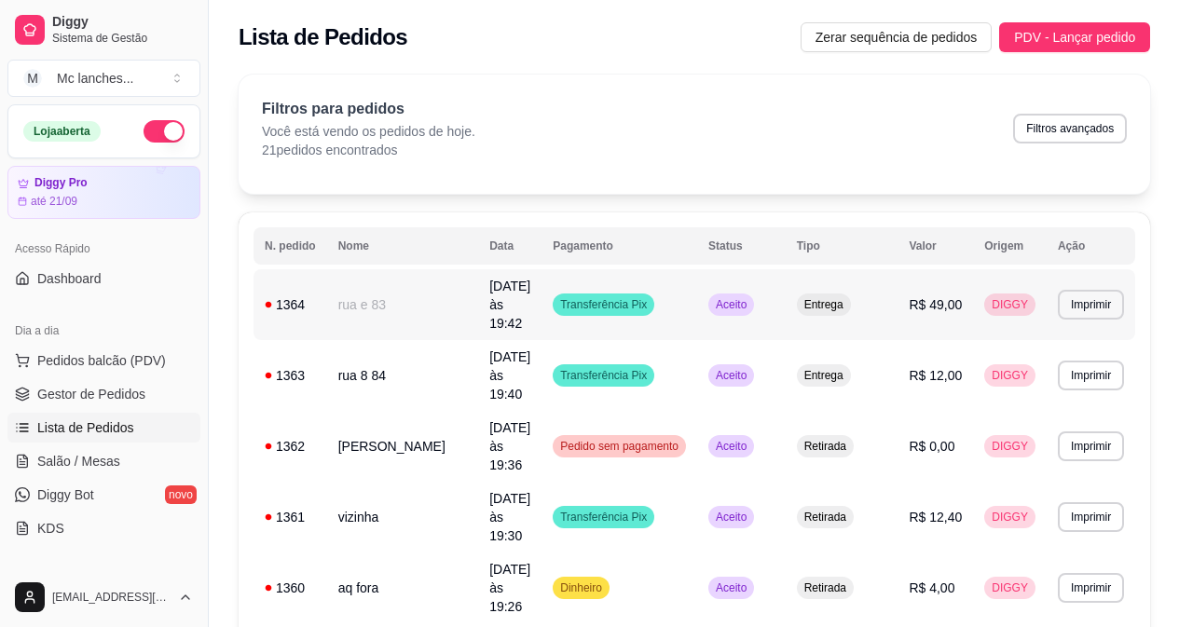
click at [898, 281] on td "Entrega" at bounding box center [842, 304] width 113 height 71
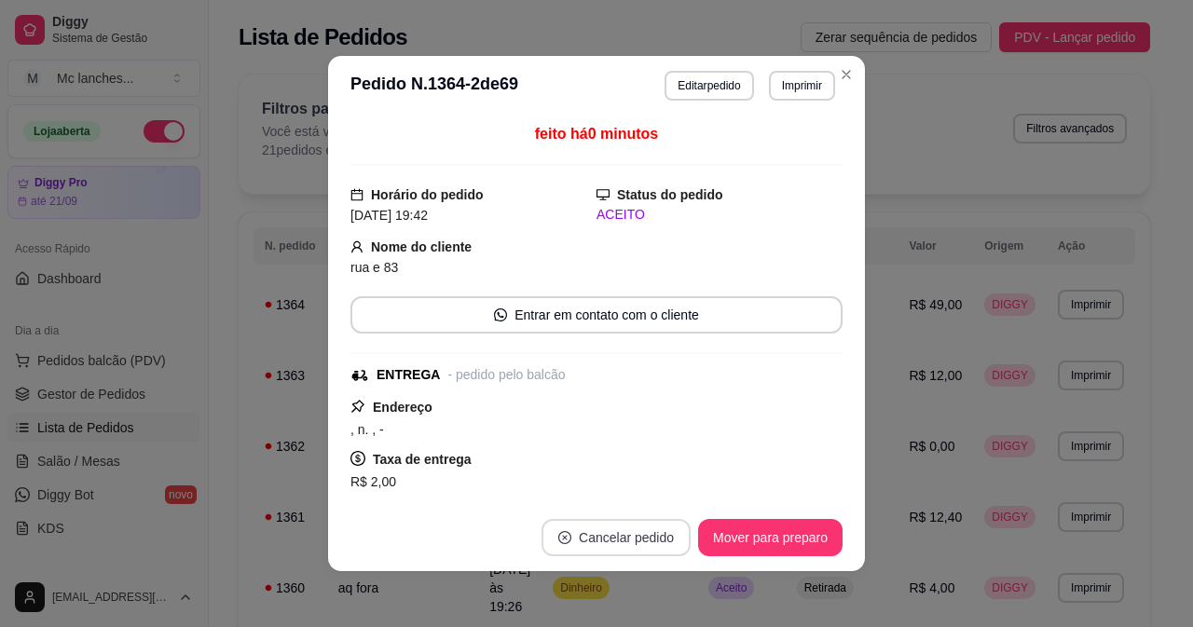
click at [576, 530] on button "Cancelar pedido" at bounding box center [615, 537] width 149 height 37
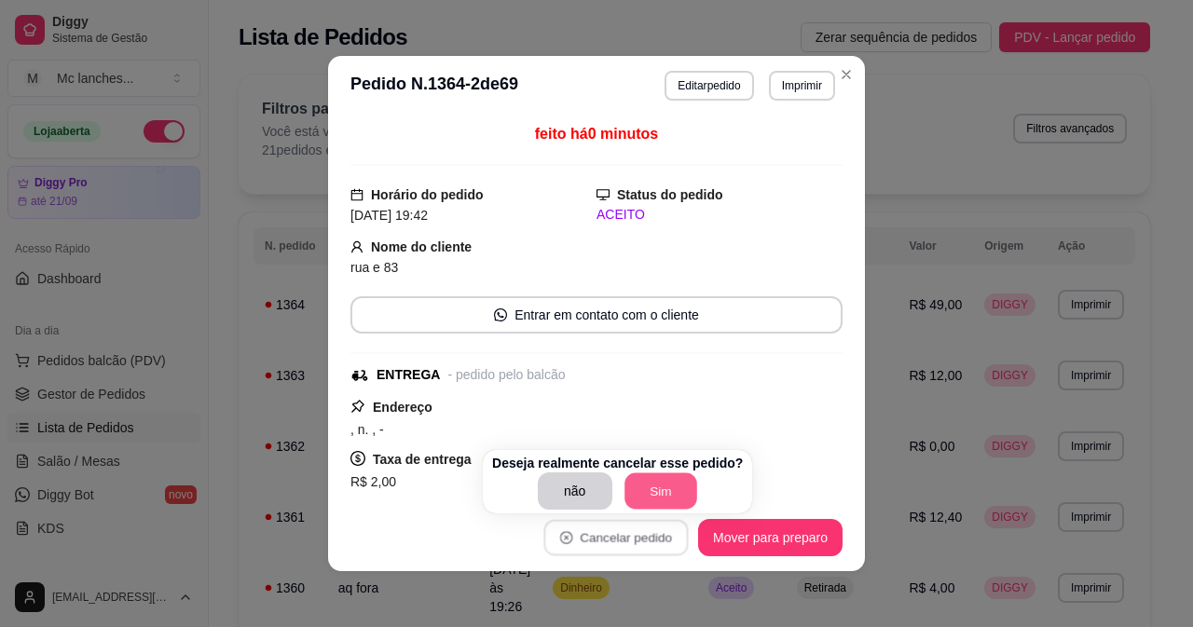
click at [660, 490] on button "Sim" at bounding box center [660, 491] width 73 height 36
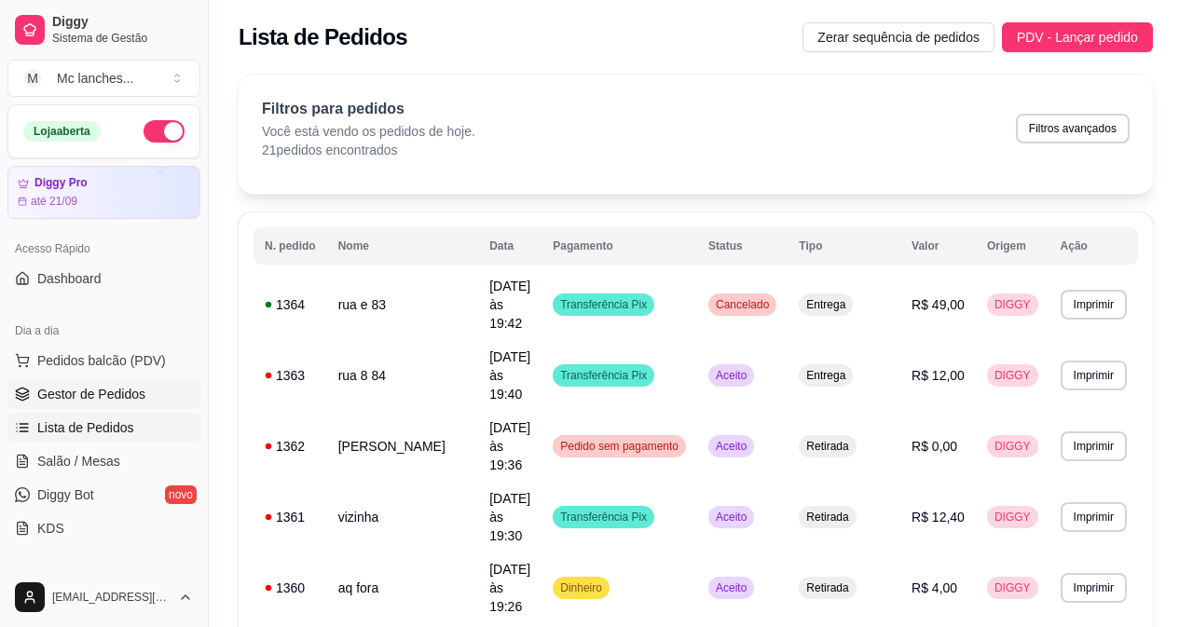
click at [68, 392] on span "Gestor de Pedidos" at bounding box center [91, 394] width 108 height 19
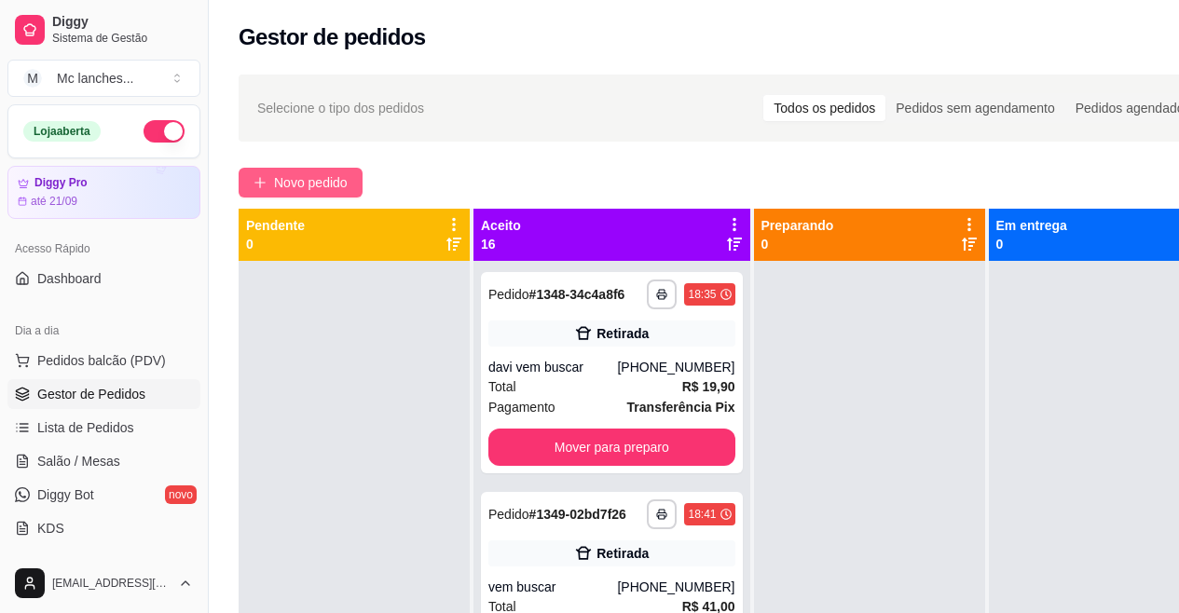
click at [311, 179] on span "Novo pedido" at bounding box center [311, 182] width 74 height 21
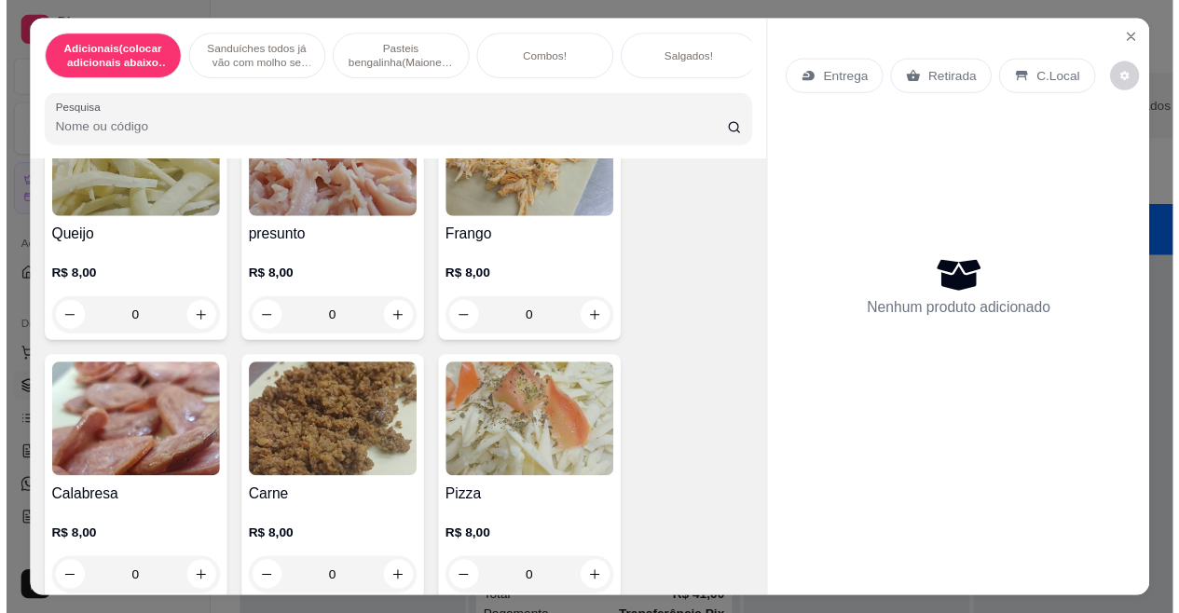
scroll to position [2423, 0]
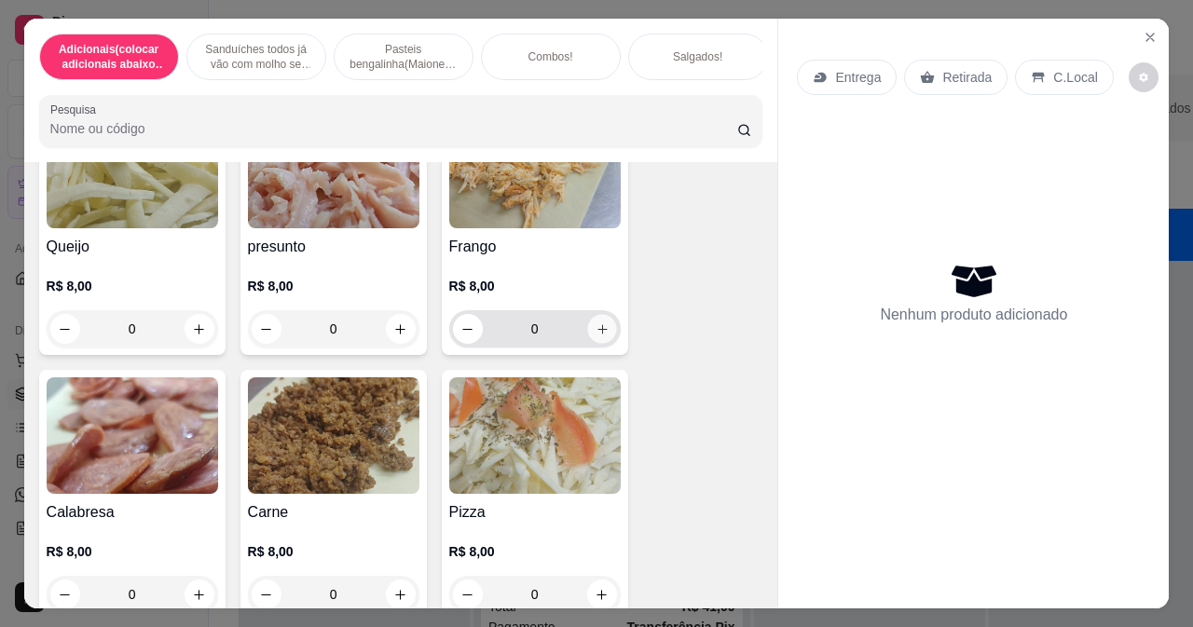
click at [595, 336] on icon "increase-product-quantity" at bounding box center [602, 329] width 14 height 14
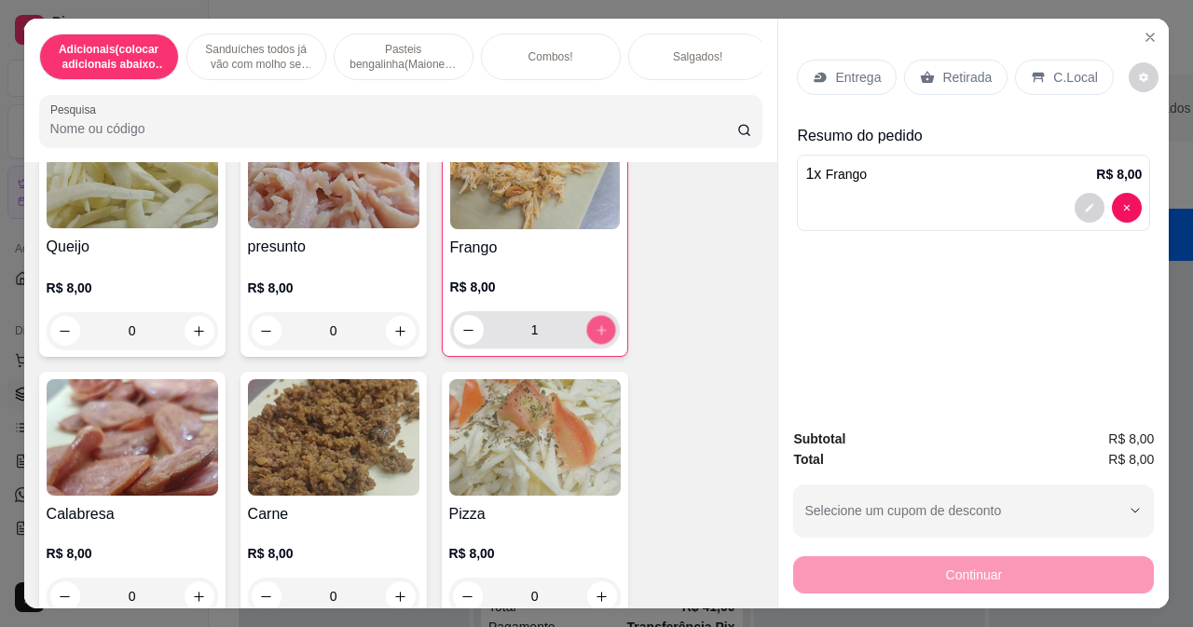
click at [594, 336] on icon "increase-product-quantity" at bounding box center [601, 330] width 14 height 14
click at [594, 335] on icon "increase-product-quantity" at bounding box center [601, 330] width 14 height 14
type input "4"
click at [1083, 209] on button "decrease-product-quantity" at bounding box center [1090, 208] width 30 height 30
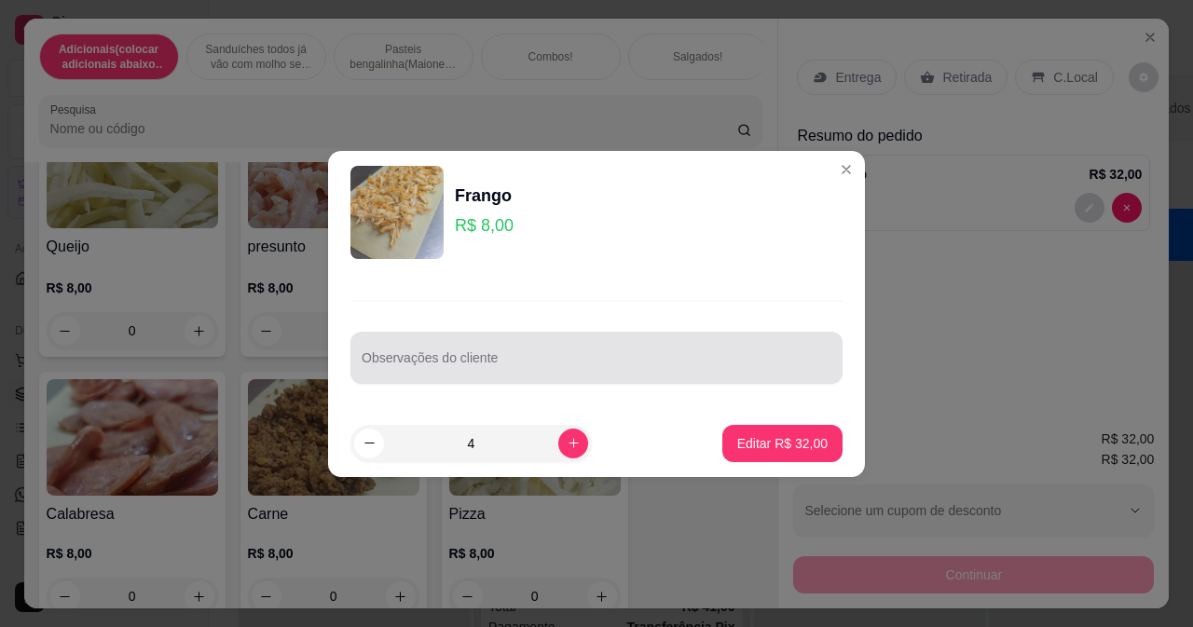
click at [482, 346] on div at bounding box center [597, 357] width 470 height 37
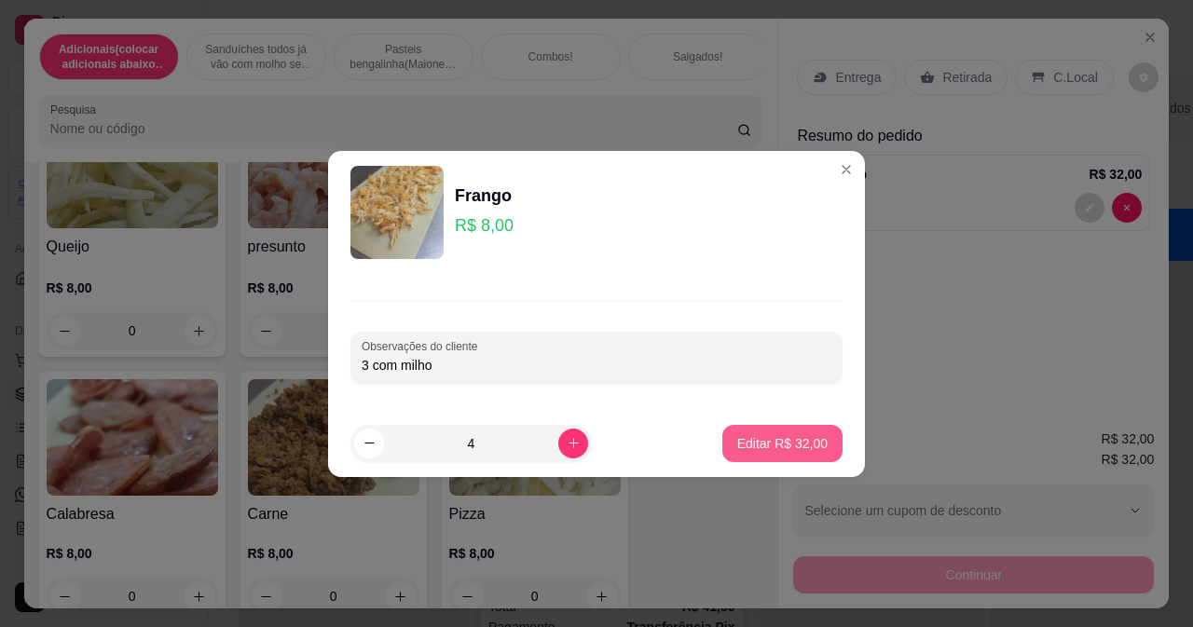
type input "3 com milho"
click at [788, 444] on p "Editar R$ 32,00" at bounding box center [782, 443] width 90 height 19
type input "0"
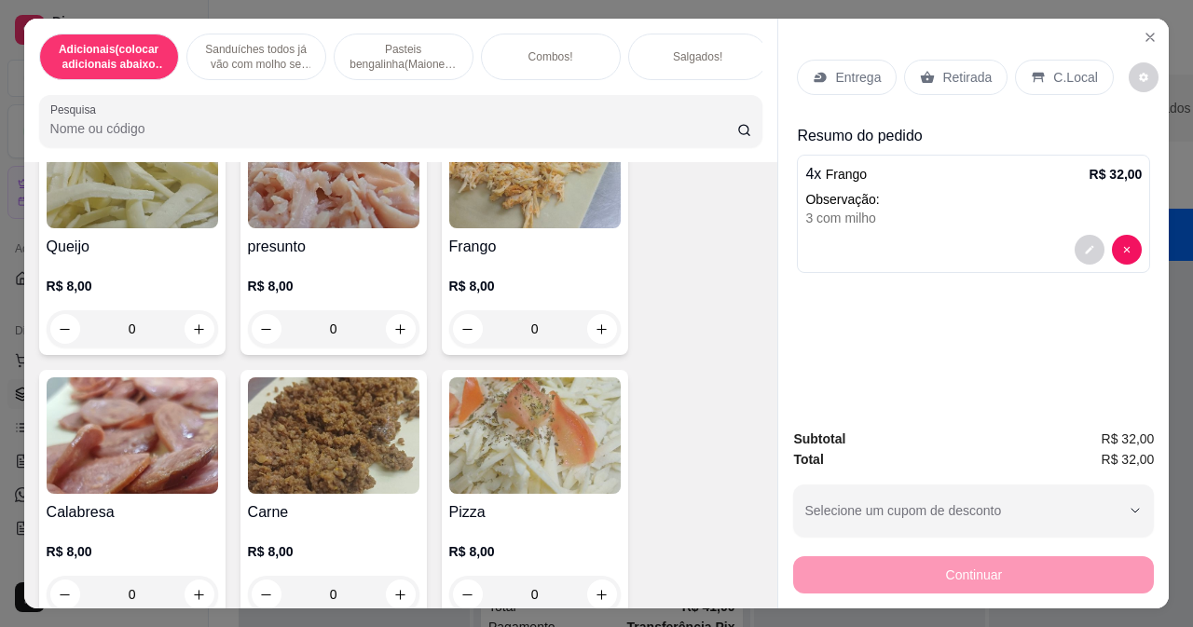
click at [838, 68] on p "Entrega" at bounding box center [858, 77] width 46 height 19
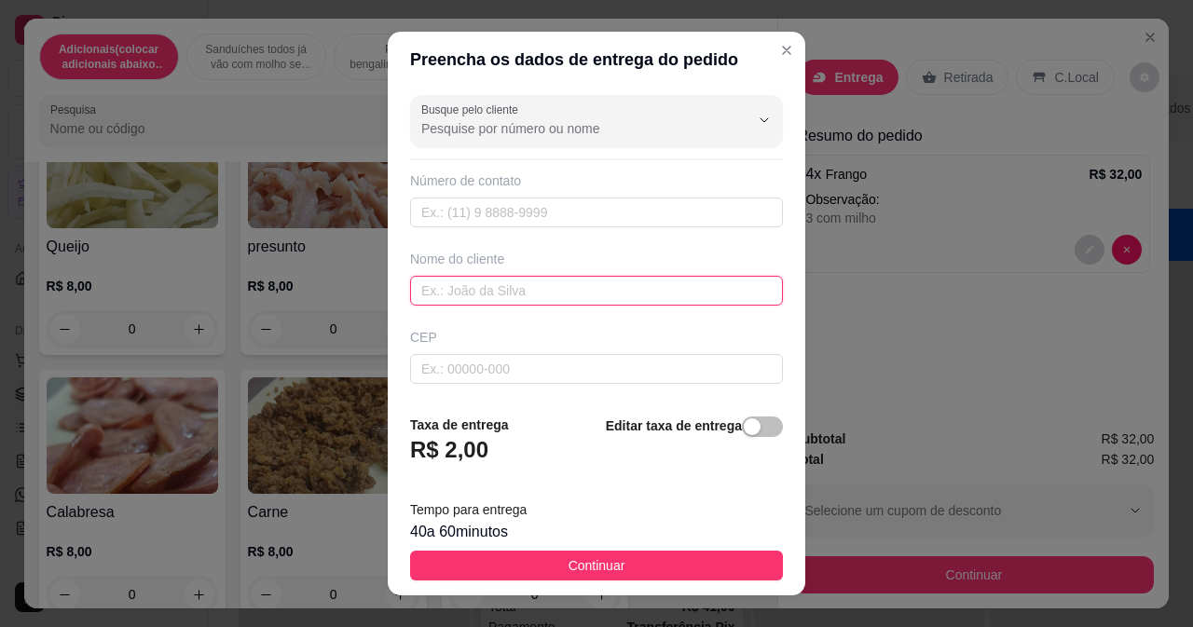
click at [430, 286] on input "text" at bounding box center [596, 291] width 373 height 30
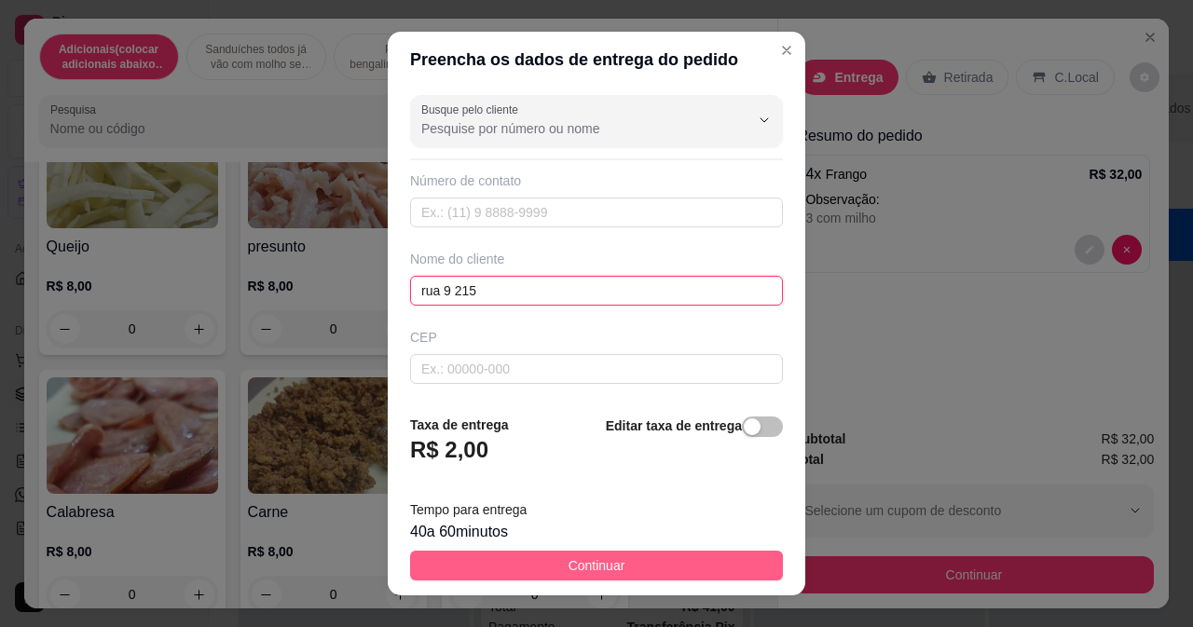
type input "rua 9 215"
click at [630, 556] on button "Continuar" at bounding box center [596, 566] width 373 height 30
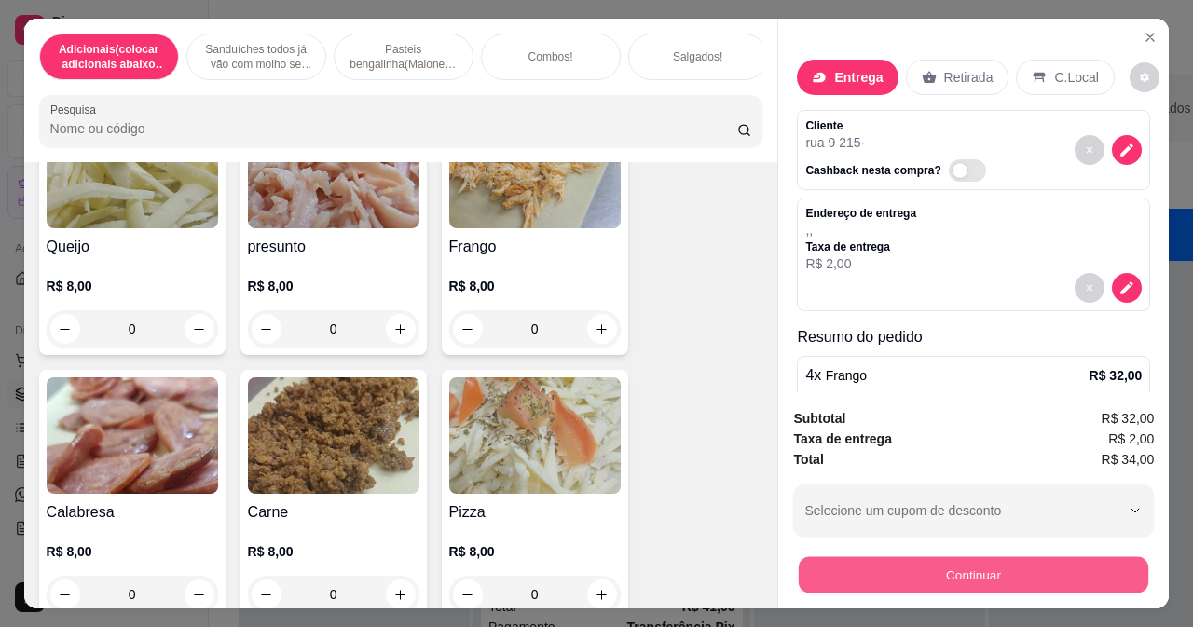
click at [840, 570] on button "Continuar" at bounding box center [973, 574] width 349 height 36
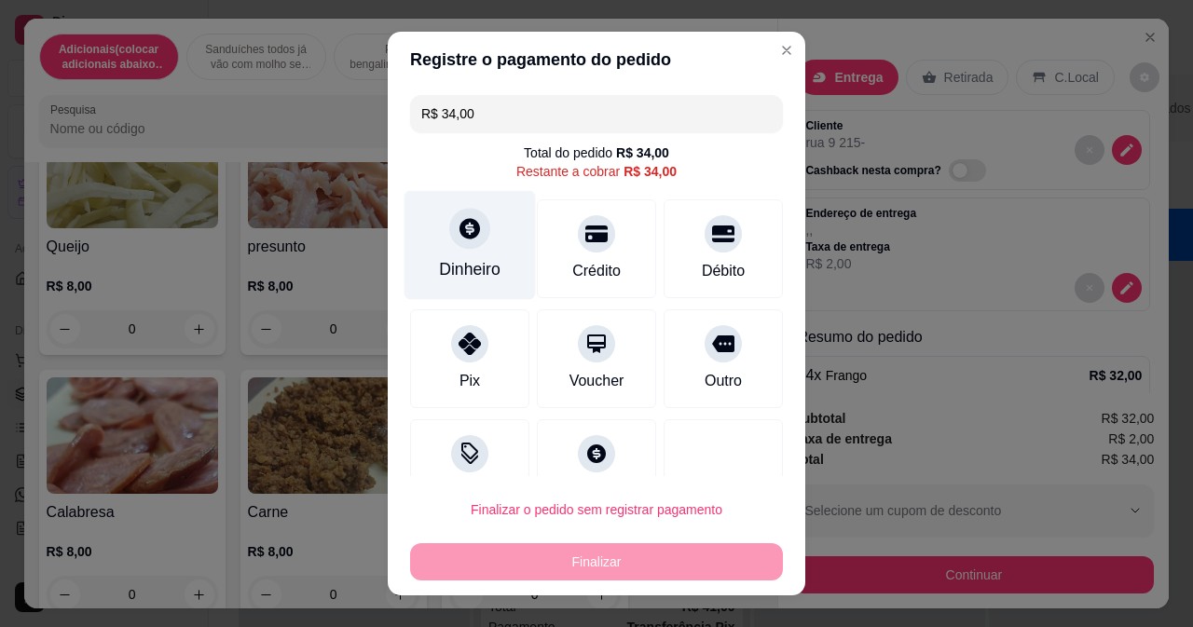
click at [473, 232] on div at bounding box center [469, 228] width 41 height 41
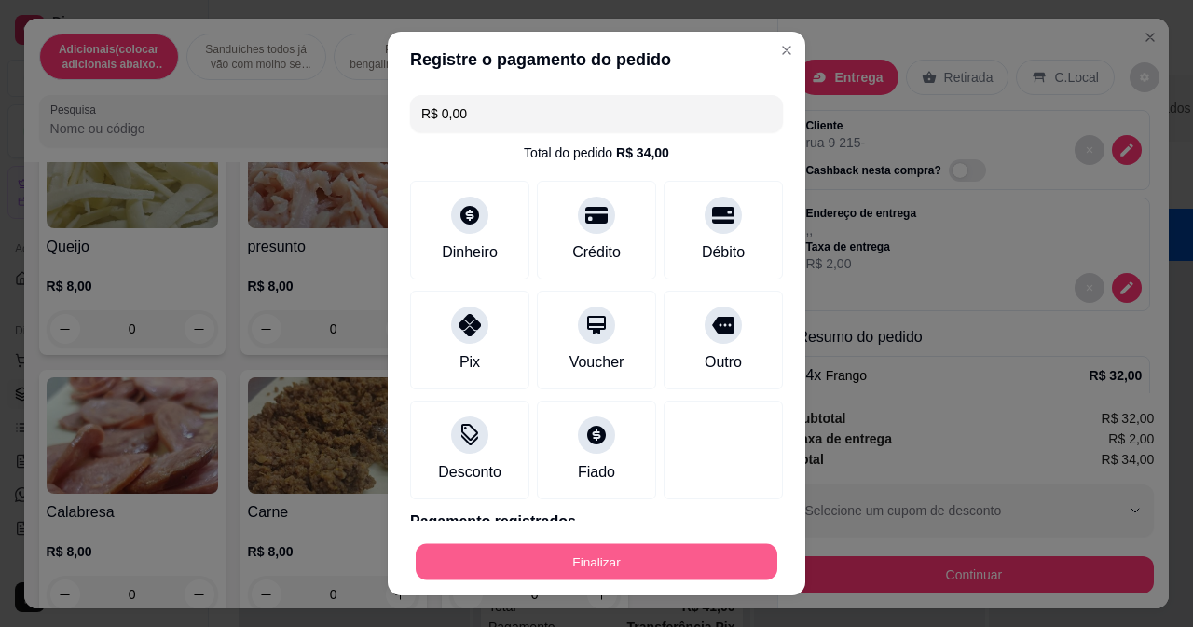
click at [675, 559] on button "Finalizar" at bounding box center [597, 562] width 362 height 36
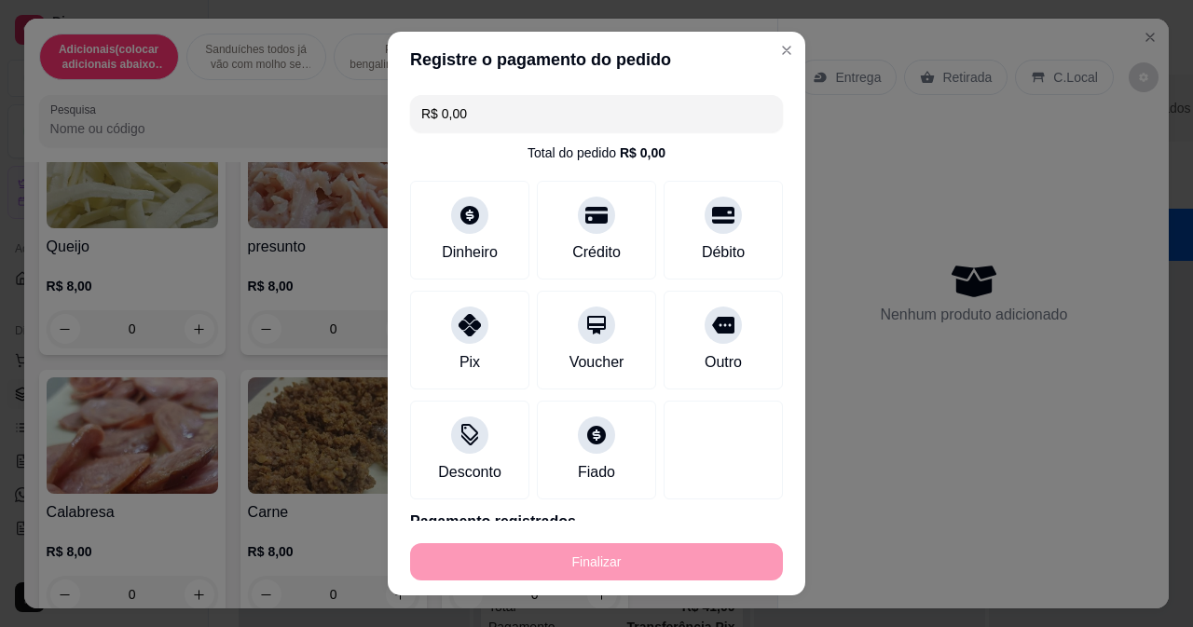
type input "-R$ 34,00"
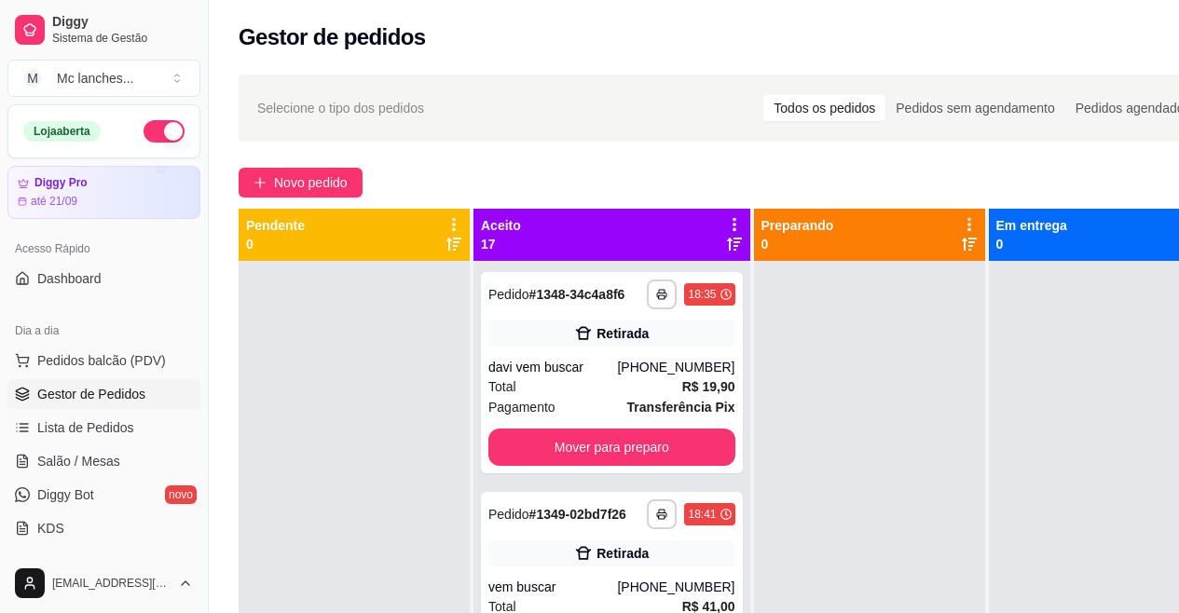
click at [321, 207] on div "**********" at bounding box center [730, 453] width 1043 height 781
click at [320, 181] on span "Novo pedido" at bounding box center [311, 182] width 74 height 21
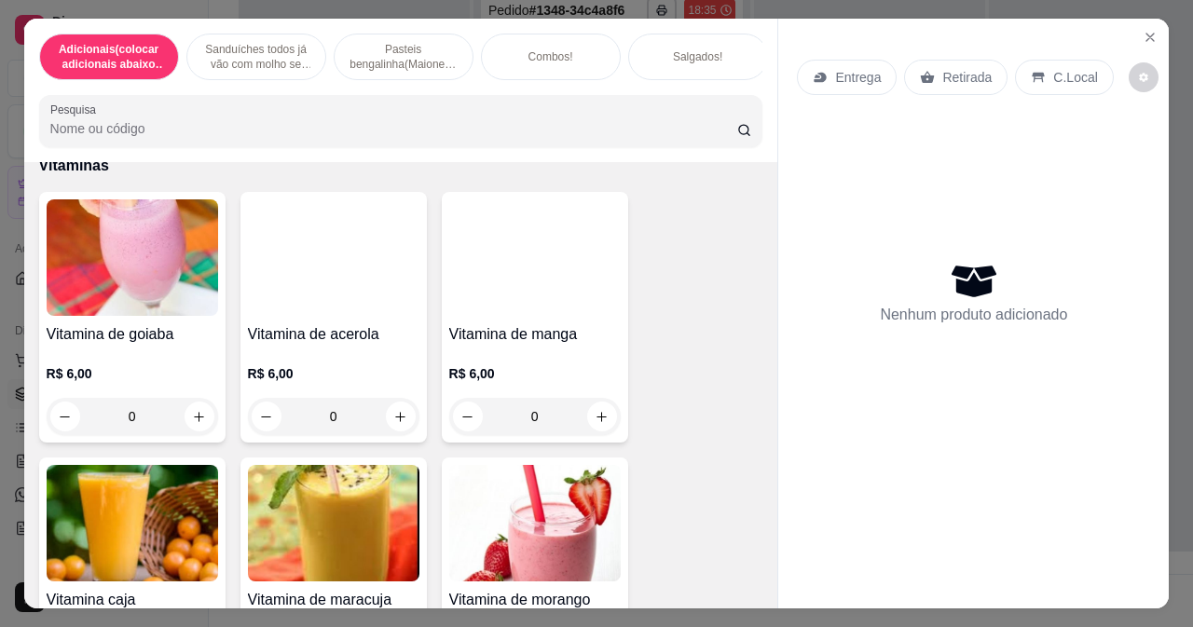
scroll to position [7456, 0]
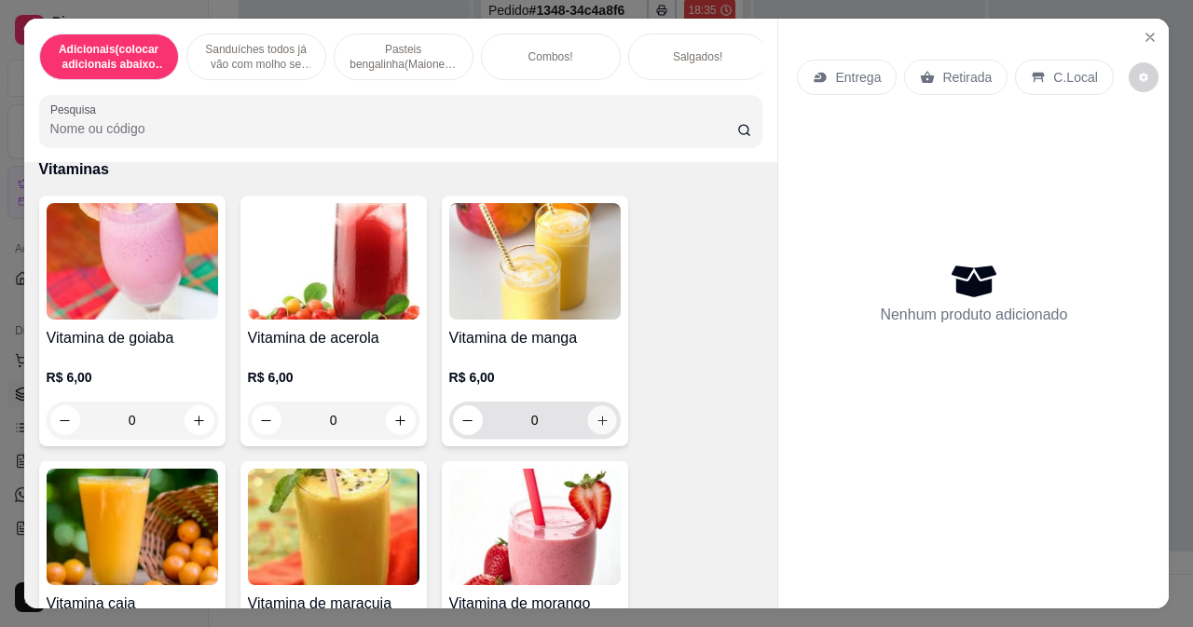
click at [595, 421] on icon "increase-product-quantity" at bounding box center [602, 421] width 14 height 14
type input "1"
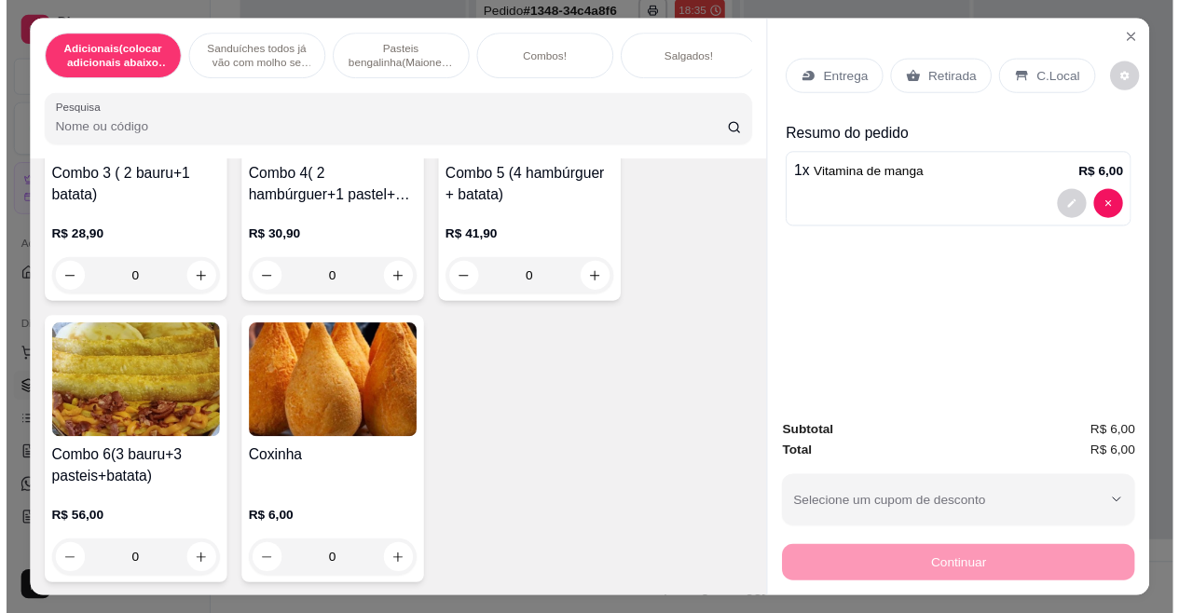
scroll to position [5805, 0]
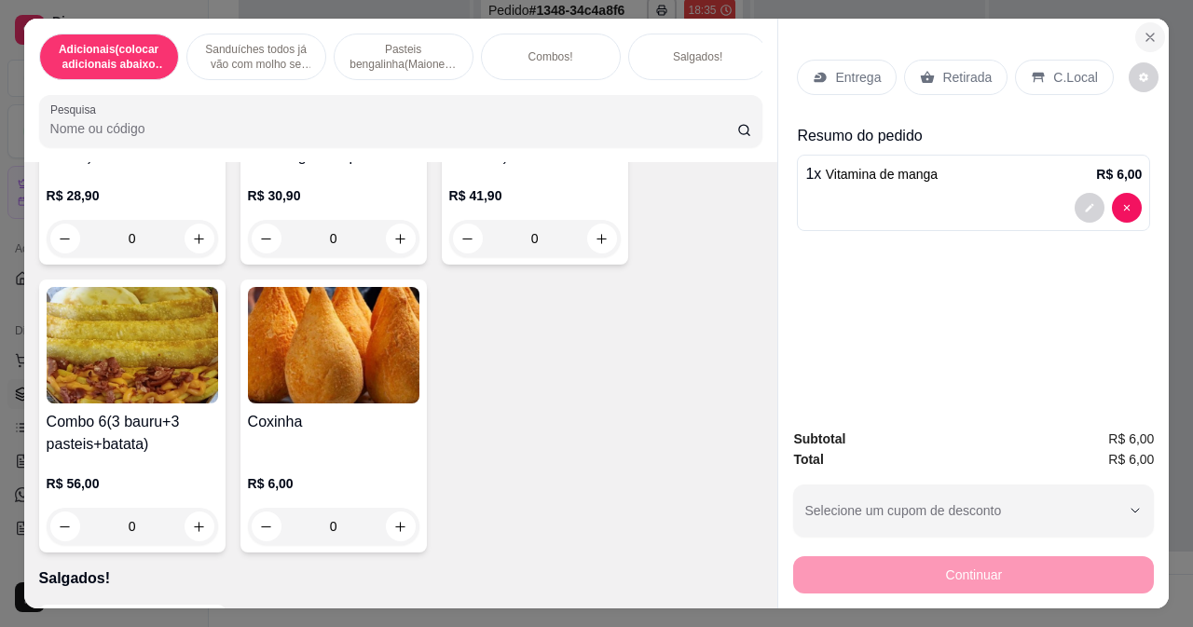
click at [1146, 34] on icon "Close" at bounding box center [1149, 37] width 7 height 7
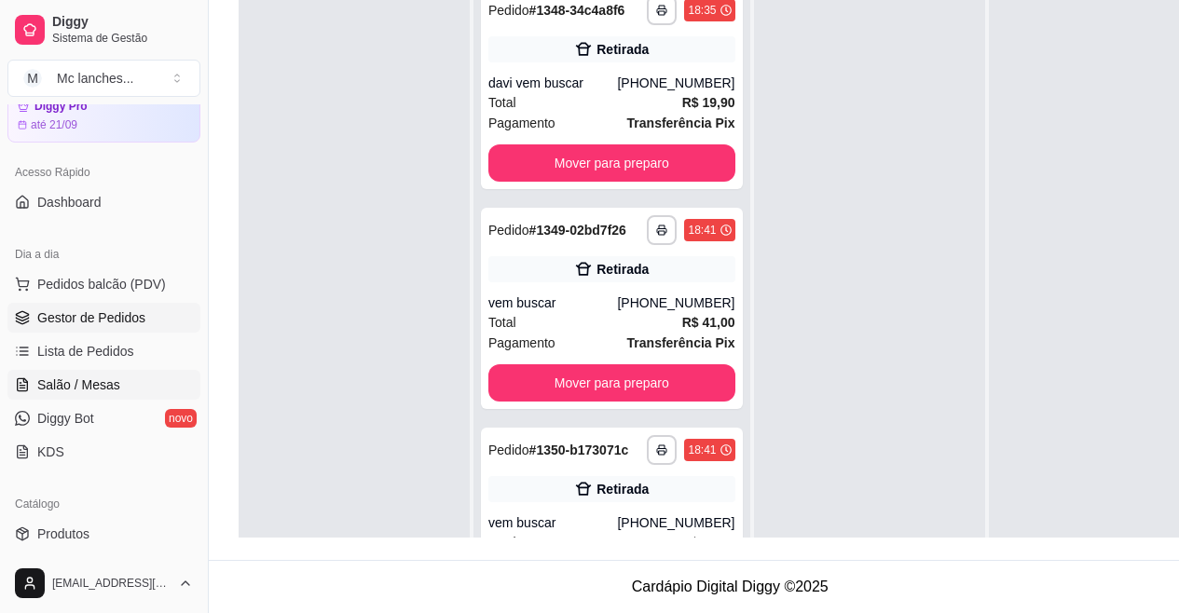
scroll to position [186, 0]
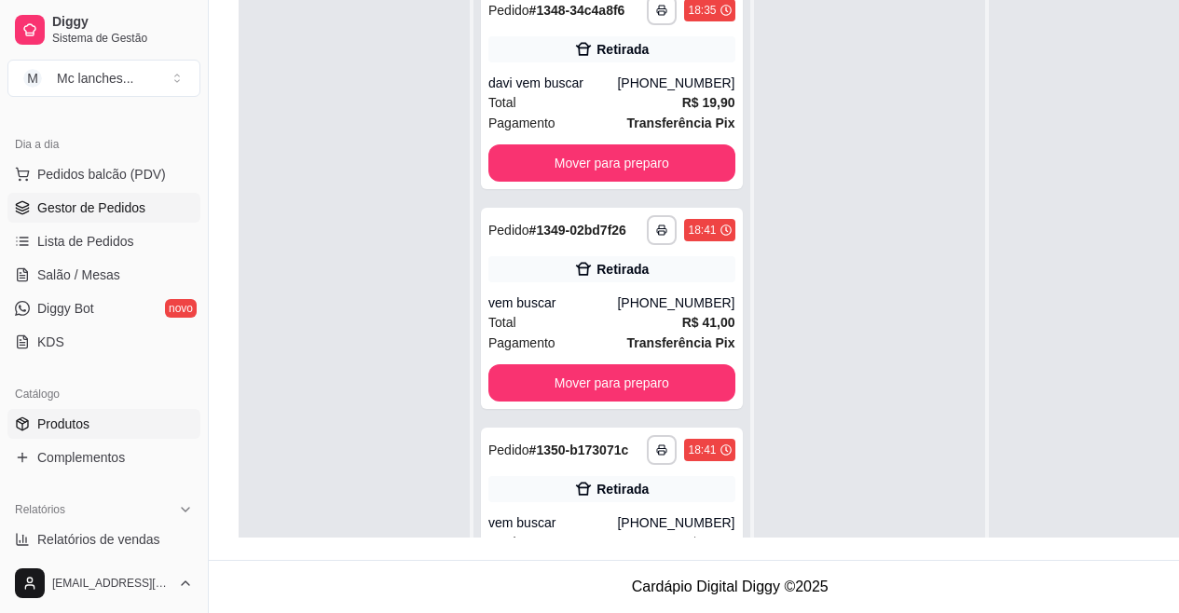
click at [93, 424] on link "Produtos" at bounding box center [103, 424] width 193 height 30
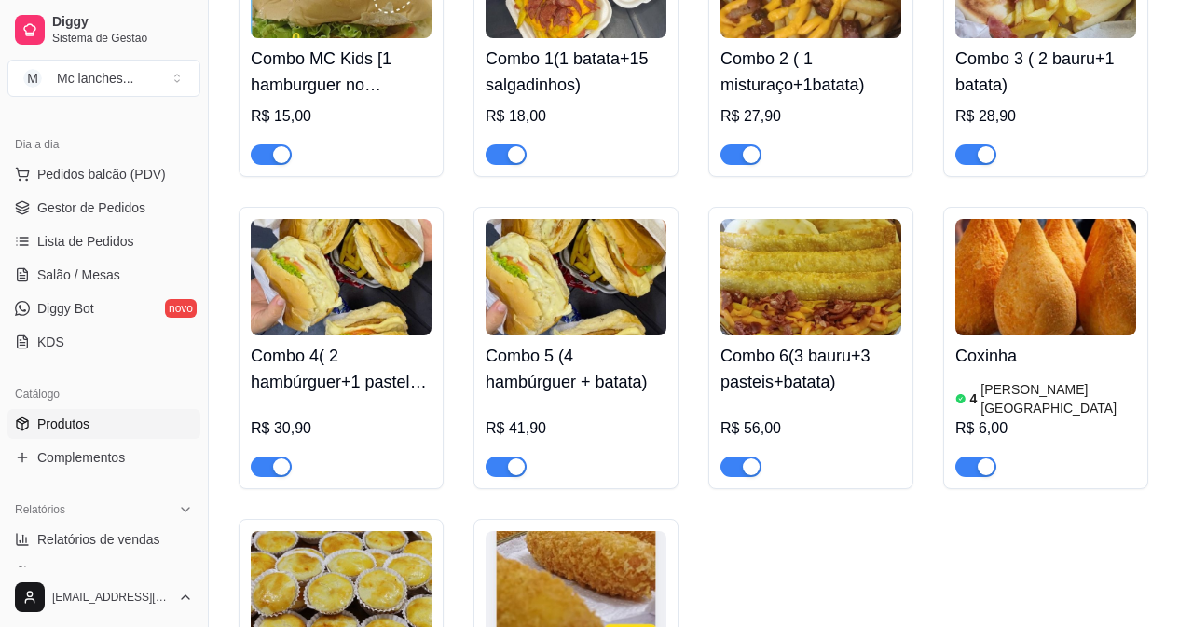
scroll to position [5405, 0]
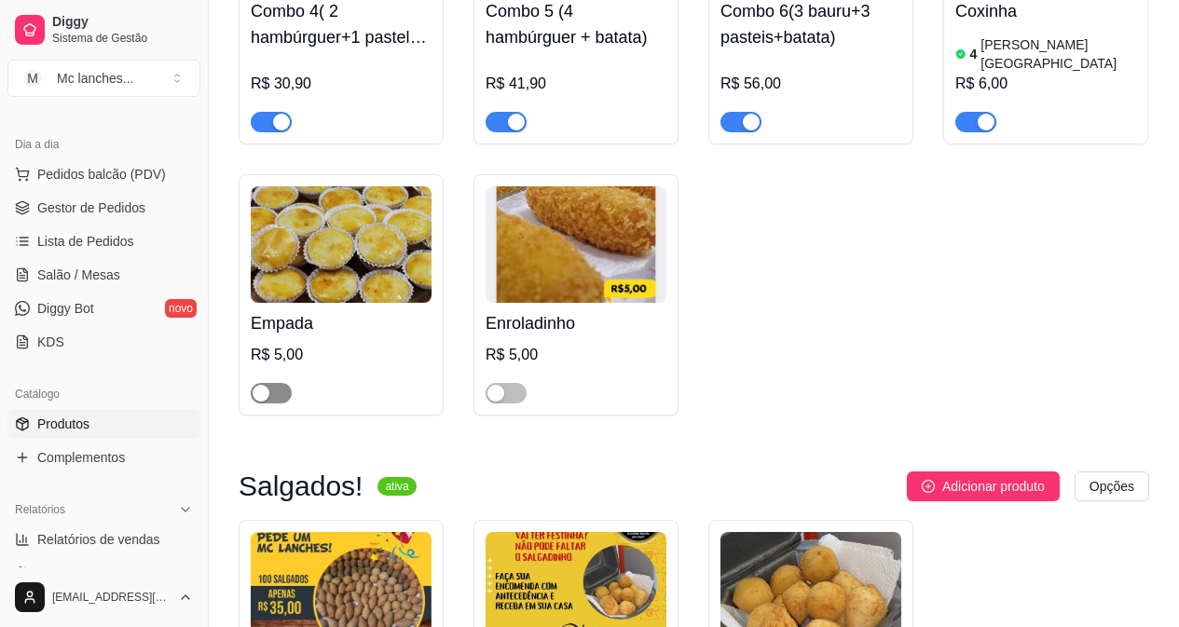
click at [280, 394] on span "button" at bounding box center [271, 393] width 41 height 21
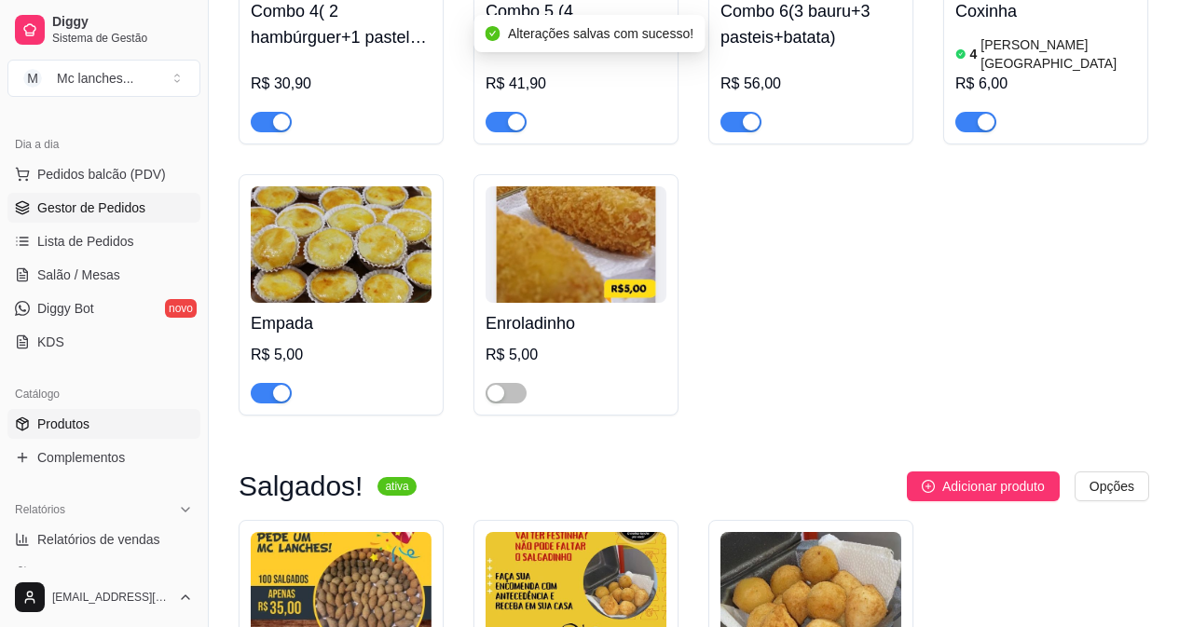
click at [51, 212] on span "Gestor de Pedidos" at bounding box center [91, 208] width 108 height 19
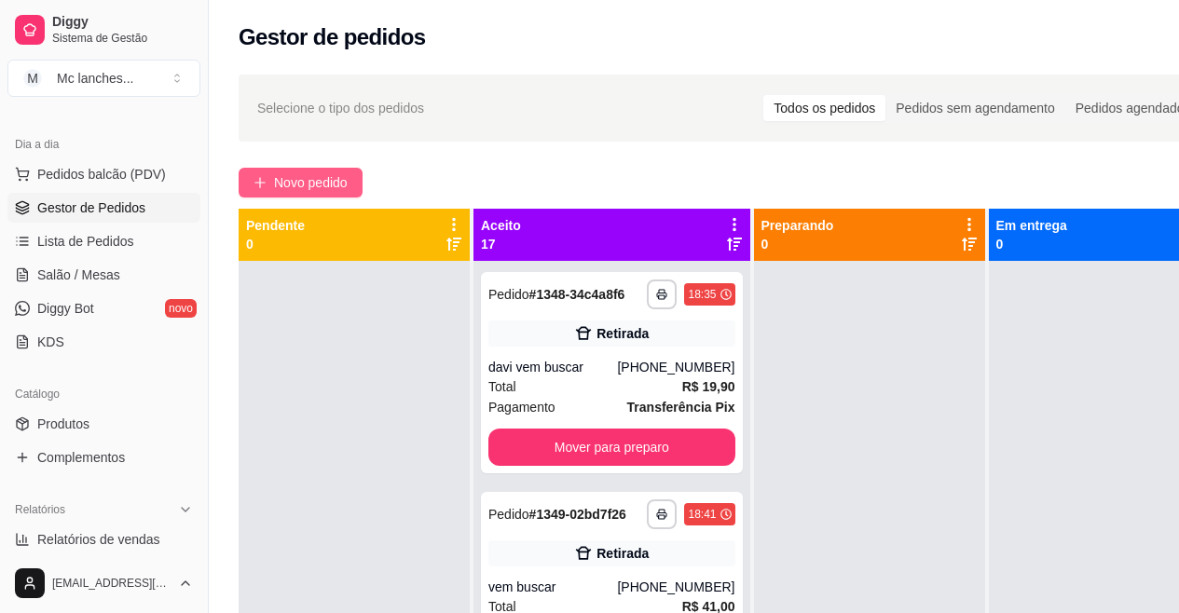
click at [267, 172] on button "Novo pedido" at bounding box center [301, 183] width 124 height 30
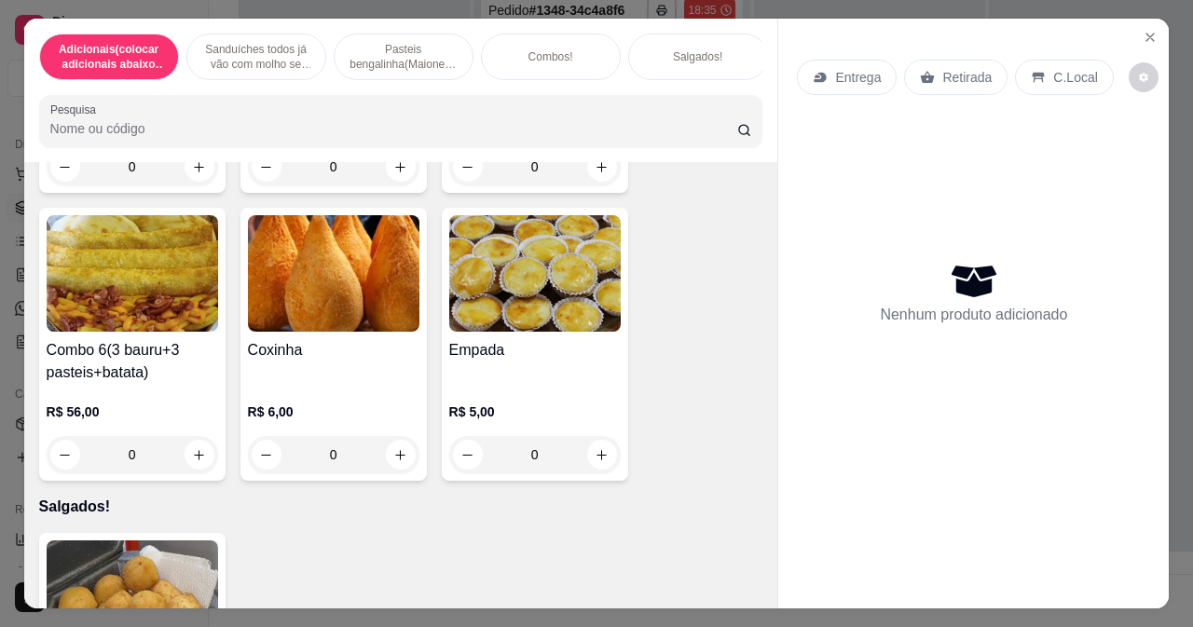
scroll to position [6058, 0]
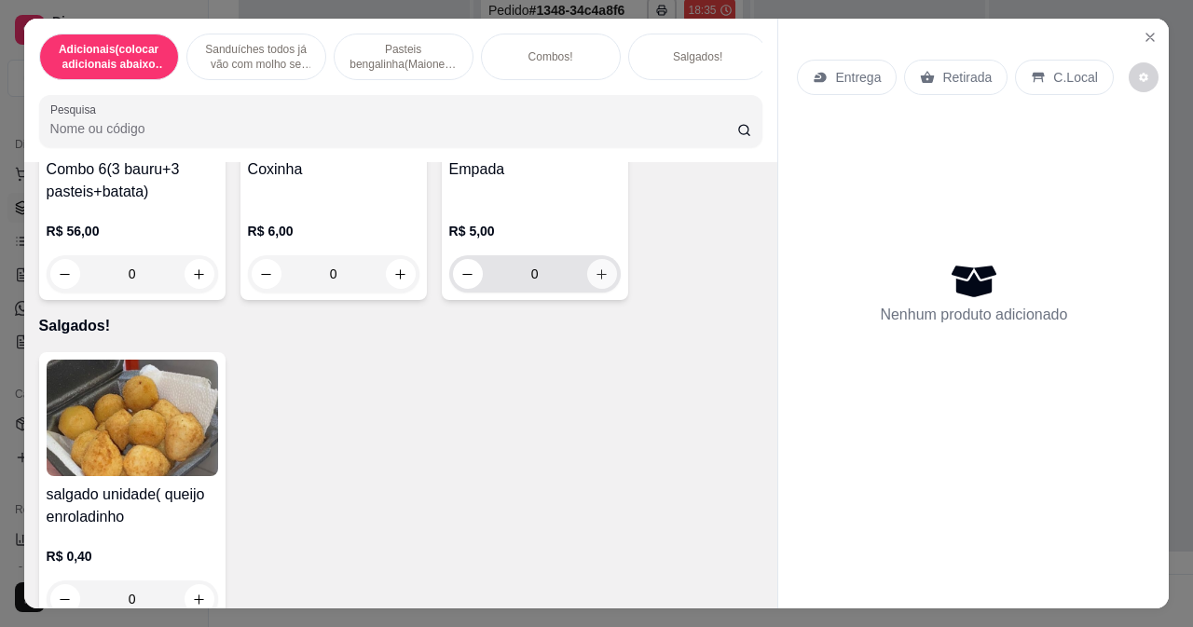
click at [595, 281] on icon "increase-product-quantity" at bounding box center [602, 274] width 14 height 14
type input "1"
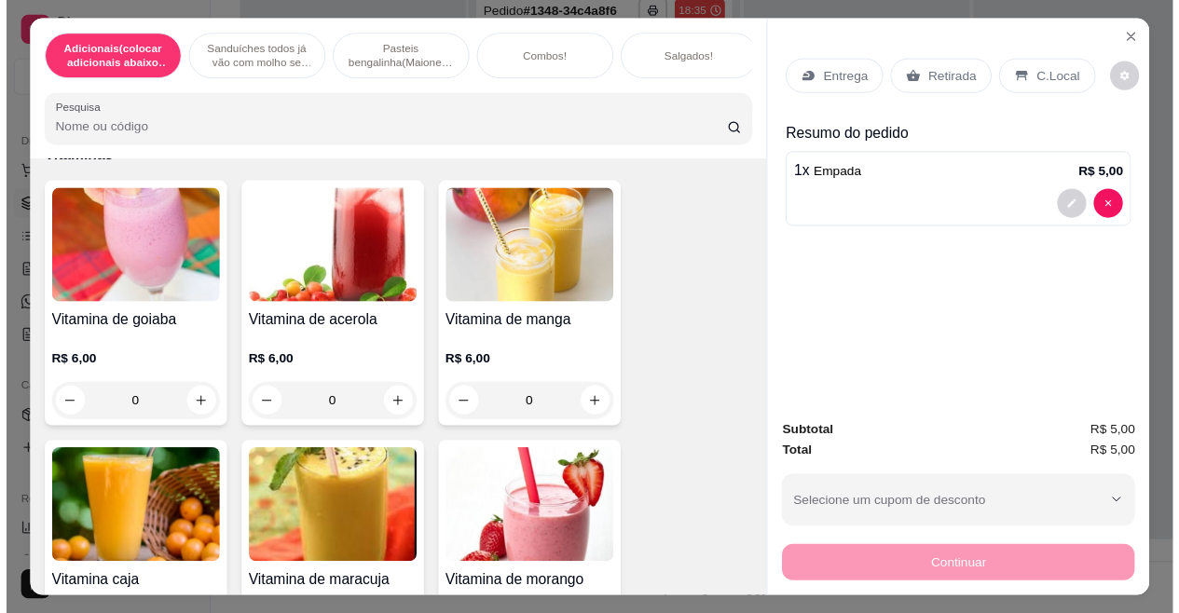
scroll to position [7456, 0]
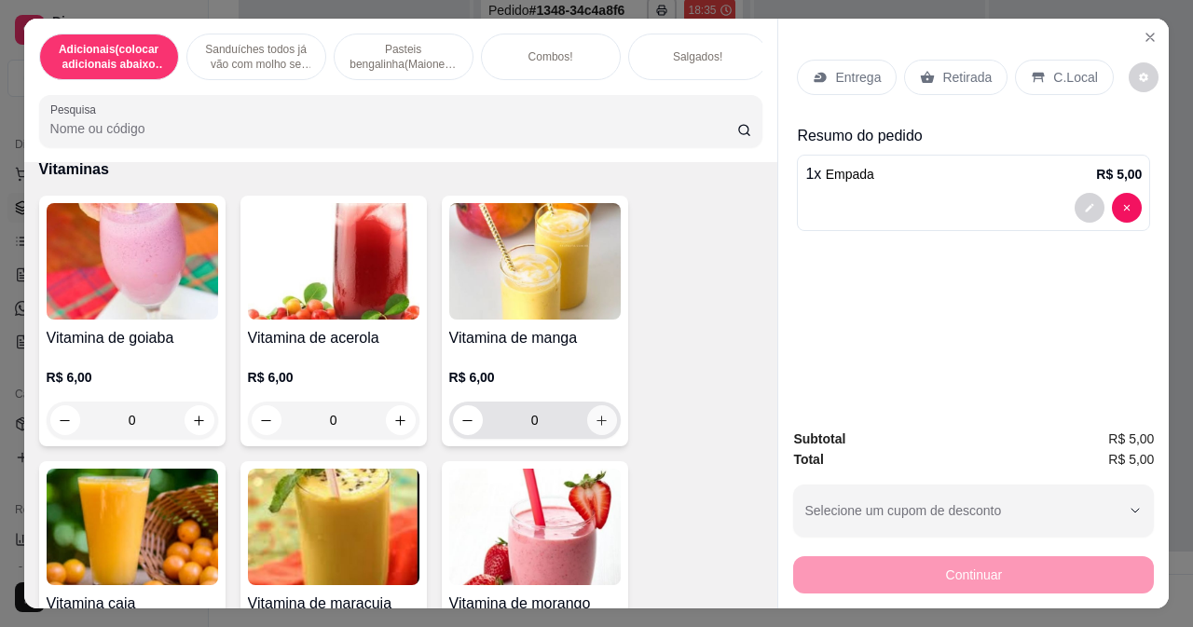
click at [596, 428] on icon "increase-product-quantity" at bounding box center [602, 421] width 14 height 14
type input "1"
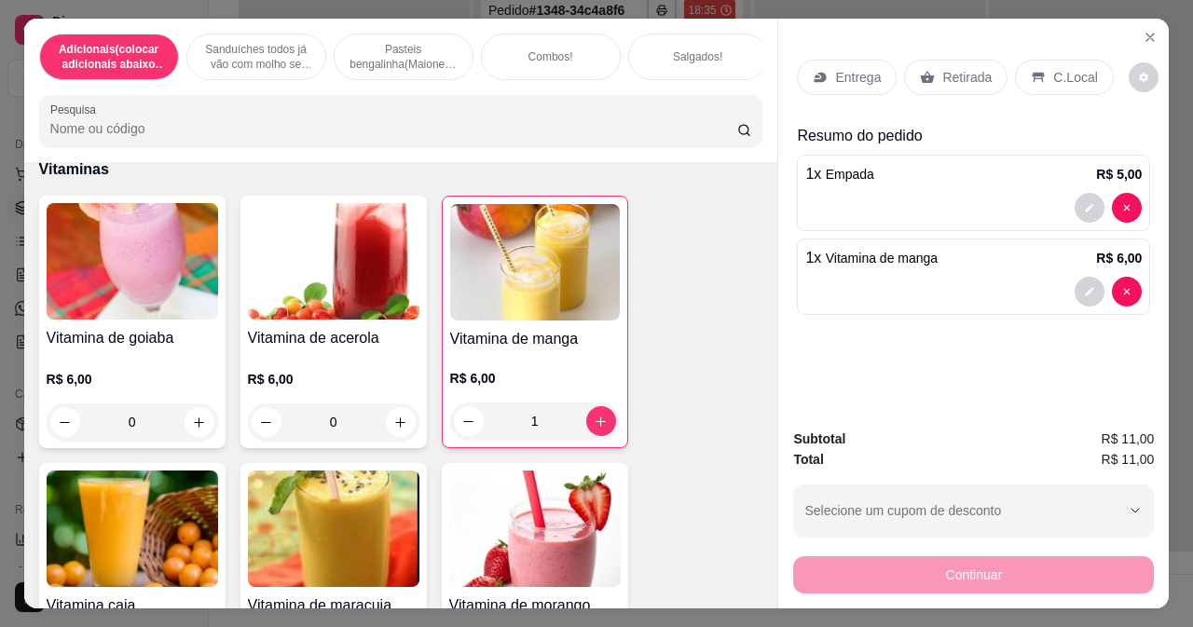
click at [925, 70] on icon at bounding box center [927, 77] width 15 height 15
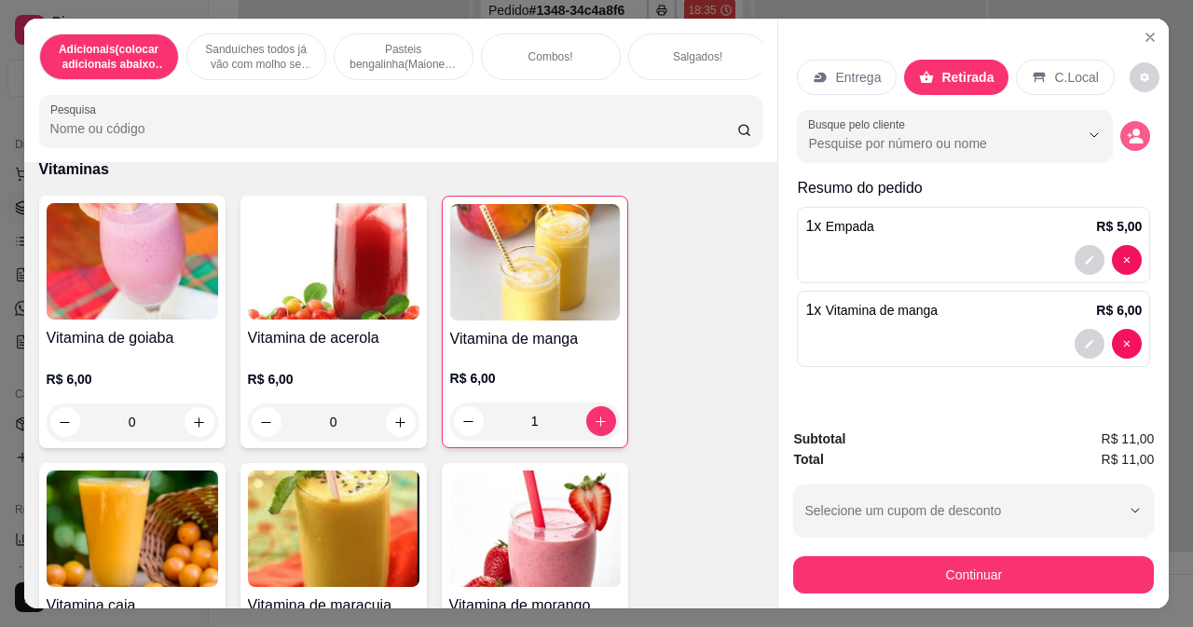
click at [1127, 128] on icon "decrease-product-quantity" at bounding box center [1135, 136] width 17 height 17
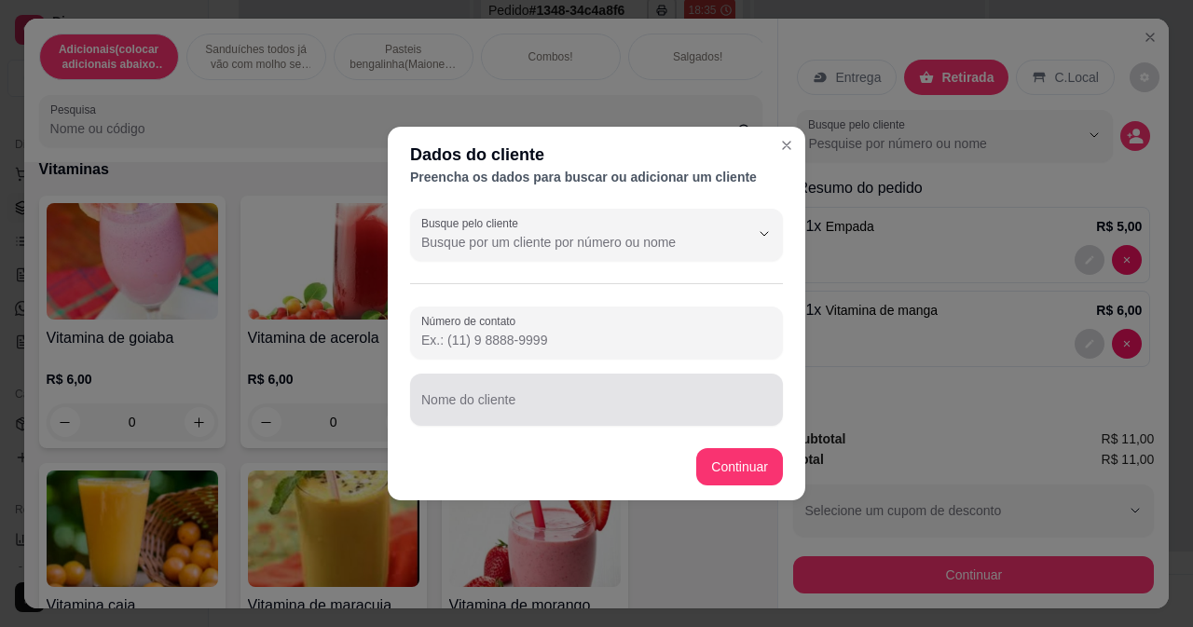
click at [496, 396] on div at bounding box center [596, 399] width 350 height 37
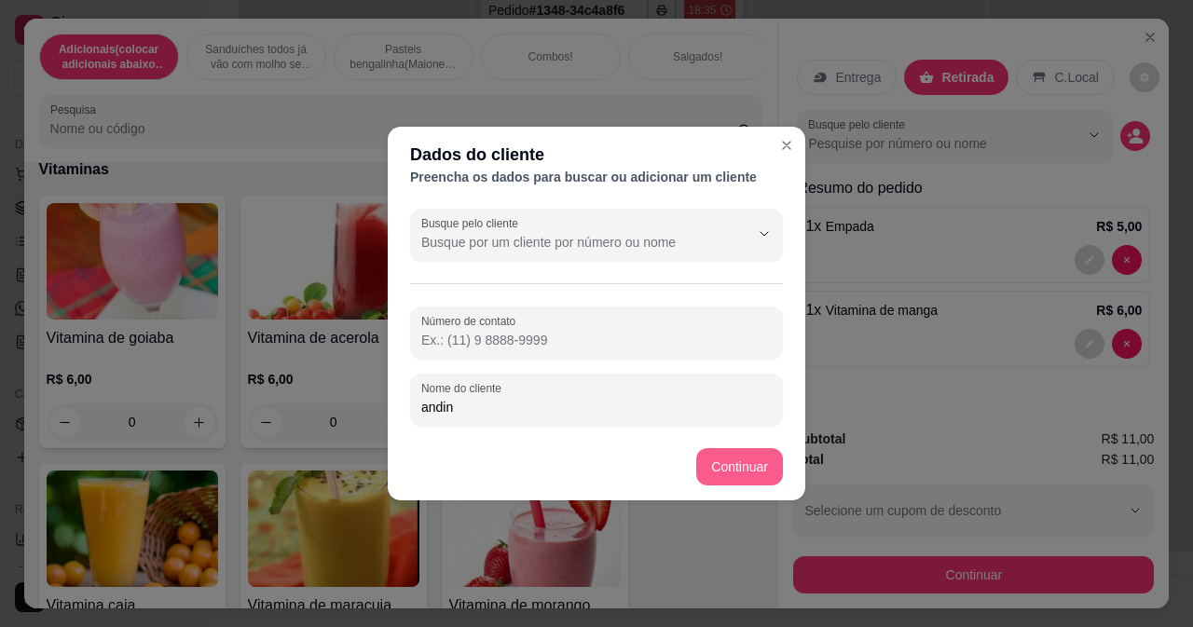
type input "andin"
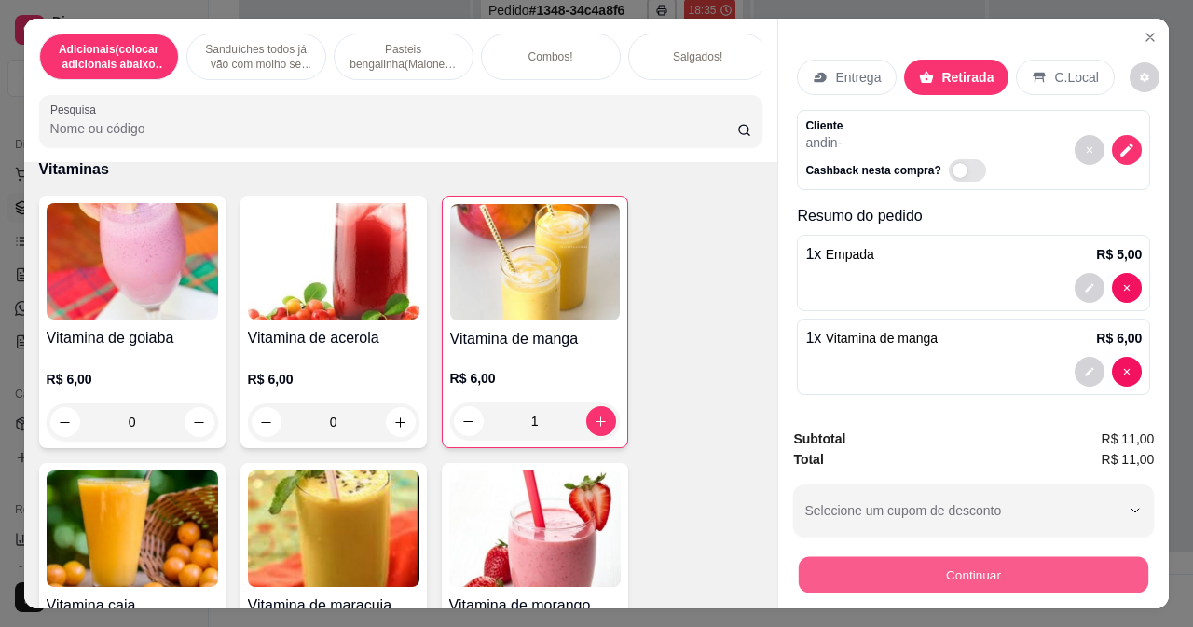
click at [834, 559] on button "Continuar" at bounding box center [973, 574] width 349 height 36
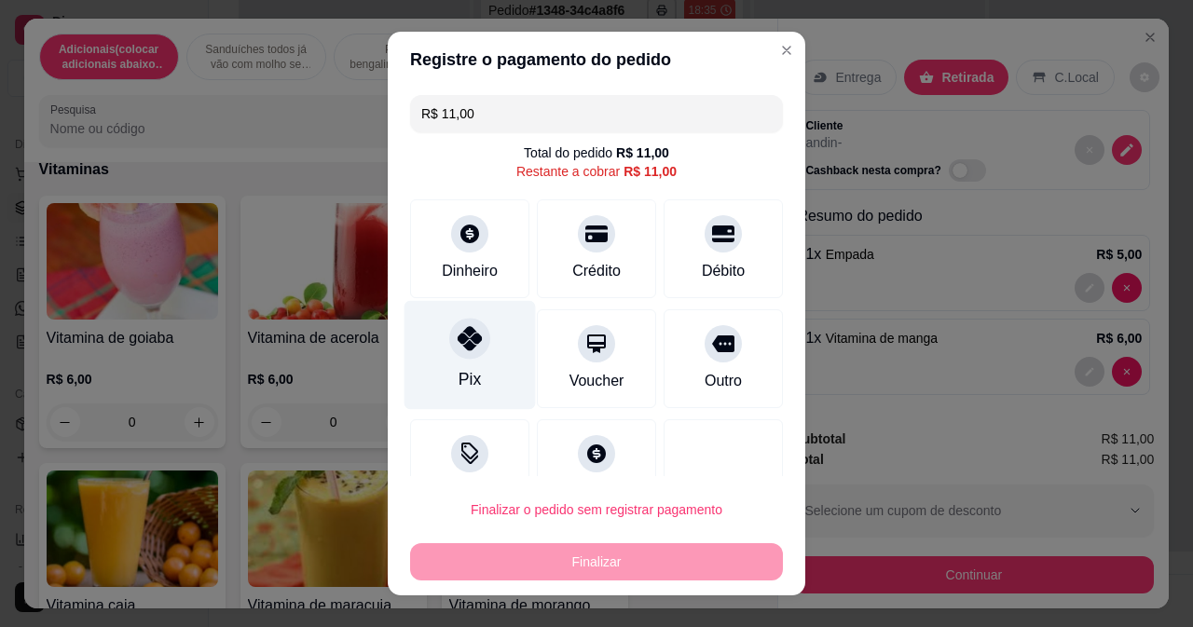
click at [442, 356] on div "Pix" at bounding box center [469, 354] width 131 height 109
type input "R$ 0,00"
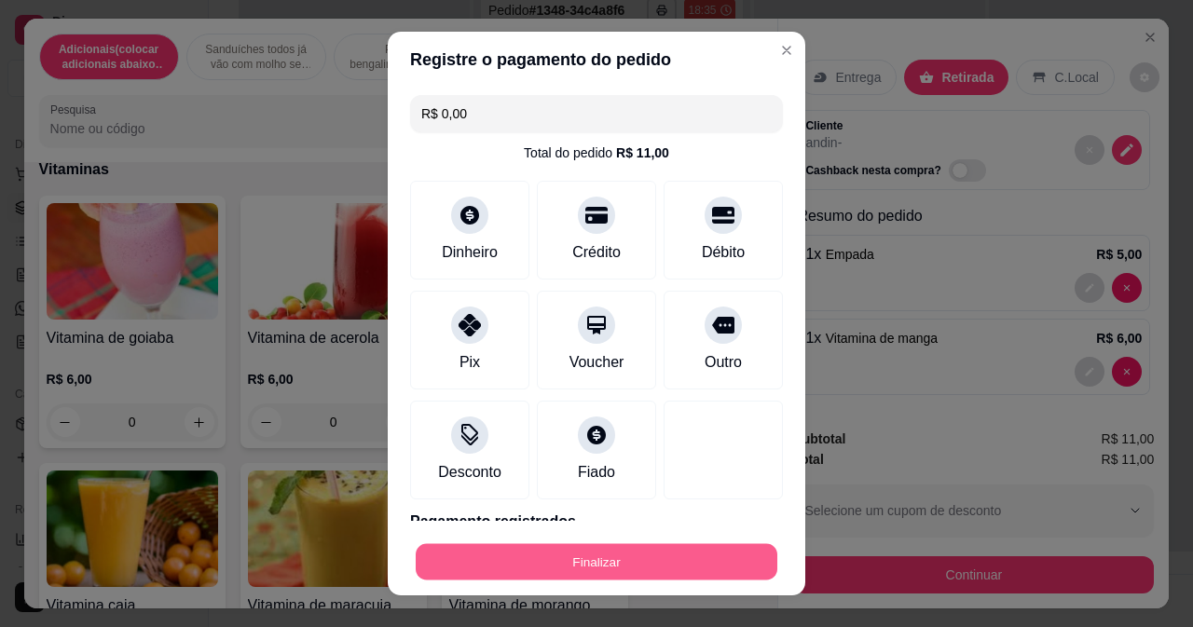
click at [596, 563] on button "Finalizar" at bounding box center [597, 562] width 362 height 36
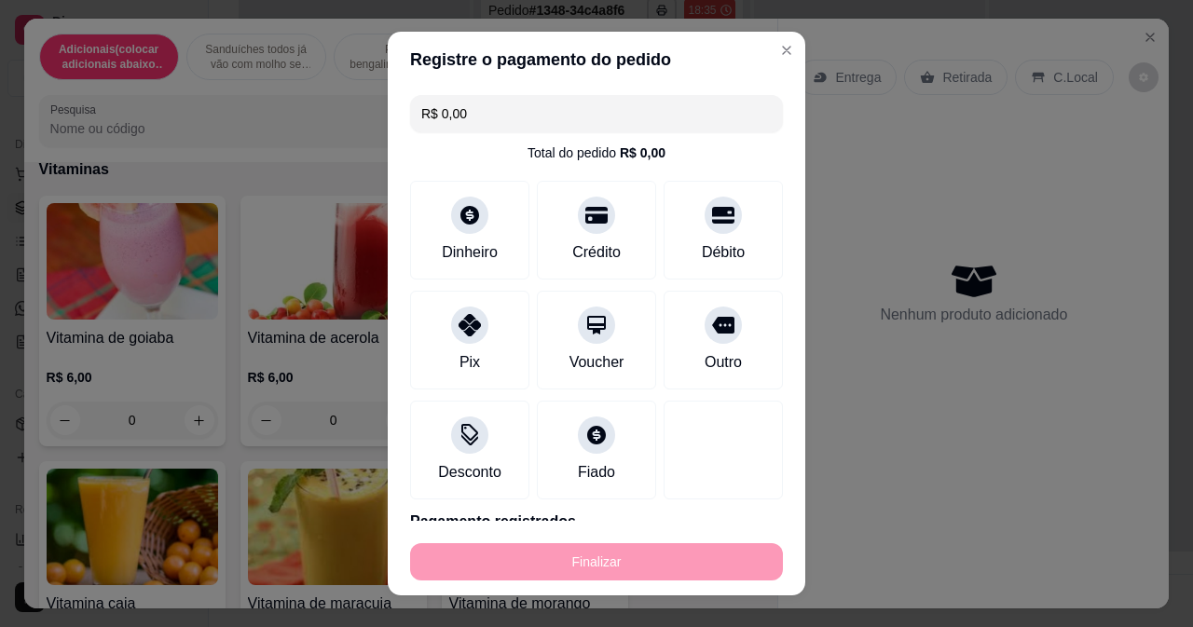
type input "0"
type input "-R$ 11,00"
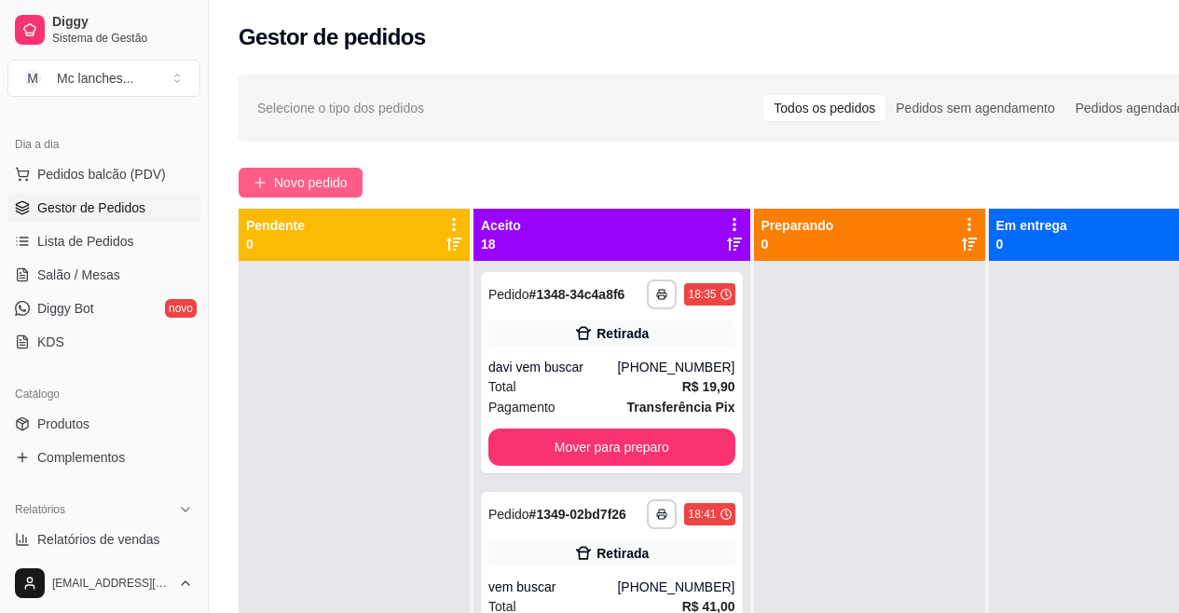
click at [291, 178] on span "Novo pedido" at bounding box center [311, 182] width 74 height 21
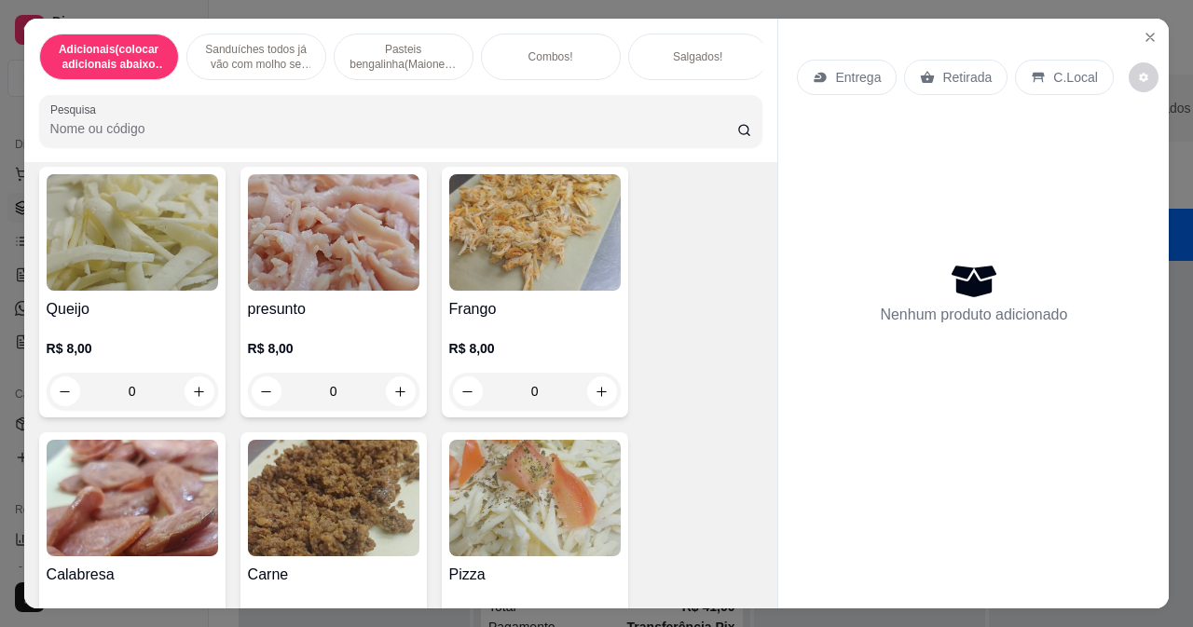
scroll to position [2237, 0]
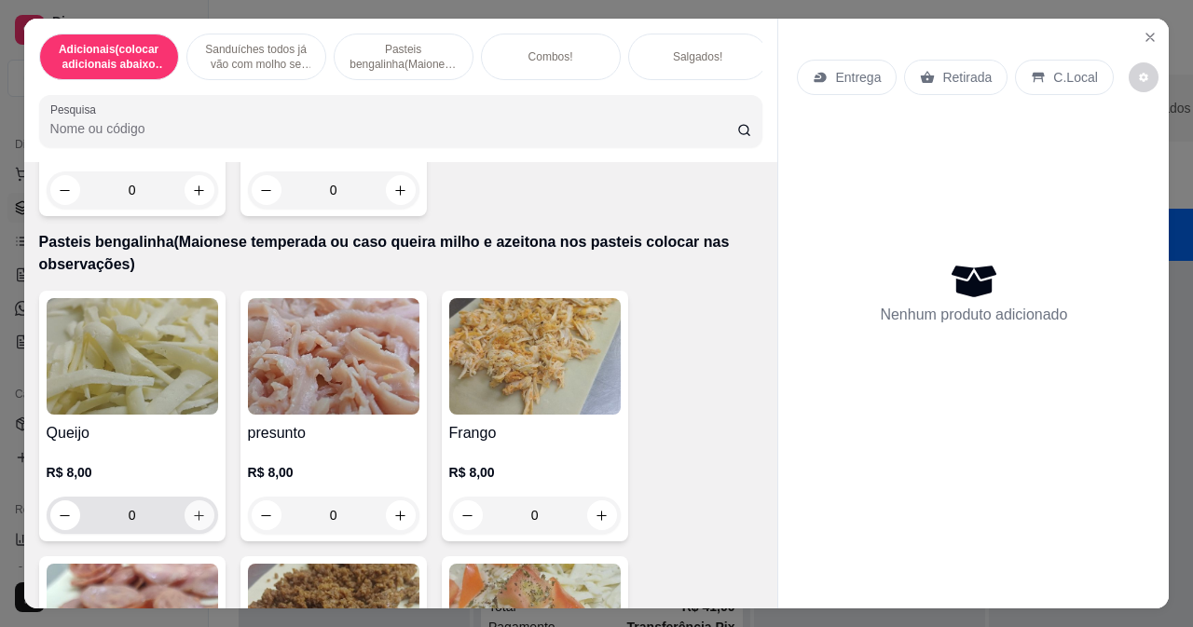
click at [199, 525] on button "increase-product-quantity" at bounding box center [200, 515] width 30 height 30
type input "1"
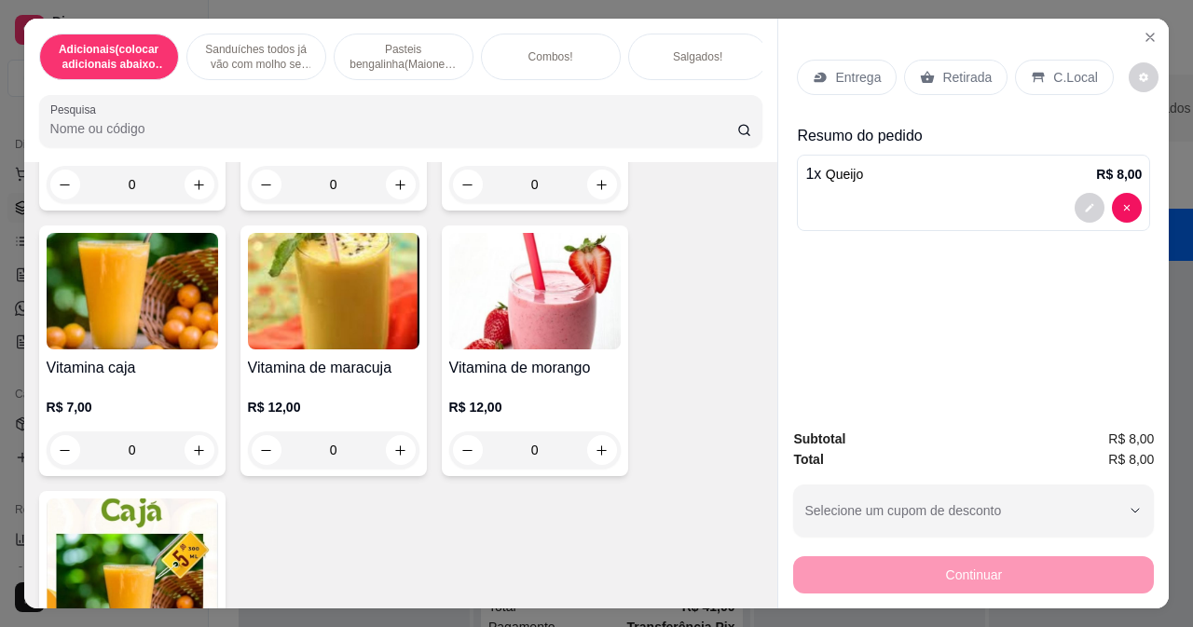
scroll to position [7735, 0]
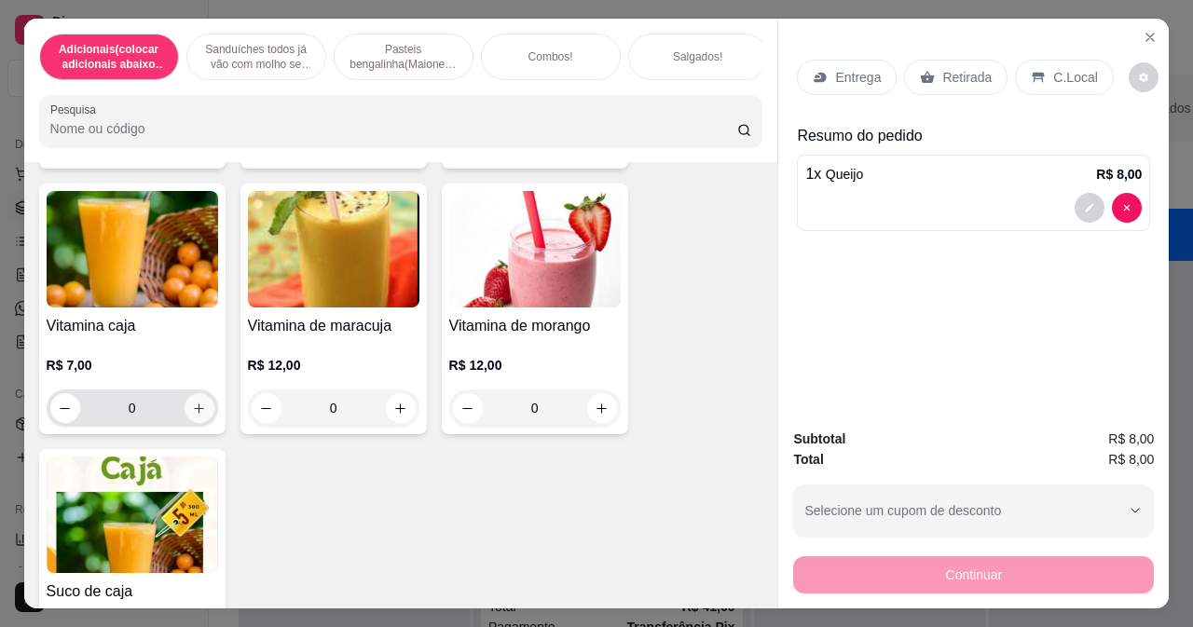
click at [192, 414] on icon "increase-product-quantity" at bounding box center [199, 409] width 14 height 14
type input "1"
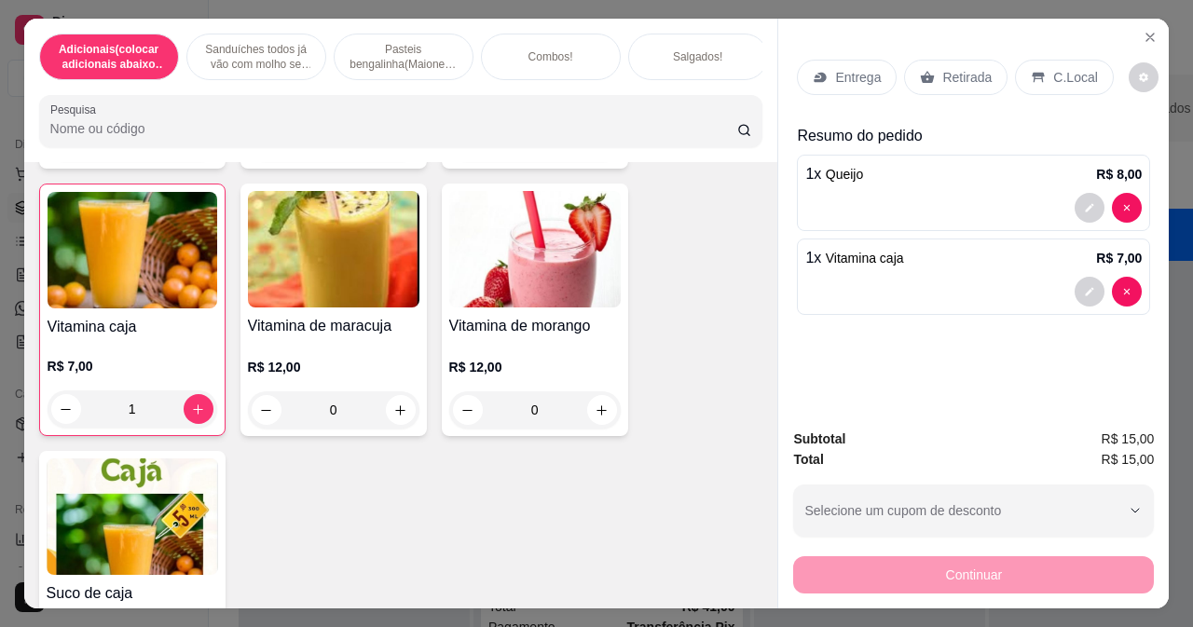
click at [862, 75] on p "Entrega" at bounding box center [858, 77] width 46 height 19
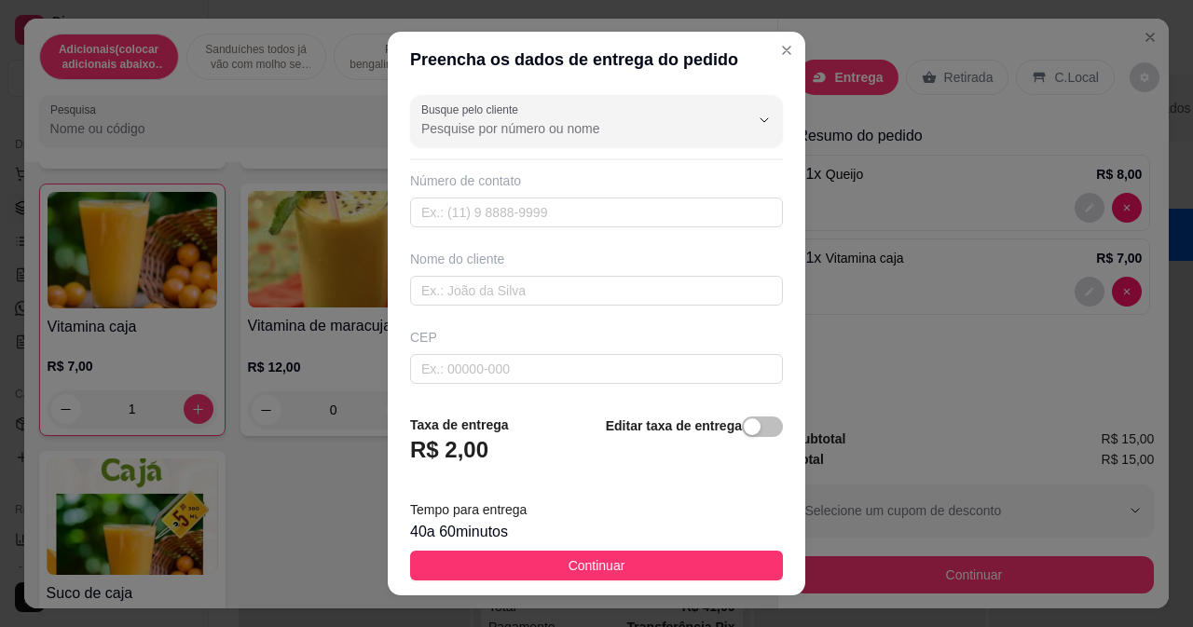
click at [524, 306] on div "Busque pelo cliente Número de contato Nome do cliente CEP Rua/[GEOGRAPHIC_DATA]" at bounding box center [597, 244] width 418 height 313
click at [524, 290] on input "text" at bounding box center [596, 291] width 373 height 30
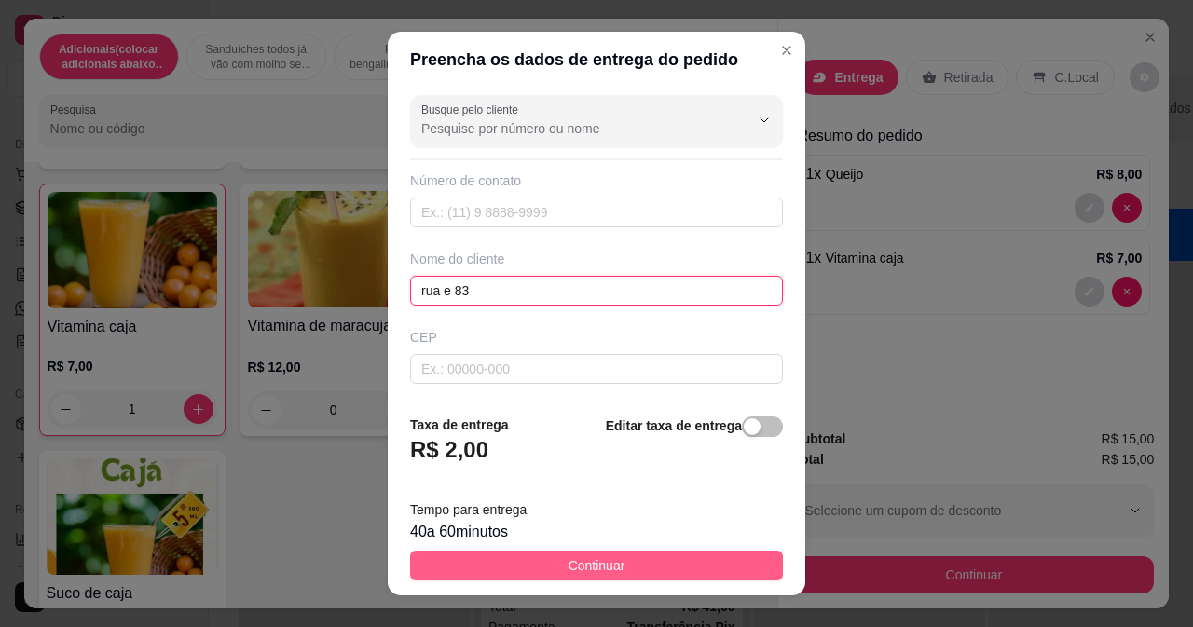
type input "rua e 83"
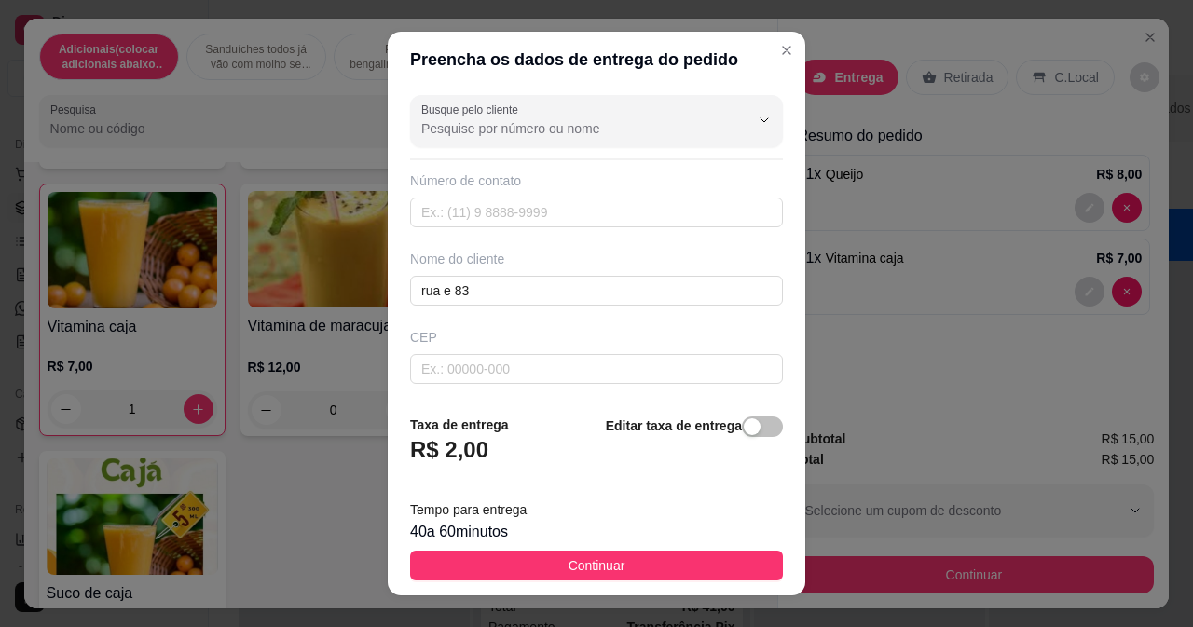
drag, startPoint x: 494, startPoint y: 574, endPoint x: 541, endPoint y: 570, distance: 47.7
click at [494, 572] on button "Continuar" at bounding box center [596, 566] width 373 height 30
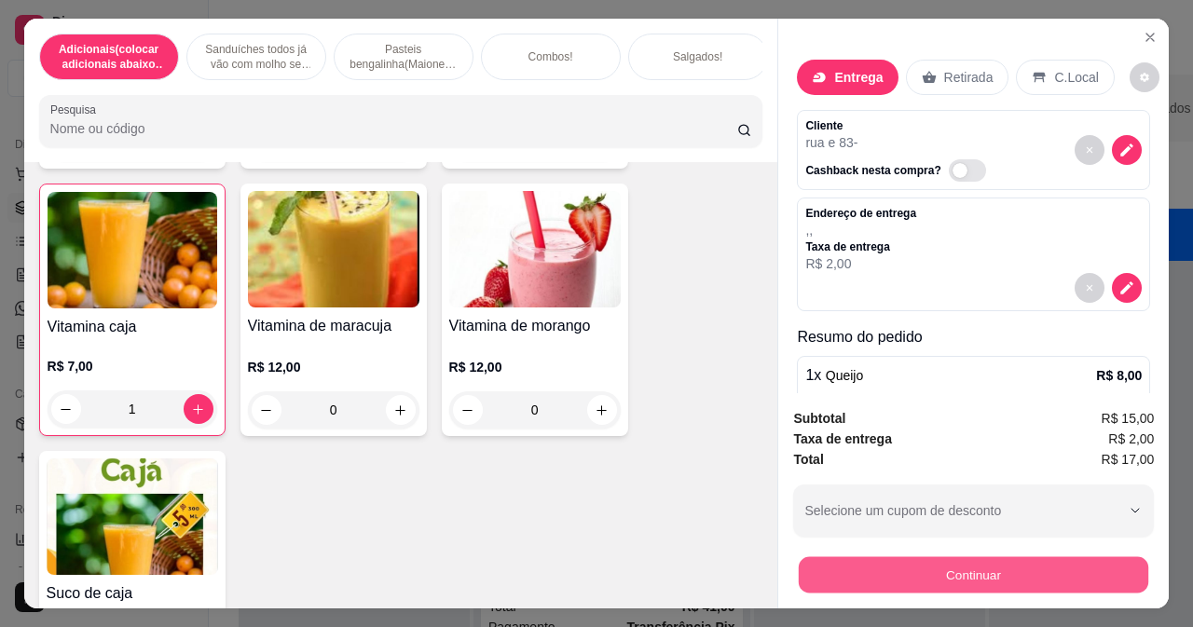
click at [865, 568] on button "Continuar" at bounding box center [973, 574] width 349 height 36
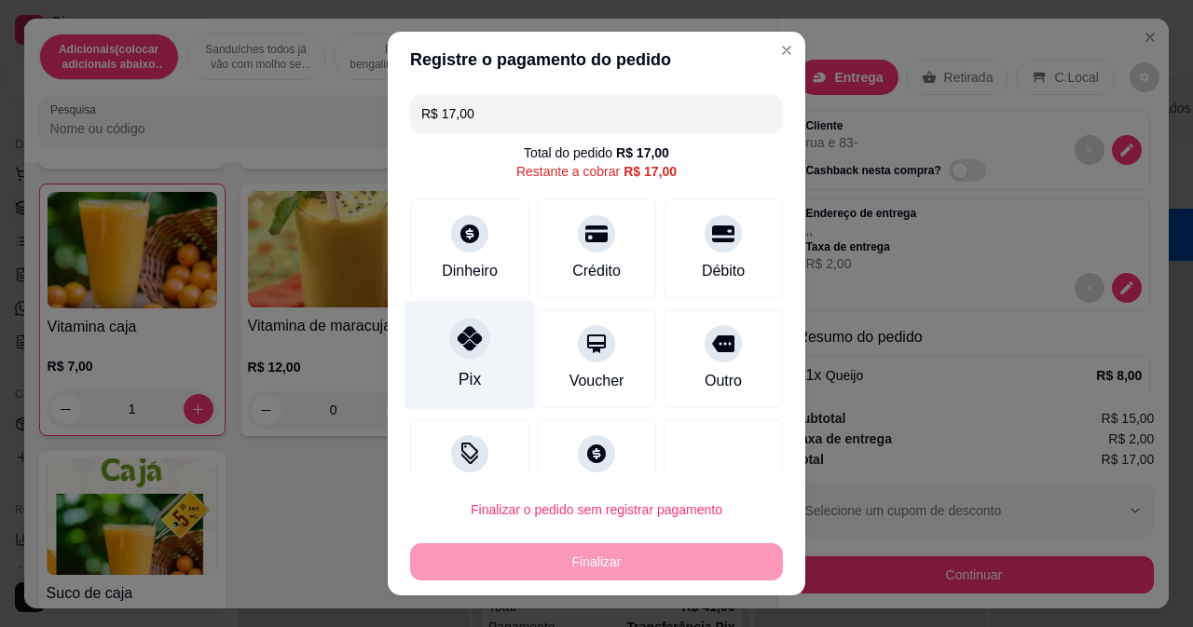
click at [458, 348] on icon at bounding box center [470, 338] width 24 height 24
type input "R$ 0,00"
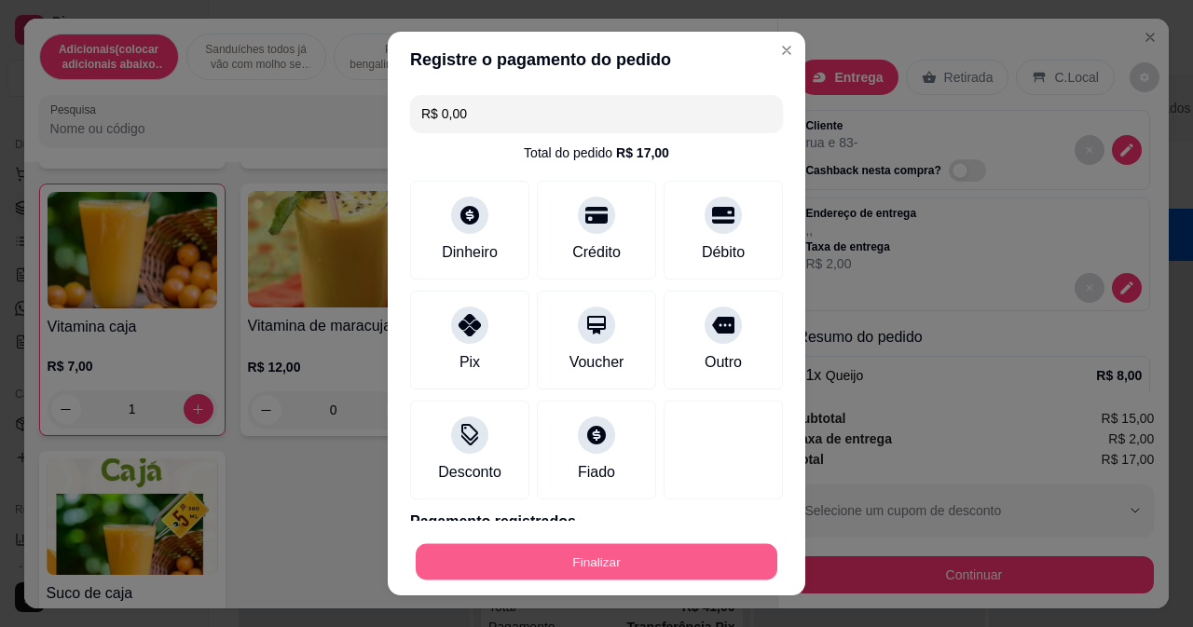
click at [514, 550] on button "Finalizar" at bounding box center [597, 562] width 362 height 36
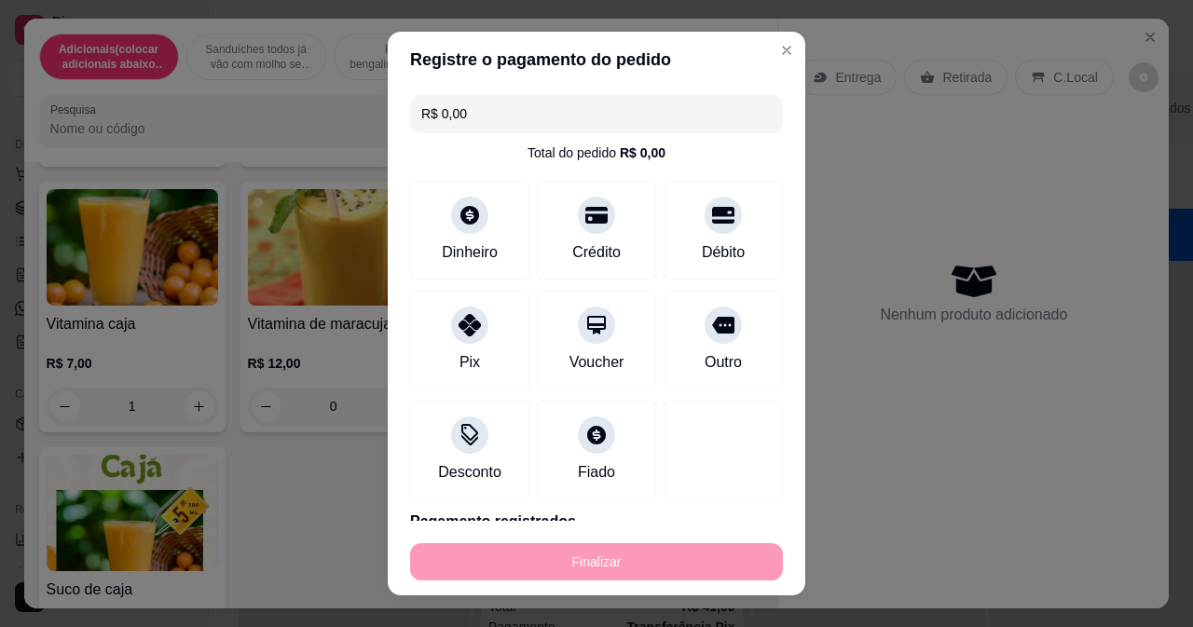
type input "0"
type input "-R$ 17,00"
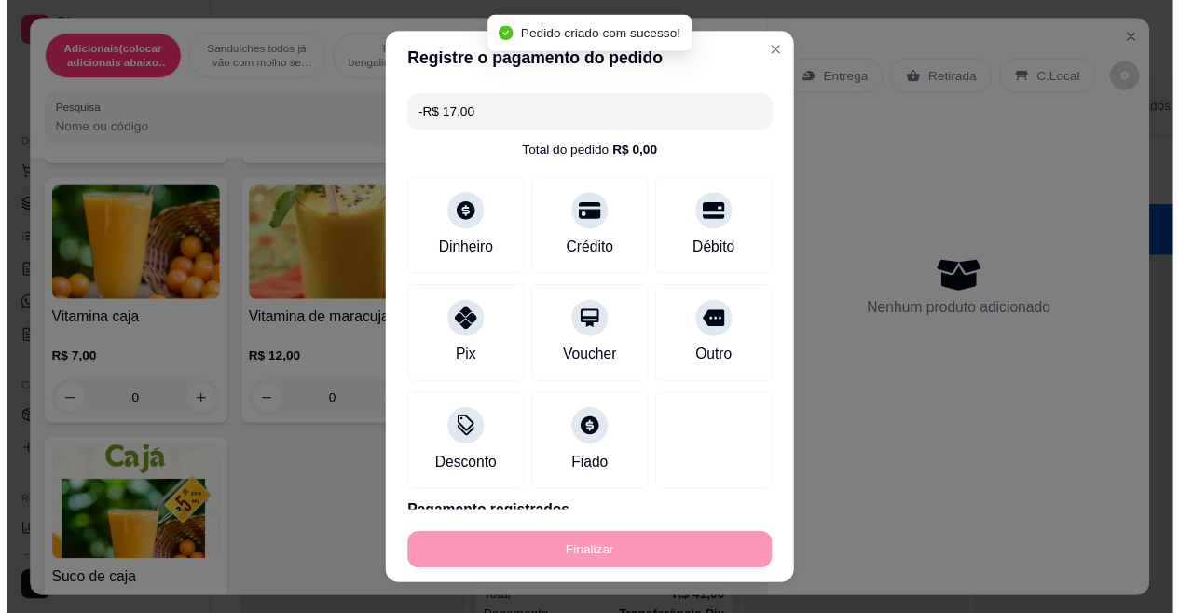
scroll to position [7733, 0]
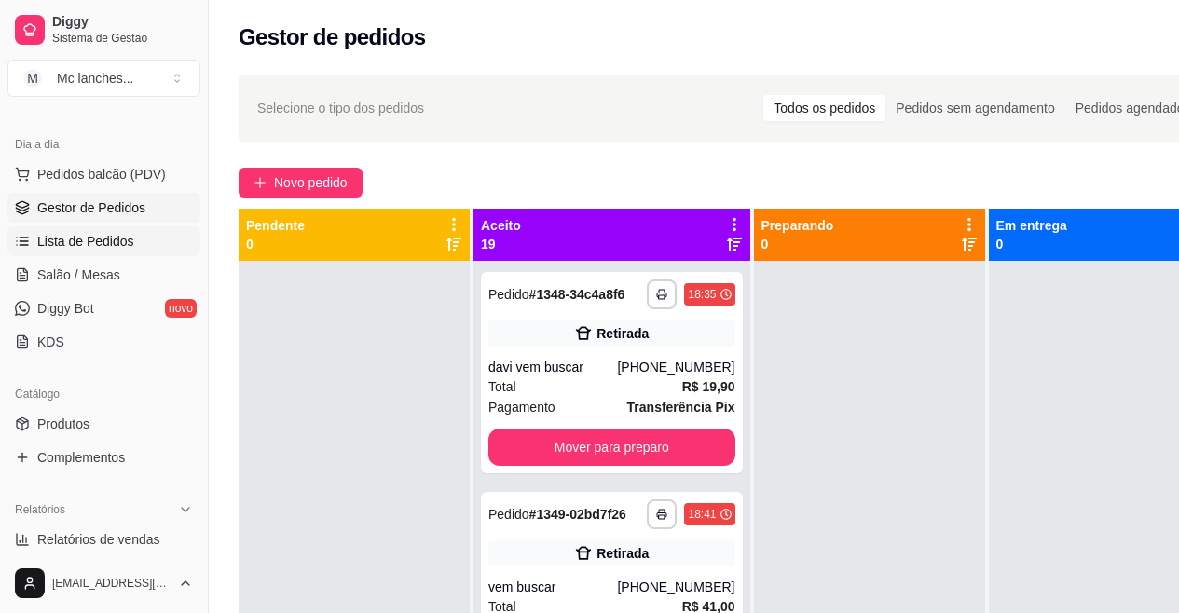
click at [130, 240] on link "Lista de Pedidos" at bounding box center [103, 241] width 193 height 30
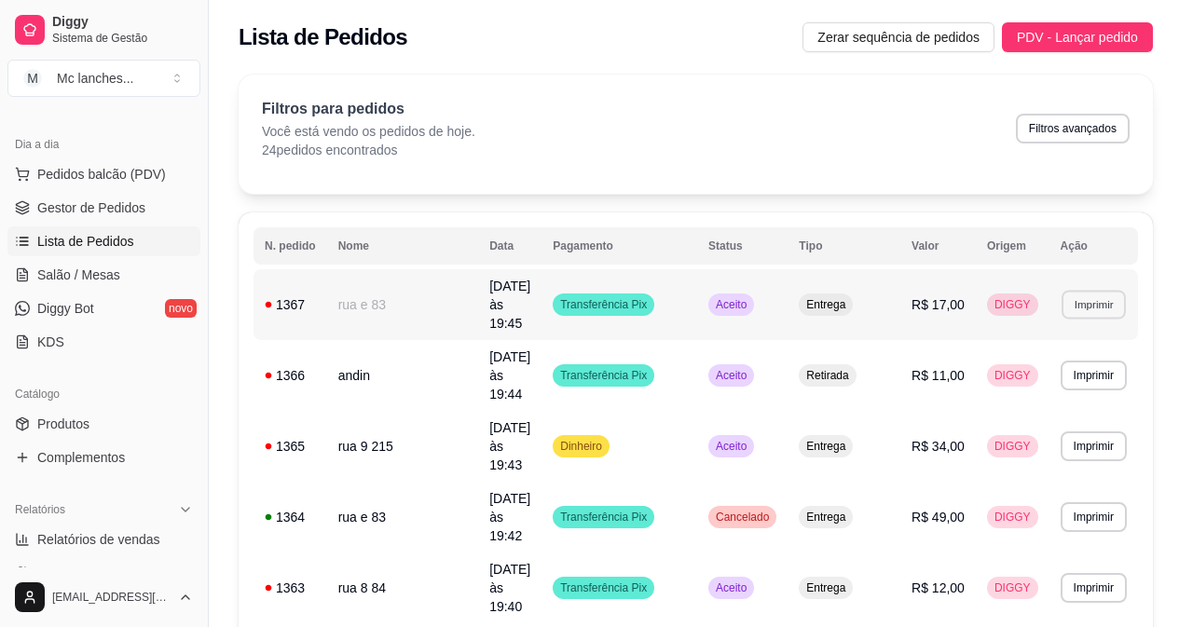
click at [1099, 290] on button "Imprimir" at bounding box center [1093, 304] width 64 height 29
click at [1071, 357] on button "Balcão Principal" at bounding box center [1057, 361] width 135 height 30
click at [87, 202] on span "Gestor de Pedidos" at bounding box center [91, 208] width 108 height 19
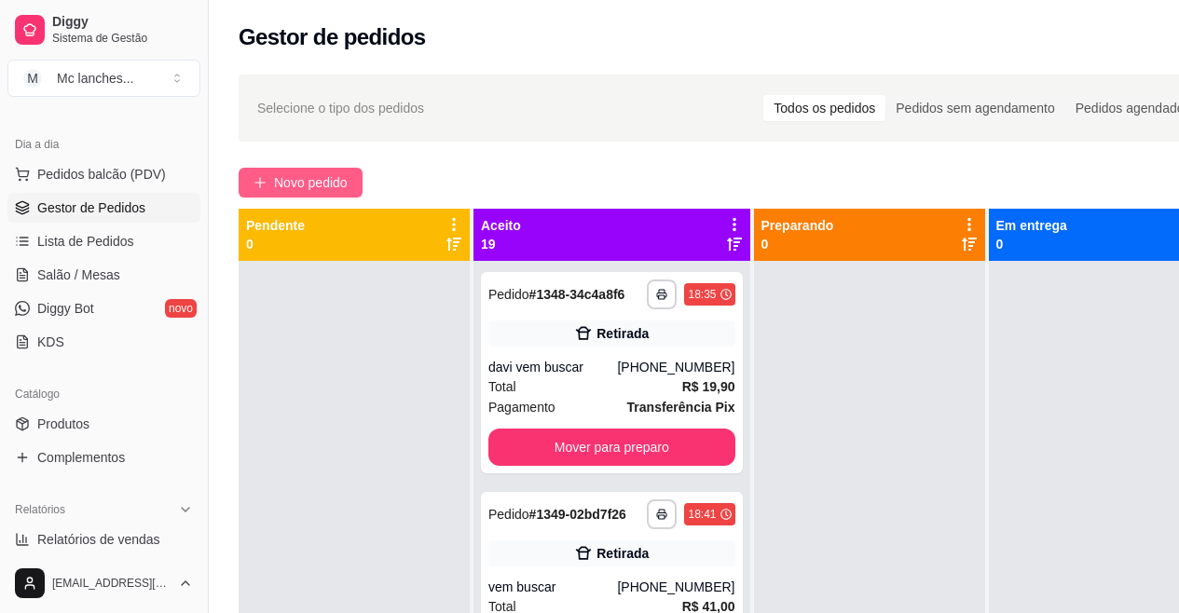
click at [280, 170] on button "Novo pedido" at bounding box center [301, 183] width 124 height 30
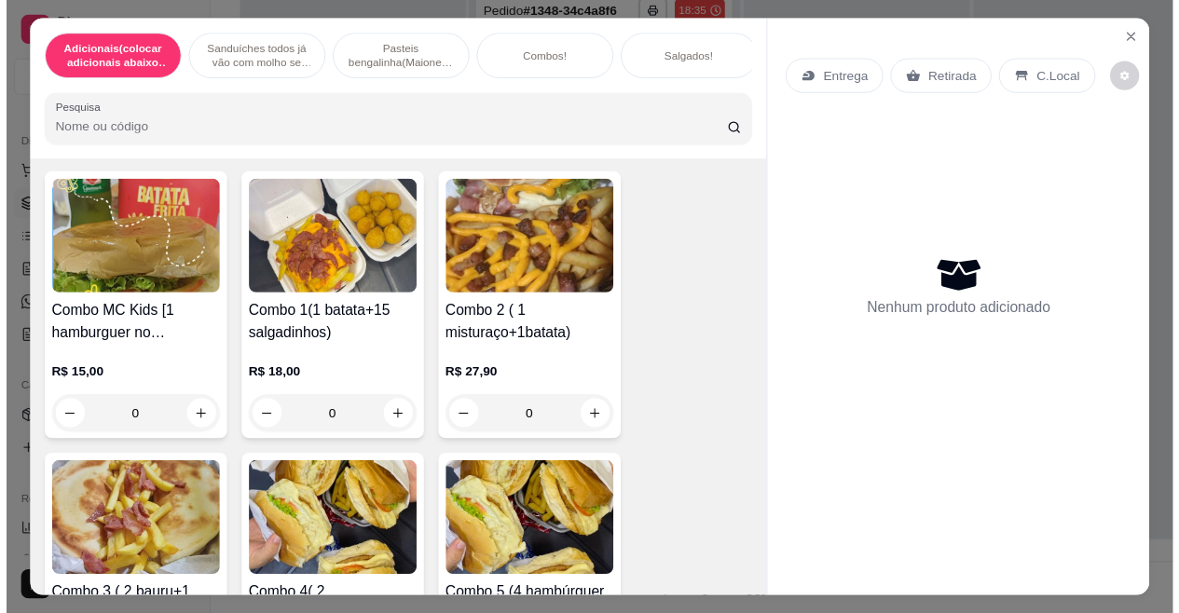
scroll to position [5312, 0]
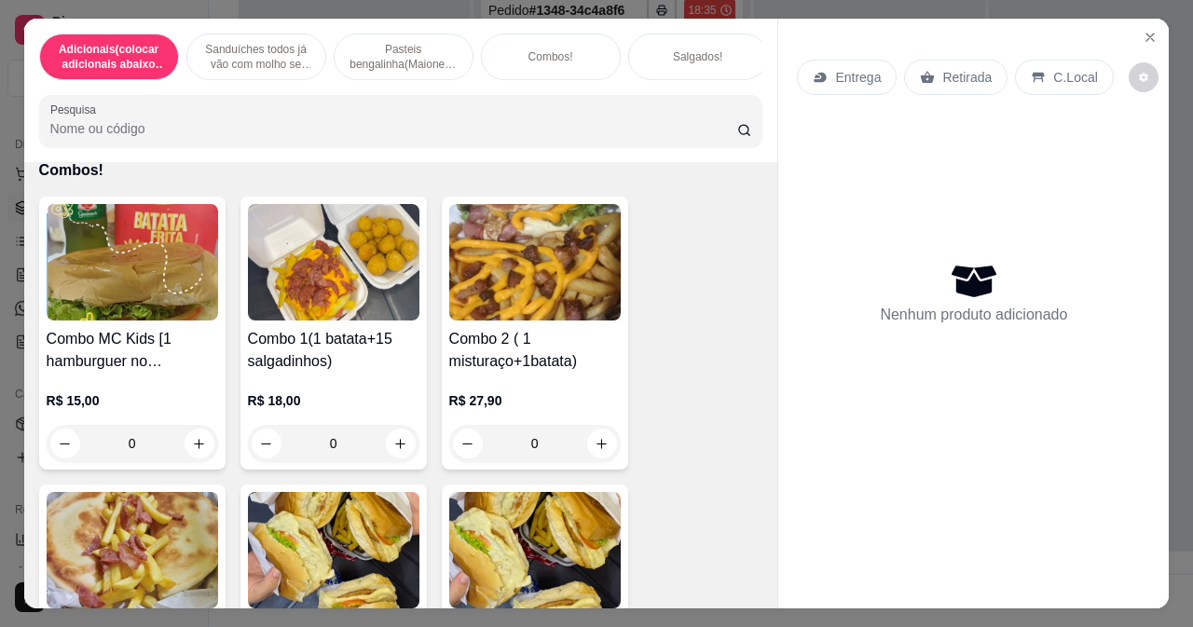
click at [391, 451] on div "0" at bounding box center [333, 443] width 171 height 37
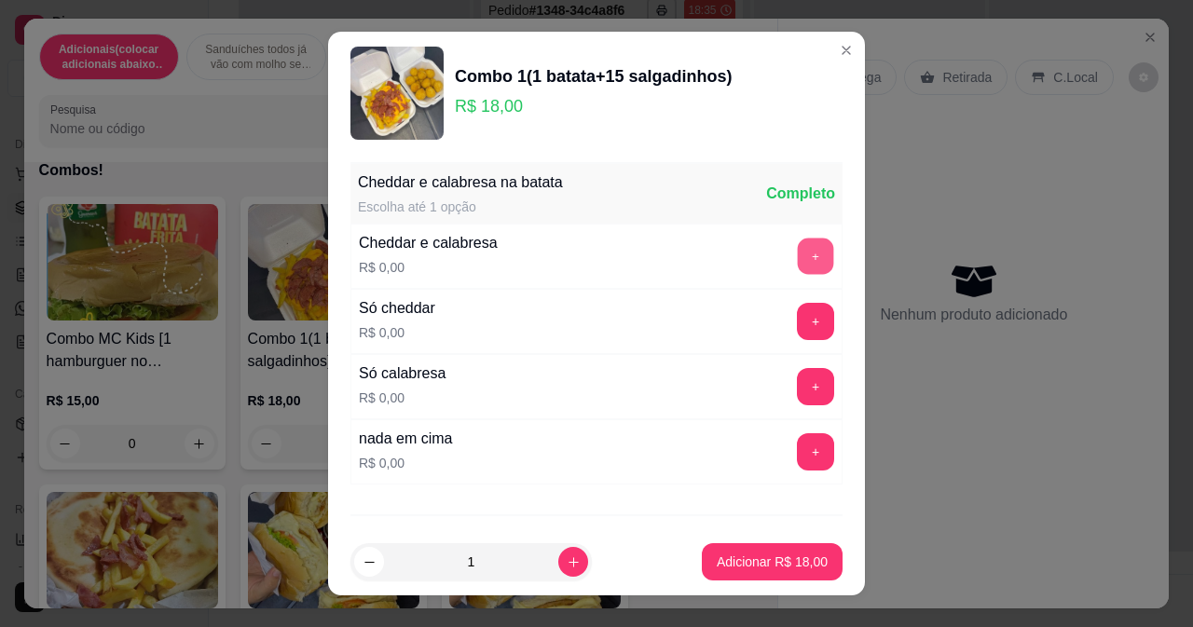
click at [798, 244] on button "+" at bounding box center [816, 256] width 36 height 36
drag, startPoint x: 735, startPoint y: 542, endPoint x: 742, endPoint y: 557, distance: 16.3
click at [736, 542] on footer "1 Adicionar R$ 18,00" at bounding box center [596, 561] width 537 height 67
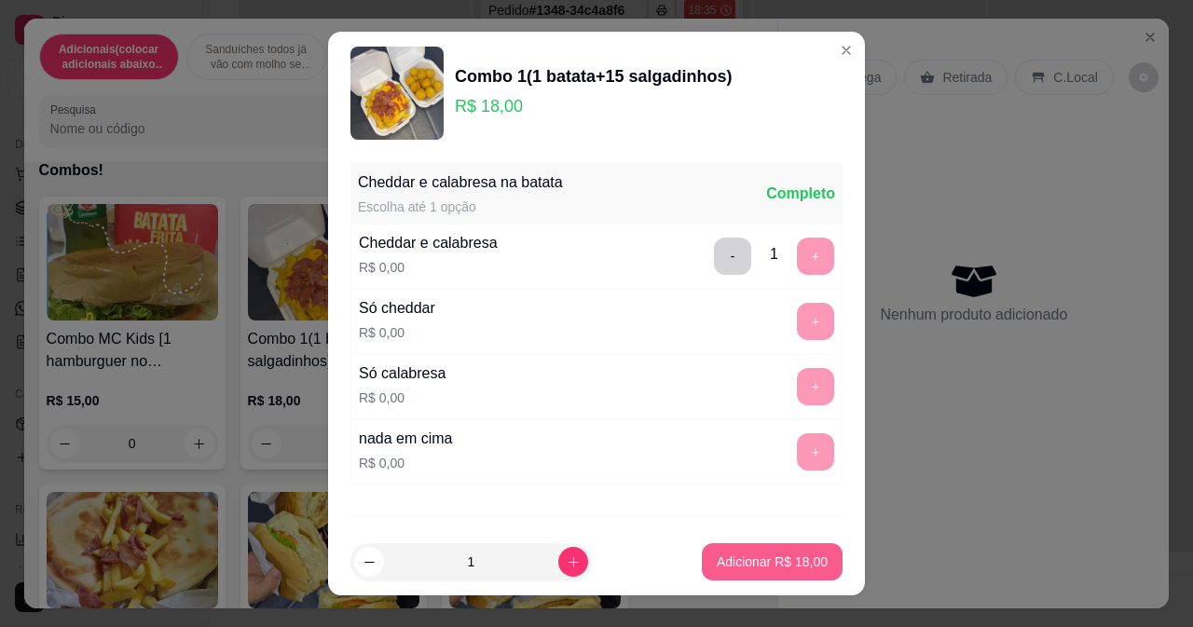
click at [742, 569] on p "Adicionar R$ 18,00" at bounding box center [772, 562] width 111 height 19
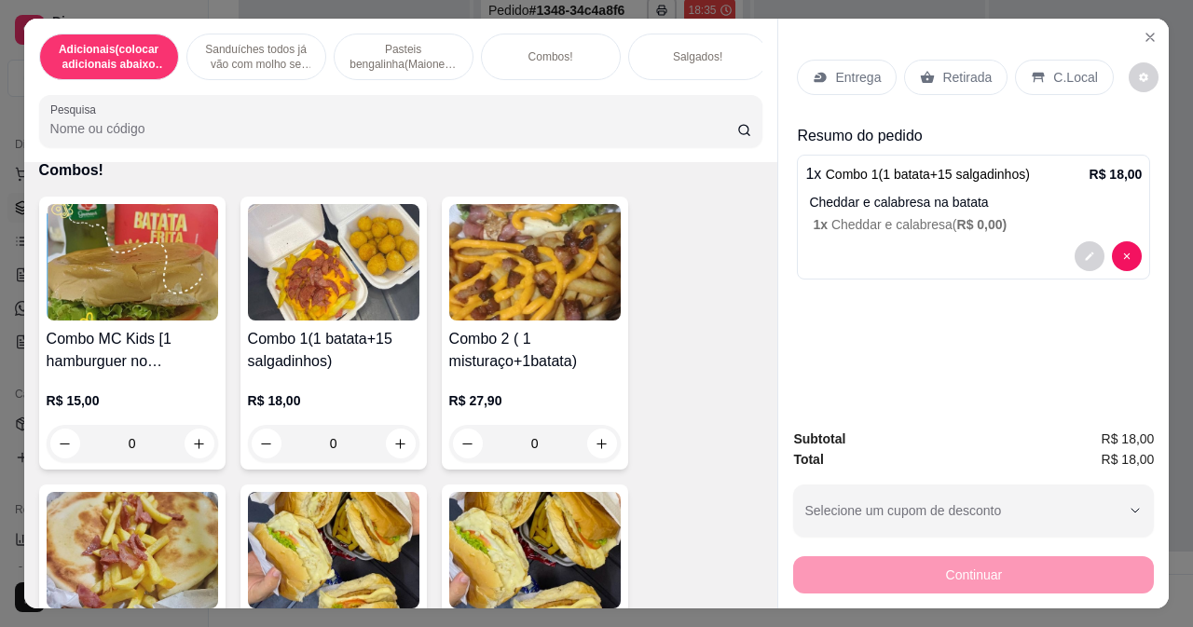
drag, startPoint x: 923, startPoint y: 49, endPoint x: 934, endPoint y: 89, distance: 40.7
click at [934, 89] on div "Entrega Retirada C.Local" at bounding box center [973, 77] width 353 height 65
drag, startPoint x: 968, startPoint y: 75, endPoint x: 989, endPoint y: 75, distance: 20.5
click at [966, 76] on p "Retirada" at bounding box center [966, 77] width 49 height 19
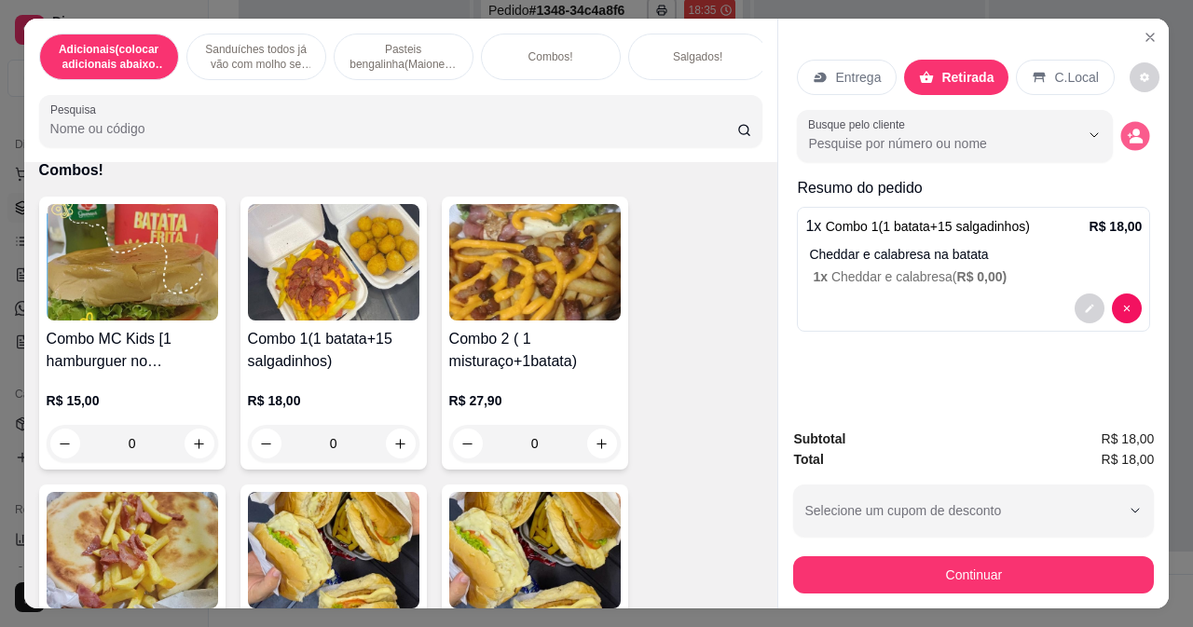
click at [1137, 122] on button "decrease-product-quantity" at bounding box center [1135, 136] width 29 height 29
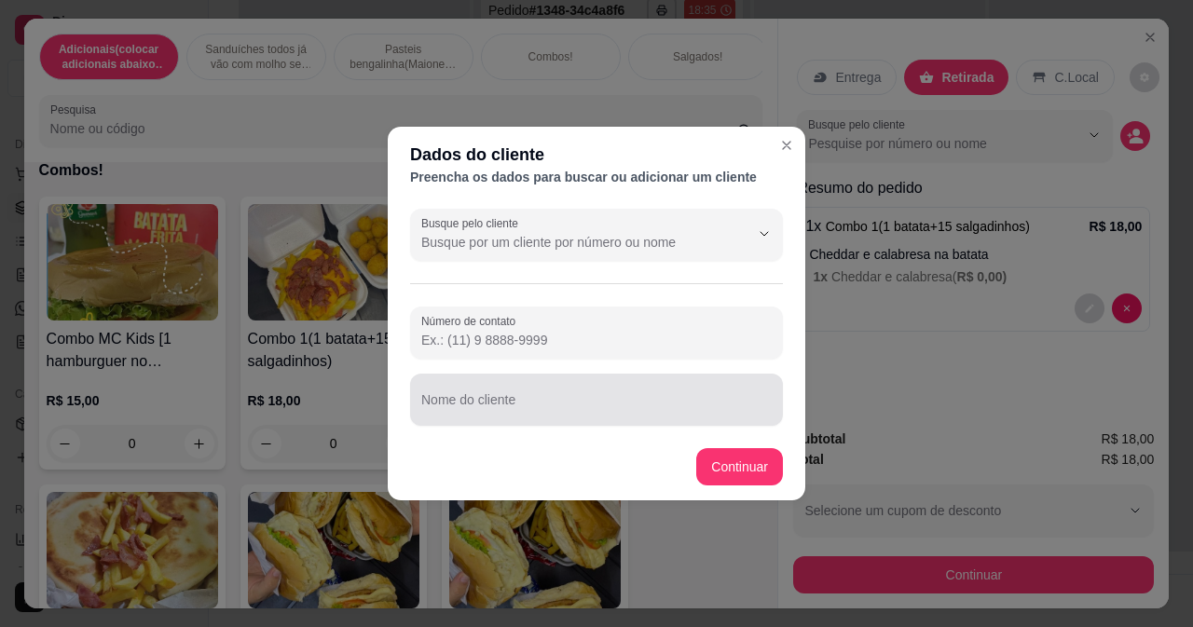
click at [595, 390] on div at bounding box center [596, 399] width 350 height 37
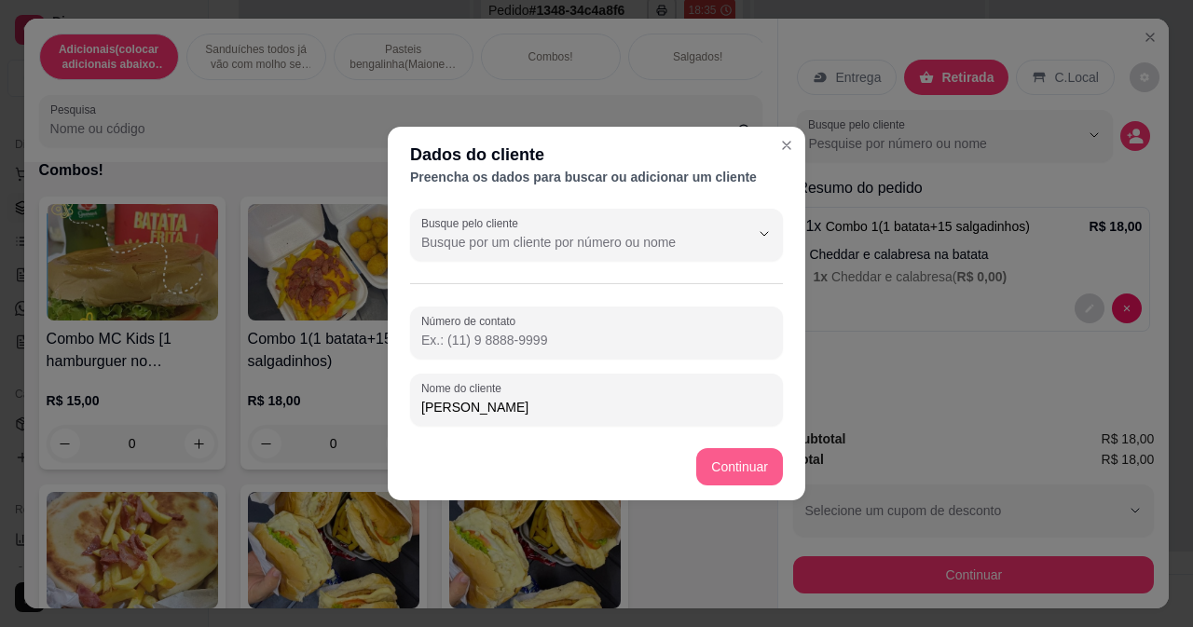
type input "[PERSON_NAME]"
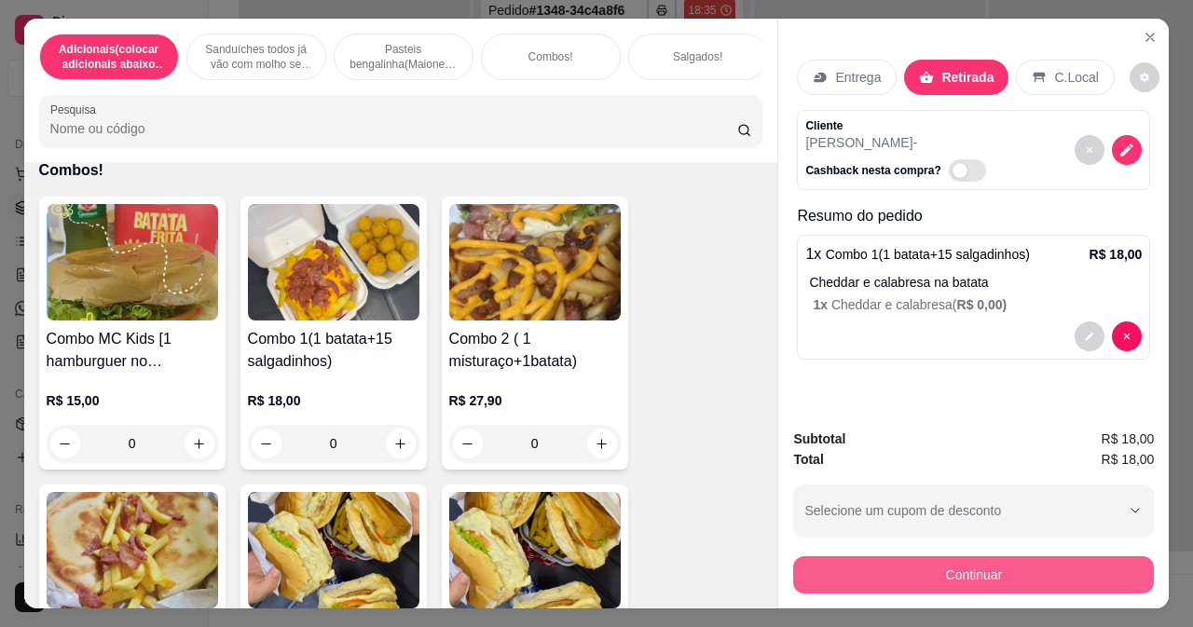
click at [822, 560] on button "Continuar" at bounding box center [973, 574] width 361 height 37
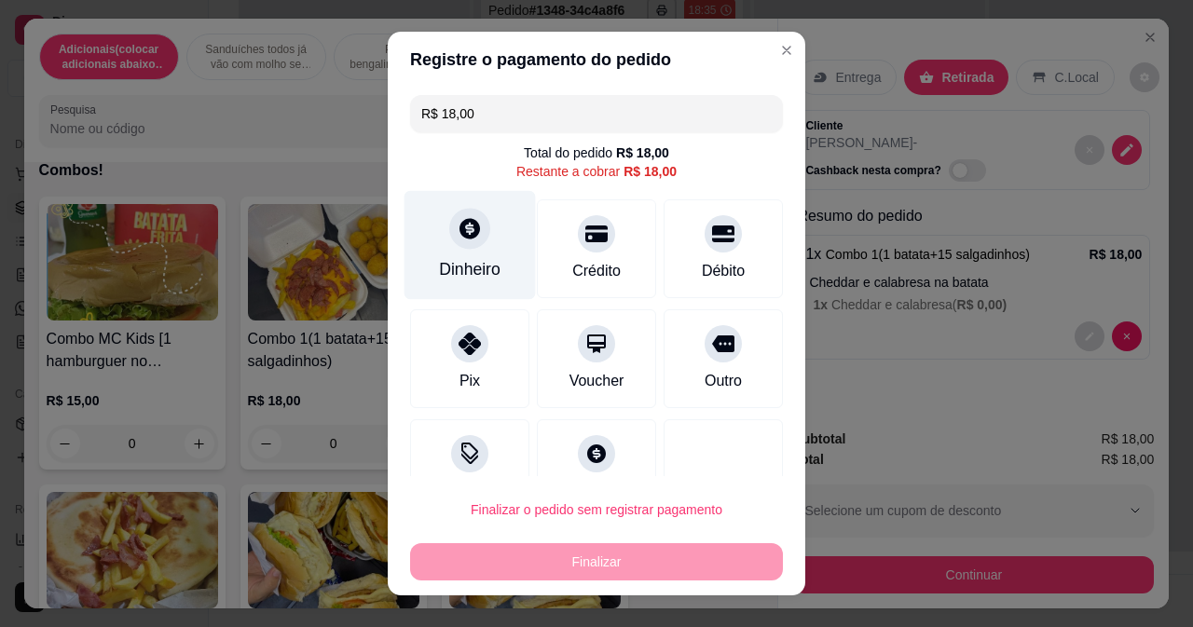
click at [432, 240] on div "Dinheiro" at bounding box center [469, 244] width 131 height 109
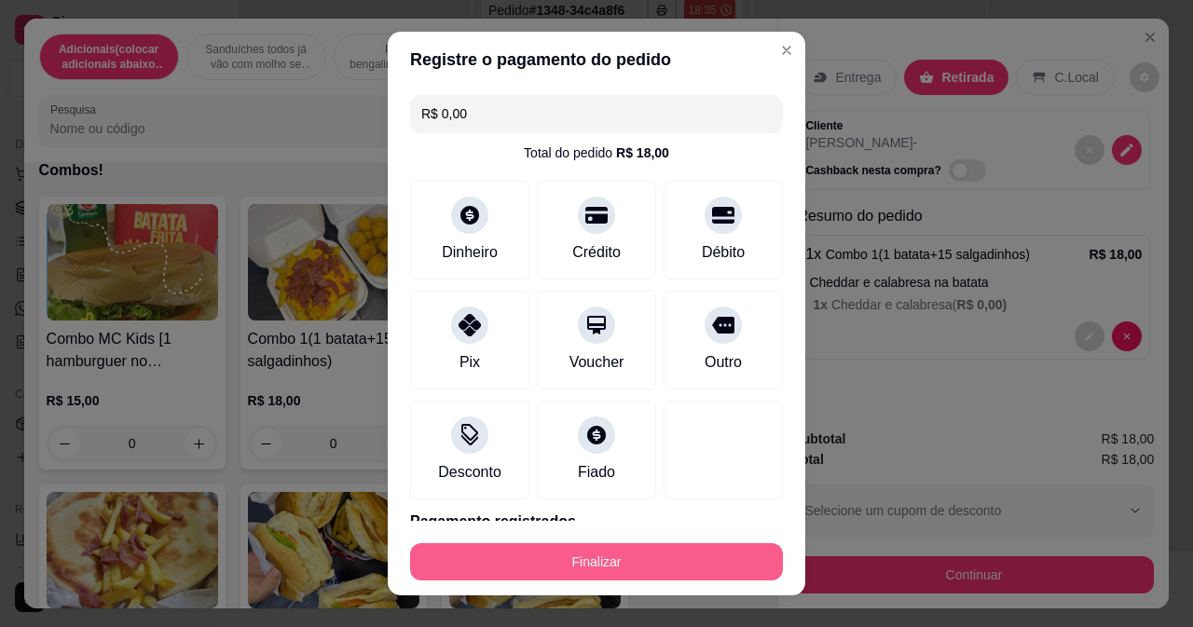
click at [664, 553] on button "Finalizar" at bounding box center [596, 561] width 373 height 37
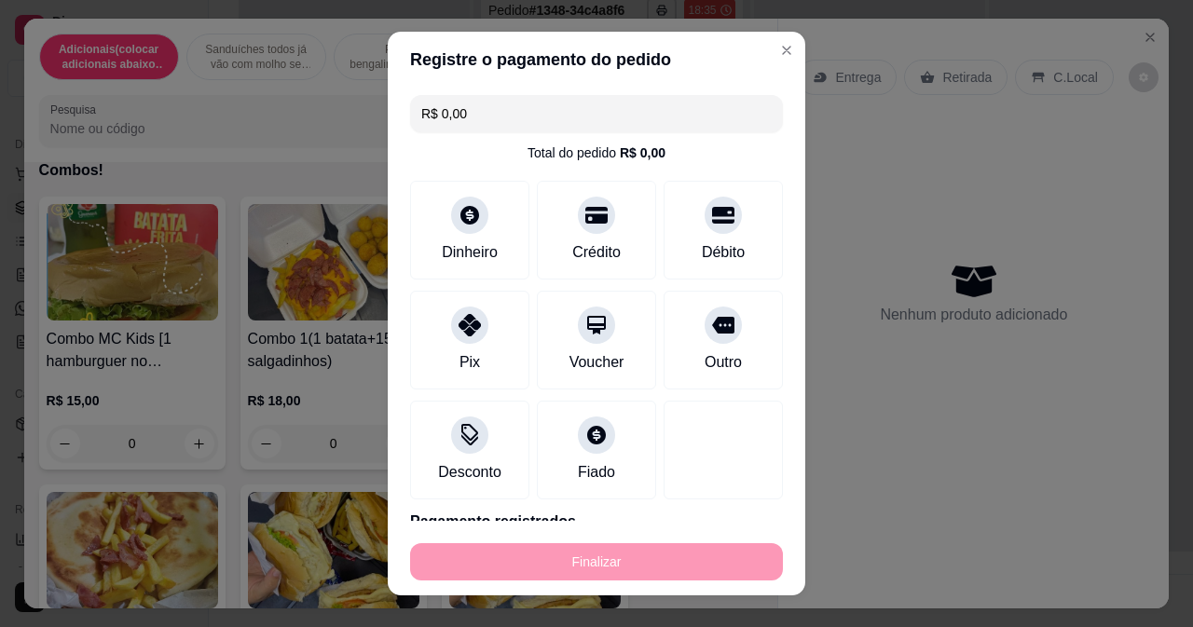
type input "-R$ 18,00"
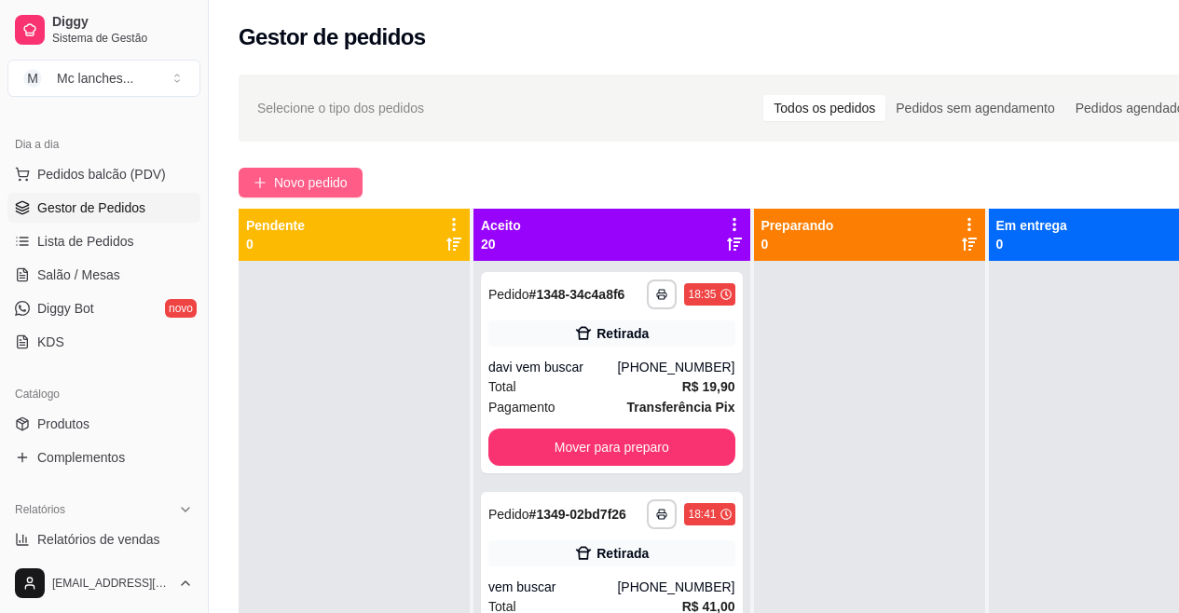
click at [296, 171] on button "Novo pedido" at bounding box center [301, 183] width 124 height 30
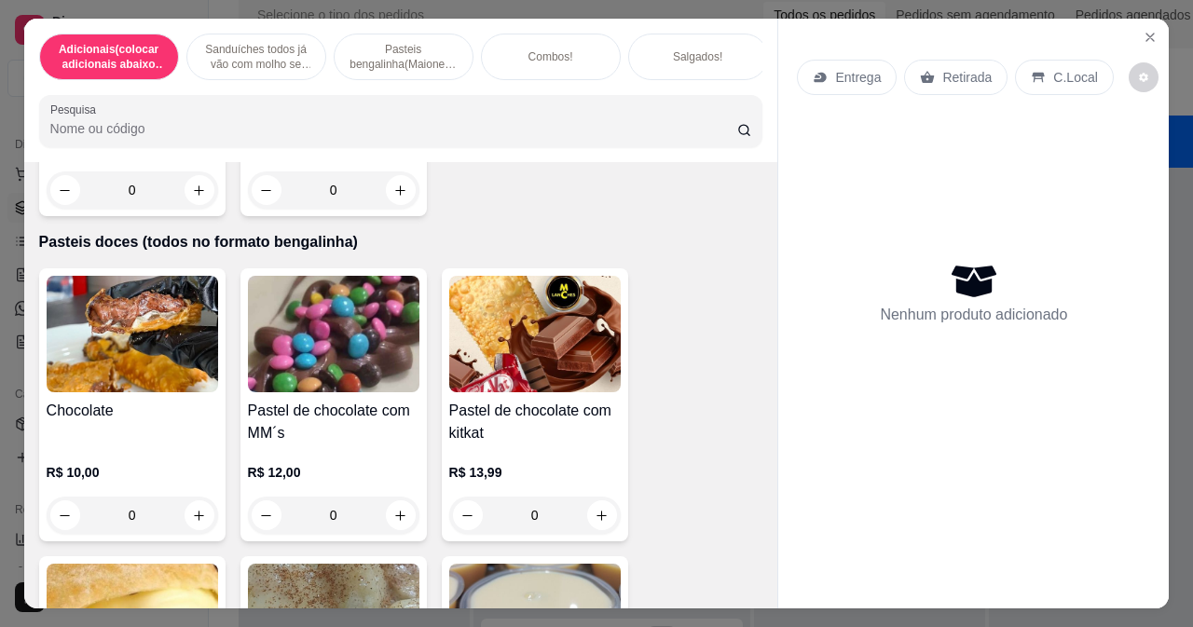
scroll to position [6617, 0]
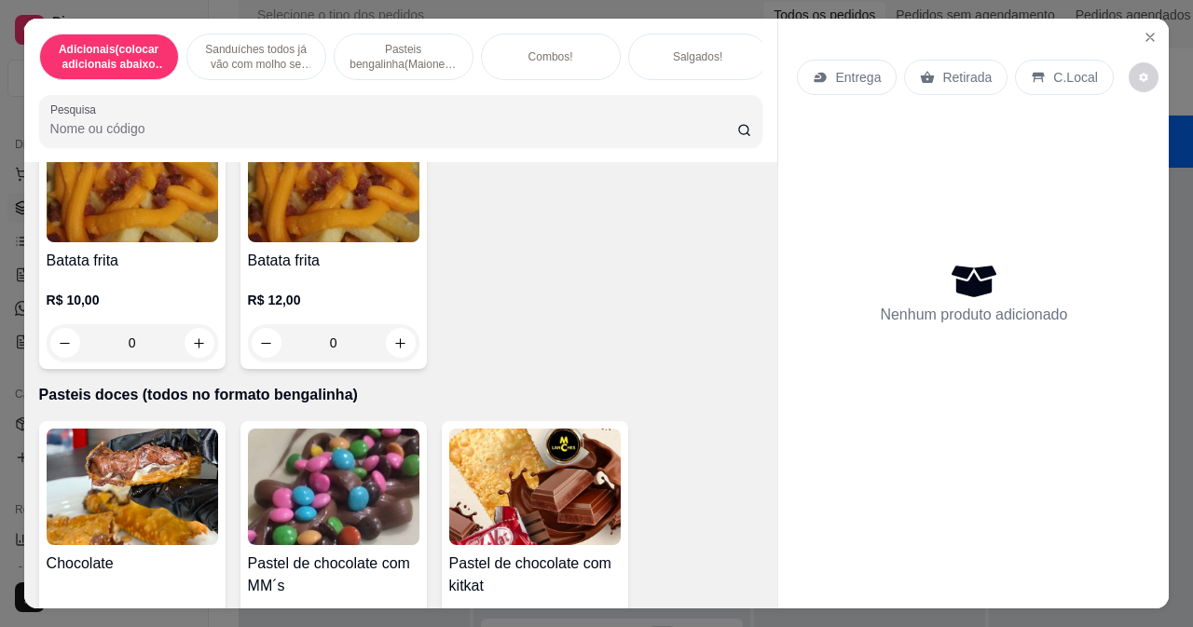
click at [391, 348] on div "0" at bounding box center [333, 342] width 171 height 37
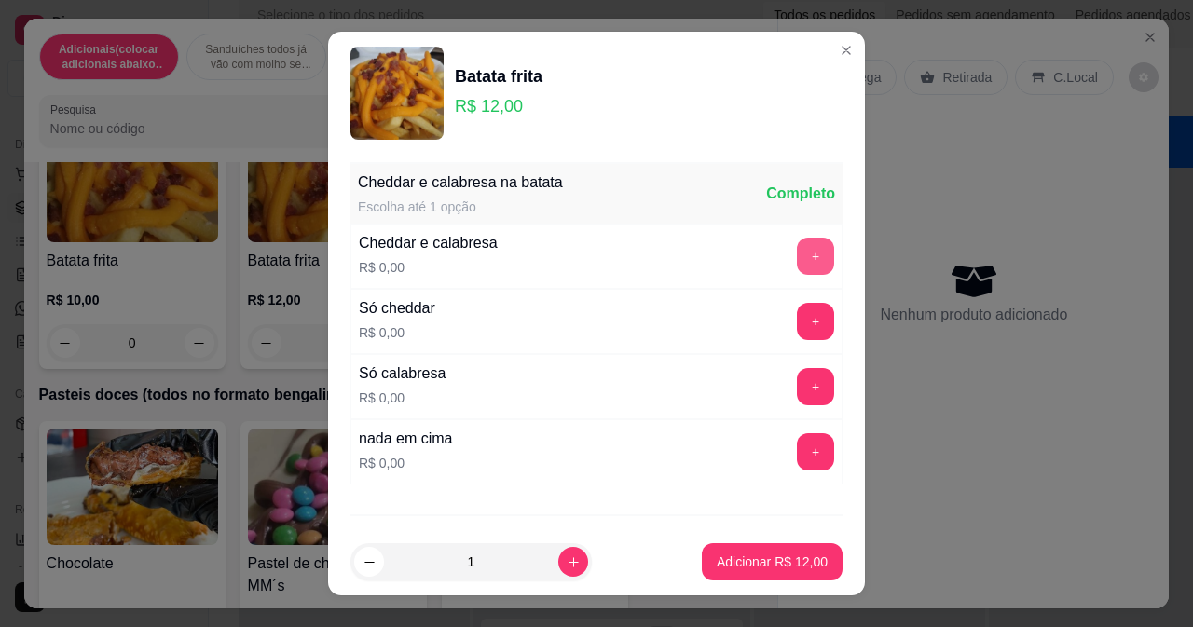
click at [797, 262] on button "+" at bounding box center [815, 256] width 37 height 37
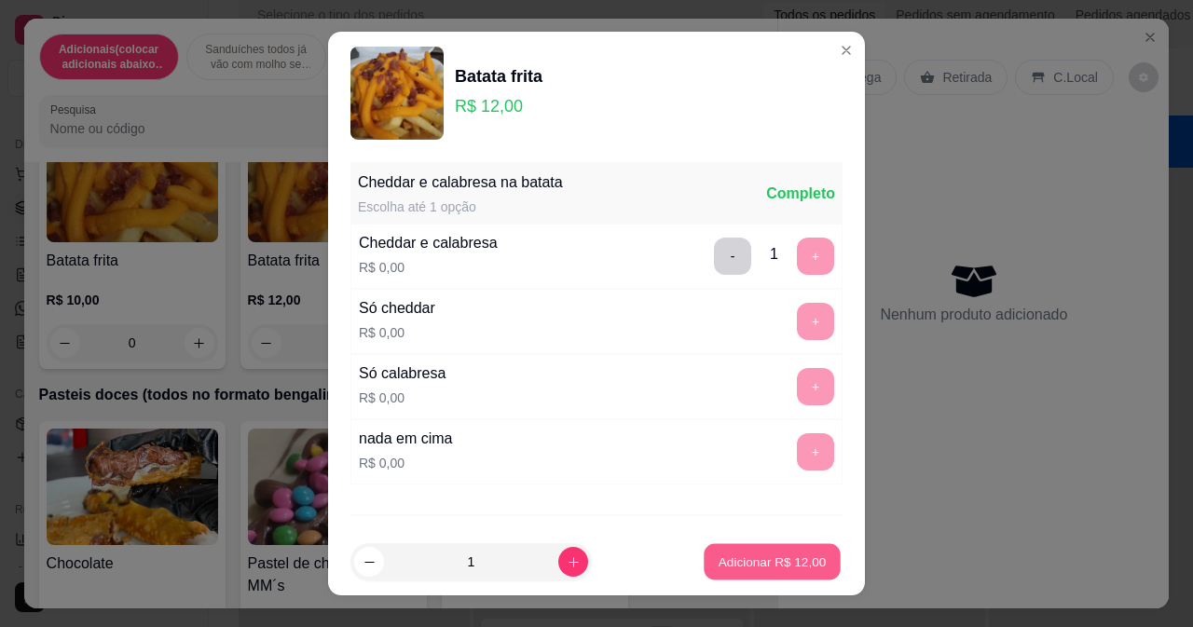
click at [723, 578] on button "Adicionar R$ 12,00" at bounding box center [772, 562] width 137 height 36
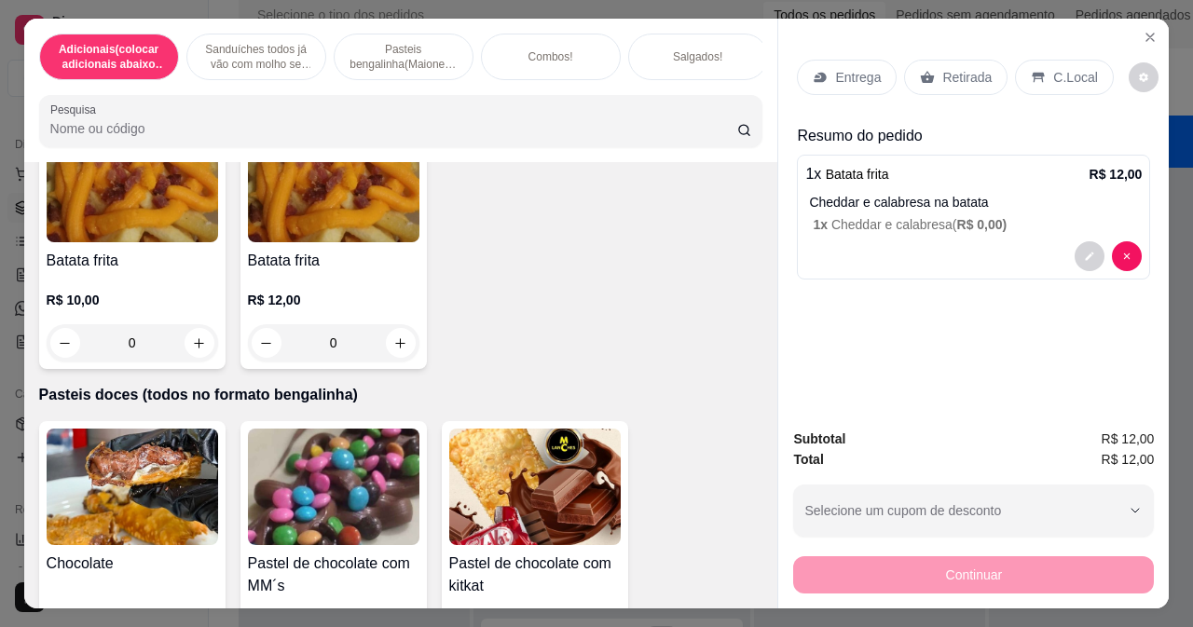
drag, startPoint x: 968, startPoint y: 69, endPoint x: 1009, endPoint y: 73, distance: 41.2
click at [966, 69] on p "Retirada" at bounding box center [966, 77] width 49 height 19
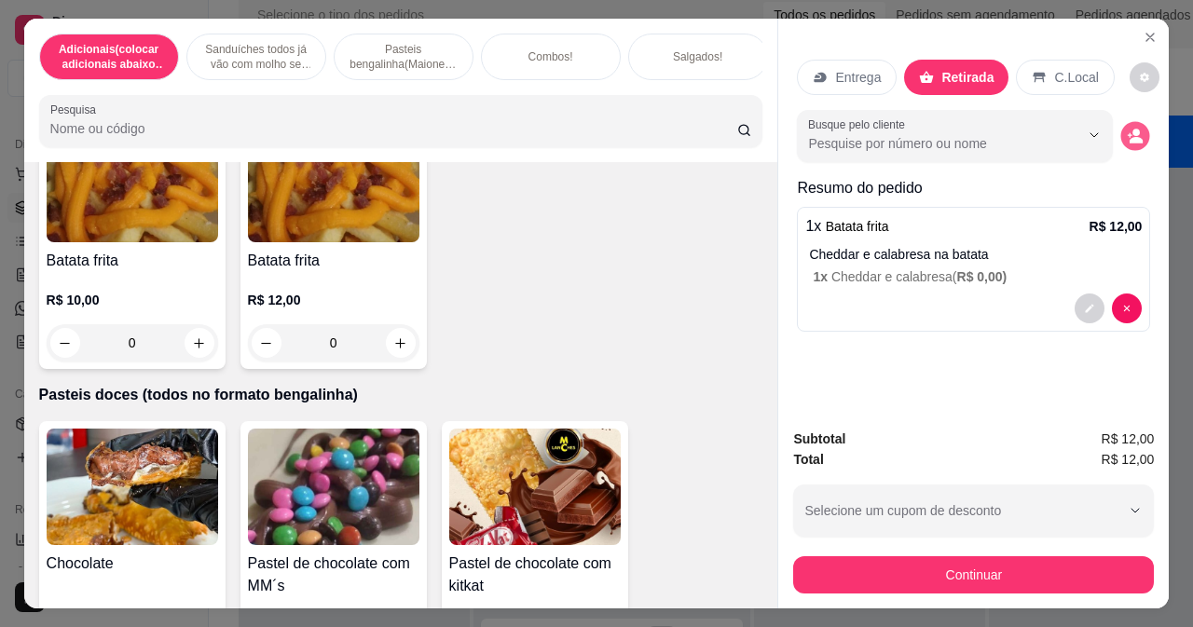
click at [1133, 130] on circle "decrease-product-quantity" at bounding box center [1136, 133] width 7 height 7
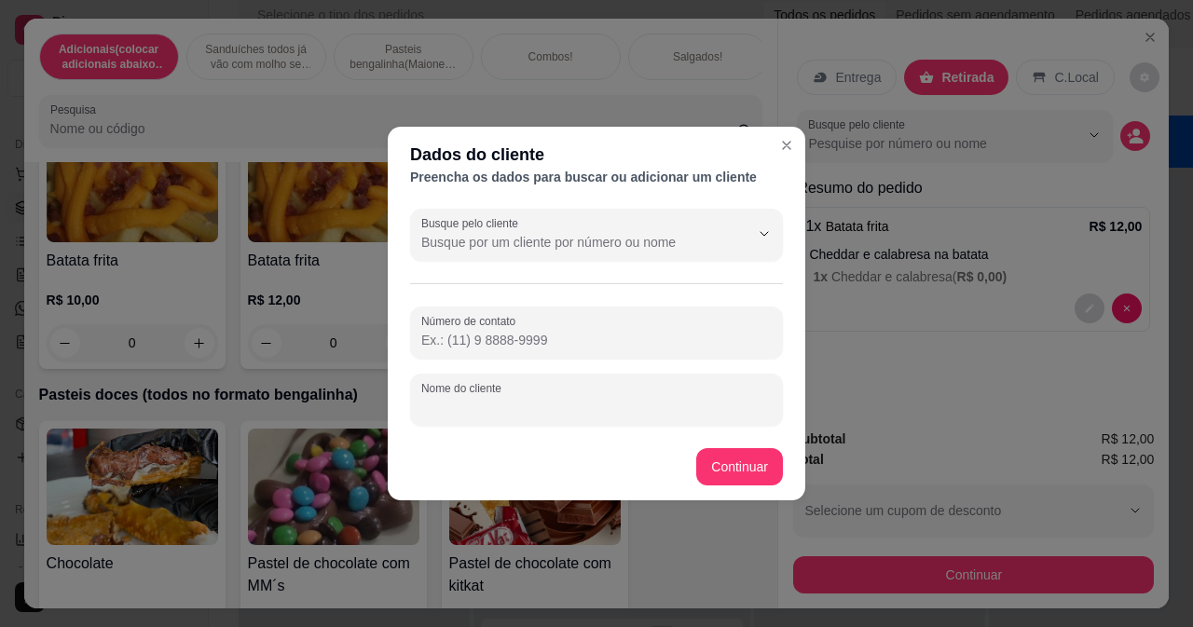
click at [530, 403] on input "Nome do cliente" at bounding box center [596, 407] width 350 height 19
type input "andin"
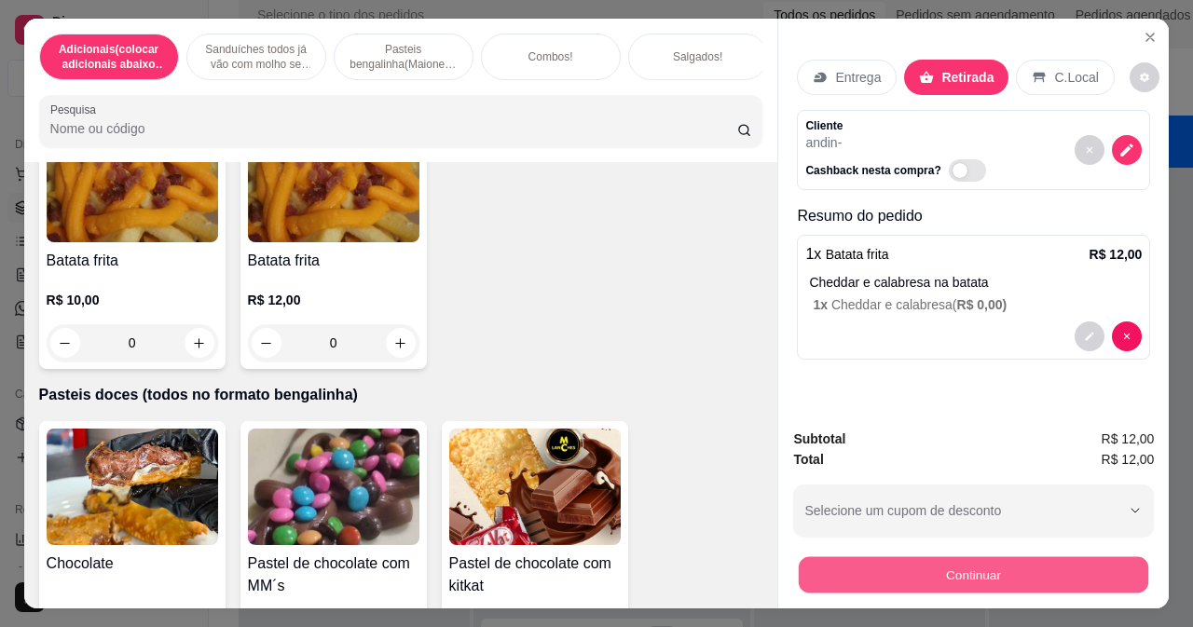
click at [848, 569] on button "Continuar" at bounding box center [973, 574] width 349 height 36
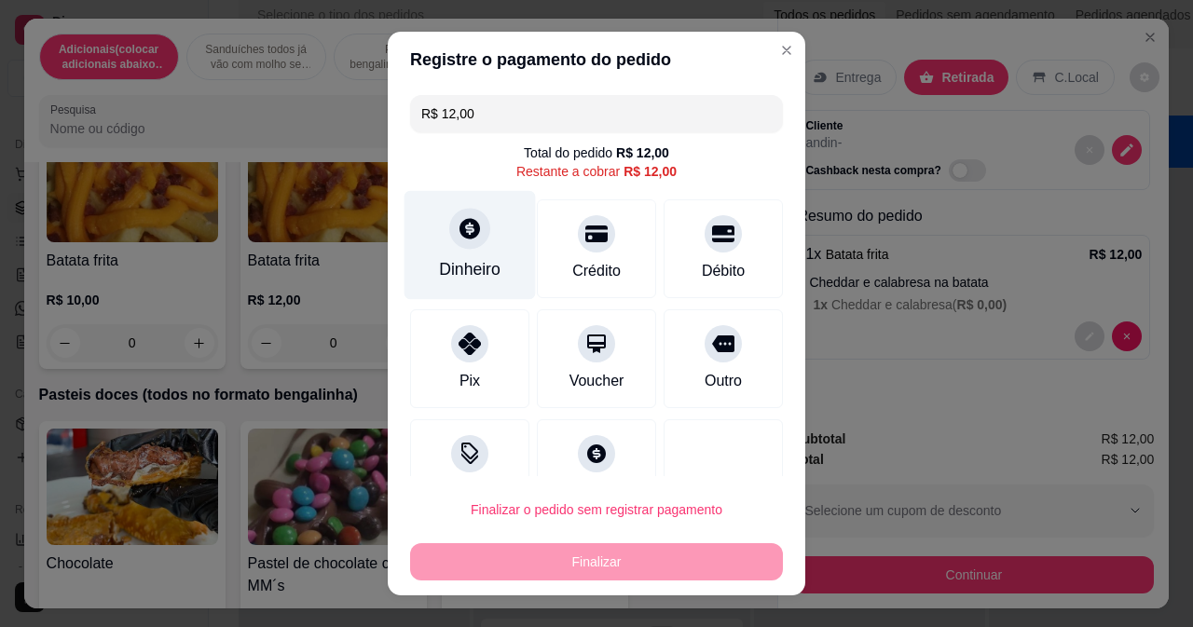
click at [459, 212] on div at bounding box center [469, 228] width 41 height 41
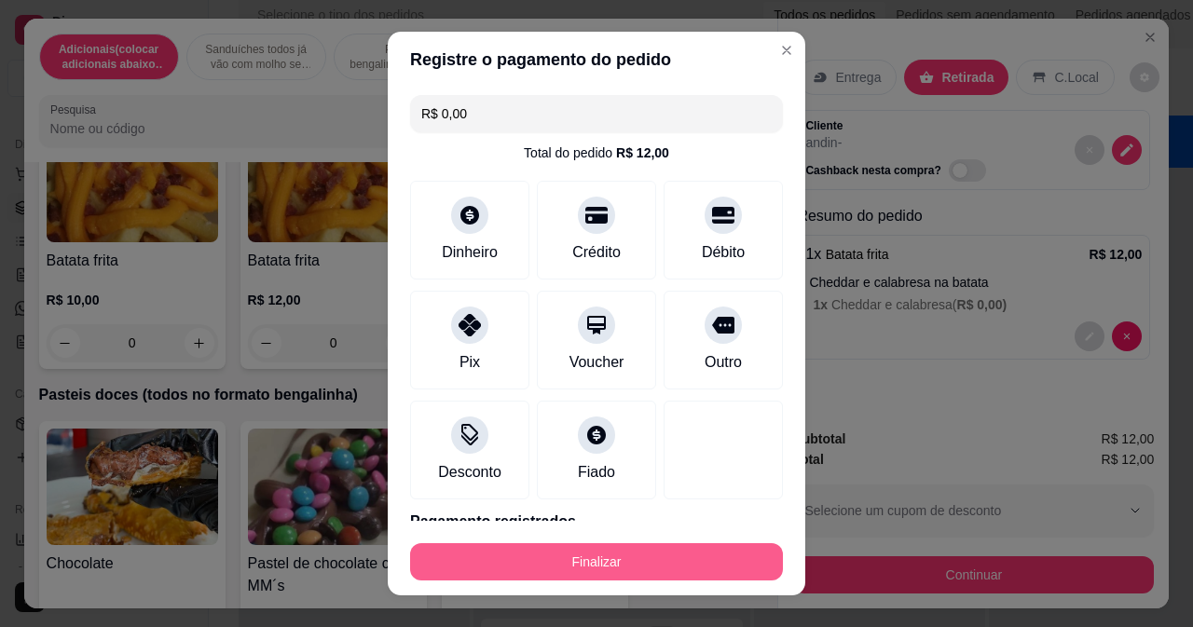
click at [710, 571] on button "Finalizar" at bounding box center [596, 561] width 373 height 37
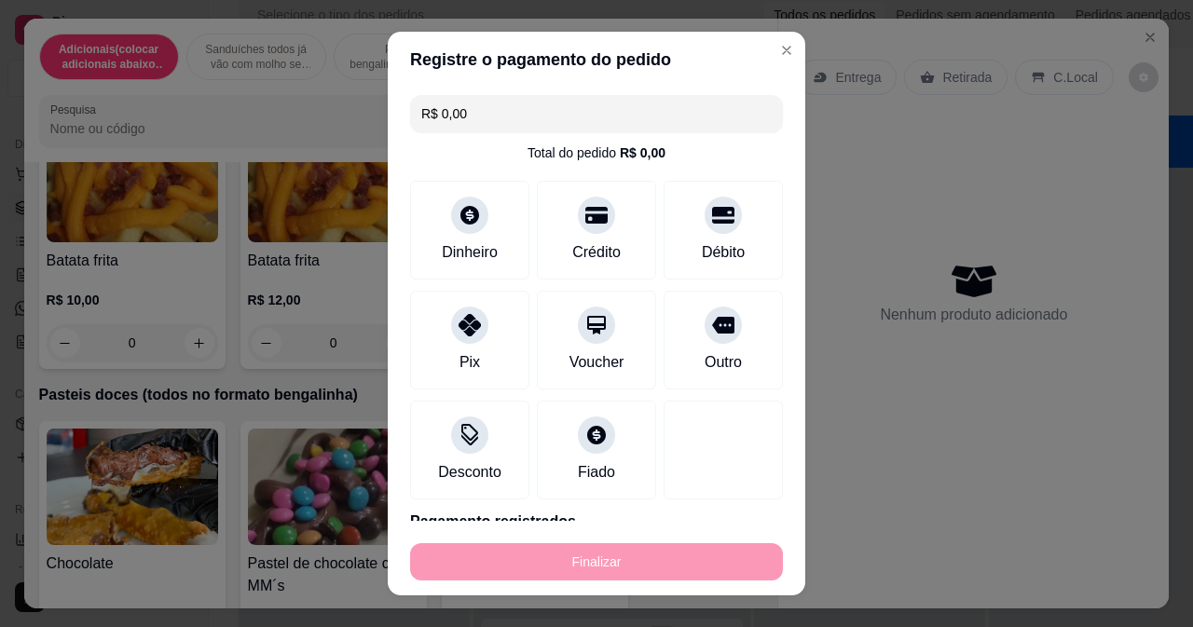
type input "-R$ 12,00"
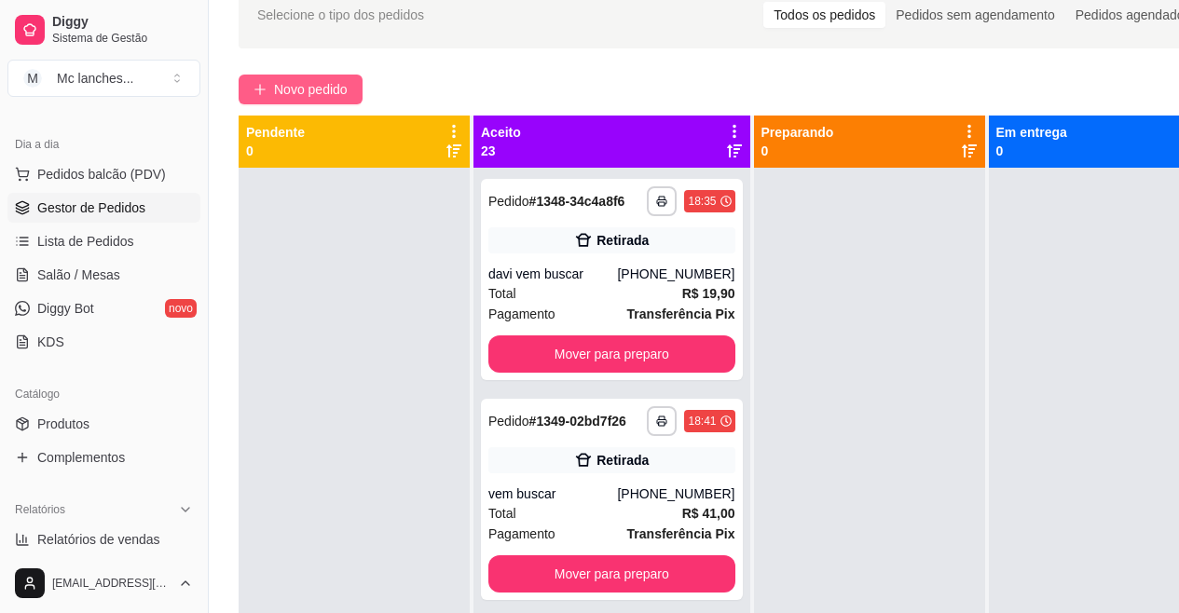
click at [267, 82] on button "Novo pedido" at bounding box center [301, 90] width 124 height 30
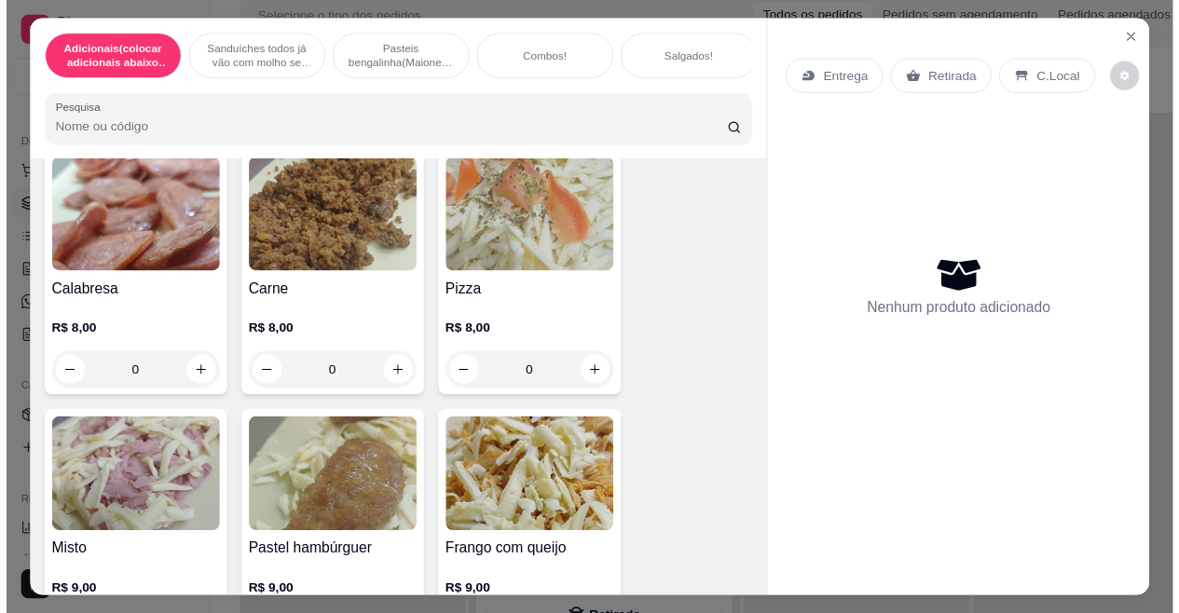
scroll to position [2796, 0]
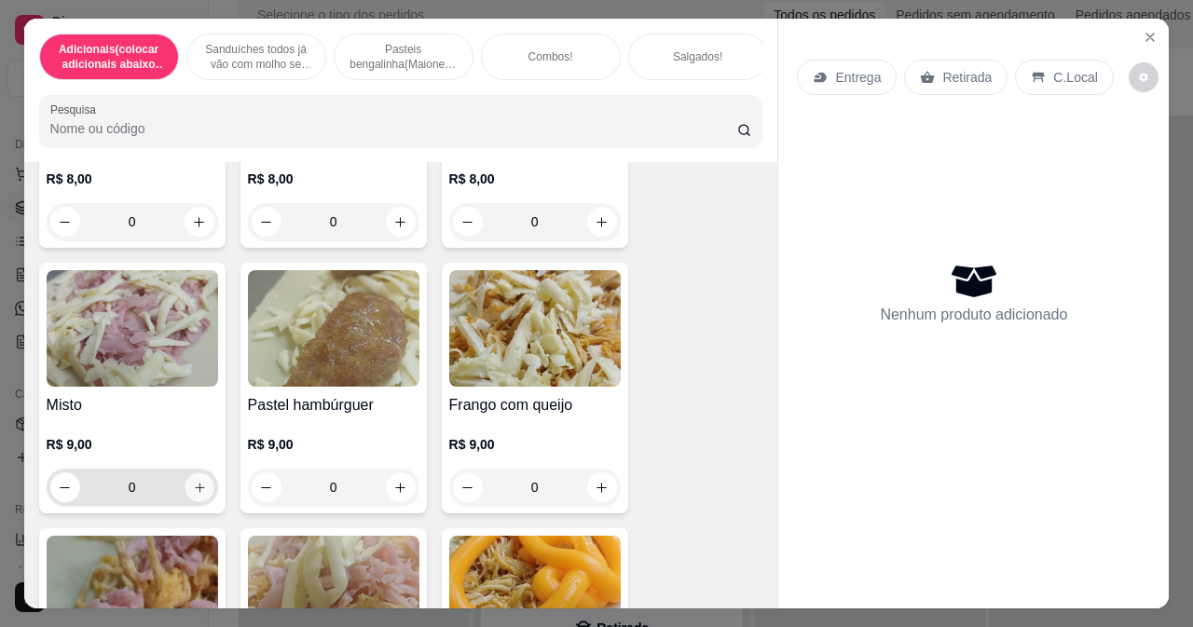
click at [192, 495] on icon "increase-product-quantity" at bounding box center [199, 488] width 14 height 14
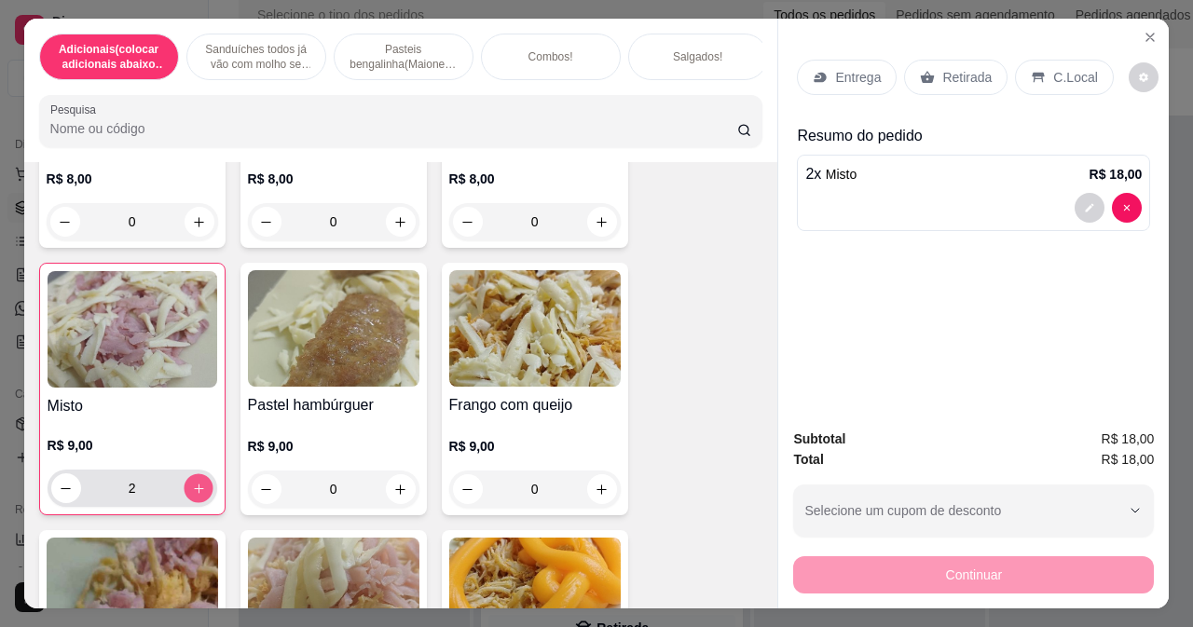
click at [191, 496] on icon "increase-product-quantity" at bounding box center [198, 489] width 14 height 14
click at [51, 498] on button "decrease-product-quantity" at bounding box center [65, 488] width 29 height 29
type input "3"
click at [596, 492] on icon "increase-product-quantity" at bounding box center [602, 490] width 14 height 14
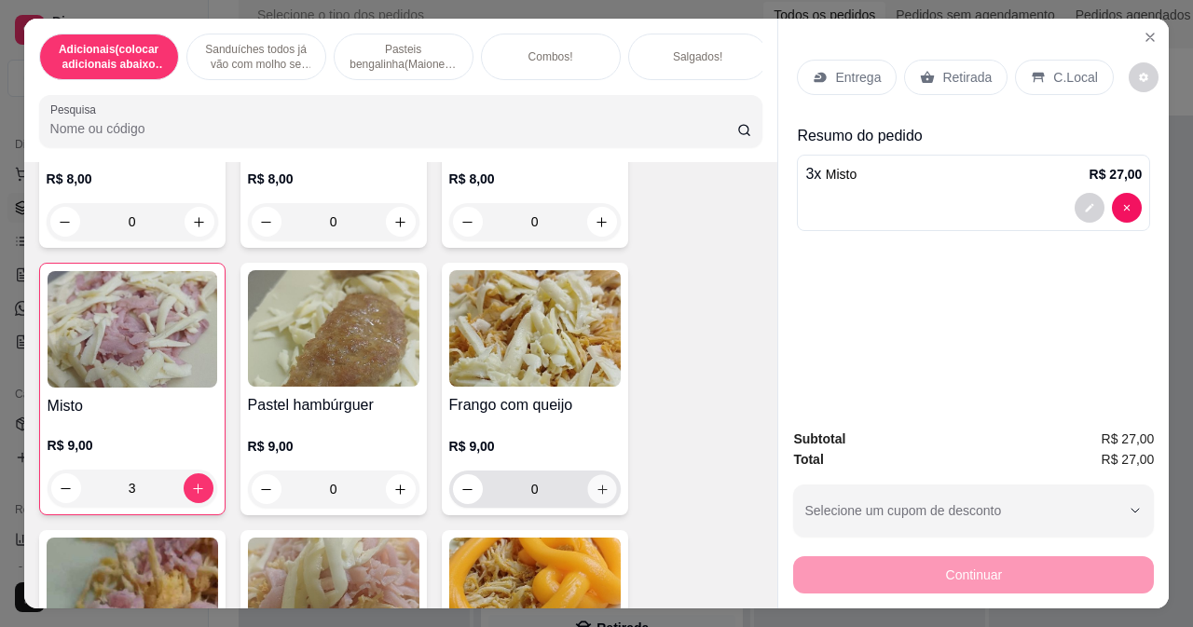
type input "1"
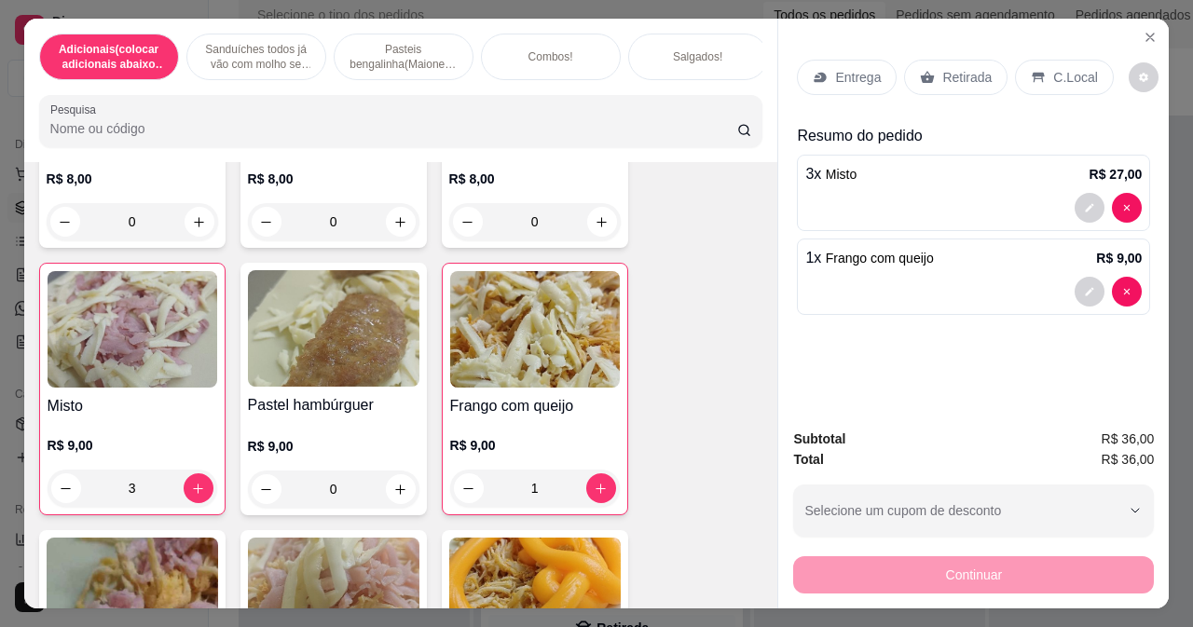
click at [950, 68] on p "Retirada" at bounding box center [966, 77] width 49 height 19
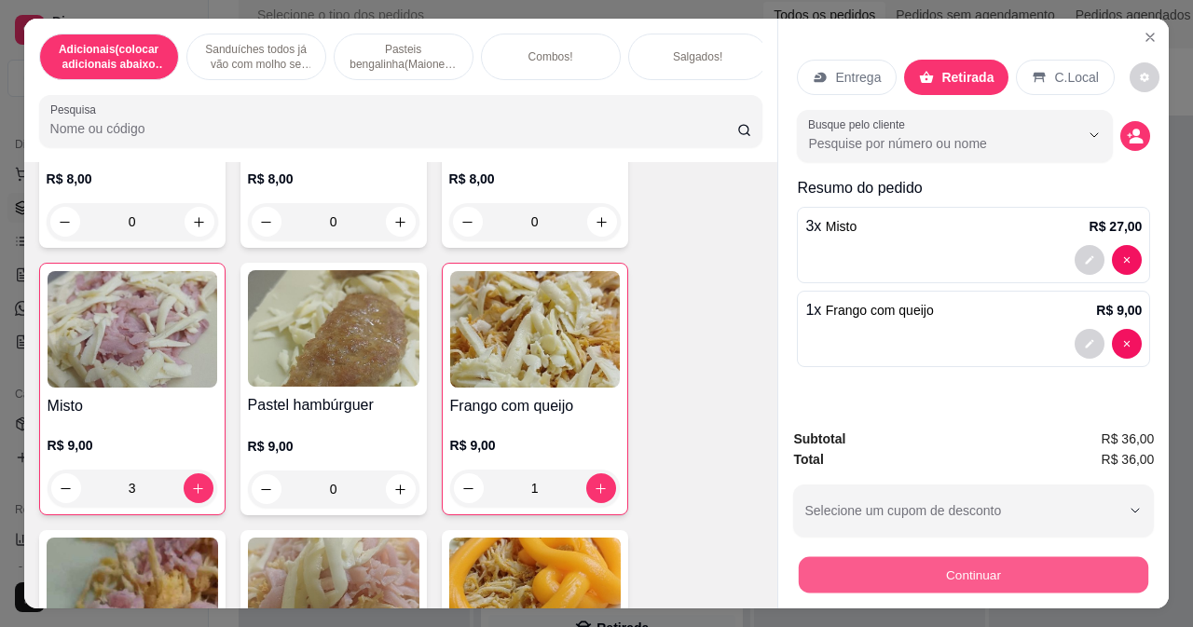
click at [1020, 559] on button "Continuar" at bounding box center [973, 574] width 349 height 36
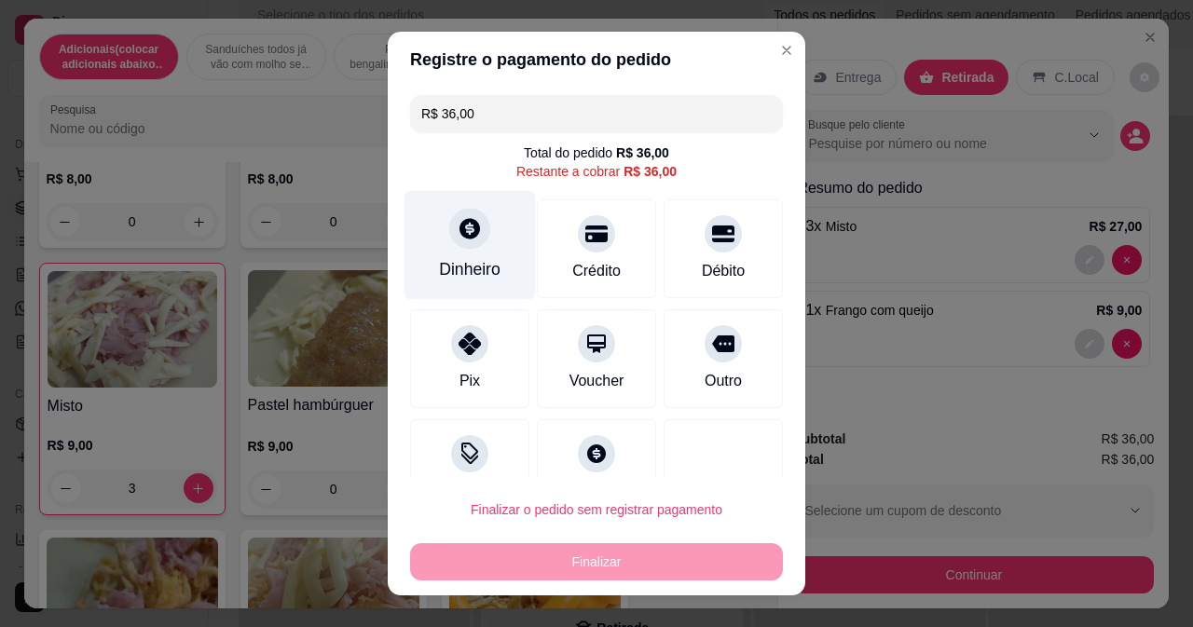
click at [460, 270] on div "Dinheiro" at bounding box center [470, 269] width 62 height 24
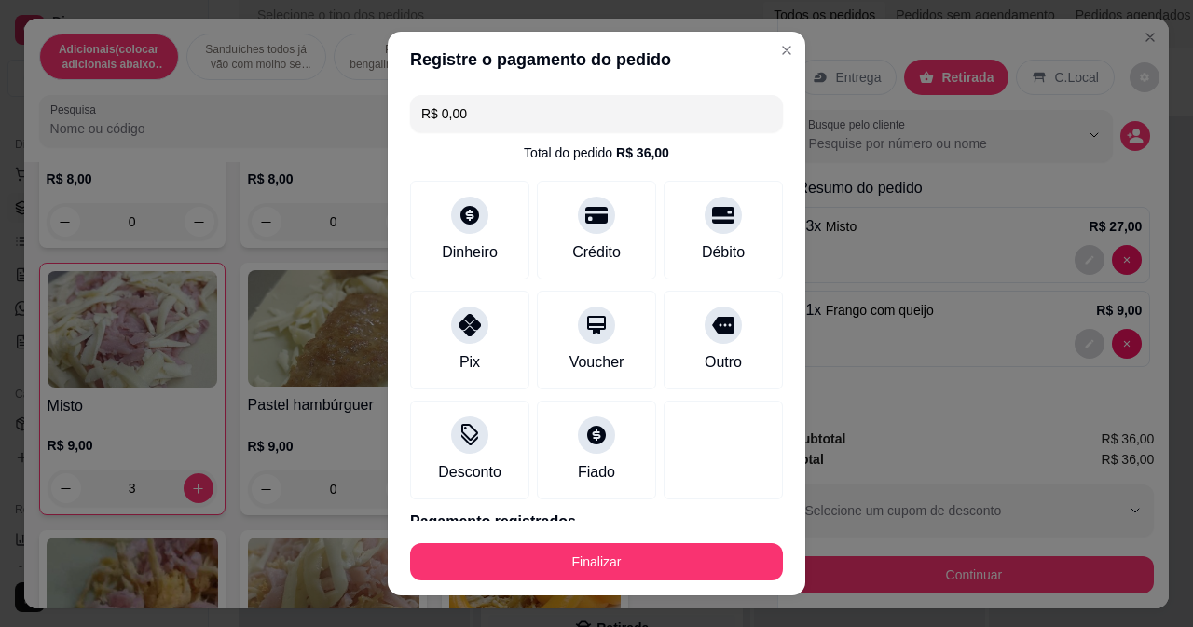
type input "R$ 0,00"
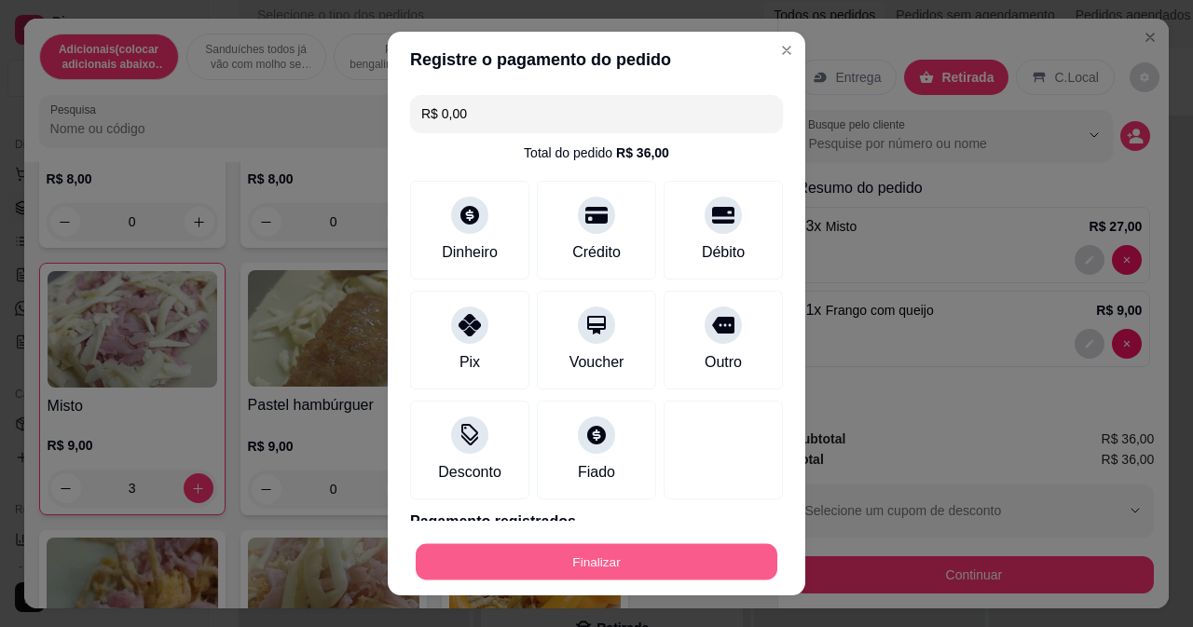
click at [660, 566] on button "Finalizar" at bounding box center [597, 562] width 362 height 36
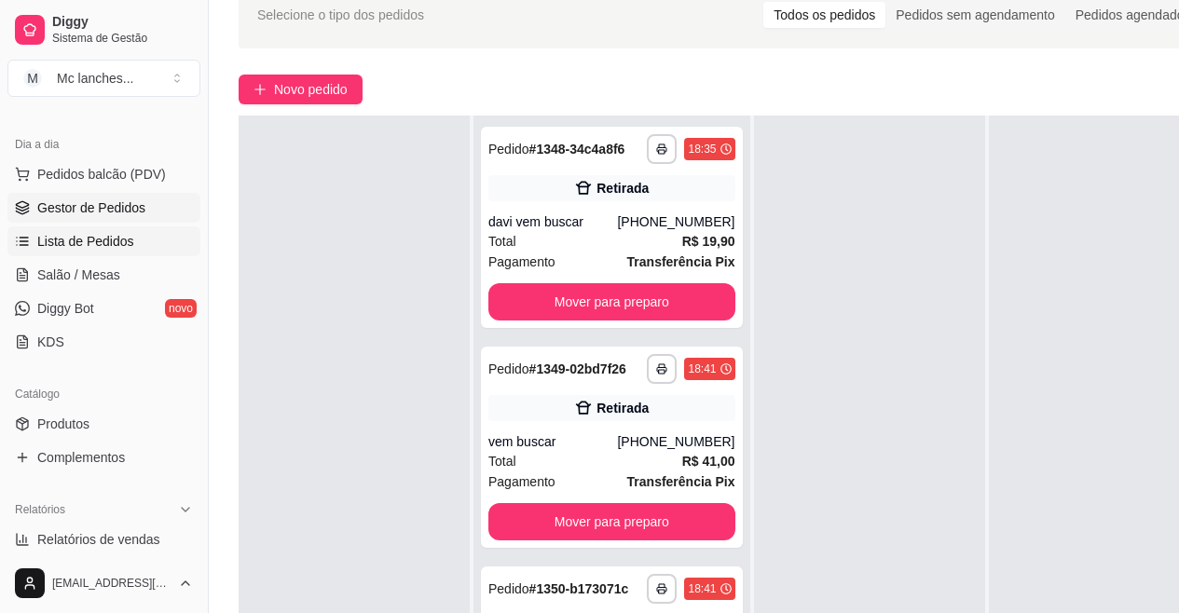
click at [97, 239] on span "Lista de Pedidos" at bounding box center [85, 241] width 97 height 19
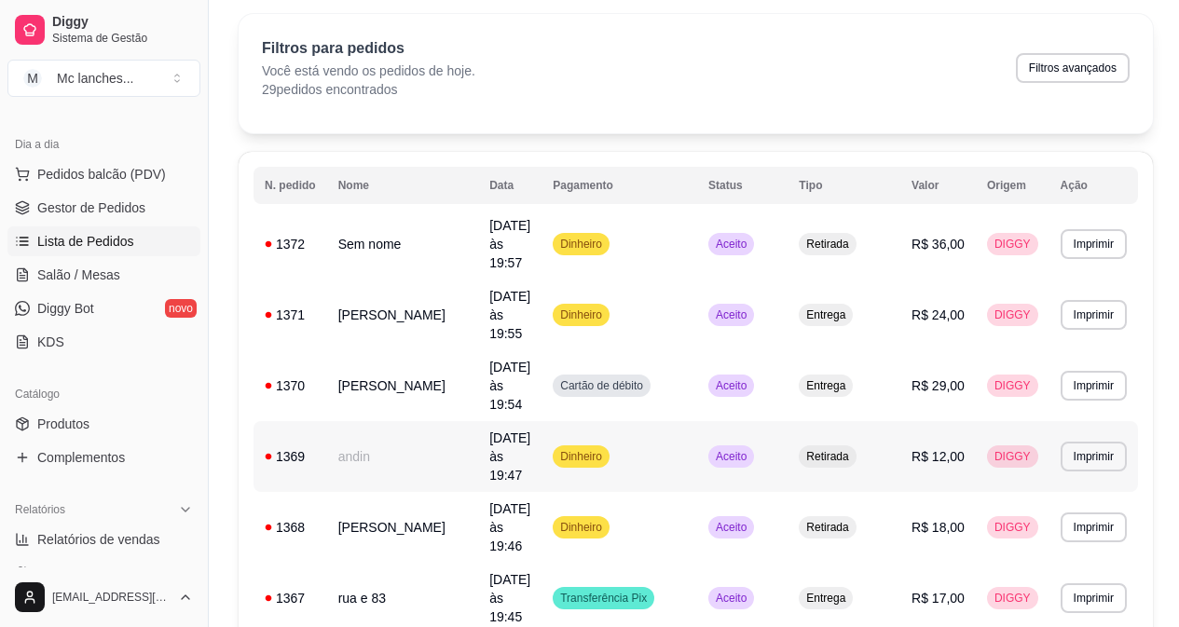
scroll to position [93, 0]
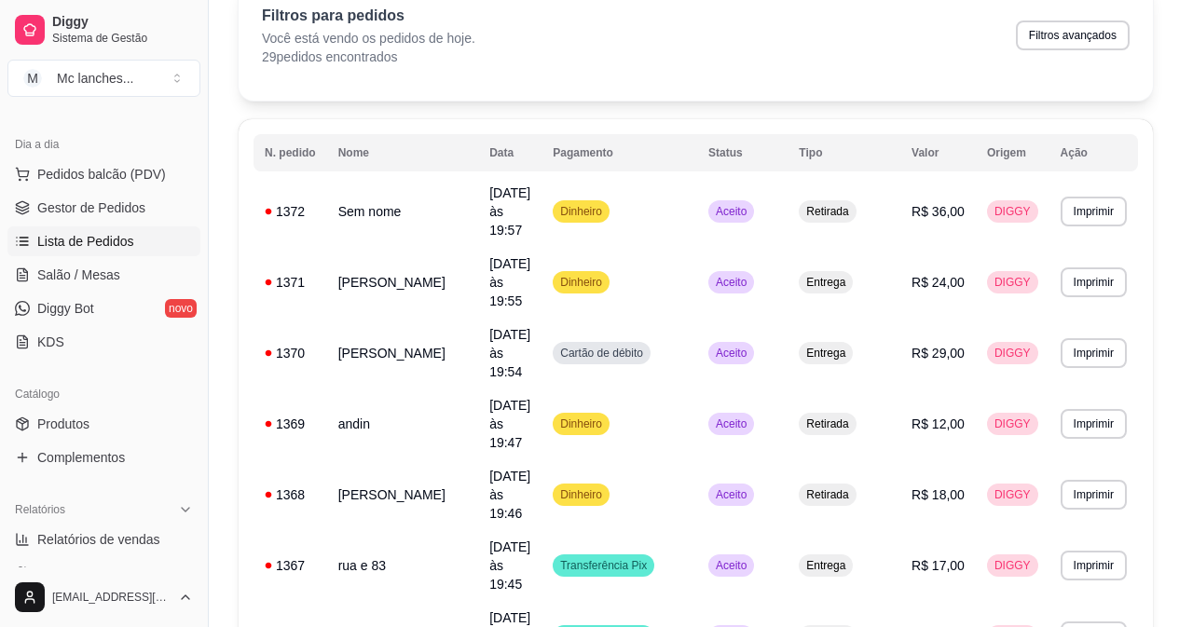
click at [1060, 526] on button "Balcão Principal" at bounding box center [1057, 528] width 130 height 29
click at [87, 212] on span "Gestor de Pedidos" at bounding box center [91, 208] width 108 height 19
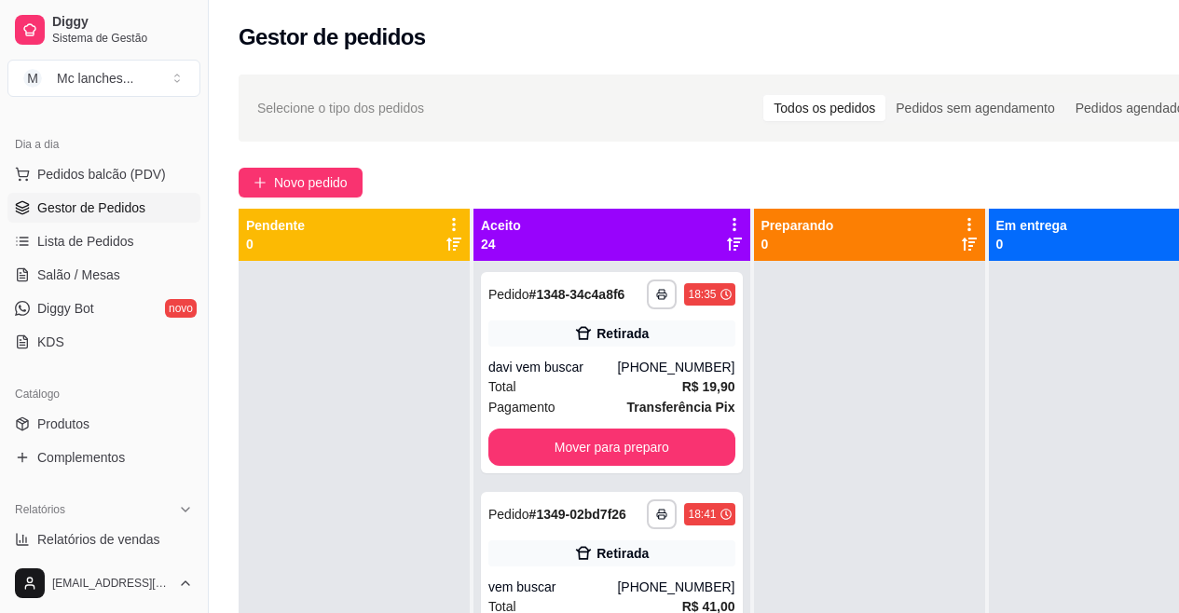
click at [311, 165] on div "**********" at bounding box center [730, 453] width 1043 height 781
click at [314, 171] on button "Novo pedido" at bounding box center [301, 183] width 124 height 30
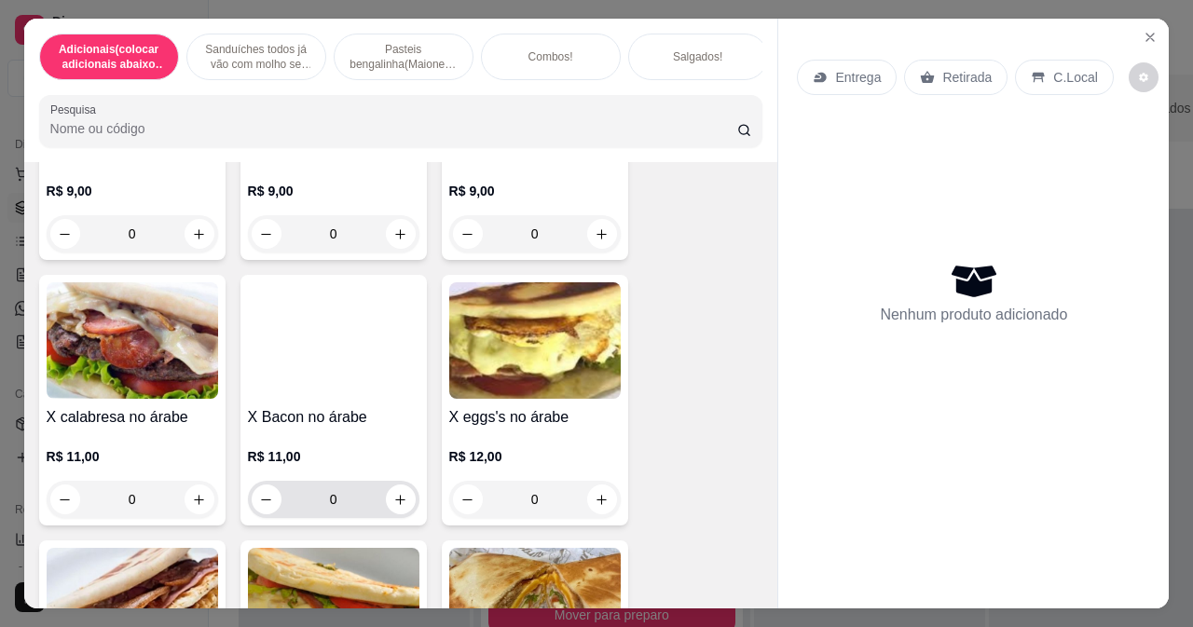
scroll to position [1398, 0]
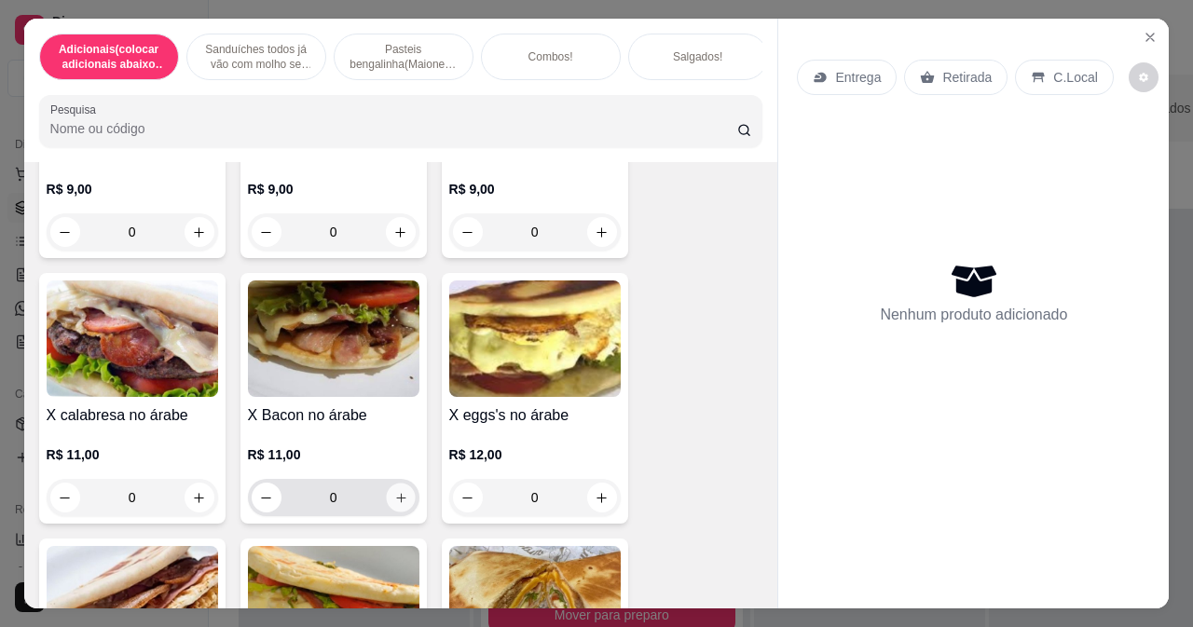
click at [393, 502] on icon "increase-product-quantity" at bounding box center [400, 498] width 14 height 14
type input "1"
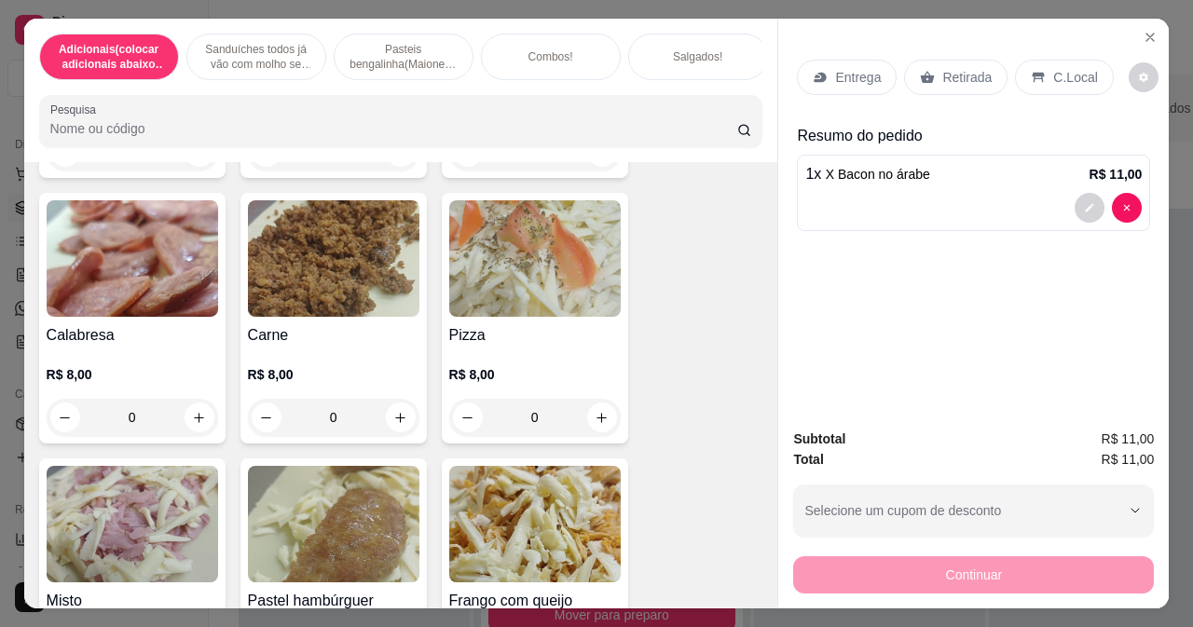
scroll to position [2609, 0]
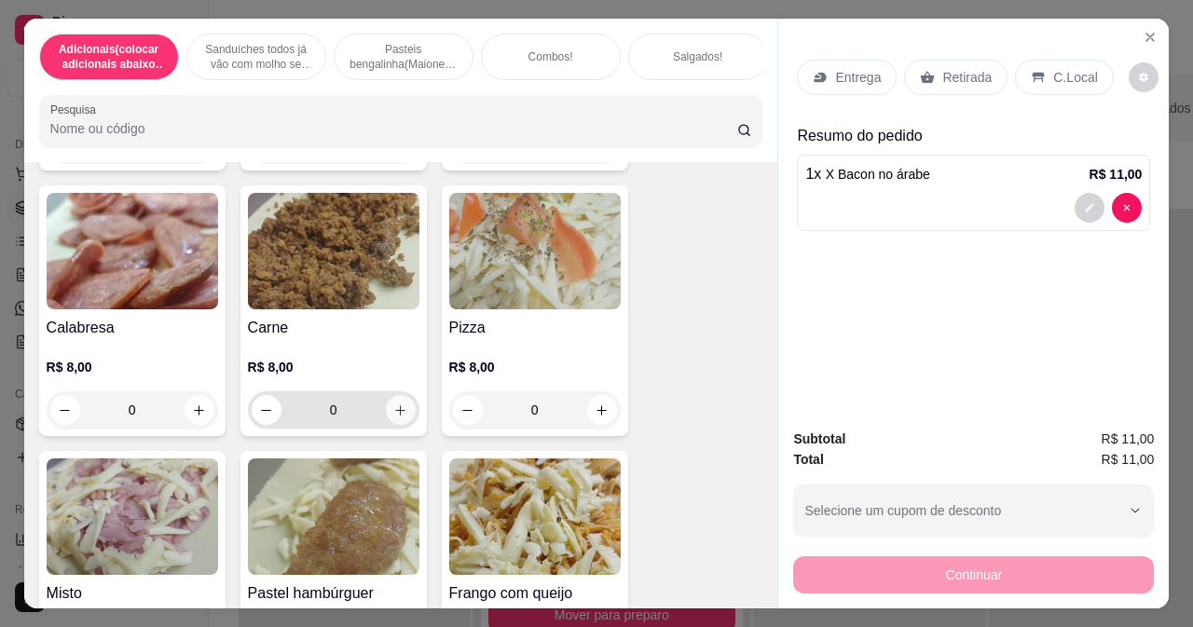
click at [395, 416] on icon "increase-product-quantity" at bounding box center [400, 410] width 10 height 10
type input "1"
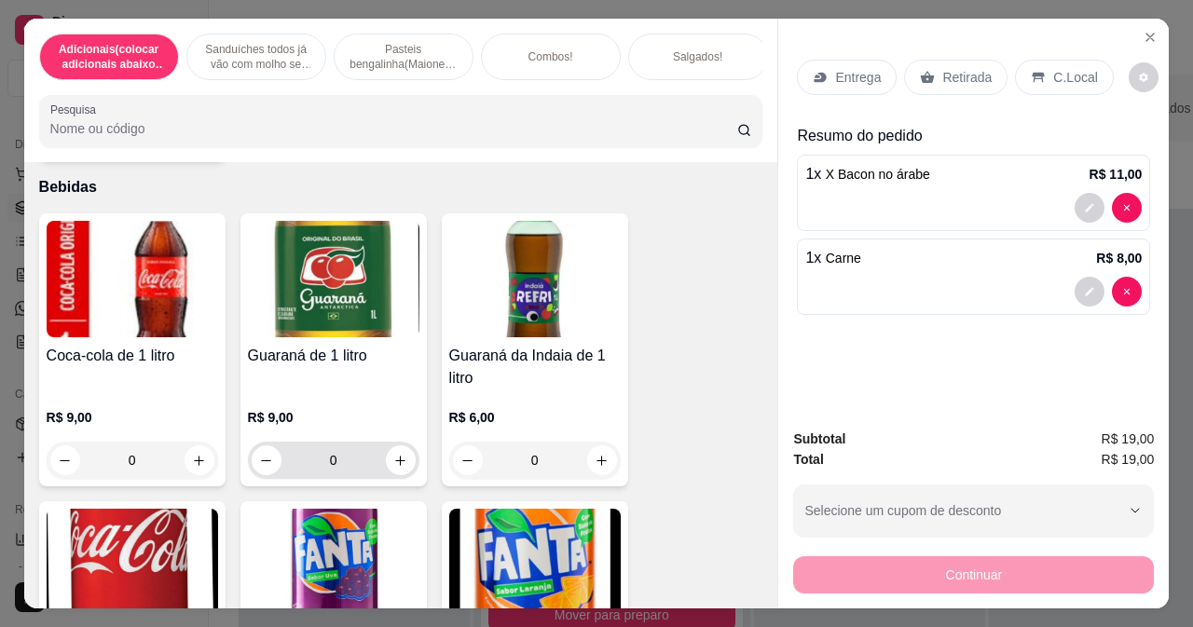
scroll to position [8201, 0]
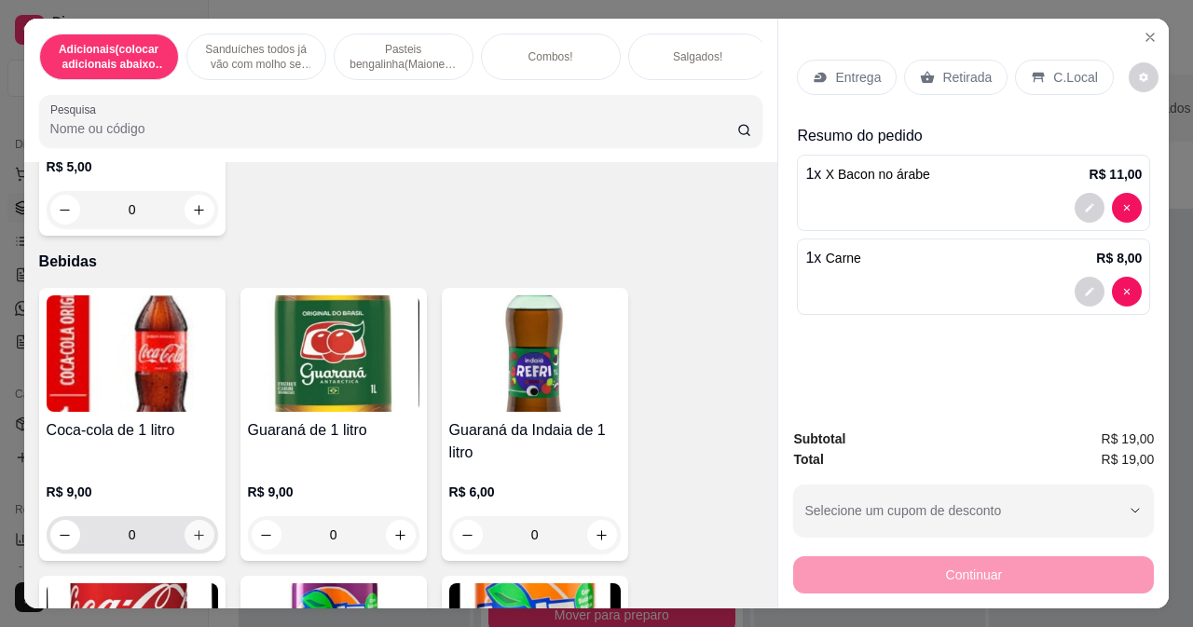
click at [192, 541] on icon "increase-product-quantity" at bounding box center [199, 535] width 14 height 14
type input "1"
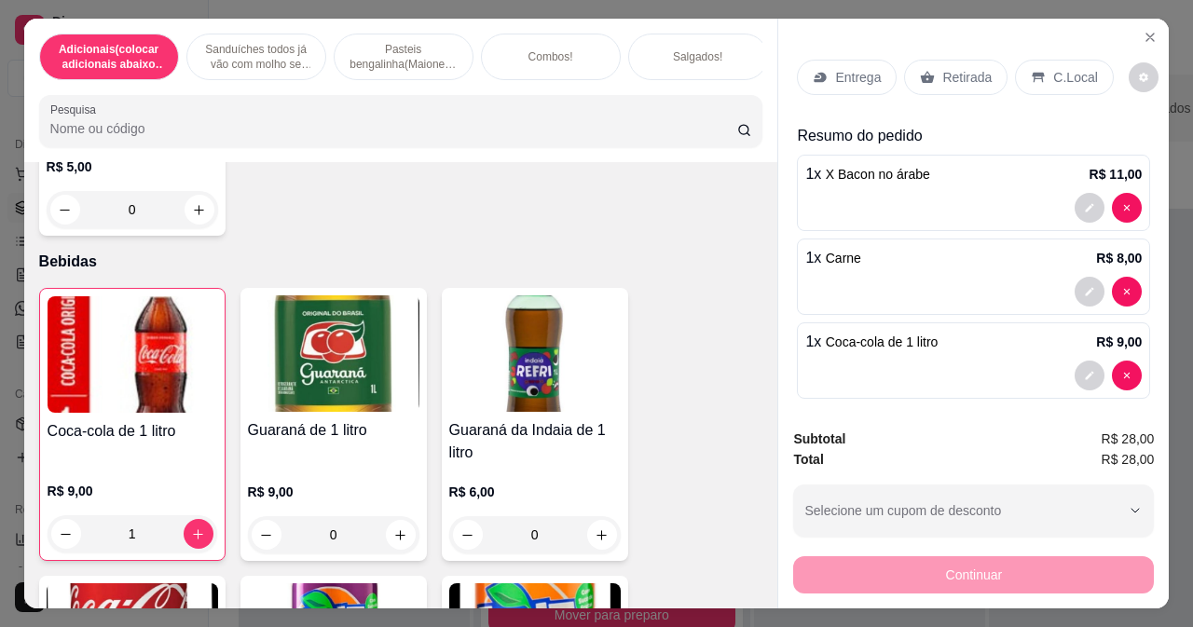
click at [821, 75] on div "Entrega" at bounding box center [847, 77] width 100 height 35
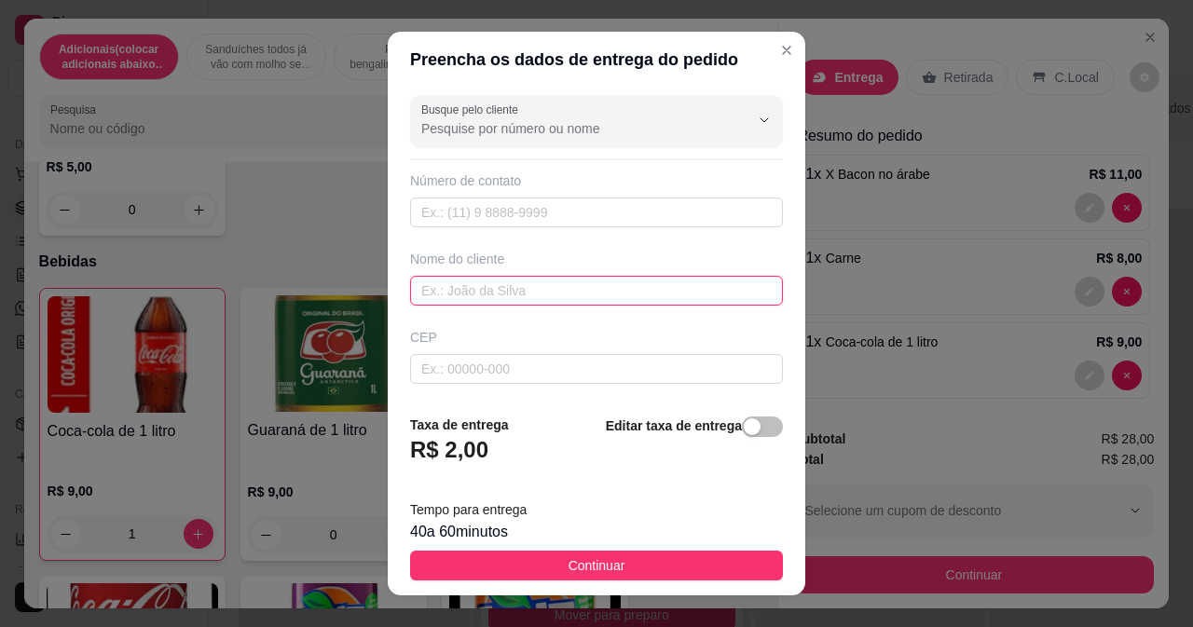
click at [461, 298] on input "text" at bounding box center [596, 291] width 373 height 30
click at [467, 295] on input "rua m 2329n jp" at bounding box center [596, 291] width 373 height 30
click at [470, 287] on input "rua m 2329n jp" at bounding box center [596, 291] width 373 height 30
type input "rua m 2339n jp"
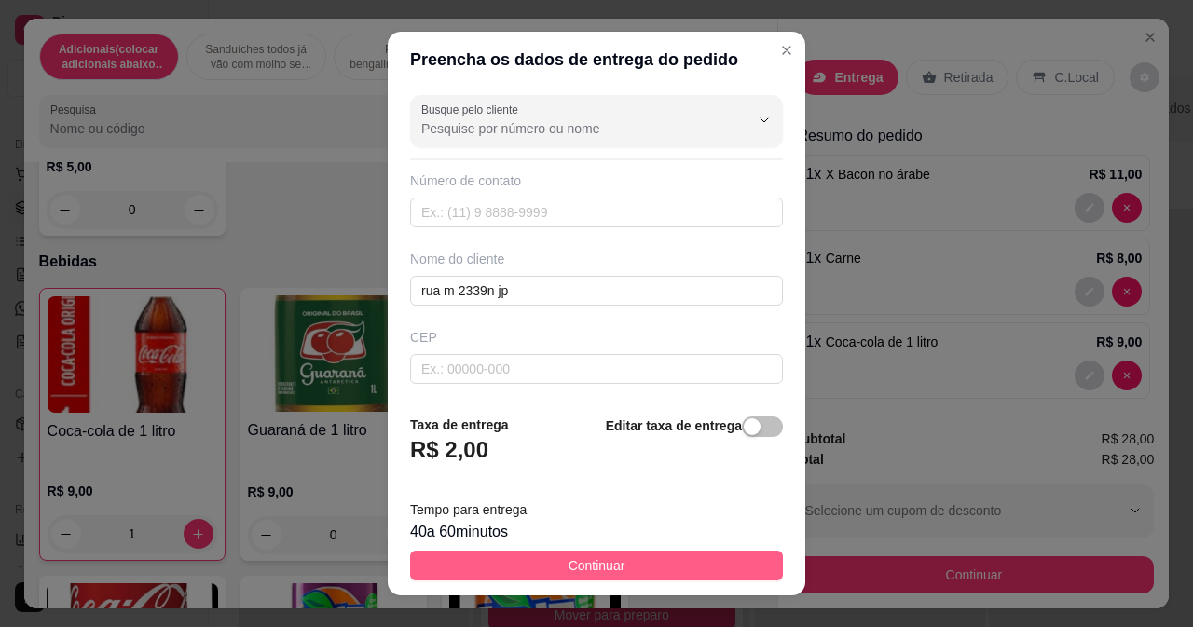
click at [636, 565] on button "Continuar" at bounding box center [596, 566] width 373 height 30
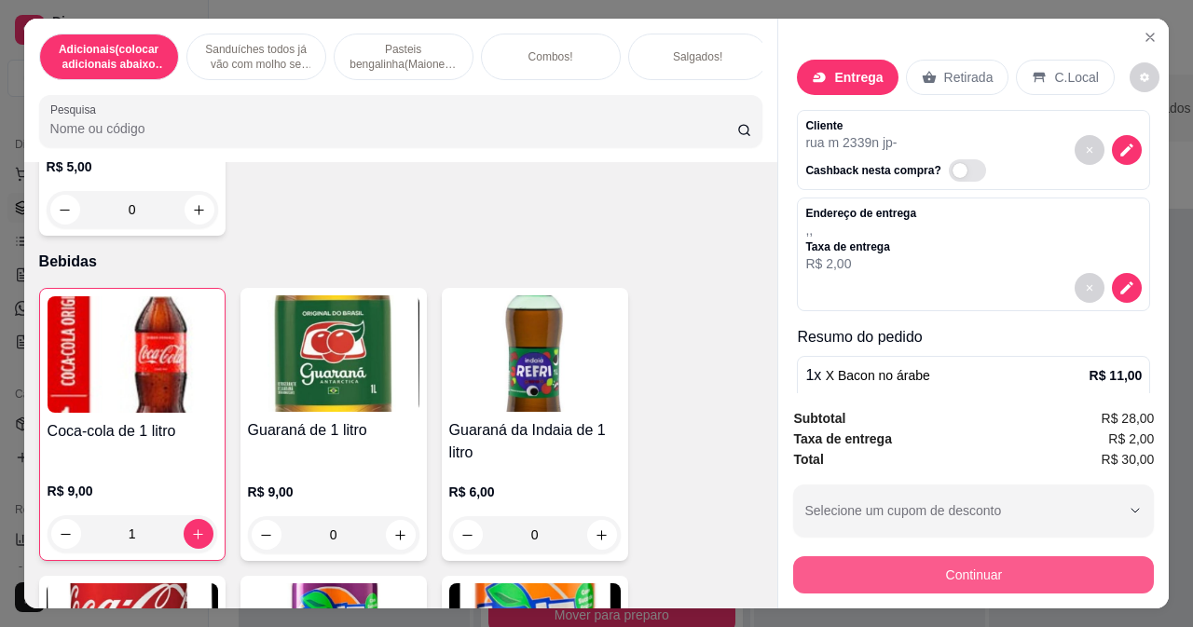
click at [911, 560] on button "Continuar" at bounding box center [973, 574] width 361 height 37
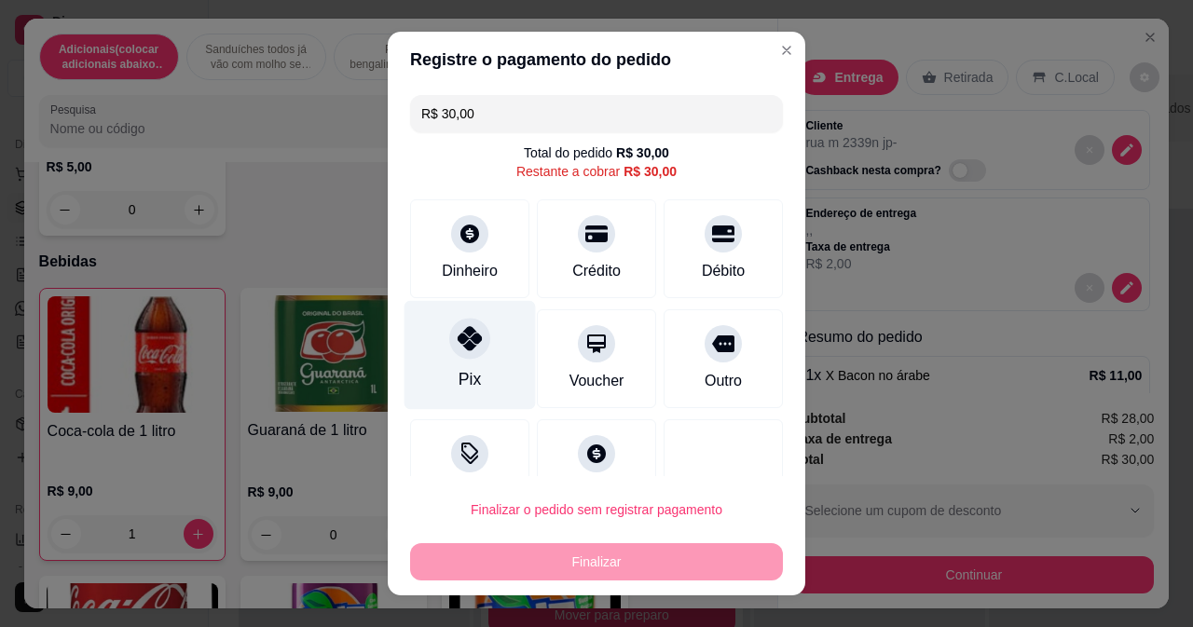
click at [443, 359] on div "Pix" at bounding box center [469, 354] width 131 height 109
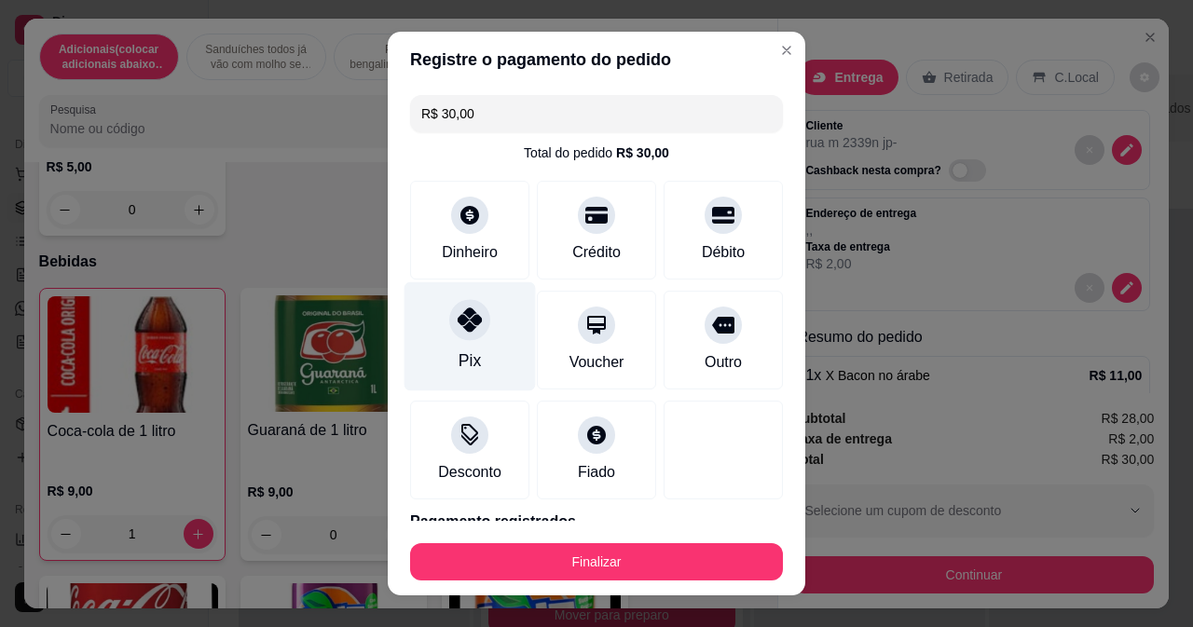
type input "R$ 0,00"
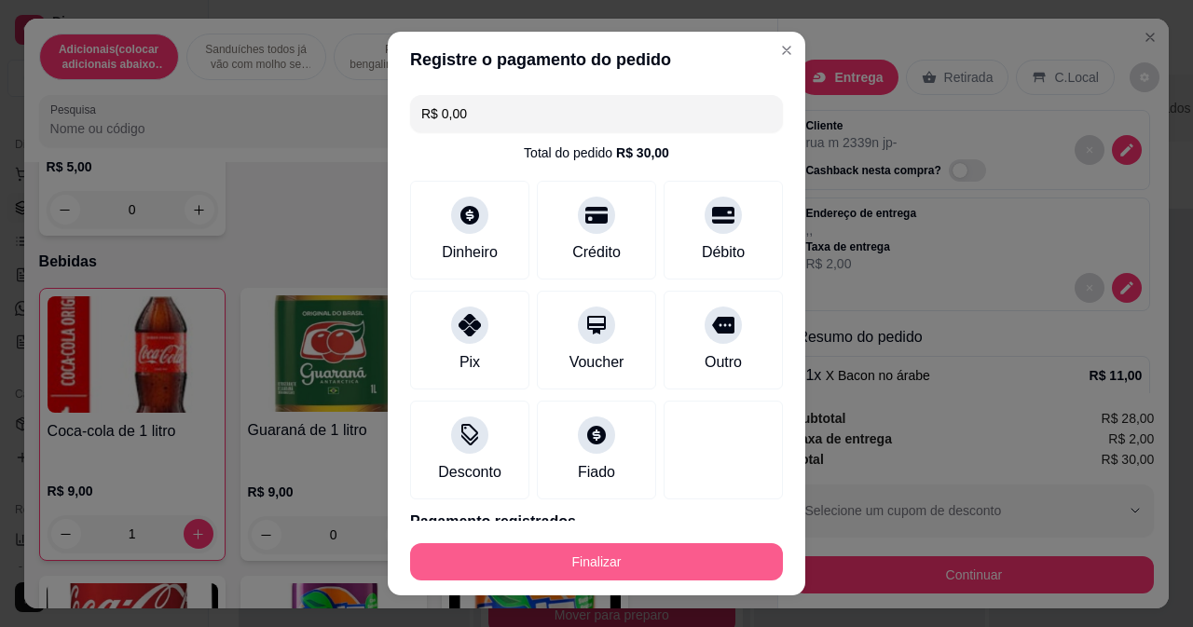
click at [606, 556] on button "Finalizar" at bounding box center [596, 561] width 373 height 37
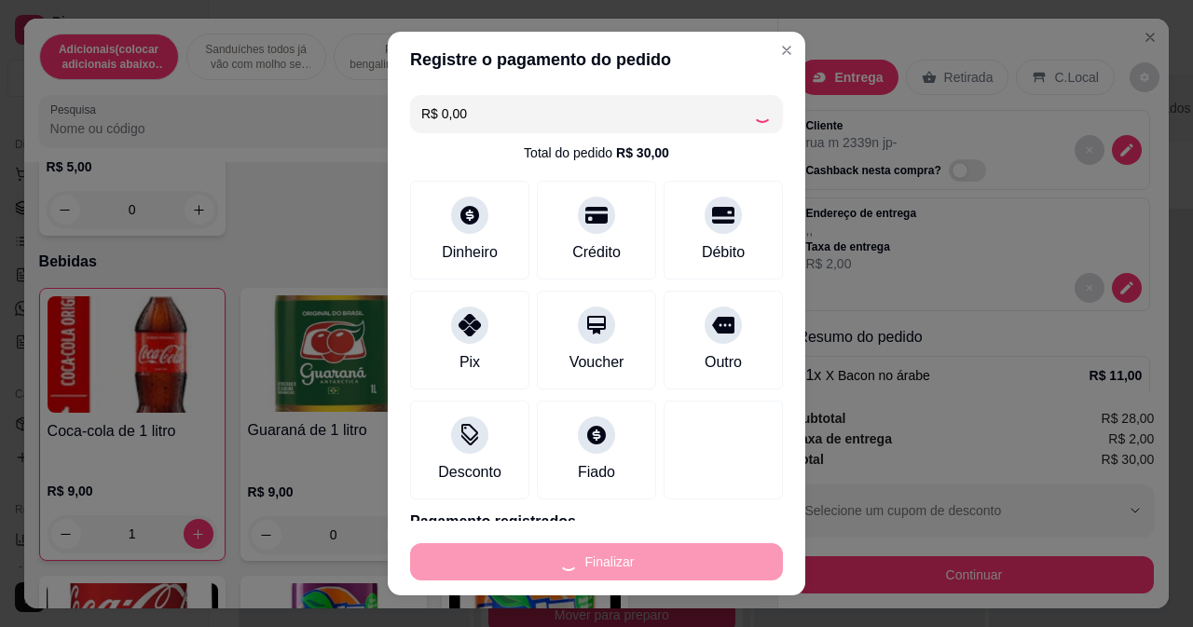
type input "0"
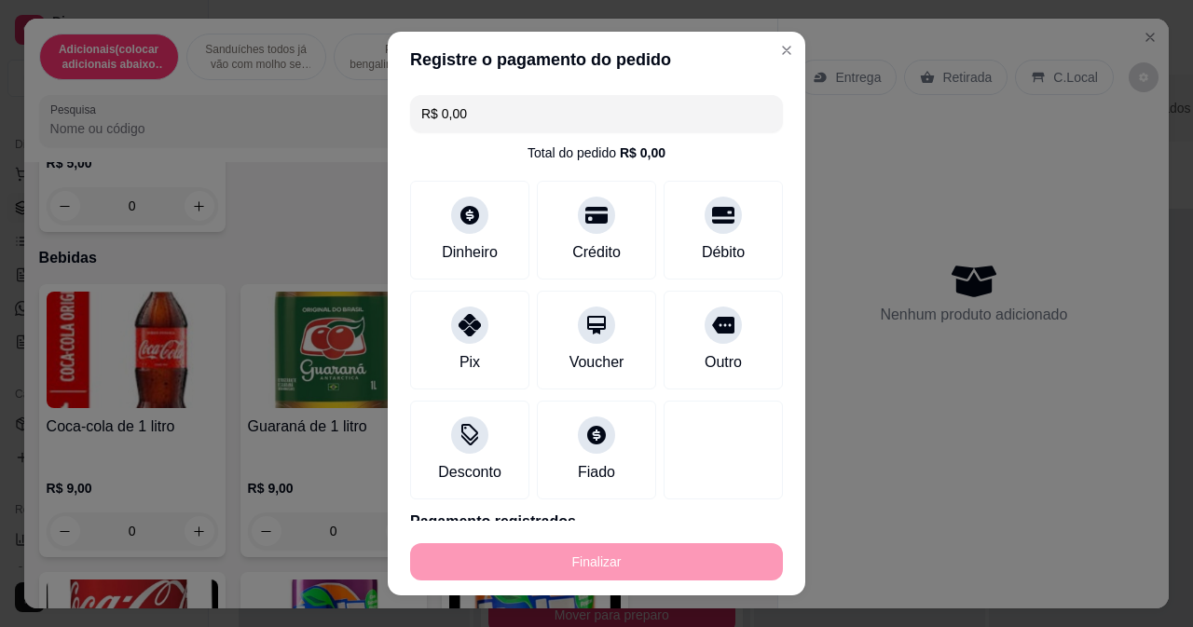
type input "-R$ 30,00"
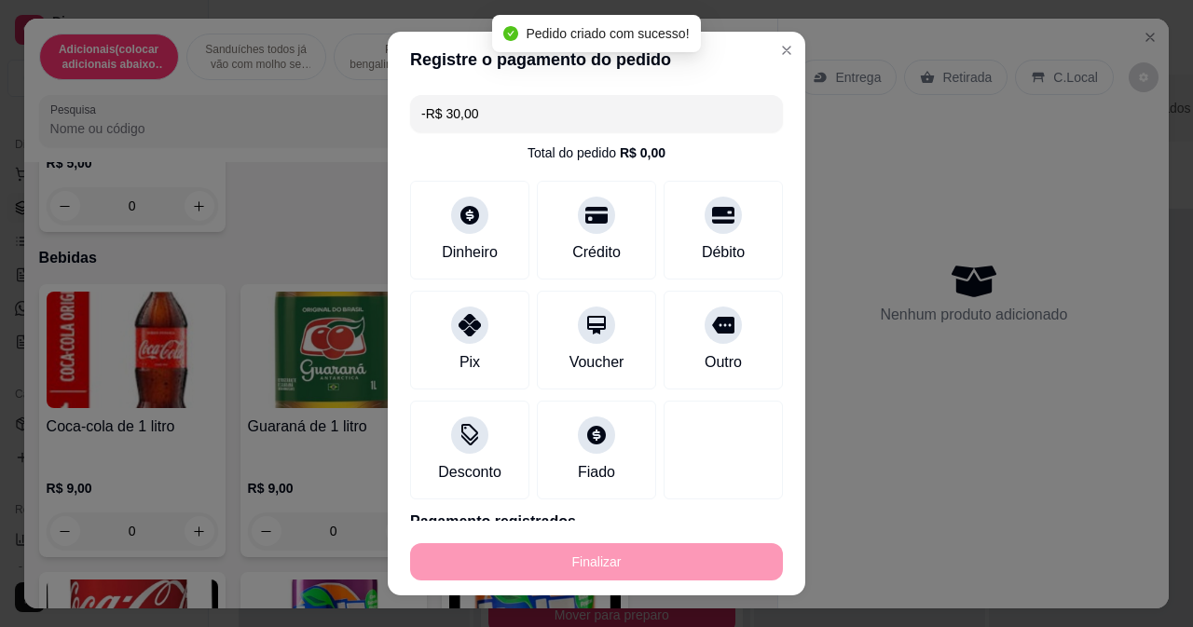
scroll to position [8197, 0]
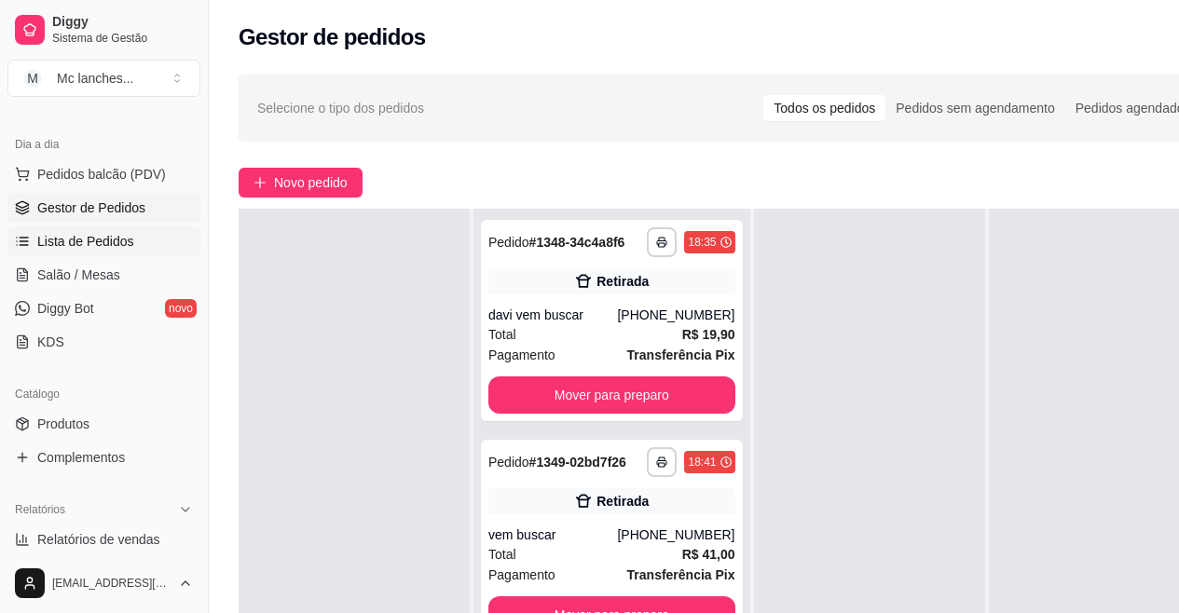
click at [102, 236] on span "Lista de Pedidos" at bounding box center [85, 241] width 97 height 19
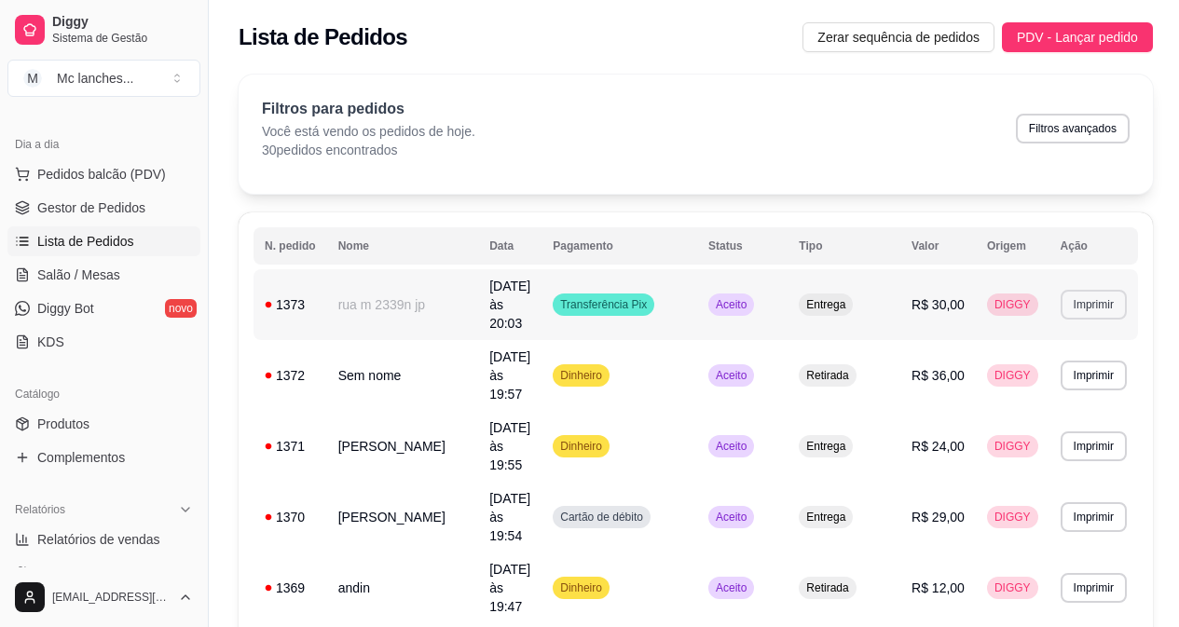
click at [1106, 304] on button "Imprimir" at bounding box center [1094, 305] width 66 height 30
click at [1084, 346] on button "Balcão Principal" at bounding box center [1057, 360] width 130 height 29
click at [97, 210] on span "Gestor de Pedidos" at bounding box center [91, 208] width 108 height 19
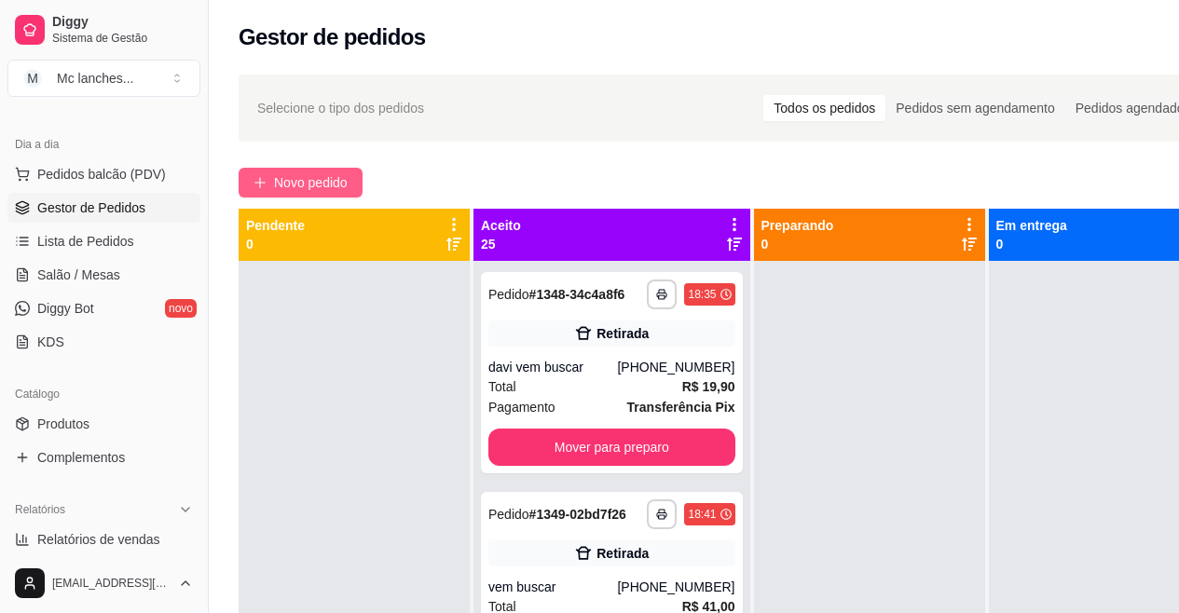
click at [319, 169] on button "Novo pedido" at bounding box center [301, 183] width 124 height 30
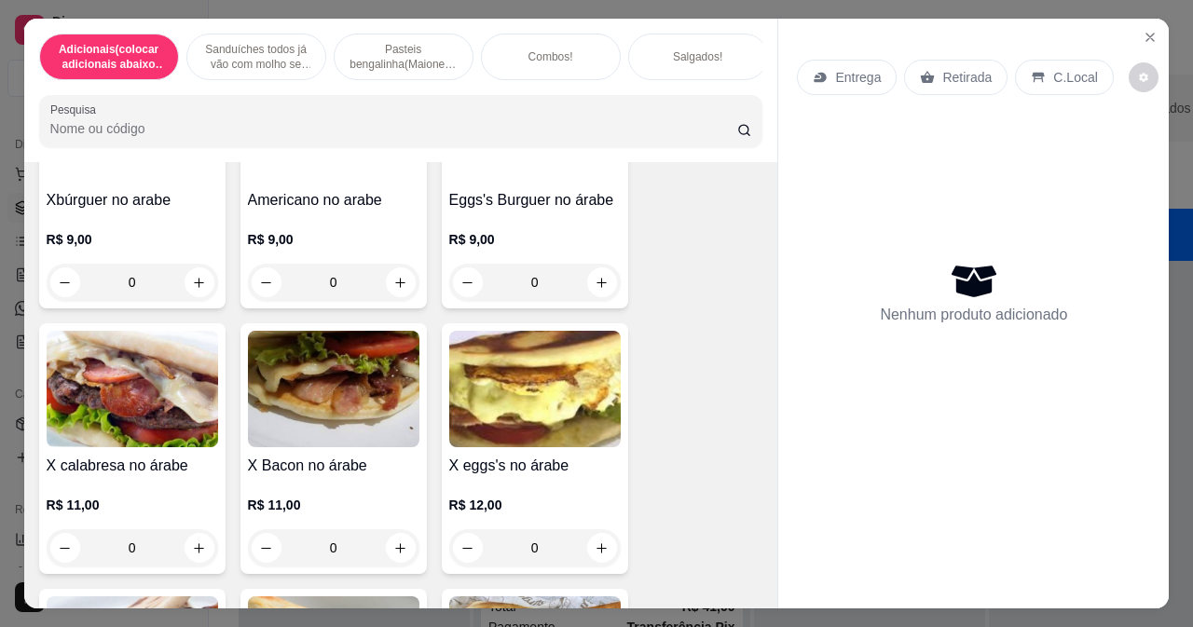
scroll to position [1491, 0]
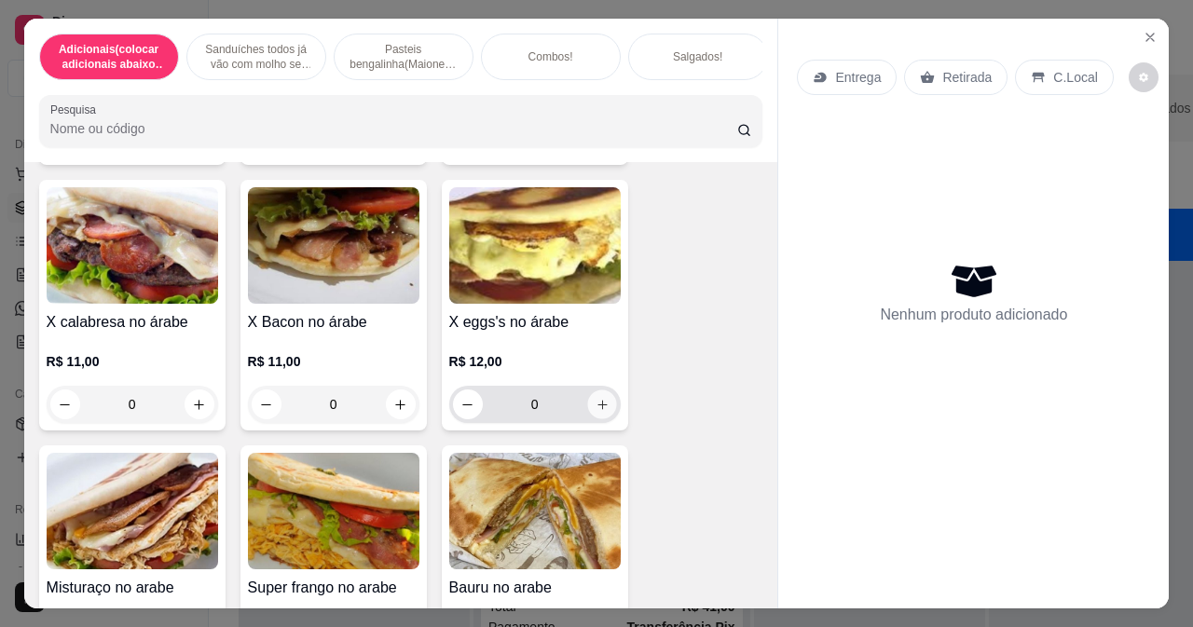
click at [595, 412] on icon "increase-product-quantity" at bounding box center [602, 405] width 14 height 14
type input "1"
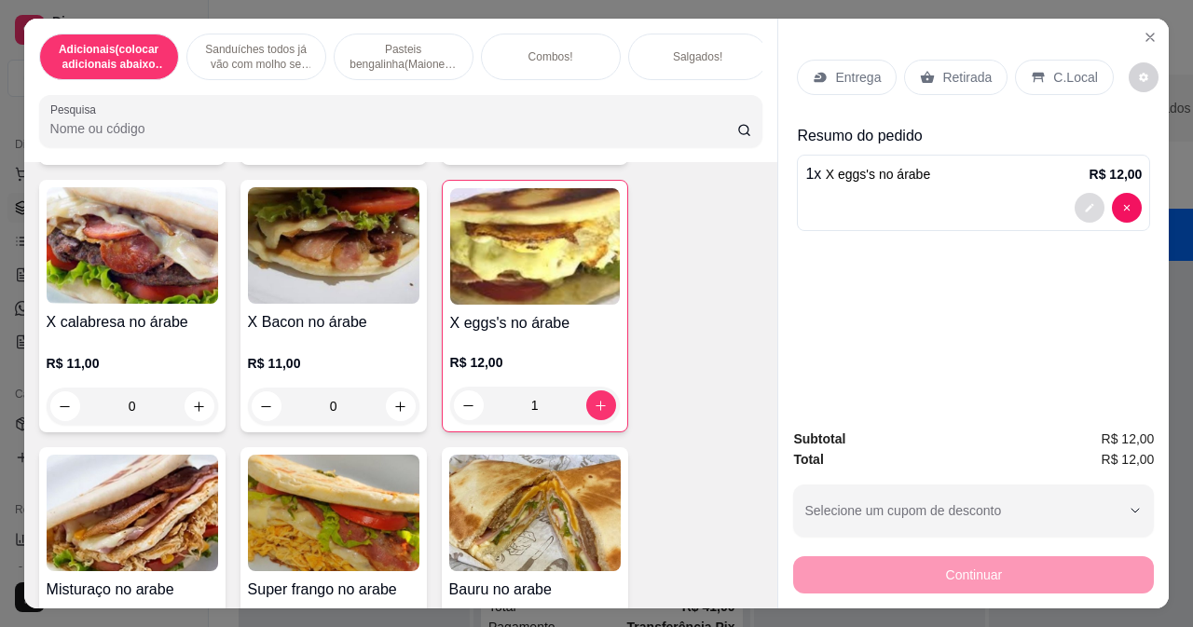
click at [1090, 200] on button "decrease-product-quantity" at bounding box center [1090, 208] width 30 height 30
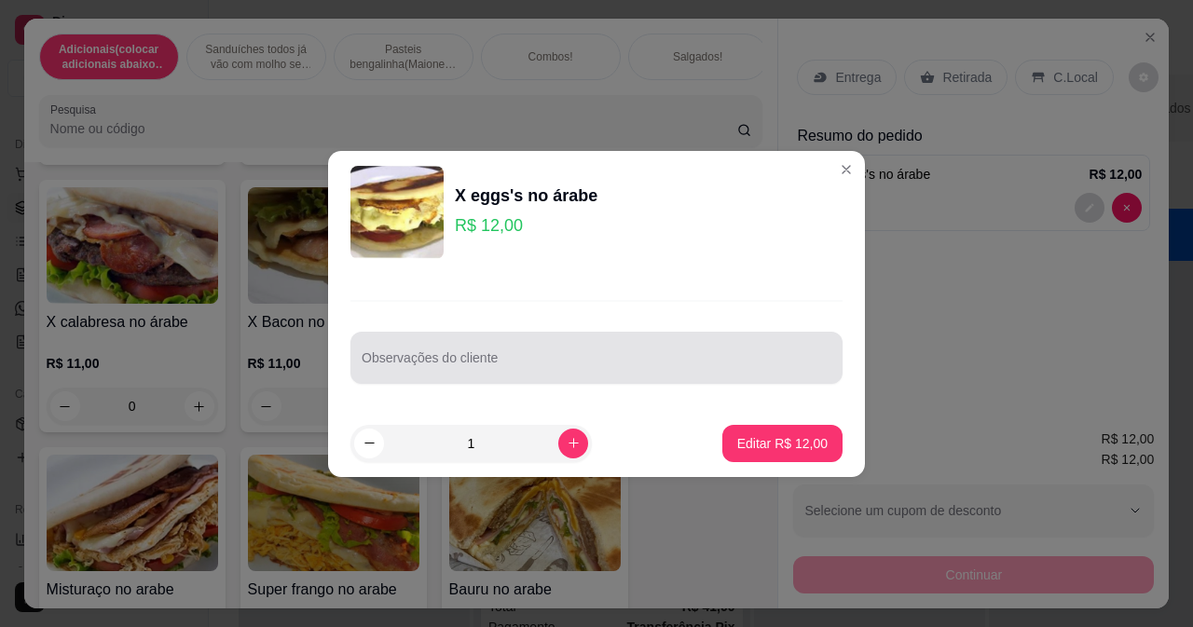
click at [627, 346] on div at bounding box center [597, 357] width 470 height 37
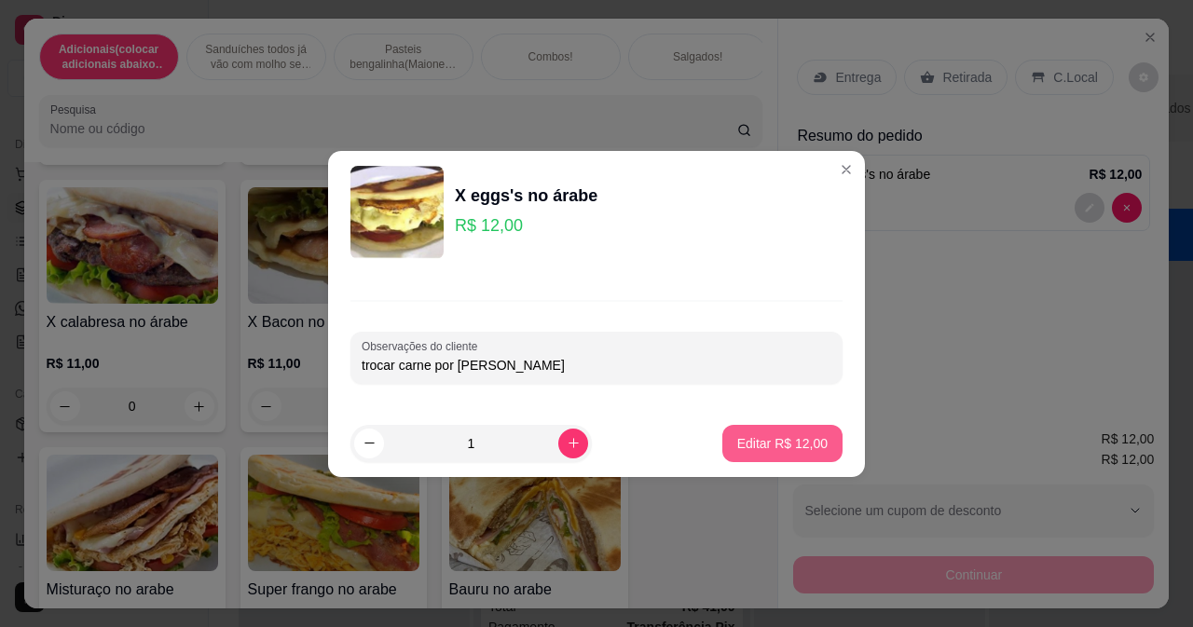
type input "trocar carne por [PERSON_NAME]"
click at [744, 439] on p "Editar R$ 12,00" at bounding box center [782, 443] width 90 height 19
type input "0"
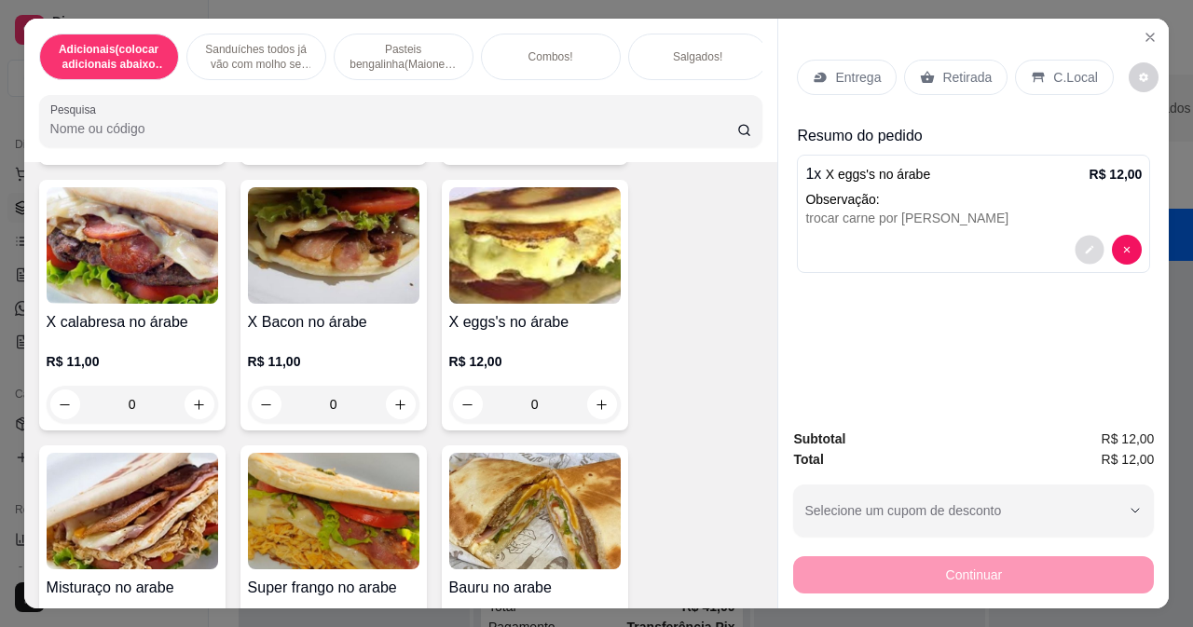
click at [1086, 246] on icon "decrease-product-quantity" at bounding box center [1090, 250] width 8 height 8
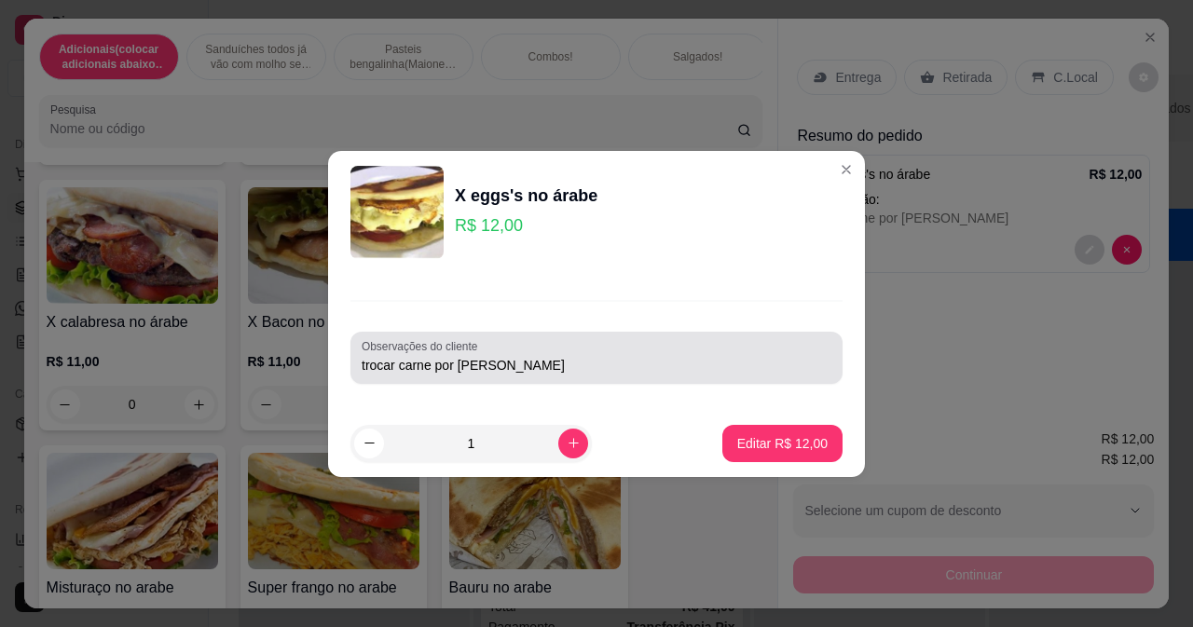
click at [493, 376] on div "Observações do cliente trocar carne por [PERSON_NAME]" at bounding box center [596, 358] width 492 height 52
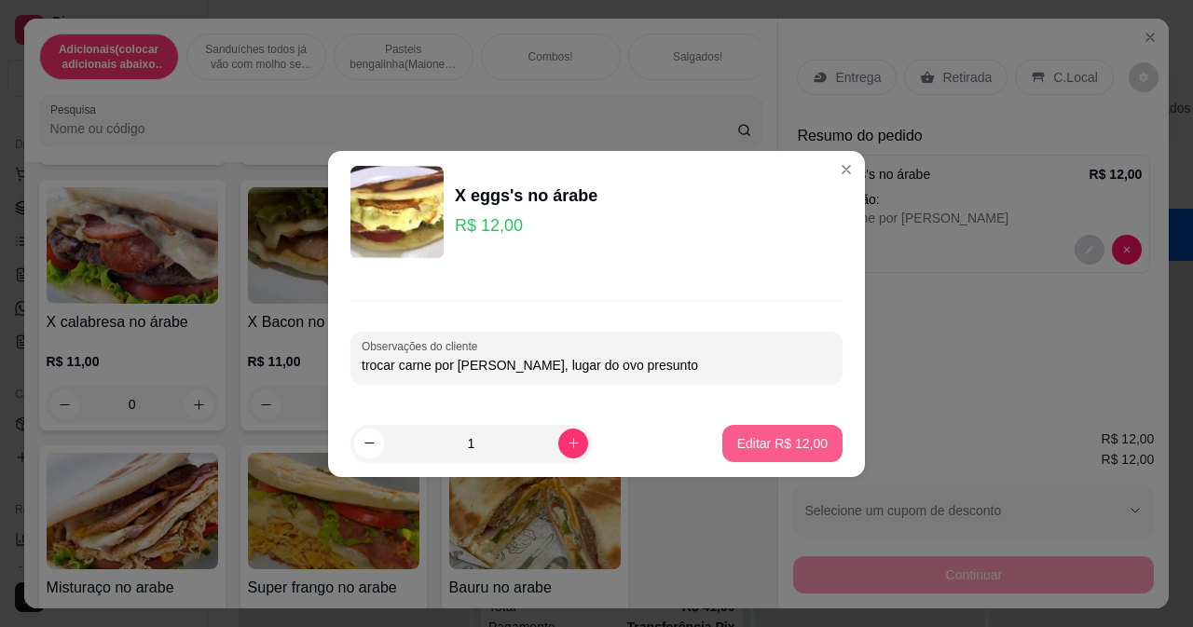
type input "trocar carne por [PERSON_NAME], lugar do ovo presunto"
click at [763, 434] on p "Editar R$ 12,00" at bounding box center [782, 443] width 90 height 19
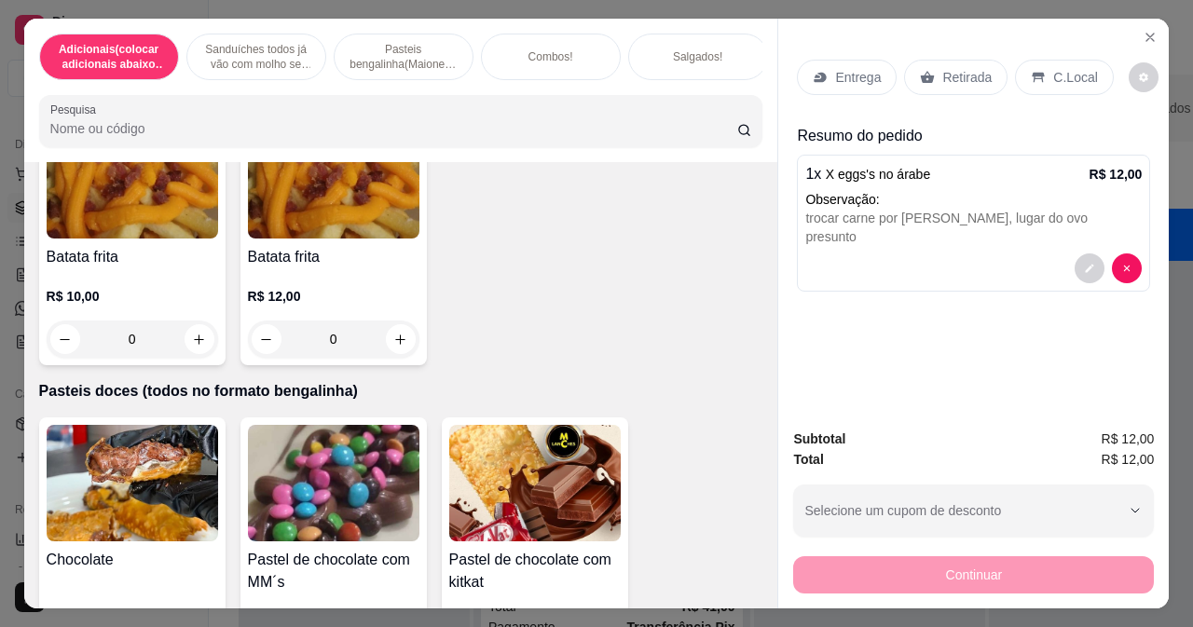
scroll to position [6617, 0]
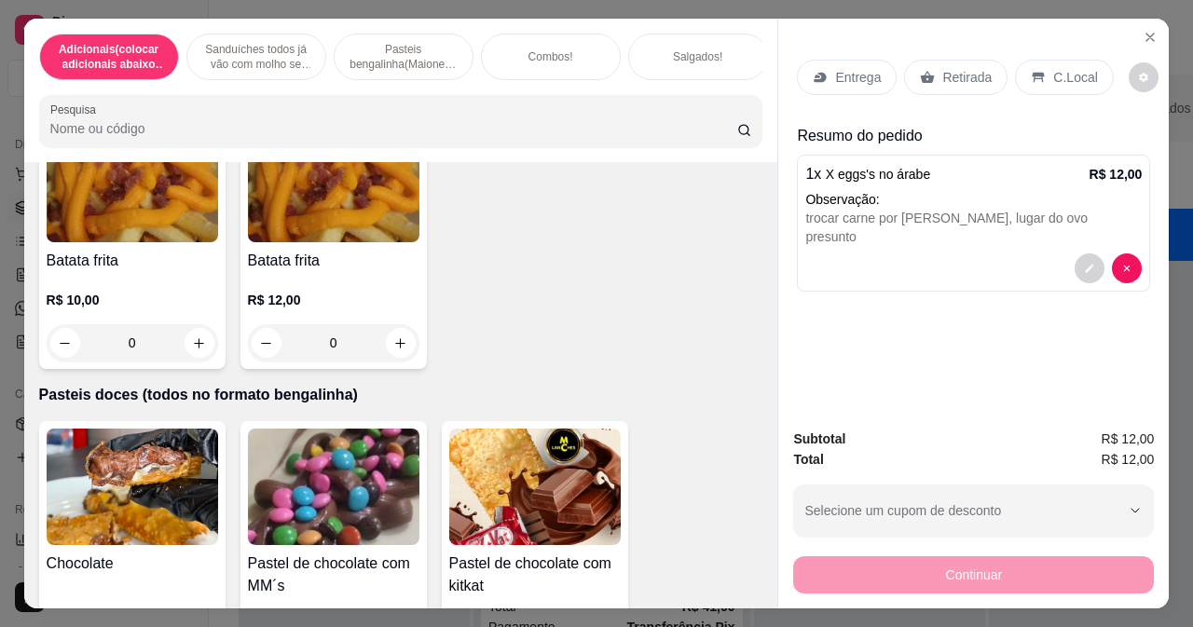
click at [196, 346] on div "0" at bounding box center [132, 342] width 171 height 37
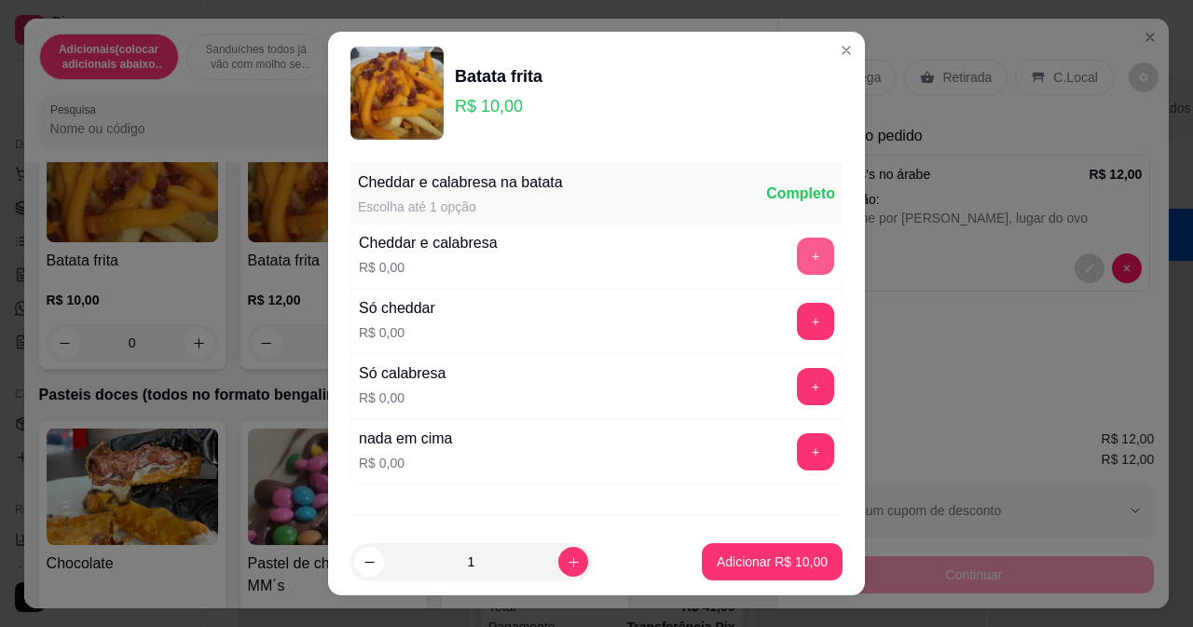
click at [797, 247] on button "+" at bounding box center [815, 256] width 37 height 37
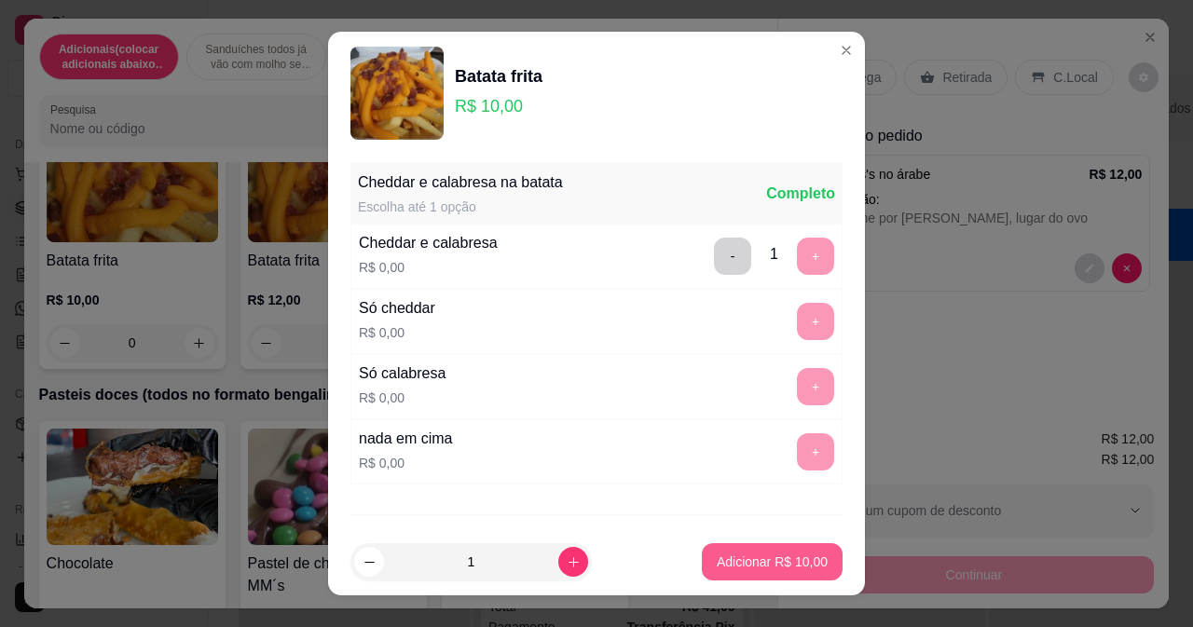
click at [759, 556] on p "Adicionar R$ 10,00" at bounding box center [772, 562] width 111 height 19
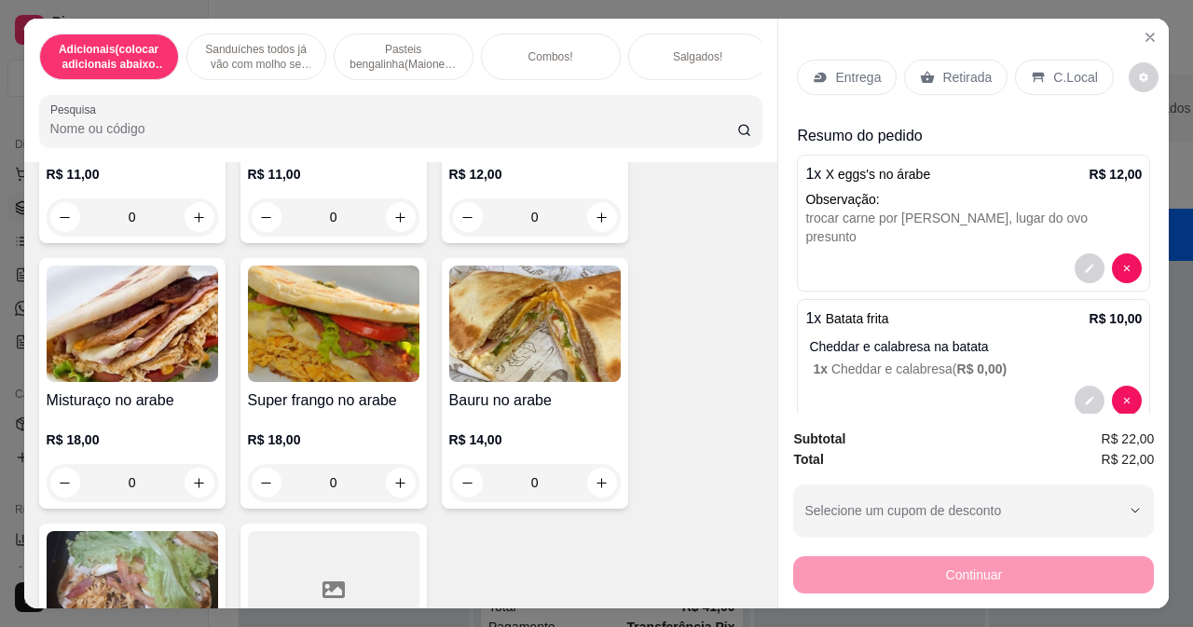
scroll to position [1678, 0]
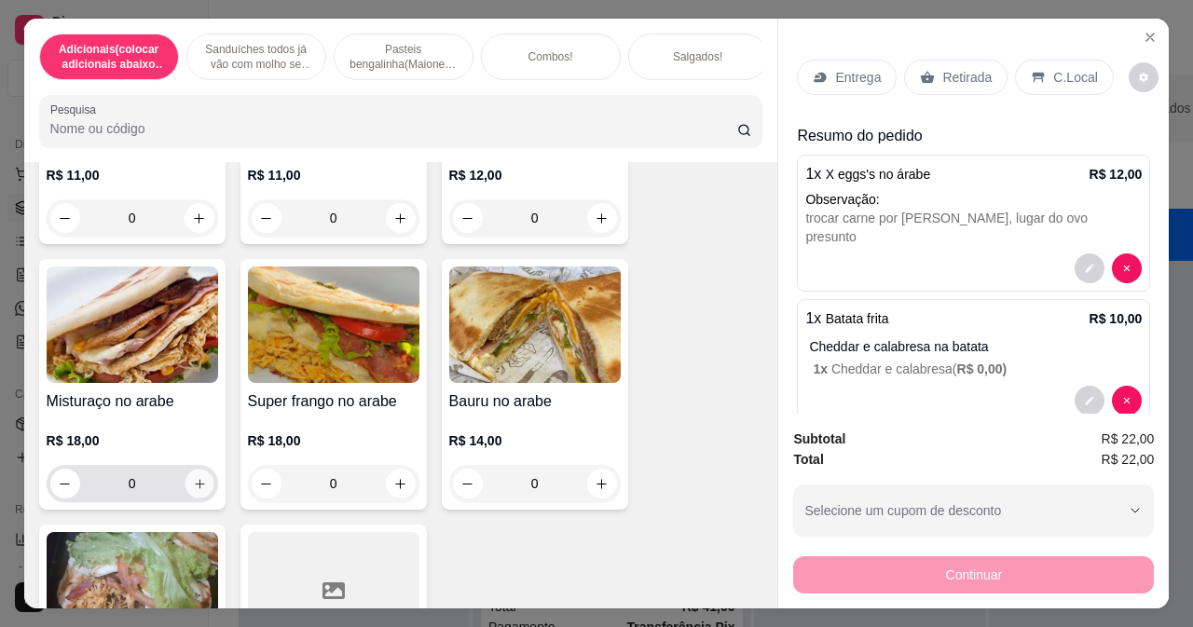
click at [192, 487] on icon "increase-product-quantity" at bounding box center [199, 484] width 14 height 14
type input "1"
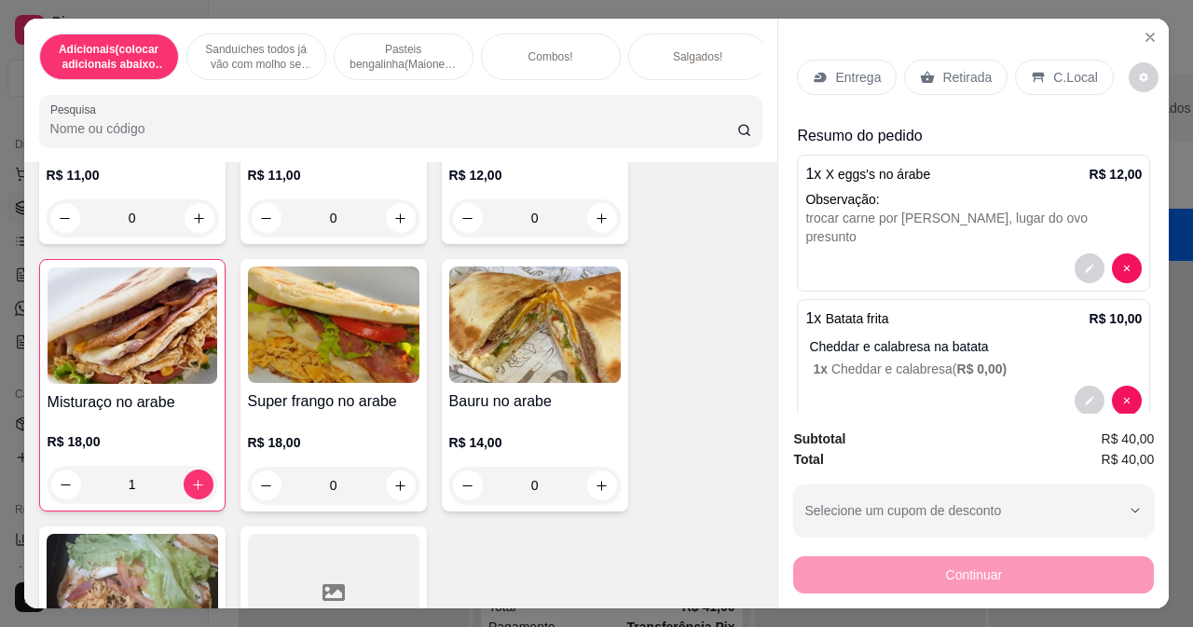
click at [836, 68] on p "Entrega" at bounding box center [858, 77] width 46 height 19
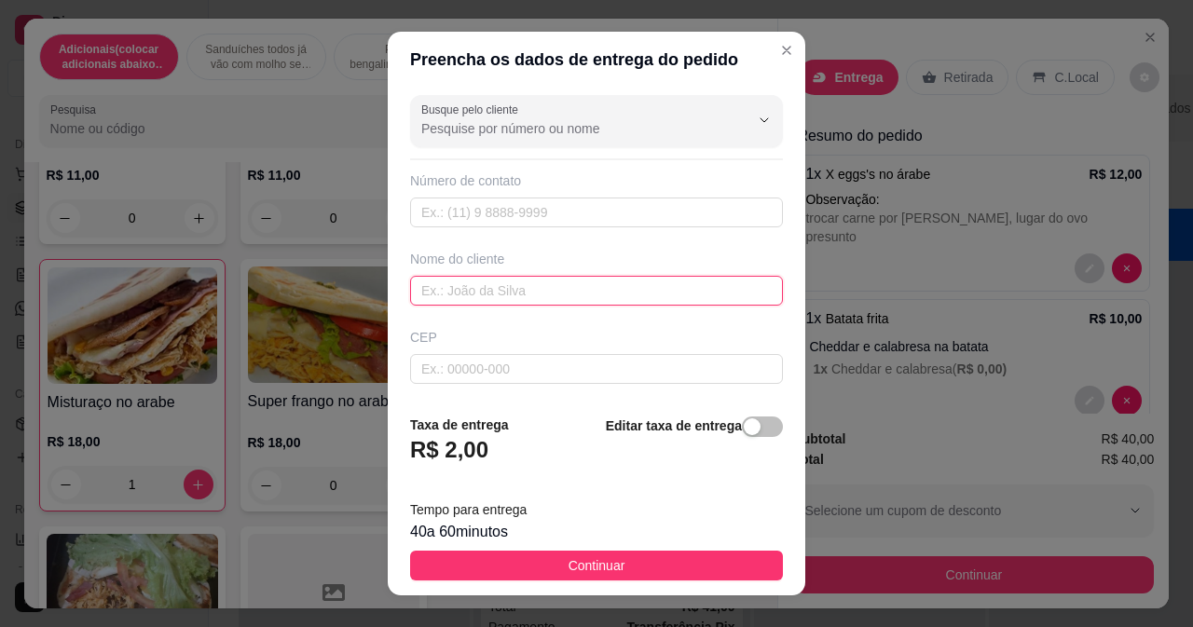
click at [558, 291] on input "text" at bounding box center [596, 291] width 373 height 30
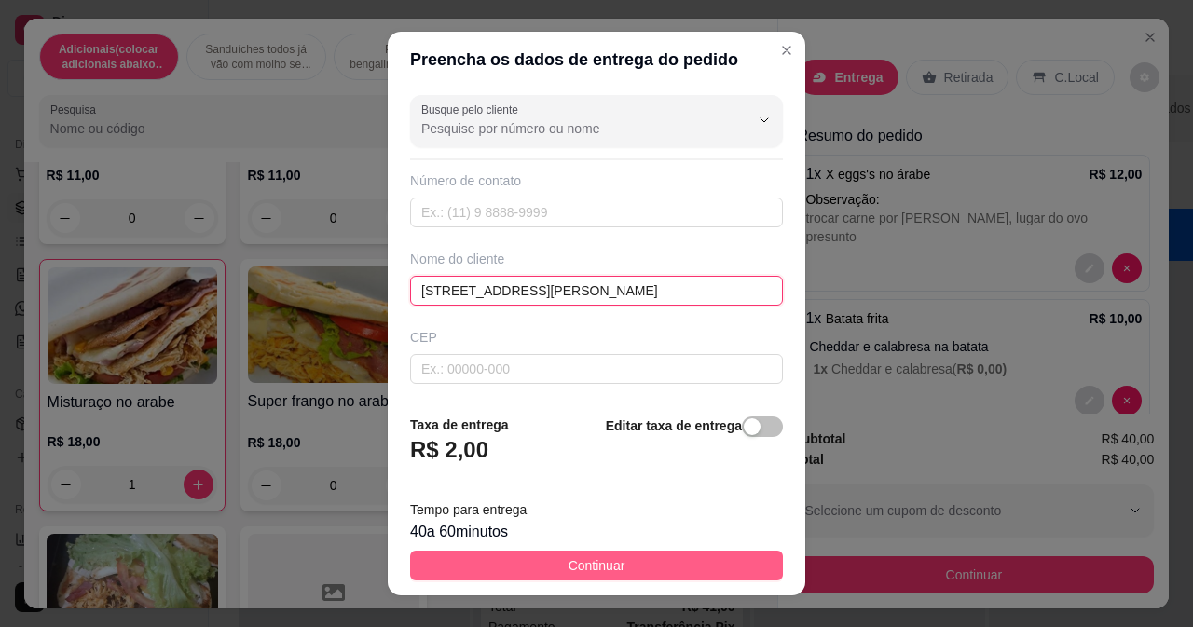
type input "[STREET_ADDRESS][PERSON_NAME]"
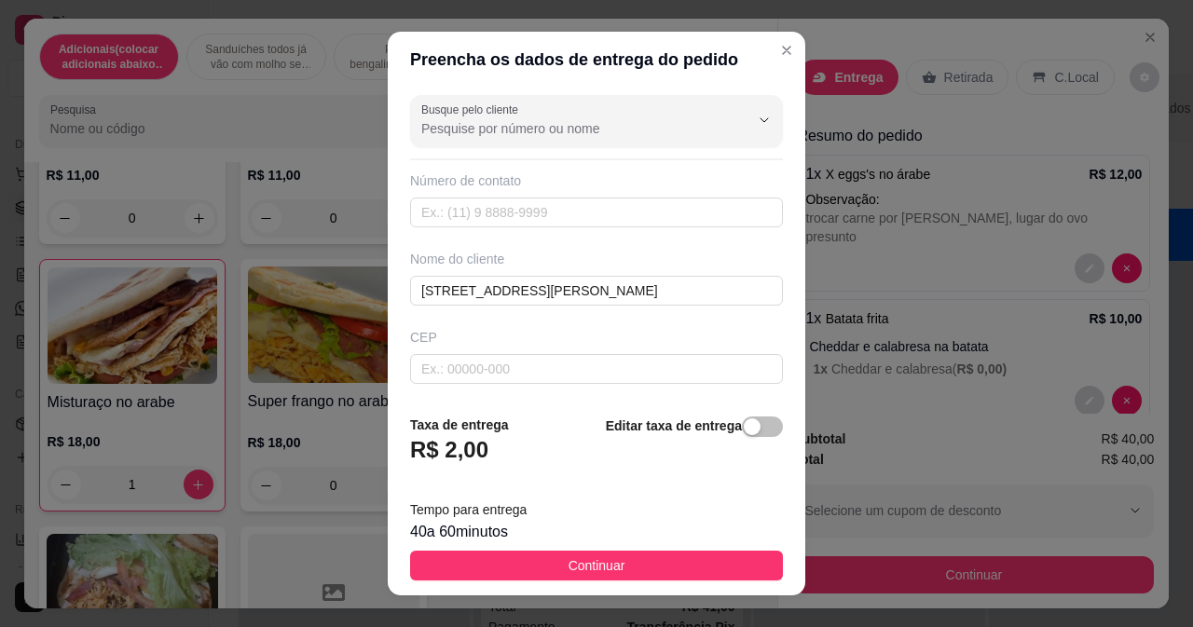
drag, startPoint x: 677, startPoint y: 554, endPoint x: 646, endPoint y: 482, distance: 78.1
click at [678, 555] on button "Continuar" at bounding box center [596, 566] width 373 height 30
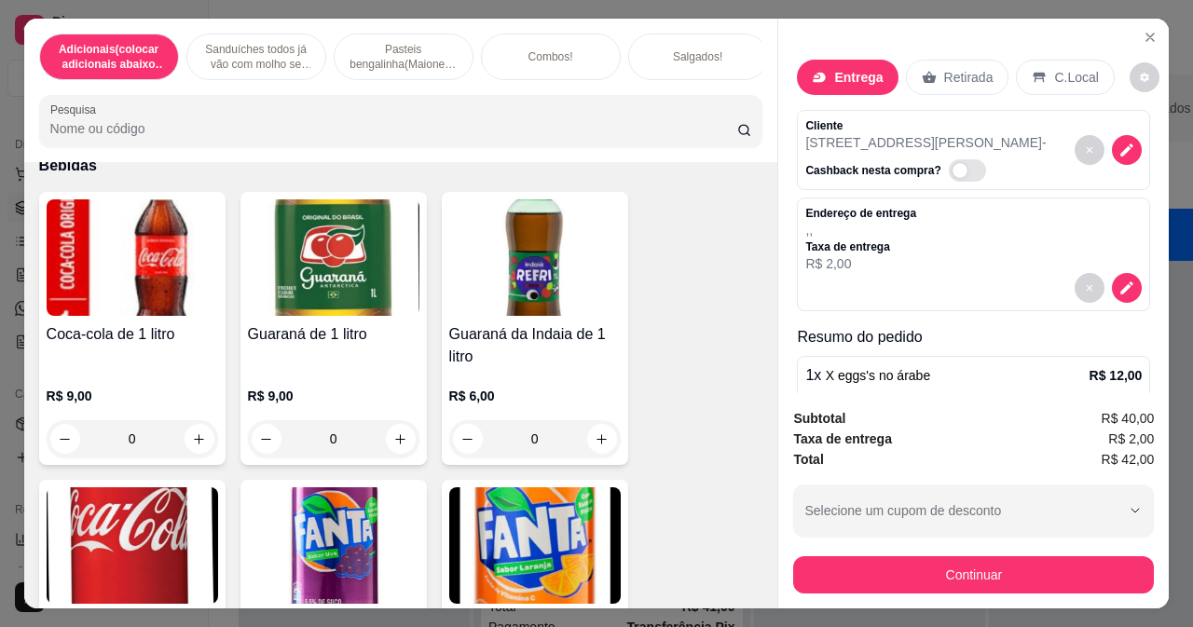
scroll to position [8294, 0]
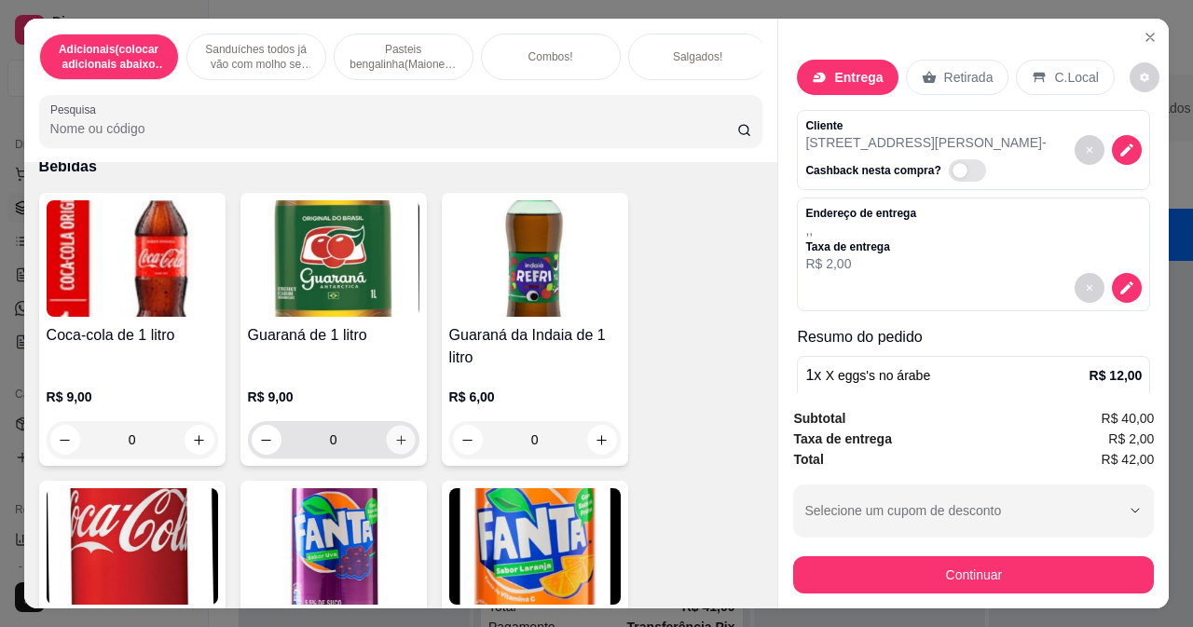
click at [393, 445] on icon "increase-product-quantity" at bounding box center [400, 440] width 14 height 14
type input "1"
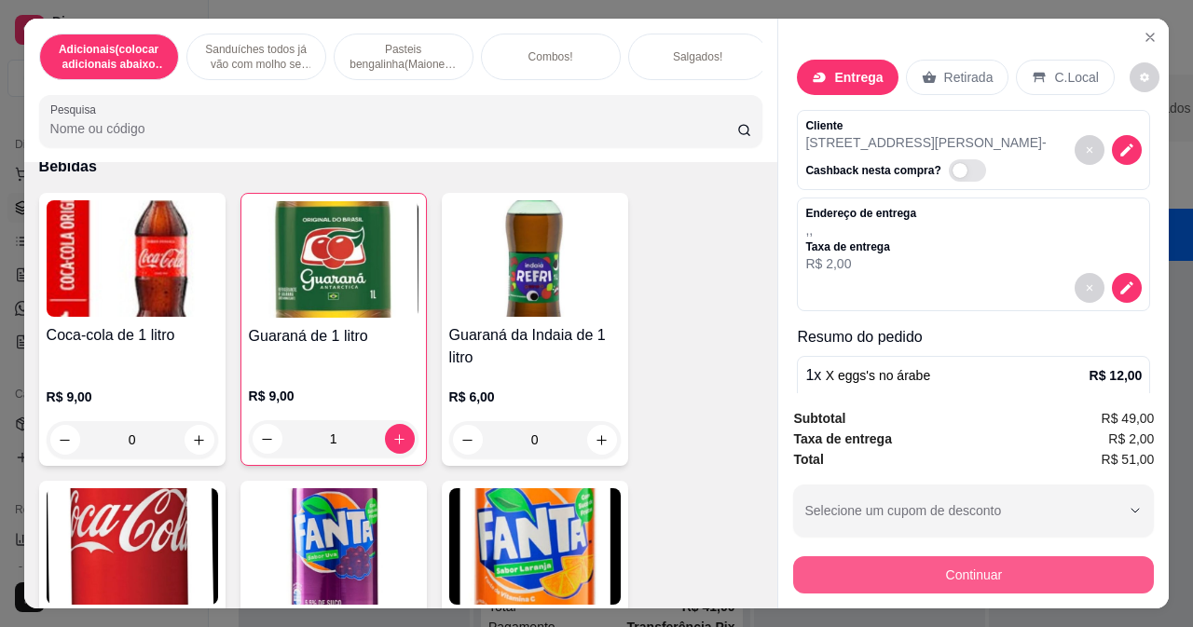
click at [942, 561] on button "Continuar" at bounding box center [973, 574] width 361 height 37
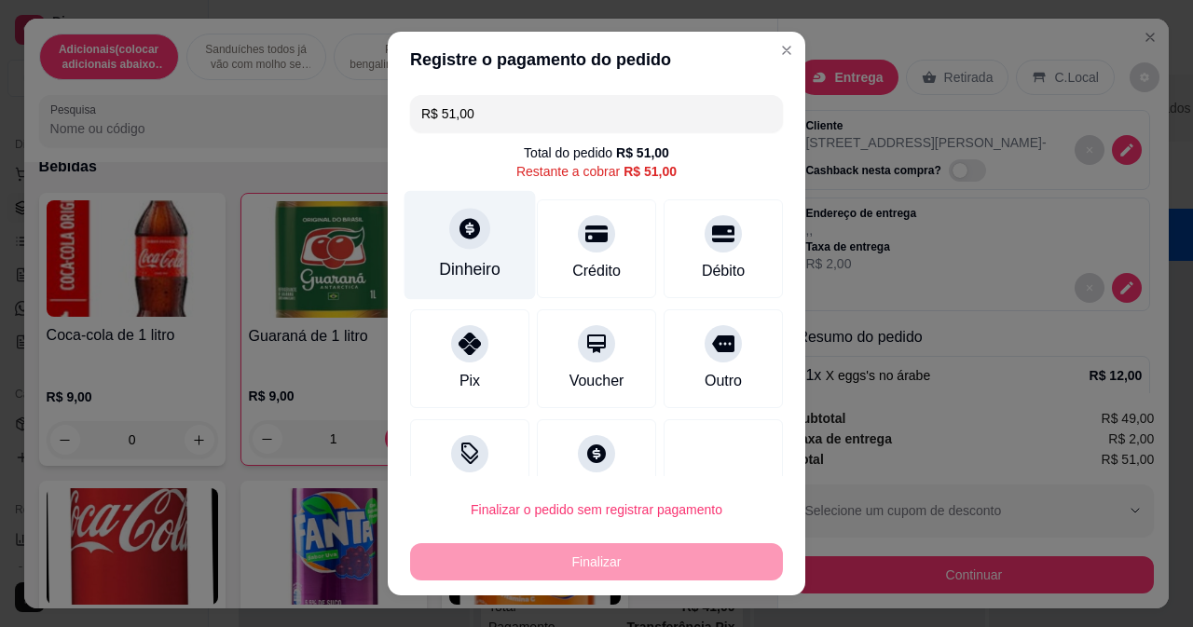
click at [459, 230] on icon at bounding box center [469, 228] width 21 height 21
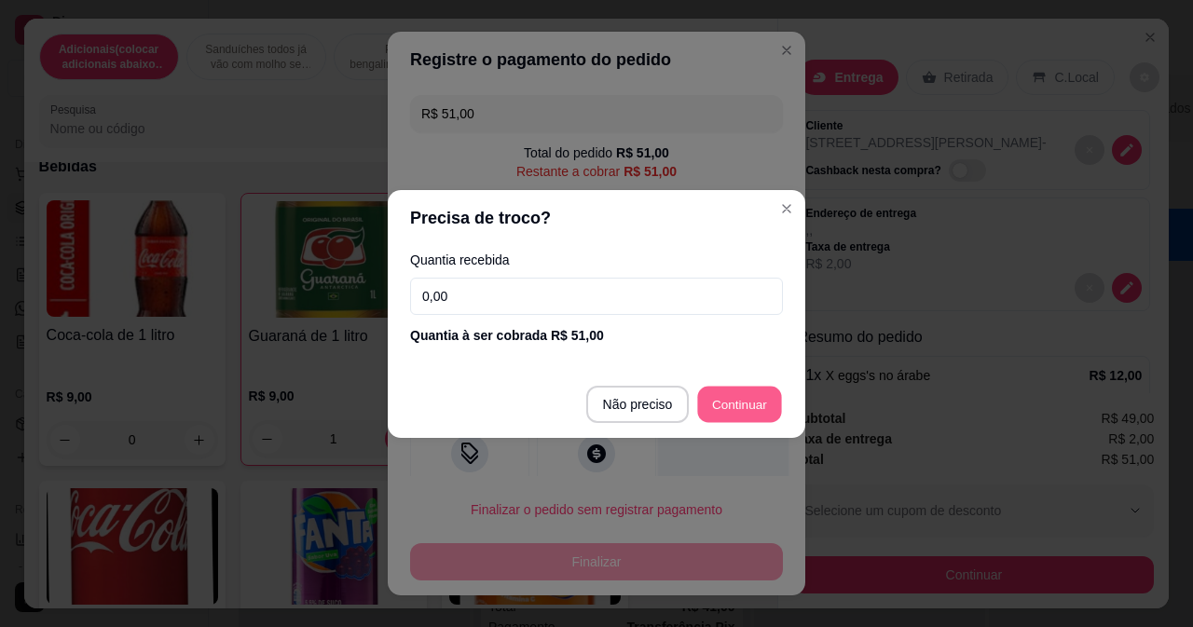
type input "R$ 0,00"
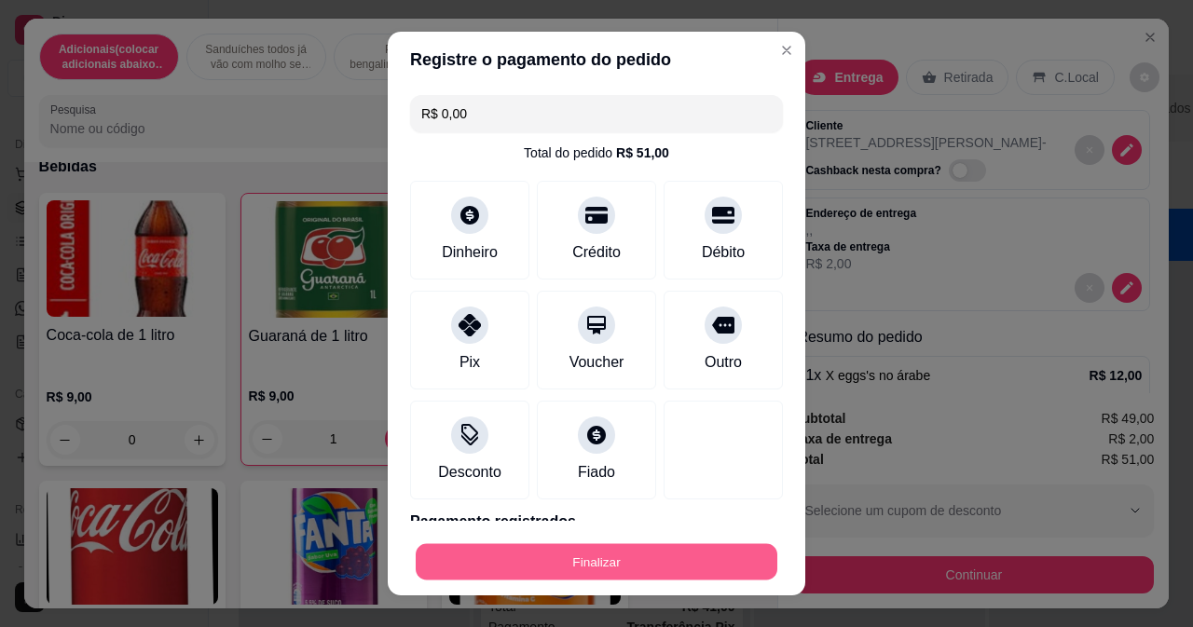
click at [690, 570] on button "Finalizar" at bounding box center [597, 562] width 362 height 36
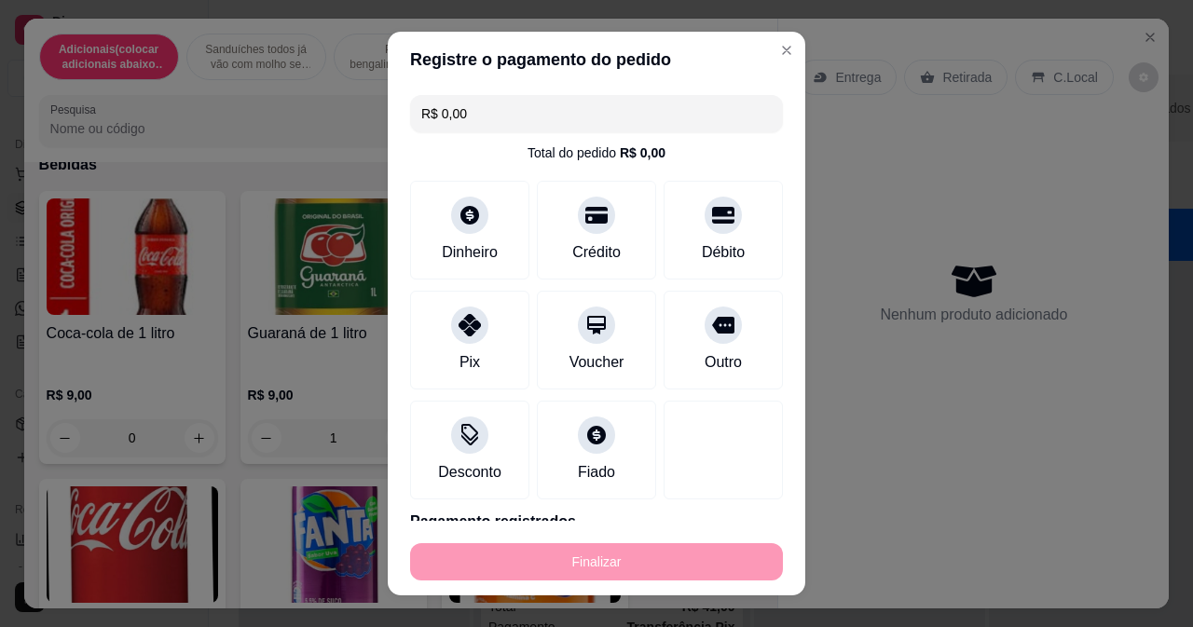
type input "0"
type input "-R$ 51,00"
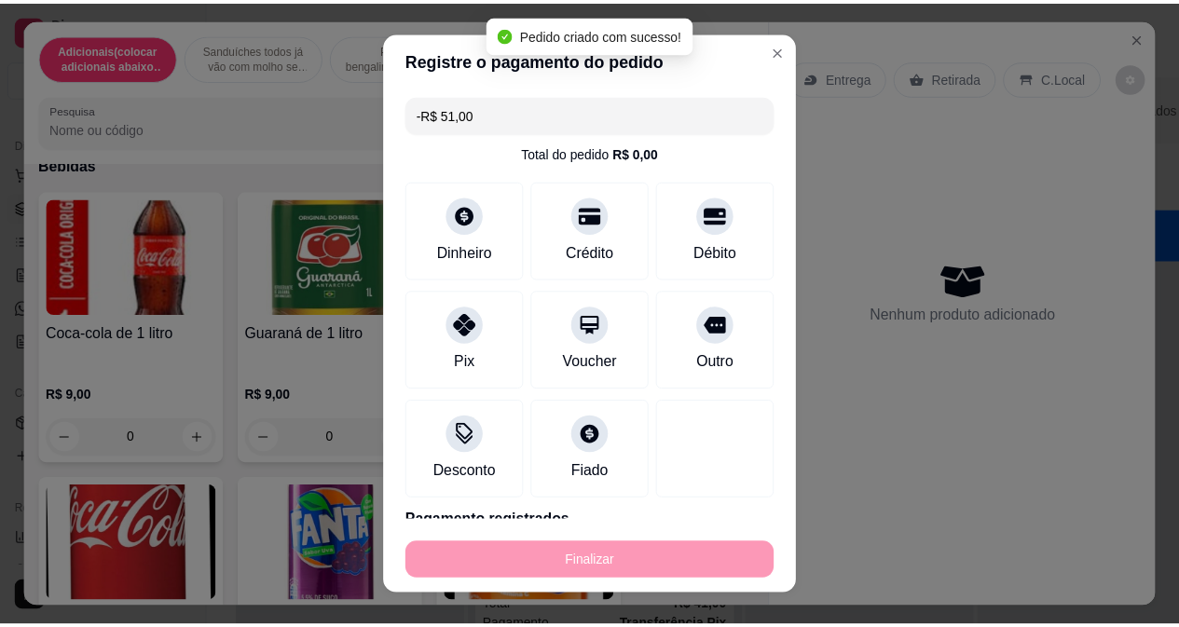
scroll to position [8293, 0]
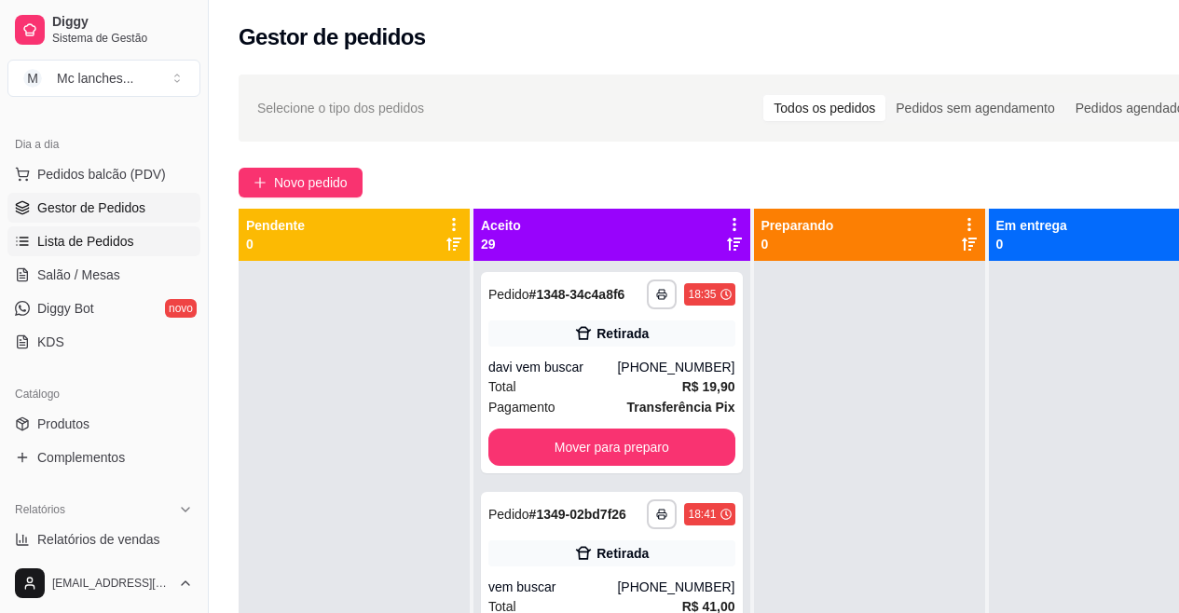
click at [90, 230] on link "Lista de Pedidos" at bounding box center [103, 241] width 193 height 30
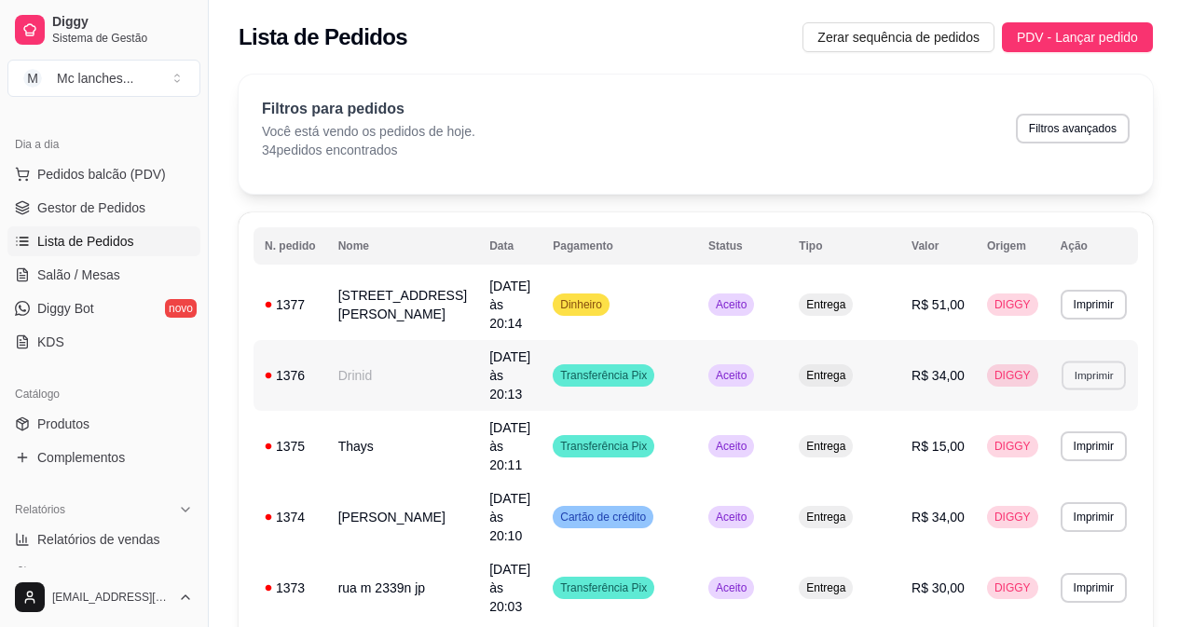
click at [1083, 361] on button "Imprimir" at bounding box center [1093, 375] width 64 height 29
click at [1086, 415] on button "Balcão Principal" at bounding box center [1057, 412] width 130 height 29
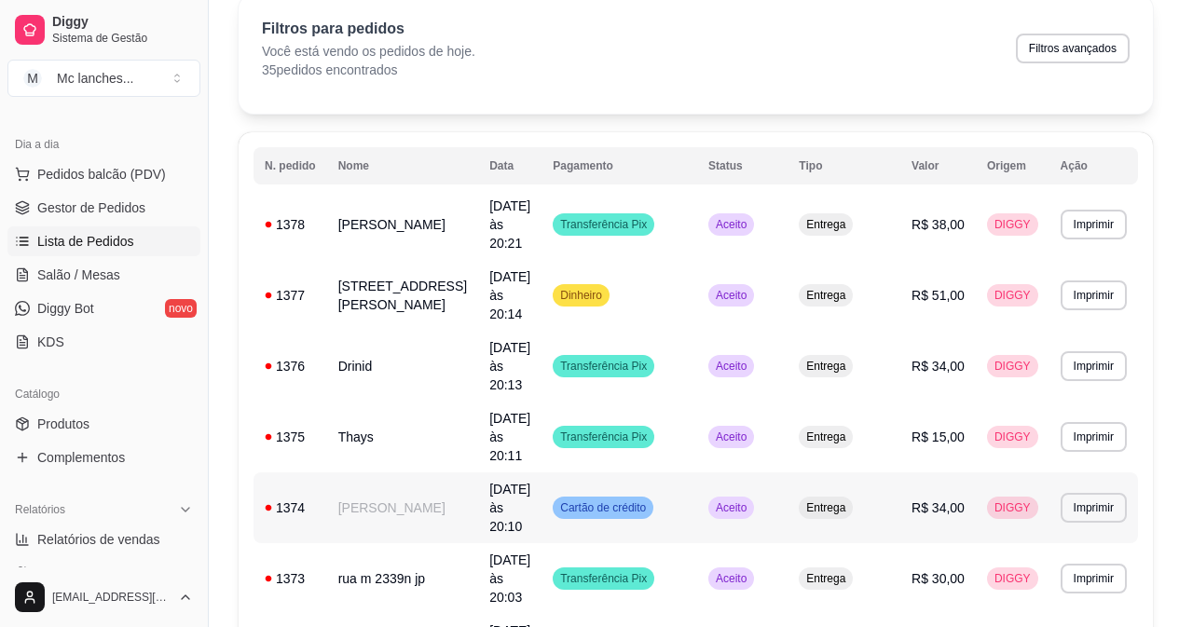
scroll to position [186, 0]
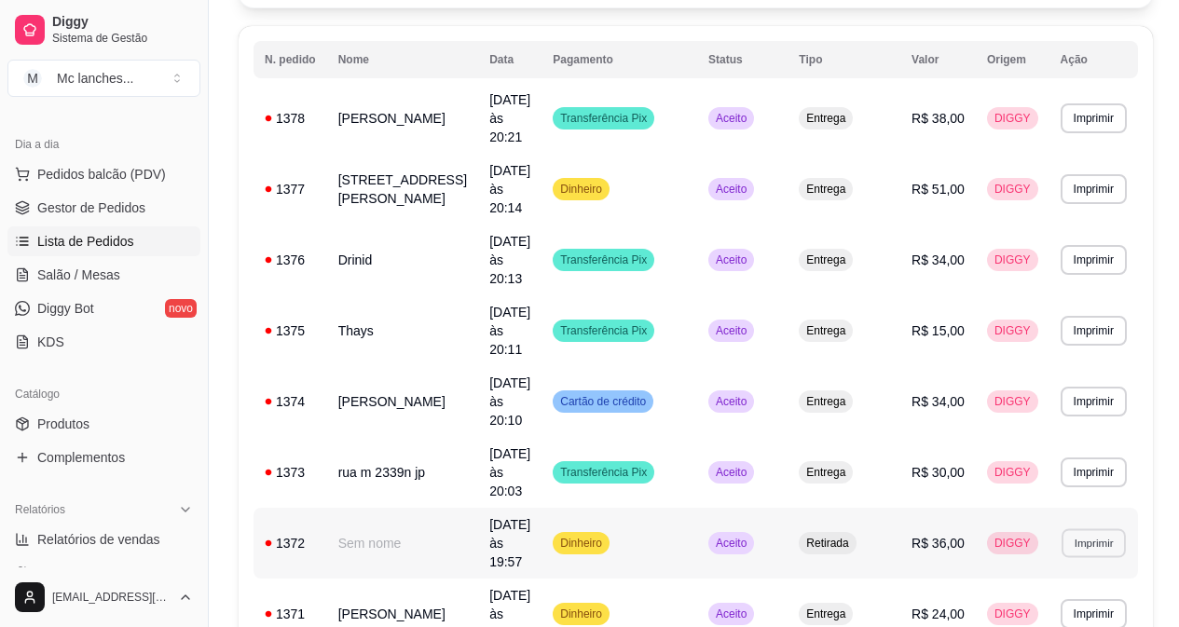
click at [1088, 528] on button "Imprimir" at bounding box center [1093, 542] width 64 height 29
click at [1076, 482] on button "Balcão Principal" at bounding box center [1057, 487] width 130 height 29
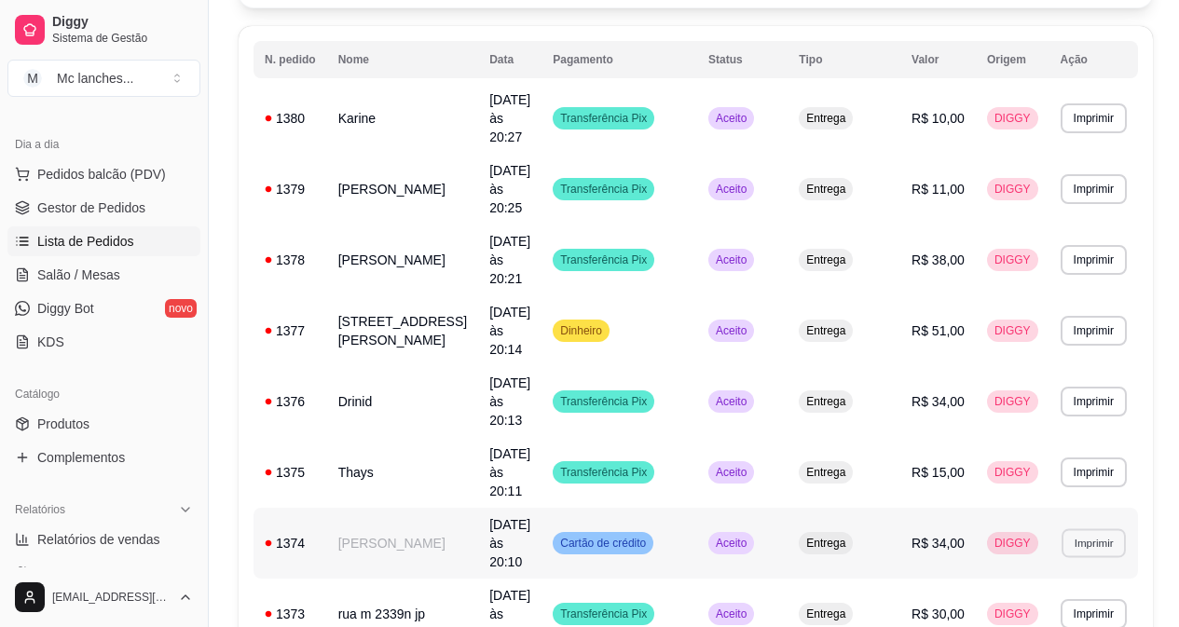
click at [1090, 528] on button "Imprimir" at bounding box center [1093, 542] width 64 height 29
click at [1066, 483] on button "Balcão Principal" at bounding box center [1057, 487] width 130 height 29
click at [111, 168] on span "Pedidos balcão (PDV)" at bounding box center [101, 174] width 129 height 19
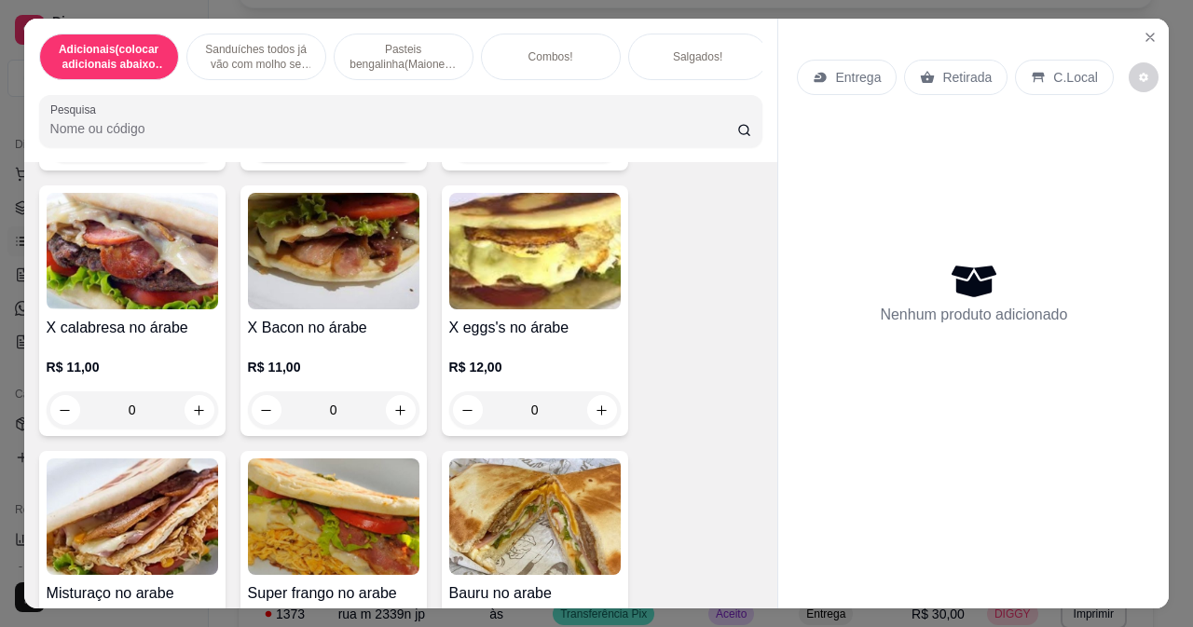
scroll to position [1491, 0]
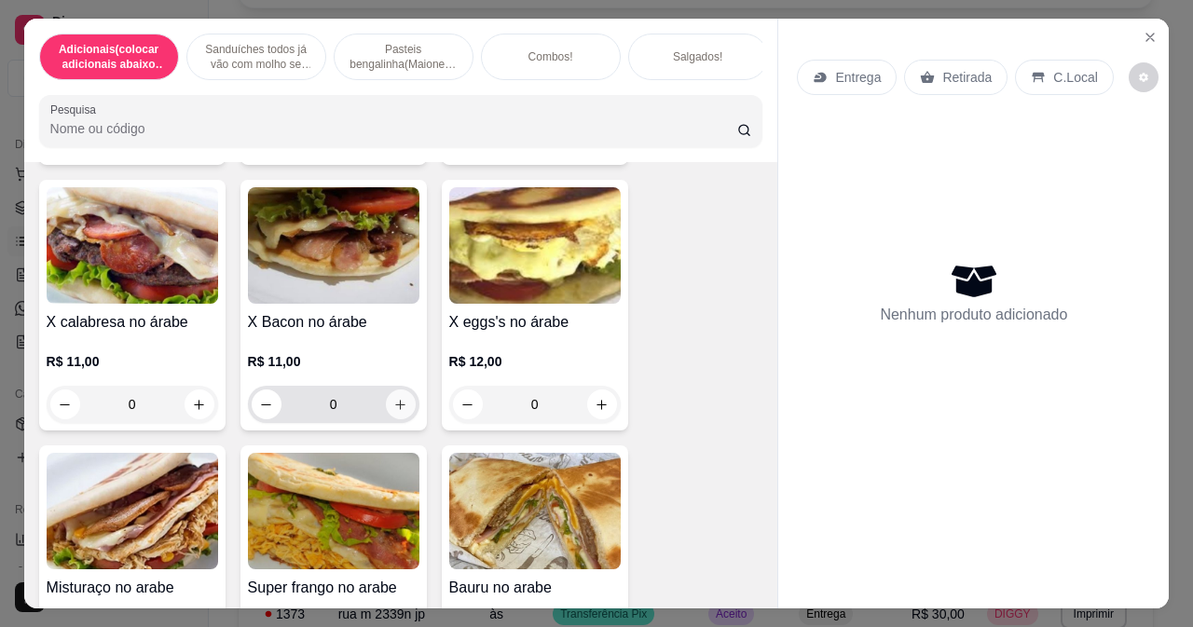
click at [400, 419] on button "increase-product-quantity" at bounding box center [401, 405] width 30 height 30
type input "1"
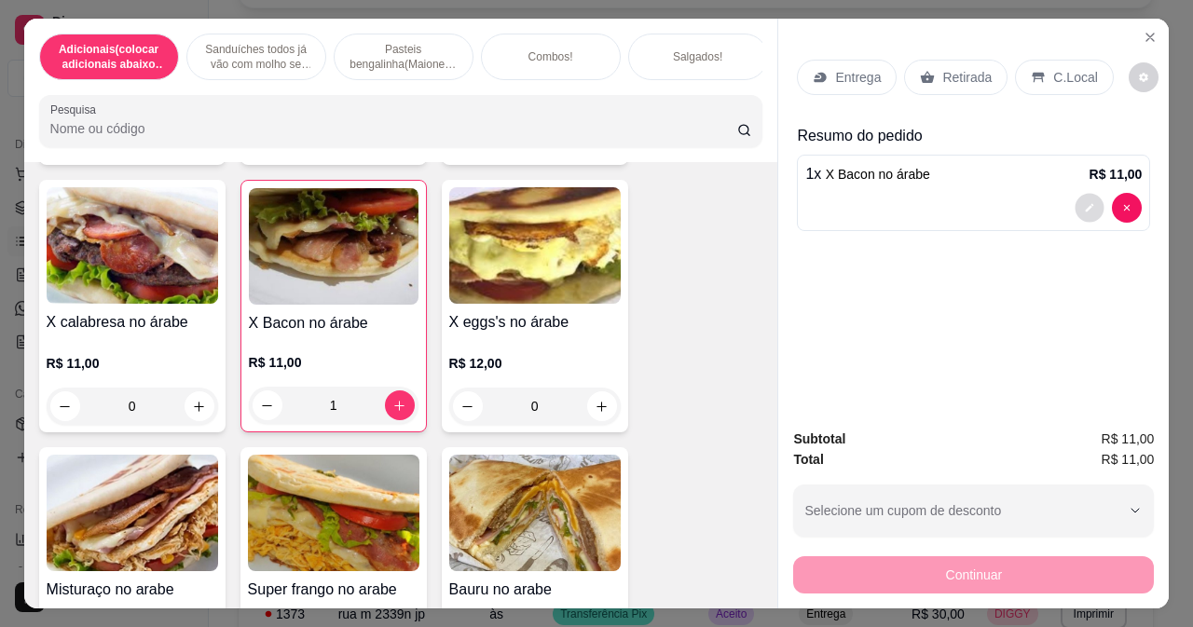
click at [1091, 194] on button "decrease-product-quantity" at bounding box center [1089, 208] width 29 height 29
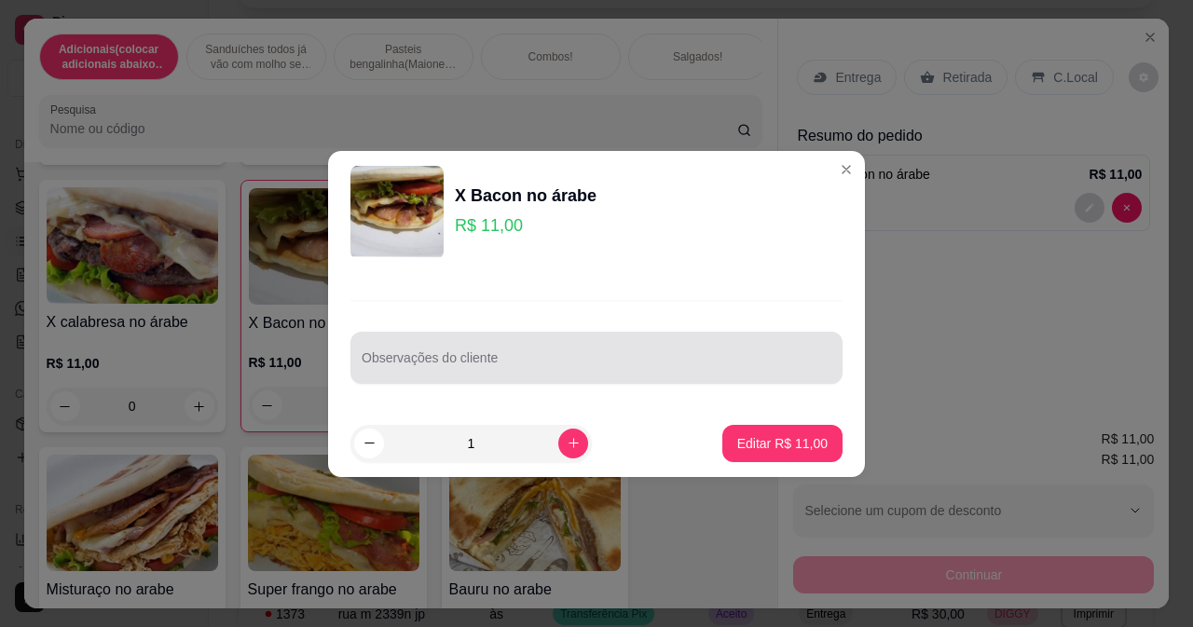
drag, startPoint x: 540, startPoint y: 340, endPoint x: 530, endPoint y: 360, distance: 21.7
click at [532, 355] on div at bounding box center [597, 357] width 470 height 37
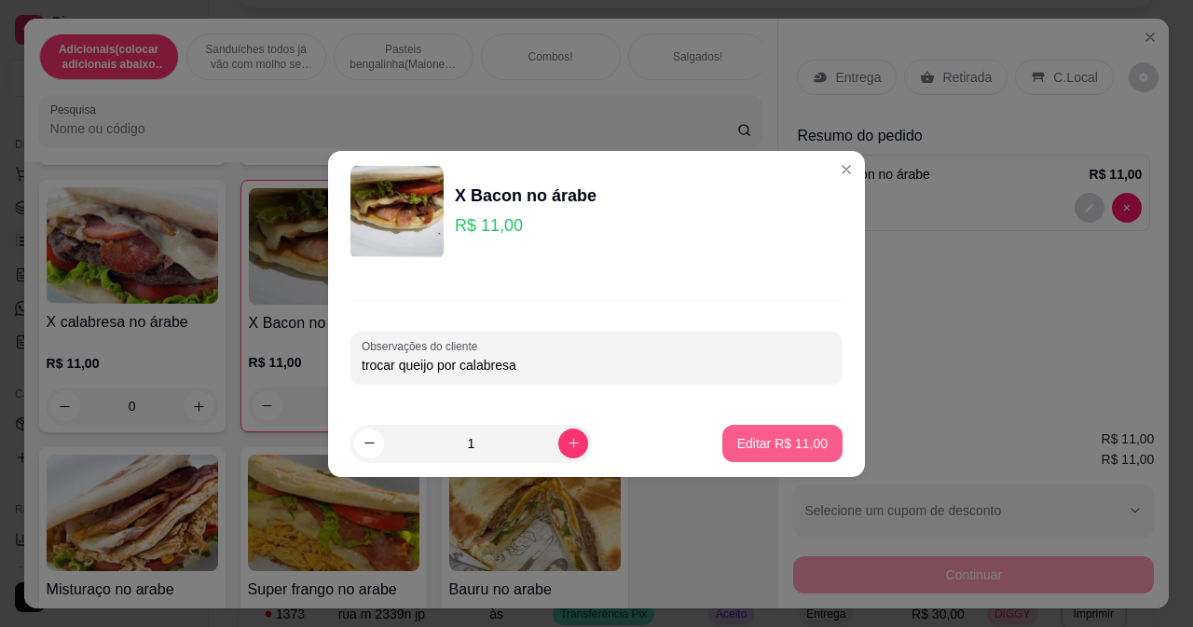
type input "trocar queijo por calabresa"
click at [771, 439] on p "Editar R$ 11,00" at bounding box center [782, 443] width 90 height 19
type input "0"
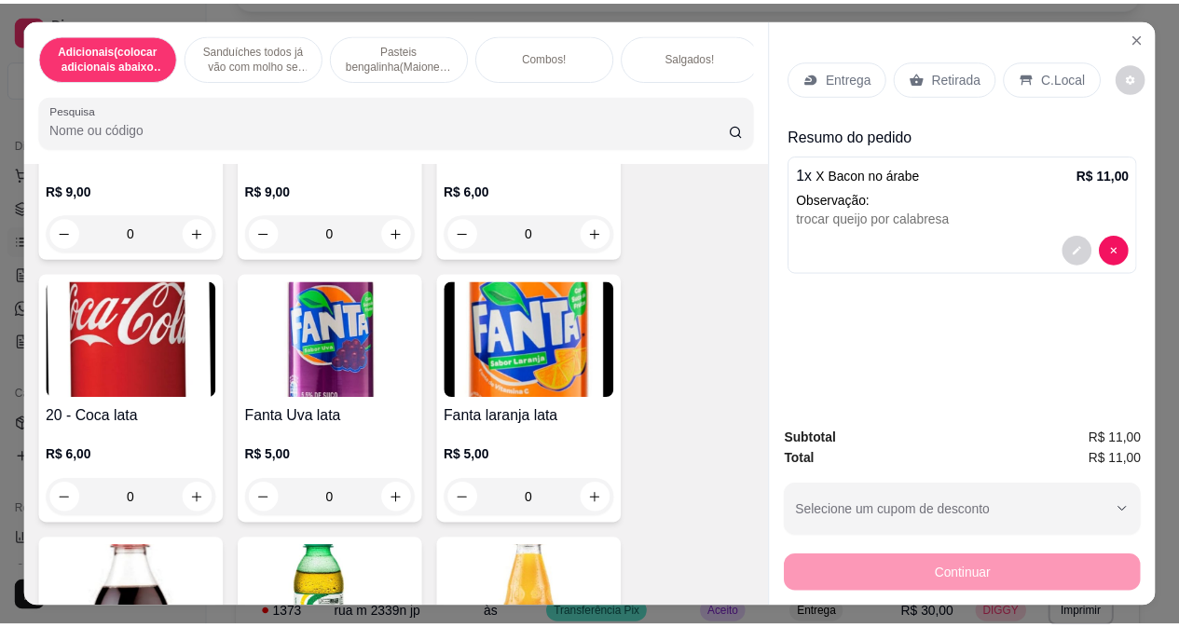
scroll to position [8481, 0]
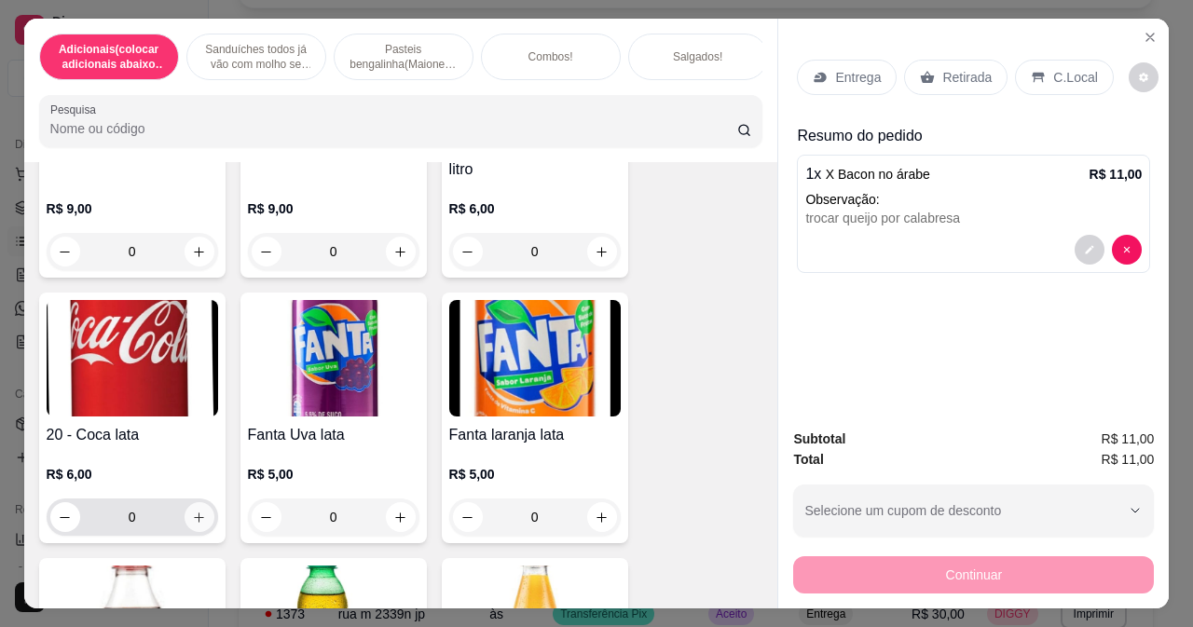
click at [192, 522] on icon "increase-product-quantity" at bounding box center [199, 518] width 14 height 14
type input "1"
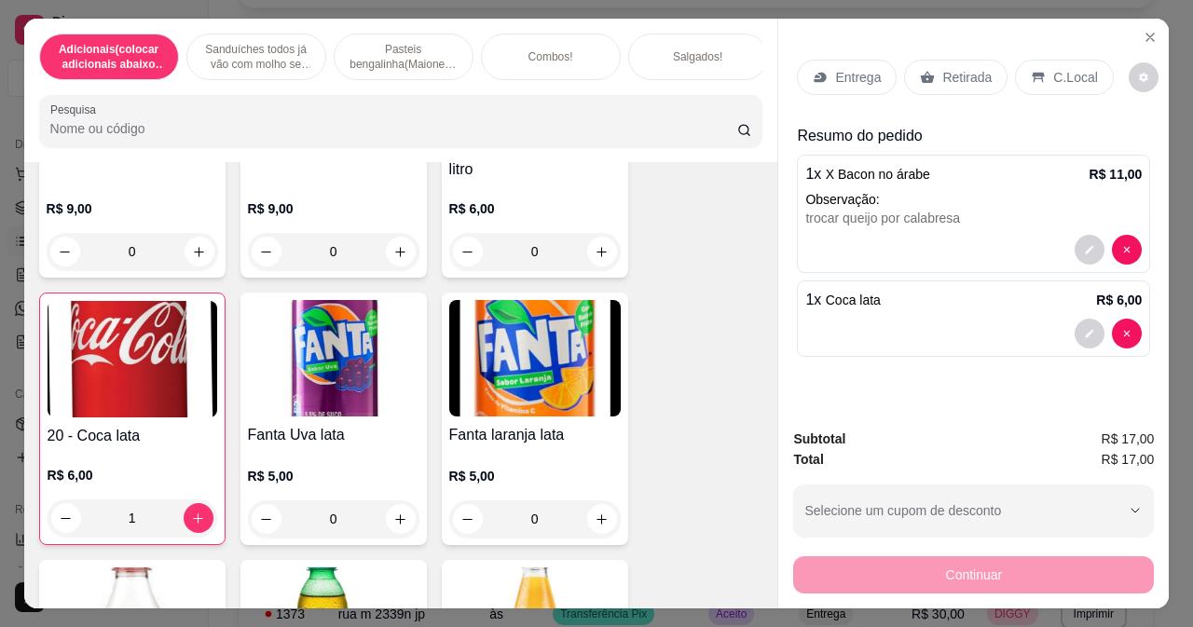
click at [942, 76] on p "Retirada" at bounding box center [966, 77] width 49 height 19
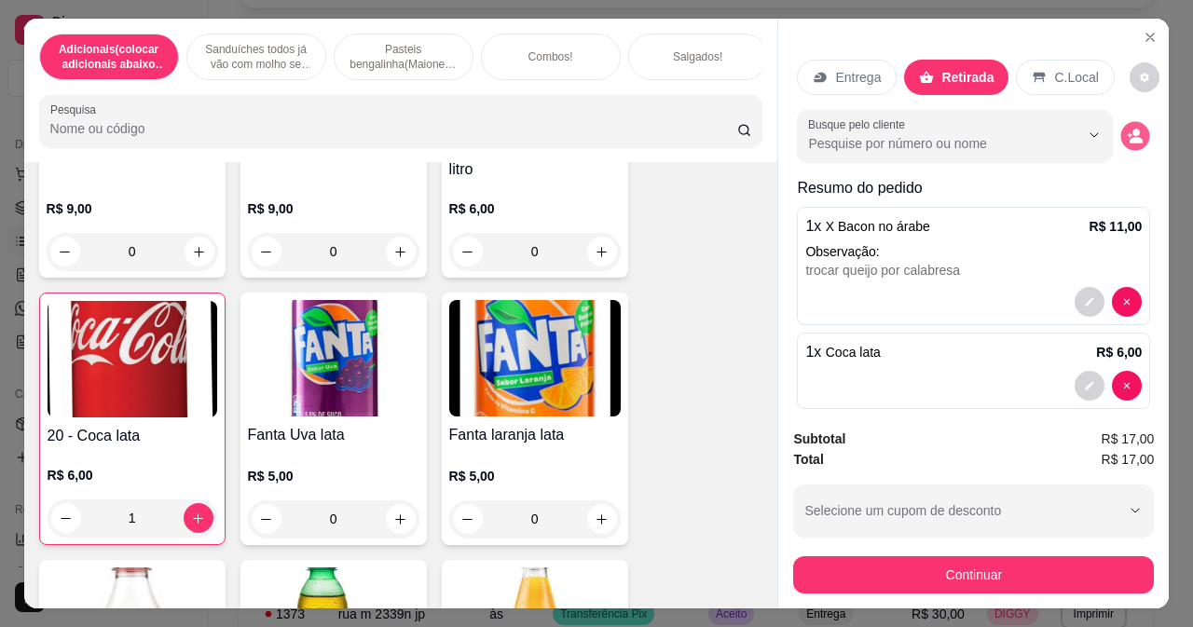
click at [1128, 137] on icon "decrease-product-quantity" at bounding box center [1136, 136] width 16 height 16
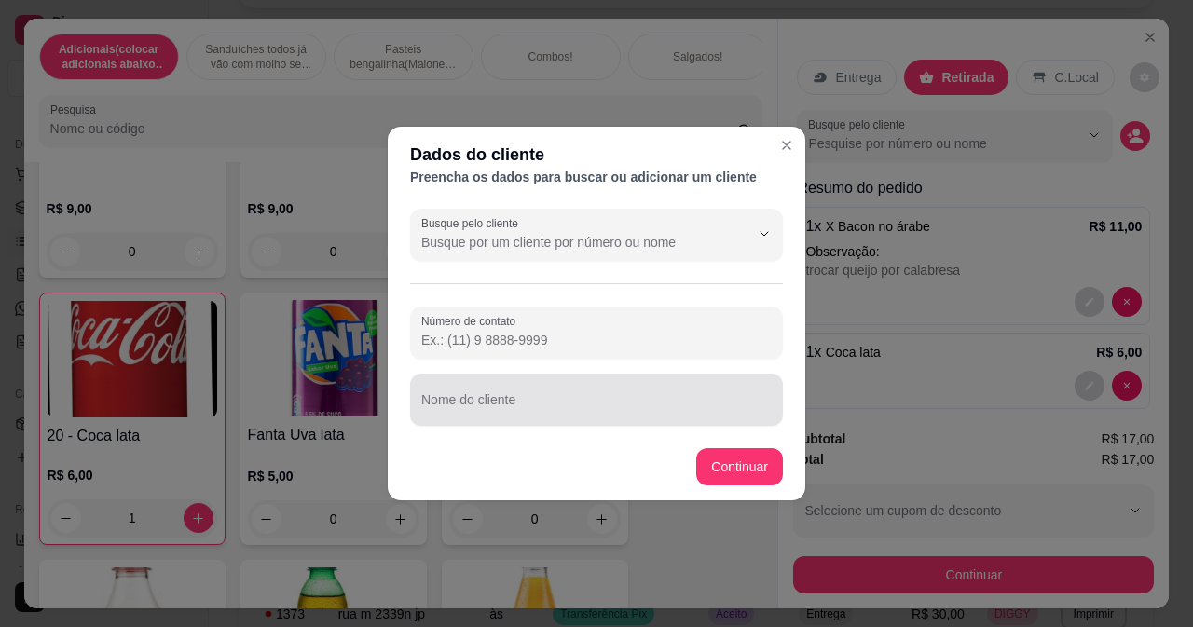
click at [567, 393] on div at bounding box center [596, 399] width 350 height 37
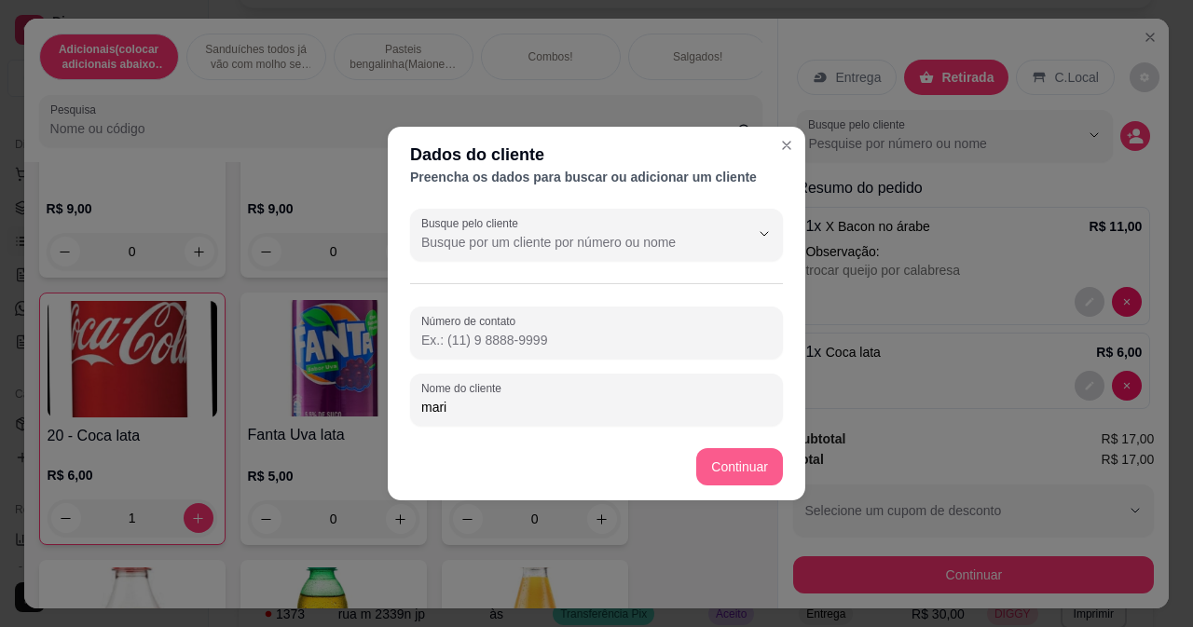
type input "mari"
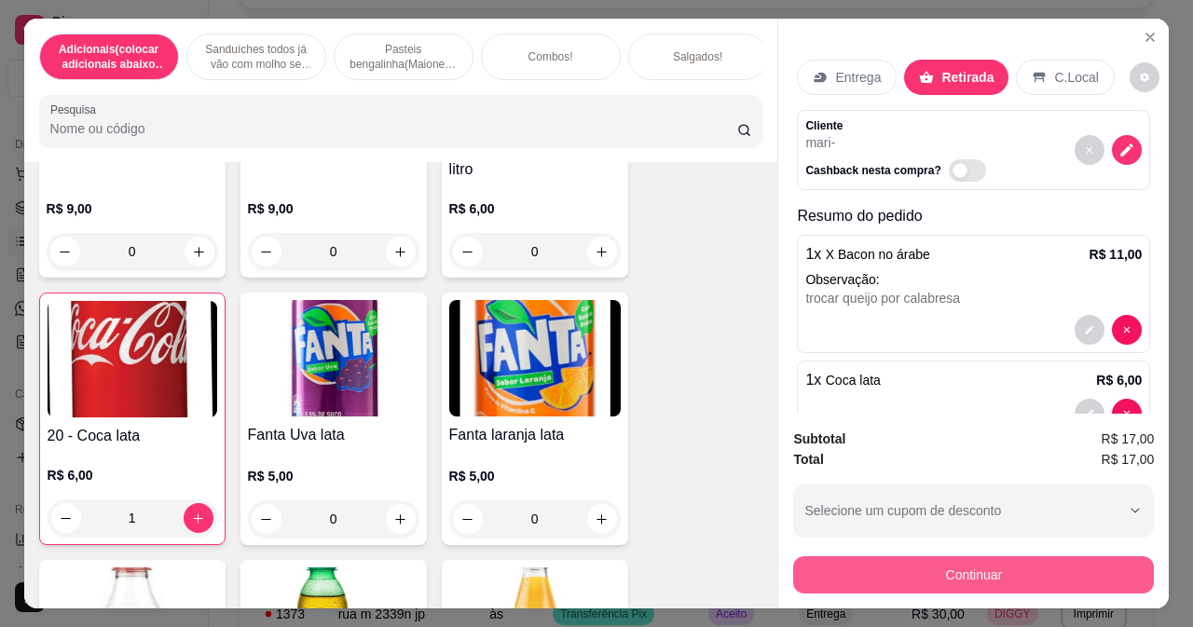
click at [853, 565] on button "Continuar" at bounding box center [973, 574] width 361 height 37
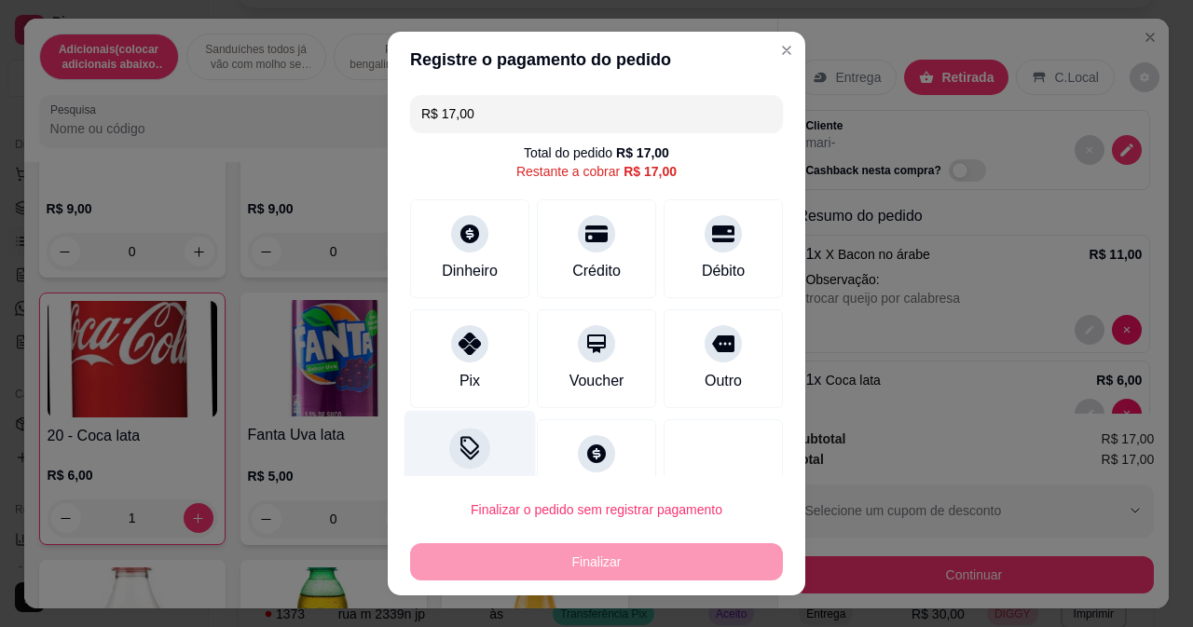
click at [461, 437] on icon at bounding box center [470, 448] width 24 height 24
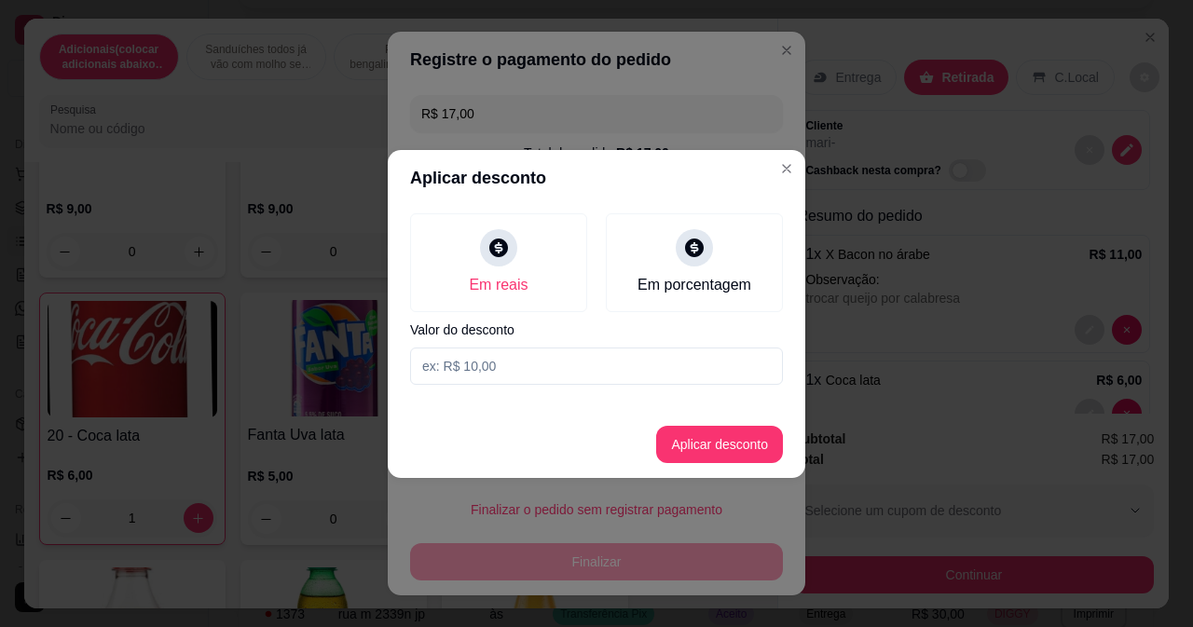
drag, startPoint x: 520, startPoint y: 374, endPoint x: 507, endPoint y: 352, distance: 25.1
click at [520, 372] on input at bounding box center [596, 366] width 373 height 37
type input "12,00"
click at [683, 441] on button "Aplicar desconto" at bounding box center [720, 444] width 122 height 36
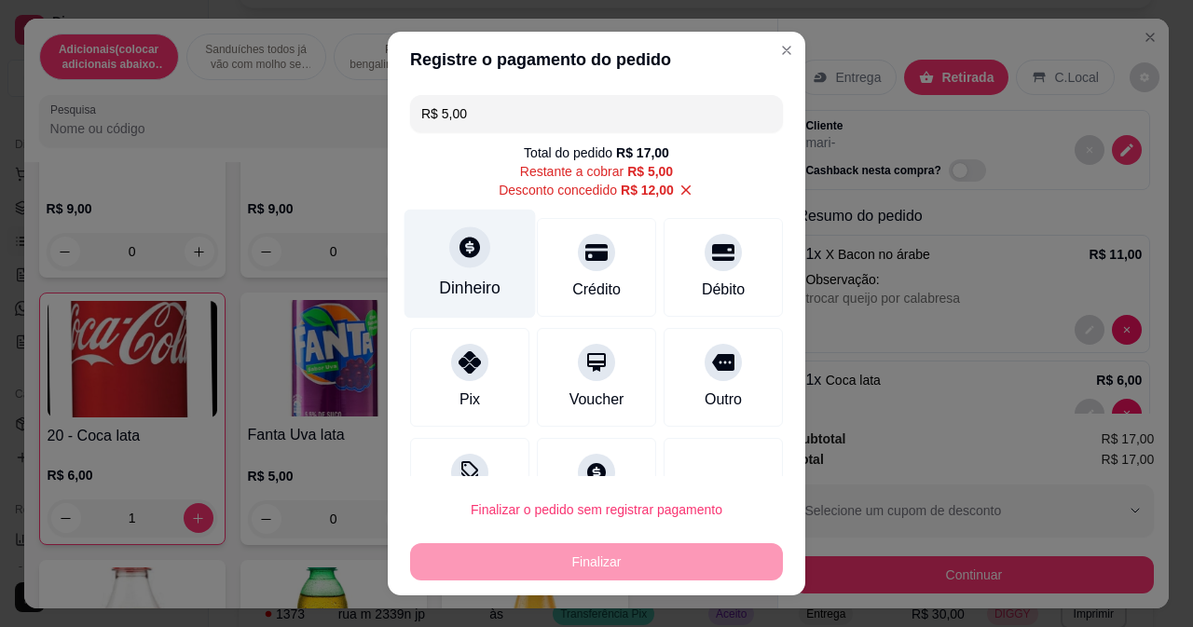
click at [463, 268] on div "Dinheiro" at bounding box center [469, 263] width 131 height 109
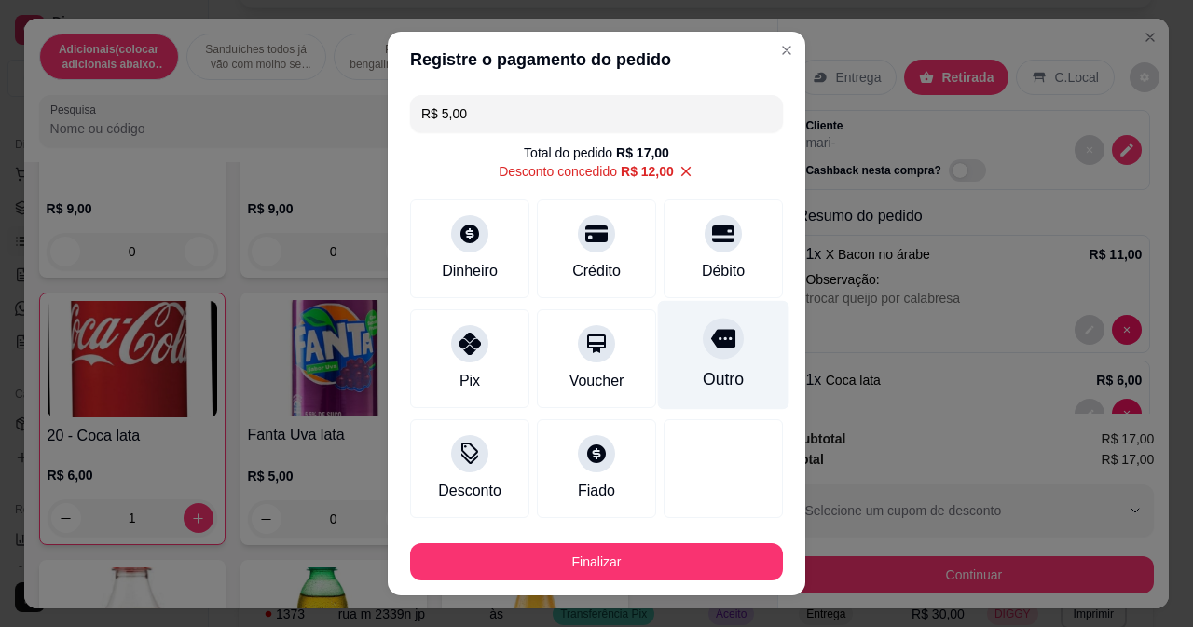
type input "R$ 0,00"
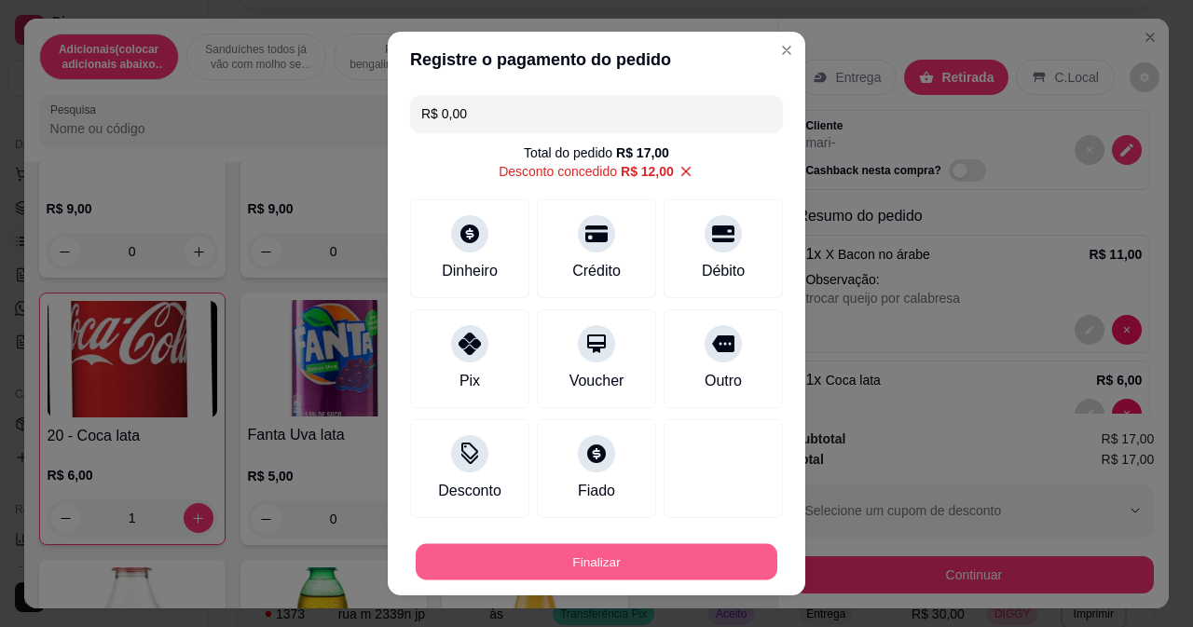
click at [714, 550] on button "Finalizar" at bounding box center [597, 562] width 362 height 36
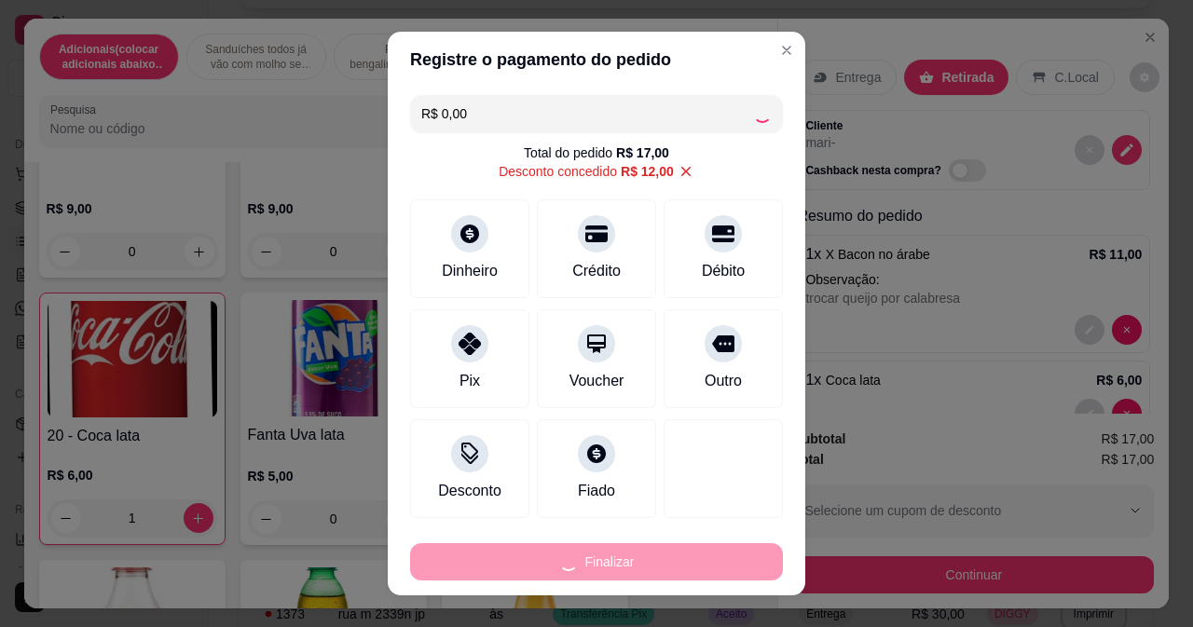
type input "0"
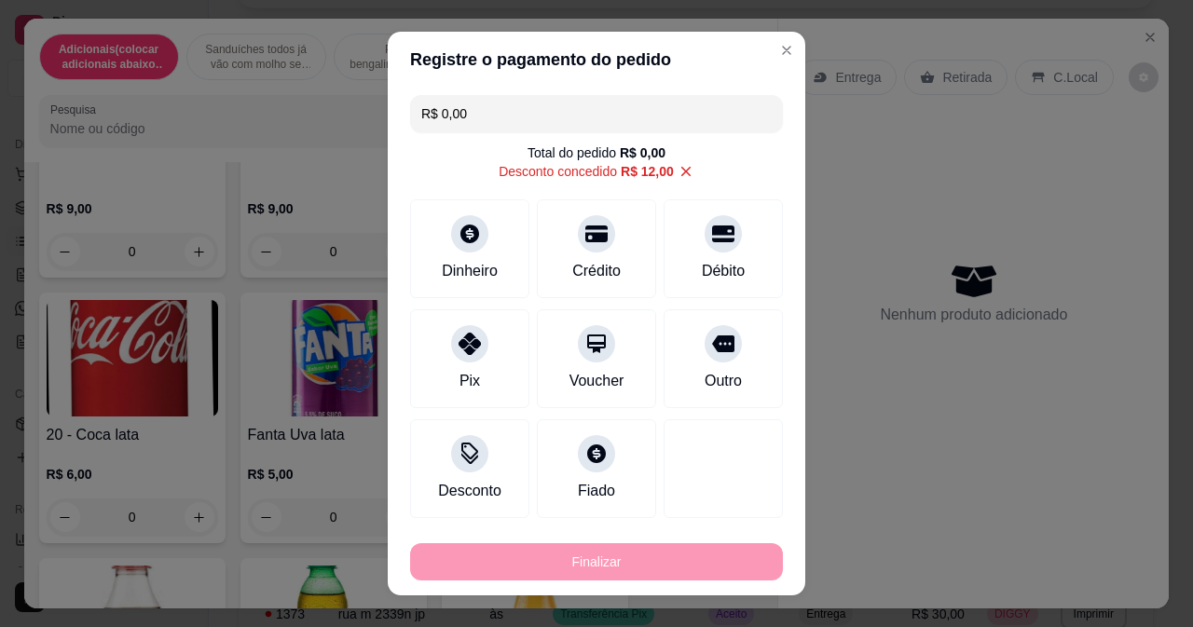
type input "-R$ 17,00"
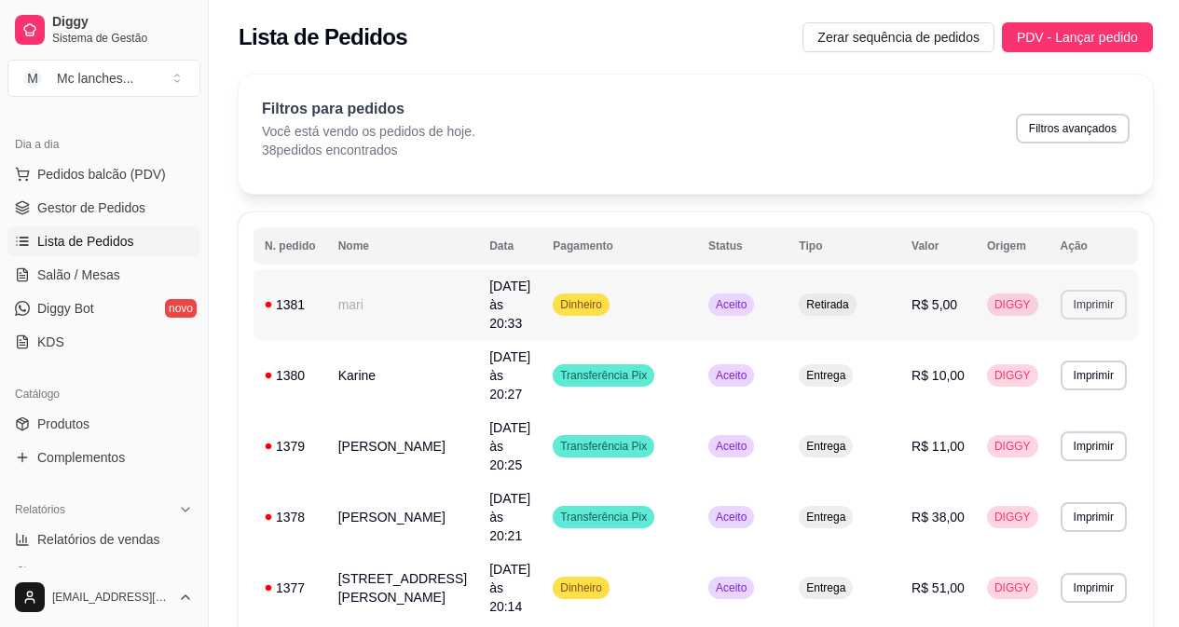
click at [1103, 291] on button "Imprimir" at bounding box center [1094, 305] width 66 height 30
click at [1005, 350] on button "Balcão Principal" at bounding box center [1057, 361] width 135 height 30
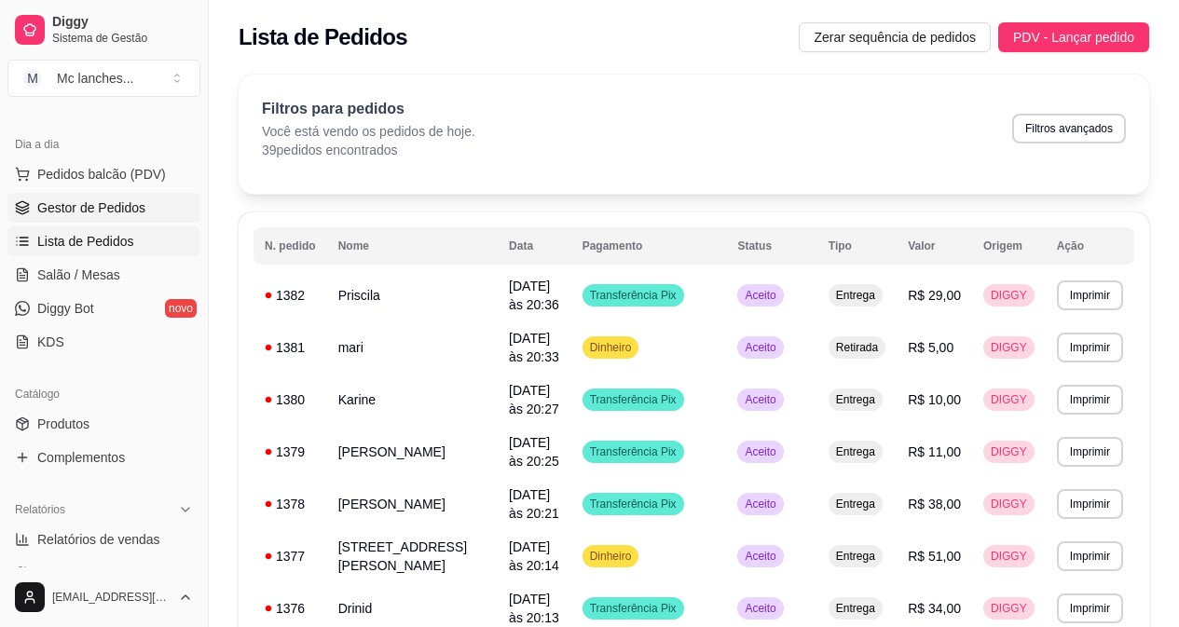
click at [116, 209] on span "Gestor de Pedidos" at bounding box center [91, 208] width 108 height 19
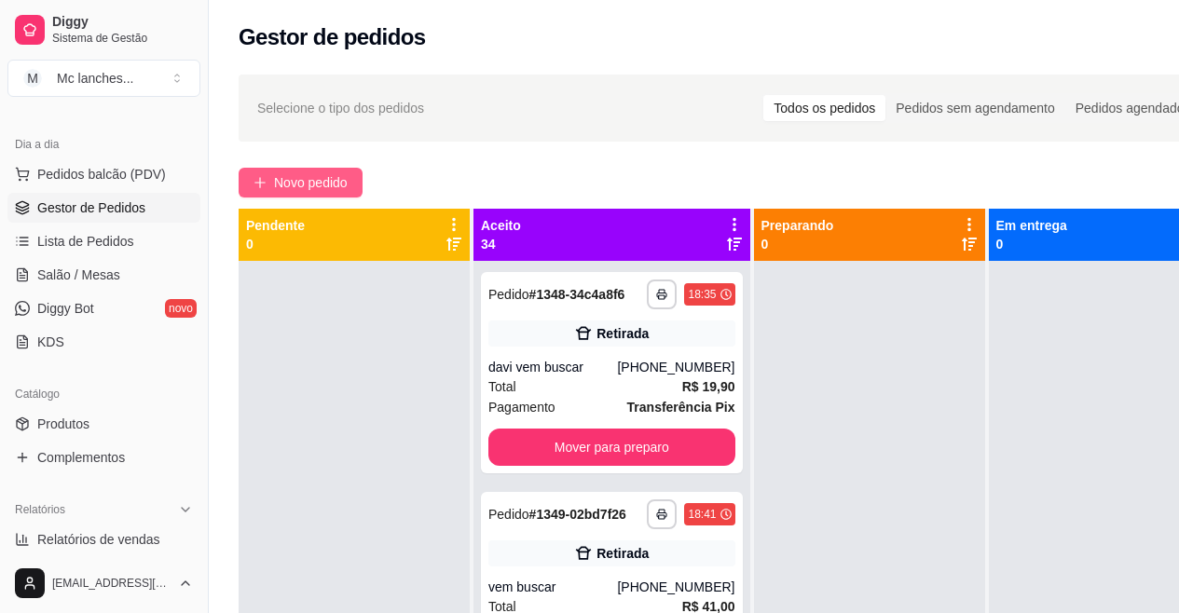
click at [283, 182] on span "Novo pedido" at bounding box center [311, 182] width 74 height 21
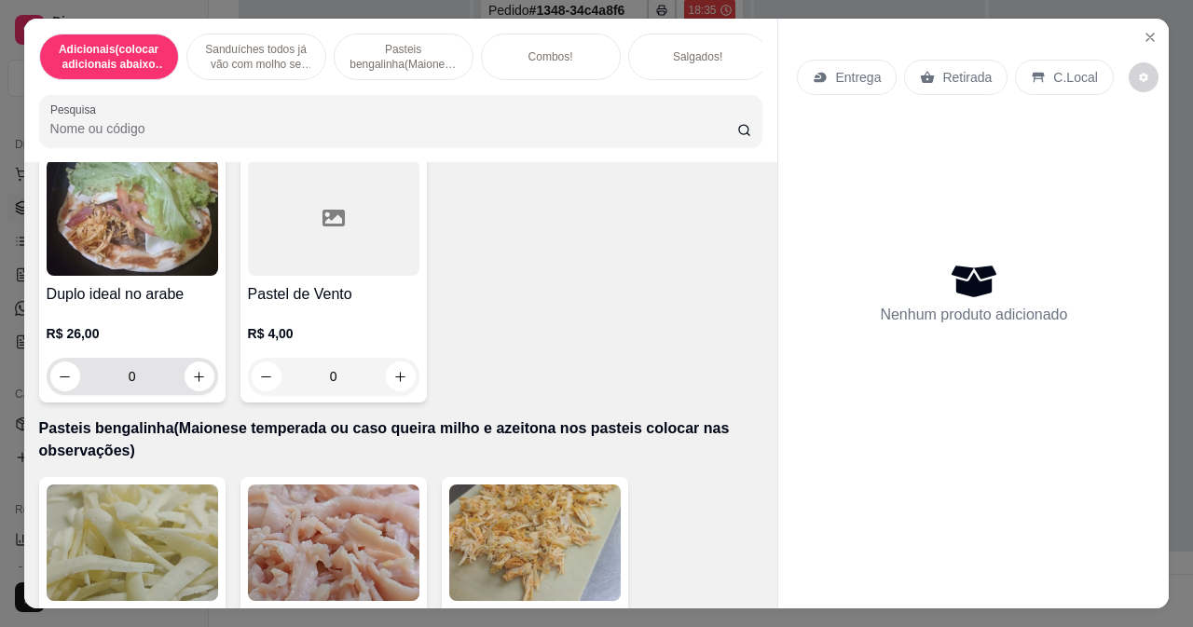
scroll to position [2423, 0]
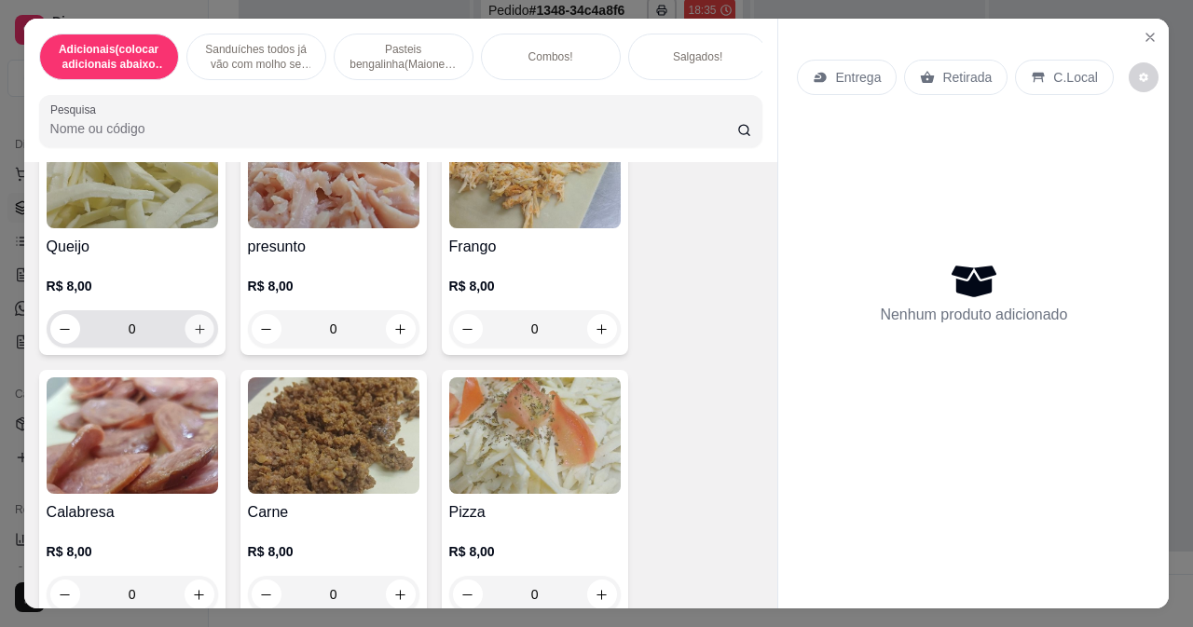
click at [196, 334] on icon "increase-product-quantity" at bounding box center [199, 329] width 14 height 14
type input "1"
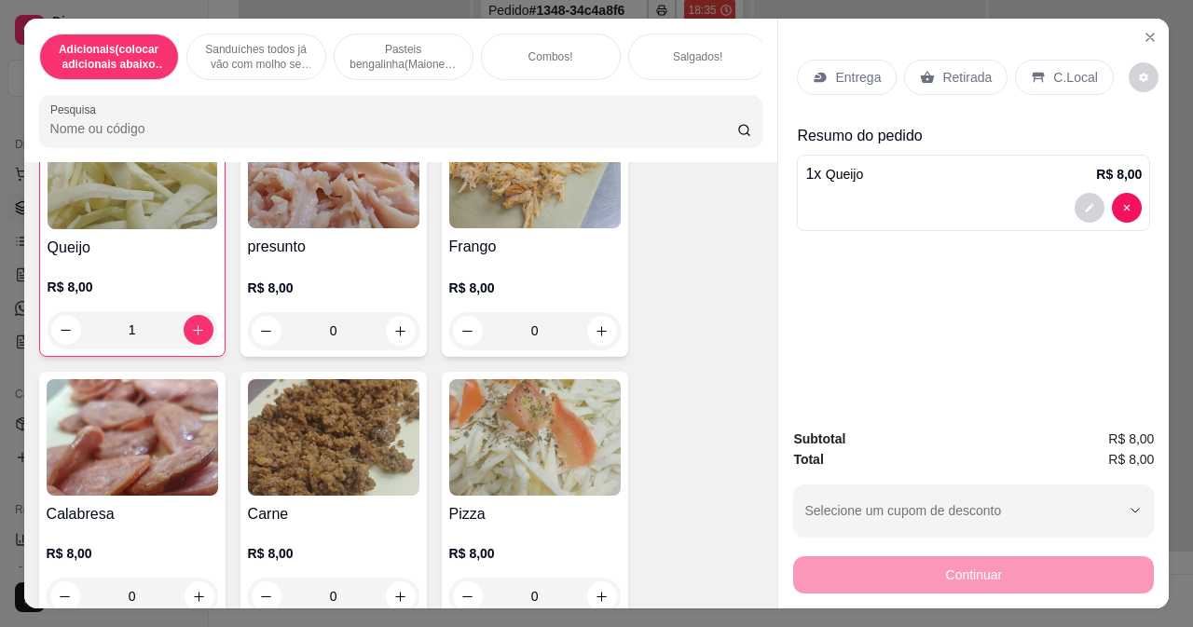
scroll to position [2424, 0]
click at [836, 74] on p "Entrega" at bounding box center [858, 77] width 46 height 19
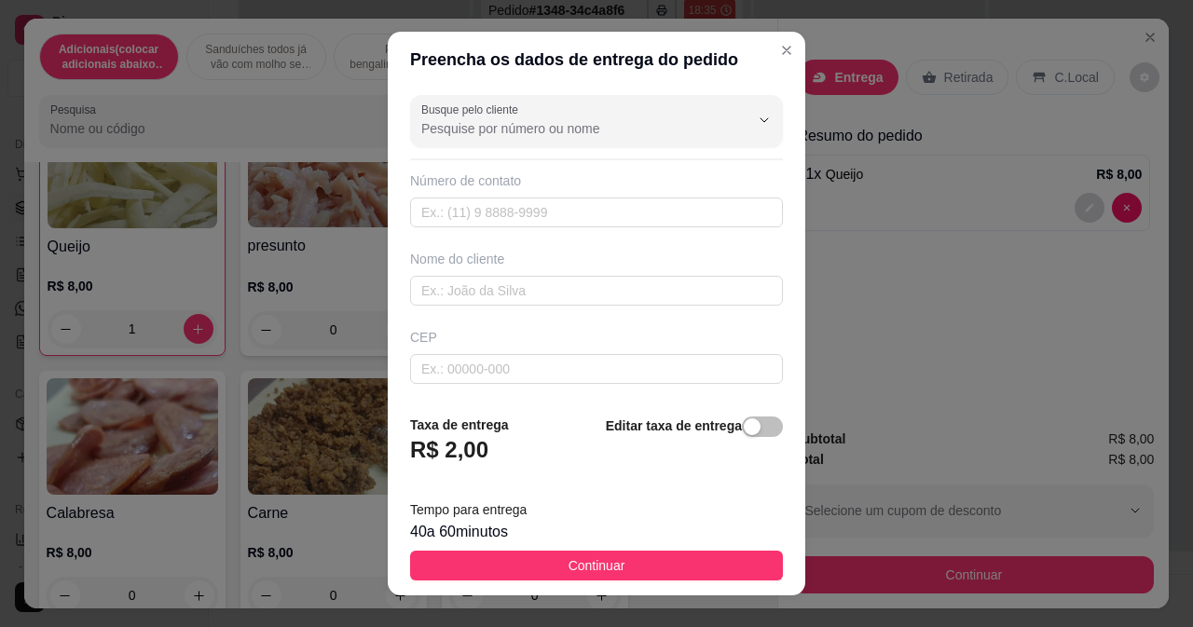
click at [450, 269] on div "Nome do cliente" at bounding box center [596, 278] width 380 height 56
click at [450, 286] on input "text" at bounding box center [596, 291] width 373 height 30
click at [423, 299] on input "text" at bounding box center [596, 291] width 373 height 30
click at [415, 291] on input "text" at bounding box center [596, 291] width 373 height 30
click at [419, 289] on input "text" at bounding box center [596, 291] width 373 height 30
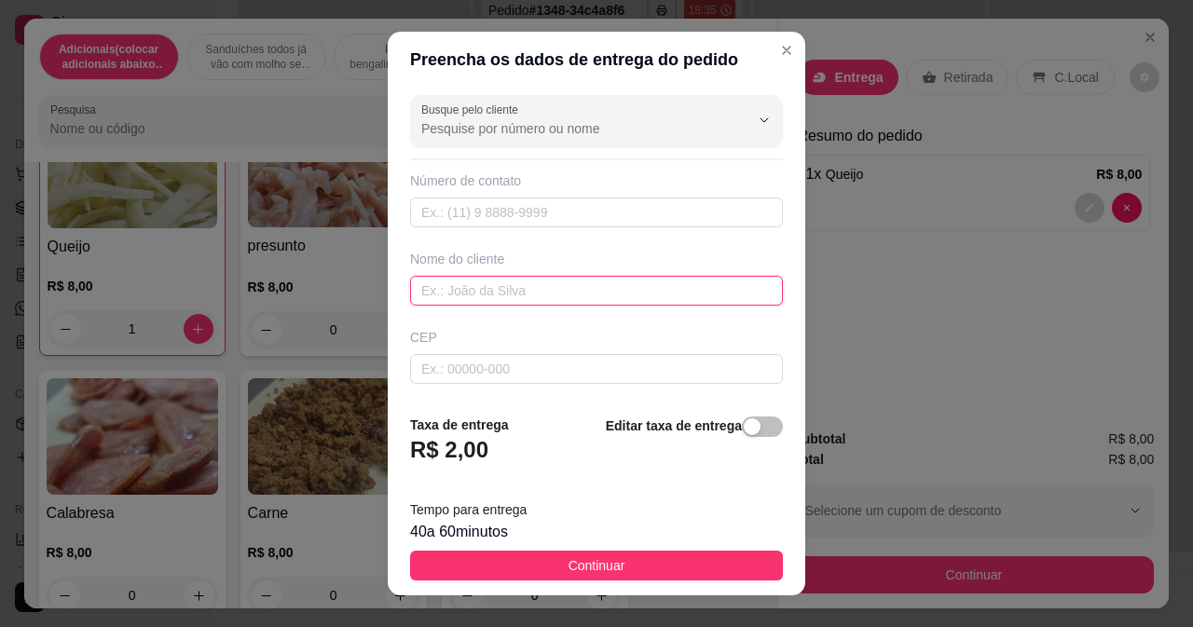
click at [418, 290] on input "text" at bounding box center [596, 291] width 373 height 30
click at [410, 288] on input "text" at bounding box center [596, 291] width 373 height 30
click at [411, 295] on input "text" at bounding box center [596, 291] width 373 height 30
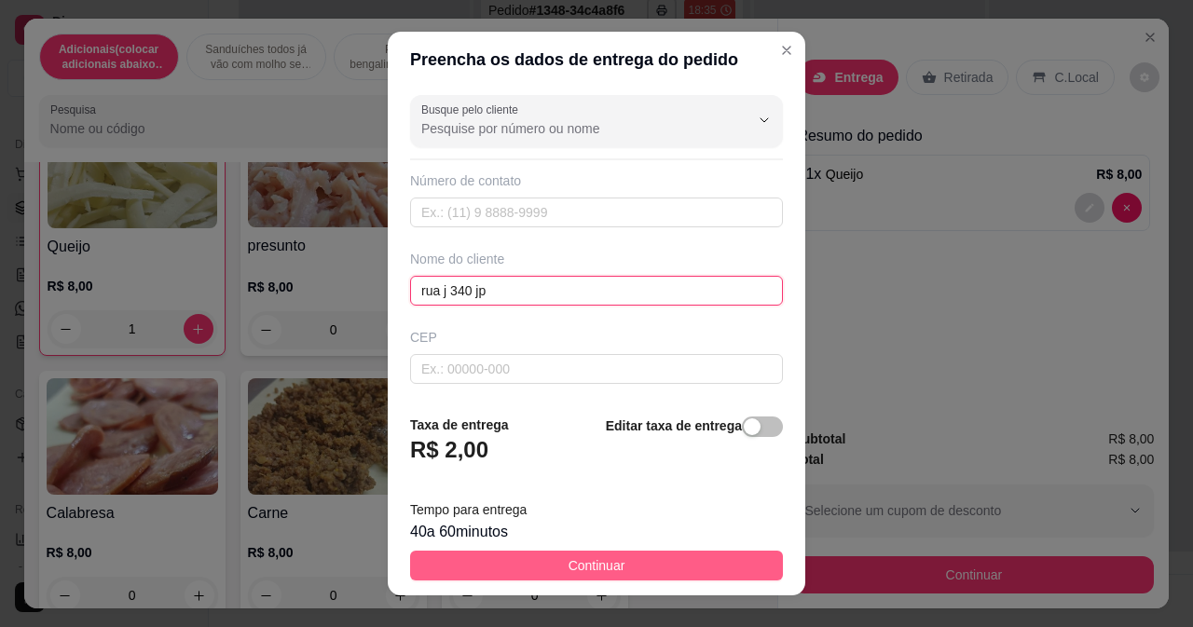
type input "rua j 340 jp"
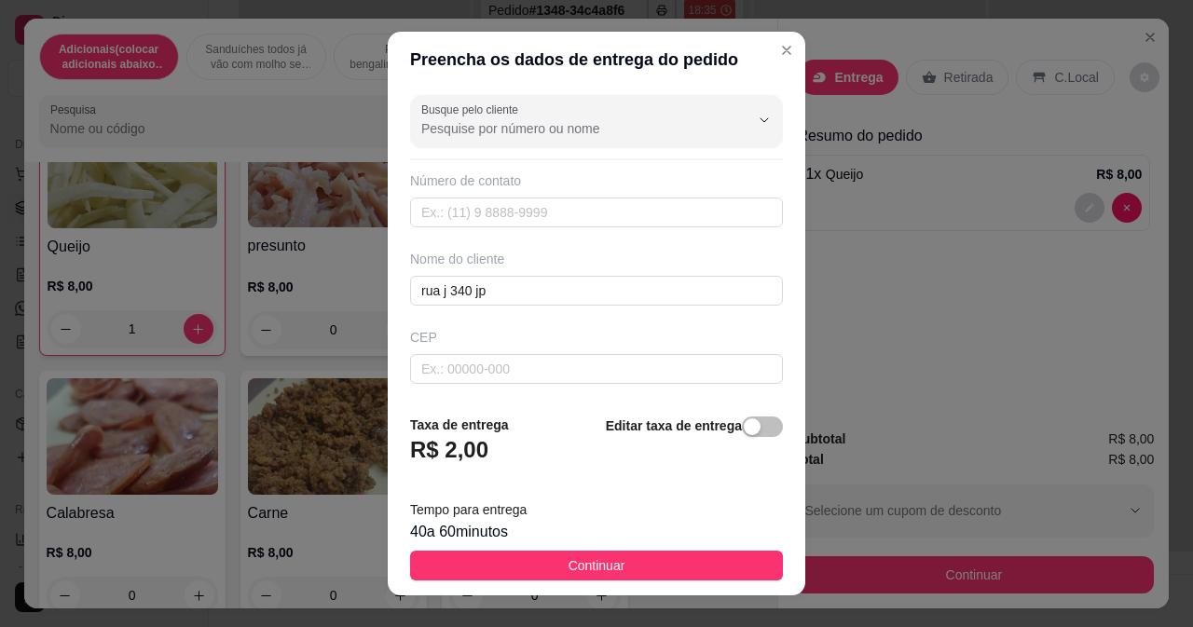
drag, startPoint x: 457, startPoint y: 559, endPoint x: 715, endPoint y: 577, distance: 258.8
click at [458, 559] on button "Continuar" at bounding box center [596, 566] width 373 height 30
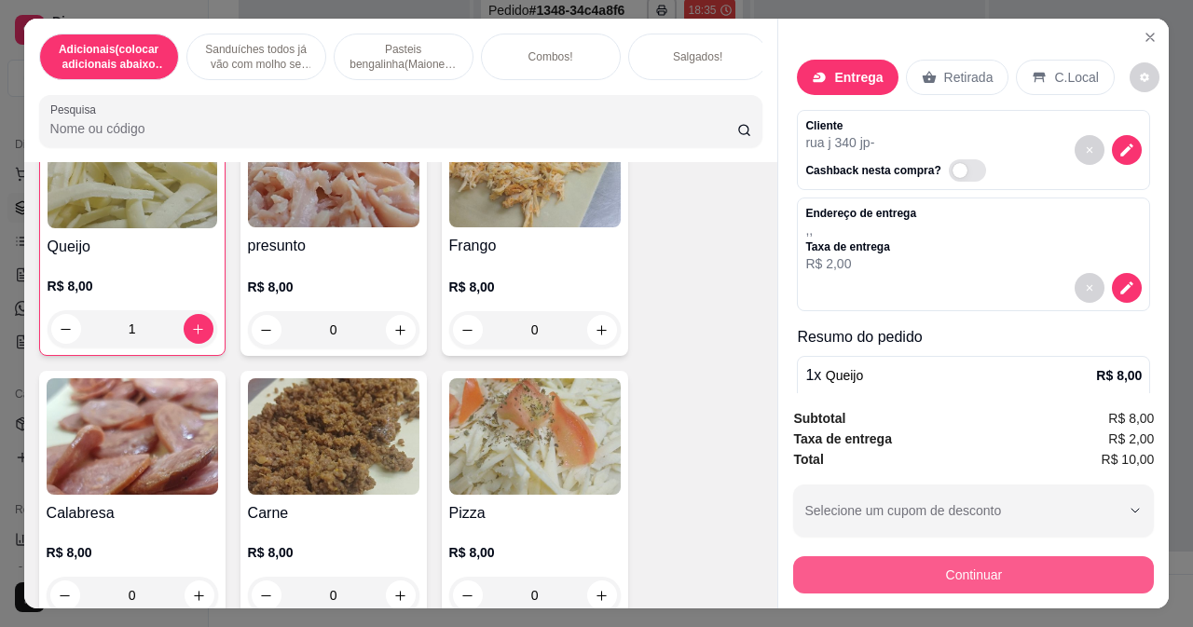
click at [862, 556] on button "Continuar" at bounding box center [973, 574] width 361 height 37
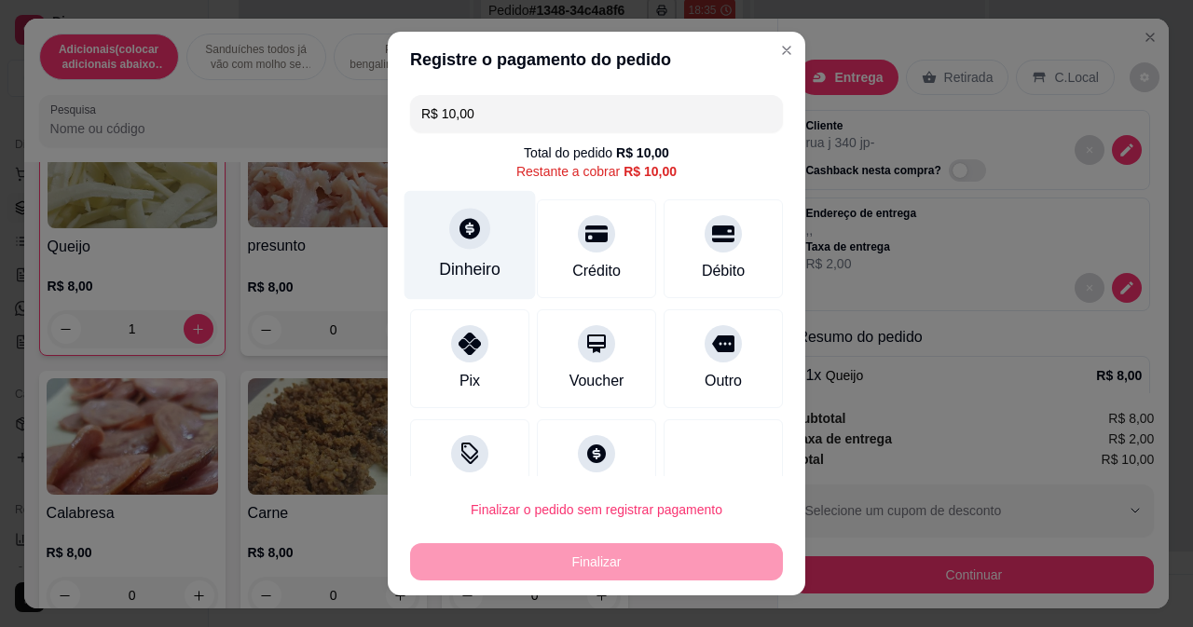
click at [464, 259] on div "Dinheiro" at bounding box center [470, 269] width 62 height 24
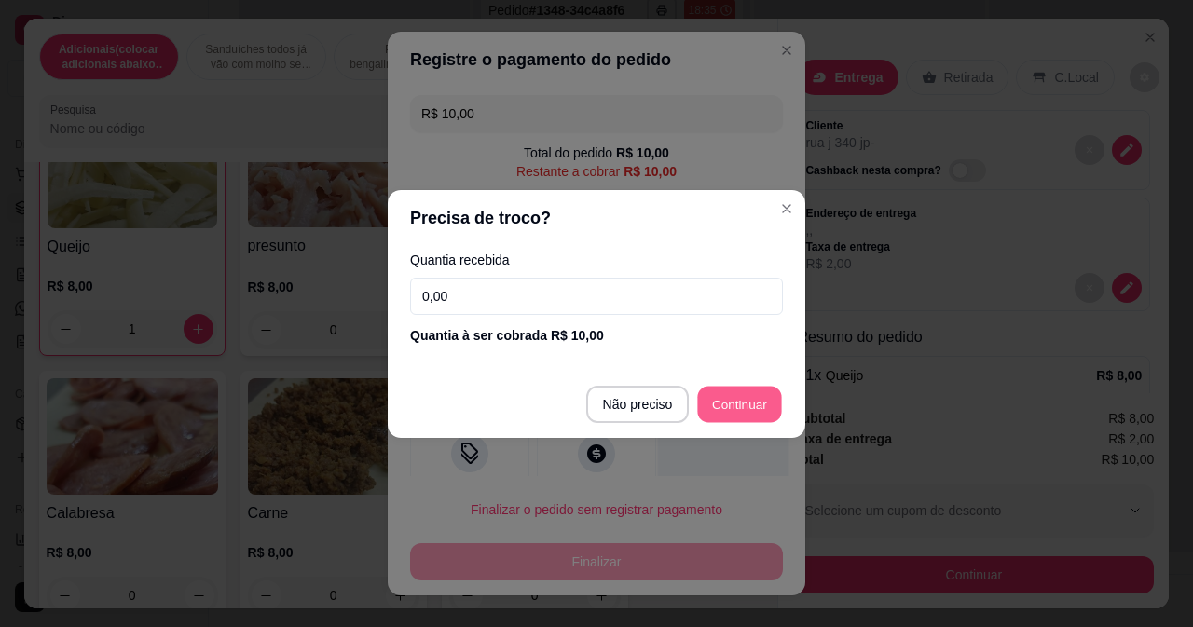
type input "R$ 0,00"
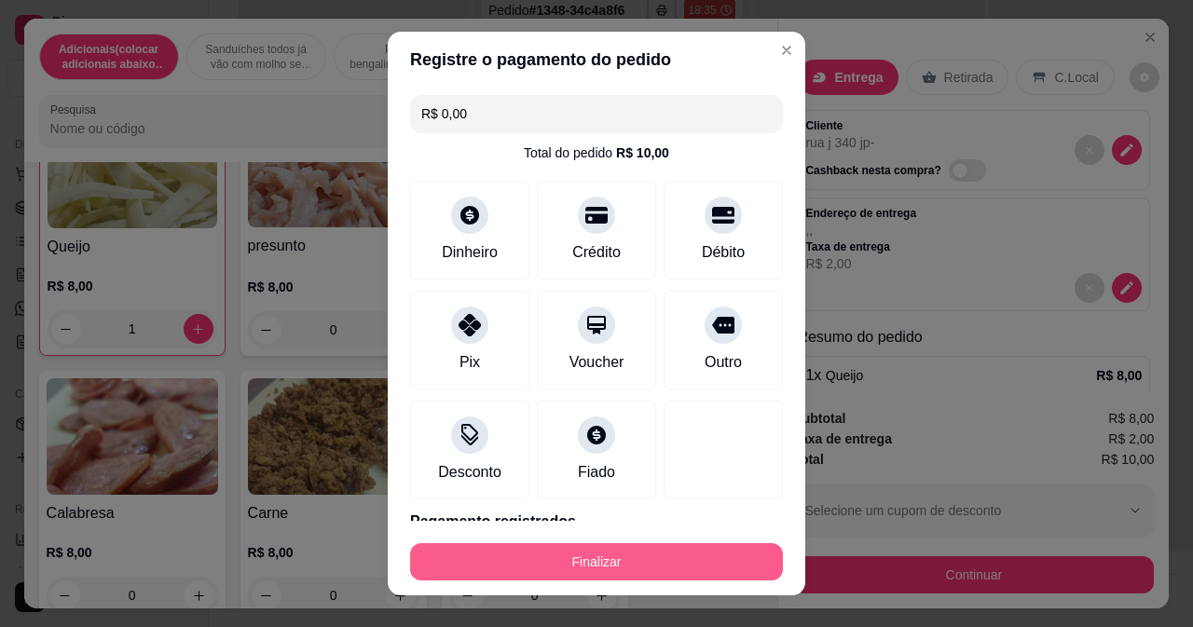
click at [605, 561] on button "Finalizar" at bounding box center [596, 561] width 373 height 37
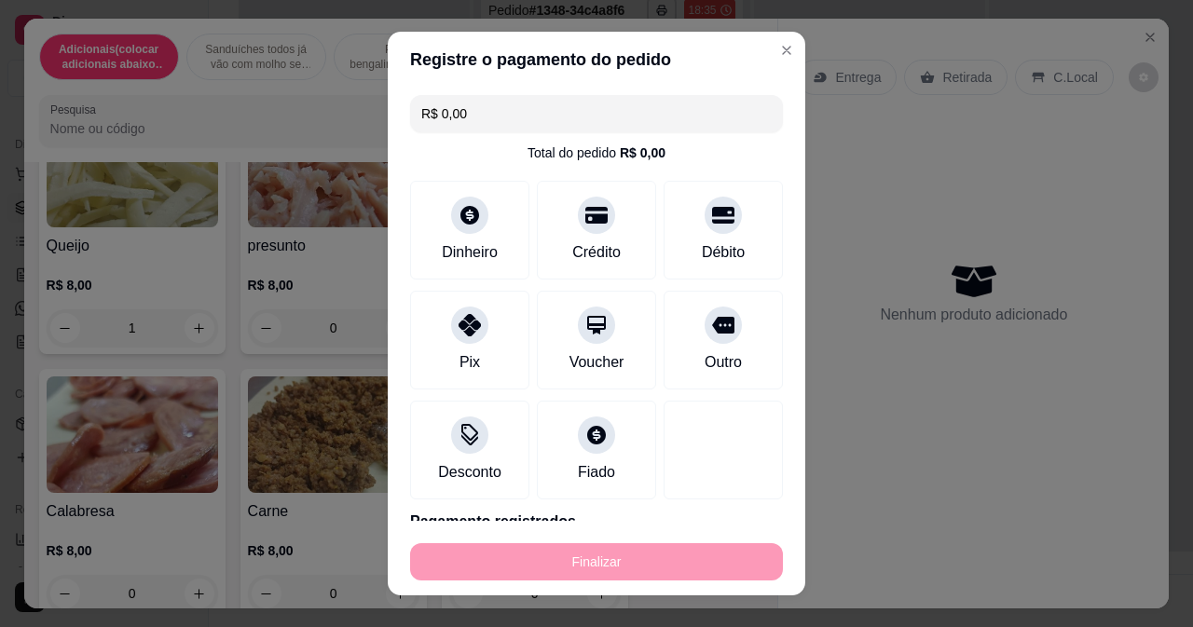
type input "0"
type input "-R$ 10,00"
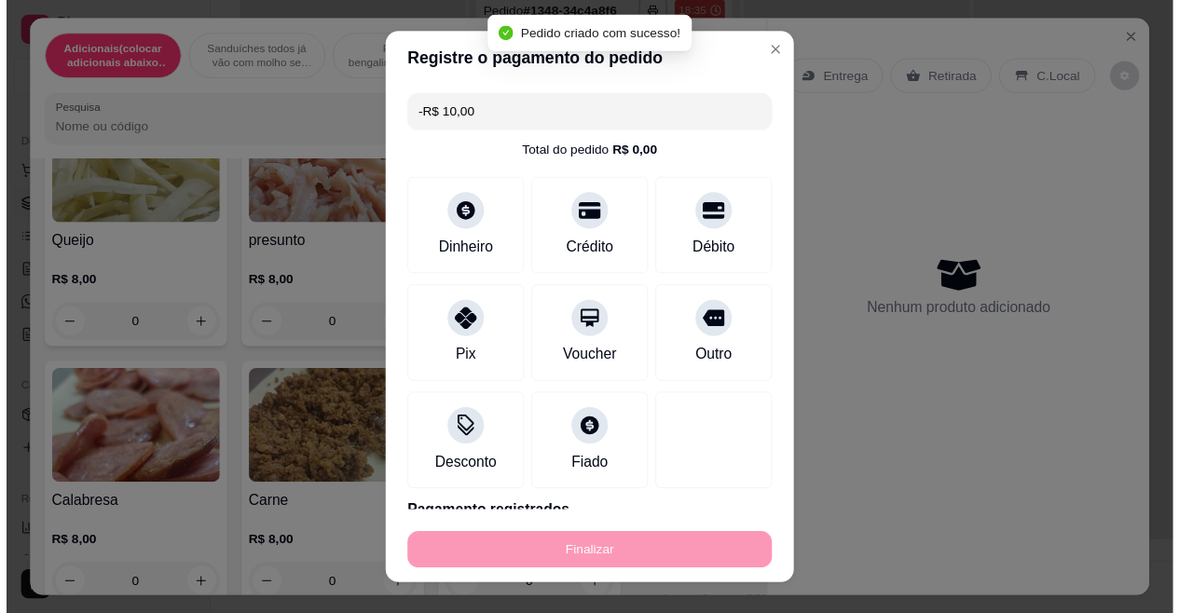
scroll to position [2423, 0]
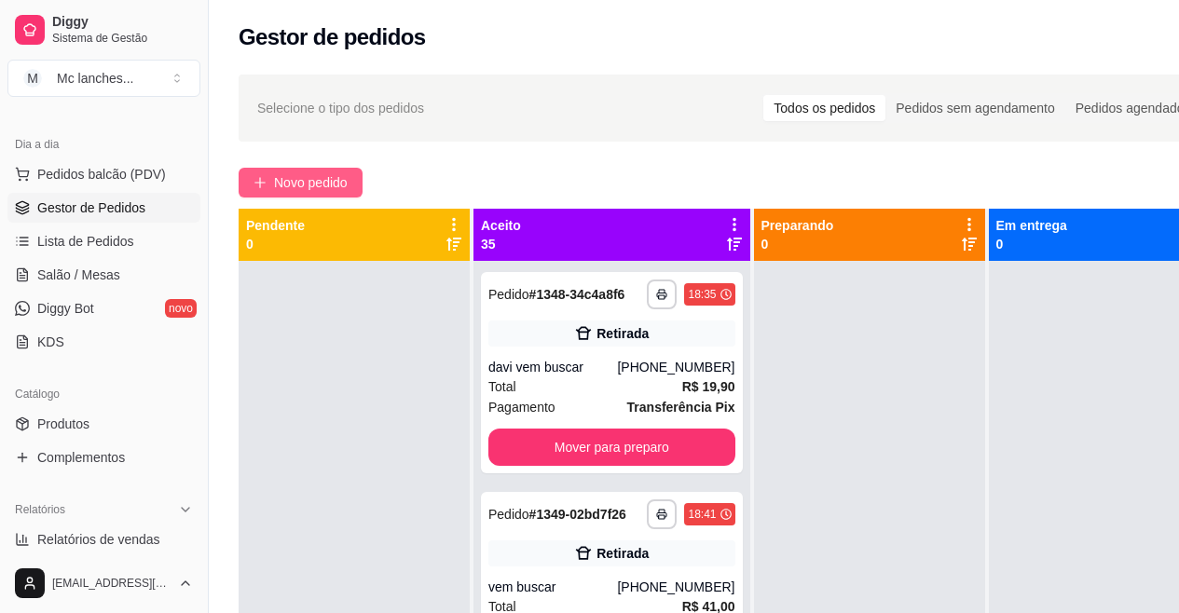
click at [325, 179] on span "Novo pedido" at bounding box center [311, 182] width 74 height 21
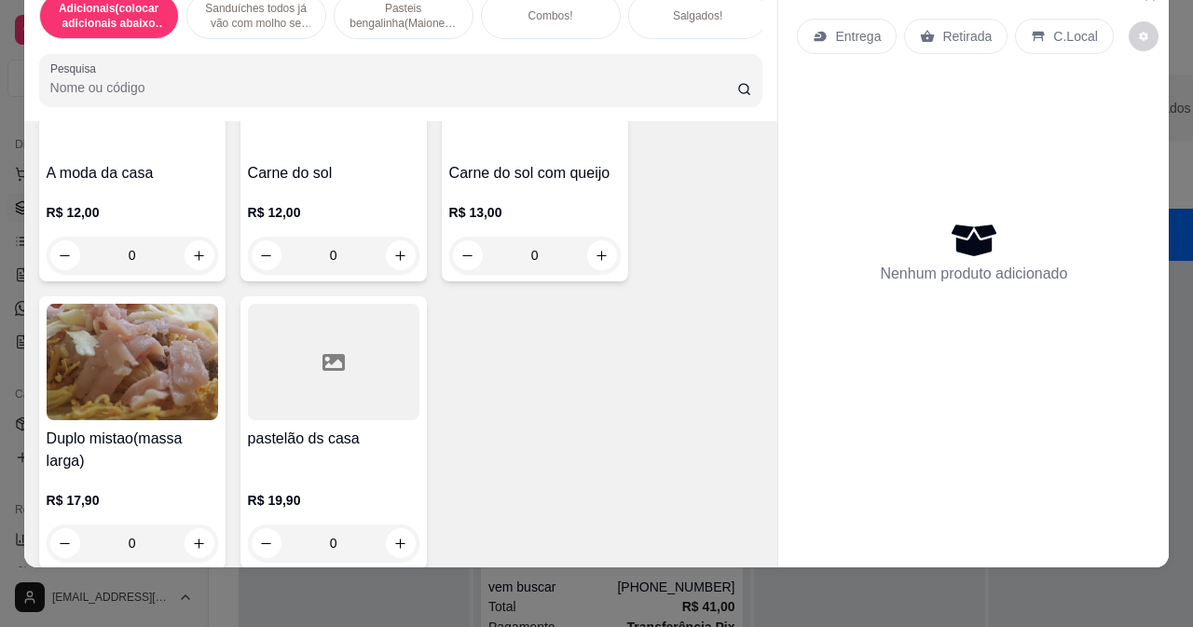
scroll to position [4939, 0]
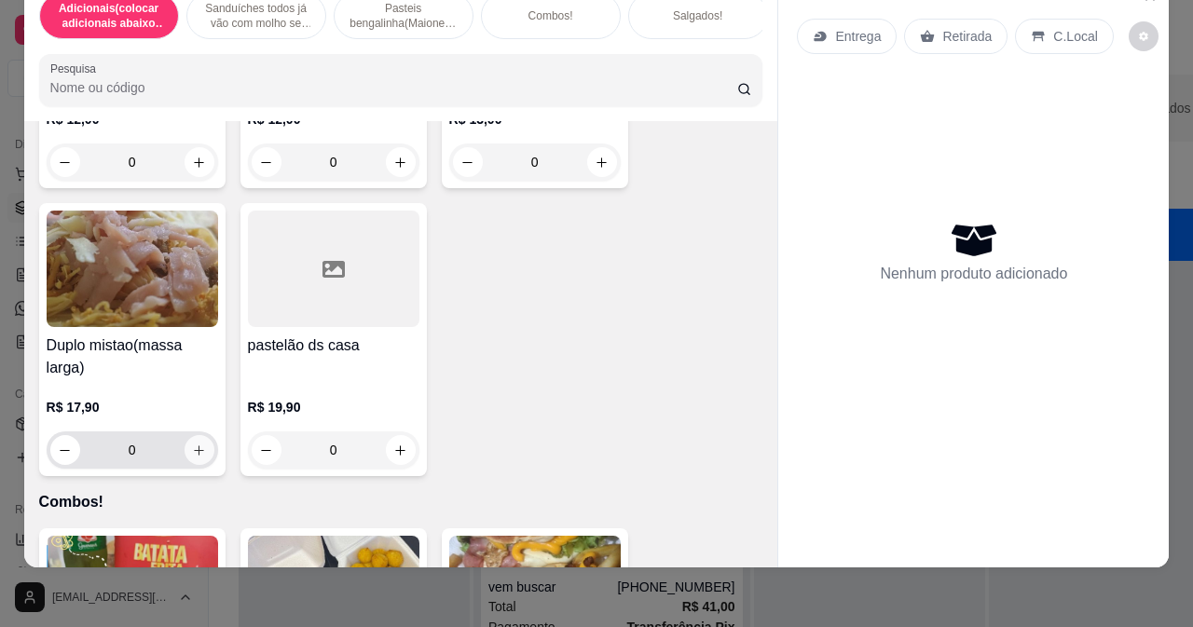
click at [192, 445] on icon "increase-product-quantity" at bounding box center [199, 451] width 14 height 14
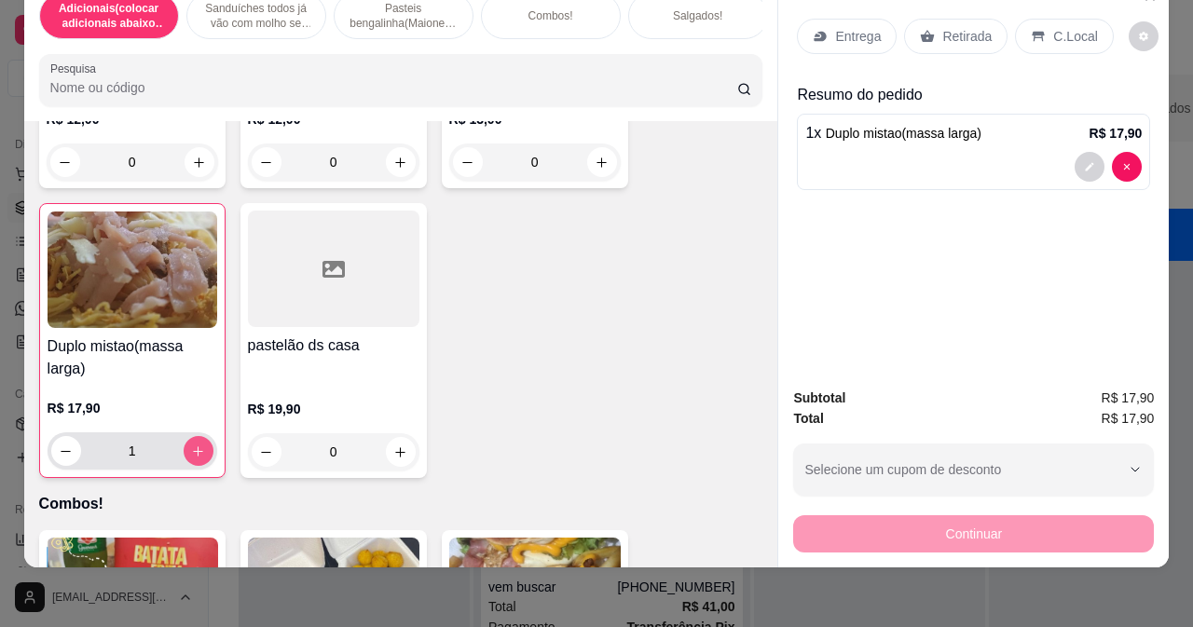
type input "1"
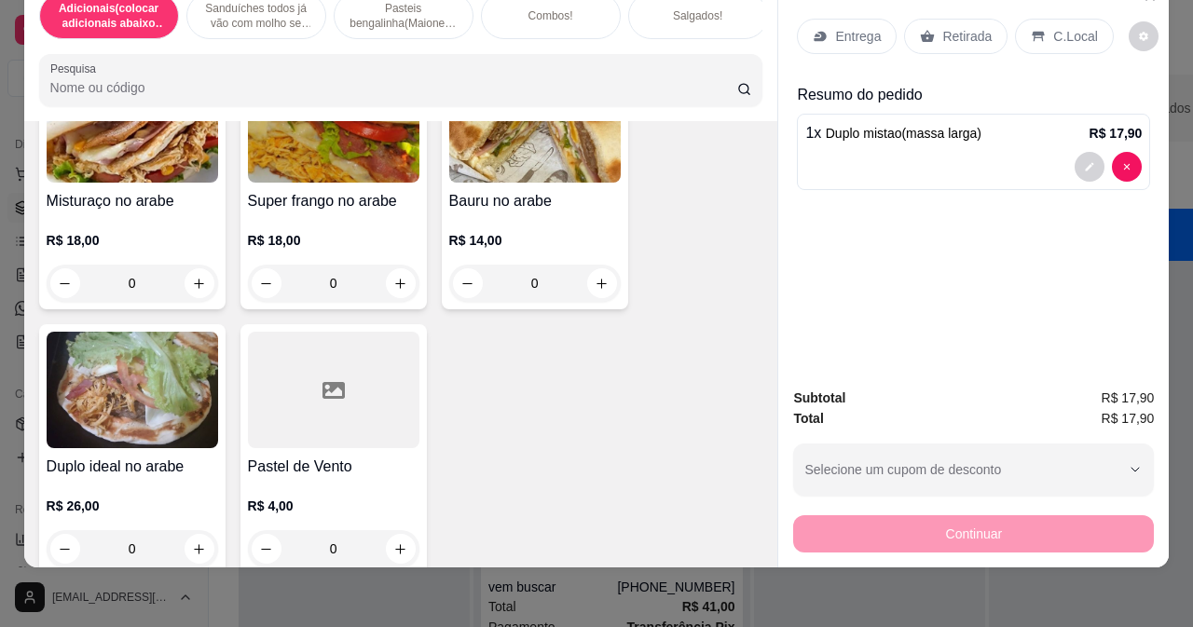
scroll to position [1771, 0]
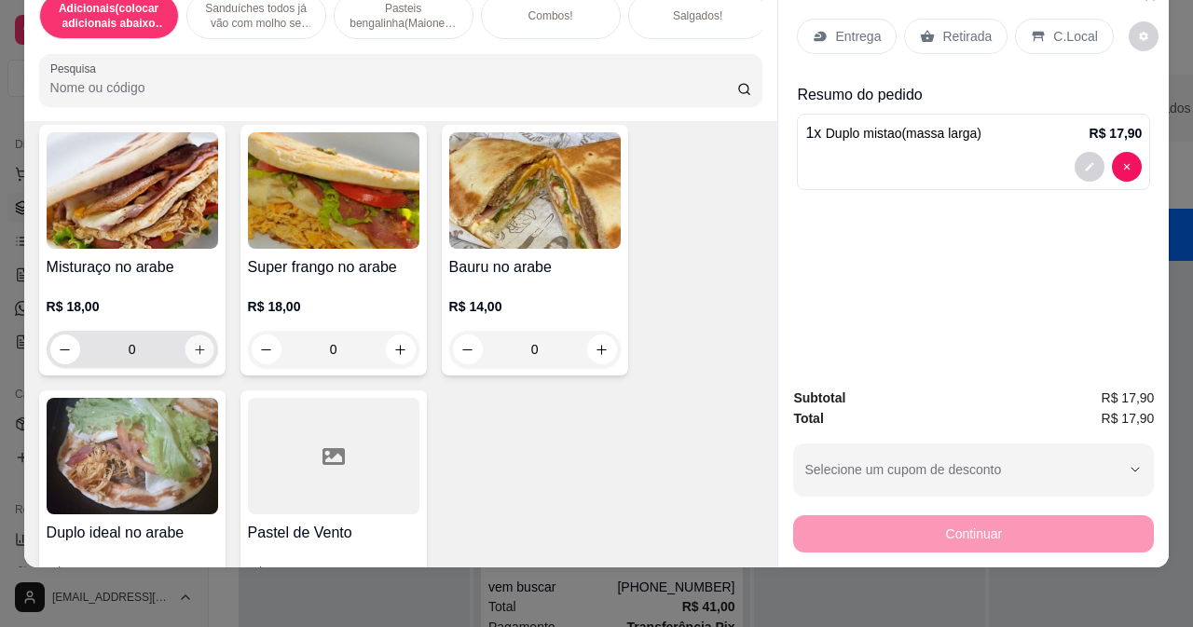
click at [196, 349] on icon "increase-product-quantity" at bounding box center [199, 350] width 14 height 14
type input "1"
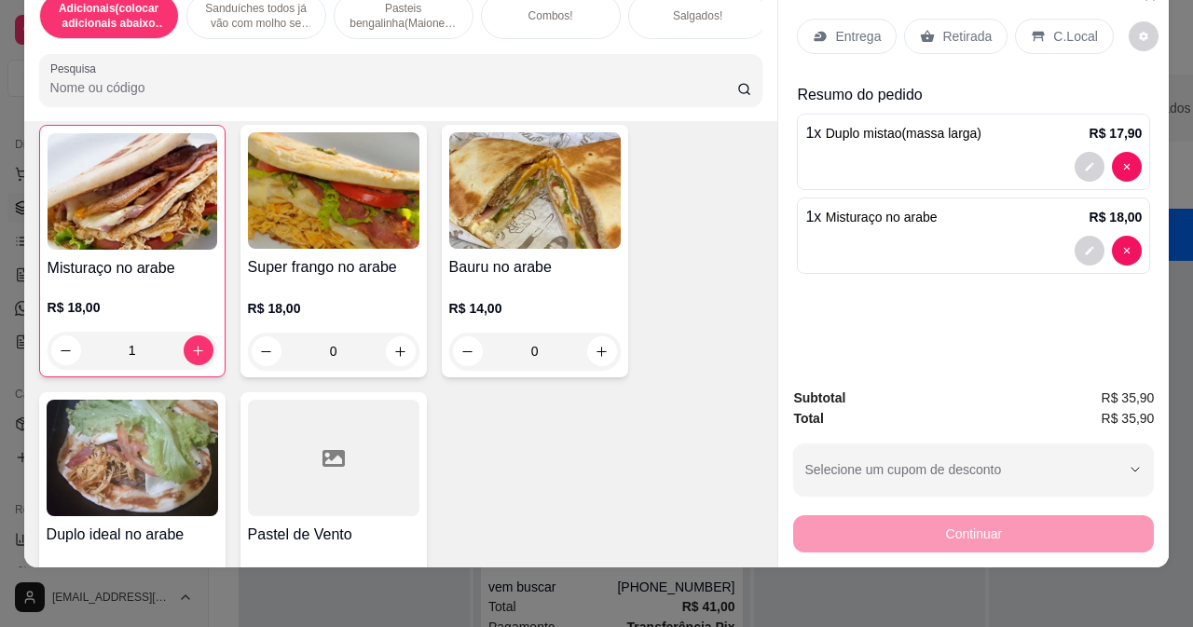
click at [942, 27] on p "Retirada" at bounding box center [966, 36] width 49 height 19
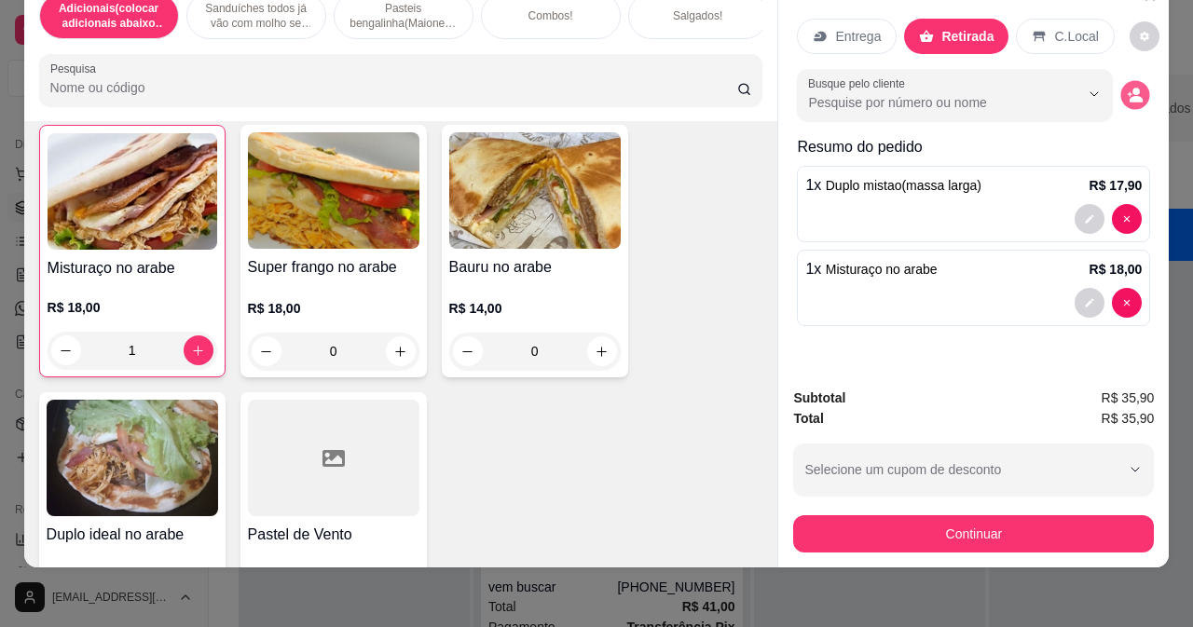
click at [1128, 87] on icon "decrease-product-quantity" at bounding box center [1136, 95] width 16 height 16
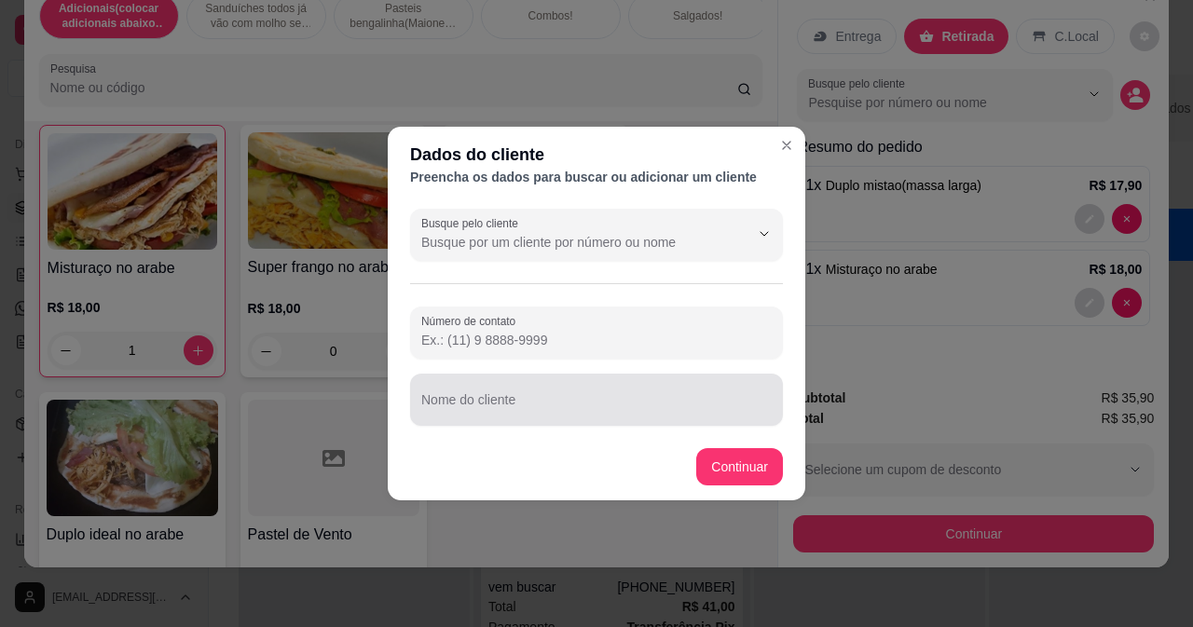
drag, startPoint x: 455, startPoint y: 395, endPoint x: 454, endPoint y: 379, distance: 15.9
click at [454, 396] on div at bounding box center [596, 399] width 350 height 37
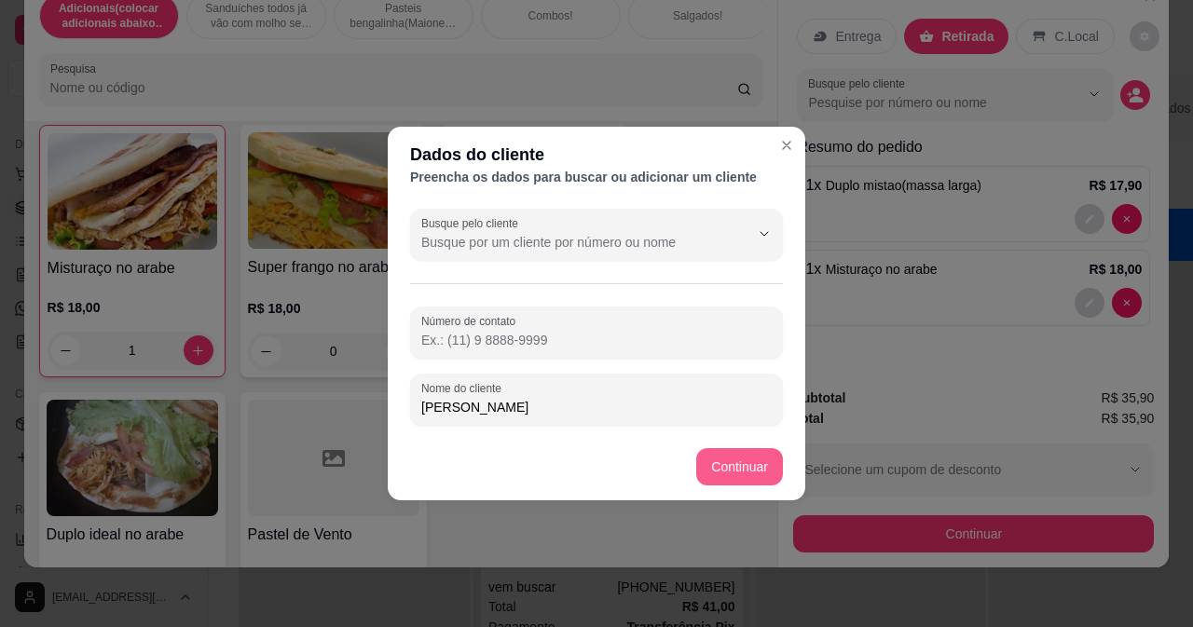
type input "[PERSON_NAME]"
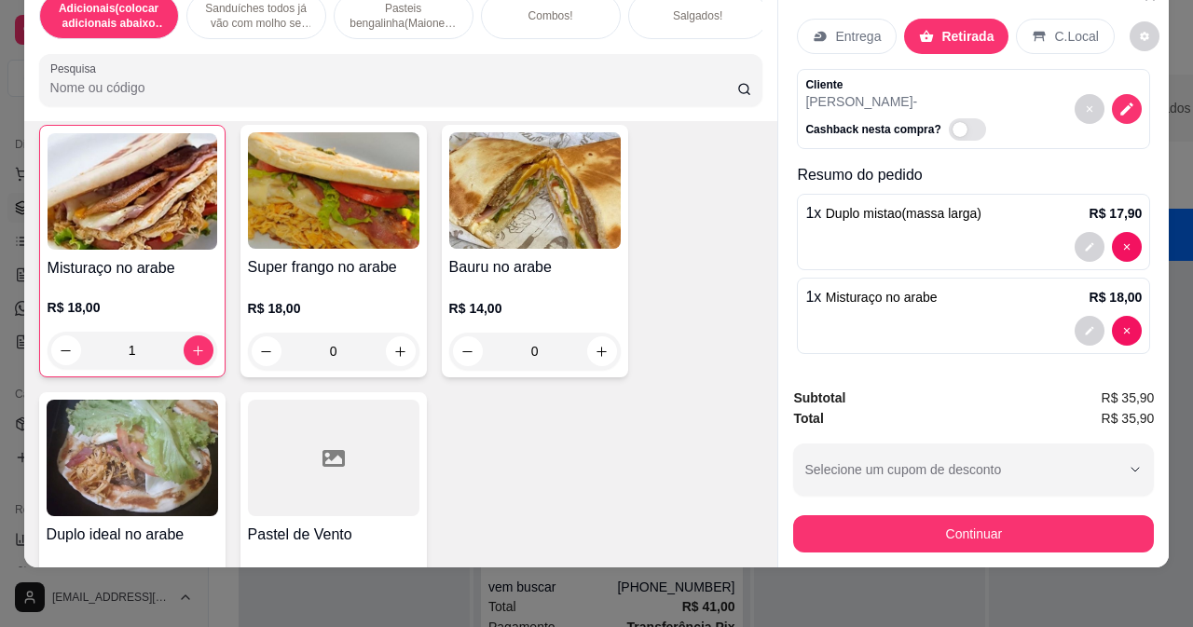
click at [824, 511] on div "Continuar" at bounding box center [973, 532] width 361 height 42
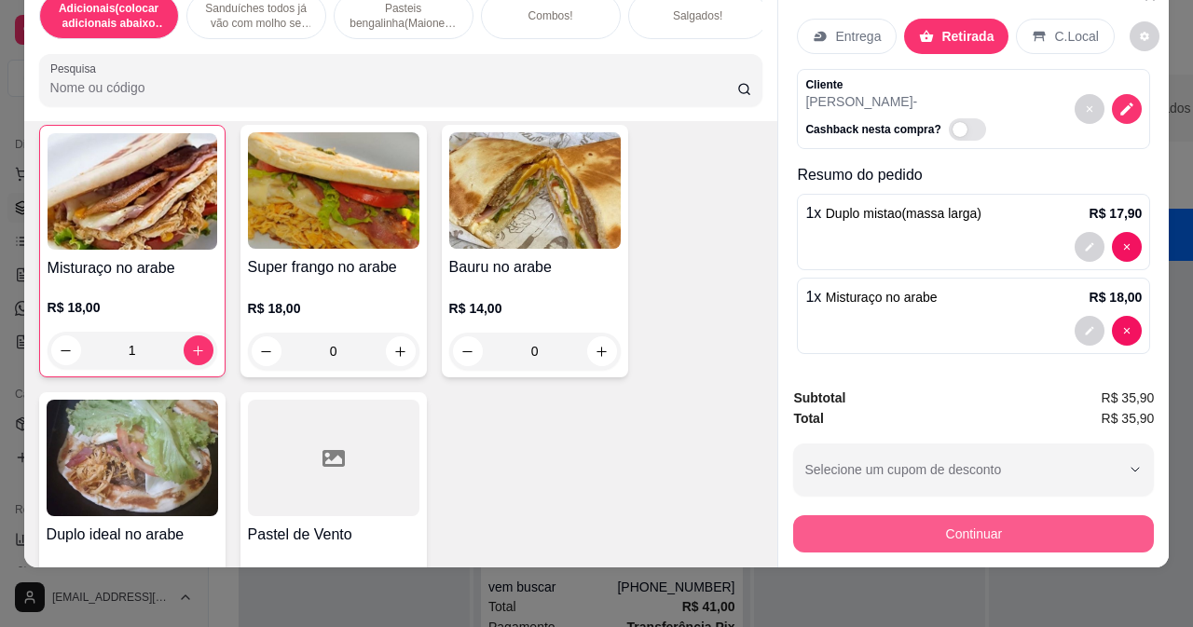
drag, startPoint x: 784, startPoint y: 527, endPoint x: 811, endPoint y: 522, distance: 27.4
click at [811, 523] on div "Subtotal R$ 35,90 Total R$ 35,90 Selecione um cupom de desconto Selecione um cu…" at bounding box center [973, 470] width 390 height 195
click at [807, 519] on button "Continuar" at bounding box center [973, 533] width 349 height 36
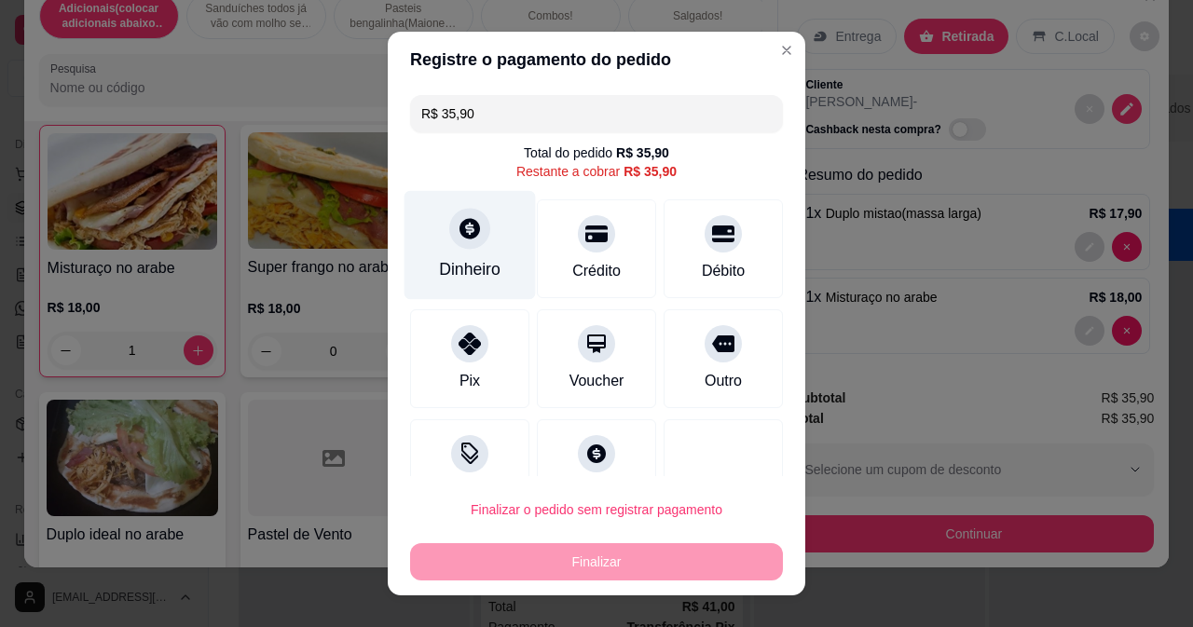
click at [484, 239] on div "Dinheiro" at bounding box center [469, 244] width 131 height 109
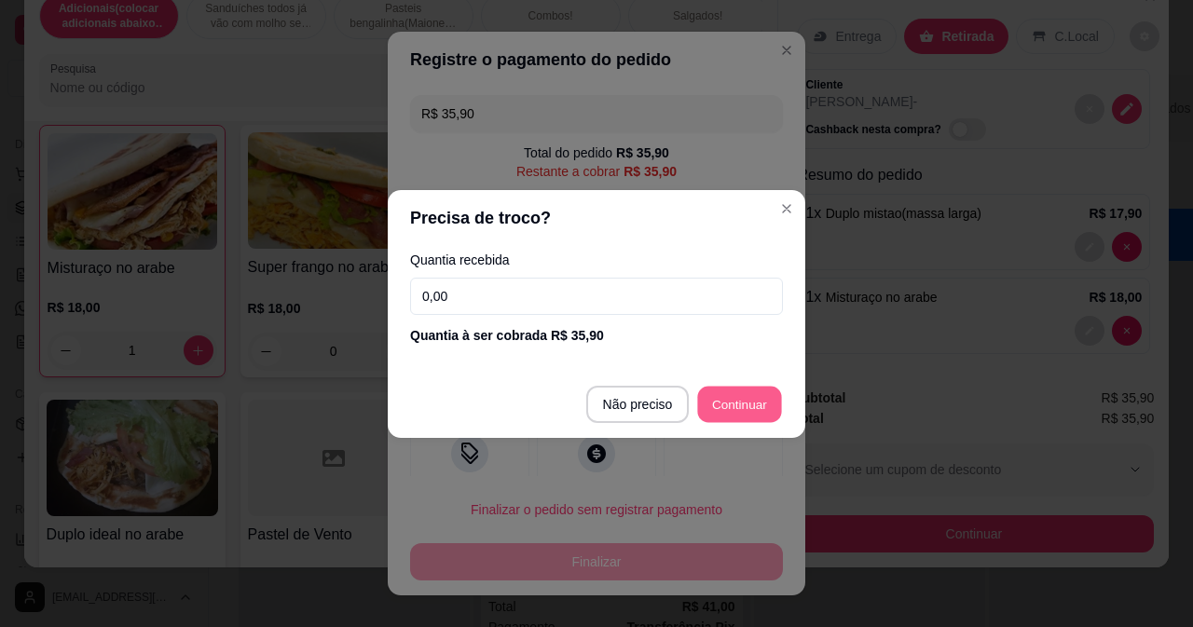
type input "R$ 0,00"
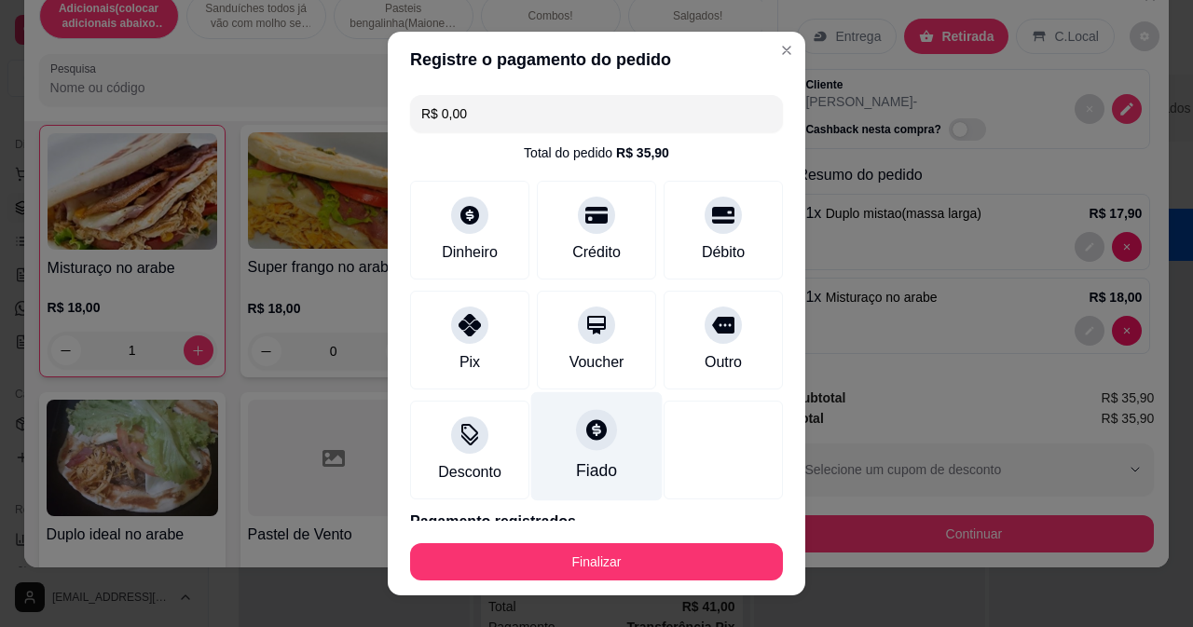
drag, startPoint x: 456, startPoint y: 340, endPoint x: 524, endPoint y: 451, distance: 130.1
click at [461, 346] on div "Pix" at bounding box center [469, 340] width 119 height 99
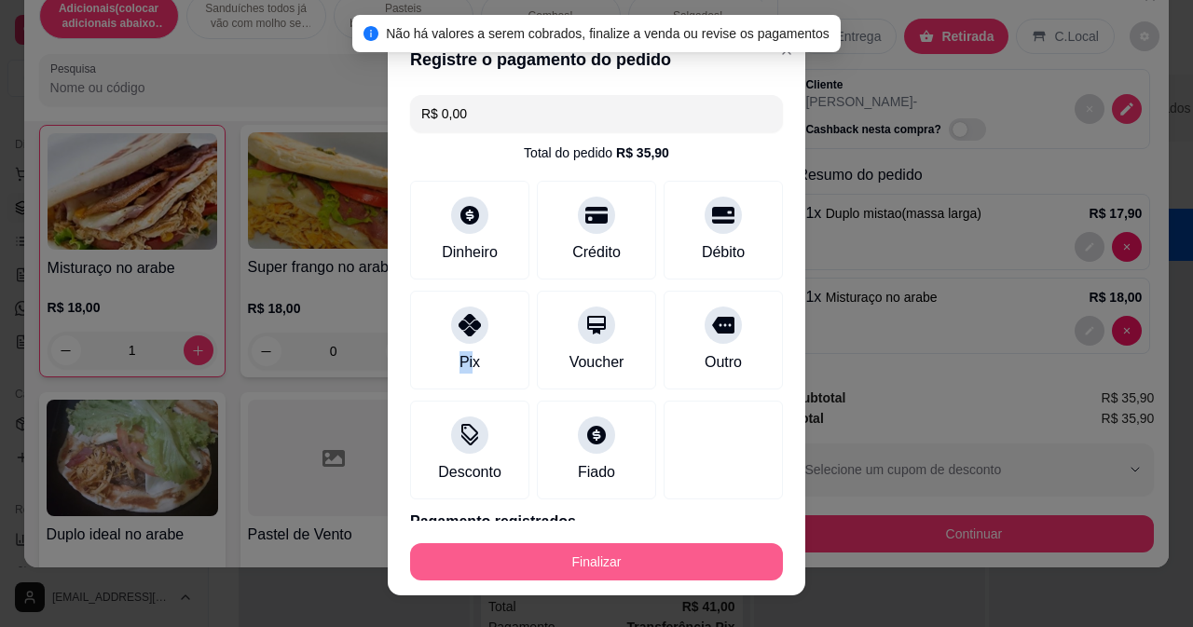
click at [581, 557] on button "Finalizar" at bounding box center [596, 561] width 373 height 37
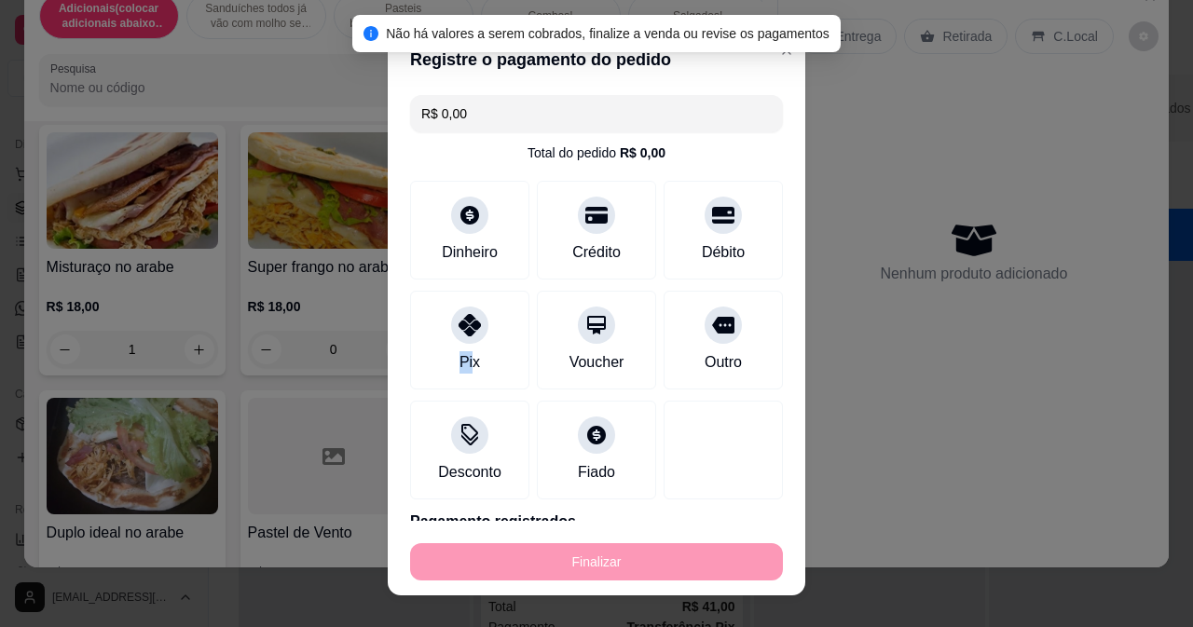
type input "0"
type input "-R$ 35,90"
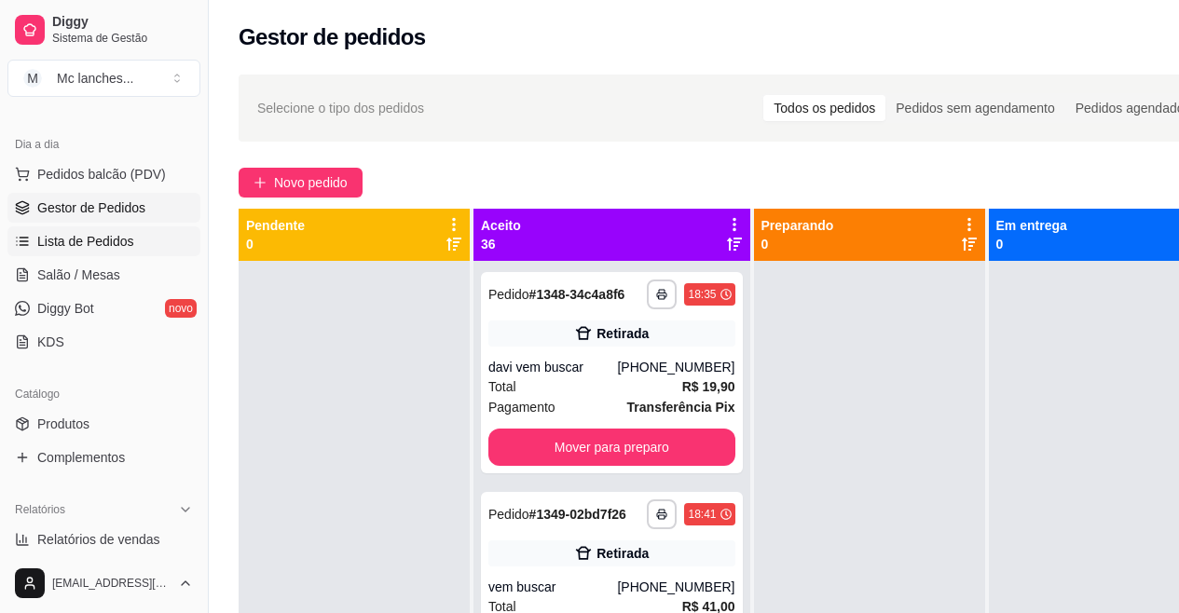
click at [99, 240] on span "Lista de Pedidos" at bounding box center [85, 241] width 97 height 19
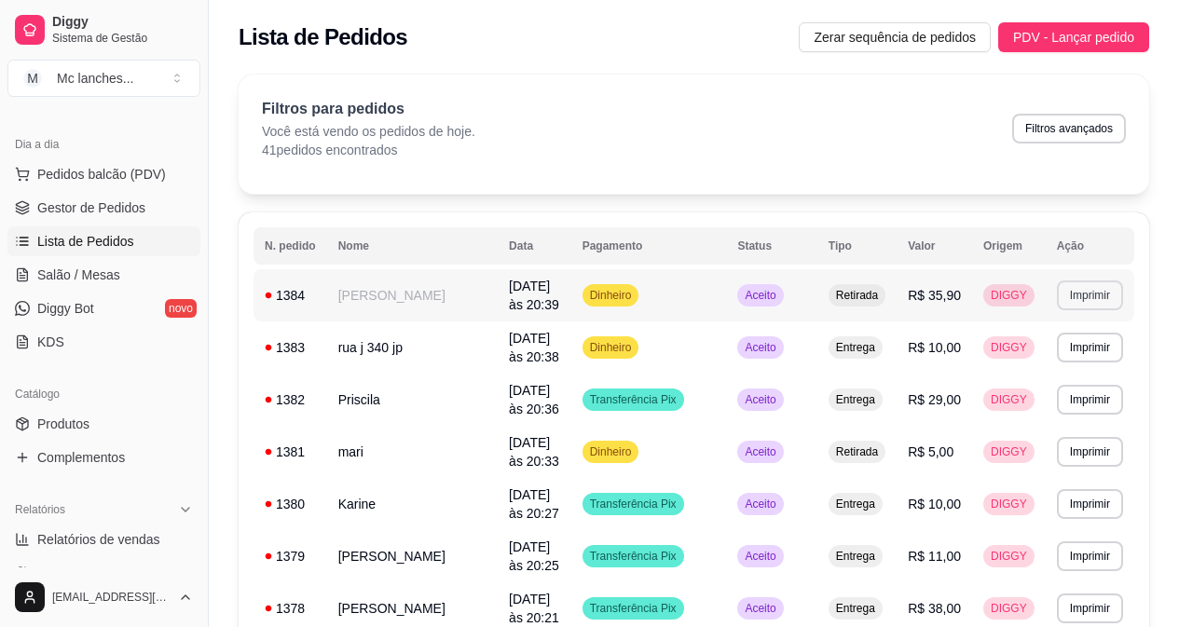
click at [1078, 290] on button "Imprimir" at bounding box center [1090, 296] width 66 height 30
click at [1069, 354] on button "Balcão Principal" at bounding box center [1057, 360] width 130 height 29
click at [76, 195] on link "Gestor de Pedidos" at bounding box center [103, 208] width 193 height 30
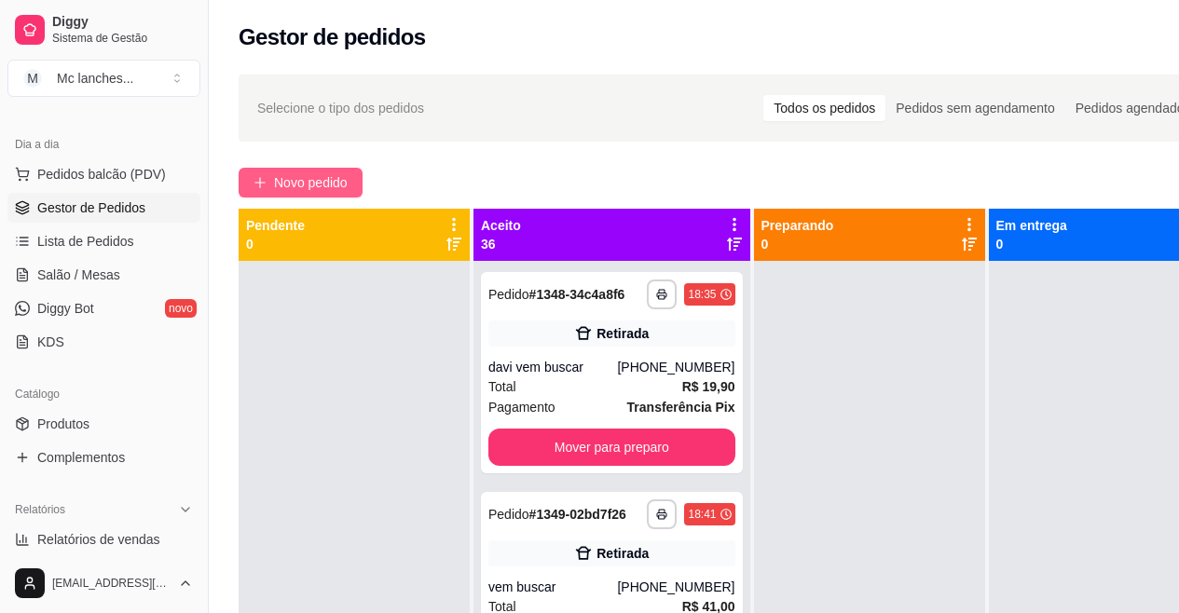
click at [287, 186] on span "Novo pedido" at bounding box center [311, 182] width 74 height 21
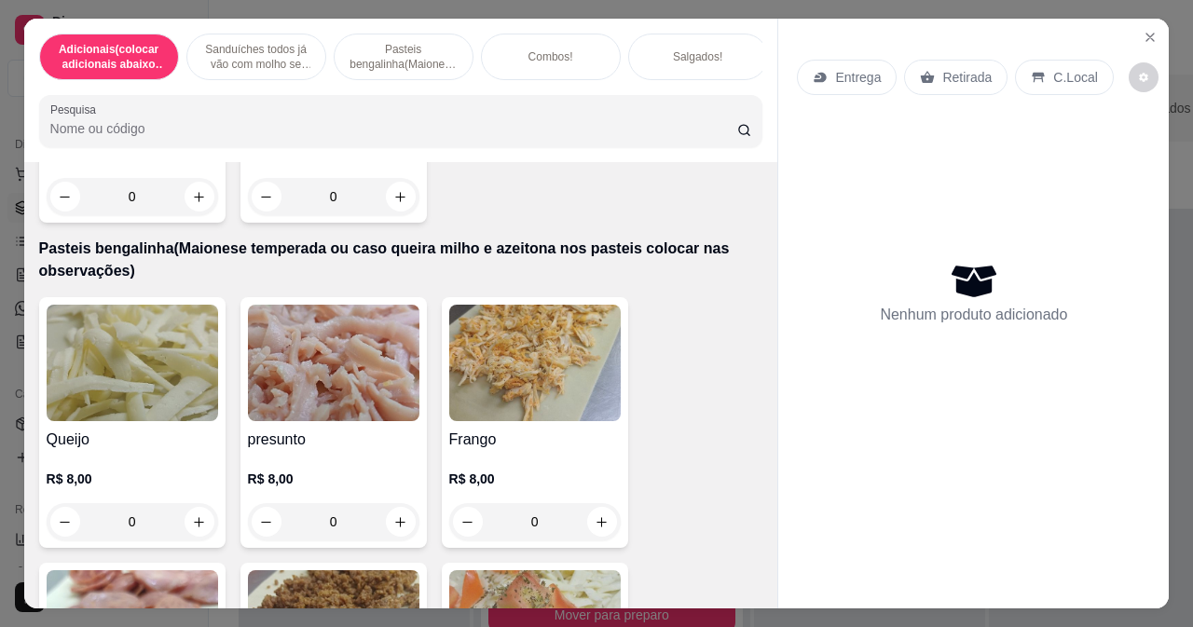
scroll to position [2330, 0]
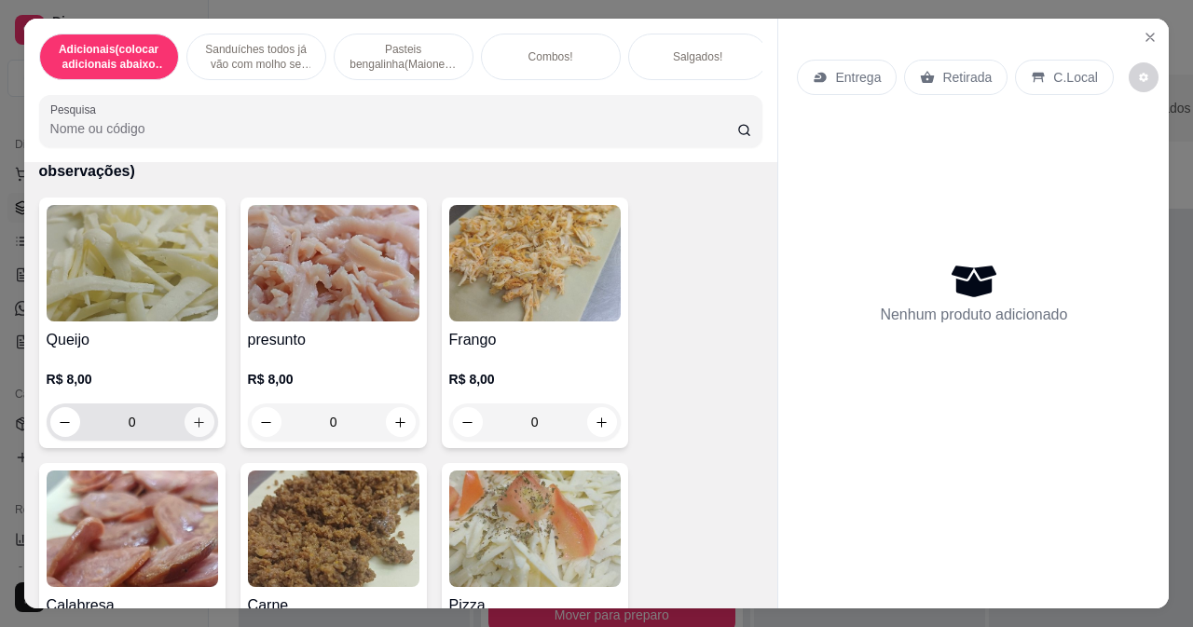
click at [190, 437] on button "increase-product-quantity" at bounding box center [200, 422] width 30 height 30
type input "1"
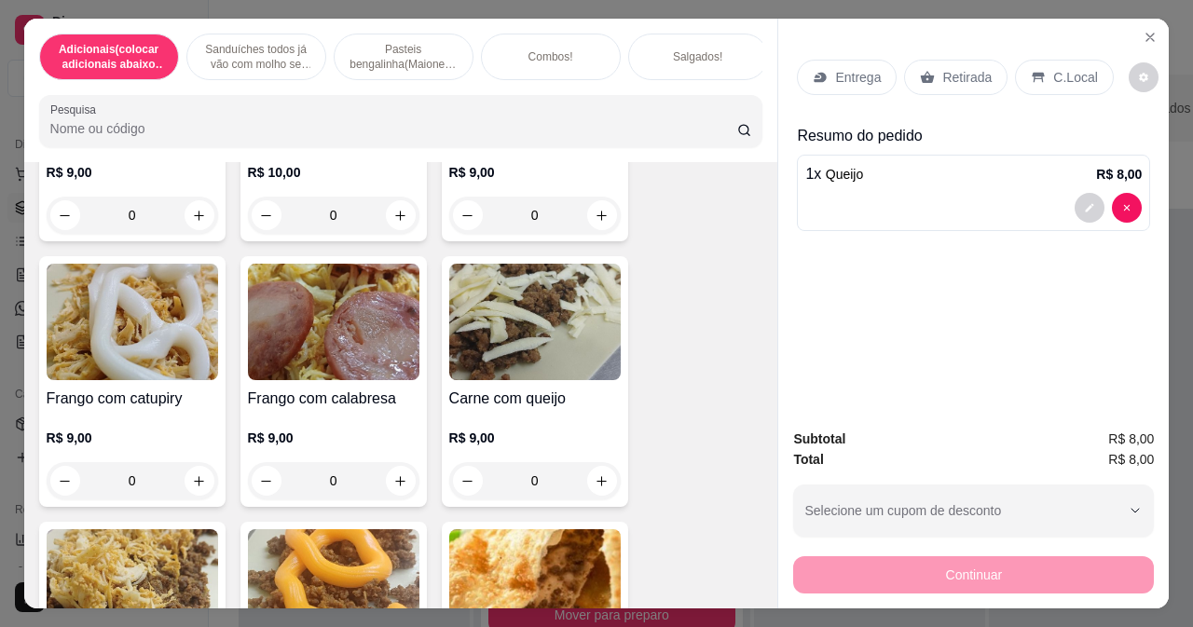
scroll to position [3448, 0]
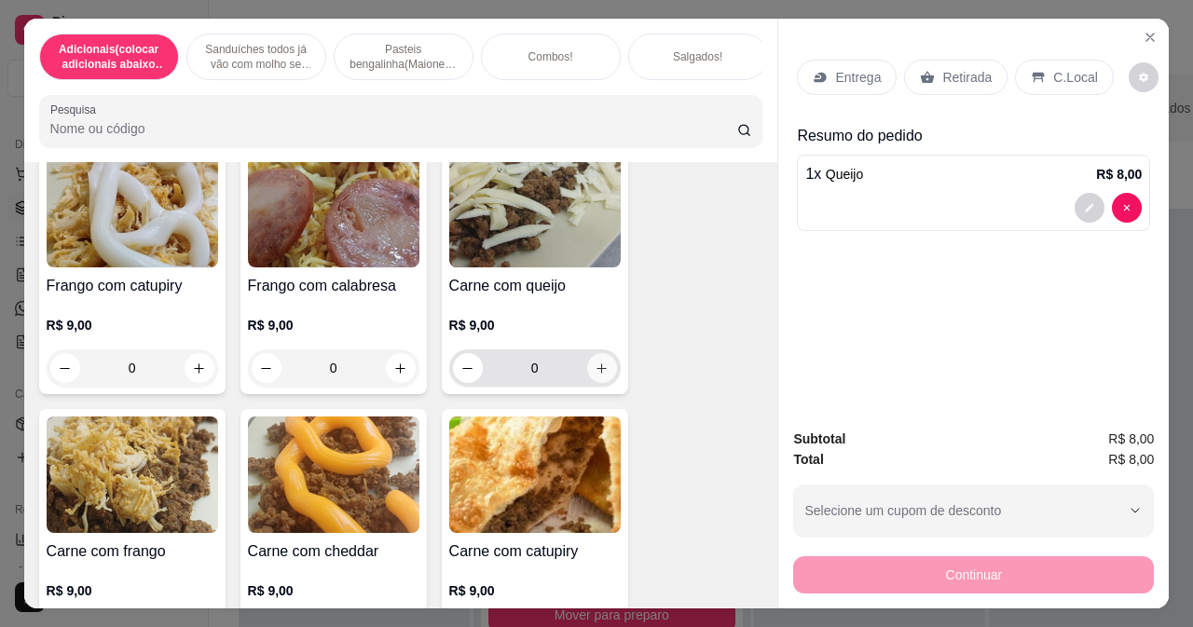
click at [596, 383] on button "increase-product-quantity" at bounding box center [602, 368] width 30 height 30
type input "1"
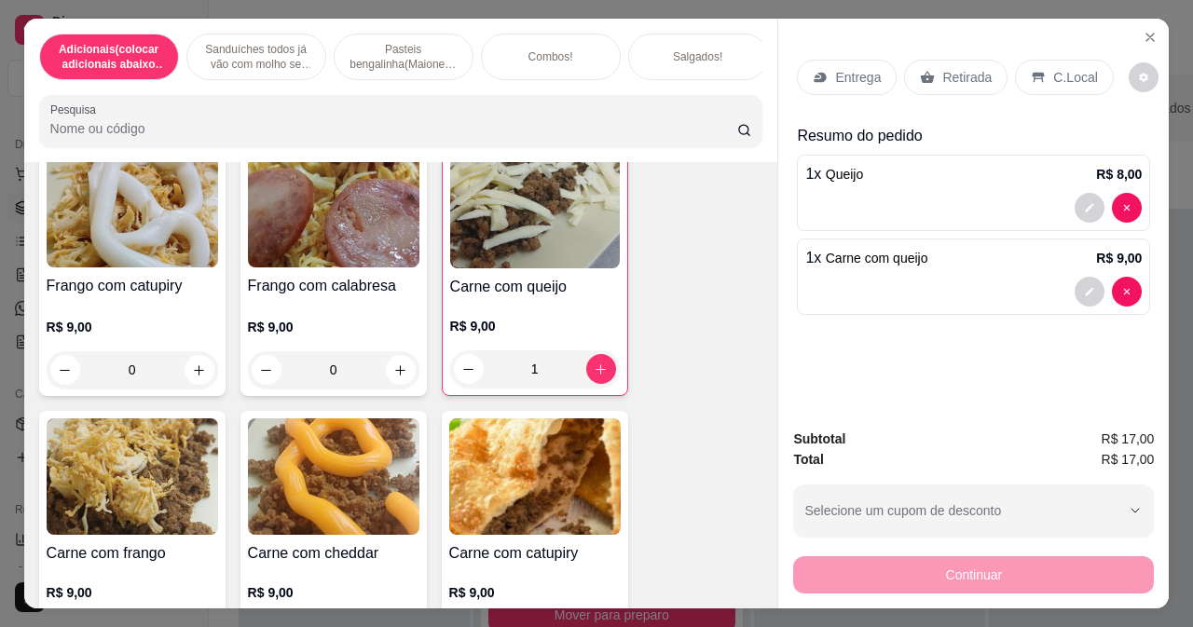
drag, startPoint x: 937, startPoint y: 66, endPoint x: 952, endPoint y: 63, distance: 16.1
click at [942, 68] on p "Retirada" at bounding box center [966, 77] width 49 height 19
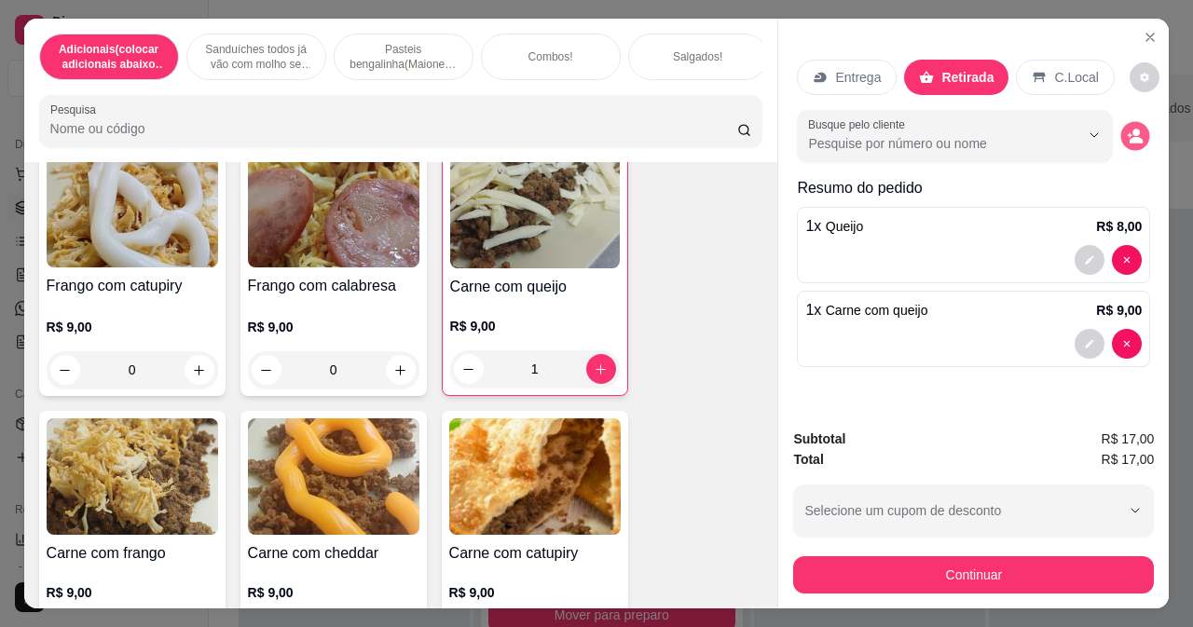
click at [1128, 134] on icon "decrease-product-quantity" at bounding box center [1136, 136] width 16 height 16
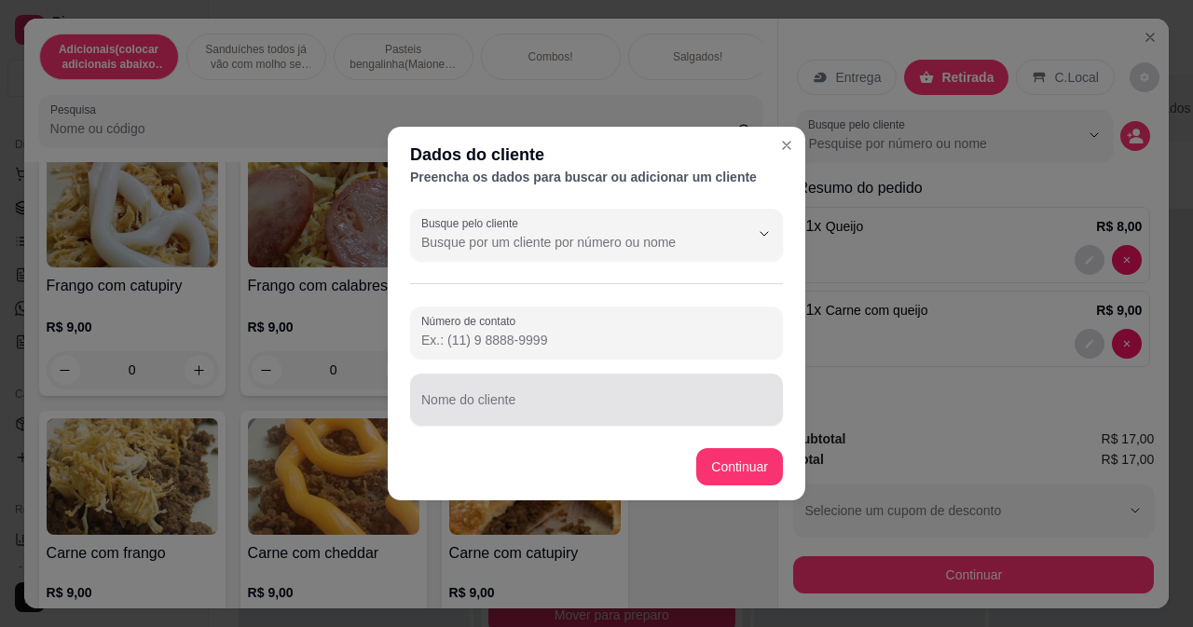
click at [535, 387] on div at bounding box center [596, 399] width 350 height 37
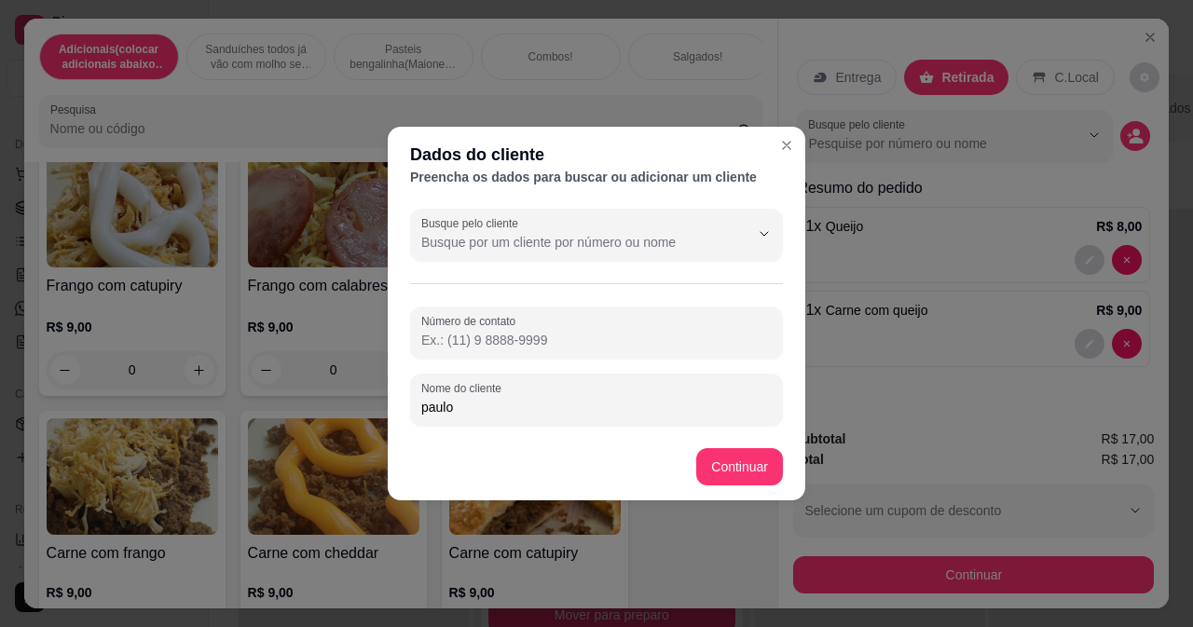
type input "paulo"
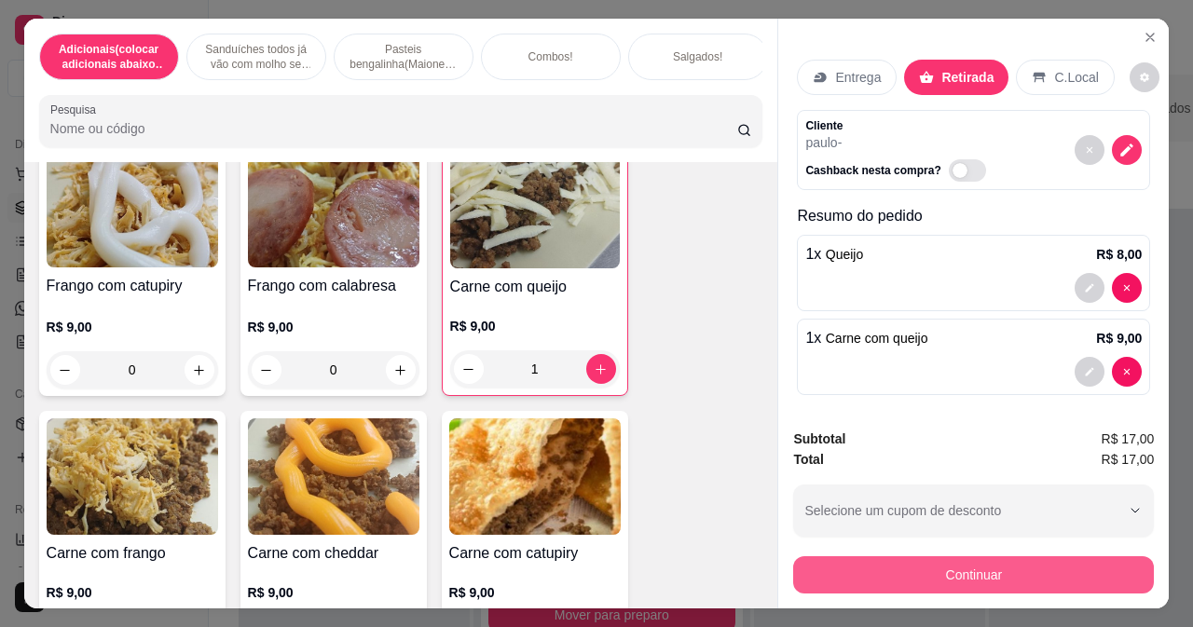
click at [882, 569] on button "Continuar" at bounding box center [973, 574] width 361 height 37
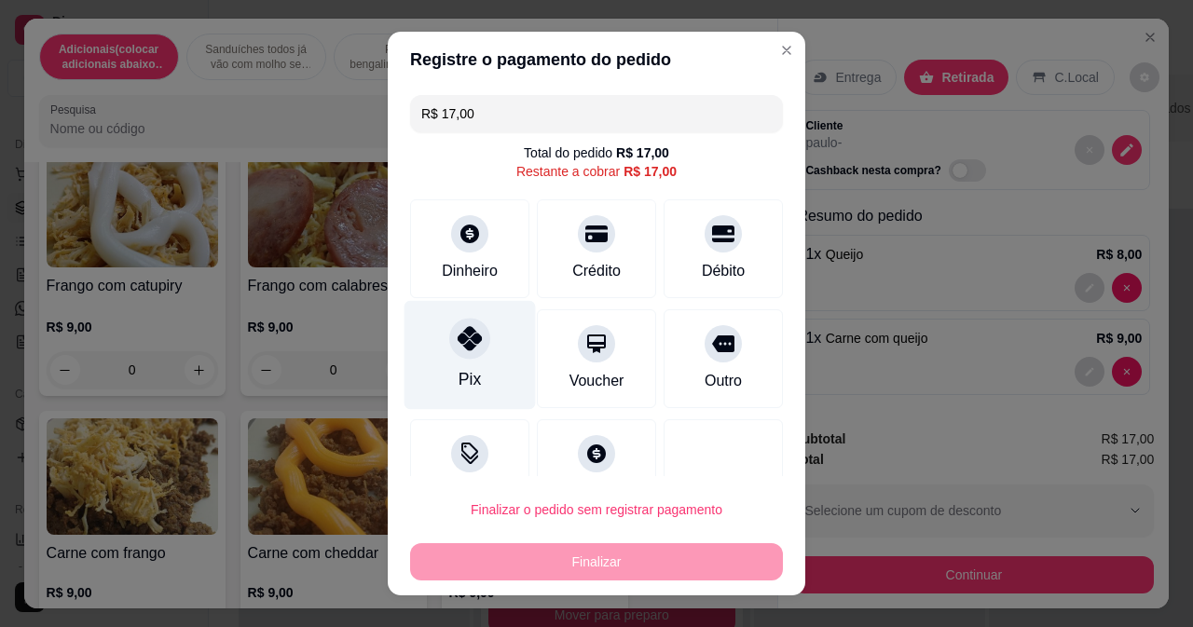
click at [459, 386] on div "Pix" at bounding box center [470, 379] width 22 height 24
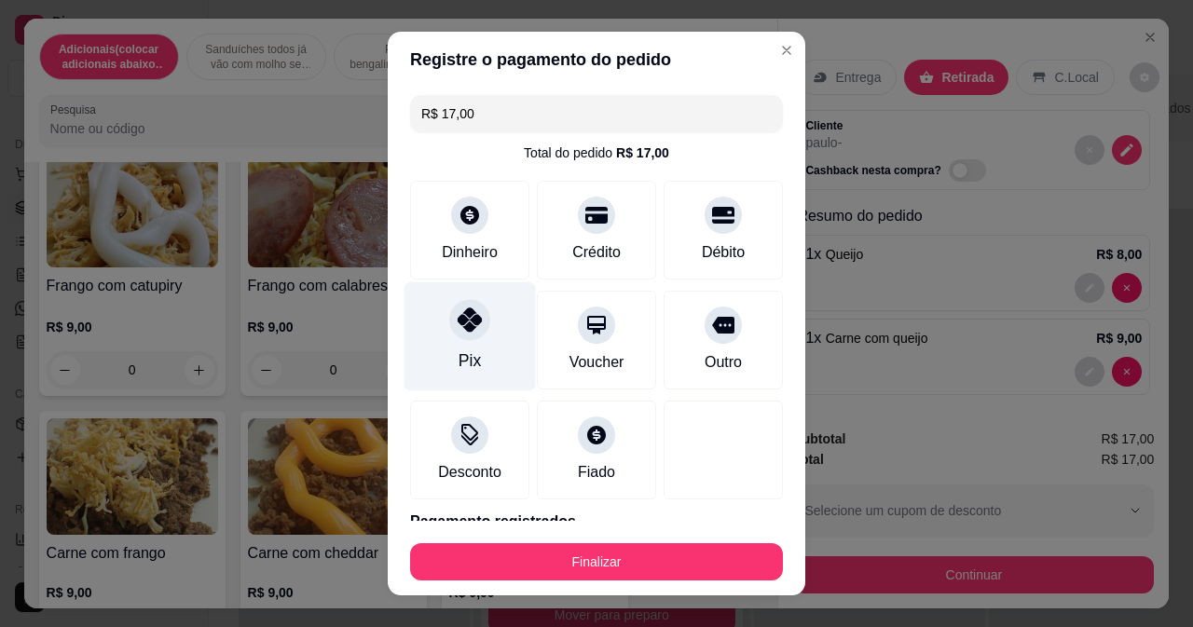
type input "R$ 0,00"
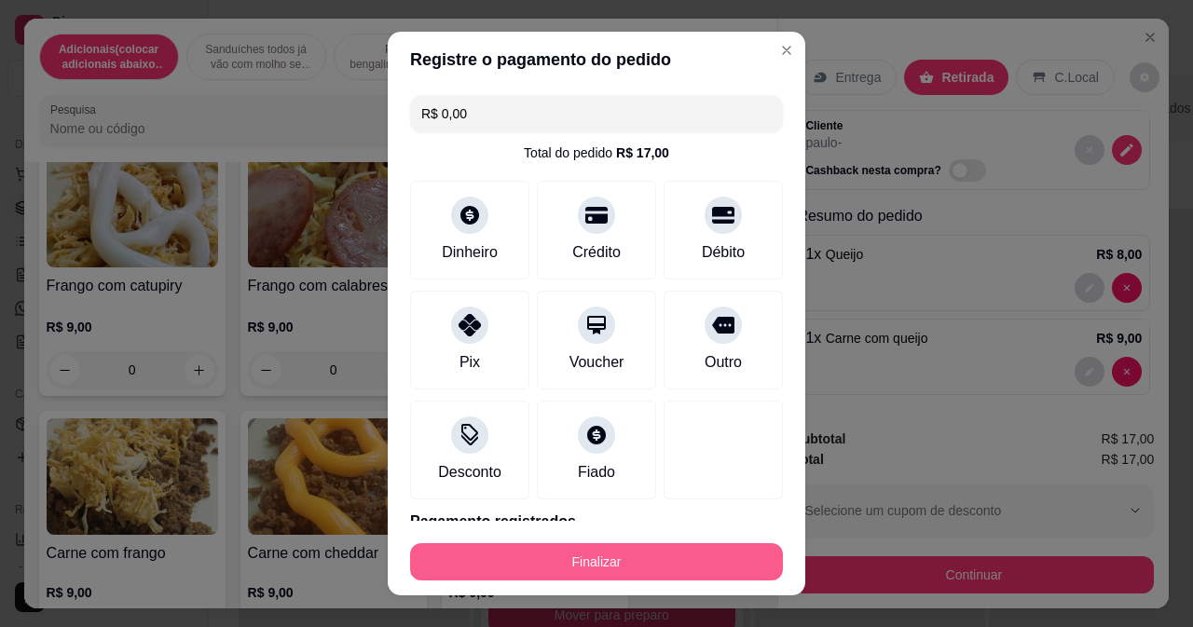
click at [473, 570] on button "Finalizar" at bounding box center [596, 561] width 373 height 37
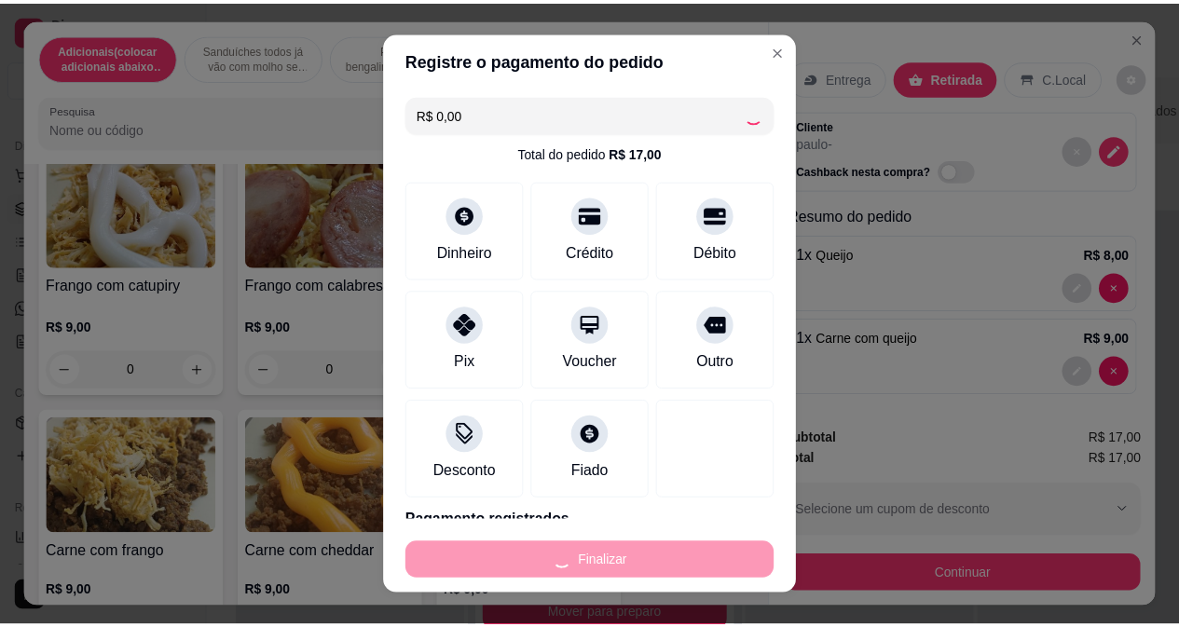
scroll to position [52, 0]
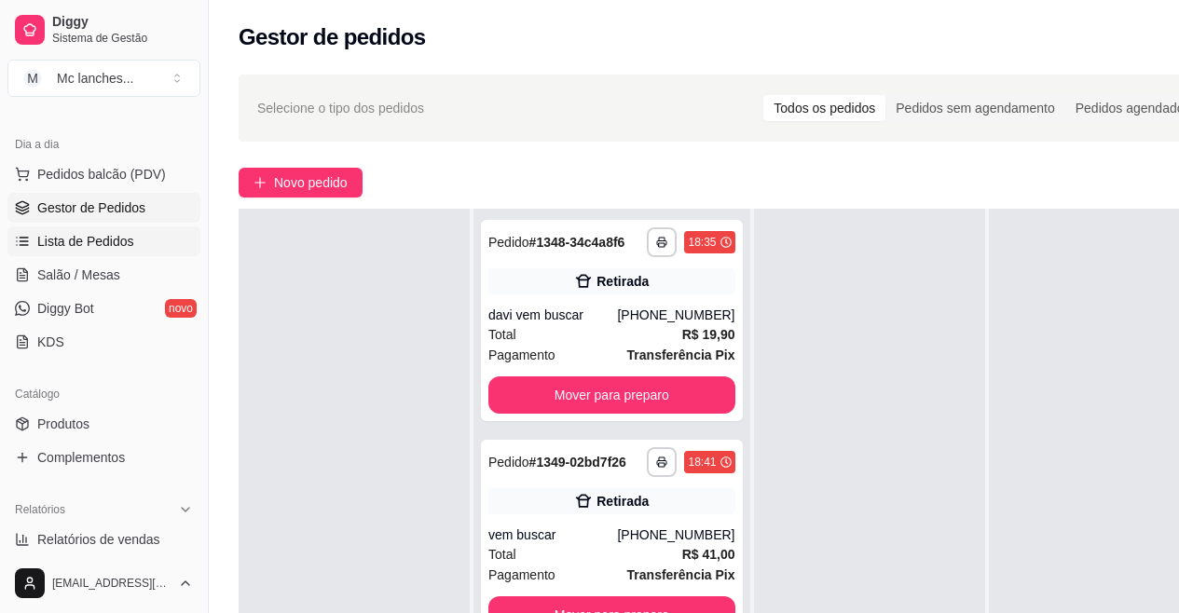
click at [120, 253] on link "Lista de Pedidos" at bounding box center [103, 241] width 193 height 30
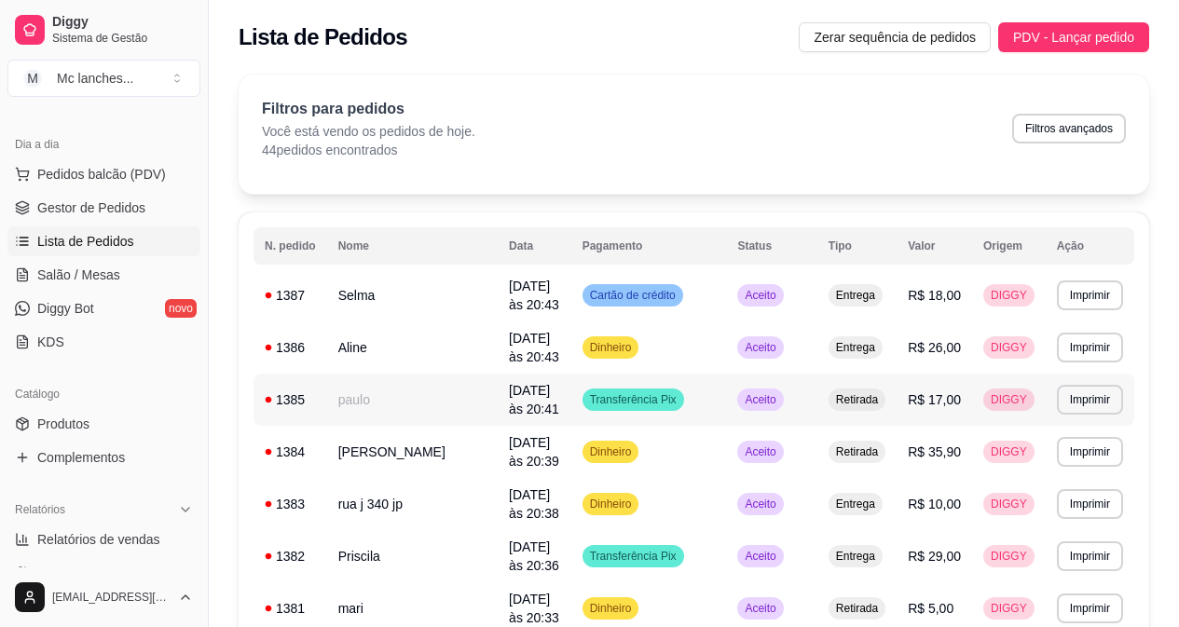
click at [418, 414] on td "paulo" at bounding box center [412, 400] width 171 height 52
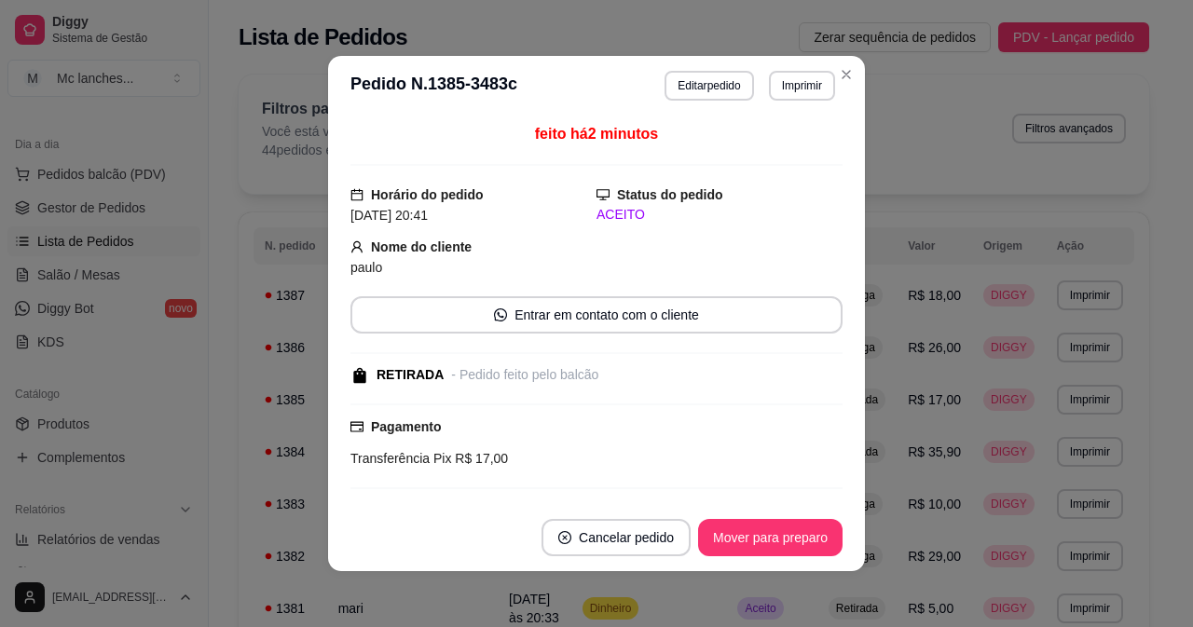
click at [851, 63] on header "**********" at bounding box center [596, 86] width 537 height 60
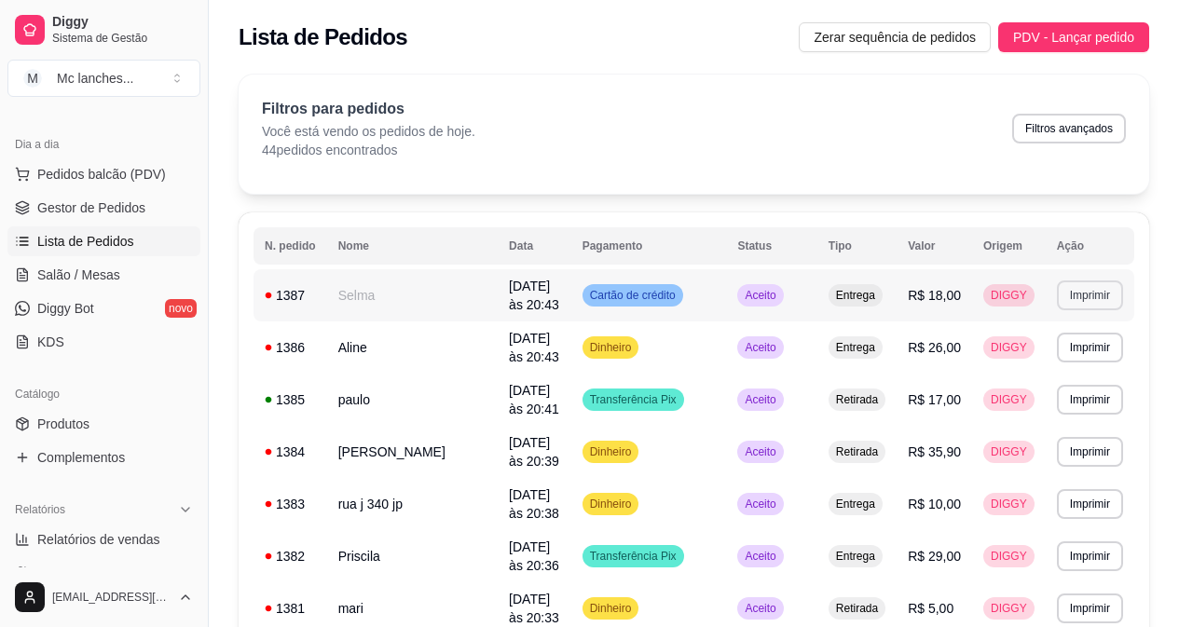
click at [1078, 307] on button "Imprimir" at bounding box center [1090, 296] width 66 height 30
click at [1069, 356] on button "Balcão Principal" at bounding box center [1057, 360] width 130 height 29
click at [1102, 340] on button "Imprimir" at bounding box center [1090, 348] width 66 height 30
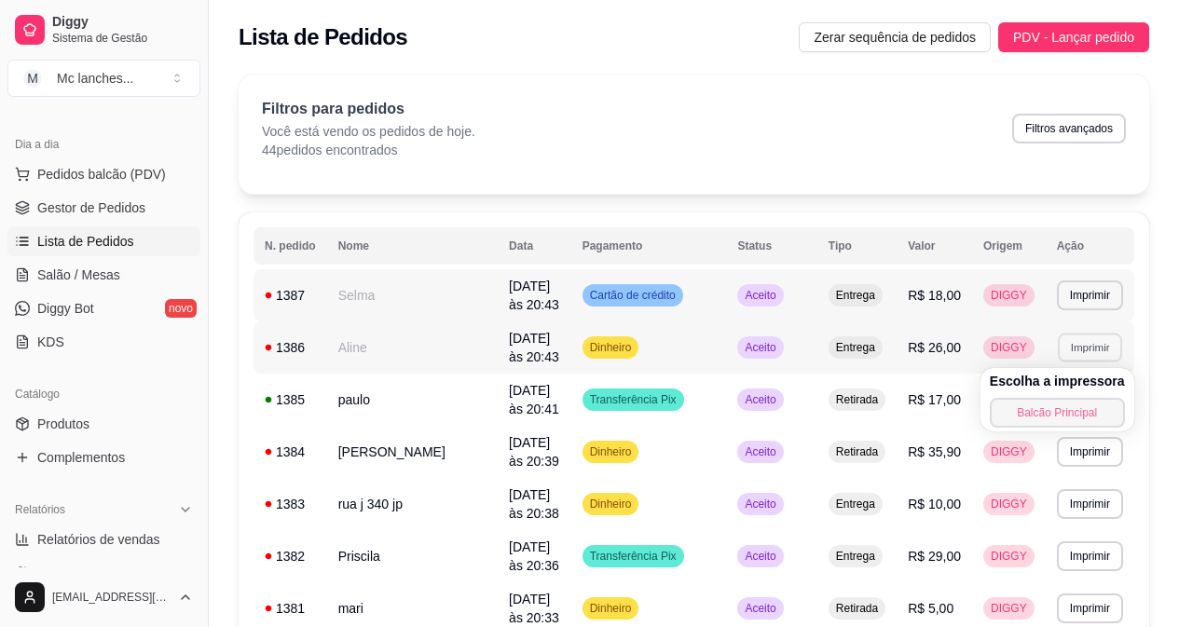
click at [1093, 407] on button "Balcão Principal" at bounding box center [1057, 413] width 135 height 30
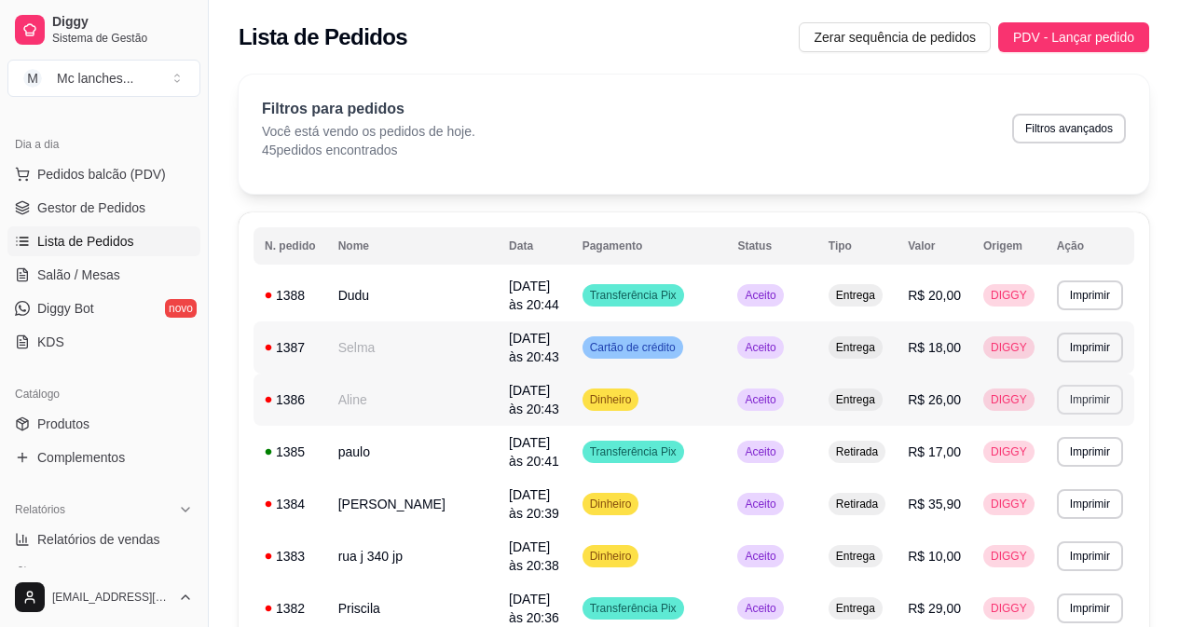
click at [1082, 405] on button "Imprimir" at bounding box center [1090, 400] width 66 height 30
click at [1087, 457] on button "Balcão Principal" at bounding box center [1057, 464] width 130 height 29
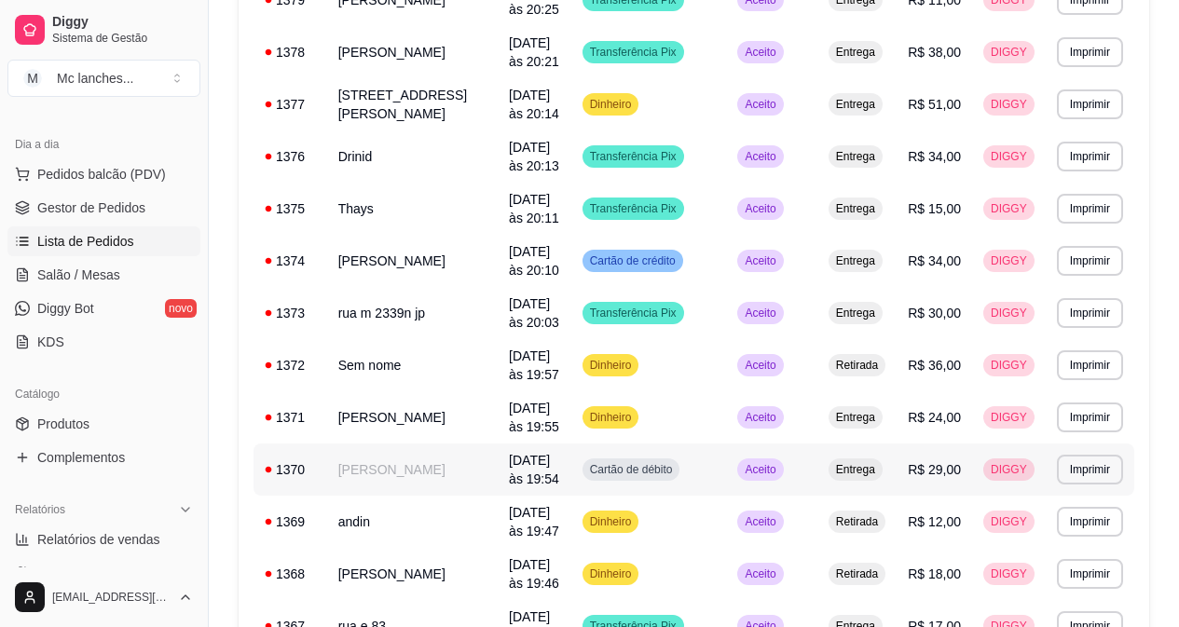
scroll to position [652, 0]
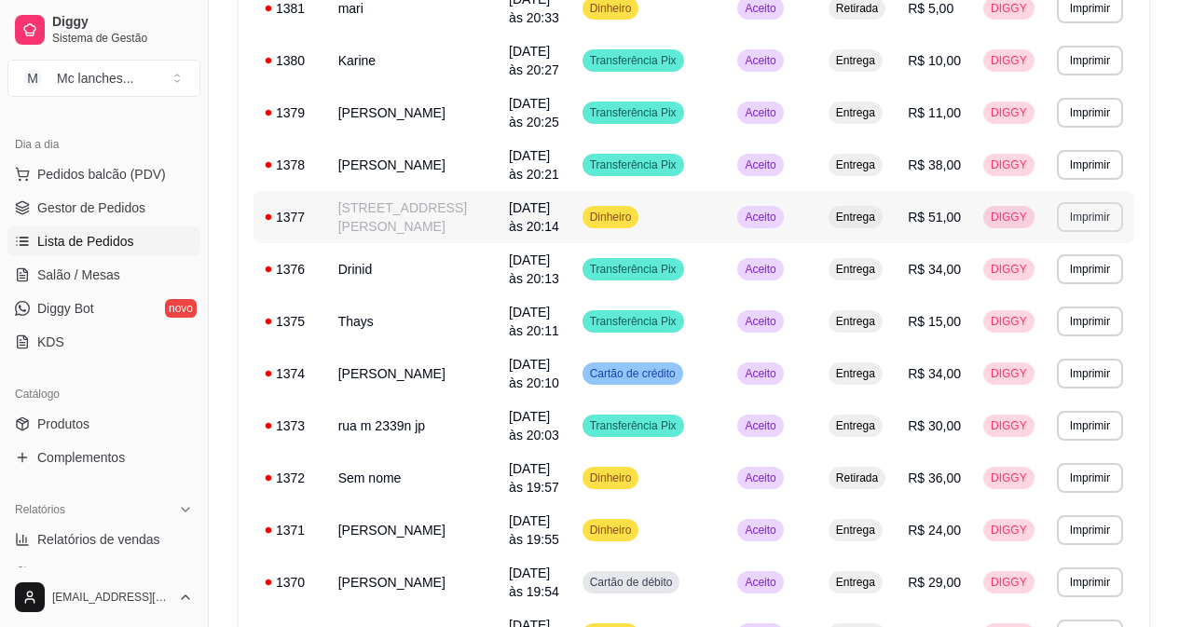
click at [1075, 226] on button "Imprimir" at bounding box center [1090, 217] width 66 height 30
click at [1068, 275] on button "Balcão Principal" at bounding box center [1057, 282] width 135 height 30
click at [108, 199] on span "Gestor de Pedidos" at bounding box center [91, 208] width 108 height 19
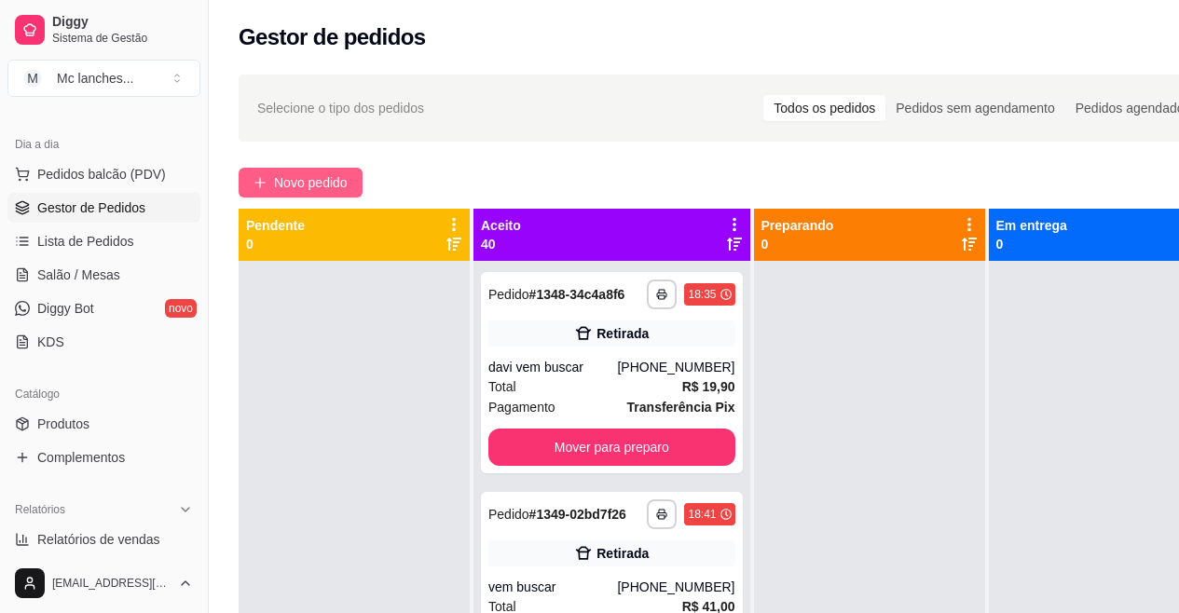
click at [279, 175] on span "Novo pedido" at bounding box center [311, 182] width 74 height 21
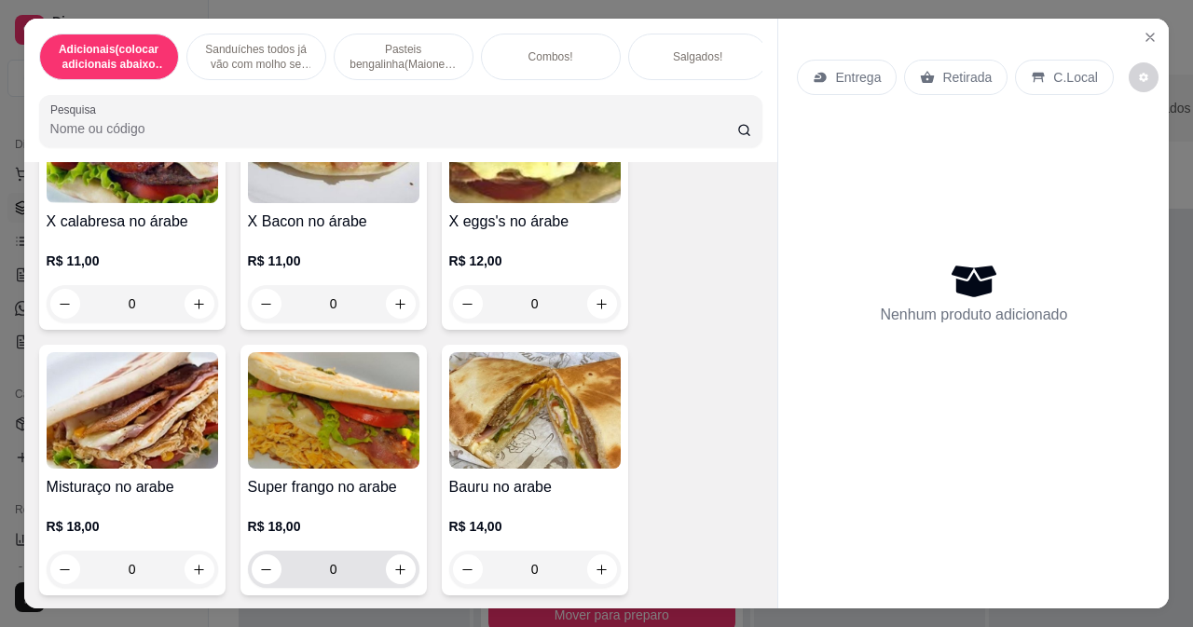
scroll to position [1584, 0]
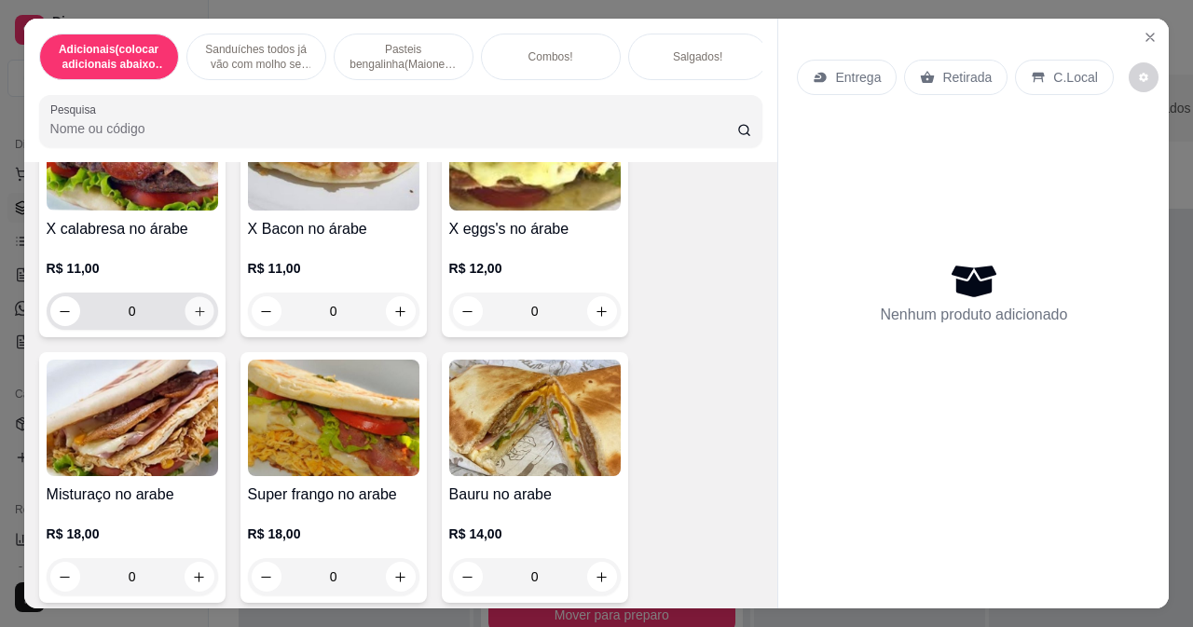
click at [192, 312] on icon "increase-product-quantity" at bounding box center [199, 312] width 14 height 14
type input "1"
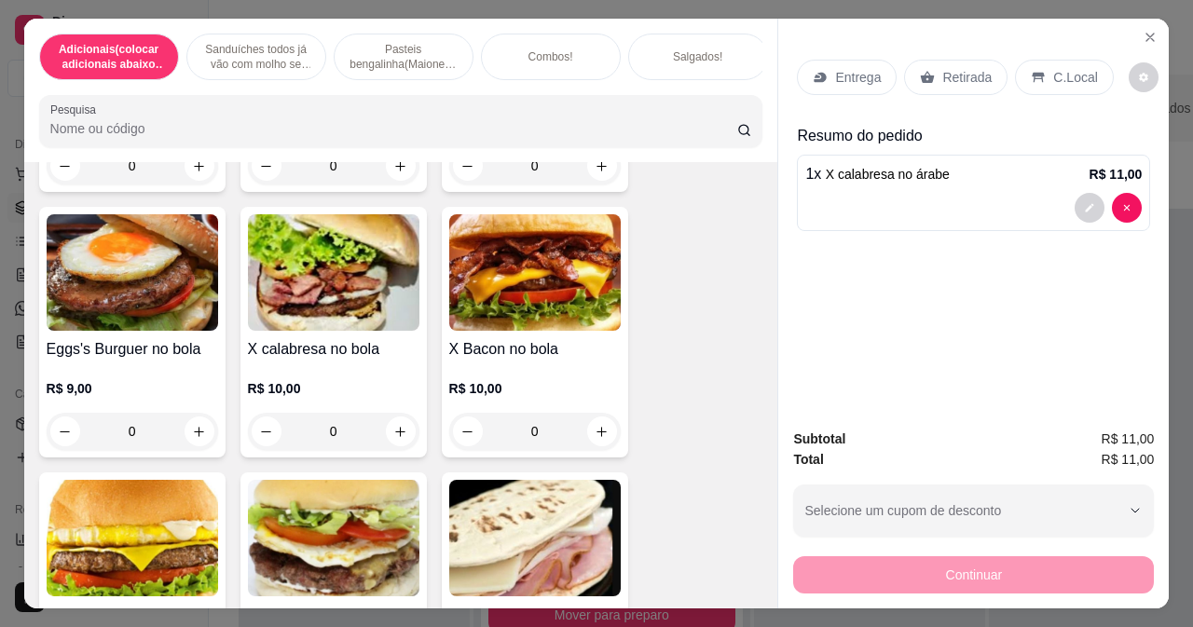
scroll to position [653, 0]
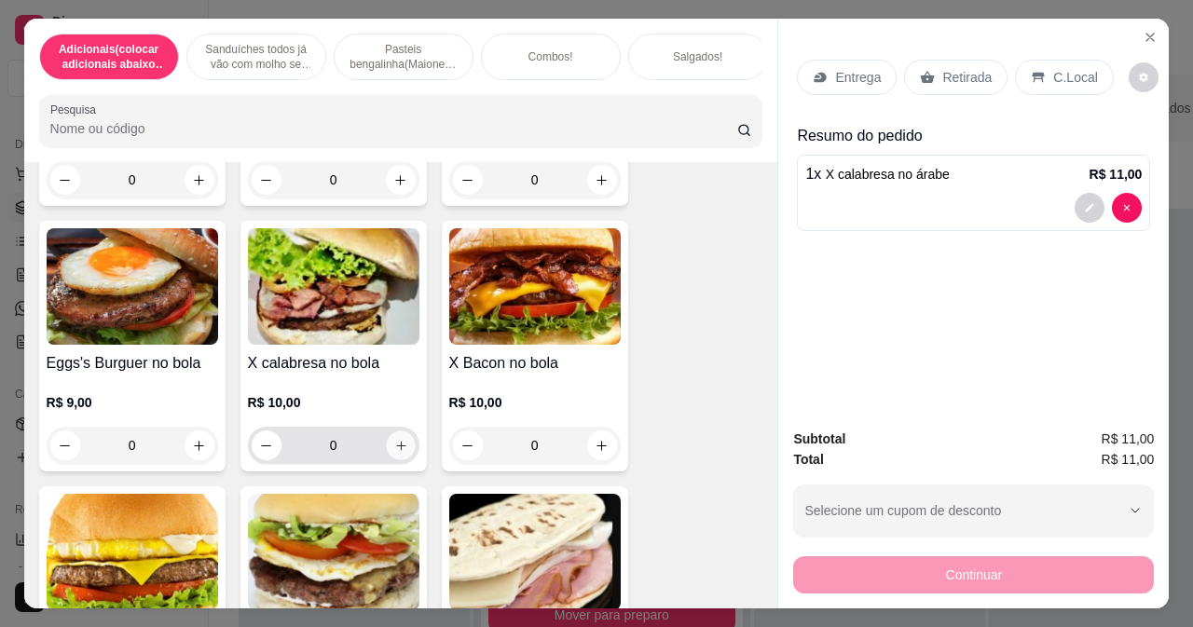
click at [396, 453] on icon "increase-product-quantity" at bounding box center [400, 446] width 14 height 14
type input "1"
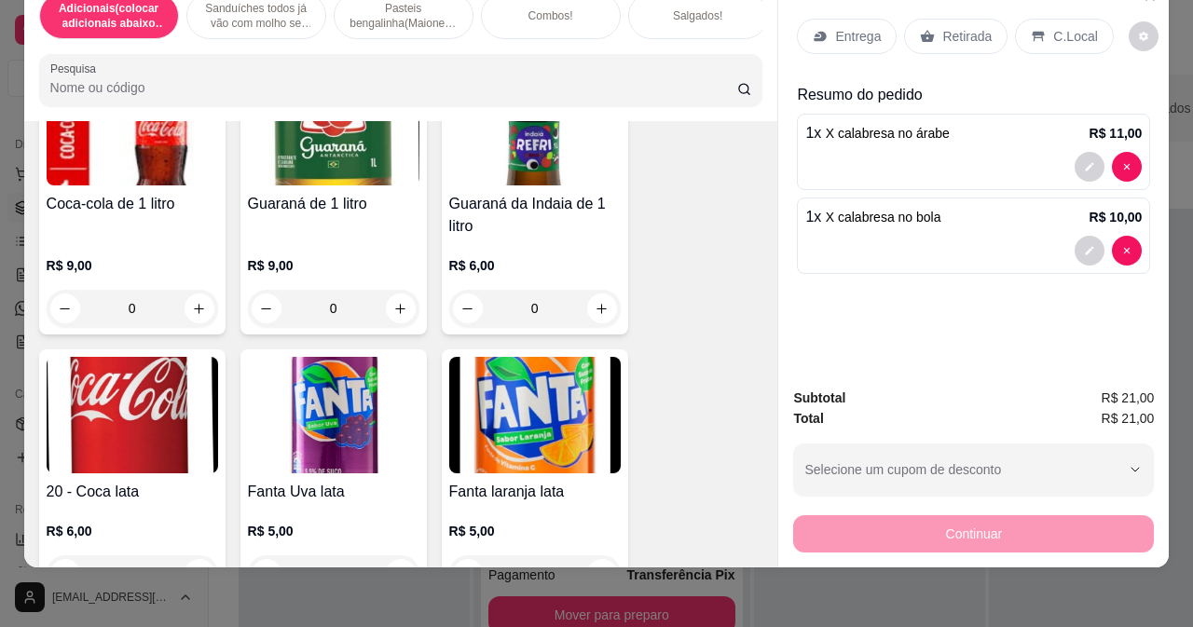
scroll to position [8389, 0]
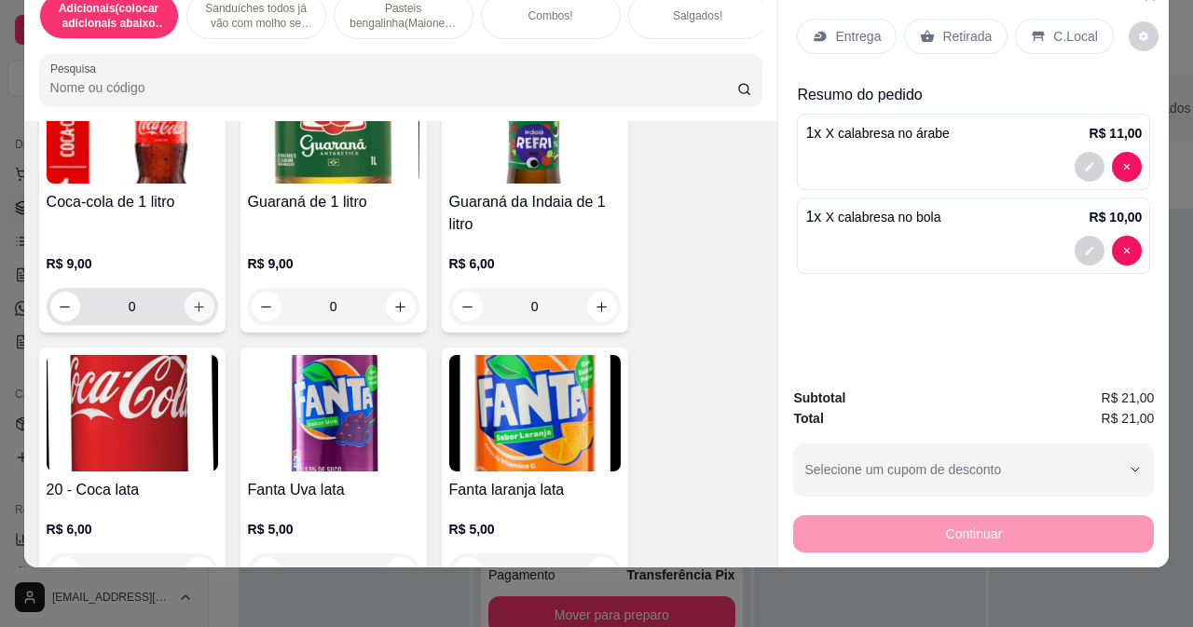
click at [193, 309] on icon "increase-product-quantity" at bounding box center [199, 307] width 14 height 14
type input "1"
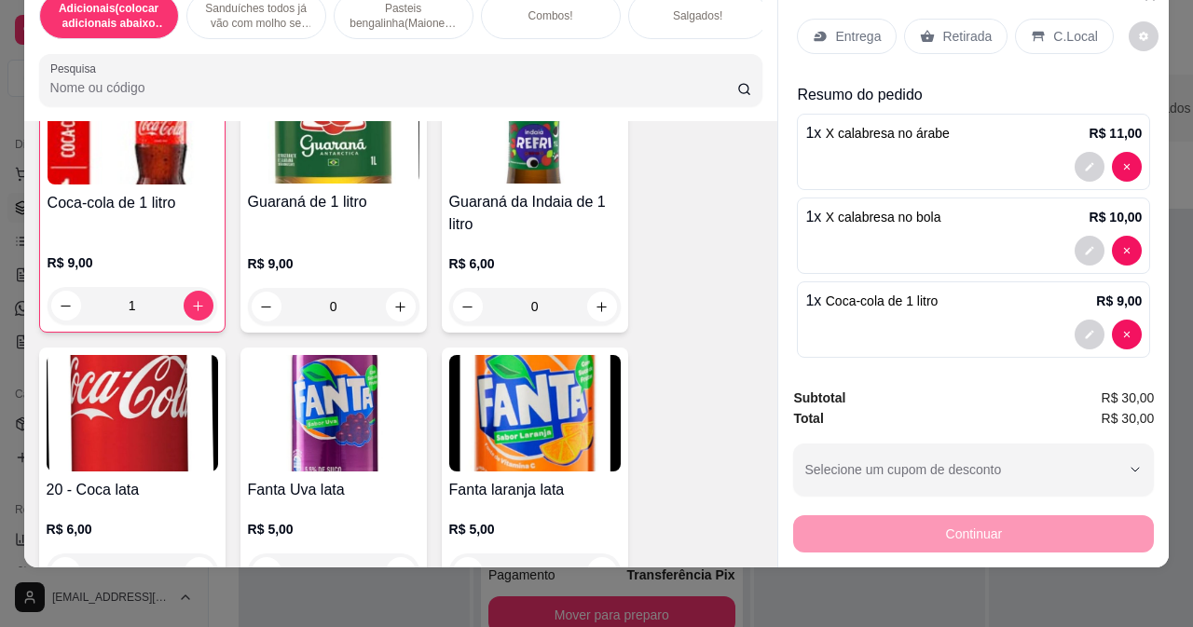
scroll to position [8389, 0]
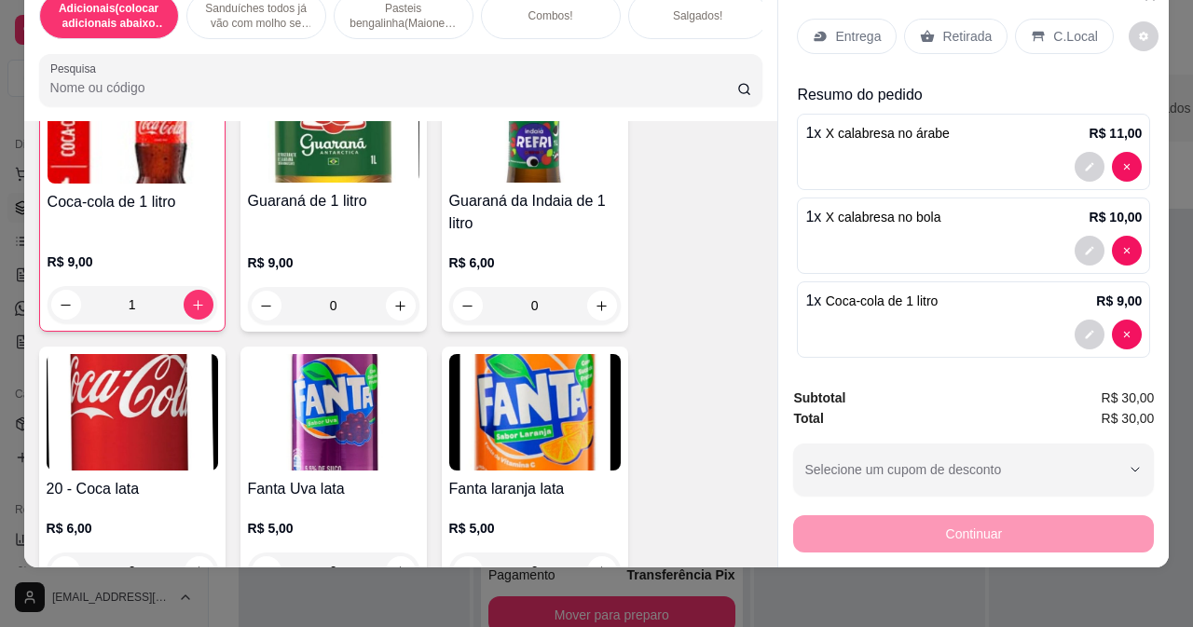
click at [933, 21] on div "Retirada" at bounding box center [955, 36] width 103 height 35
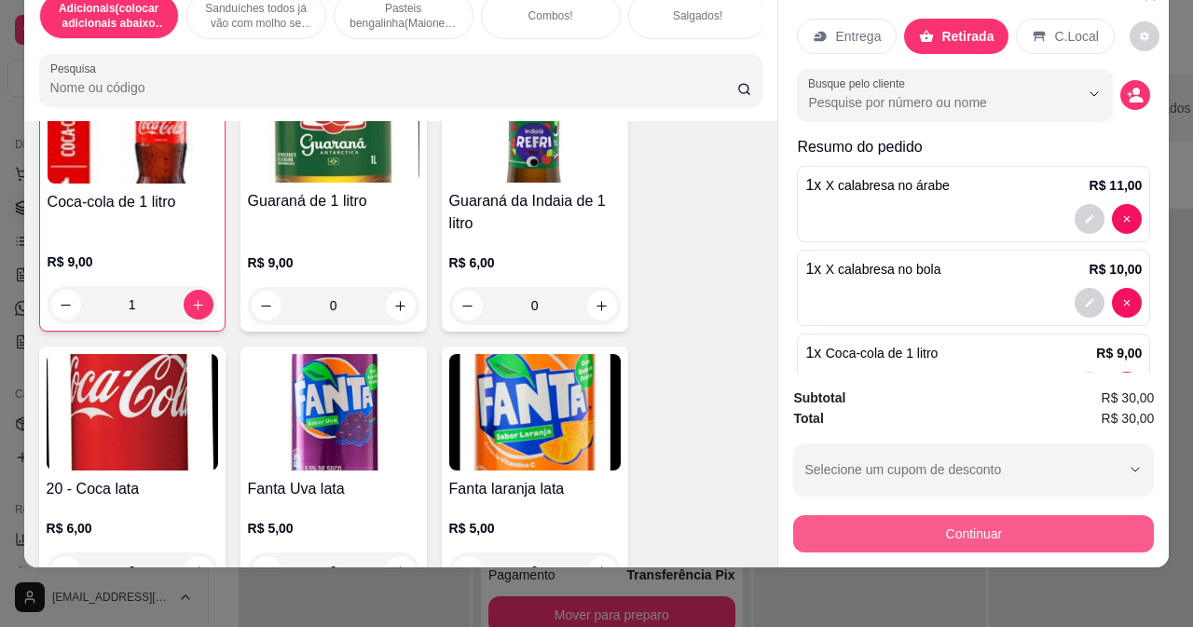
click at [874, 515] on button "Continuar" at bounding box center [973, 533] width 361 height 37
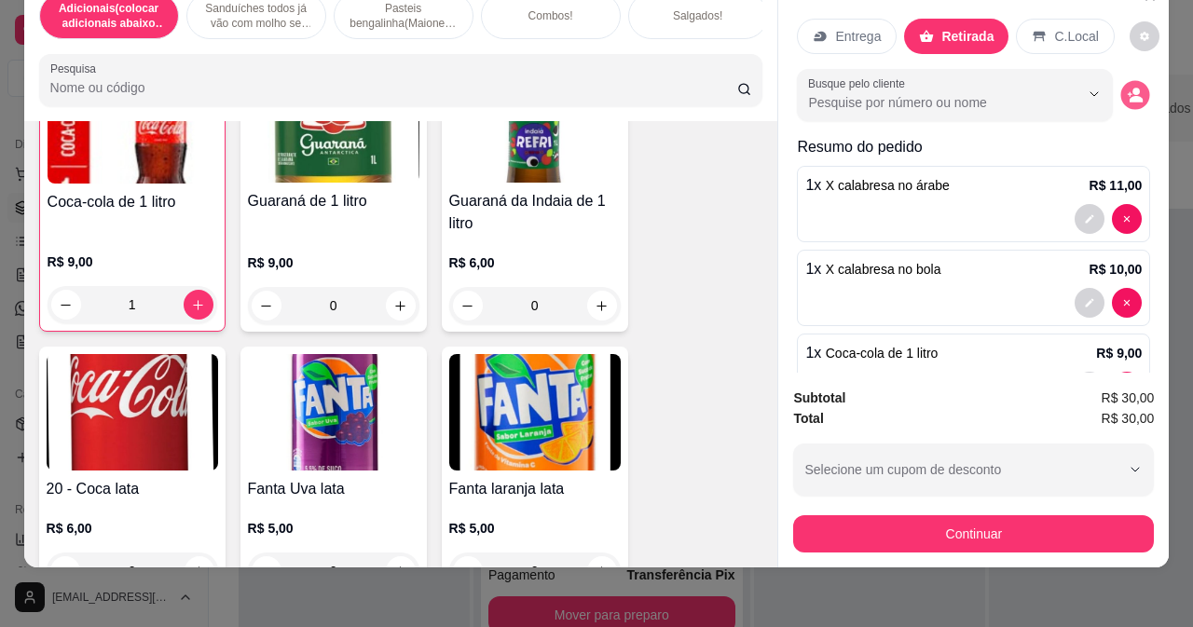
click at [1128, 87] on icon "decrease-product-quantity" at bounding box center [1136, 95] width 16 height 16
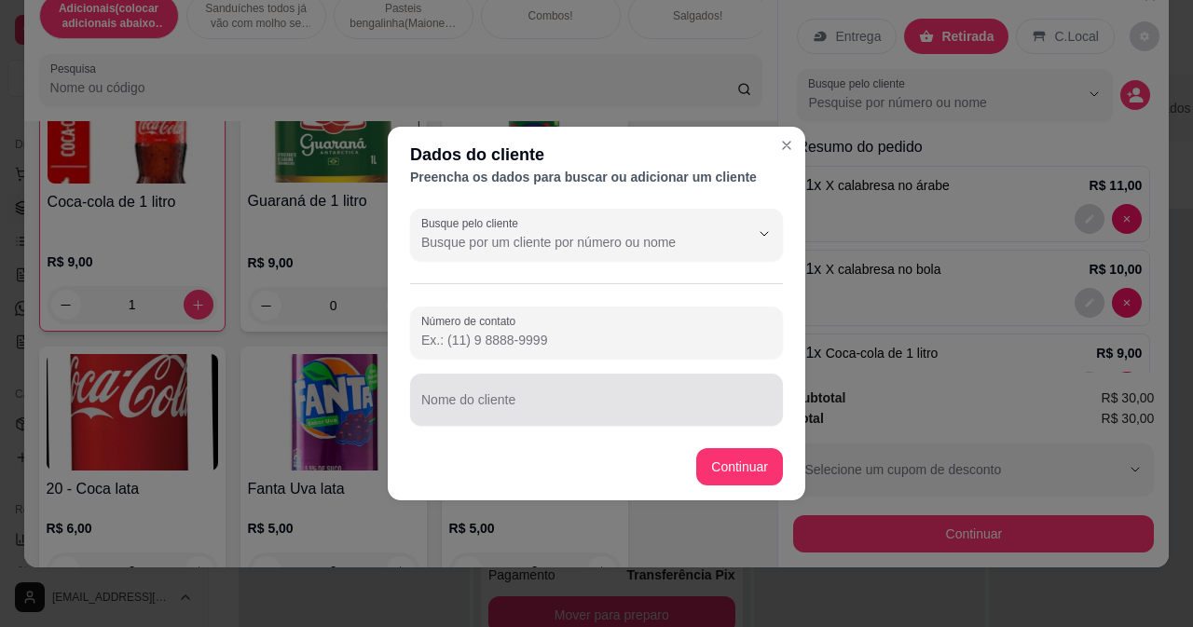
click at [499, 377] on div "Nome do cliente" at bounding box center [596, 400] width 373 height 52
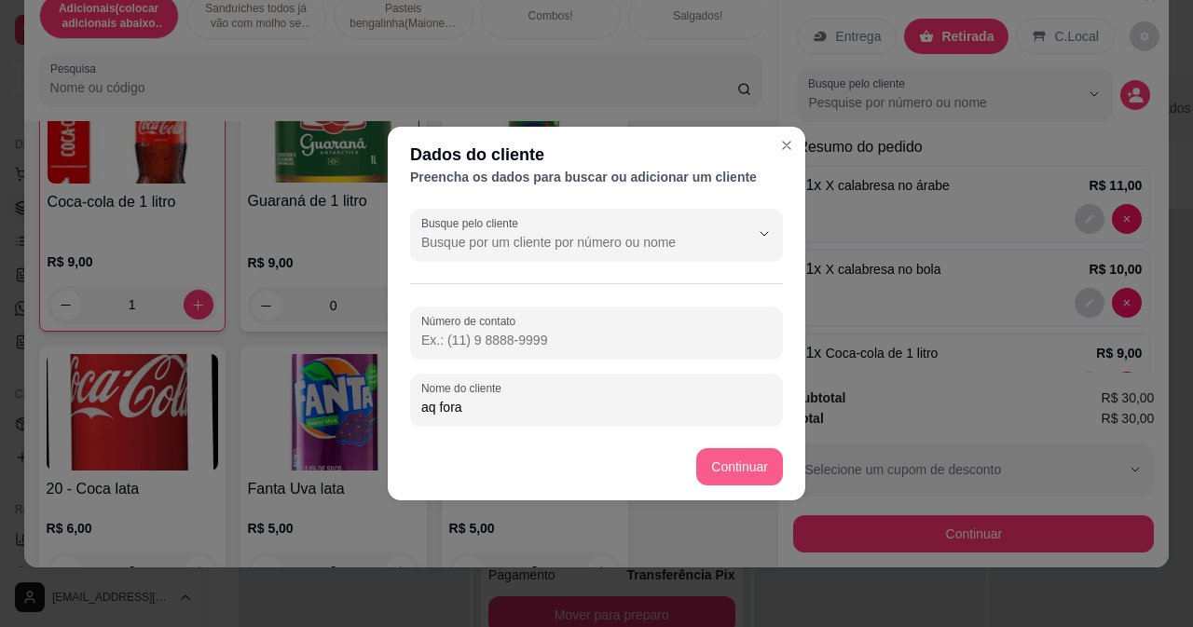
type input "aq fora"
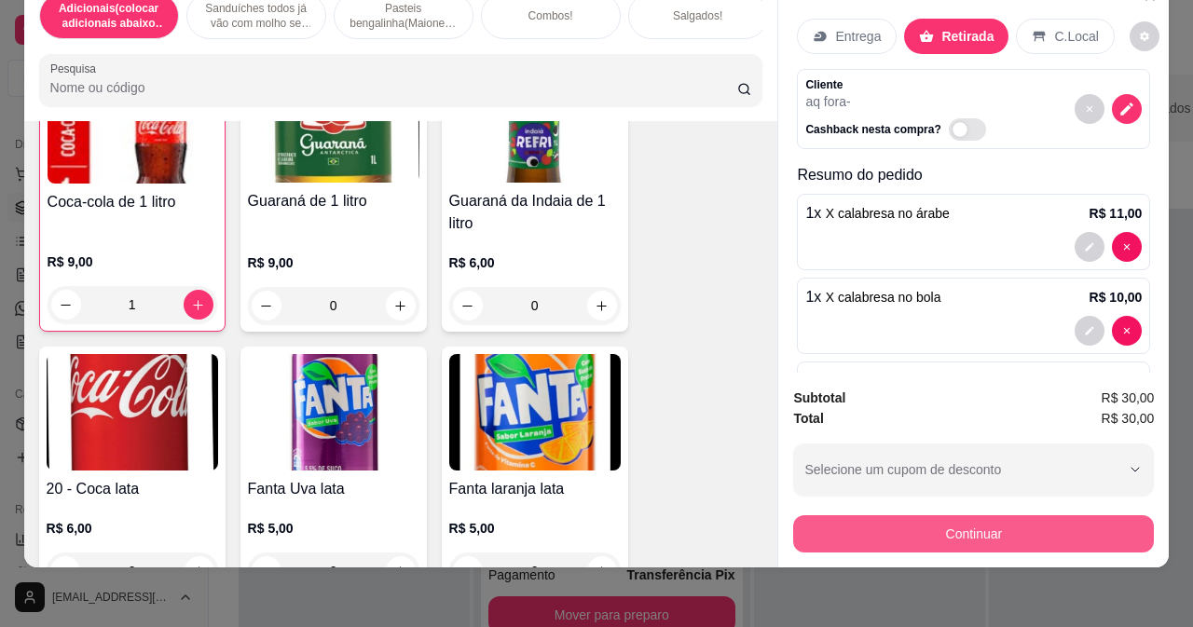
click at [815, 515] on button "Continuar" at bounding box center [973, 533] width 361 height 37
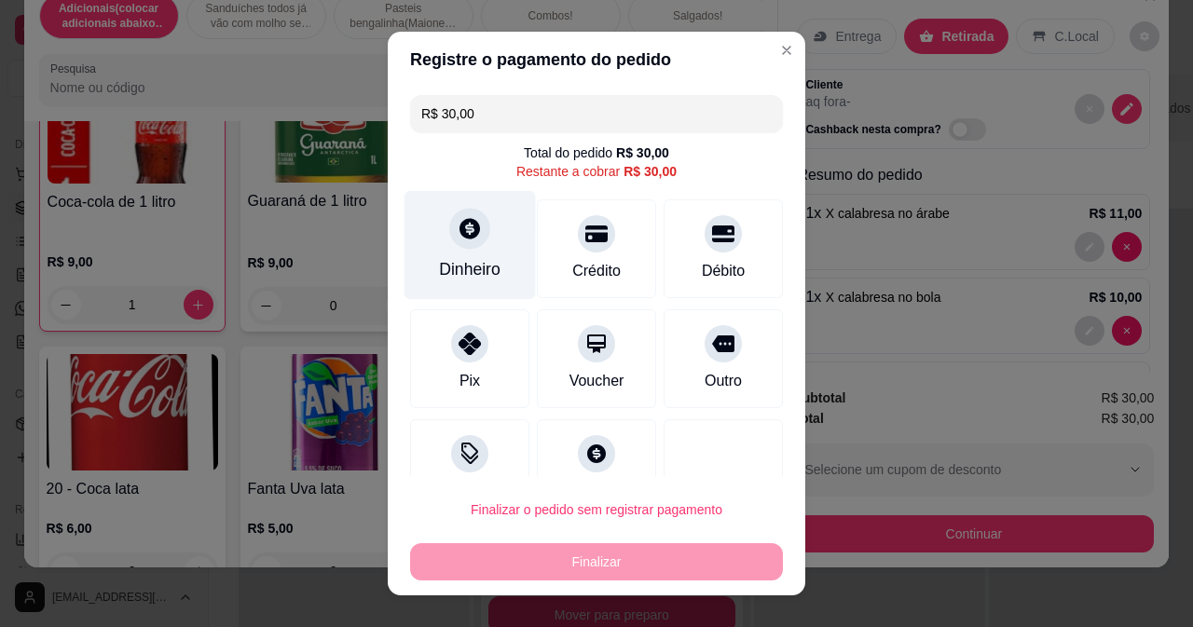
click at [464, 238] on icon at bounding box center [470, 228] width 24 height 24
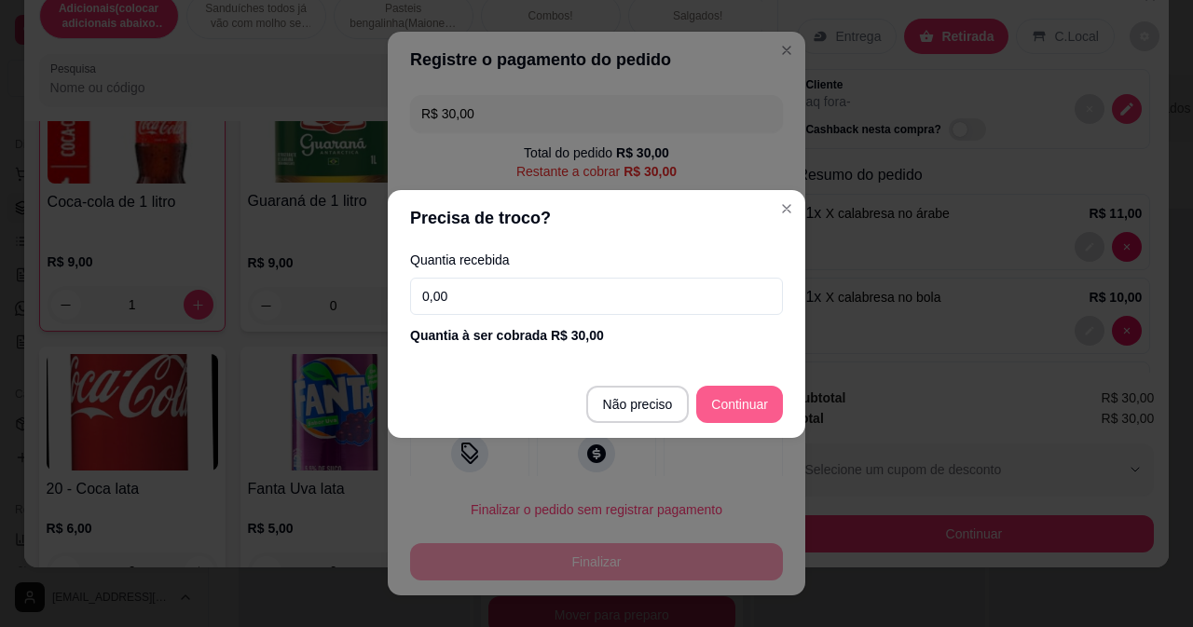
type input "R$ 0,00"
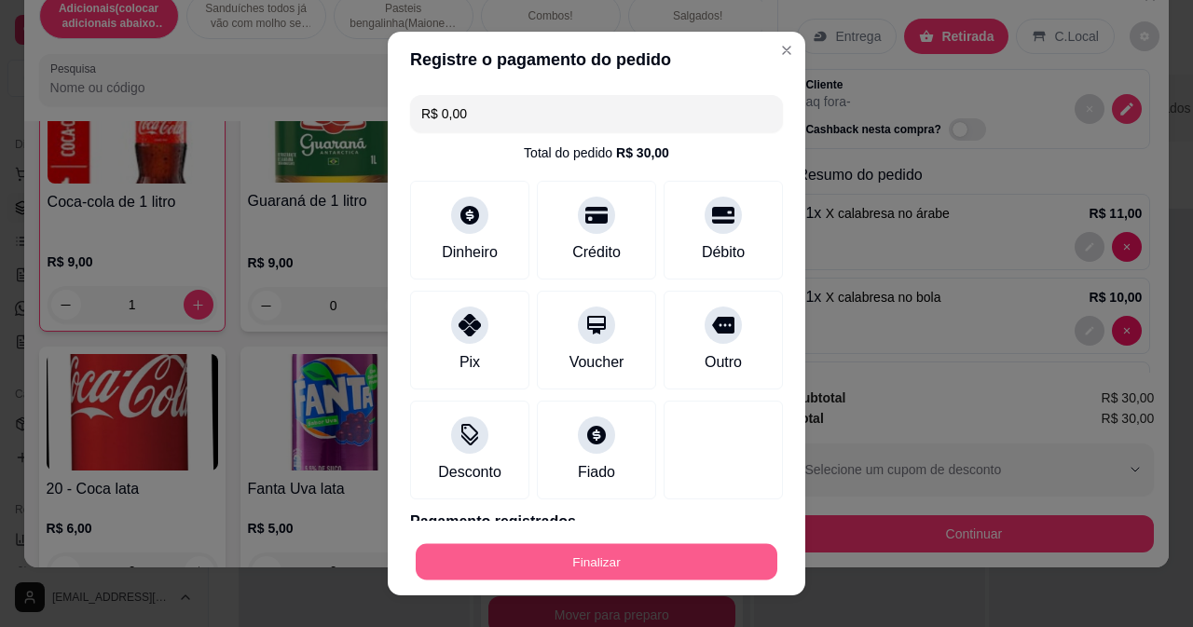
click at [651, 559] on button "Finalizar" at bounding box center [597, 562] width 362 height 36
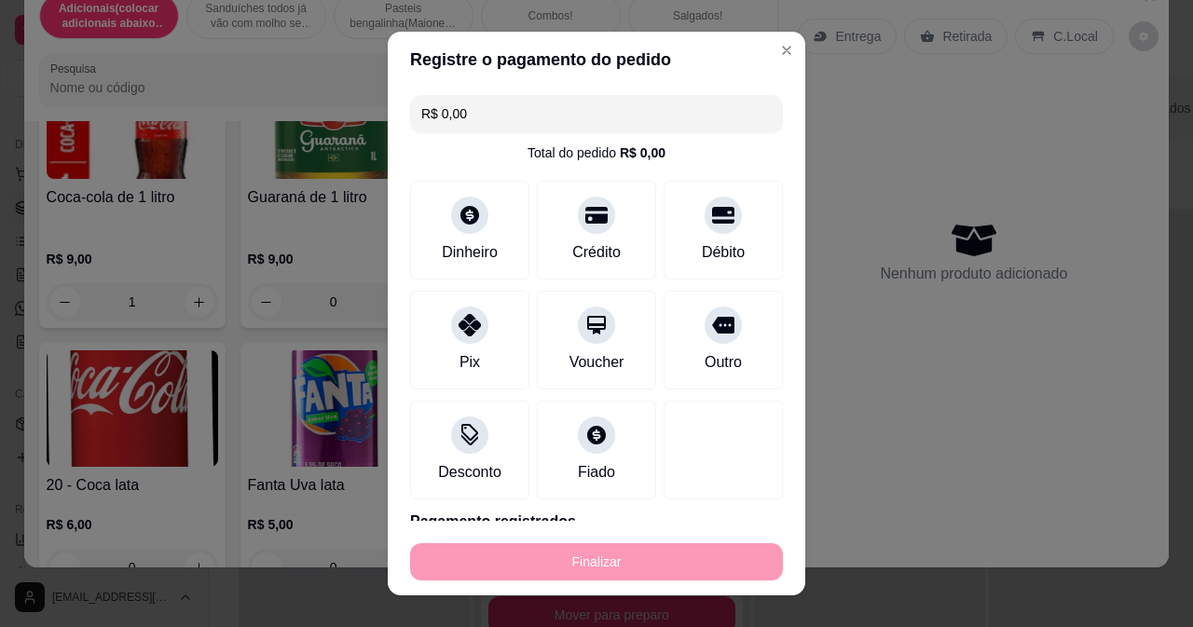
type input "0"
type input "-R$ 30,00"
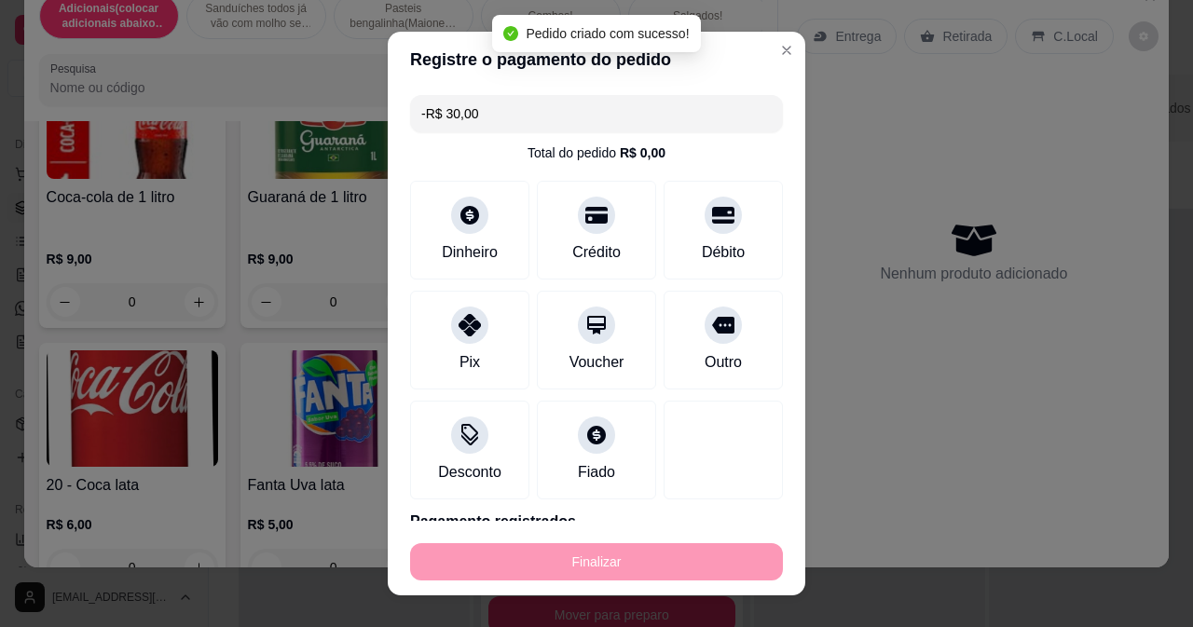
scroll to position [8385, 0]
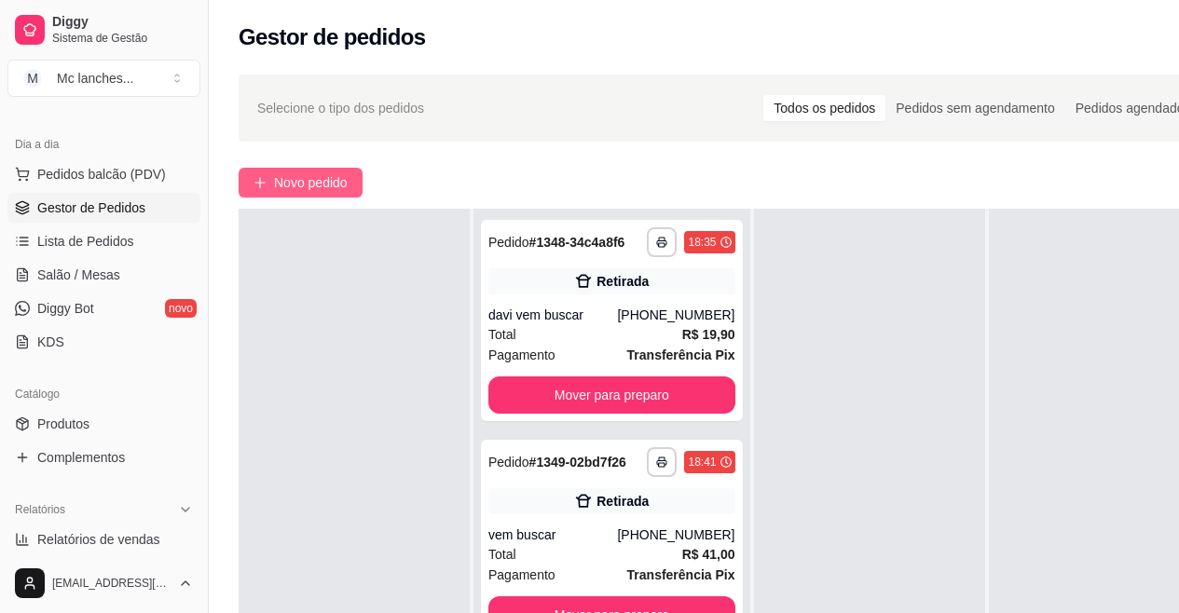
click at [326, 190] on span "Novo pedido" at bounding box center [311, 182] width 74 height 21
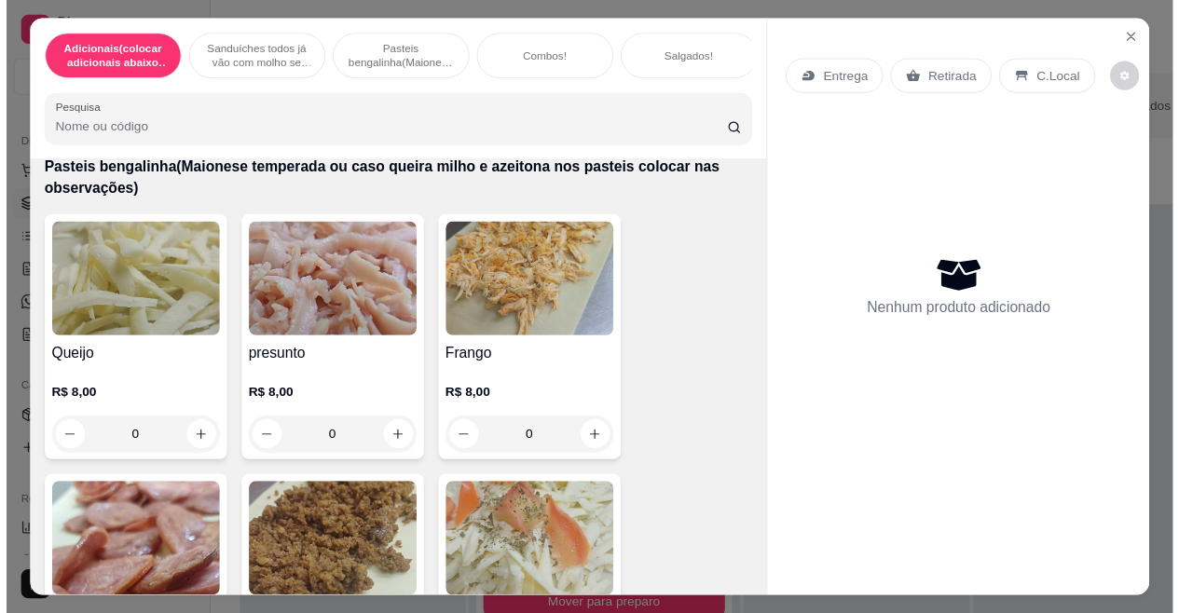
scroll to position [2330, 0]
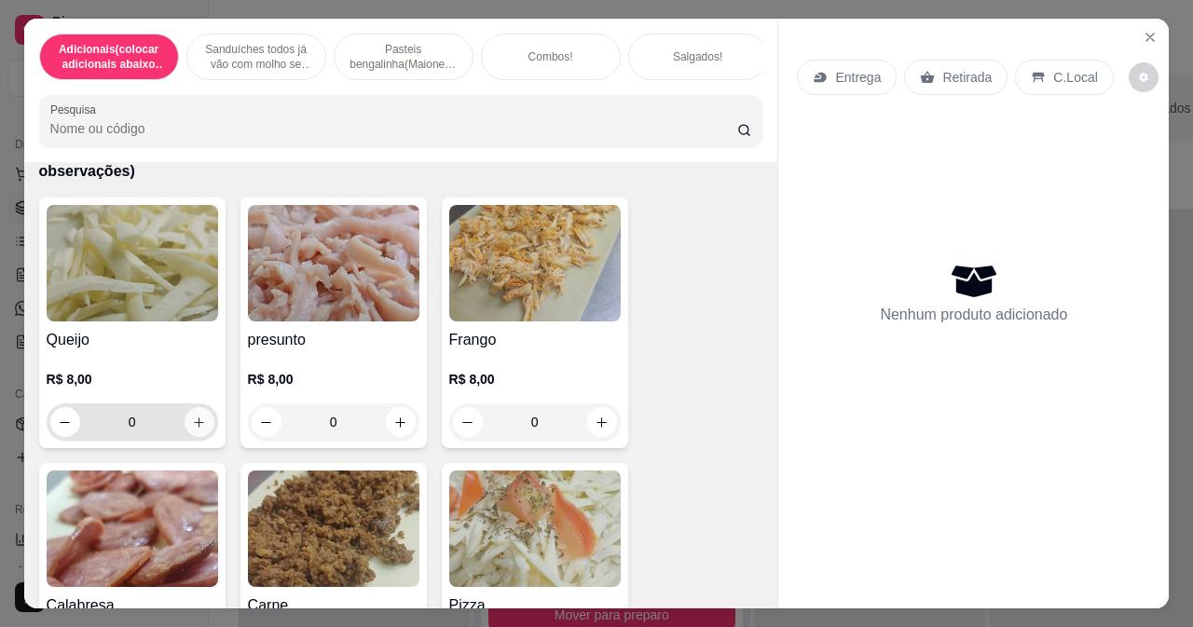
click at [192, 425] on icon "increase-product-quantity" at bounding box center [199, 423] width 14 height 14
type input "1"
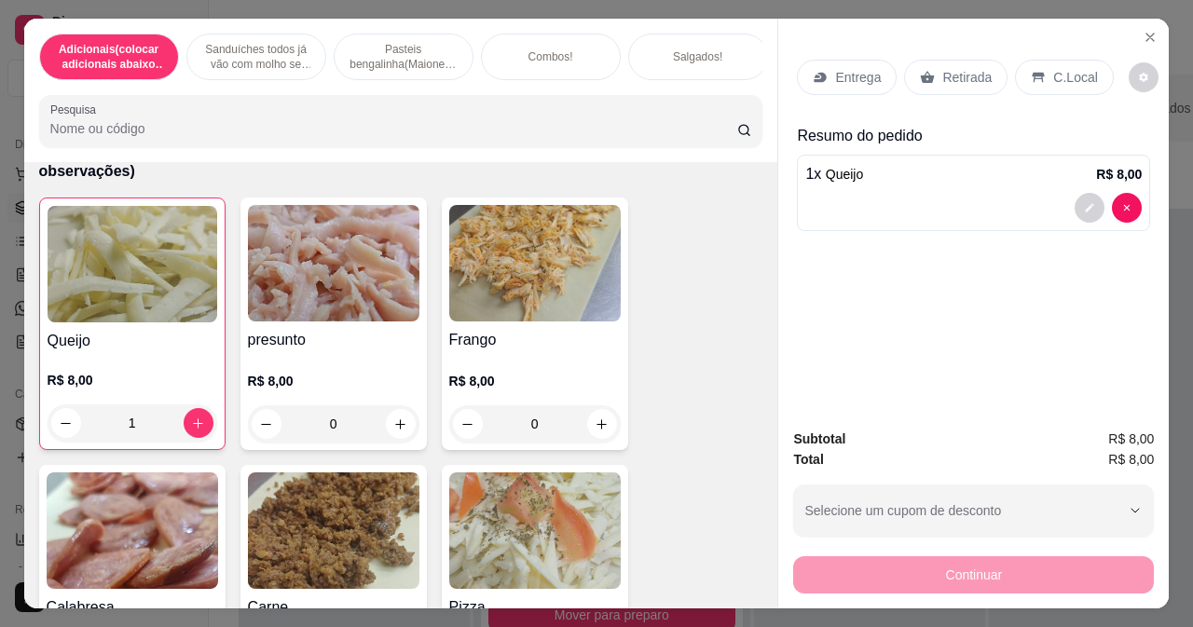
click at [862, 68] on p "Entrega" at bounding box center [858, 77] width 46 height 19
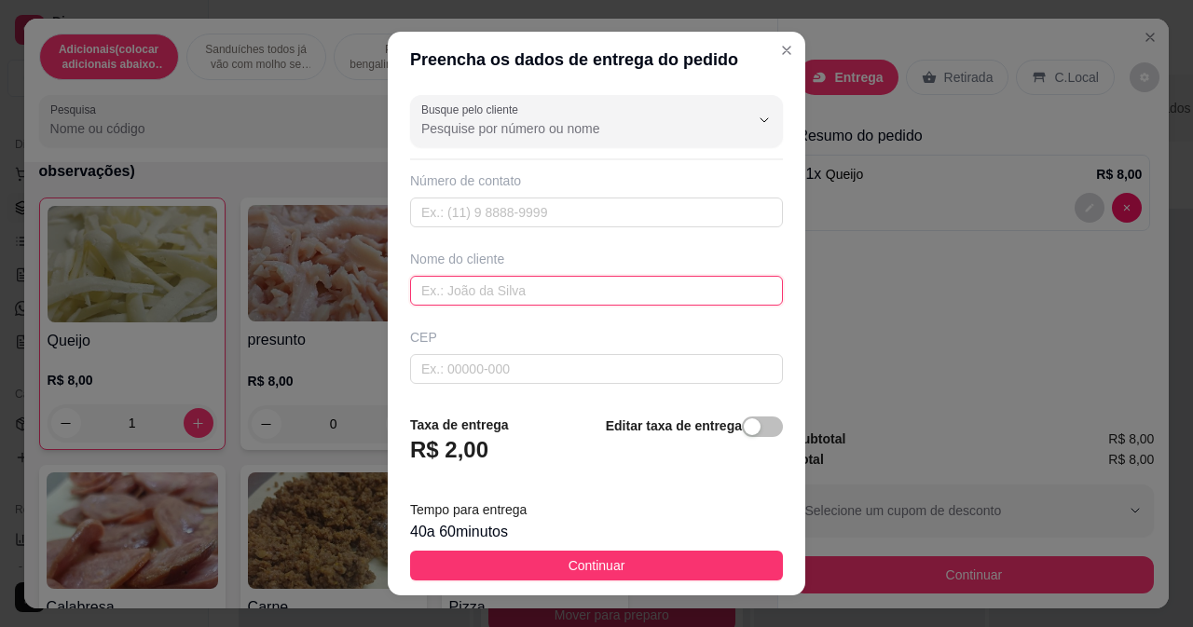
click at [492, 283] on input "text" at bounding box center [596, 291] width 373 height 30
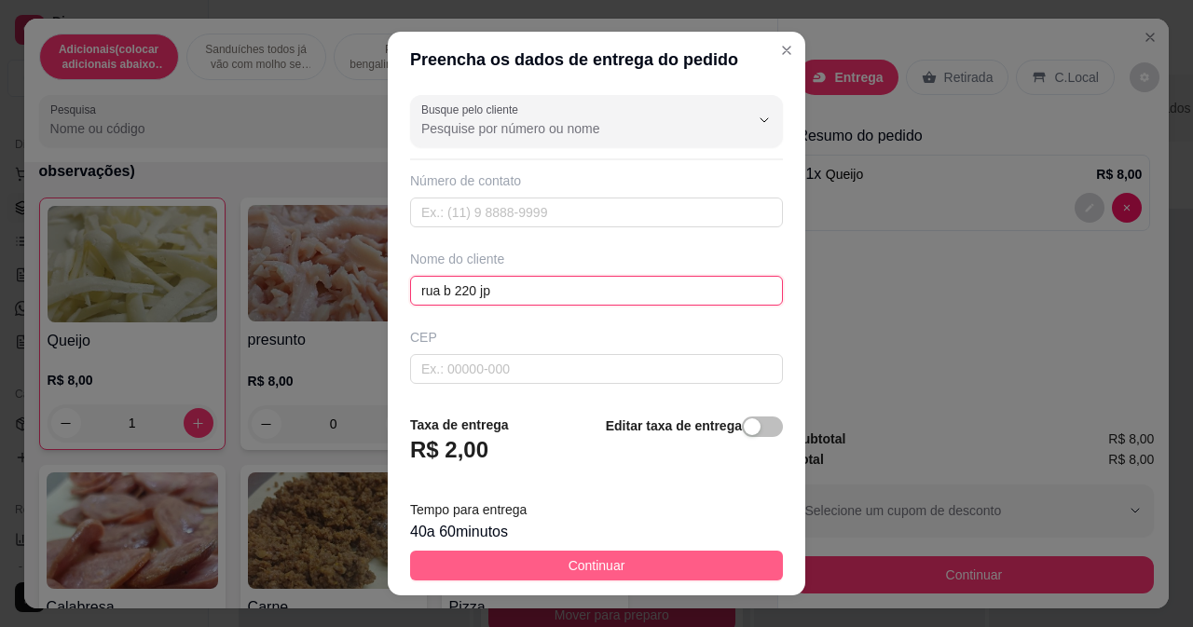
type input "rua b 220 jp"
click at [637, 569] on button "Continuar" at bounding box center [596, 566] width 373 height 30
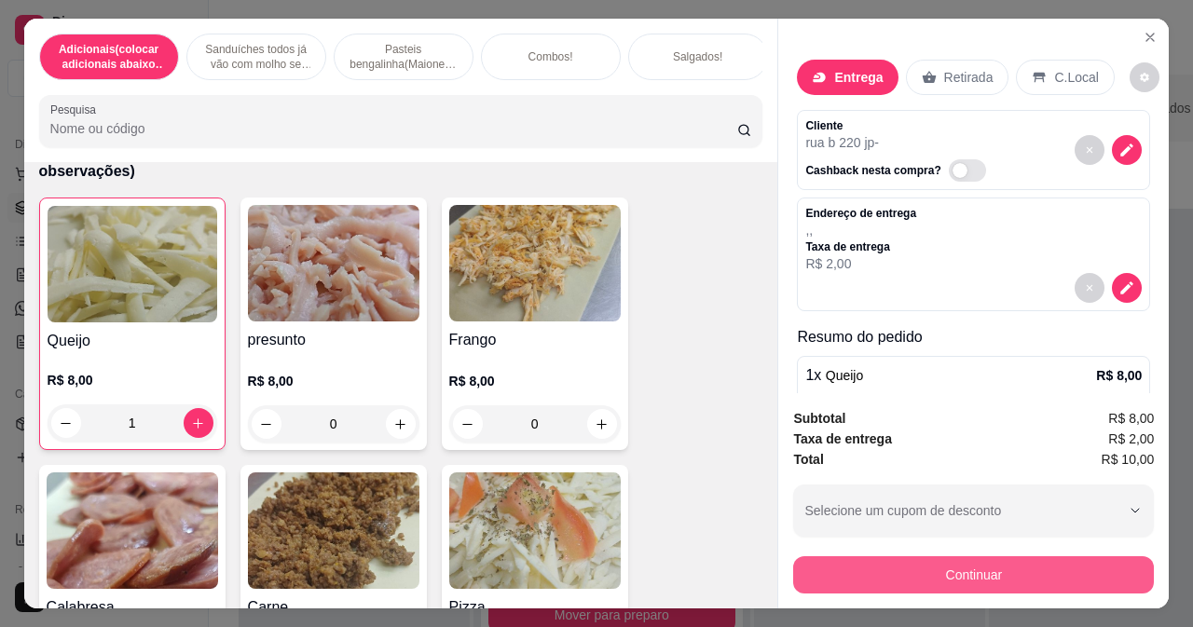
click at [1003, 558] on button "Continuar" at bounding box center [973, 574] width 361 height 37
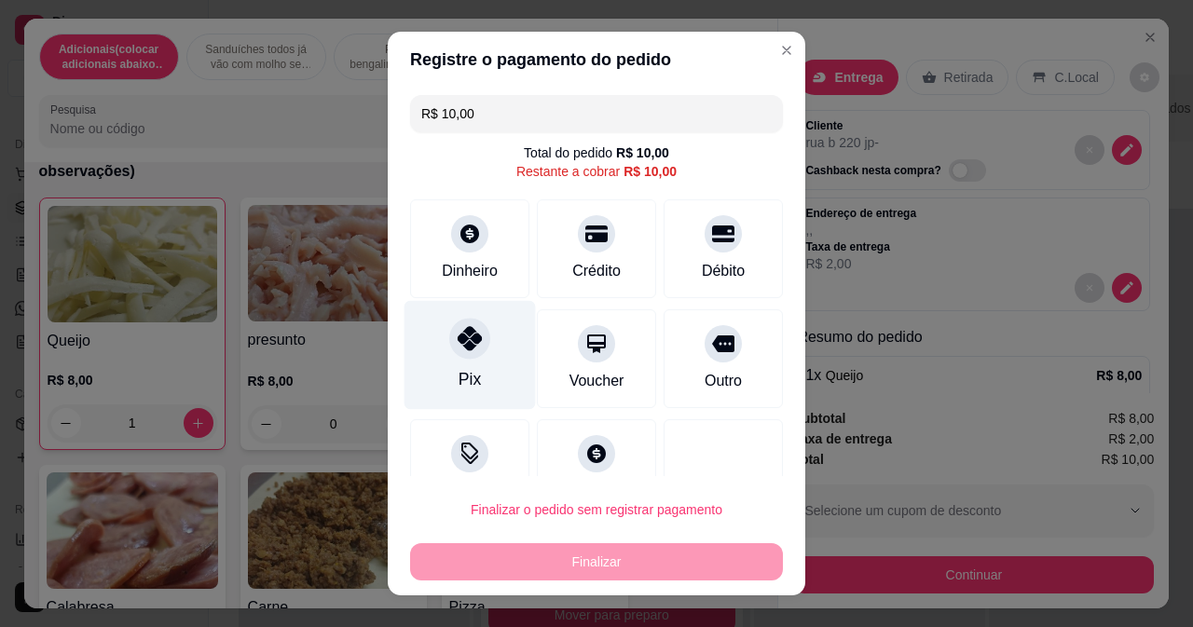
drag, startPoint x: 447, startPoint y: 358, endPoint x: 460, endPoint y: 361, distance: 13.3
click at [445, 357] on div "Pix" at bounding box center [469, 354] width 131 height 109
type input "R$ 0,00"
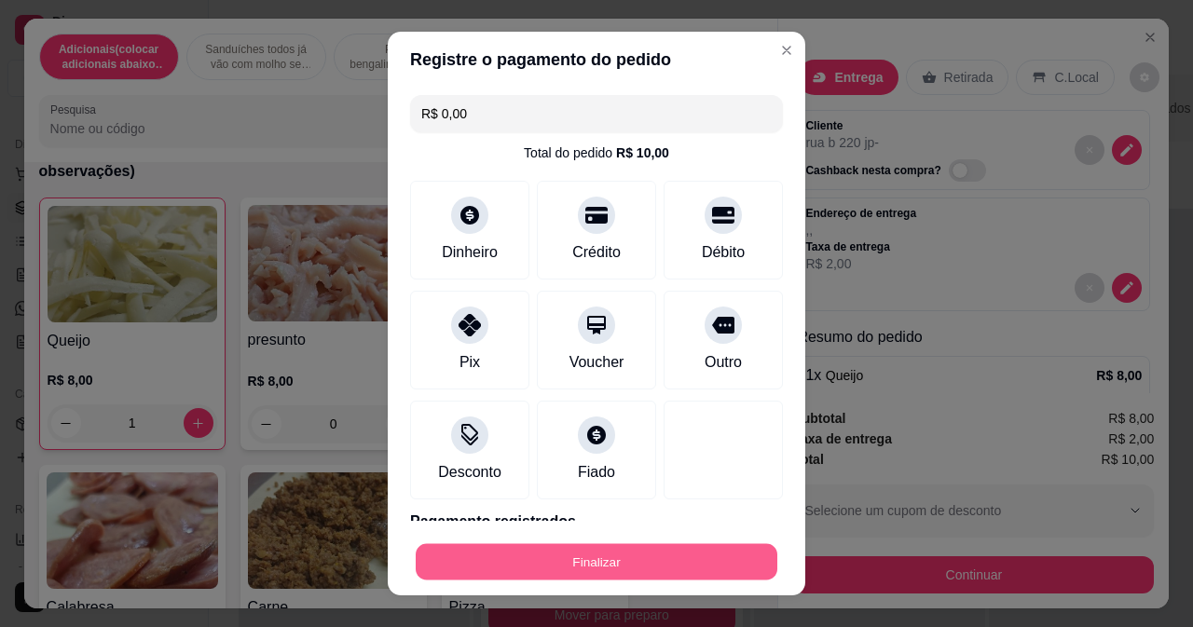
click at [652, 555] on button "Finalizar" at bounding box center [597, 562] width 362 height 36
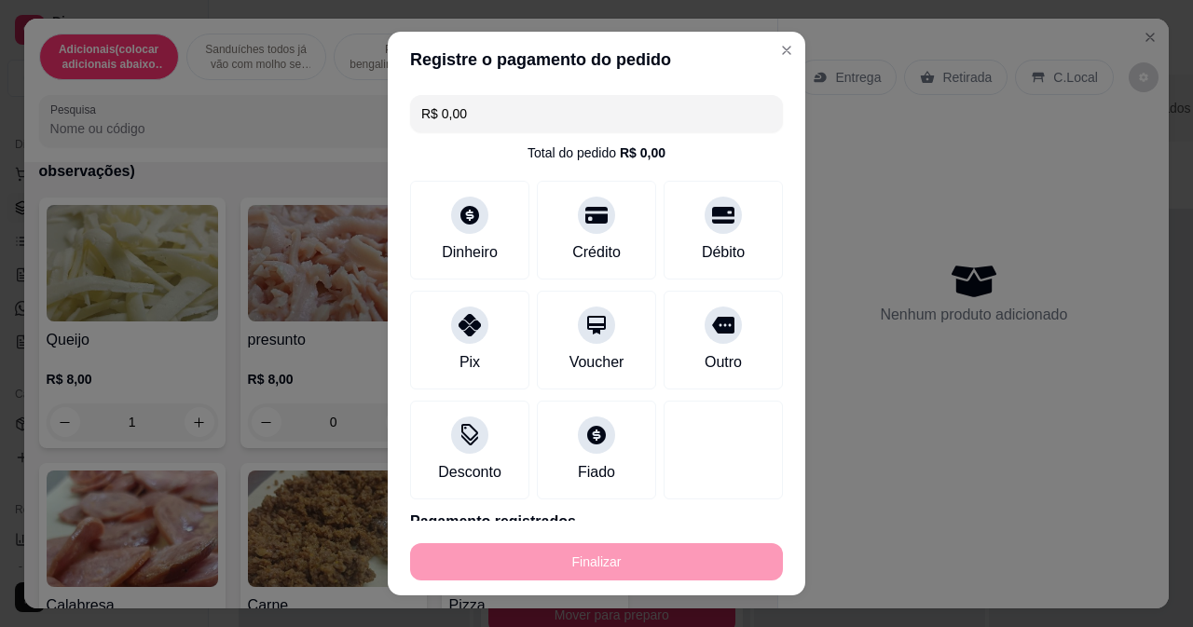
type input "0"
type input "-R$ 10,00"
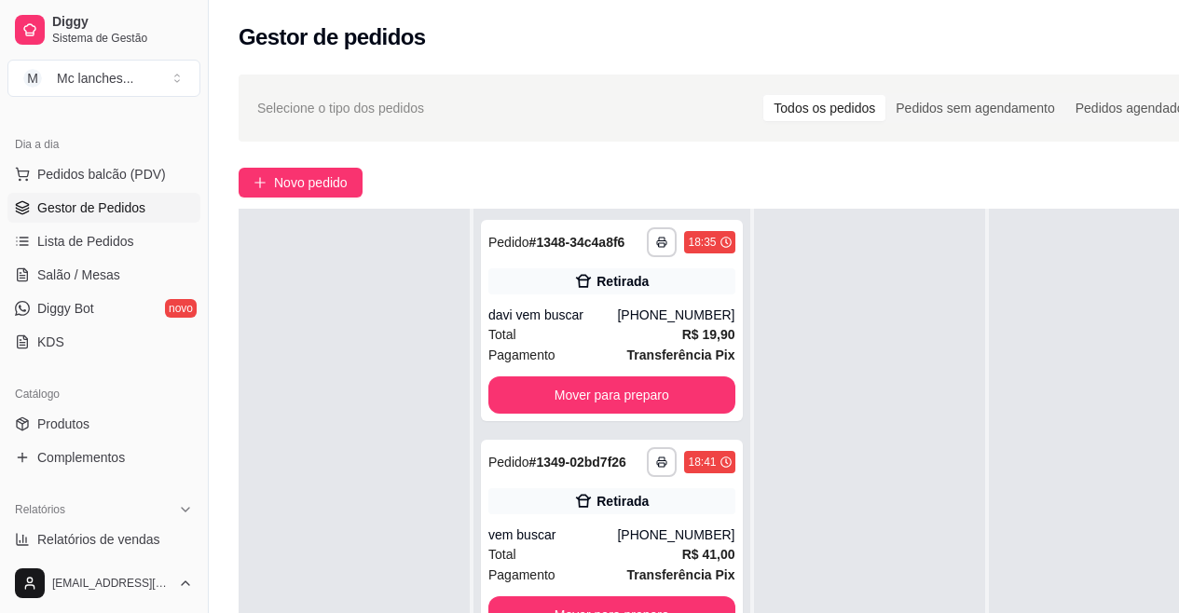
click at [142, 226] on ul "Pedidos balcão (PDV) Gestor de Pedidos Lista de Pedidos Salão / Mesas Diggy Bot…" at bounding box center [103, 258] width 193 height 198
click at [143, 234] on link "Lista de Pedidos" at bounding box center [103, 241] width 193 height 30
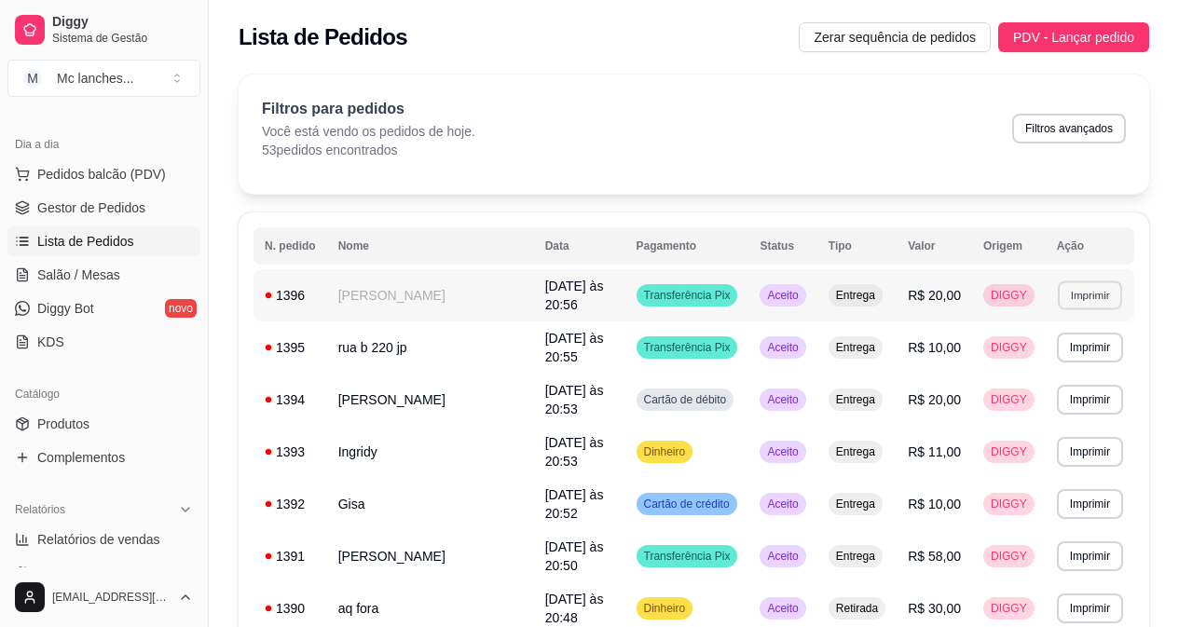
click at [1066, 284] on button "Imprimir" at bounding box center [1090, 295] width 64 height 29
click at [1075, 345] on button "Balcão Principal" at bounding box center [1054, 356] width 130 height 29
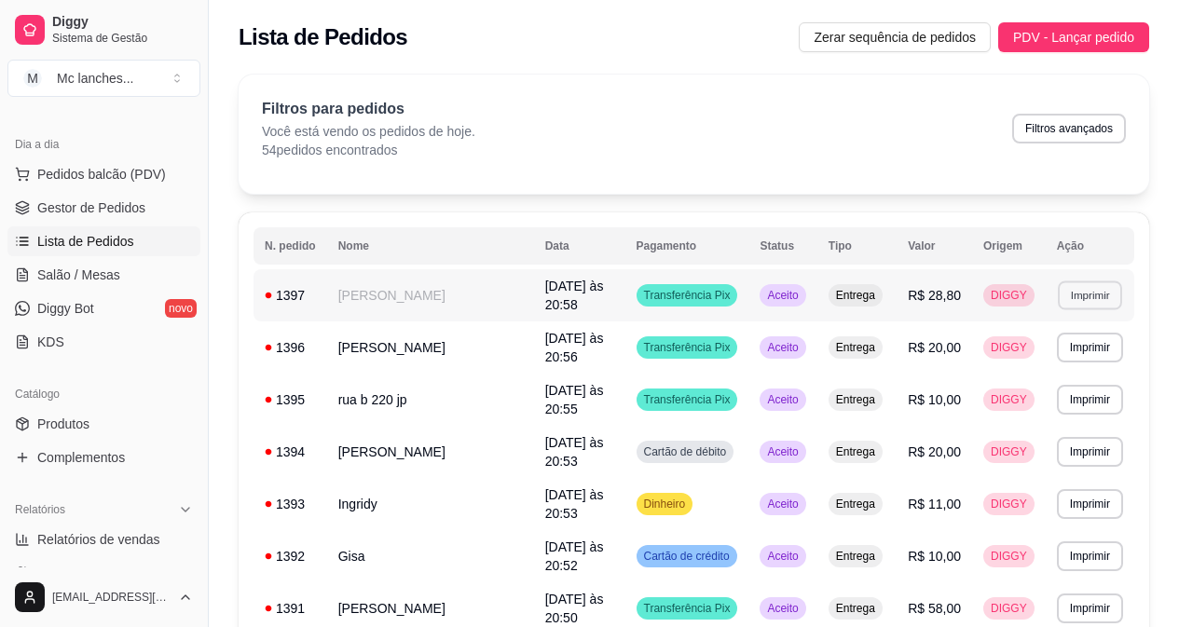
click at [1078, 299] on button "Imprimir" at bounding box center [1090, 295] width 64 height 29
click at [1083, 359] on button "Balcão Principal" at bounding box center [1054, 357] width 135 height 30
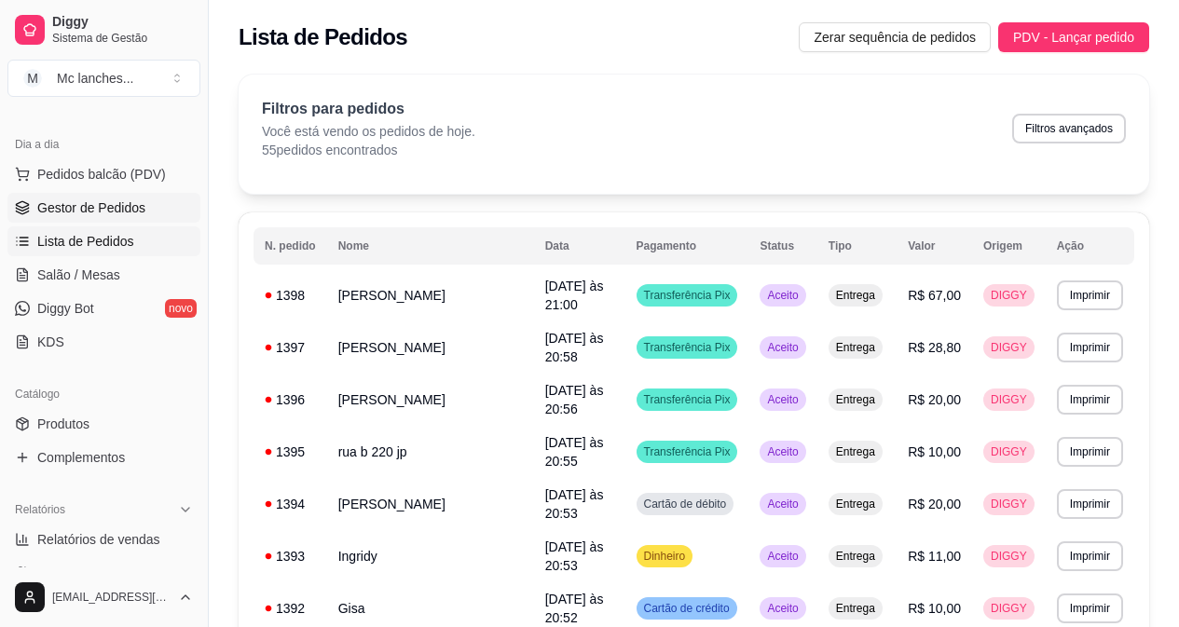
click at [133, 204] on span "Gestor de Pedidos" at bounding box center [91, 208] width 108 height 19
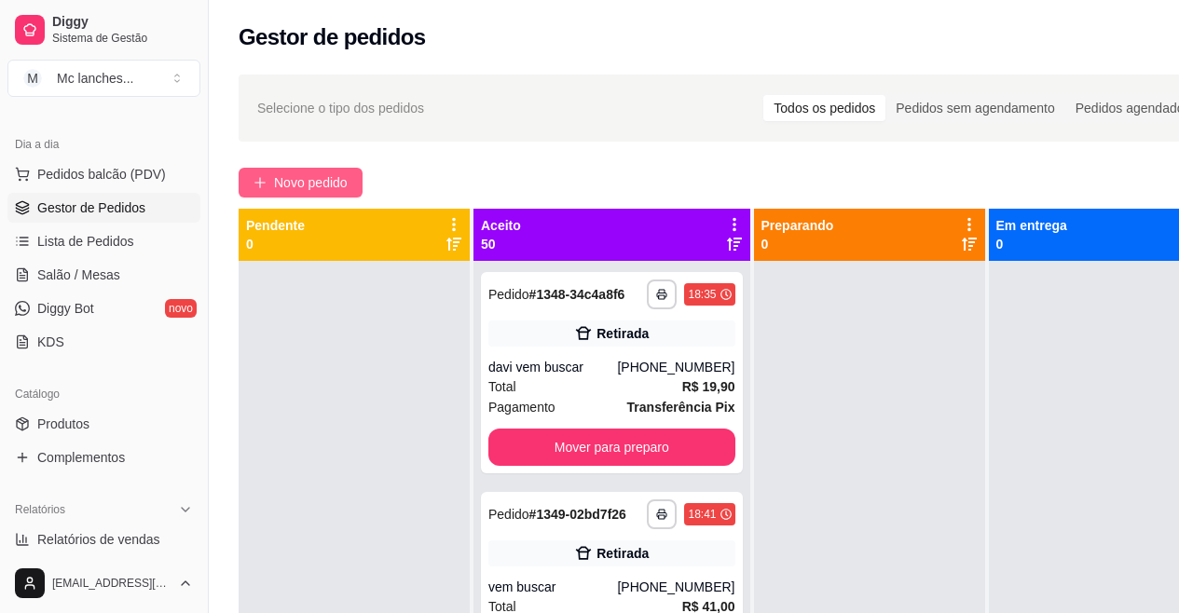
click at [321, 189] on span "Novo pedido" at bounding box center [311, 182] width 74 height 21
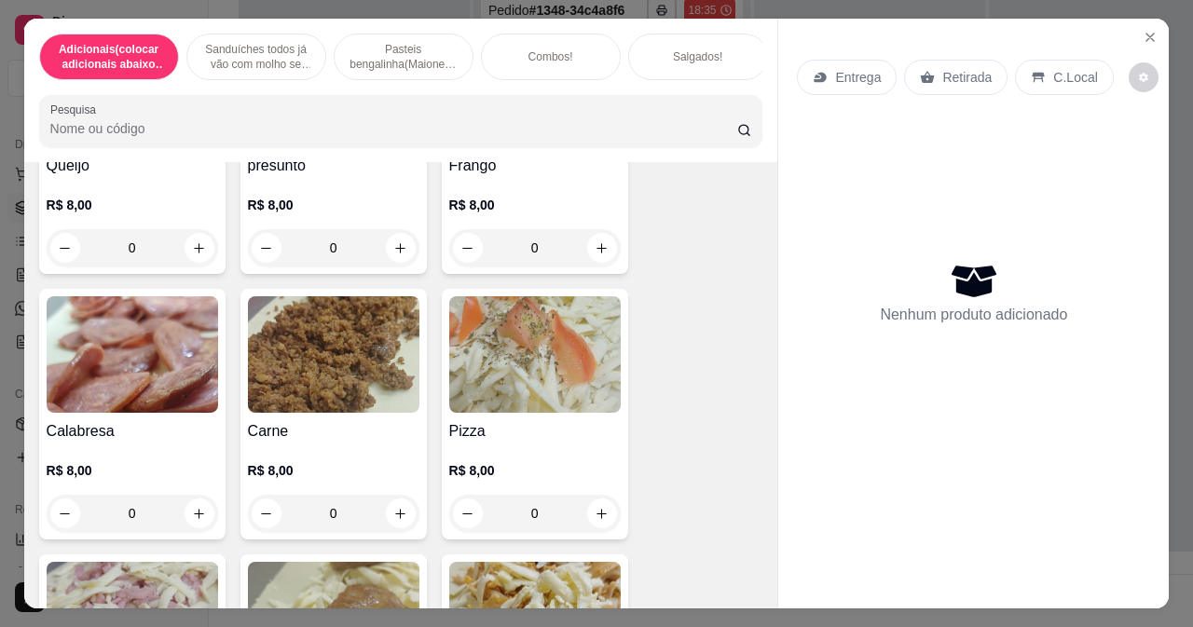
scroll to position [2423, 0]
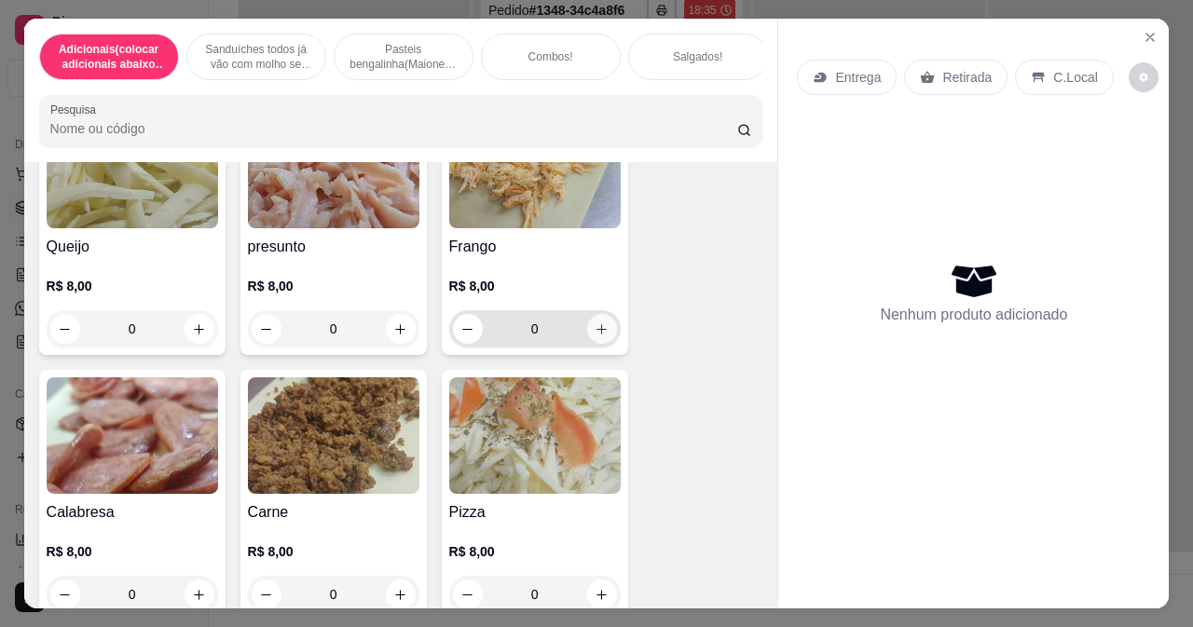
click at [599, 336] on icon "increase-product-quantity" at bounding box center [602, 329] width 14 height 14
type input "1"
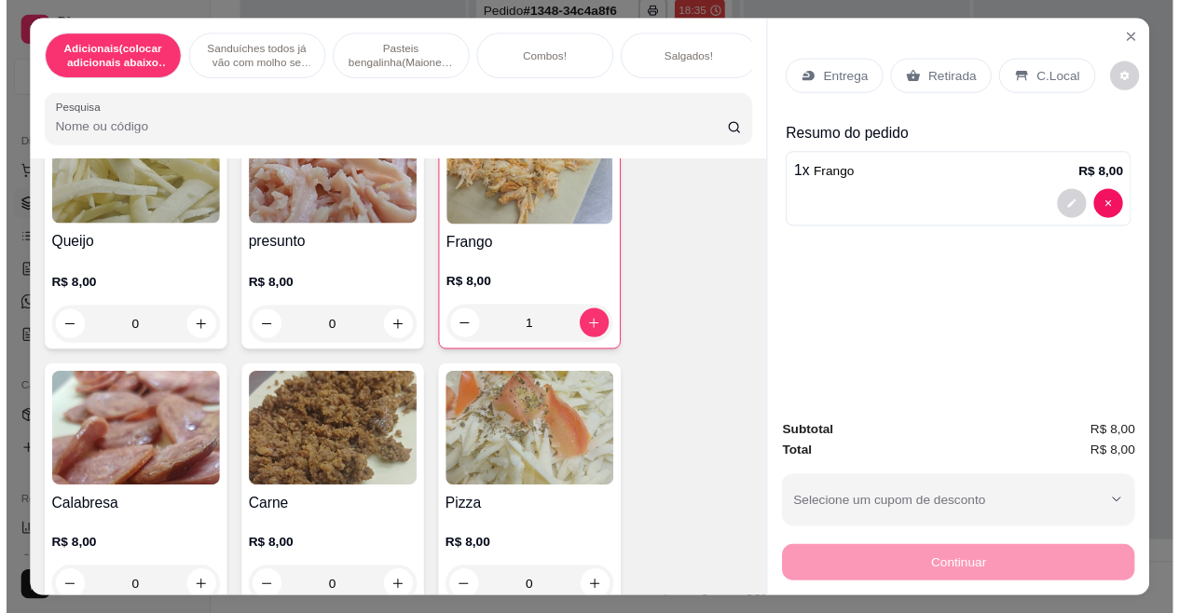
scroll to position [2386, 0]
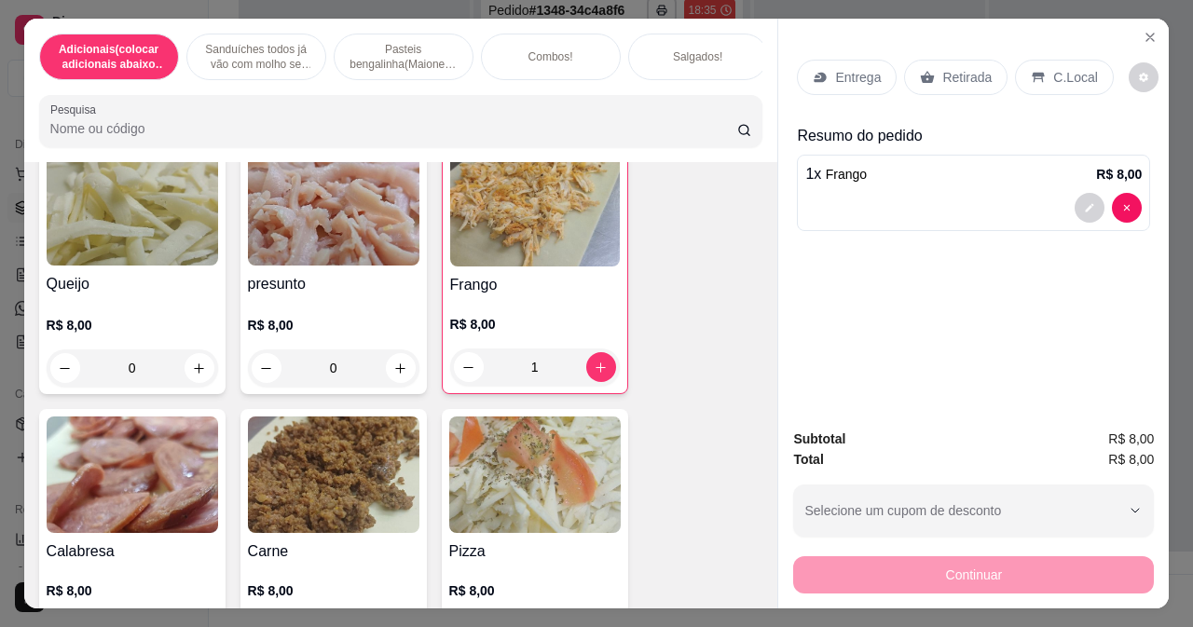
click at [828, 68] on div "Entrega" at bounding box center [847, 77] width 100 height 35
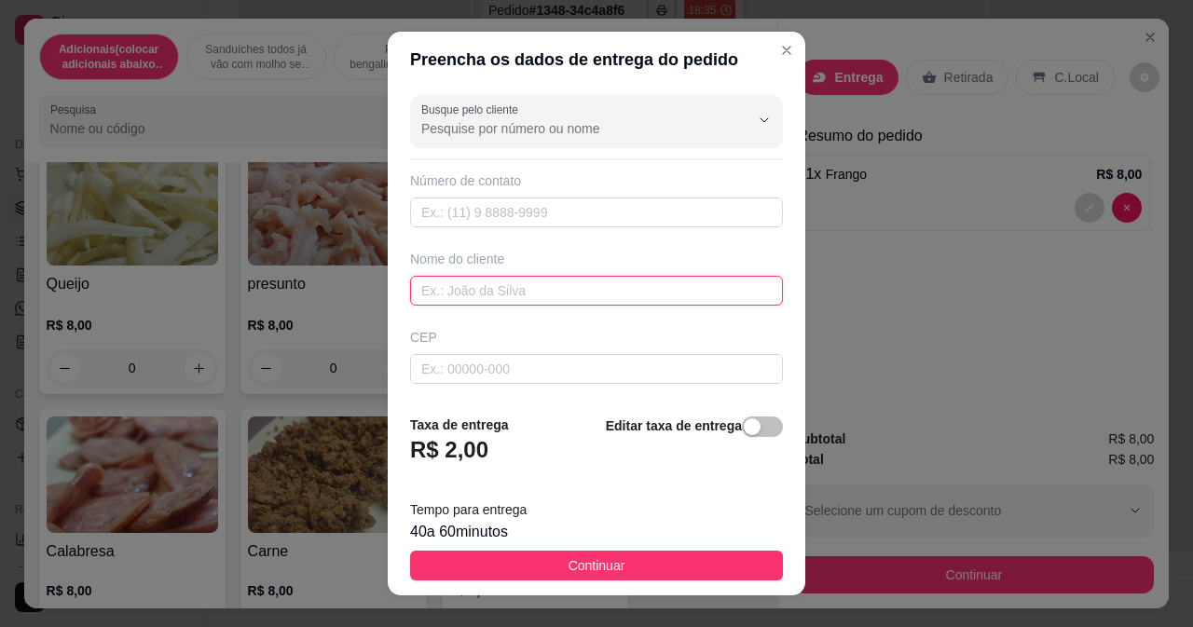
click at [449, 284] on input "text" at bounding box center [596, 291] width 373 height 30
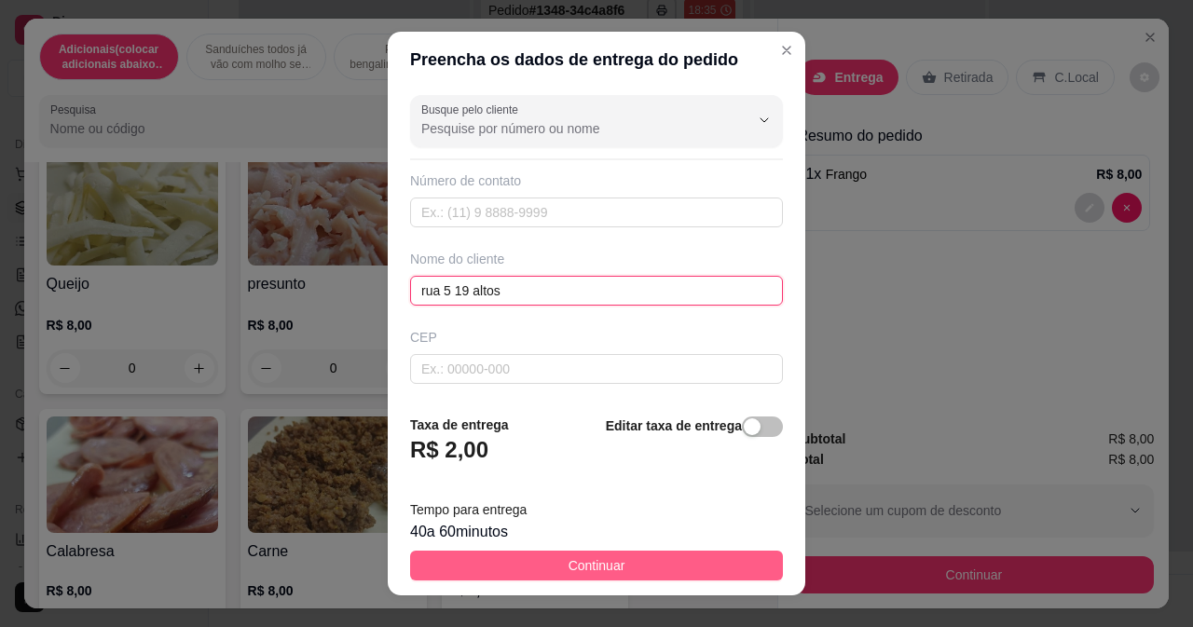
type input "rua 5 19 altos"
click at [530, 553] on button "Continuar" at bounding box center [596, 566] width 373 height 30
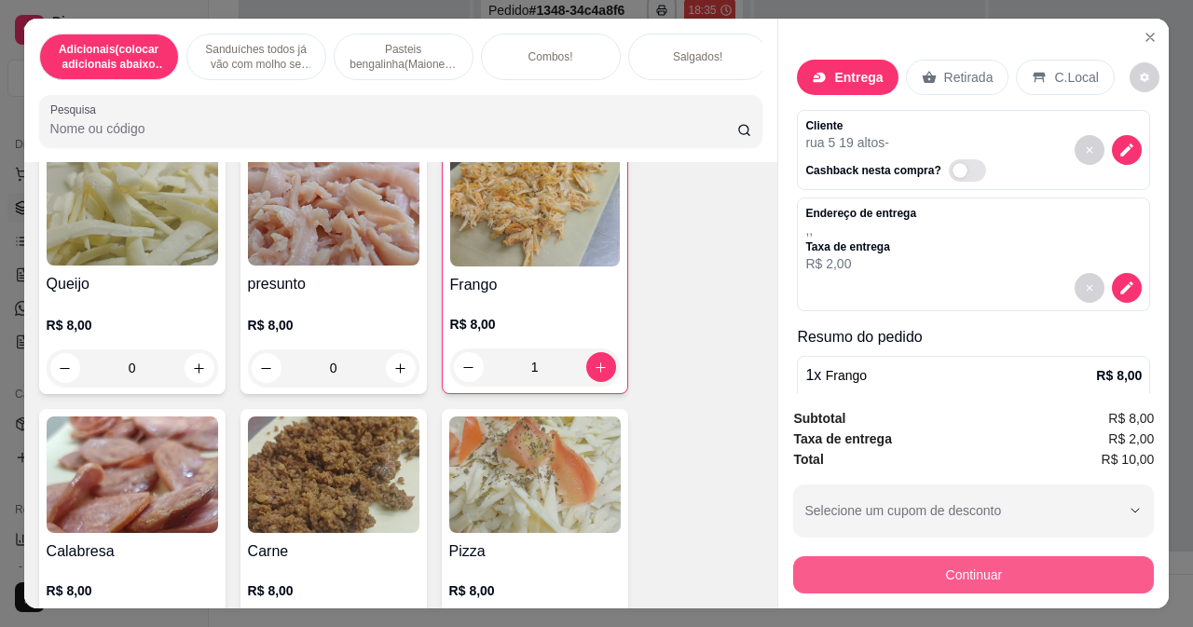
click at [793, 561] on button "Continuar" at bounding box center [973, 574] width 361 height 37
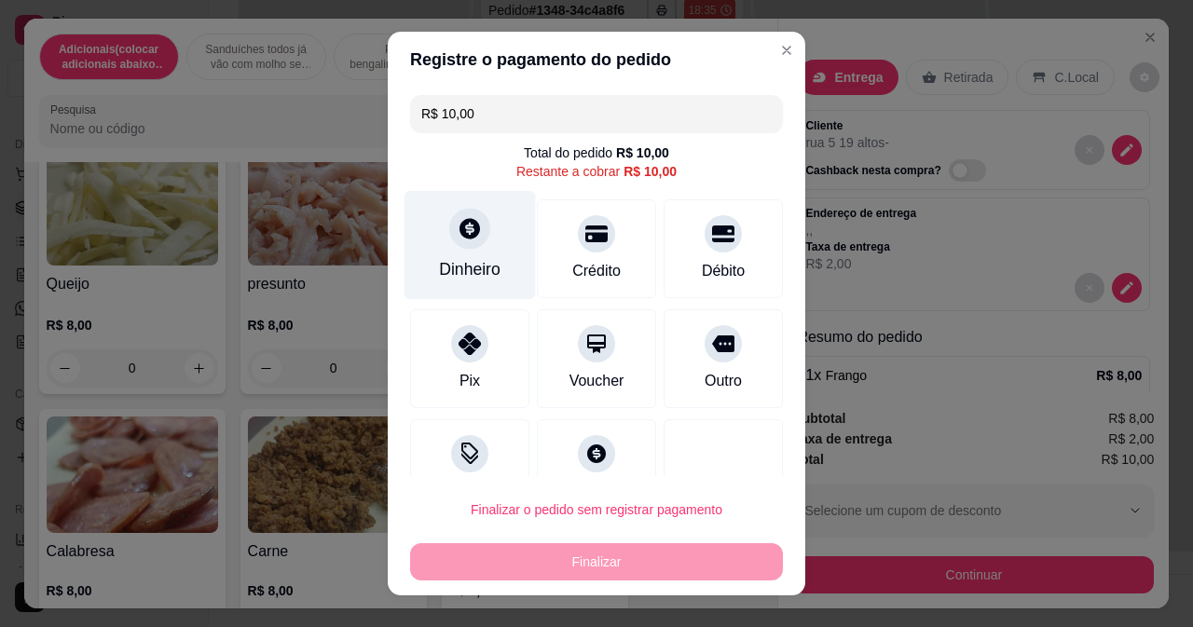
click at [451, 255] on div "Dinheiro" at bounding box center [469, 244] width 131 height 109
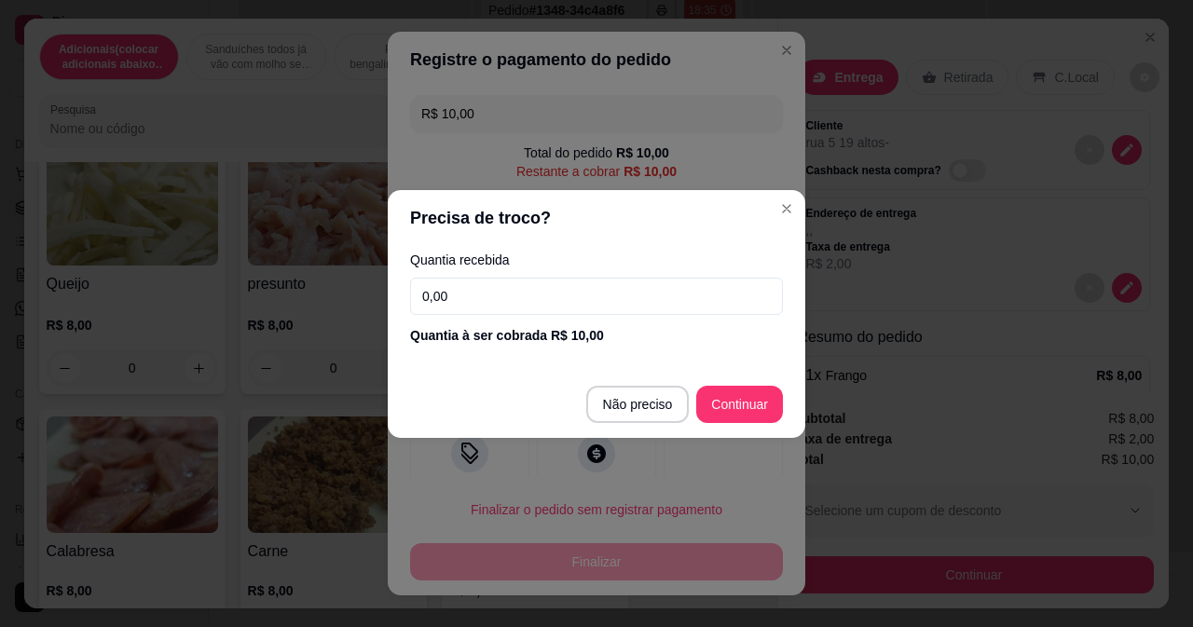
click at [612, 296] on input "0,00" at bounding box center [596, 296] width 373 height 37
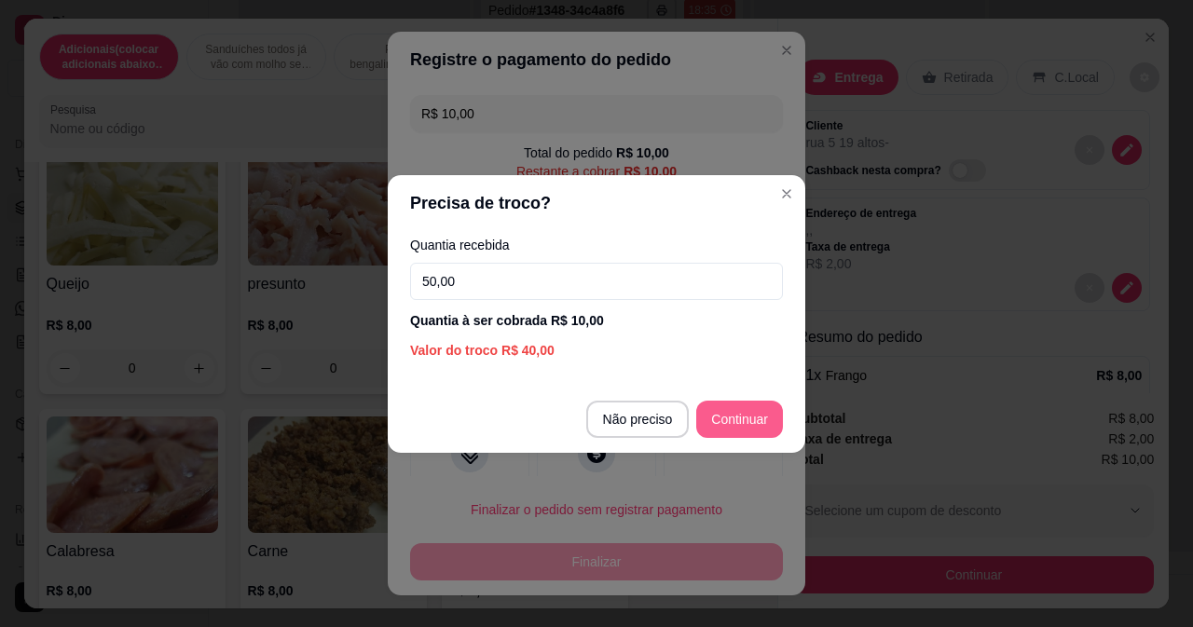
type input "50,00"
type input "R$ 0,00"
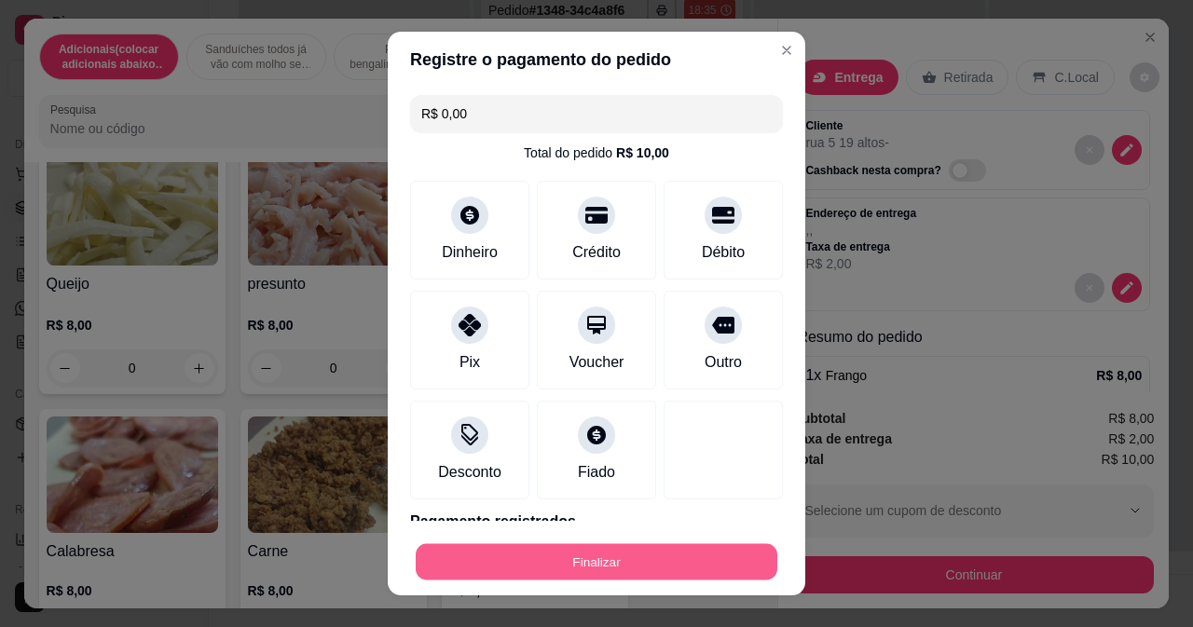
click at [645, 545] on button "Finalizar" at bounding box center [597, 562] width 362 height 36
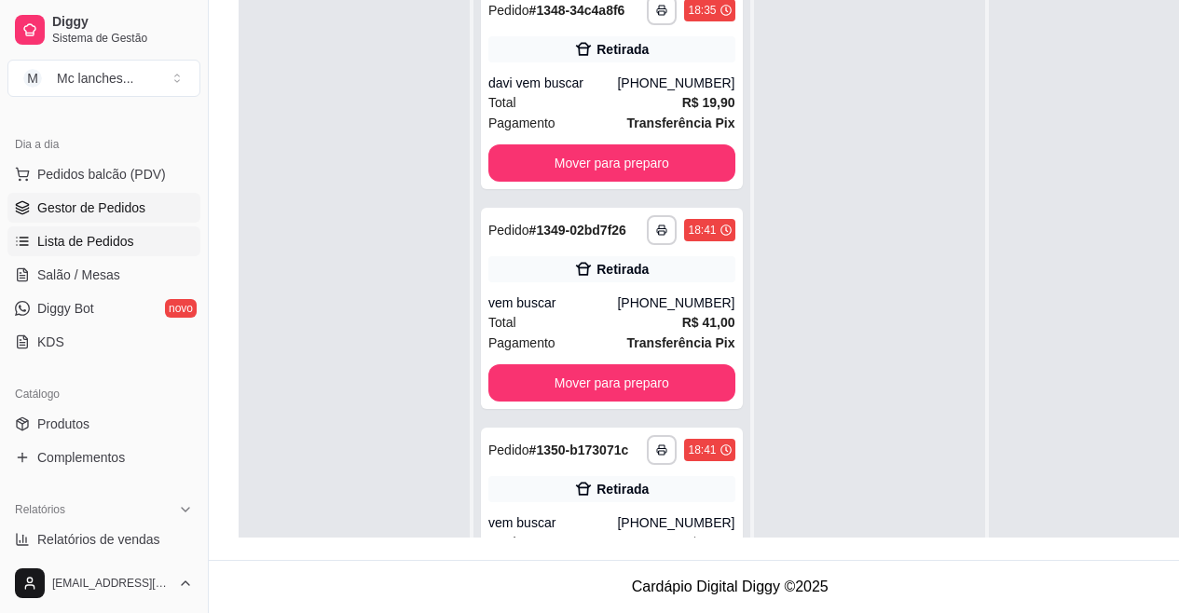
drag, startPoint x: 97, startPoint y: 243, endPoint x: 167, endPoint y: 229, distance: 71.3
click at [98, 243] on span "Lista de Pedidos" at bounding box center [85, 241] width 97 height 19
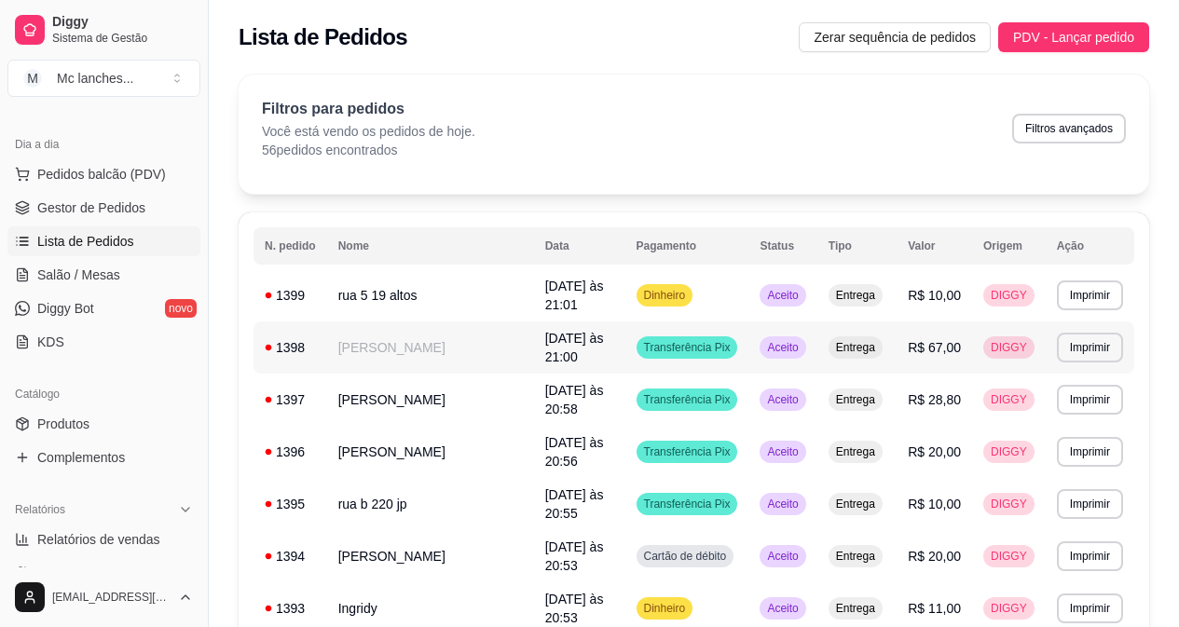
click at [924, 343] on span "R$ 67,00" at bounding box center [934, 347] width 53 height 15
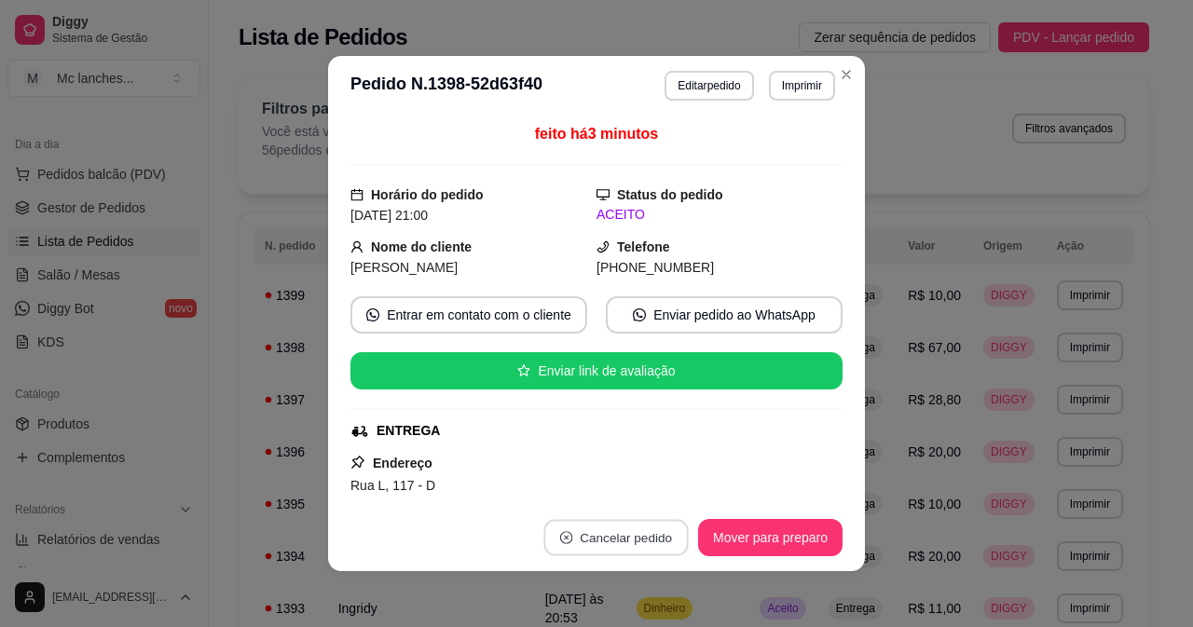
click at [626, 533] on button "Cancelar pedido" at bounding box center [615, 538] width 144 height 36
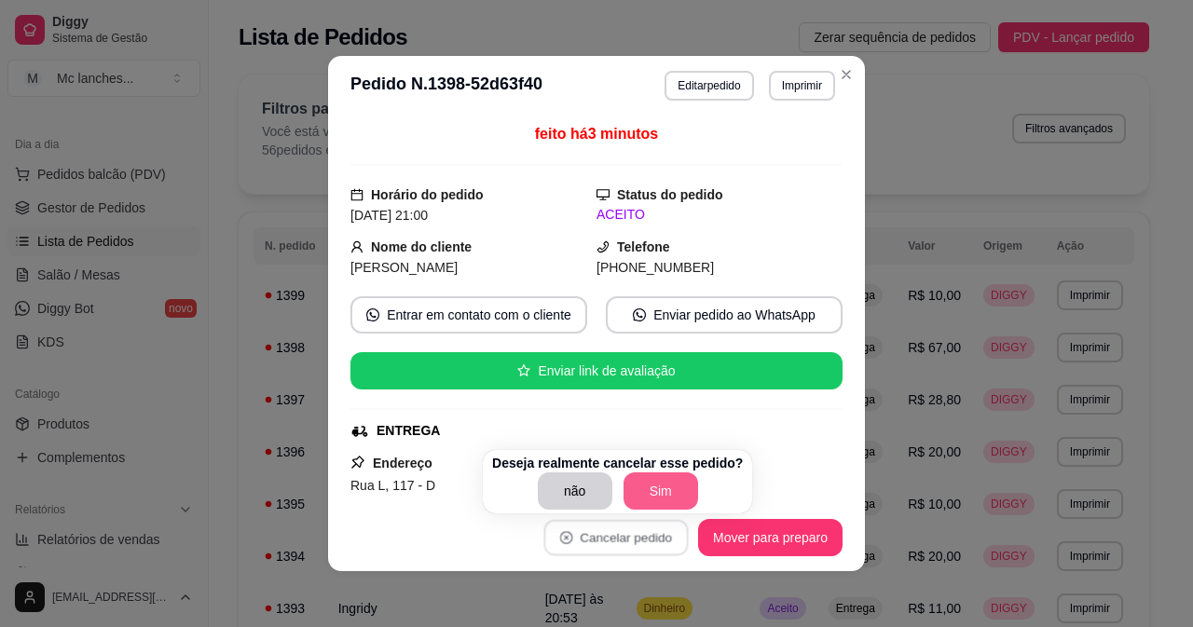
click at [662, 480] on button "Sim" at bounding box center [660, 491] width 75 height 37
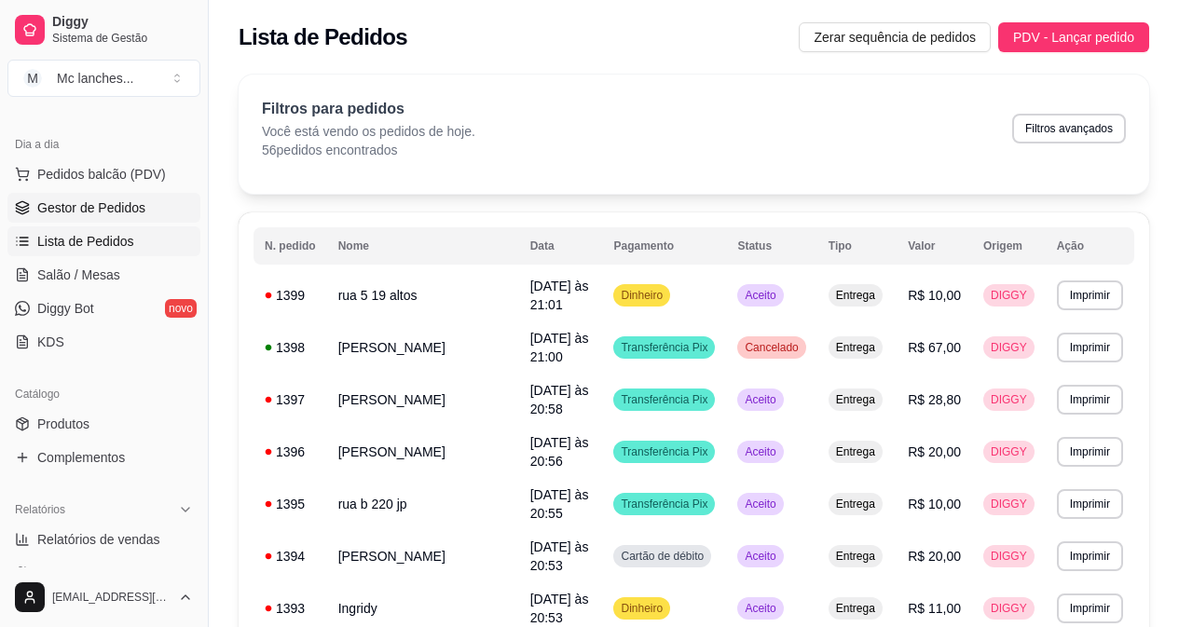
click at [124, 208] on span "Gestor de Pedidos" at bounding box center [91, 208] width 108 height 19
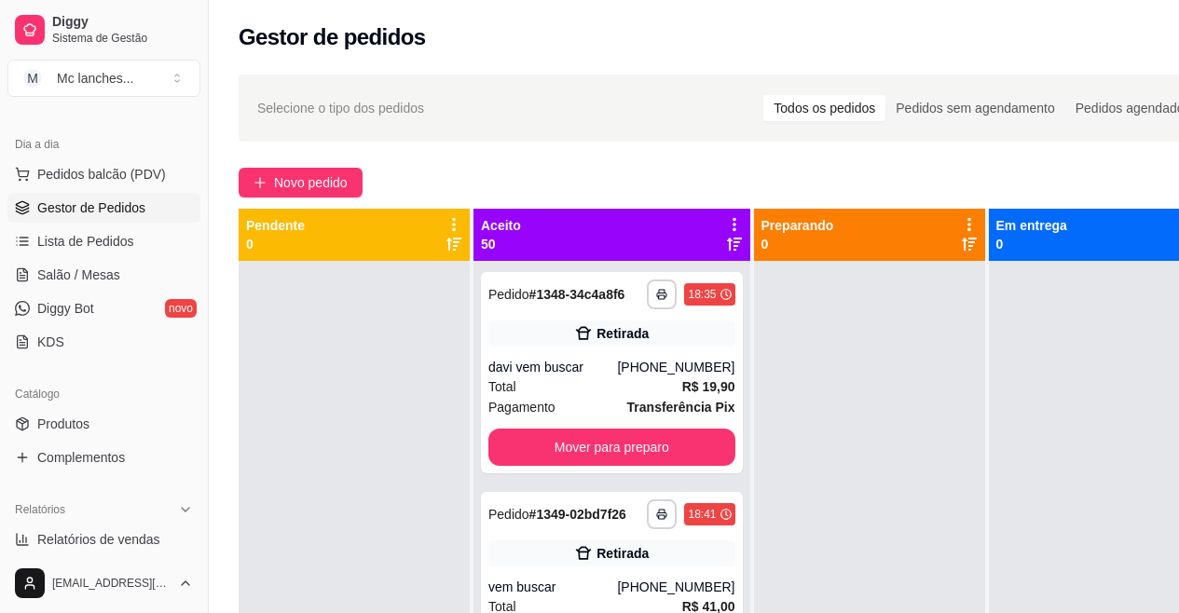
click at [316, 157] on div "**********" at bounding box center [730, 453] width 1043 height 781
click at [325, 178] on span "Novo pedido" at bounding box center [311, 182] width 74 height 21
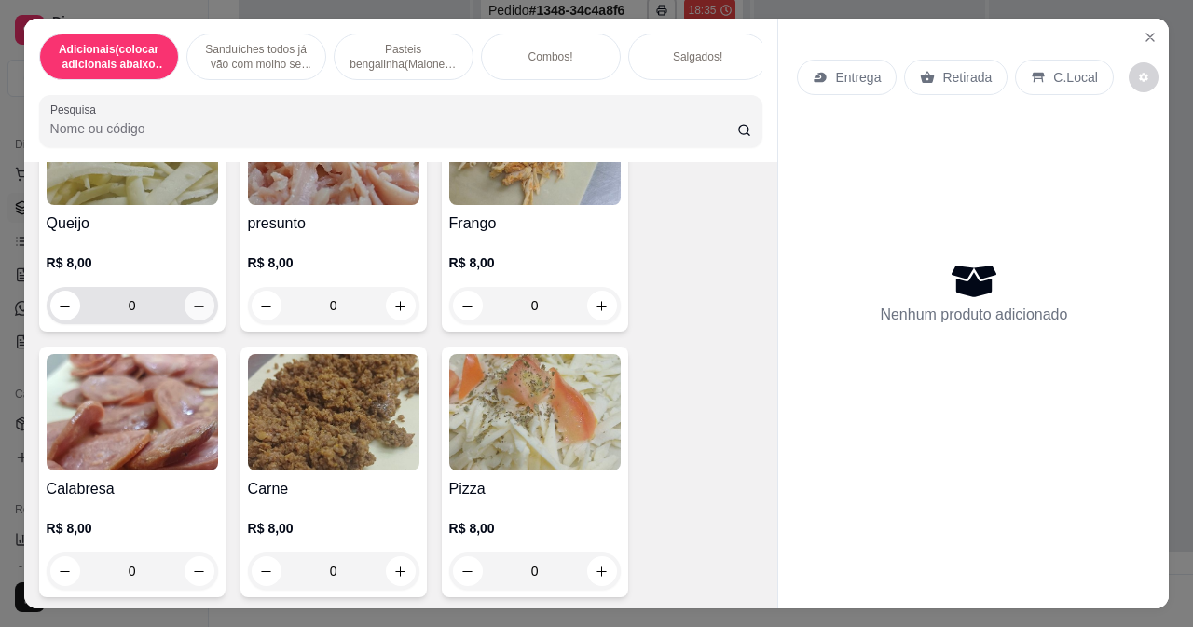
scroll to position [2423, 0]
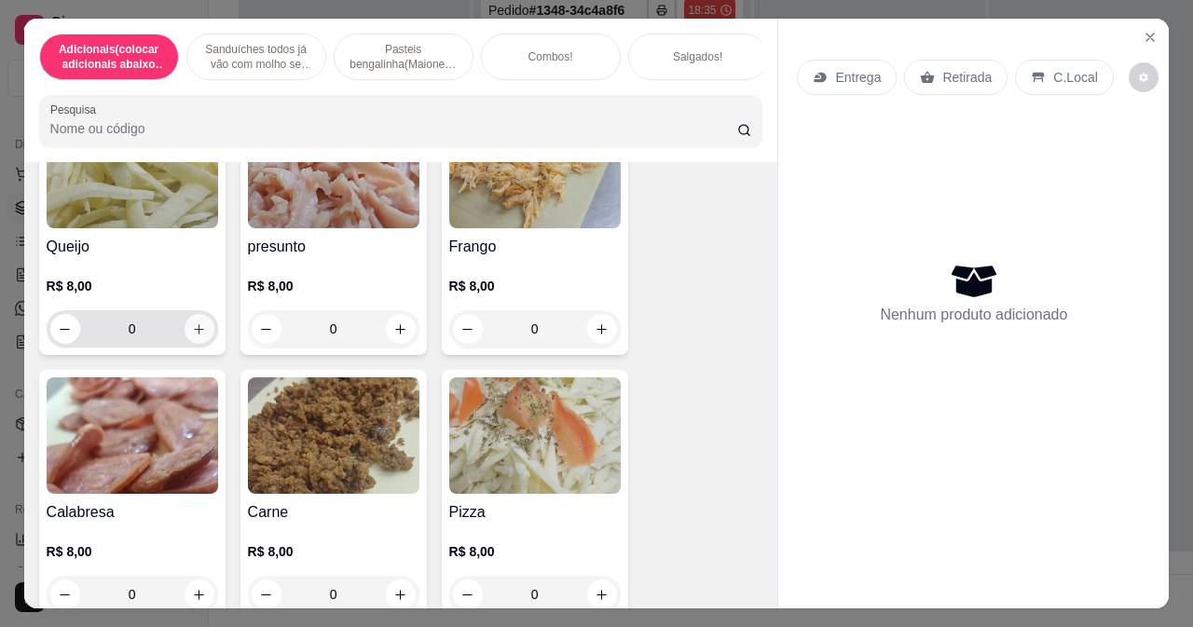
click at [192, 330] on icon "increase-product-quantity" at bounding box center [199, 329] width 14 height 14
type input "1"
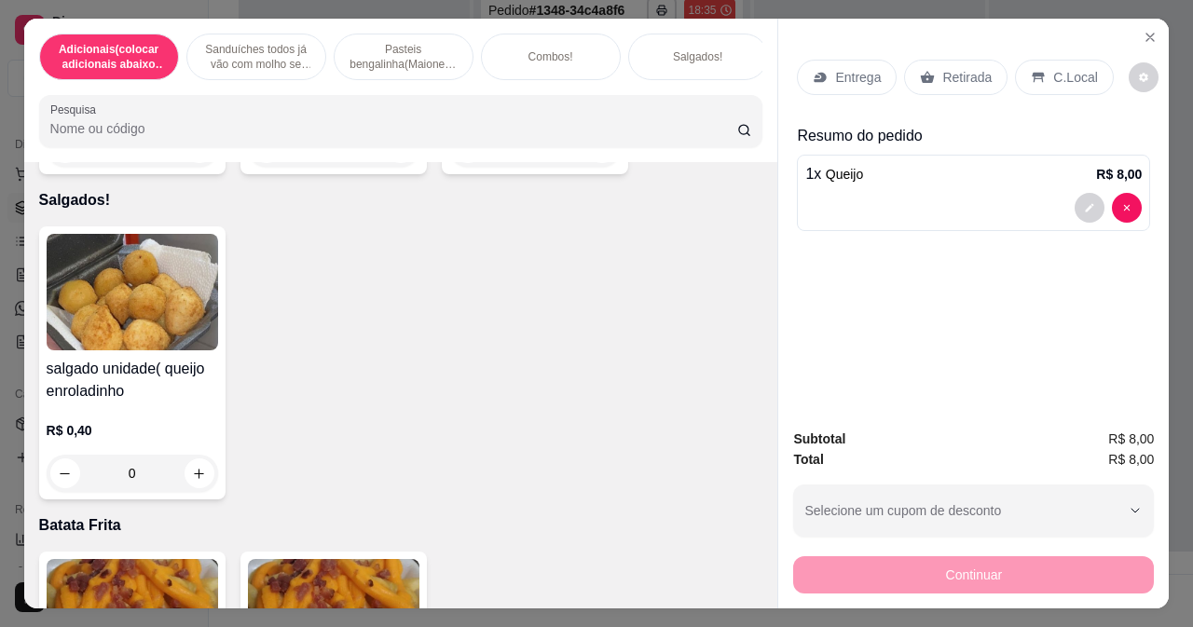
scroll to position [6245, 0]
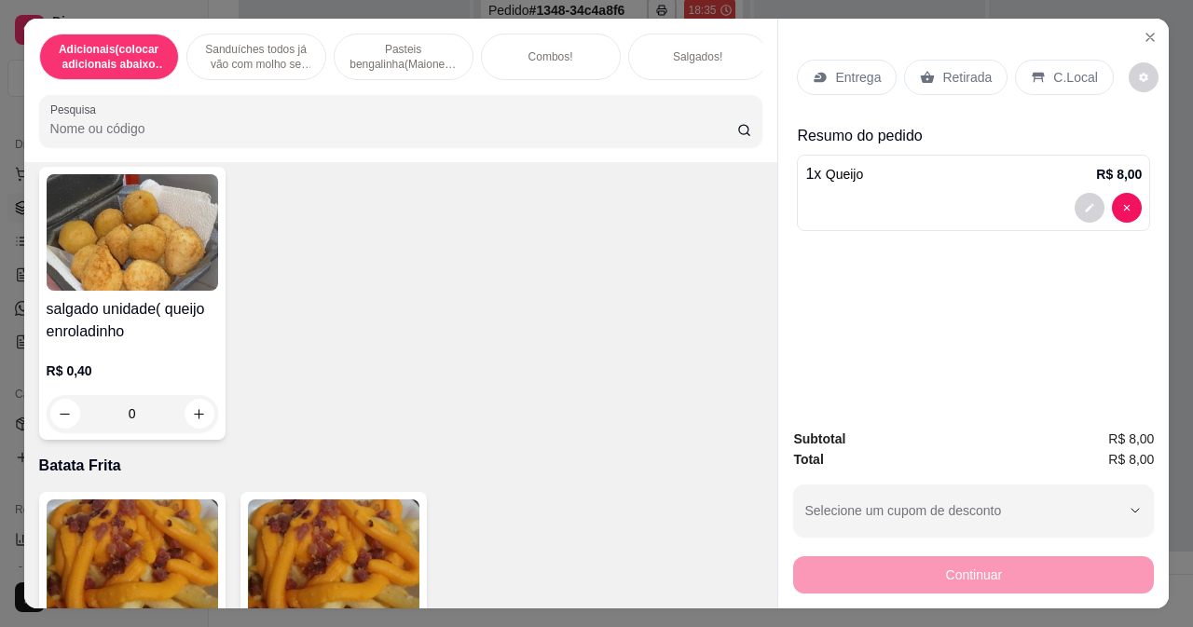
click at [146, 430] on input "0" at bounding box center [132, 413] width 104 height 37
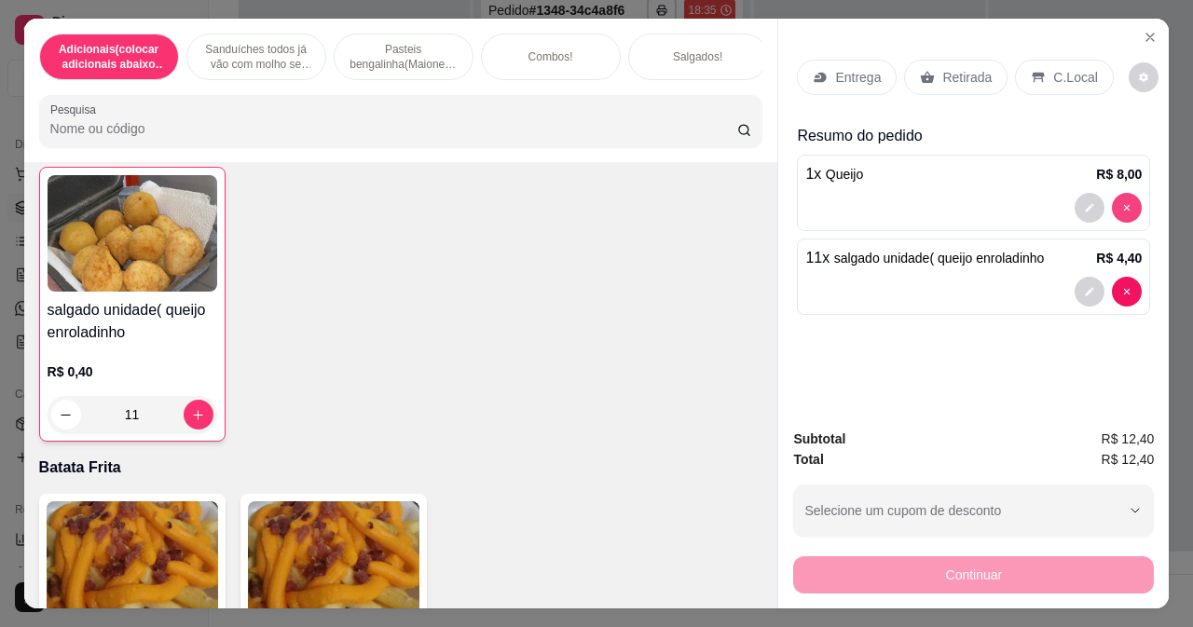
type input "11"
type input "0"
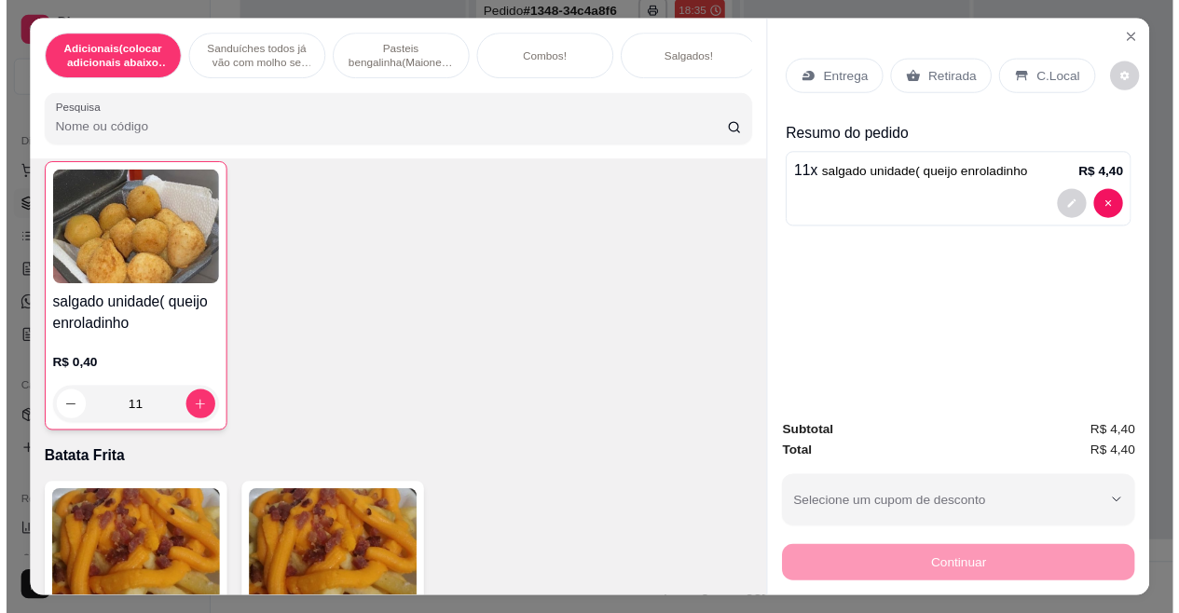
scroll to position [6243, 0]
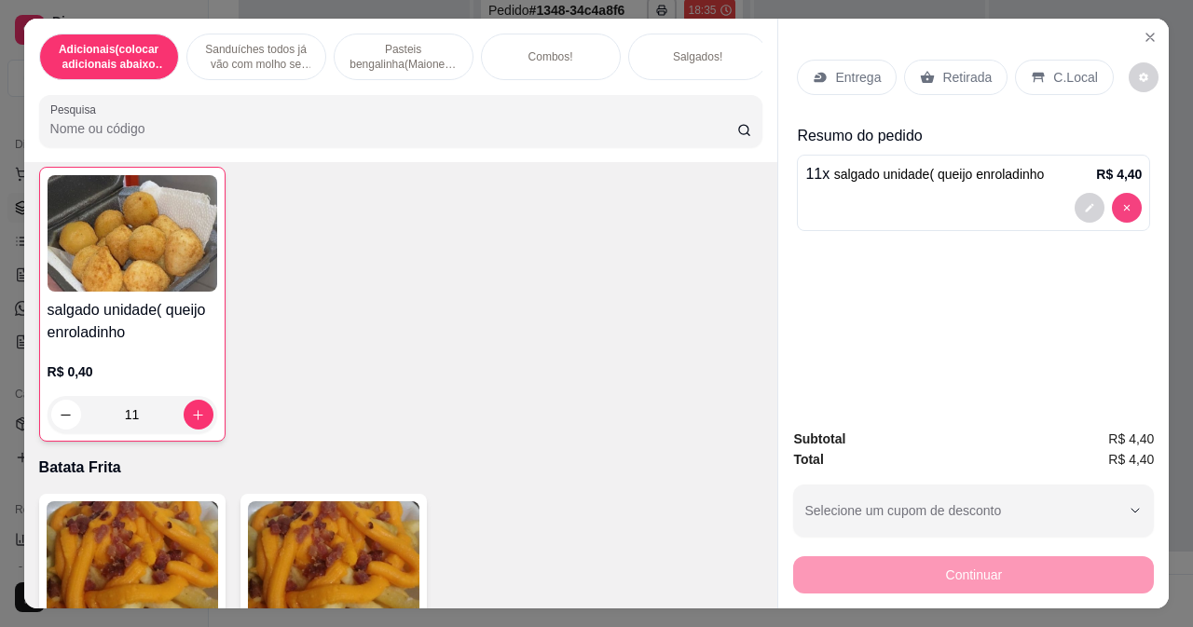
type input "0"
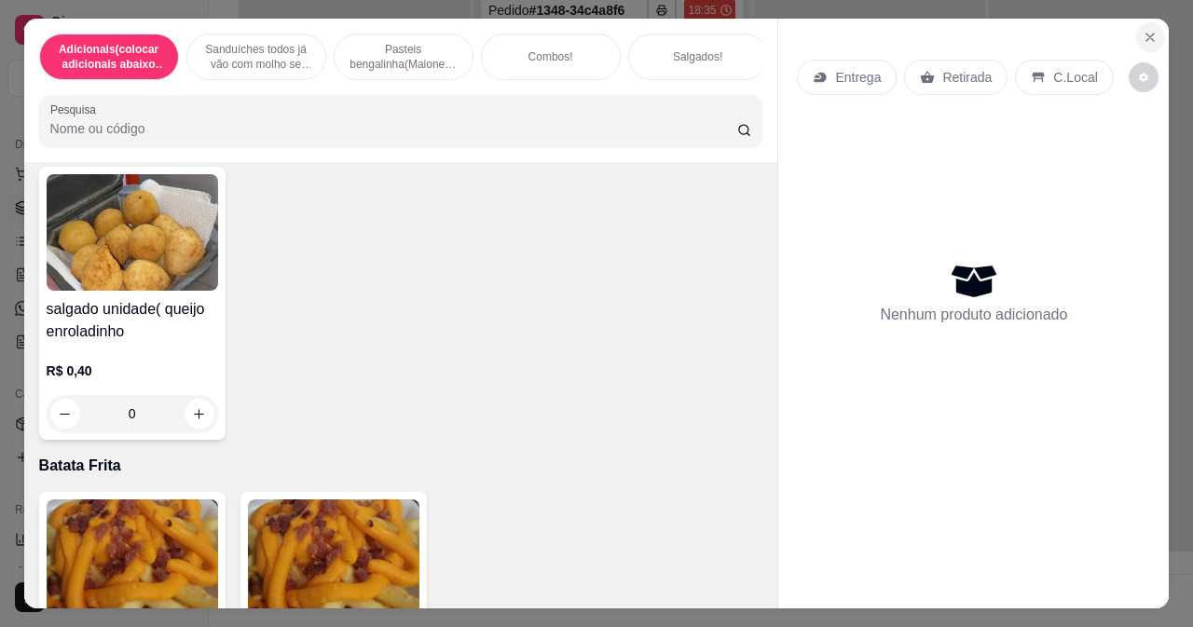
click at [1150, 22] on button "Close" at bounding box center [1150, 37] width 30 height 30
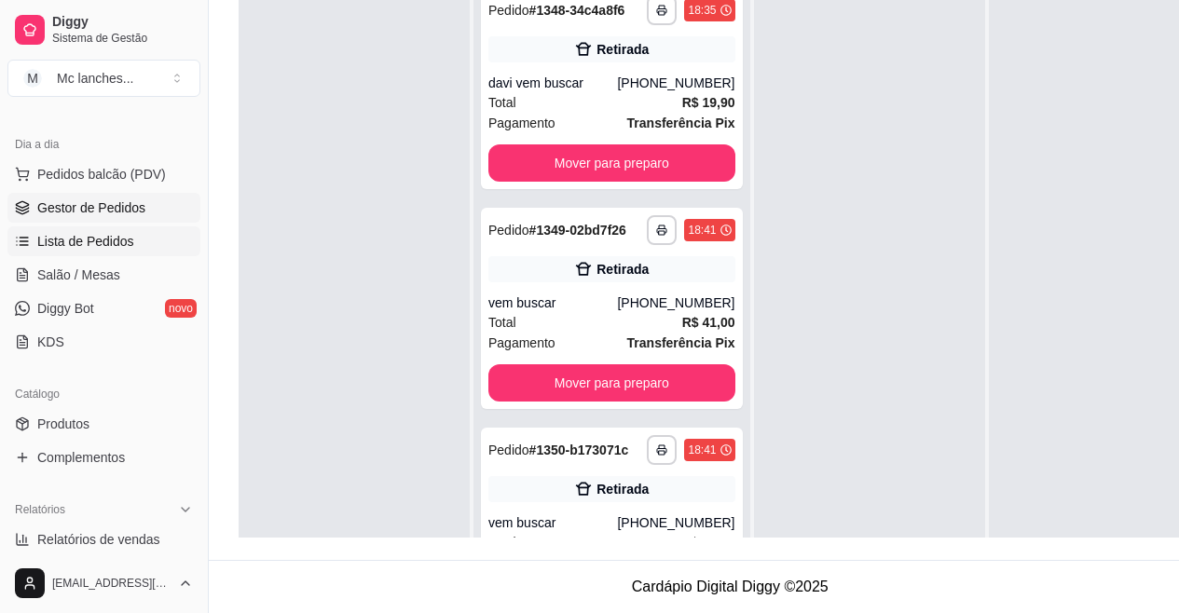
click at [104, 227] on link "Lista de Pedidos" at bounding box center [103, 241] width 193 height 30
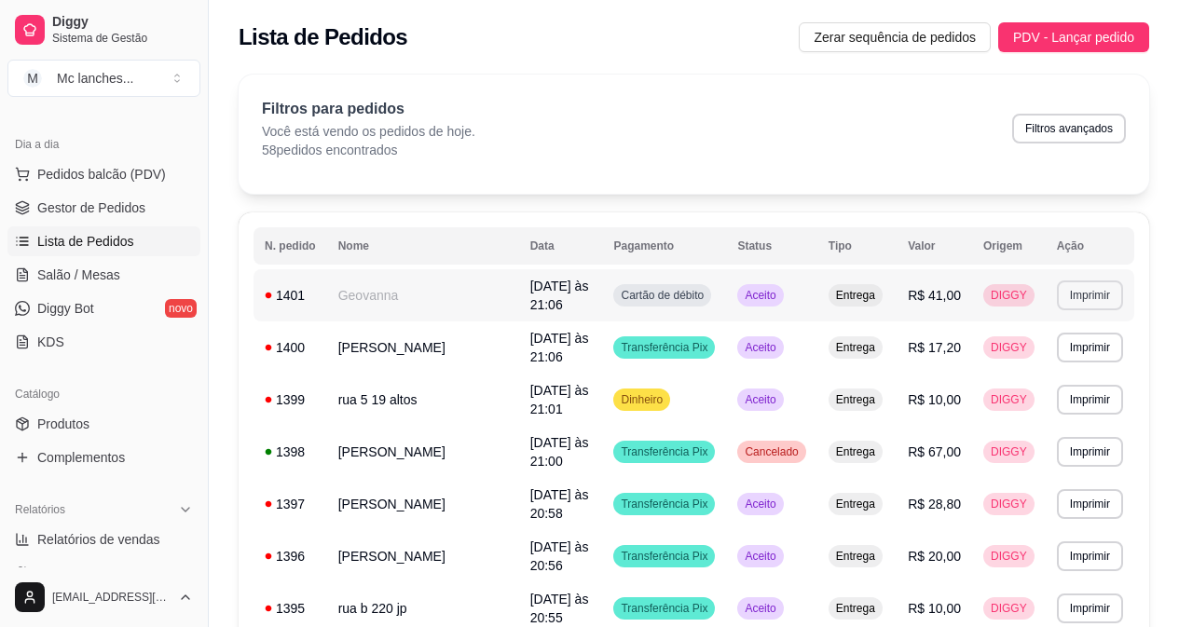
click at [1082, 298] on button "Imprimir" at bounding box center [1090, 296] width 66 height 30
click at [1074, 339] on div "Escolha a impressora Balcão Principal" at bounding box center [1057, 343] width 154 height 63
click at [1072, 351] on button "Balcão Principal" at bounding box center [1057, 356] width 130 height 29
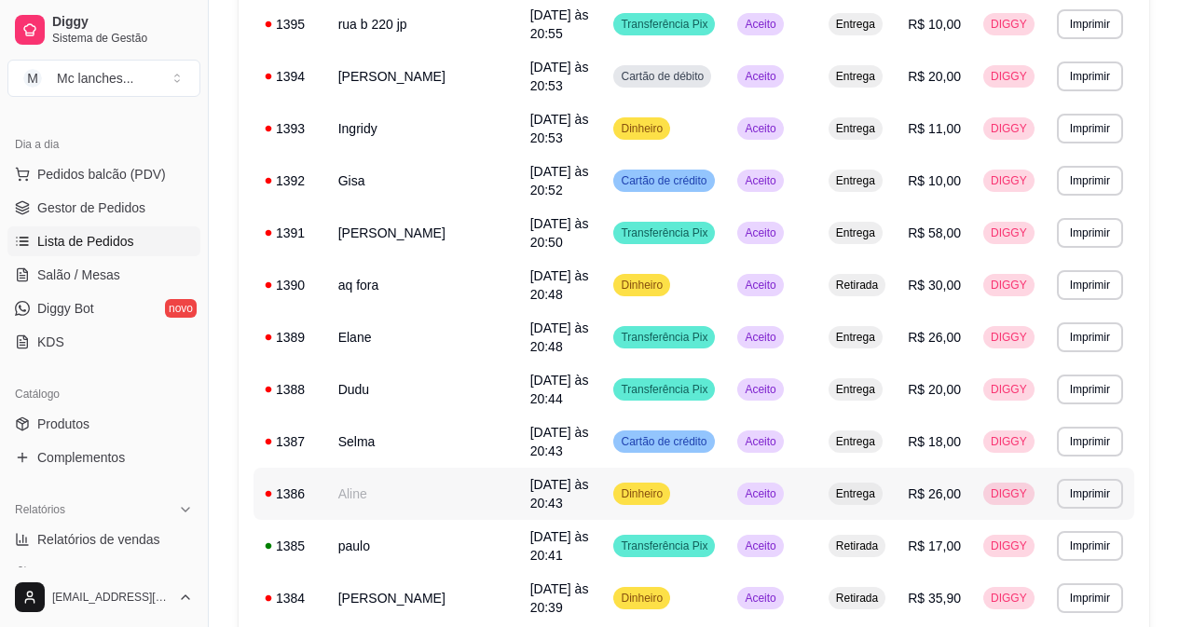
scroll to position [652, 0]
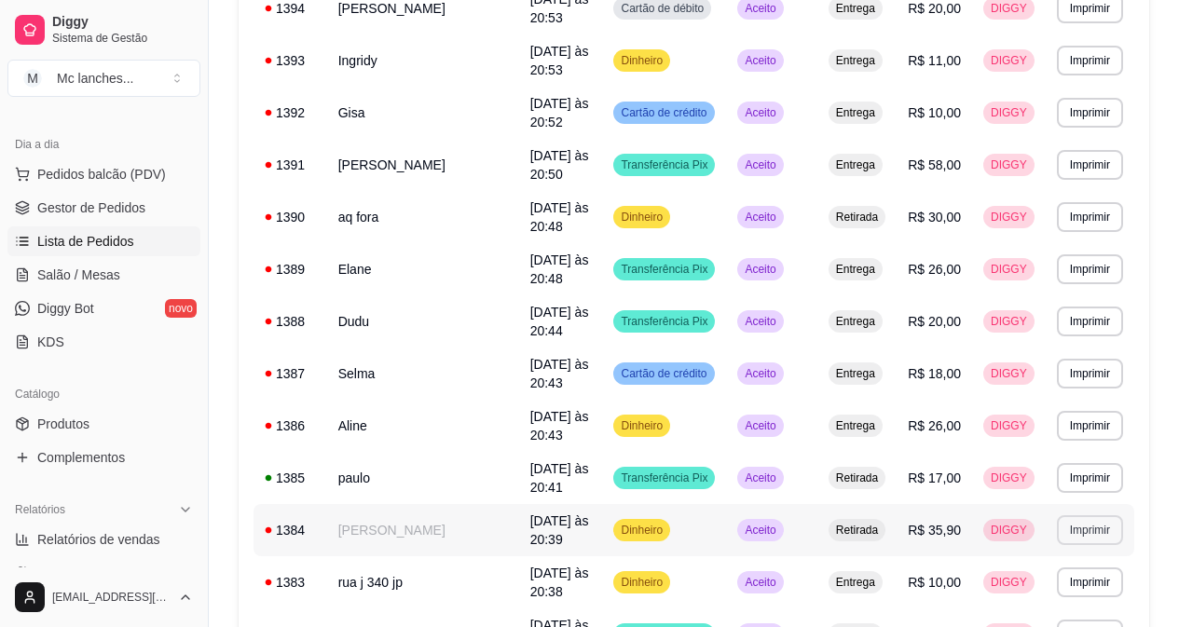
click at [1094, 515] on button "Imprimir" at bounding box center [1090, 530] width 66 height 30
click at [1064, 460] on button "Balcão Principal" at bounding box center [1057, 464] width 130 height 29
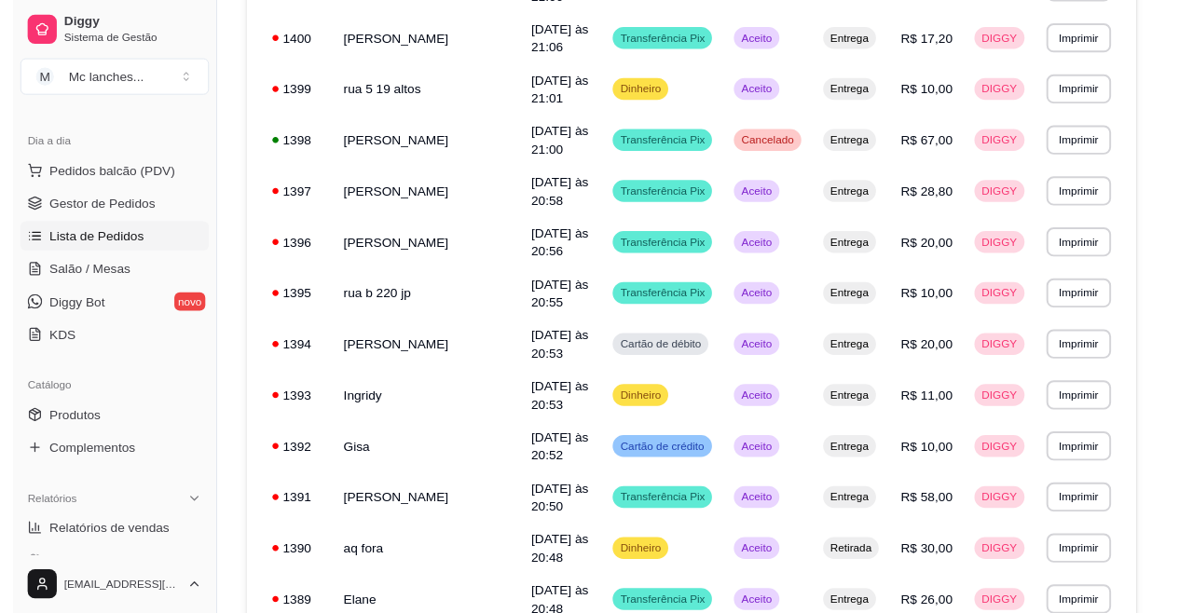
scroll to position [0, 0]
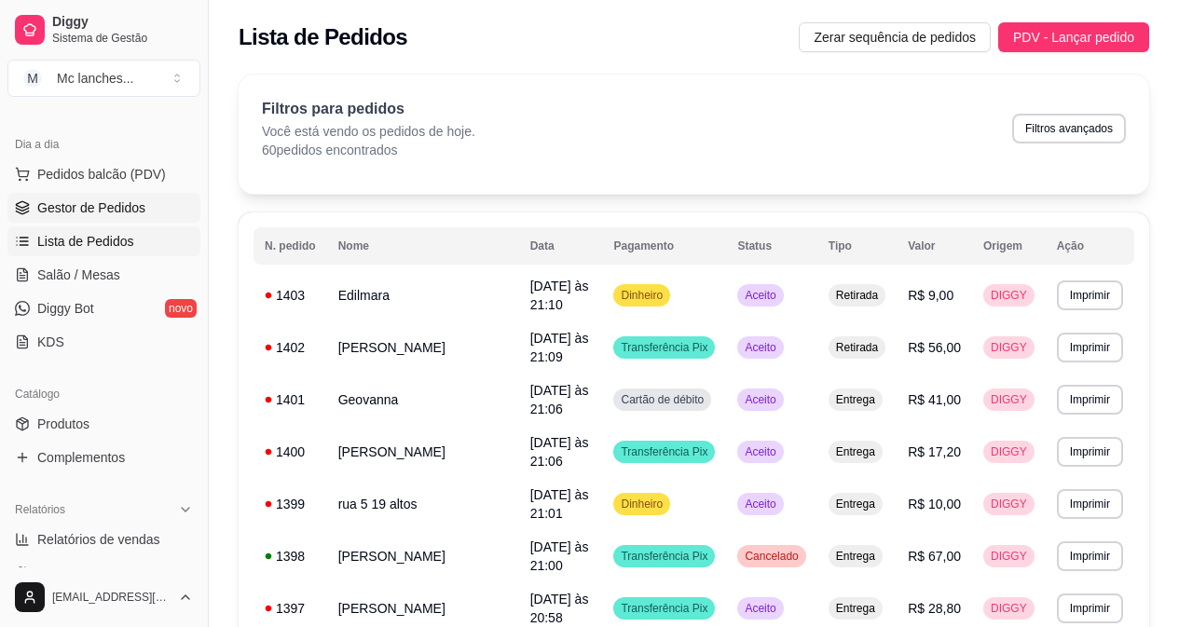
click at [89, 204] on span "Gestor de Pedidos" at bounding box center [91, 208] width 108 height 19
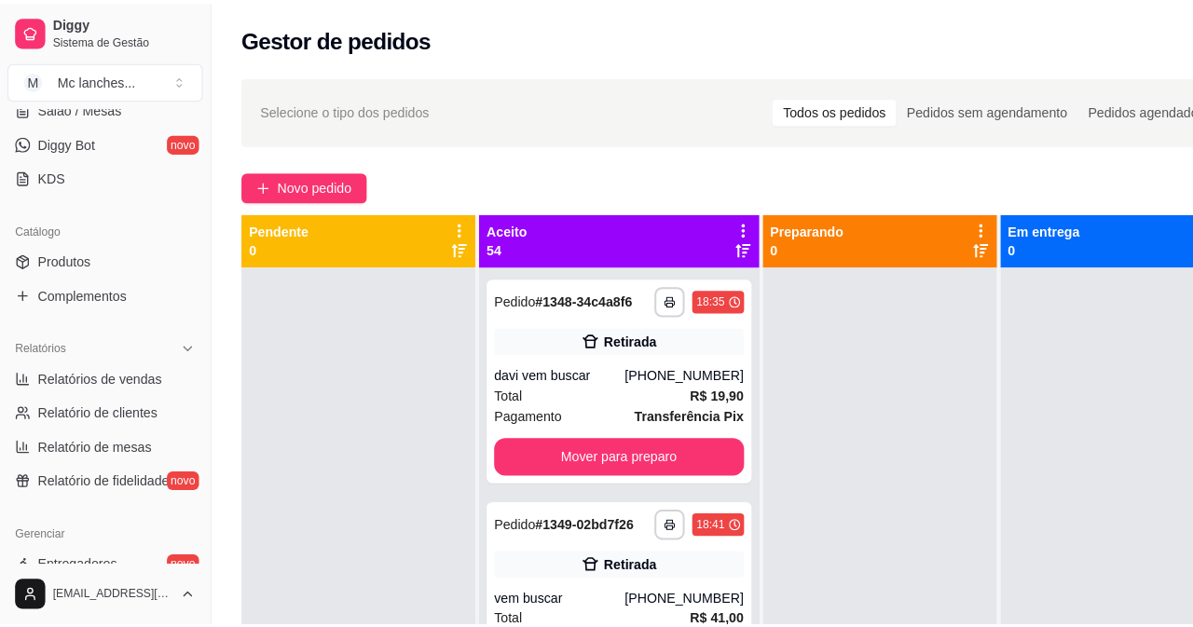
scroll to position [373, 0]
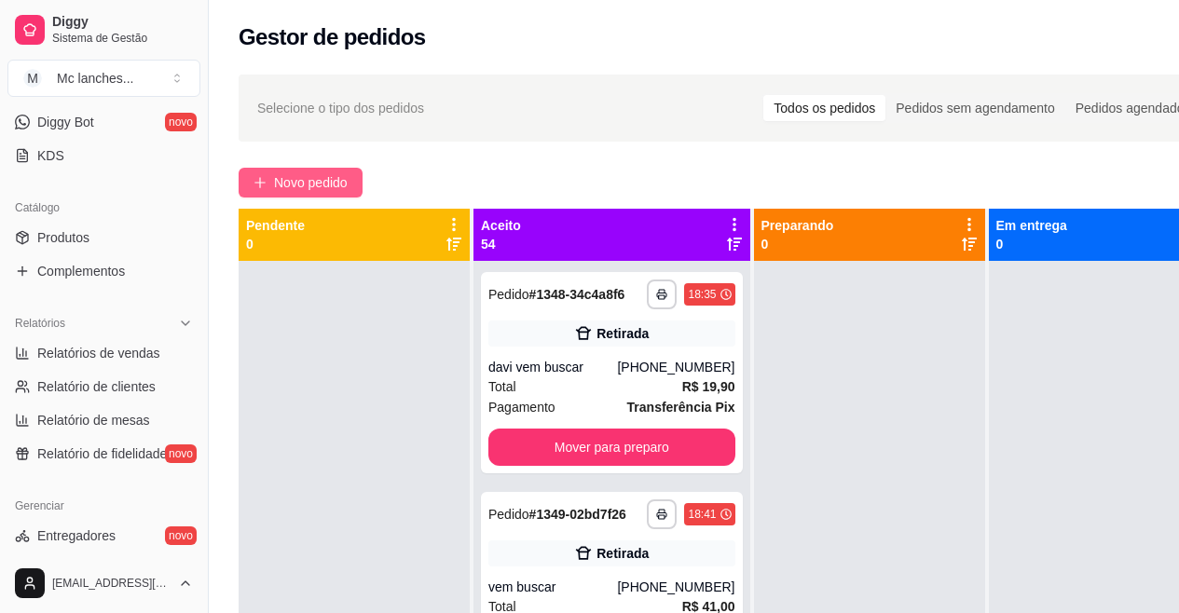
click at [296, 196] on button "Novo pedido" at bounding box center [301, 183] width 124 height 30
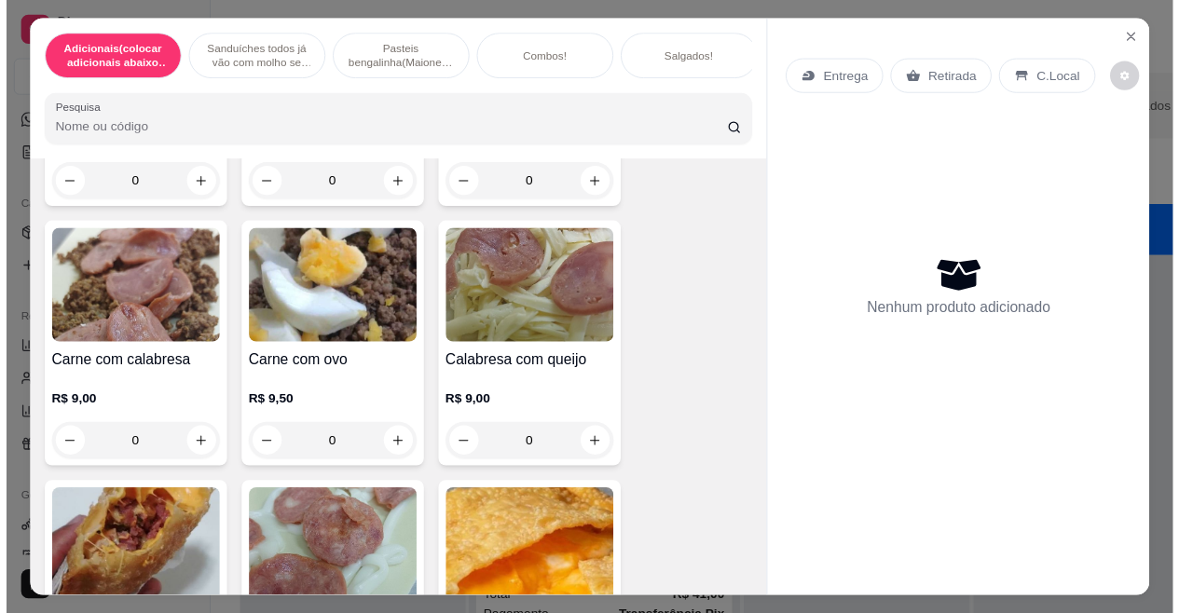
scroll to position [3914, 0]
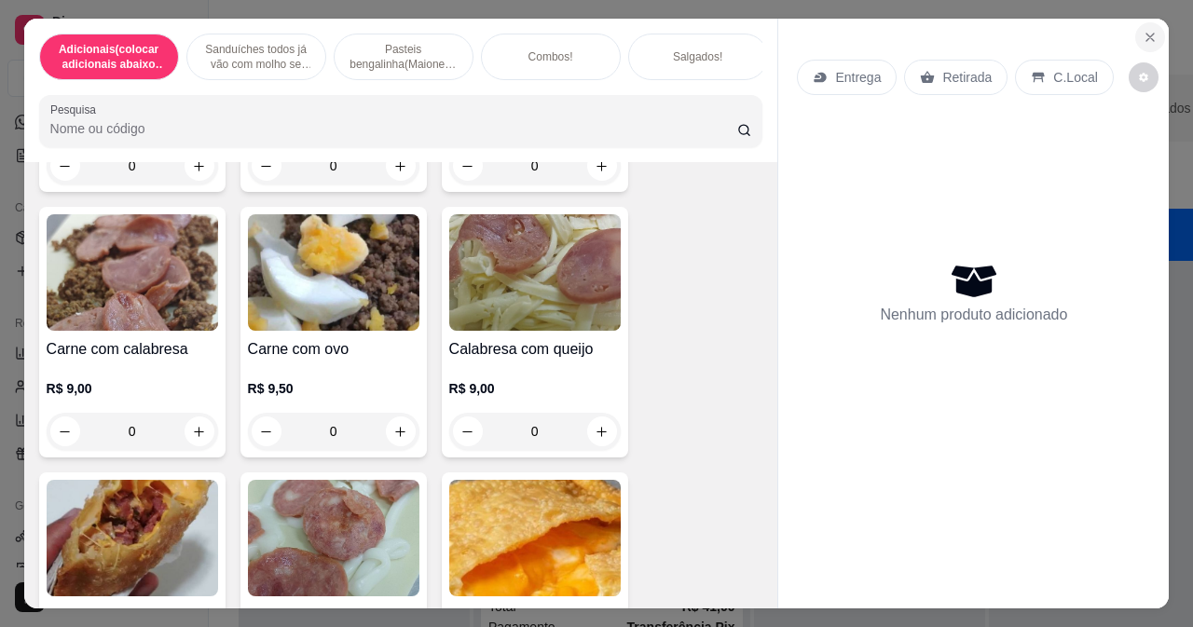
click at [1143, 32] on icon "Close" at bounding box center [1150, 37] width 15 height 15
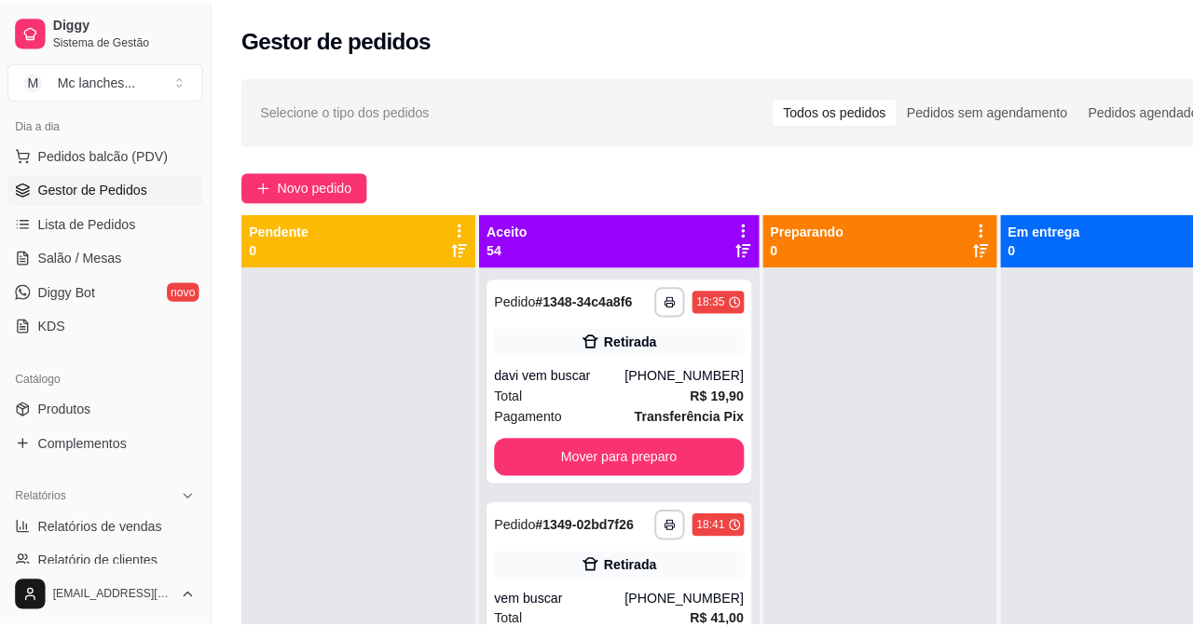
scroll to position [93, 0]
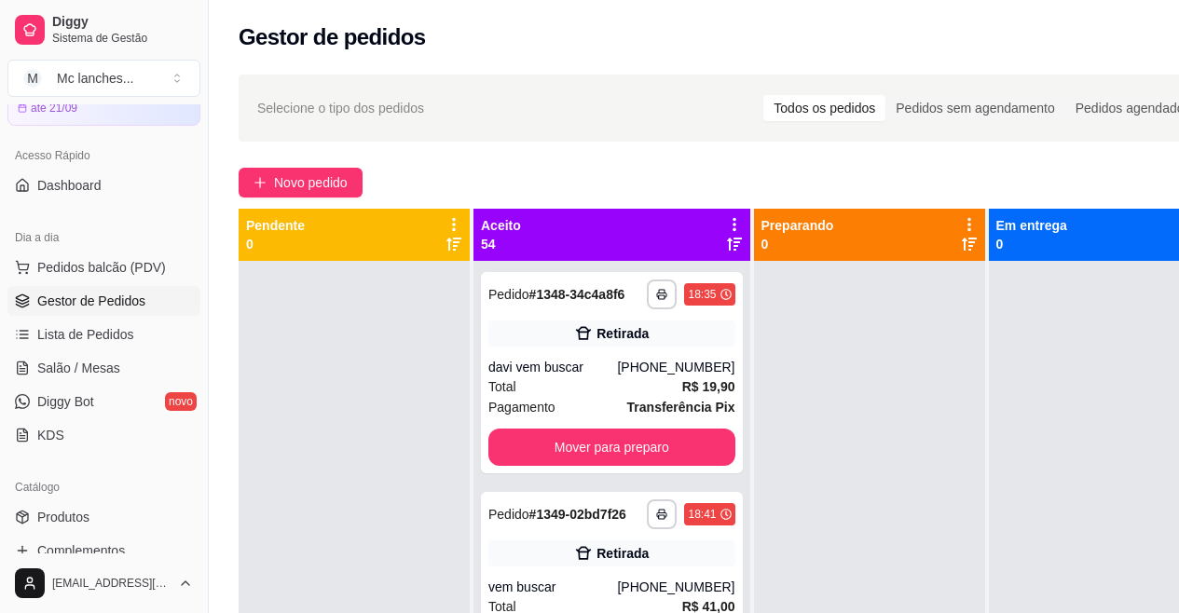
drag, startPoint x: 107, startPoint y: 327, endPoint x: 233, endPoint y: 292, distance: 130.7
click at [106, 327] on span "Lista de Pedidos" at bounding box center [85, 334] width 97 height 19
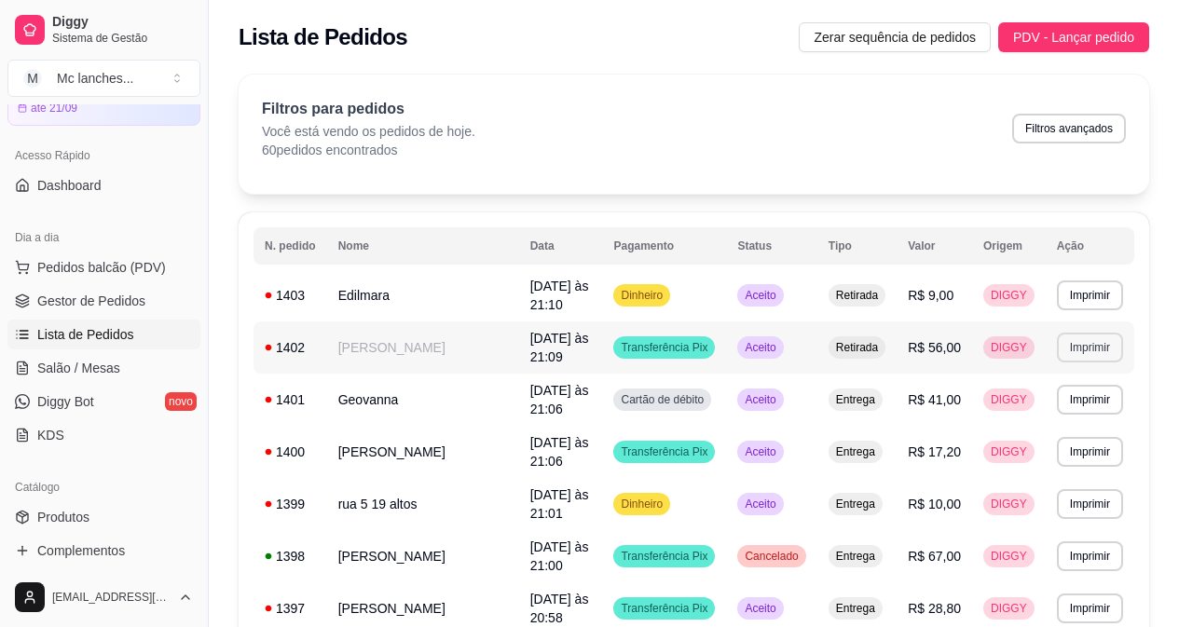
click at [1087, 340] on button "Imprimir" at bounding box center [1090, 348] width 66 height 30
click at [1016, 412] on button "Balcão Principal" at bounding box center [1057, 401] width 130 height 29
click at [103, 302] on span "Gestor de Pedidos" at bounding box center [91, 301] width 108 height 19
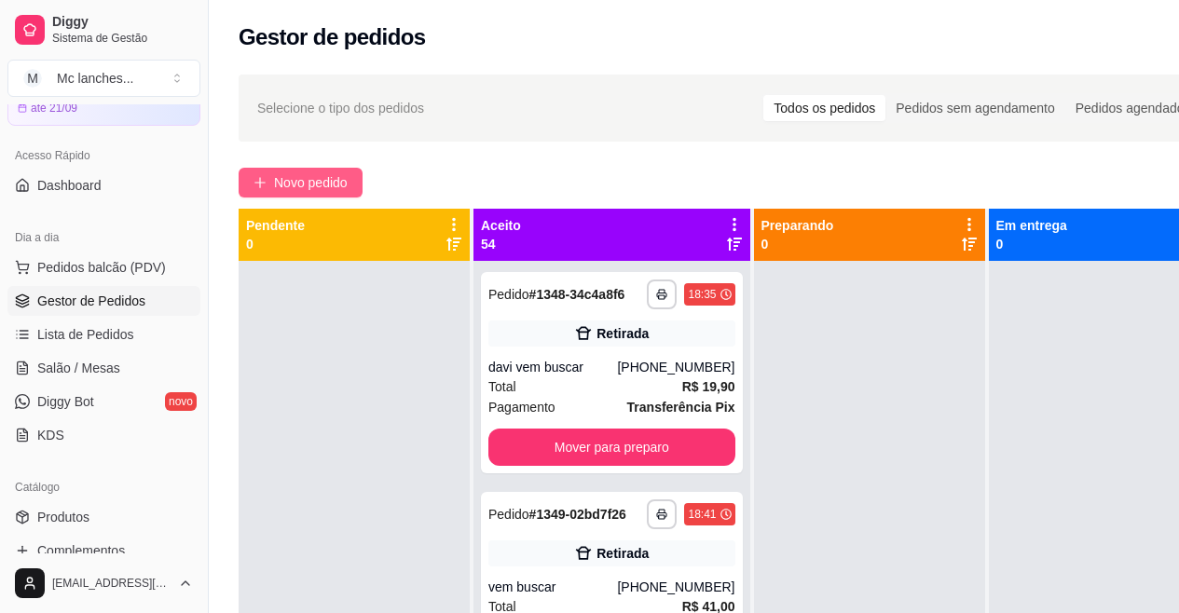
click at [282, 179] on span "Novo pedido" at bounding box center [311, 182] width 74 height 21
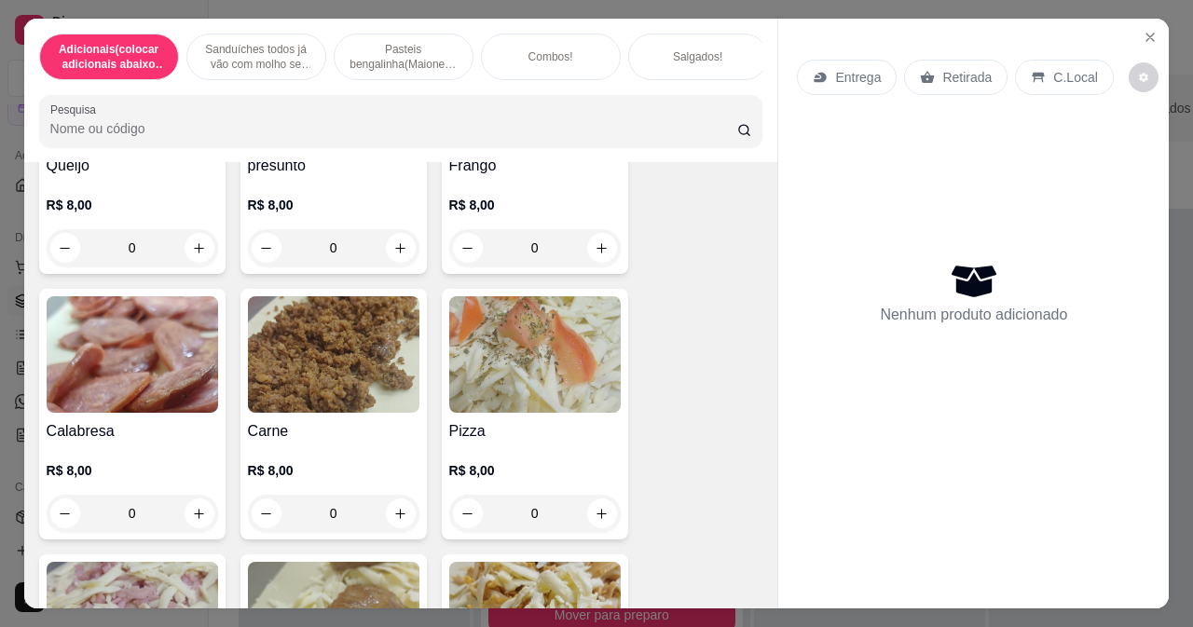
scroll to position [2423, 0]
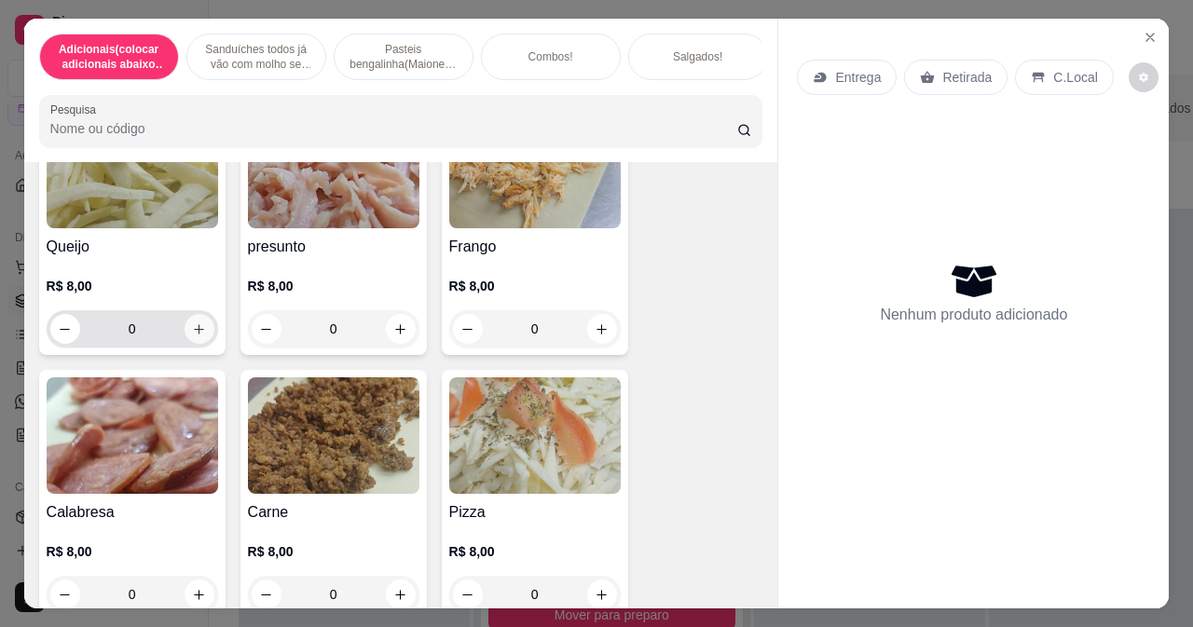
click at [192, 336] on icon "increase-product-quantity" at bounding box center [199, 329] width 14 height 14
type input "1"
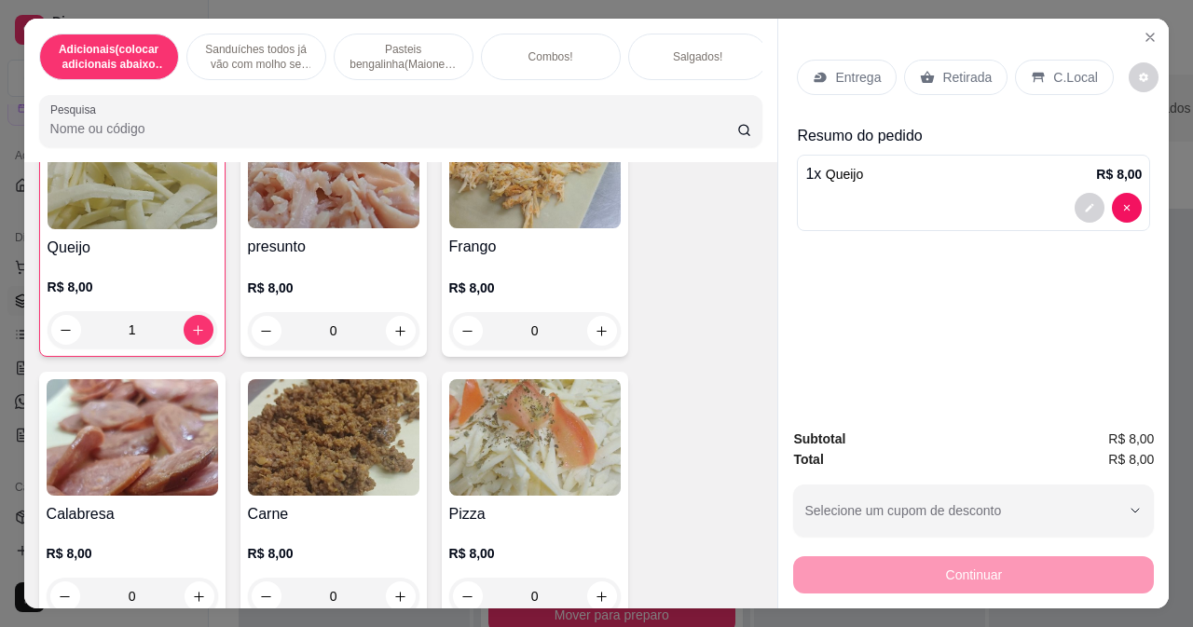
scroll to position [2424, 0]
click at [835, 69] on p "Entrega" at bounding box center [858, 77] width 46 height 19
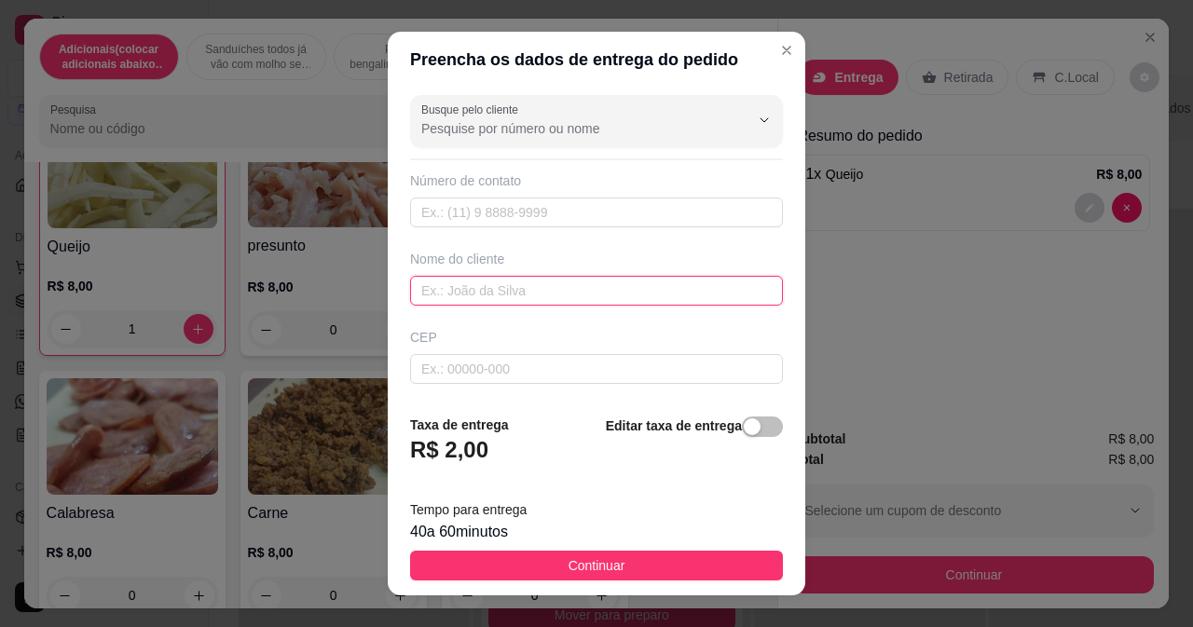
click at [471, 296] on input "text" at bounding box center [596, 291] width 373 height 30
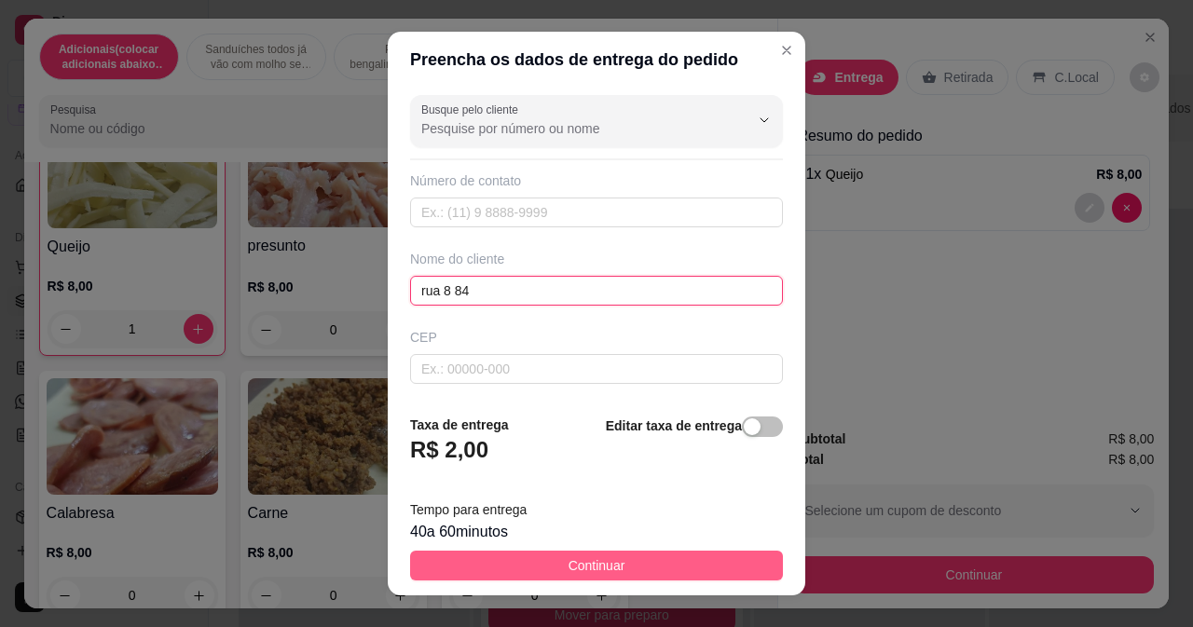
type input "rua 8 84"
click at [644, 571] on button "Continuar" at bounding box center [596, 566] width 373 height 30
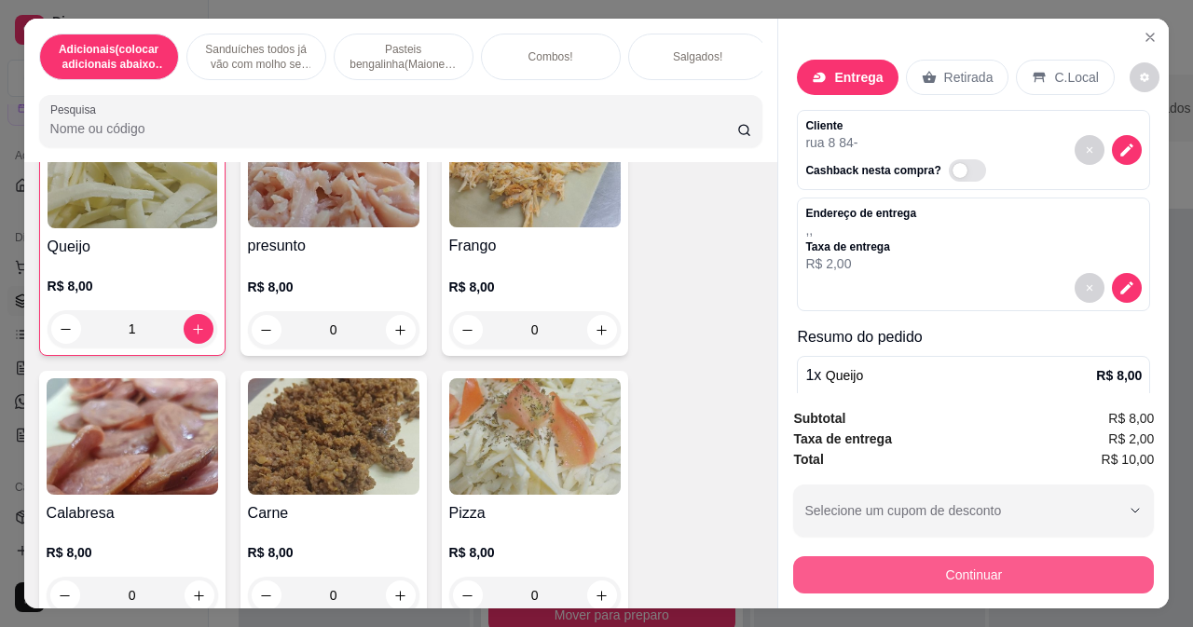
click at [909, 567] on button "Continuar" at bounding box center [973, 574] width 361 height 37
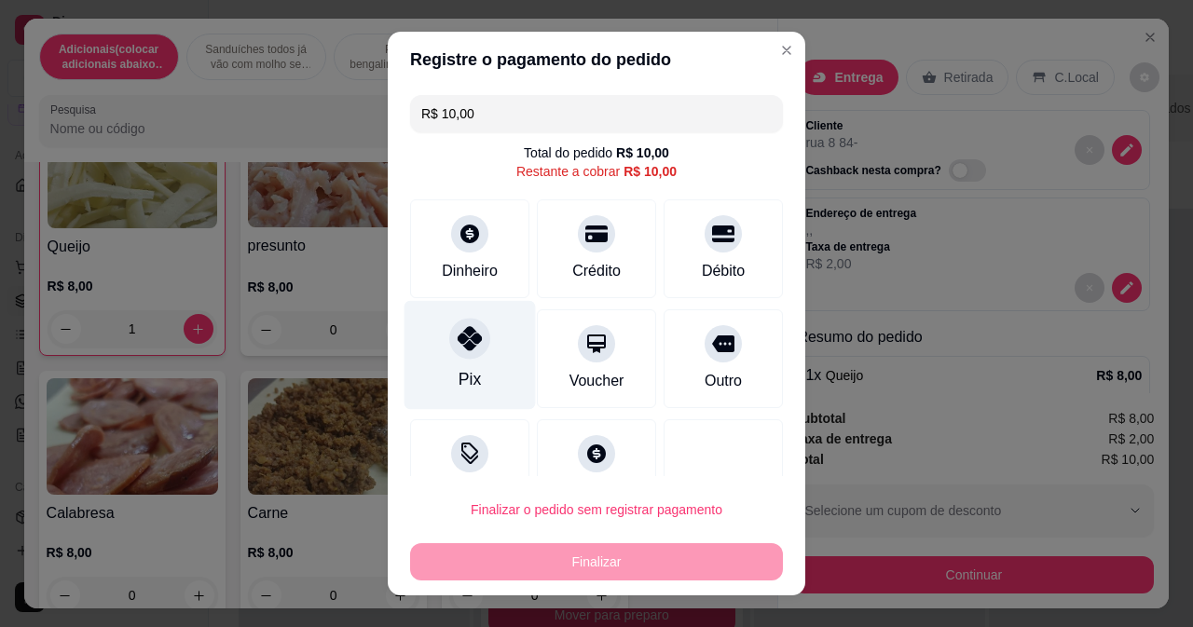
click at [458, 352] on div at bounding box center [469, 338] width 41 height 41
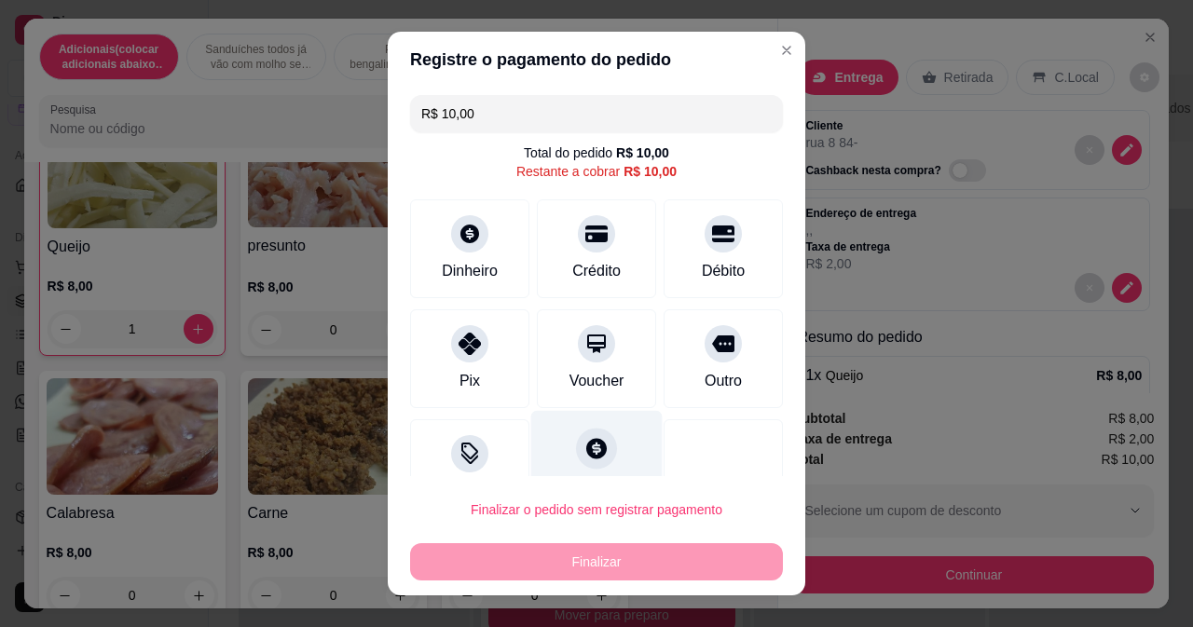
type input "R$ 0,00"
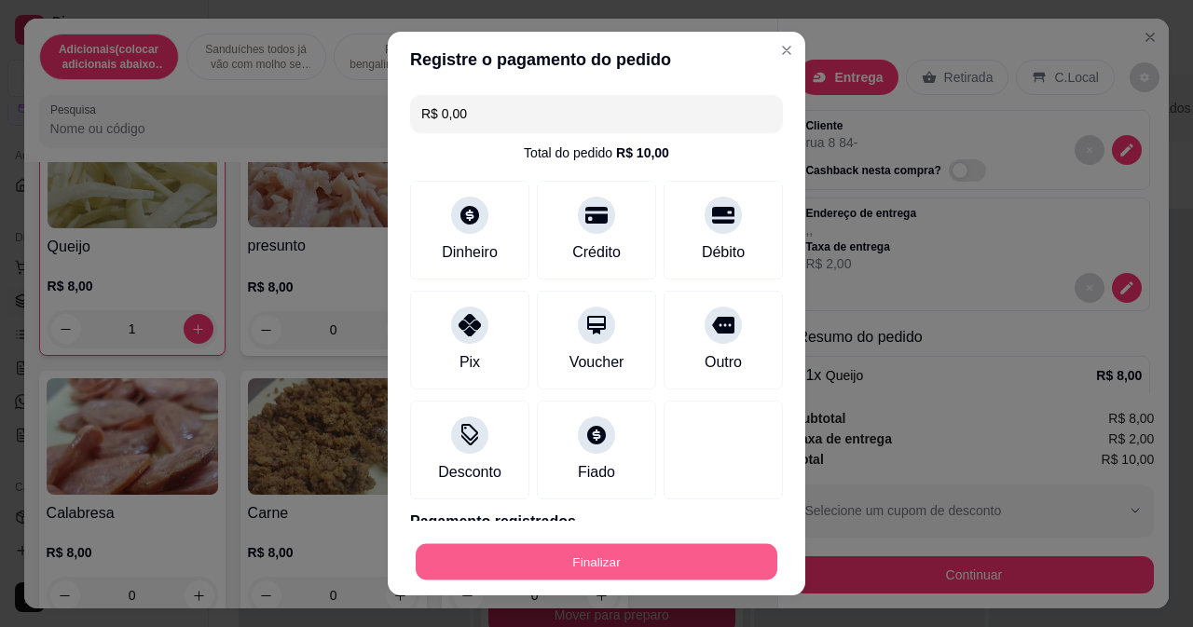
click at [541, 546] on button "Finalizar" at bounding box center [597, 562] width 362 height 36
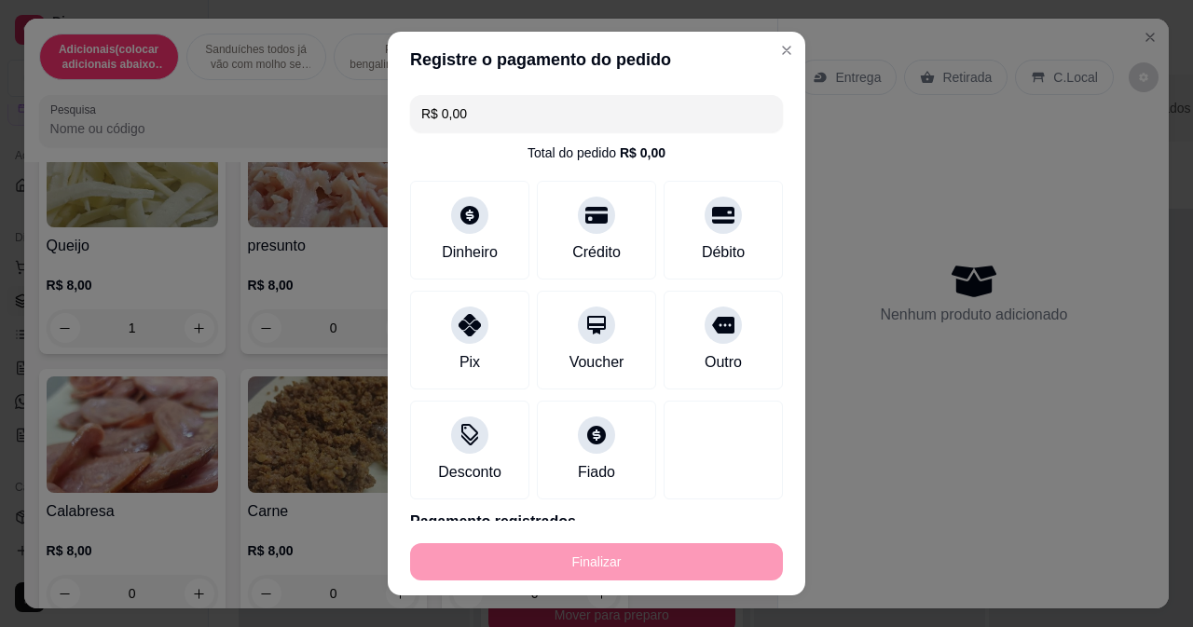
type input "0"
type input "-R$ 10,00"
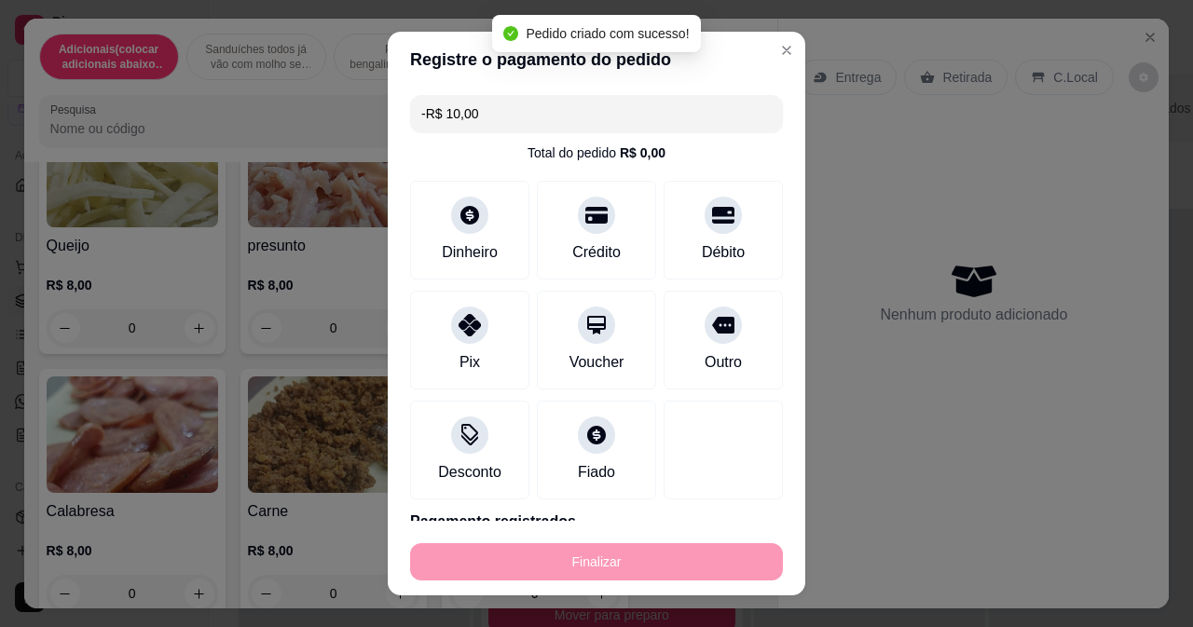
scroll to position [2423, 0]
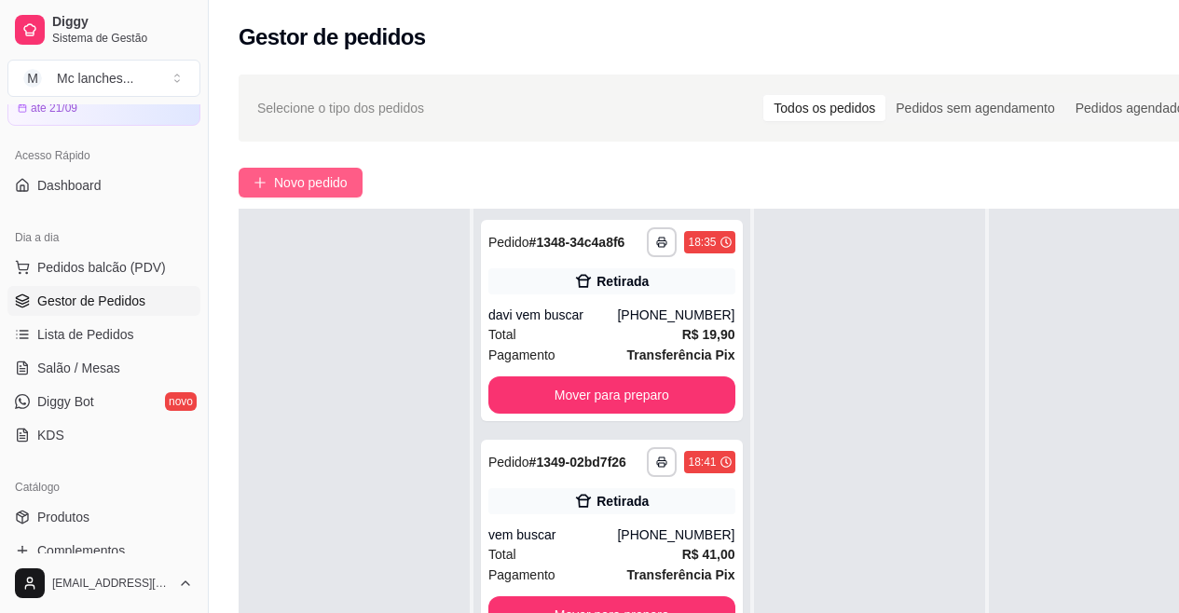
click at [304, 186] on span "Novo pedido" at bounding box center [311, 182] width 74 height 21
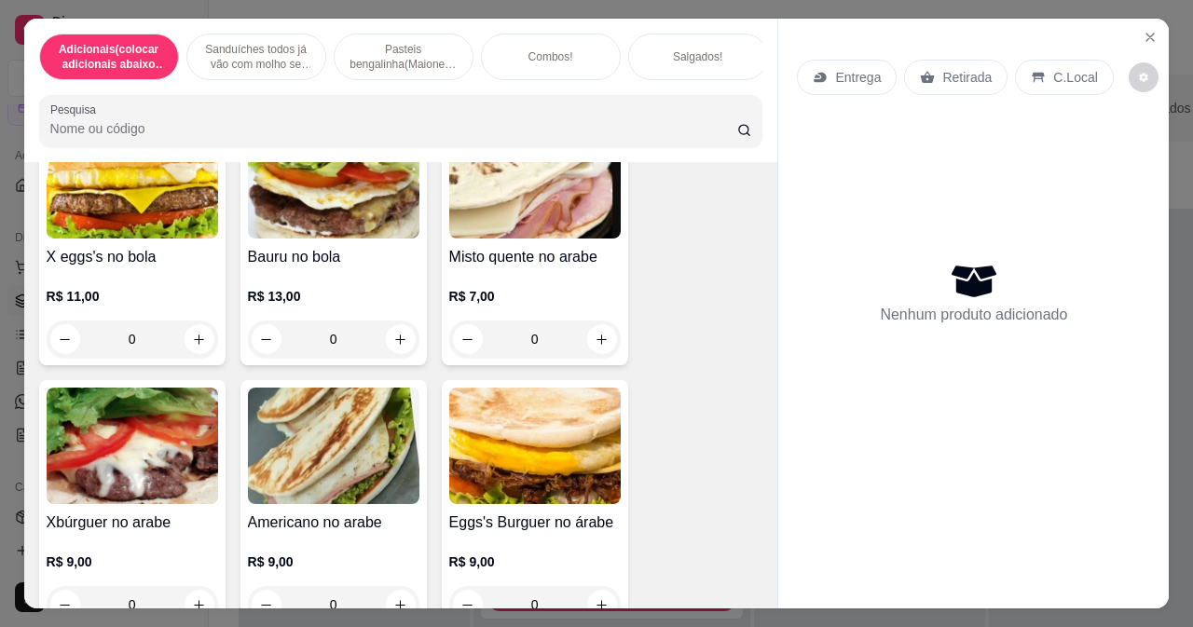
scroll to position [746, 0]
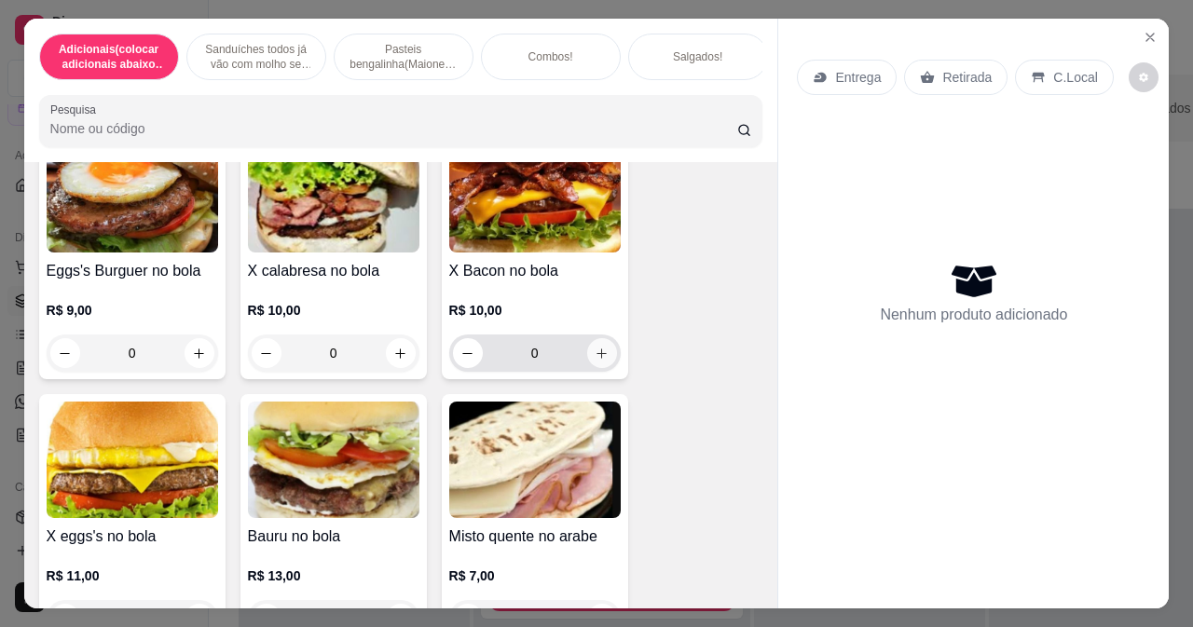
click at [598, 359] on icon "increase-product-quantity" at bounding box center [602, 354] width 14 height 14
type input "1"
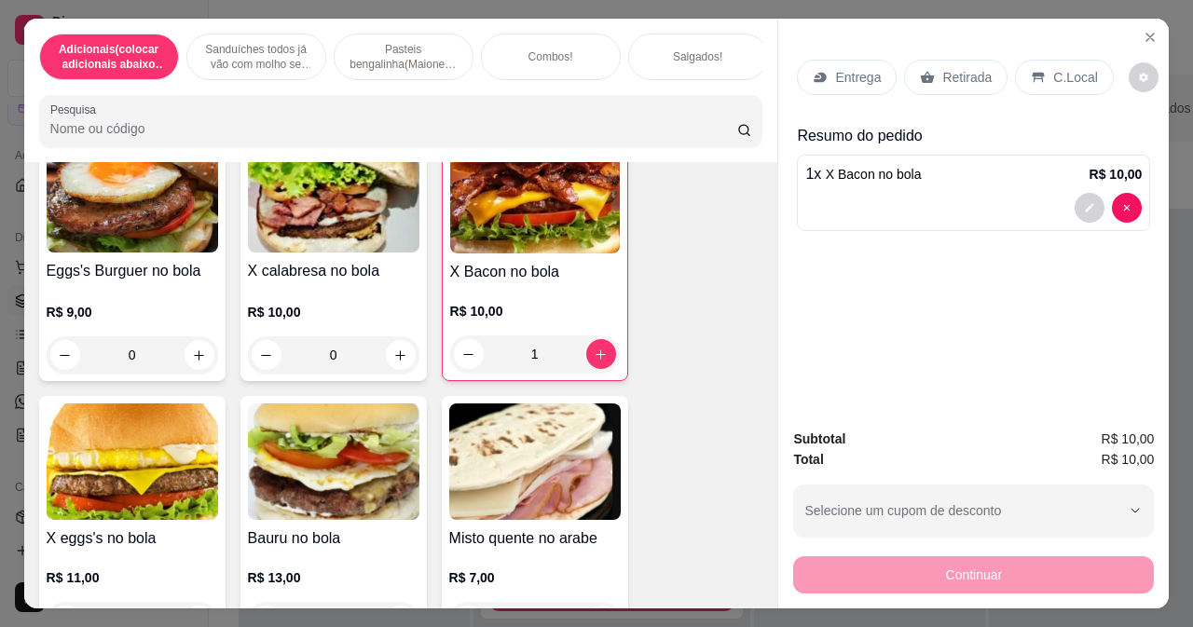
click at [928, 68] on div "Retirada" at bounding box center [955, 77] width 103 height 35
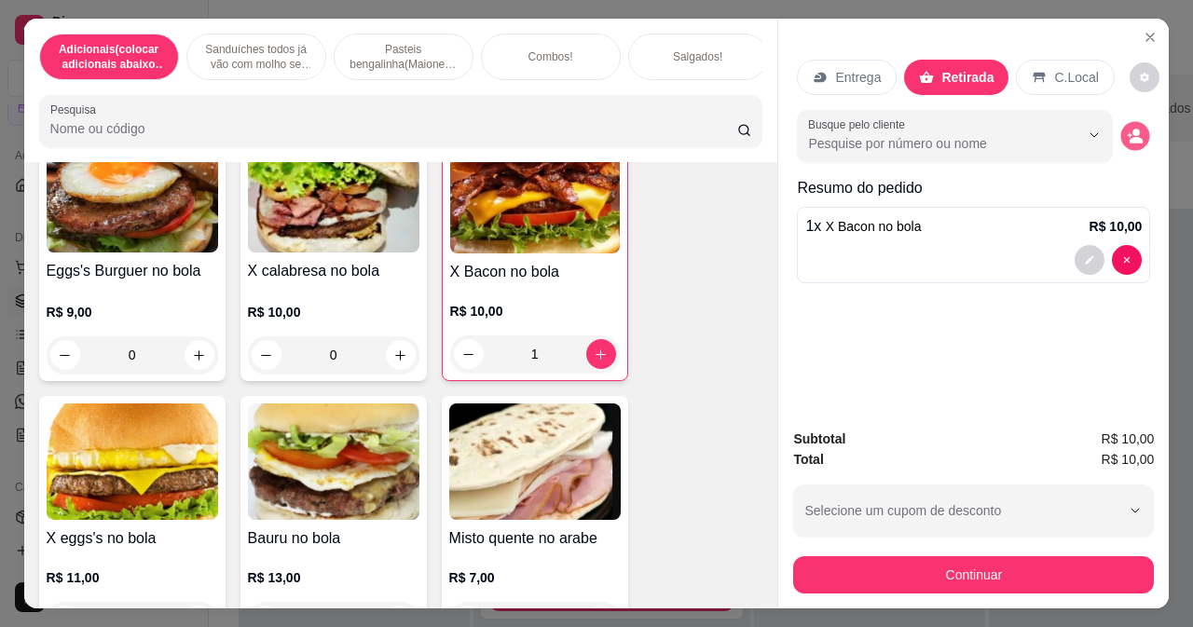
click at [1121, 136] on button "decrease-product-quantity" at bounding box center [1135, 136] width 29 height 29
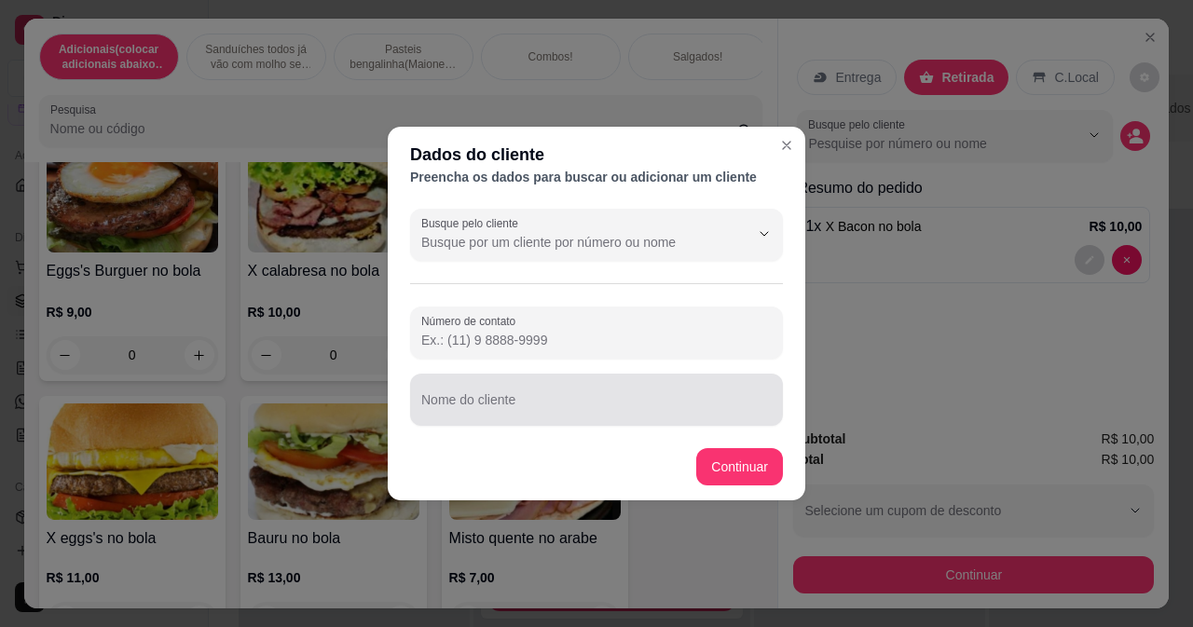
click at [473, 418] on div "Nome do cliente" at bounding box center [596, 400] width 373 height 52
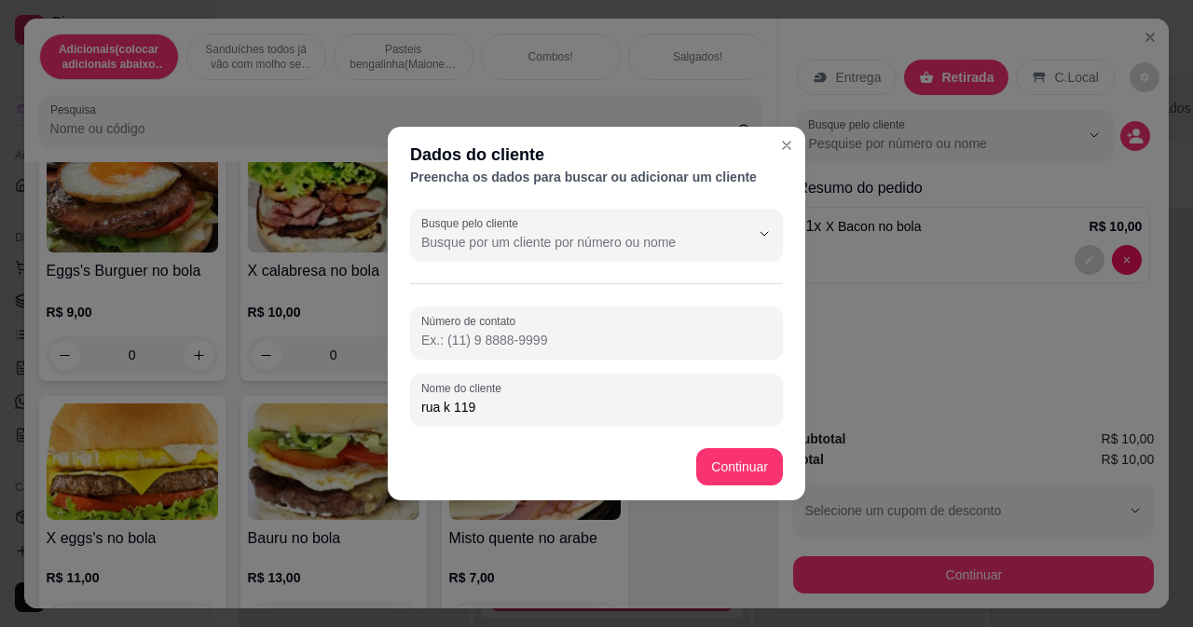
type input "rua k 119"
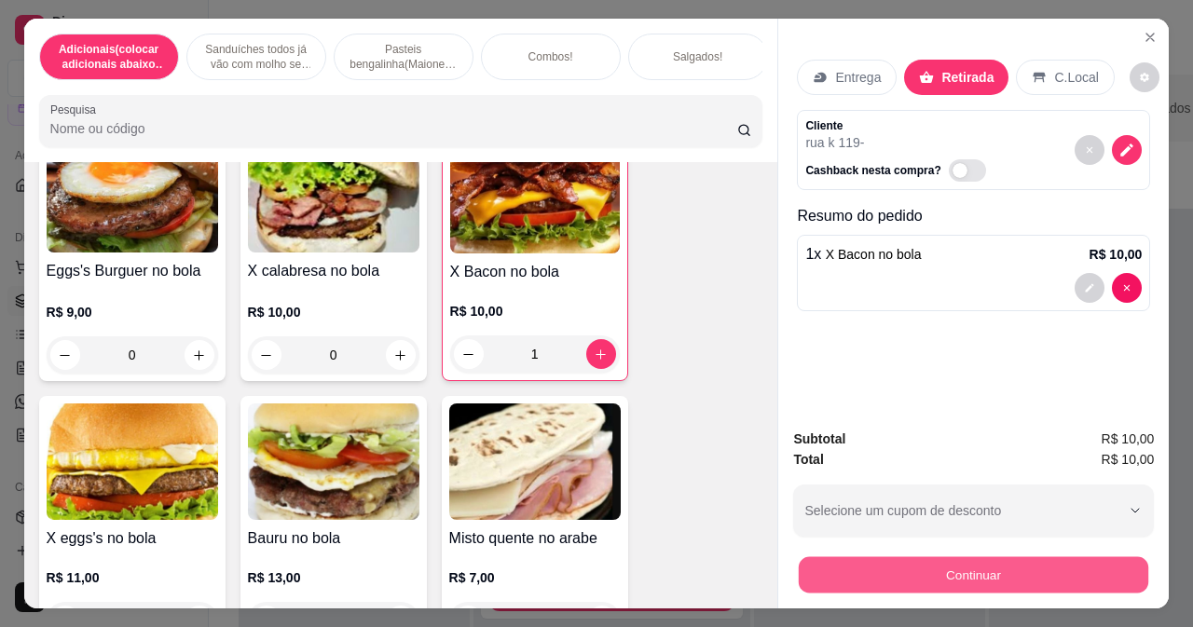
click at [816, 571] on button "Continuar" at bounding box center [973, 574] width 349 height 36
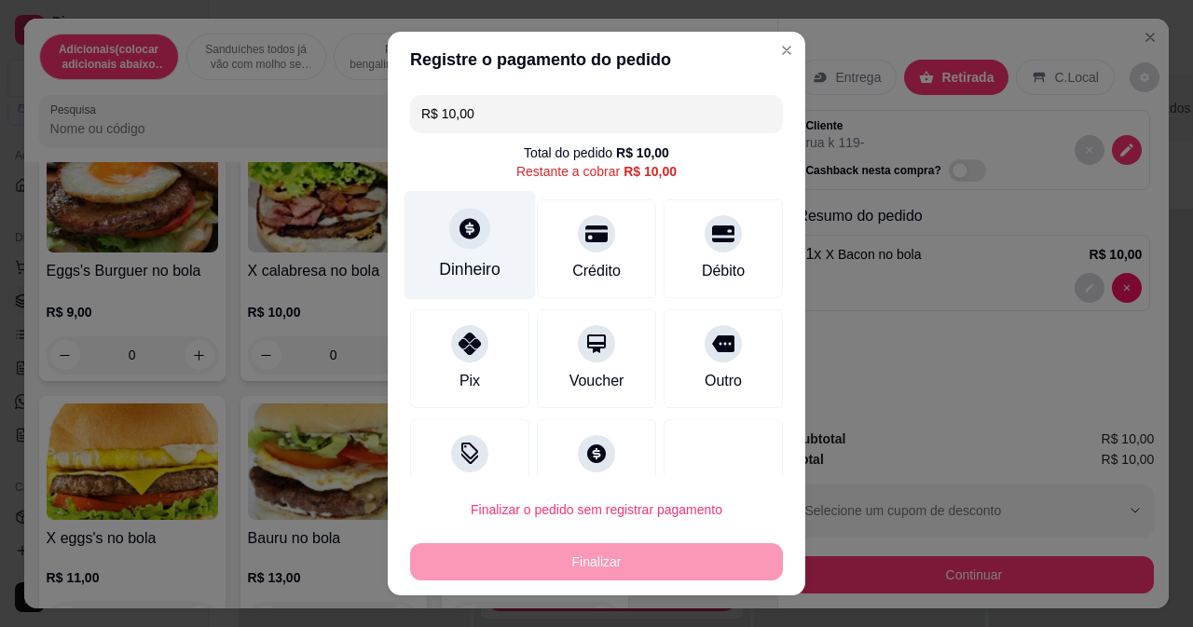
click at [458, 227] on icon at bounding box center [470, 228] width 24 height 24
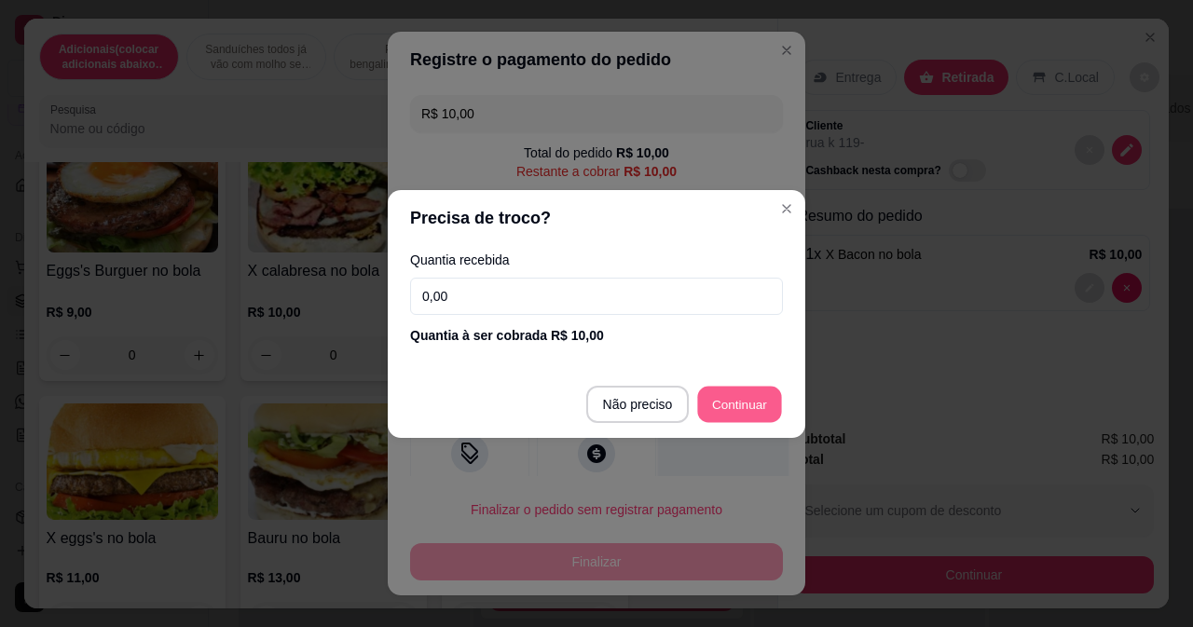
type input "R$ 0,00"
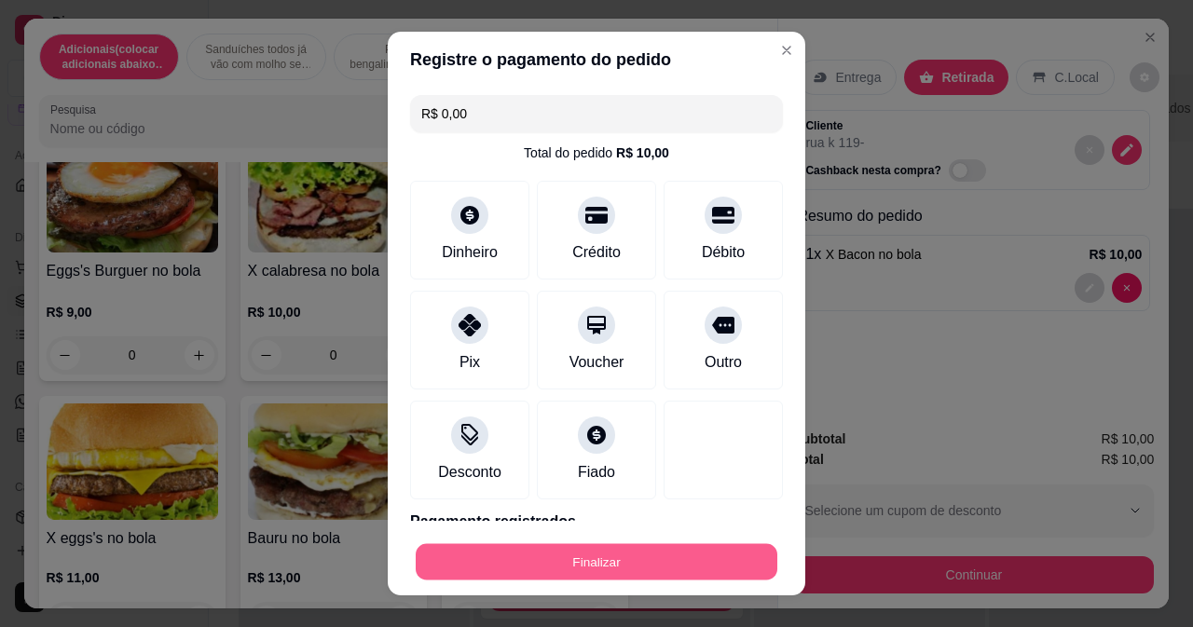
click at [652, 568] on button "Finalizar" at bounding box center [597, 562] width 362 height 36
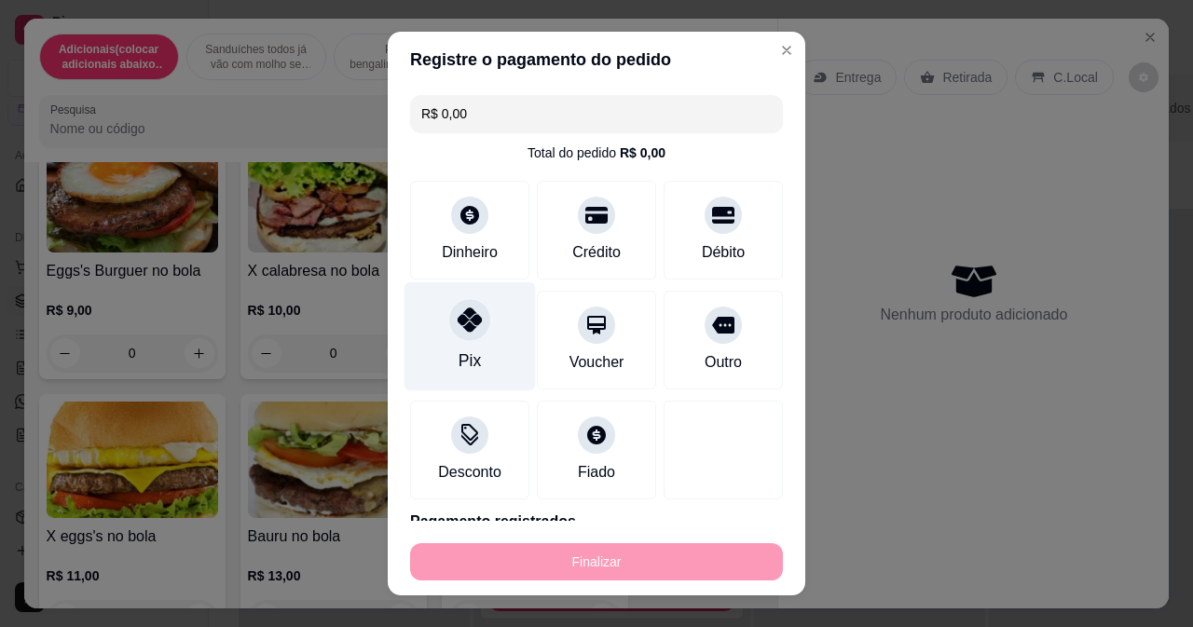
type input "0"
type input "-R$ 10,00"
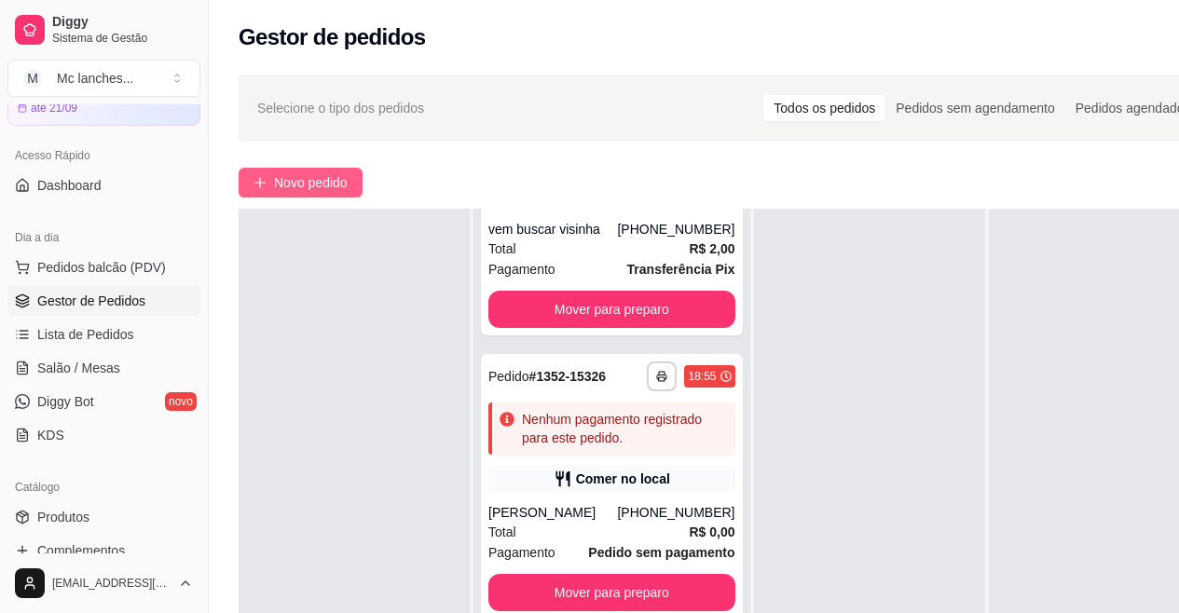
click at [302, 184] on span "Novo pedido" at bounding box center [311, 182] width 74 height 21
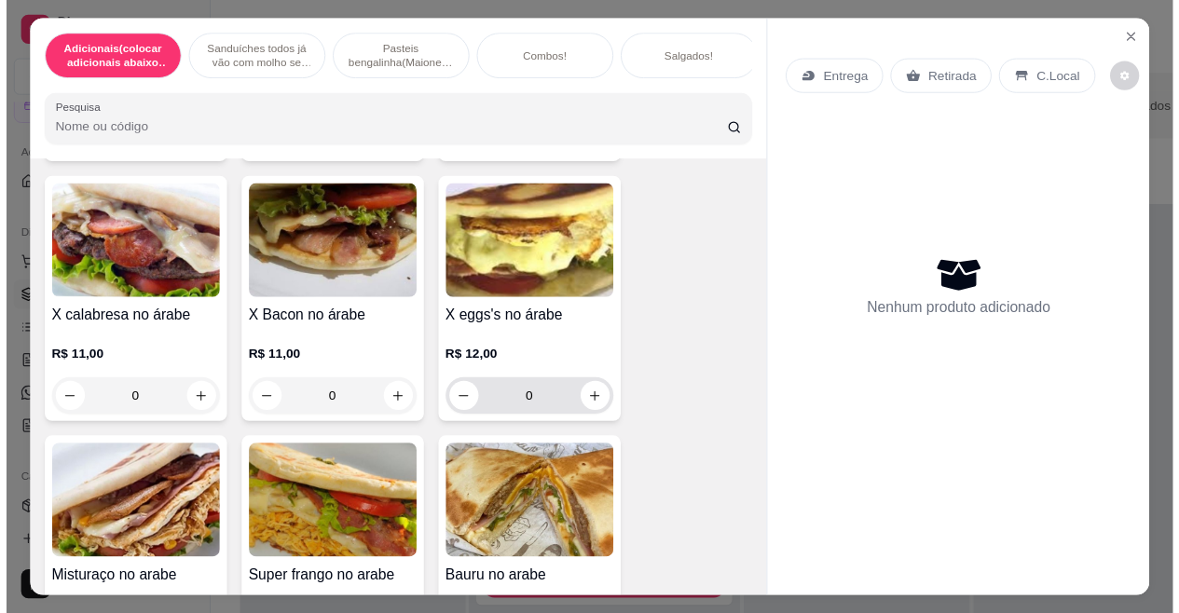
scroll to position [1771, 0]
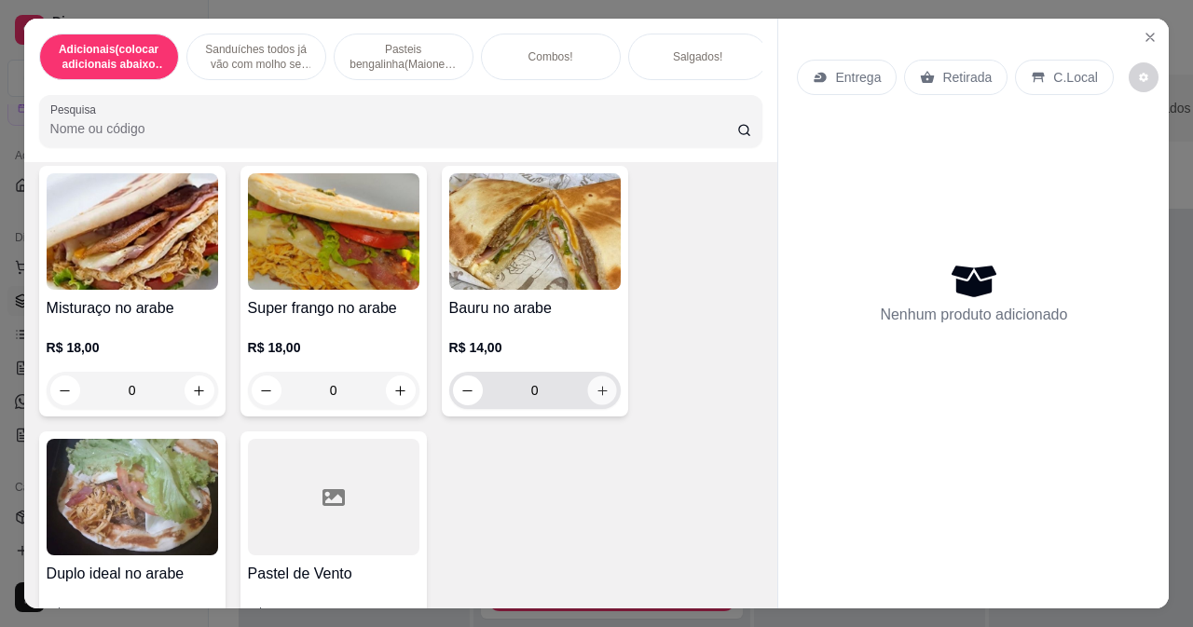
click at [597, 395] on icon "increase-product-quantity" at bounding box center [601, 390] width 9 height 9
type input "1"
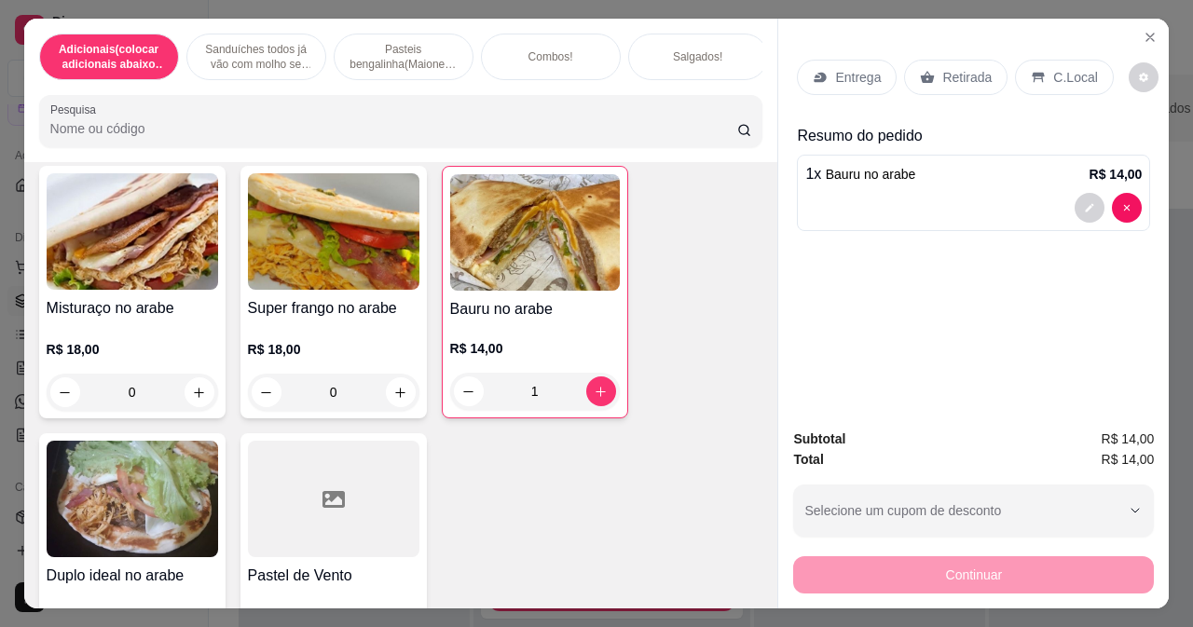
click at [942, 72] on p "Retirada" at bounding box center [966, 77] width 49 height 19
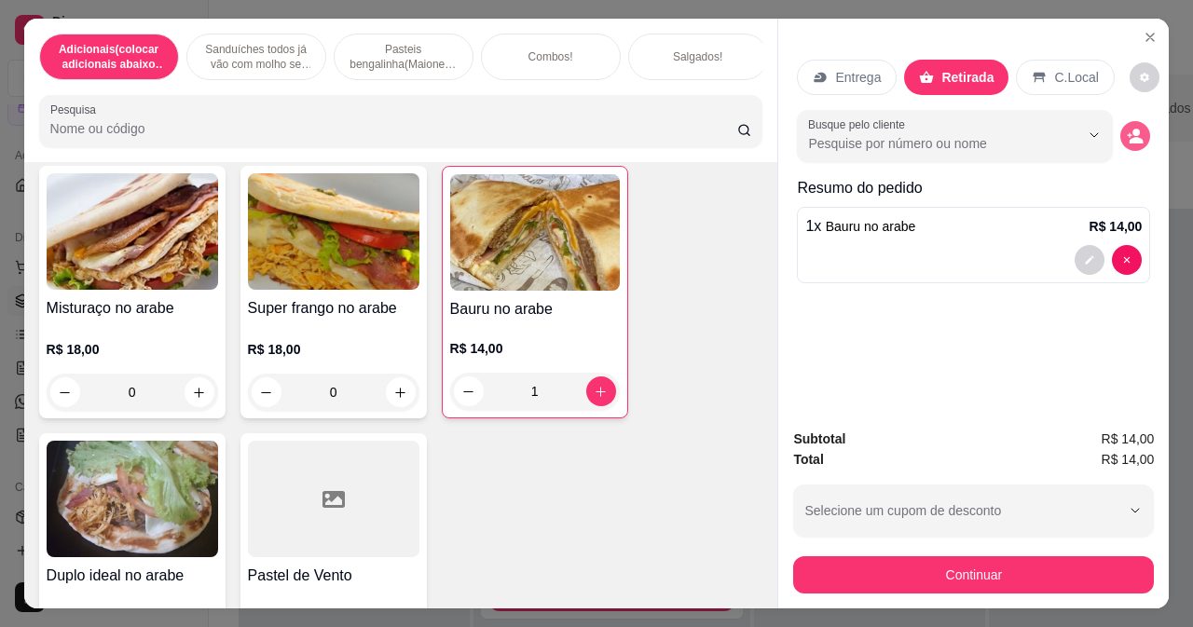
click at [1127, 128] on icon "decrease-product-quantity" at bounding box center [1135, 136] width 17 height 17
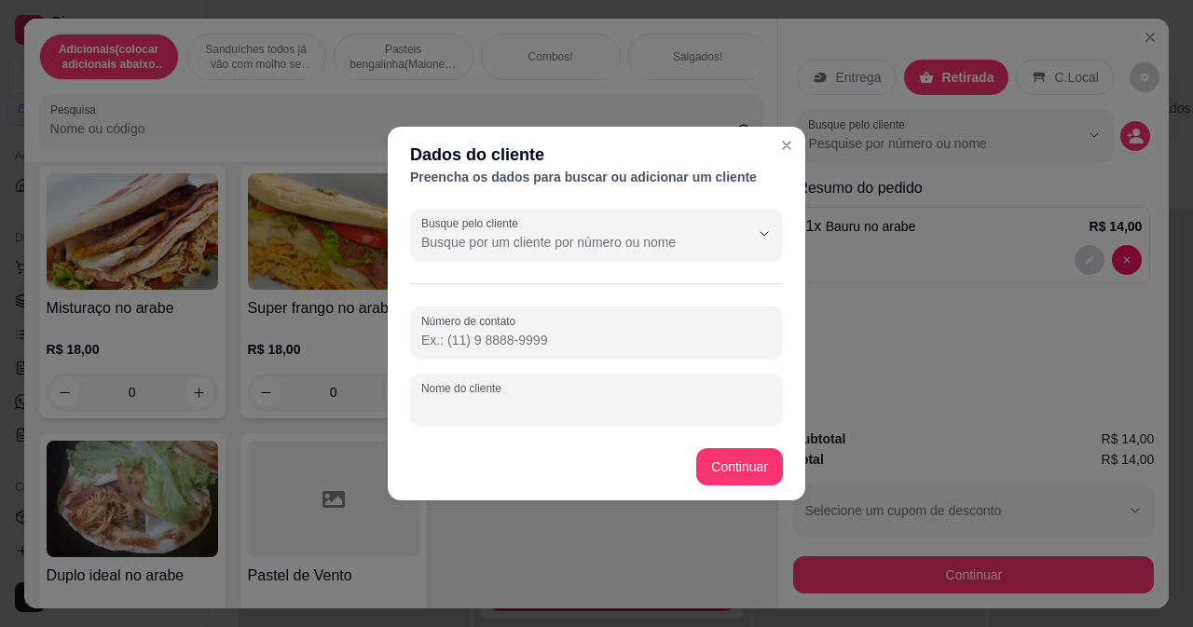
click at [538, 402] on input "Nome do cliente" at bounding box center [596, 407] width 350 height 19
type input "dasdores"
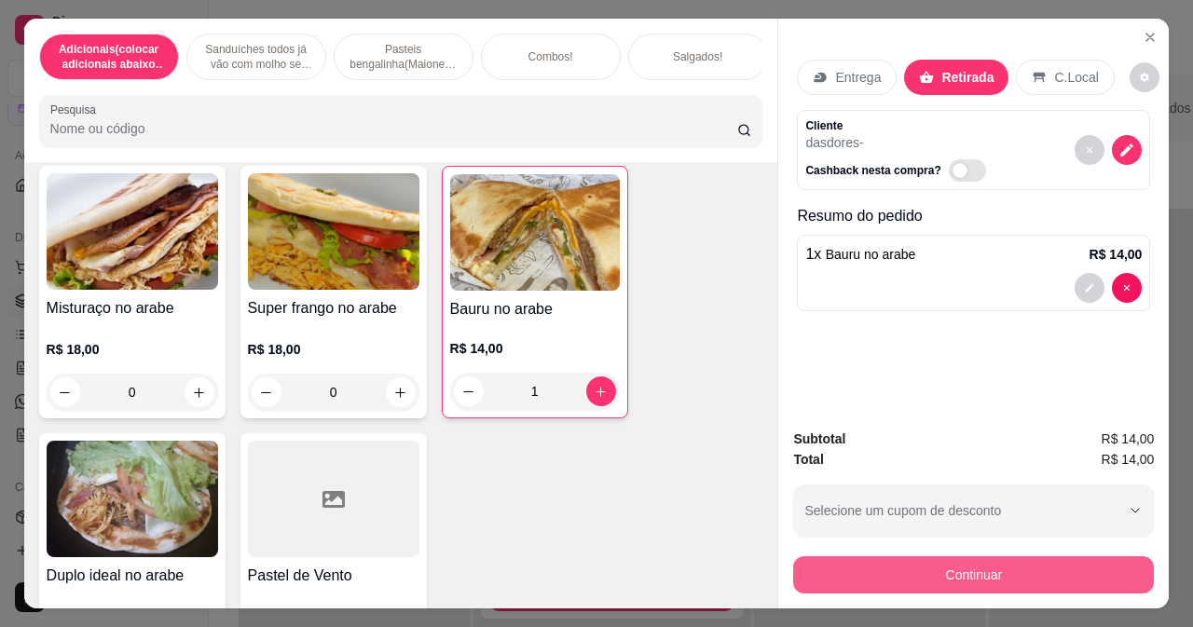
click at [861, 581] on button "Continuar" at bounding box center [973, 574] width 361 height 37
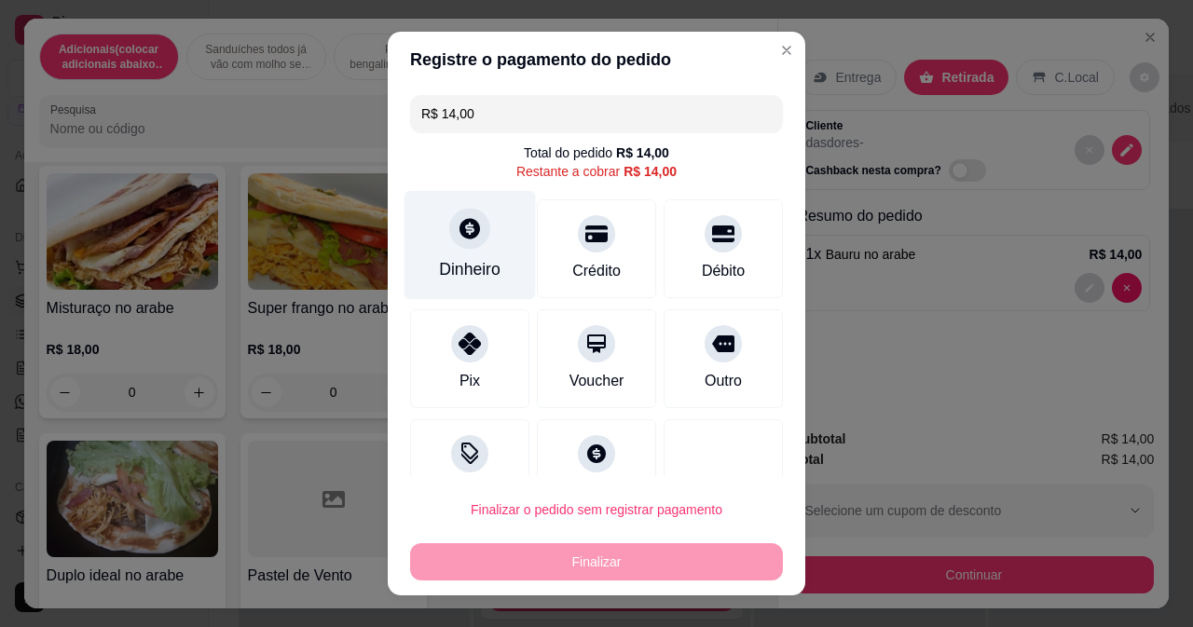
click at [471, 246] on div "Dinheiro" at bounding box center [469, 244] width 131 height 109
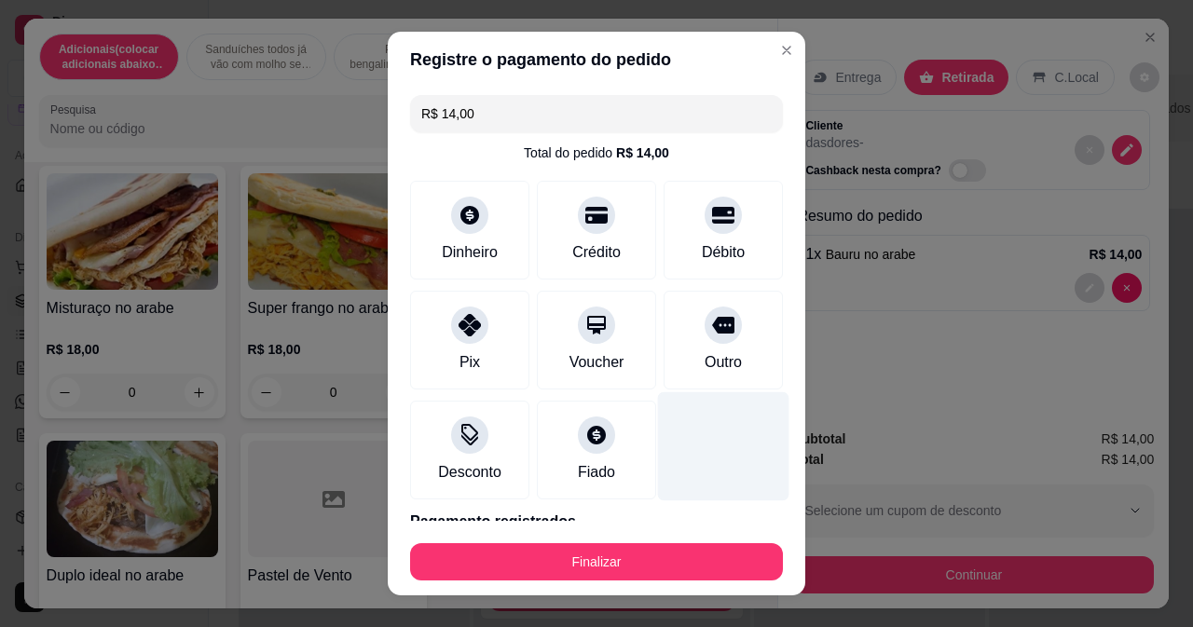
type input "R$ 0,00"
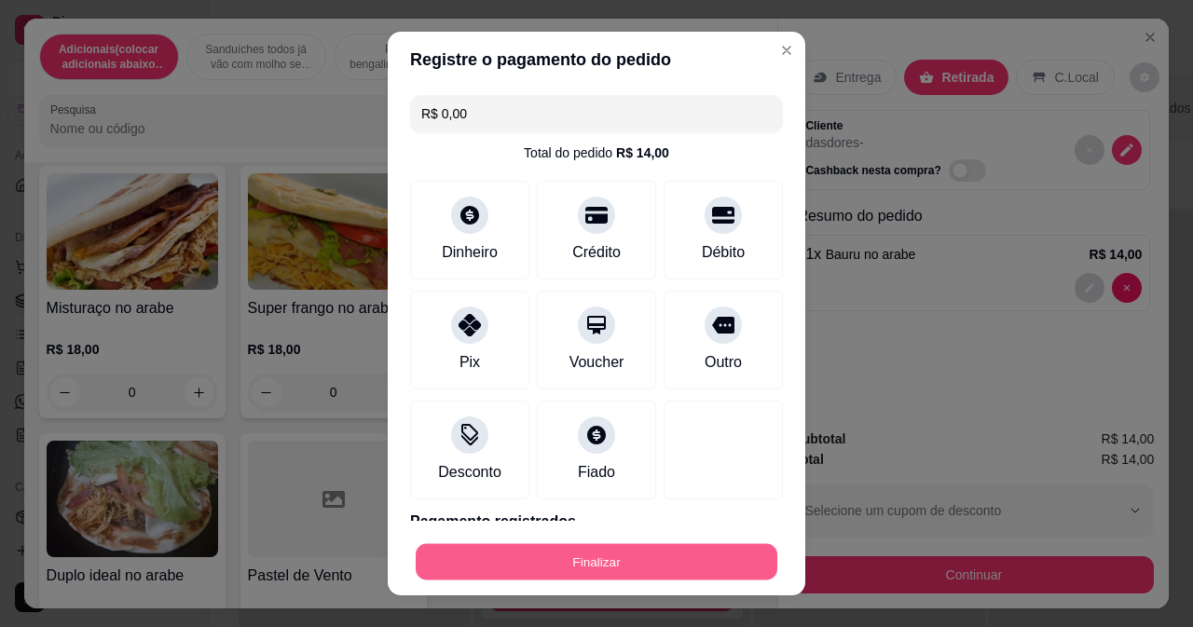
click at [676, 559] on button "Finalizar" at bounding box center [597, 562] width 362 height 36
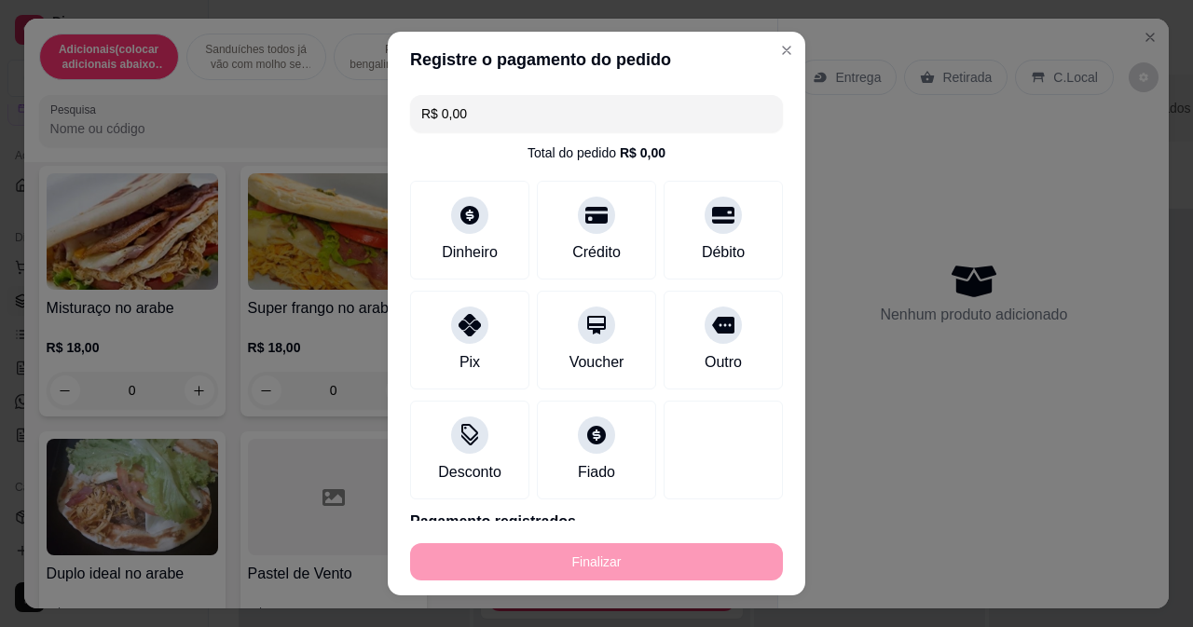
type input "0"
type input "-R$ 14,00"
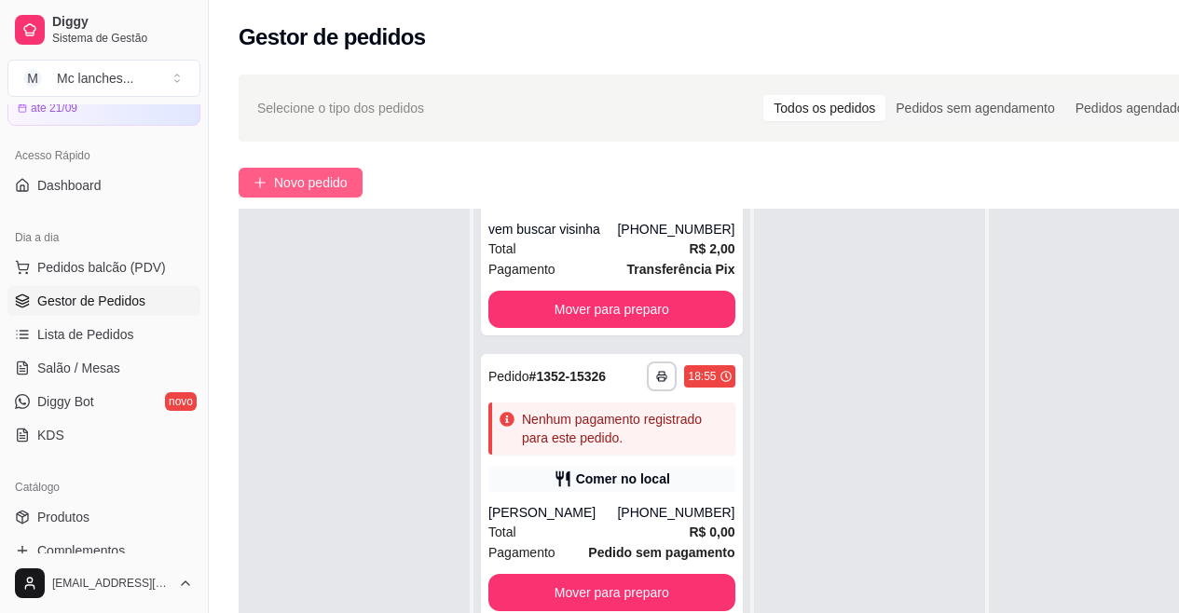
click at [338, 177] on span "Novo pedido" at bounding box center [311, 182] width 74 height 21
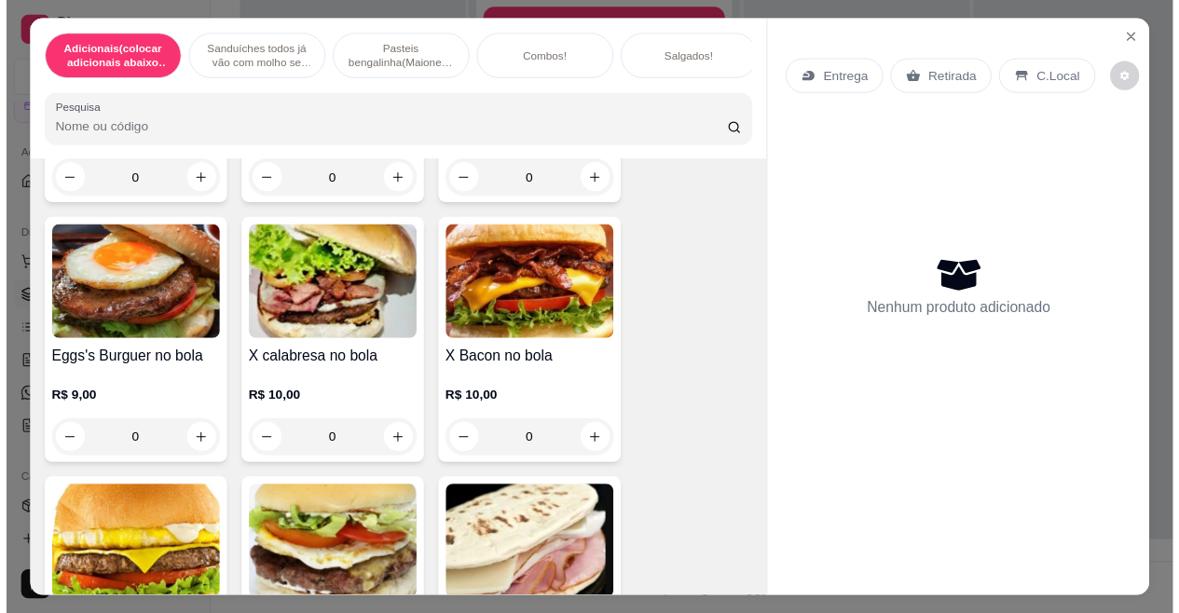
scroll to position [1118, 0]
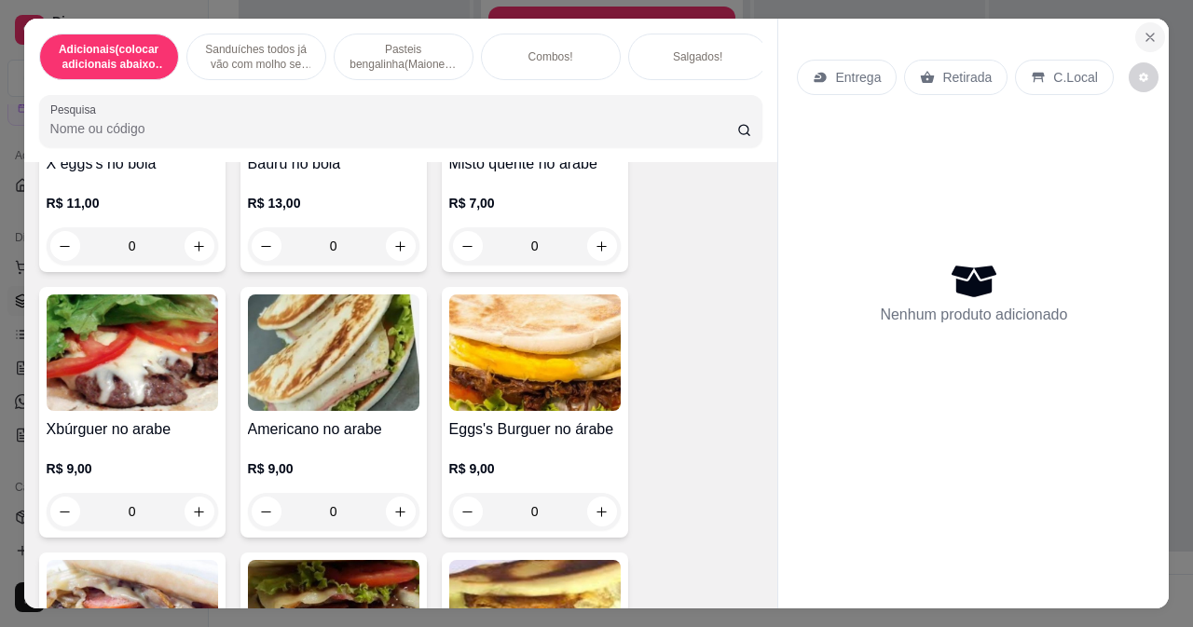
click at [1143, 33] on icon "Close" at bounding box center [1150, 37] width 15 height 15
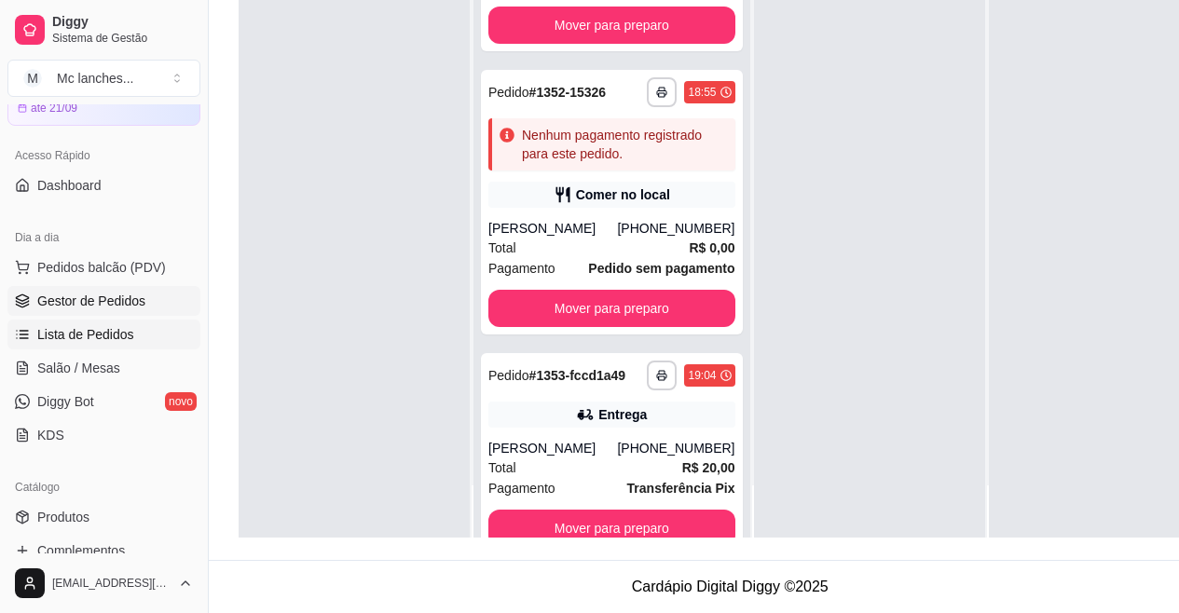
click at [113, 325] on span "Lista de Pedidos" at bounding box center [85, 334] width 97 height 19
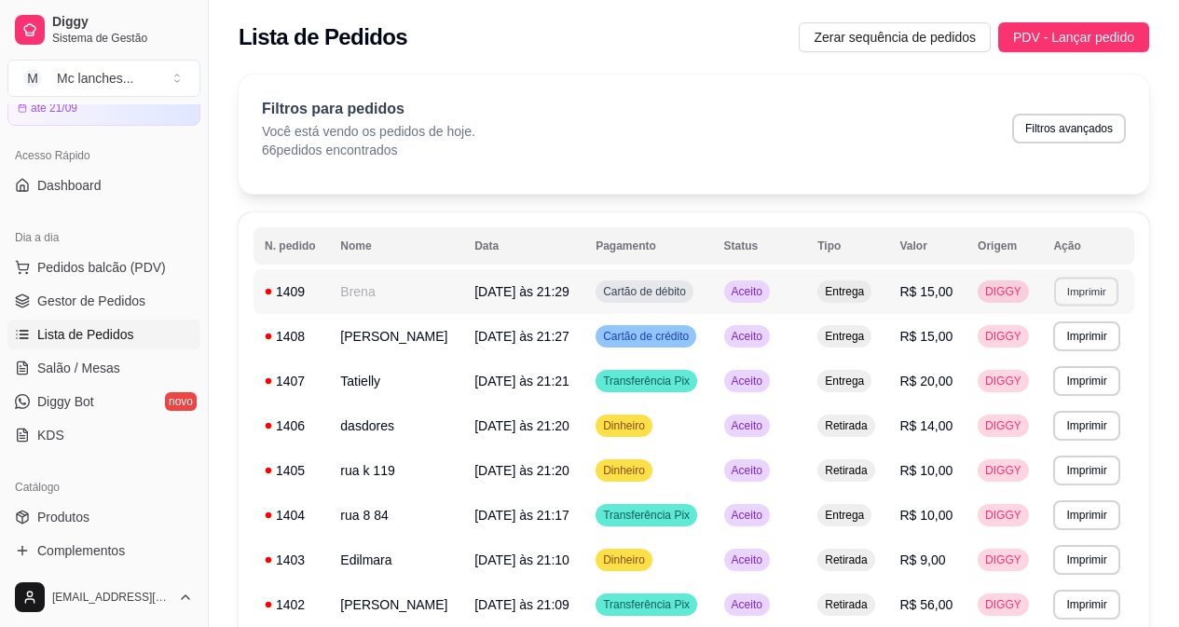
click at [1089, 292] on button "Imprimir" at bounding box center [1086, 291] width 64 height 29
click at [1079, 363] on button "Balcão Principal" at bounding box center [1053, 356] width 130 height 29
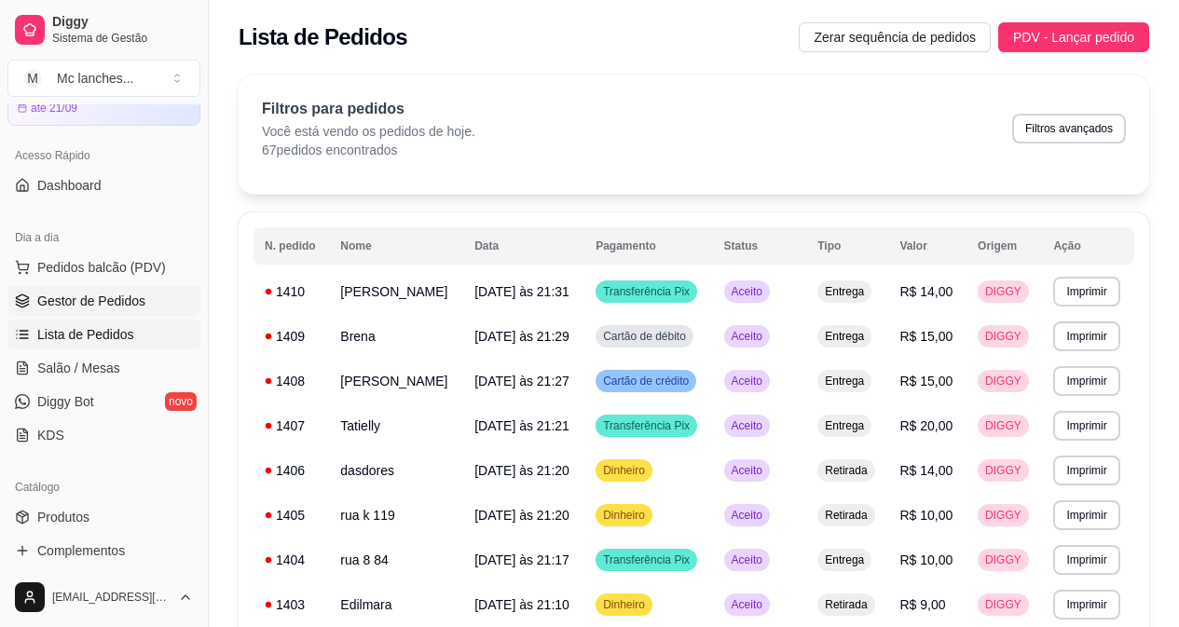
click at [109, 299] on span "Gestor de Pedidos" at bounding box center [91, 301] width 108 height 19
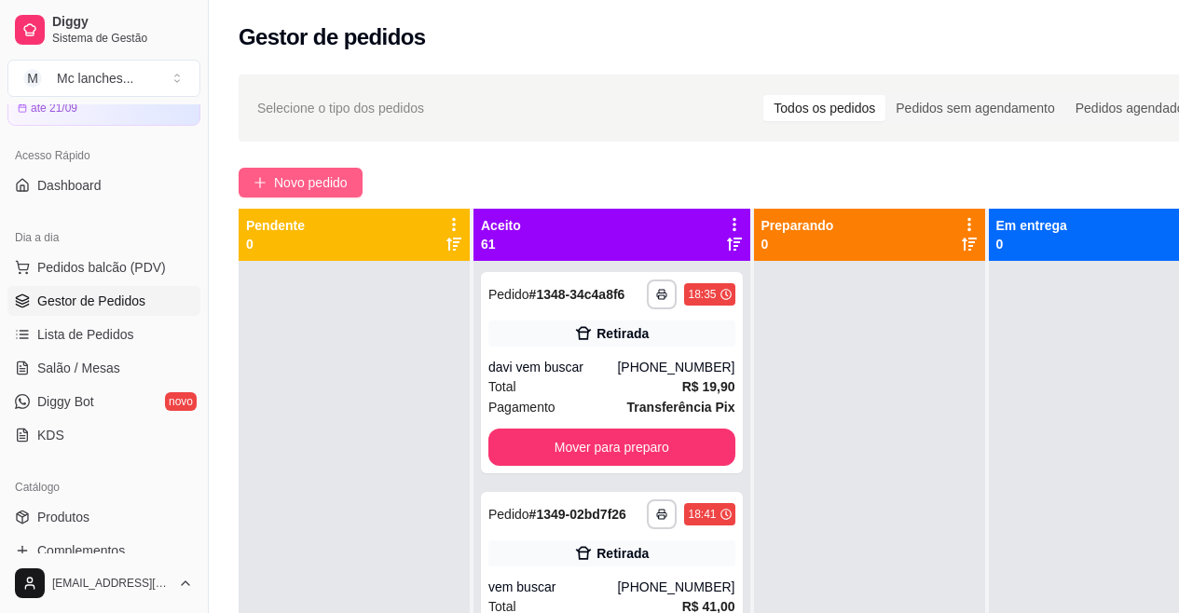
click at [321, 179] on span "Novo pedido" at bounding box center [311, 182] width 74 height 21
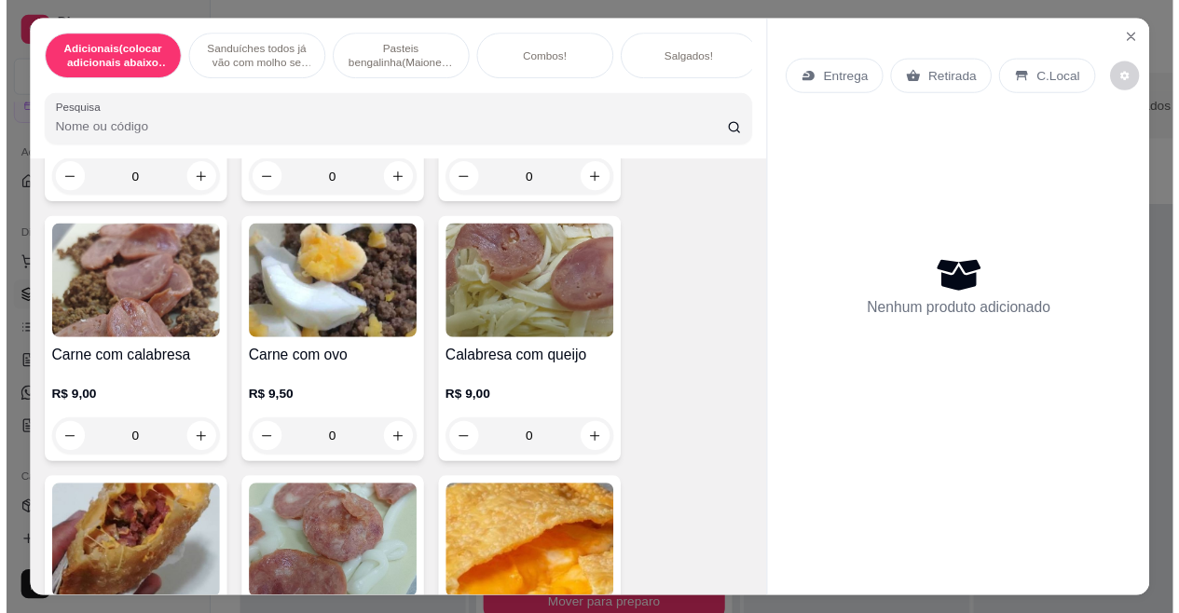
scroll to position [3821, 0]
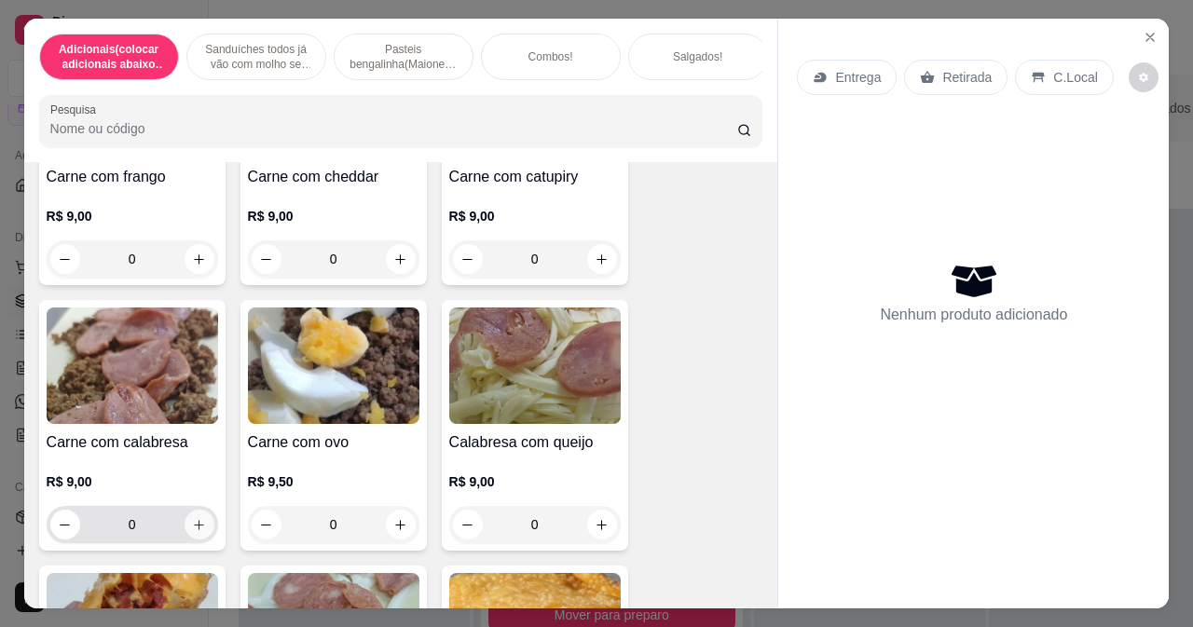
click at [196, 519] on button "increase-product-quantity" at bounding box center [200, 525] width 30 height 30
type input "1"
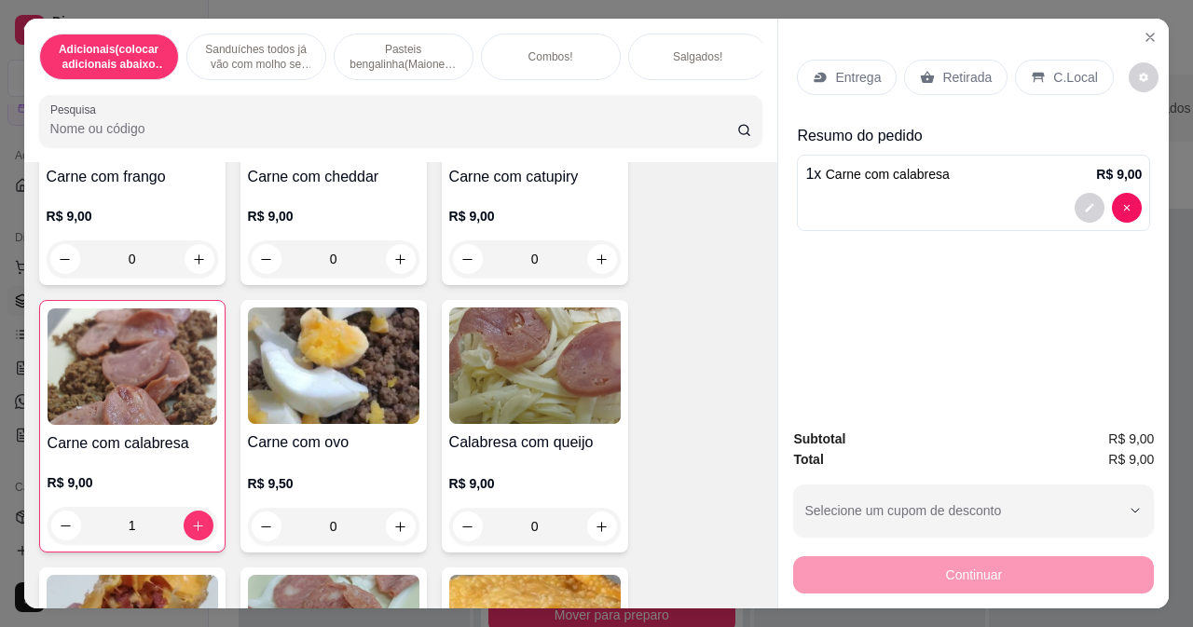
click at [916, 60] on div "Retirada" at bounding box center [955, 77] width 103 height 35
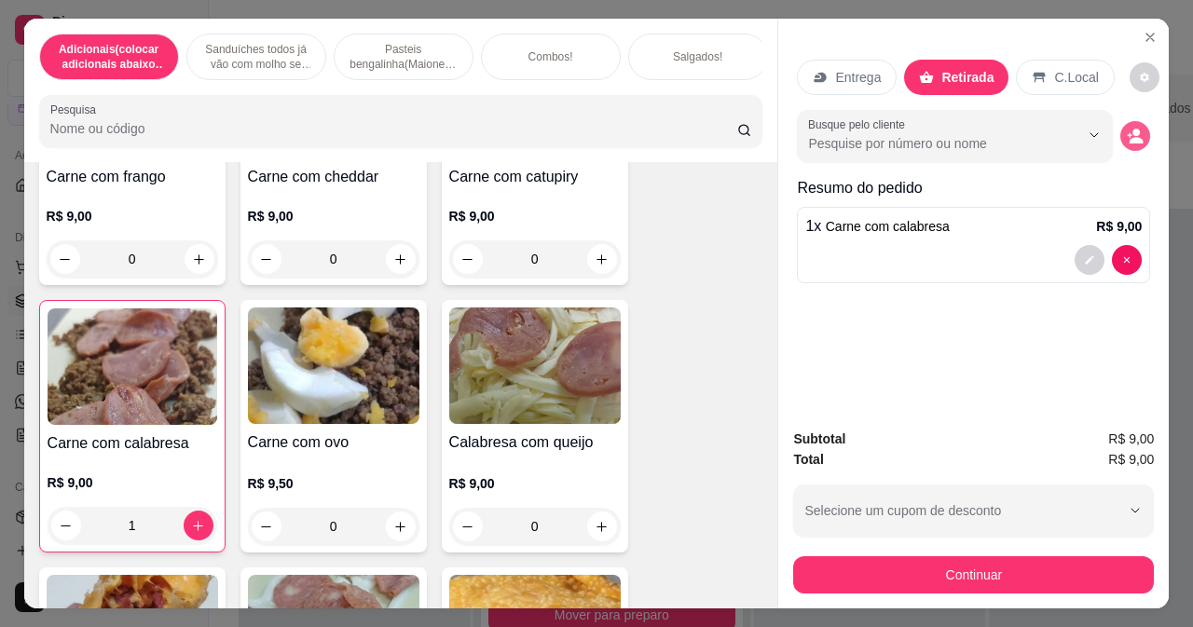
click at [1127, 128] on icon "decrease-product-quantity" at bounding box center [1135, 136] width 17 height 17
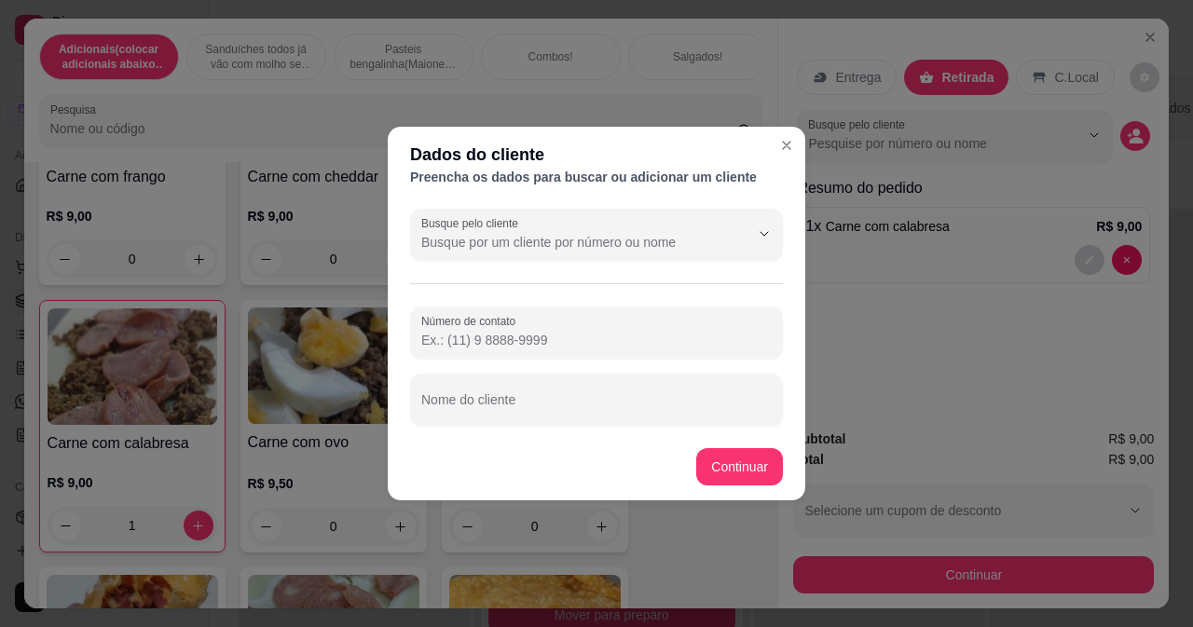
click at [449, 426] on div "Busque pelo cliente Número de contato Nome do cliente" at bounding box center [597, 317] width 418 height 232
click at [457, 405] on input "Nome do cliente" at bounding box center [596, 407] width 350 height 19
type input "rua k 182"
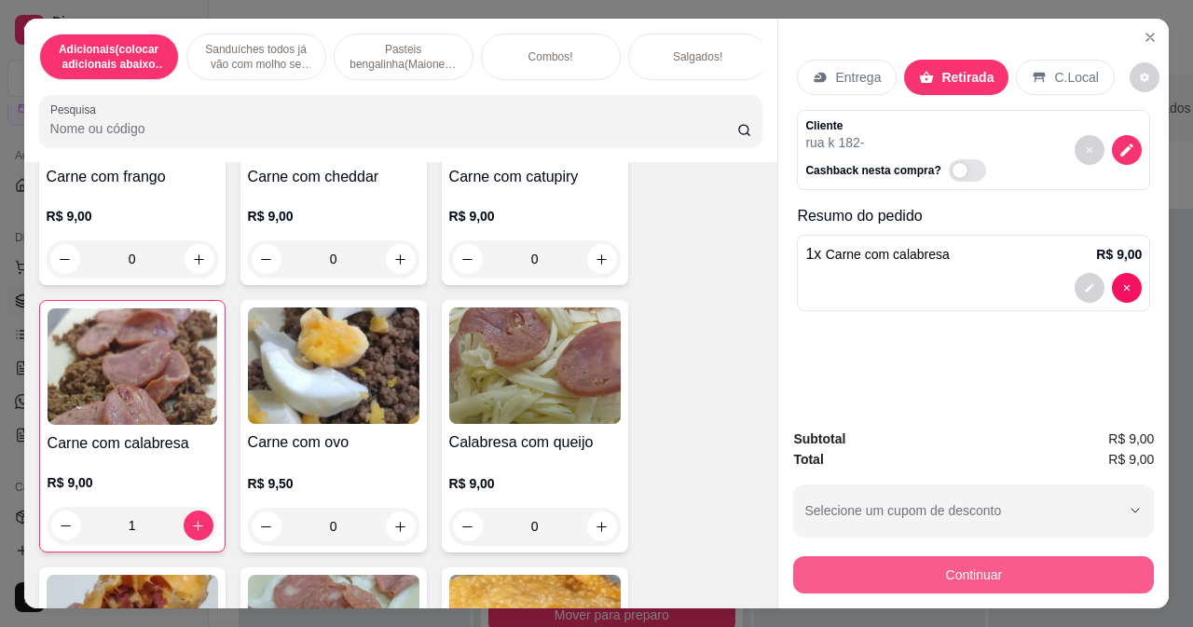
click at [817, 584] on button "Continuar" at bounding box center [973, 574] width 361 height 37
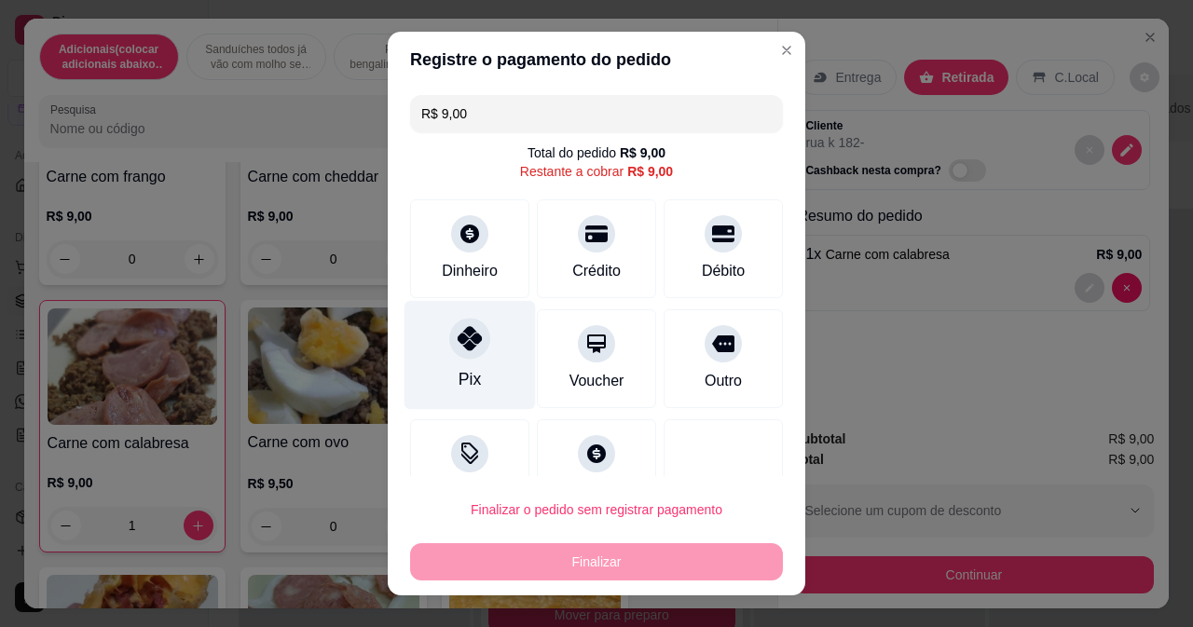
click at [458, 349] on icon at bounding box center [470, 338] width 24 height 24
type input "R$ 0,00"
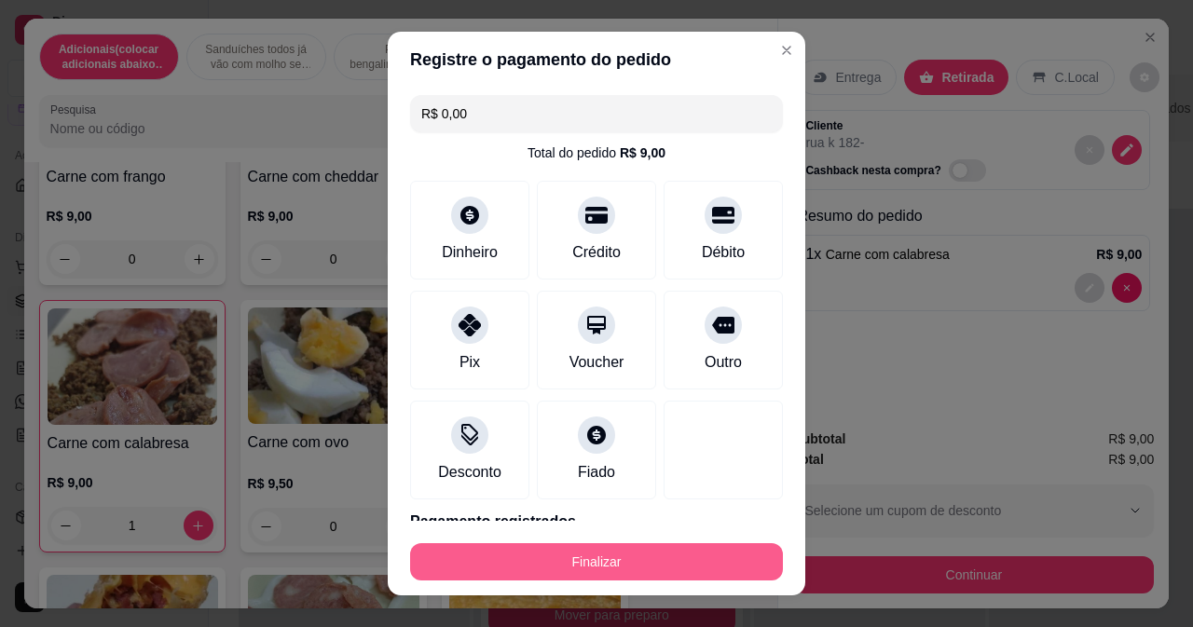
click at [593, 557] on button "Finalizar" at bounding box center [596, 561] width 373 height 37
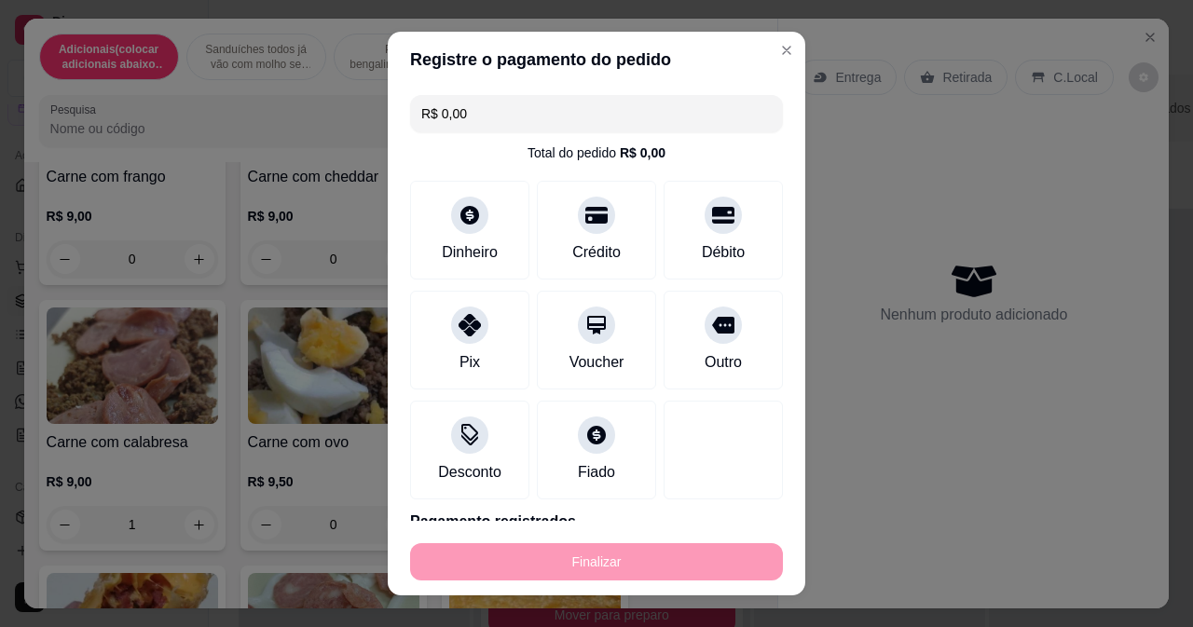
type input "0"
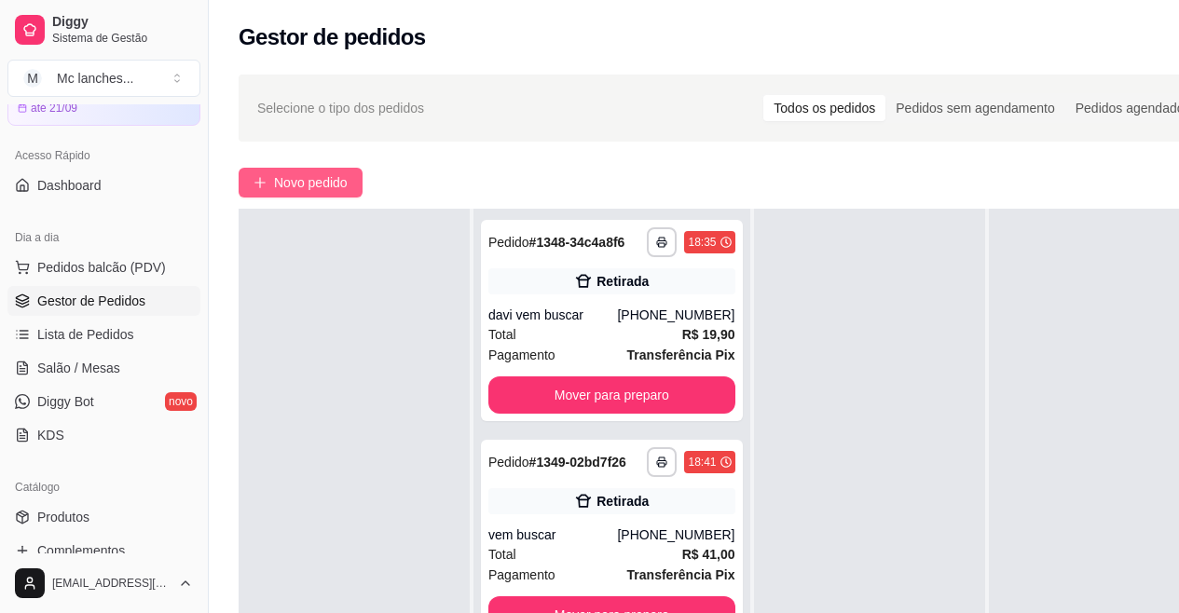
click at [326, 183] on span "Novo pedido" at bounding box center [311, 182] width 74 height 21
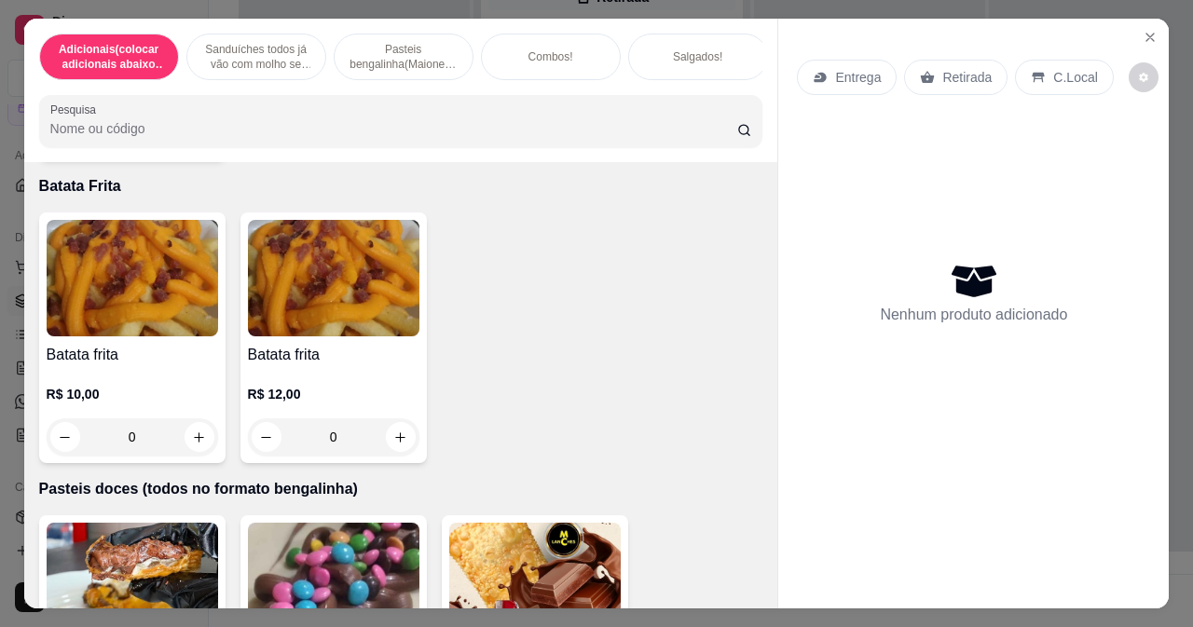
scroll to position [6337, 0]
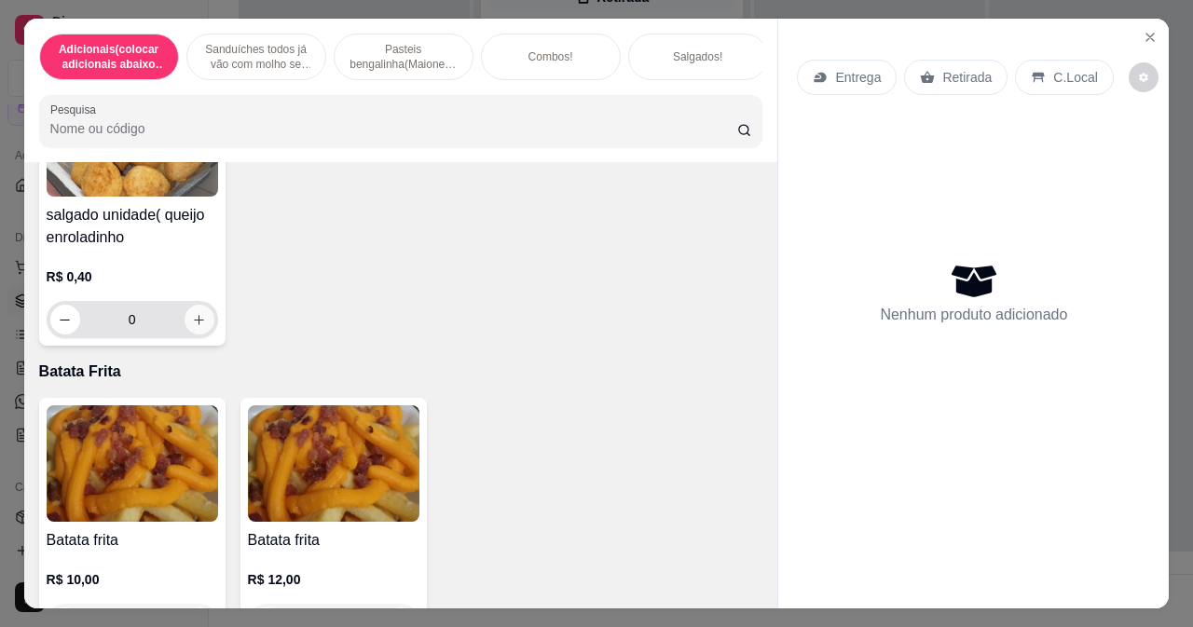
click at [192, 322] on icon "increase-product-quantity" at bounding box center [199, 320] width 14 height 14
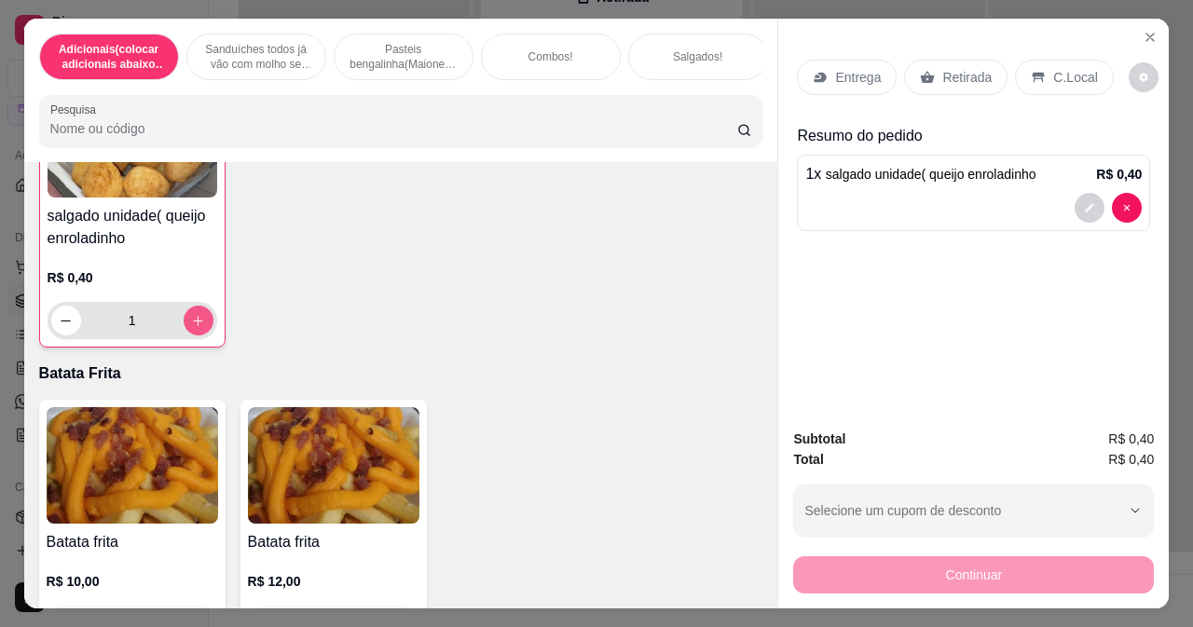
scroll to position [6338, 0]
click at [191, 325] on icon "increase-product-quantity" at bounding box center [198, 320] width 14 height 14
click at [152, 320] on input "2" at bounding box center [132, 319] width 103 height 37
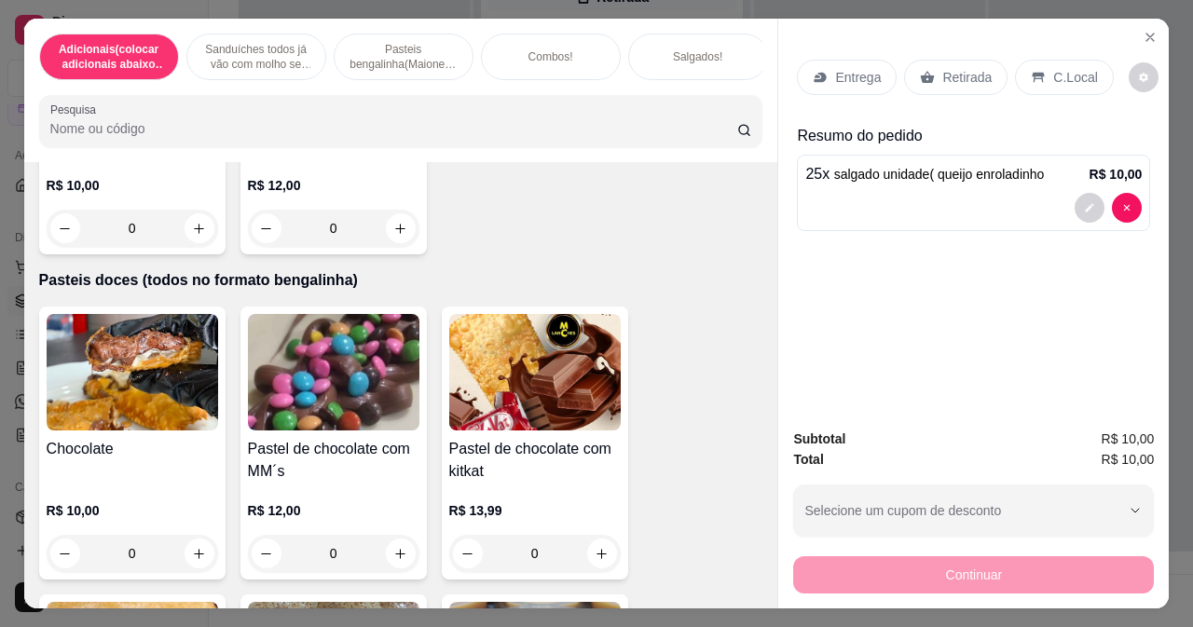
scroll to position [6897, 0]
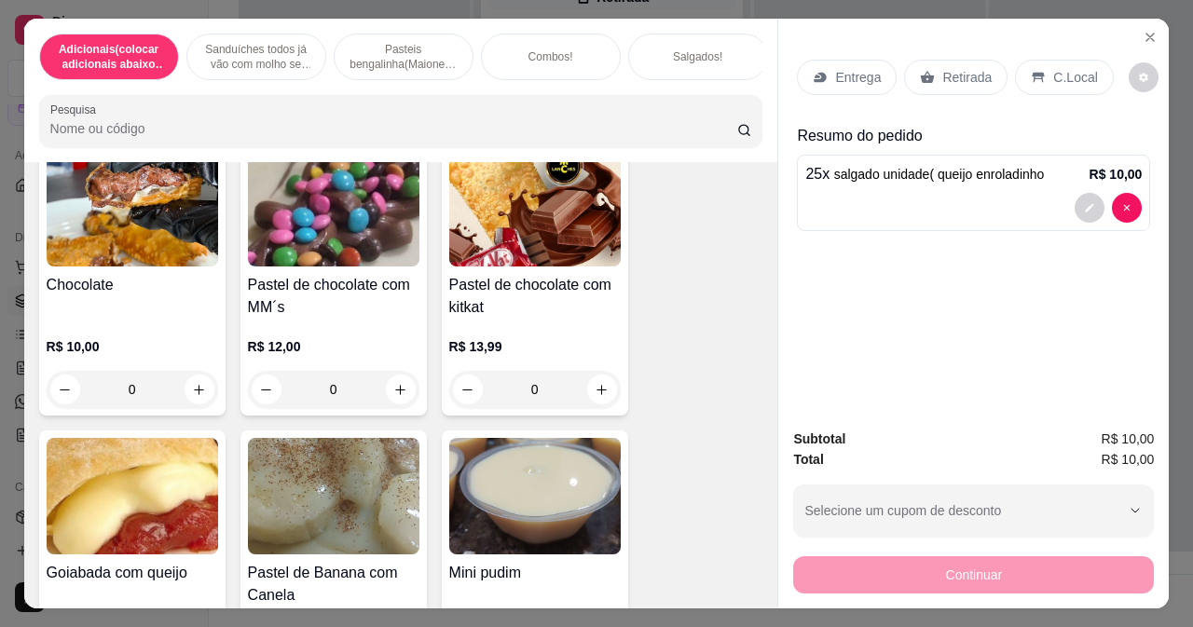
type input "25"
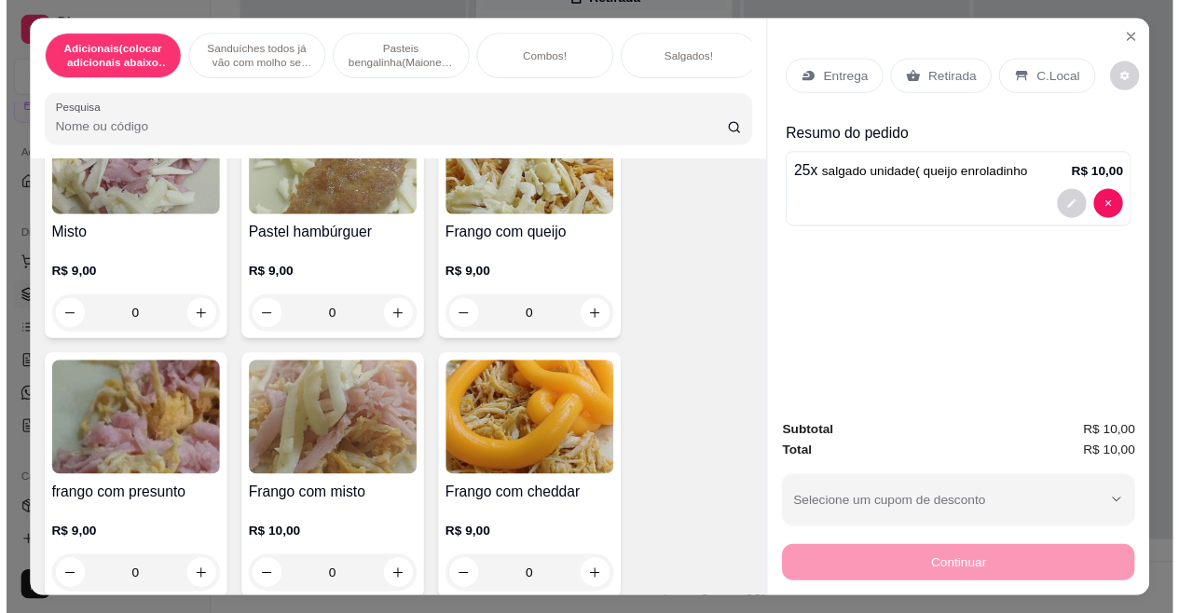
scroll to position [2890, 0]
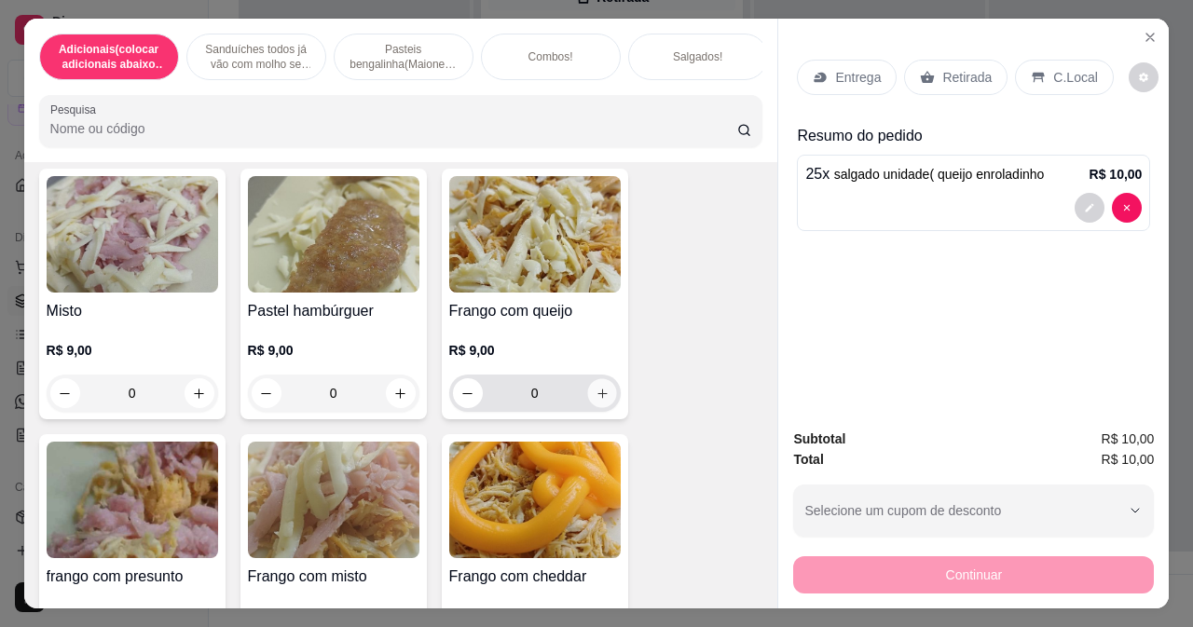
click at [595, 398] on icon "increase-product-quantity" at bounding box center [602, 394] width 14 height 14
type input "1"
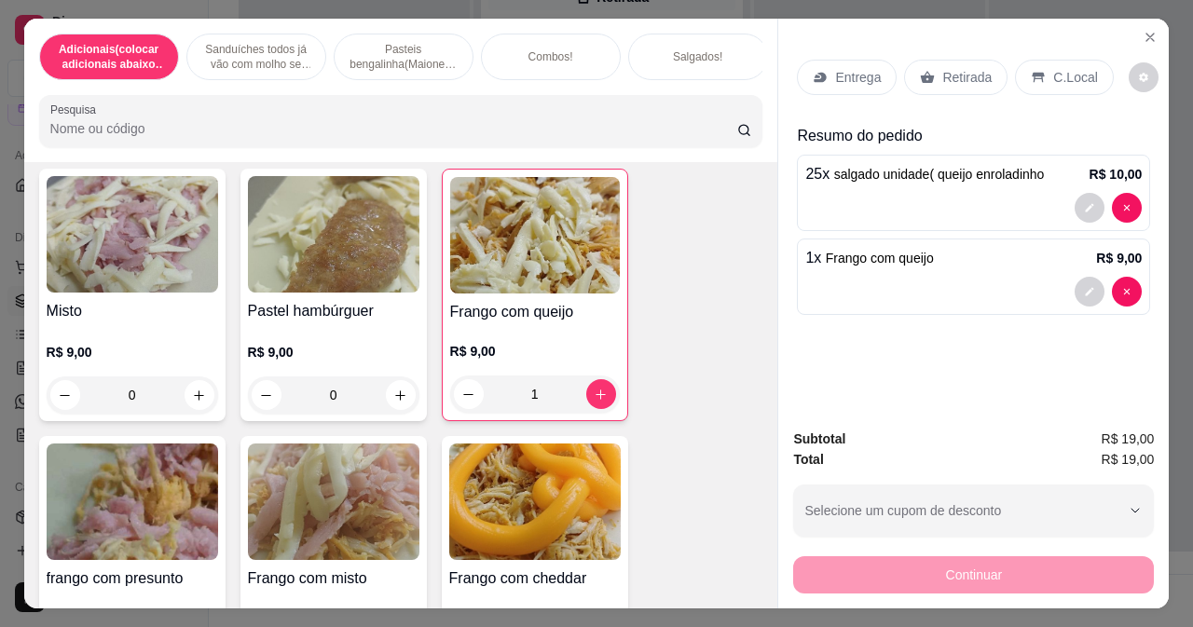
click at [920, 71] on icon at bounding box center [927, 77] width 15 height 15
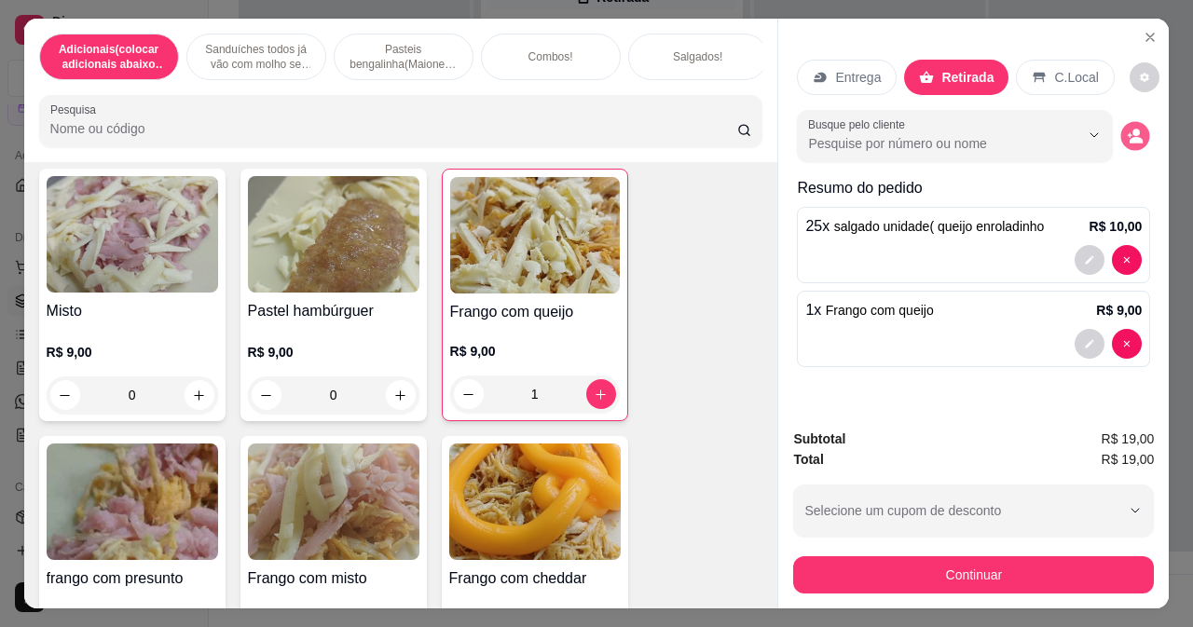
click at [1130, 122] on button "decrease-product-quantity" at bounding box center [1135, 136] width 29 height 29
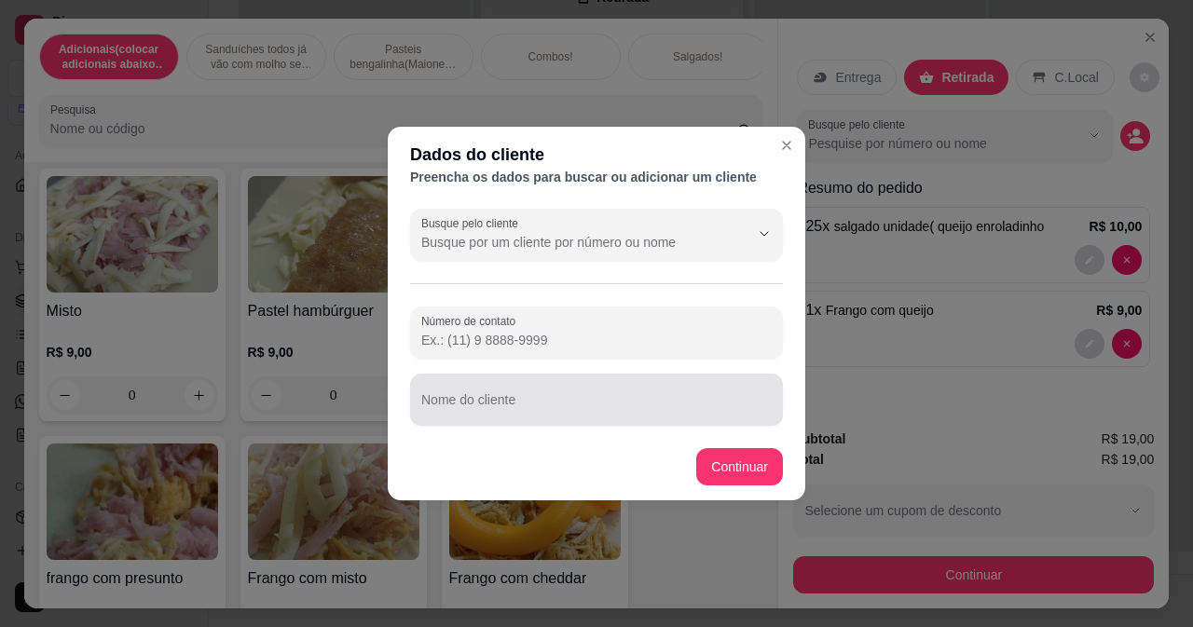
click at [482, 417] on div at bounding box center [596, 399] width 350 height 37
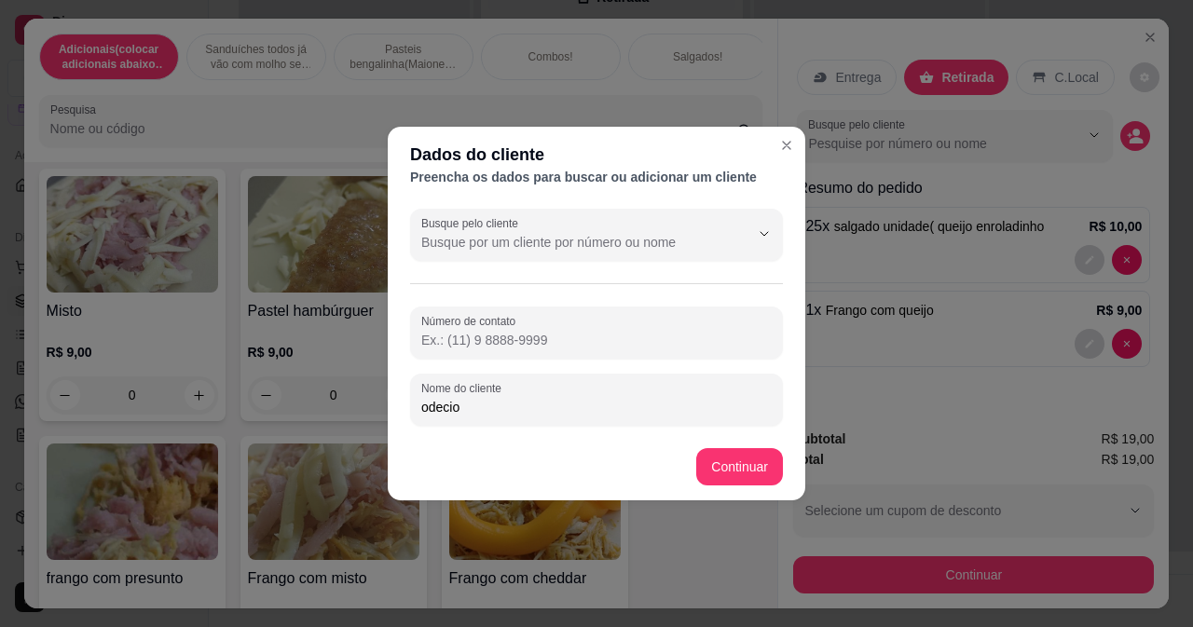
type input "odecio"
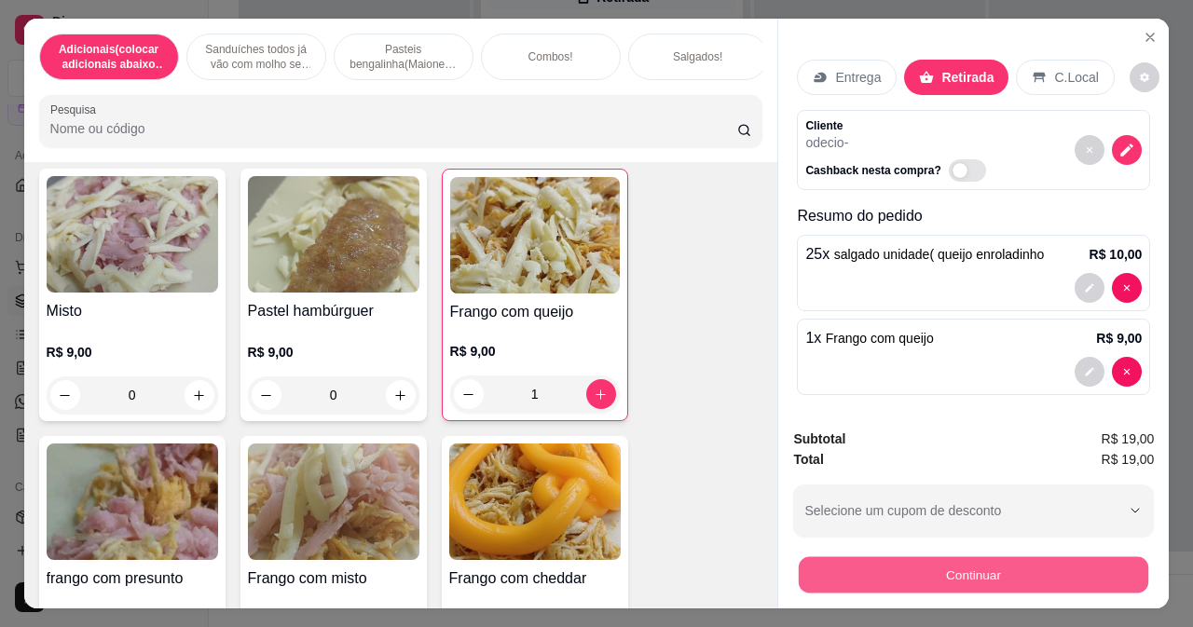
click at [814, 569] on button "Continuar" at bounding box center [973, 574] width 349 height 36
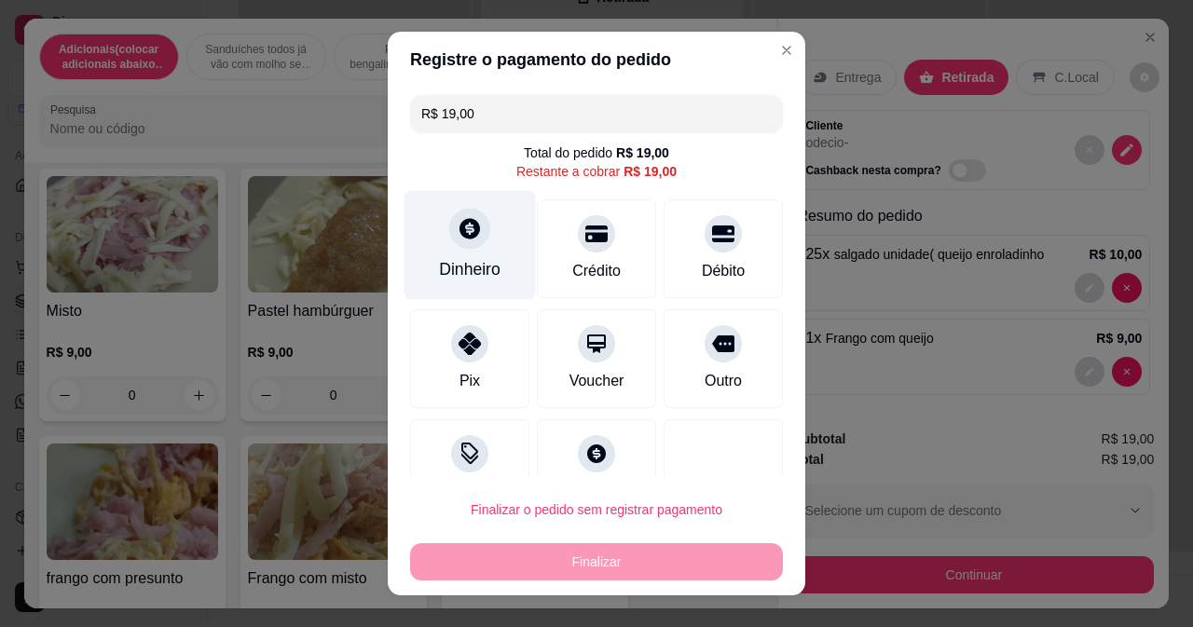
click at [458, 240] on icon at bounding box center [470, 228] width 24 height 24
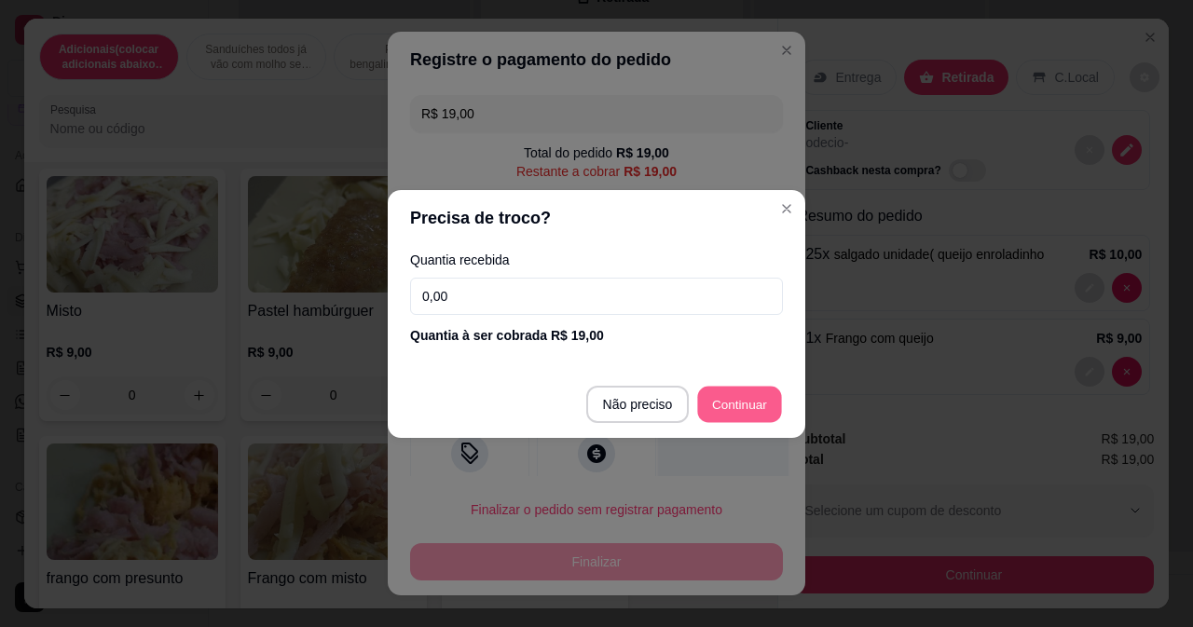
type input "R$ 0,00"
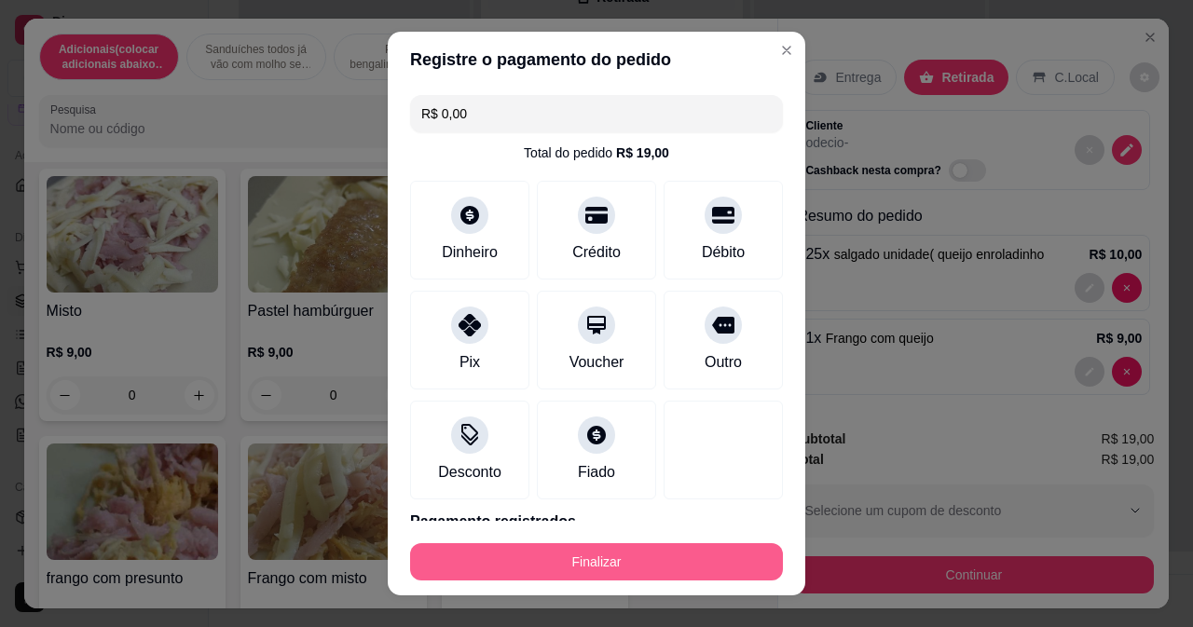
click at [651, 556] on button "Finalizar" at bounding box center [596, 561] width 373 height 37
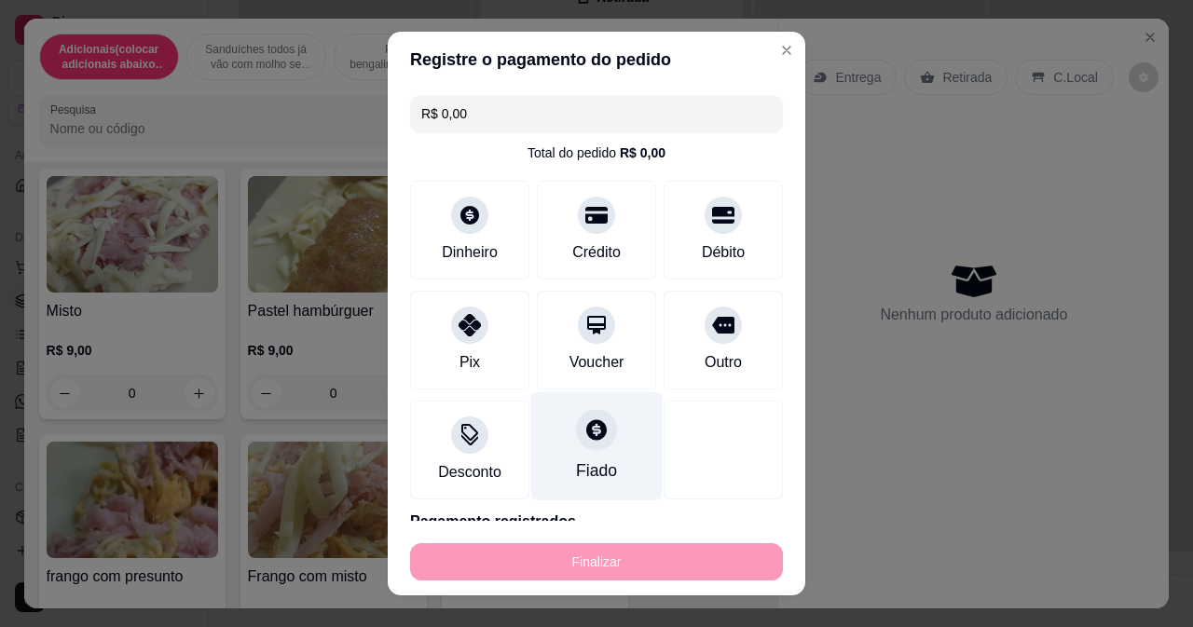
type input "0"
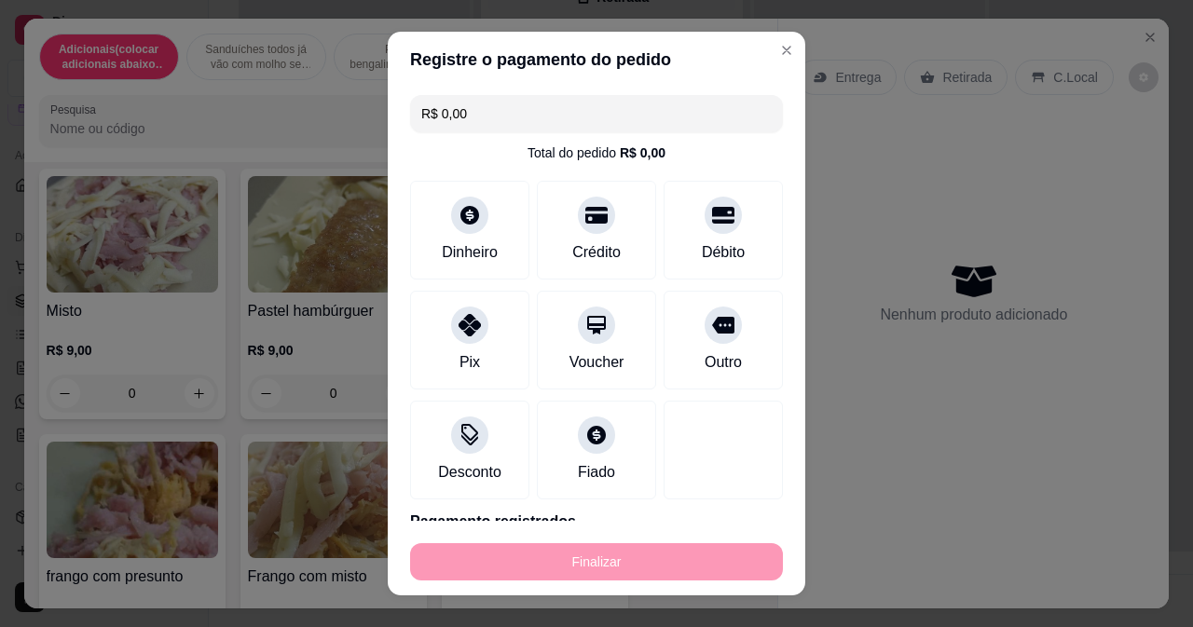
type input "-R$ 19,00"
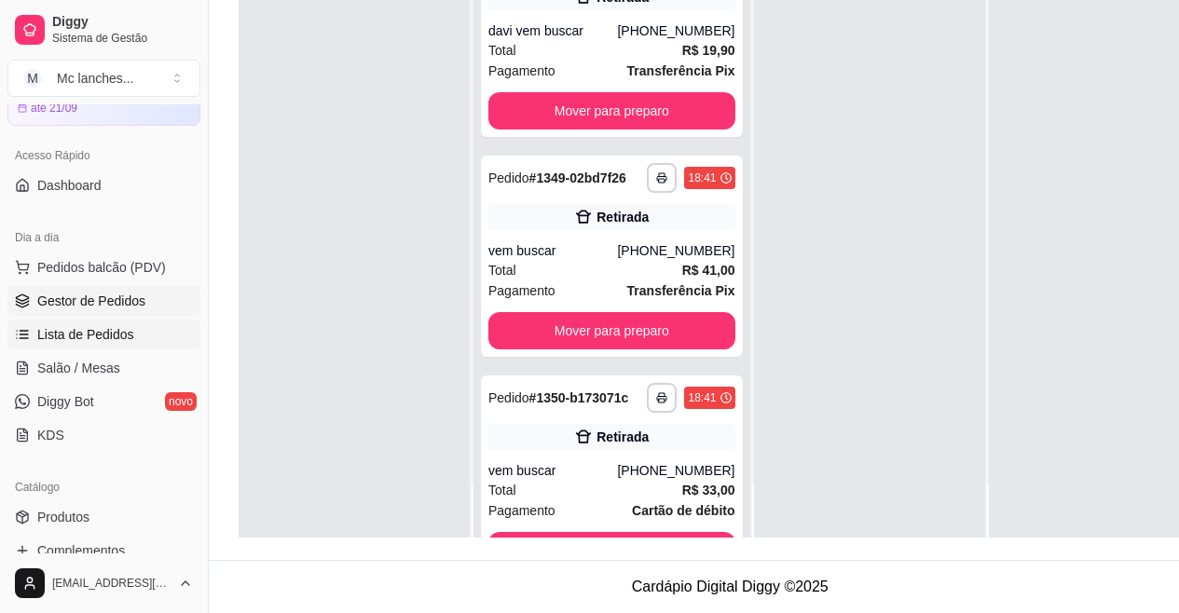
click at [116, 328] on span "Lista de Pedidos" at bounding box center [85, 334] width 97 height 19
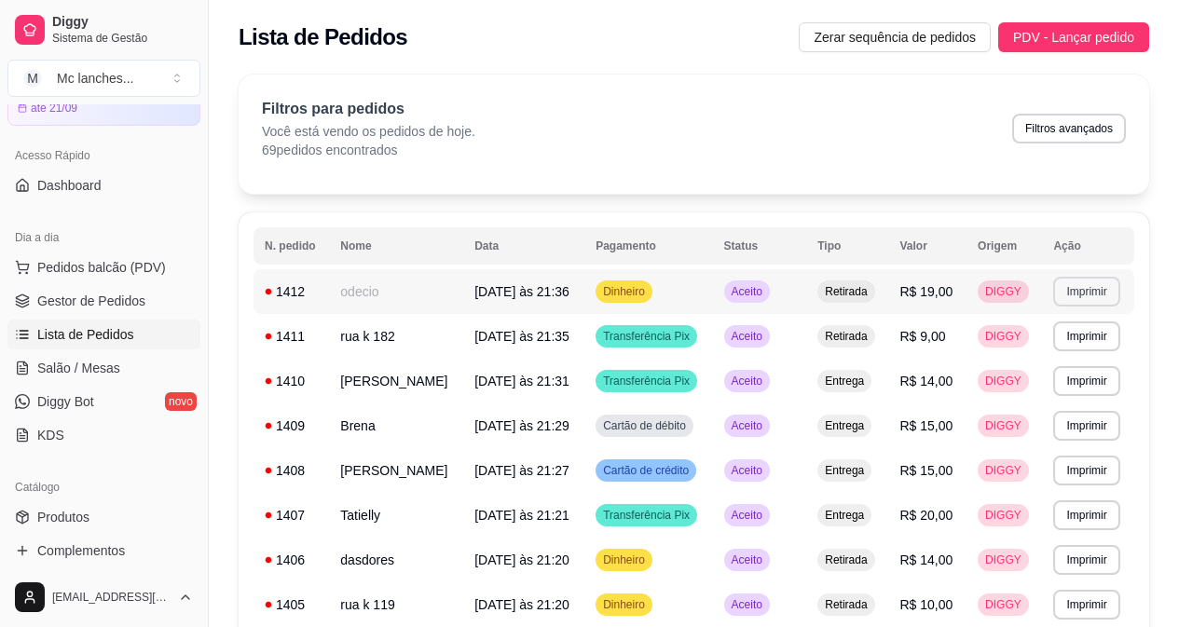
click at [1097, 293] on button "Imprimir" at bounding box center [1086, 292] width 66 height 30
click at [1034, 349] on button "Balcão Principal" at bounding box center [1053, 357] width 135 height 30
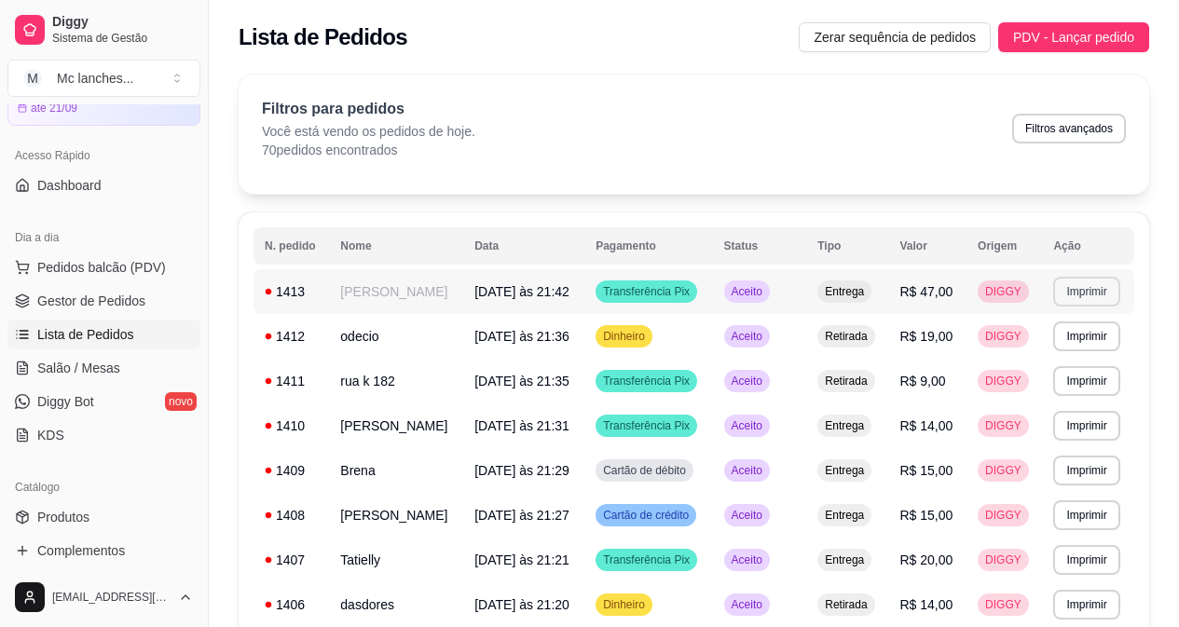
click at [1072, 299] on button "Imprimir" at bounding box center [1086, 292] width 66 height 30
click at [1075, 349] on button "Balcão Principal" at bounding box center [1053, 356] width 130 height 29
click at [455, 415] on td "[PERSON_NAME]" at bounding box center [396, 426] width 134 height 45
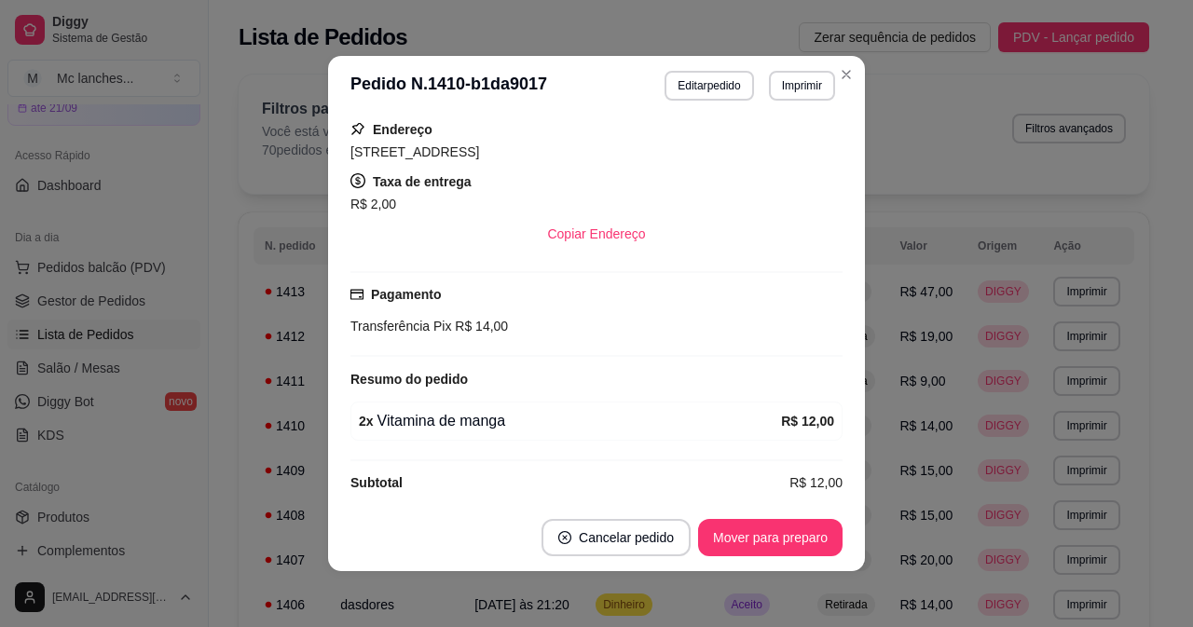
scroll to position [350, 0]
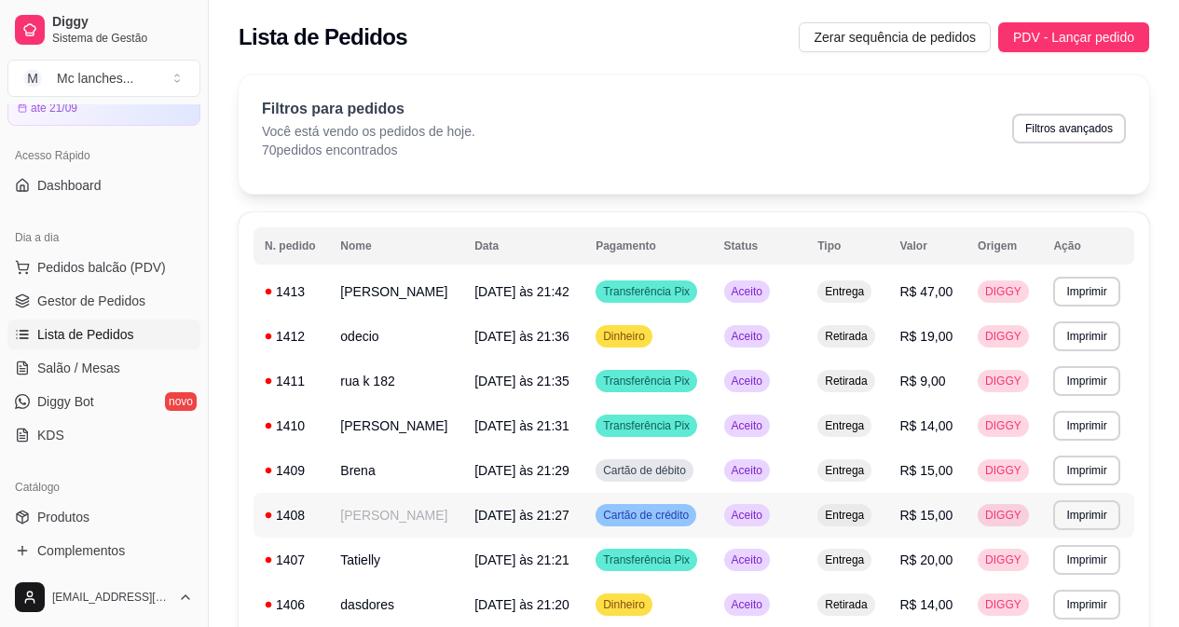
click at [362, 509] on td "[PERSON_NAME]" at bounding box center [396, 515] width 134 height 45
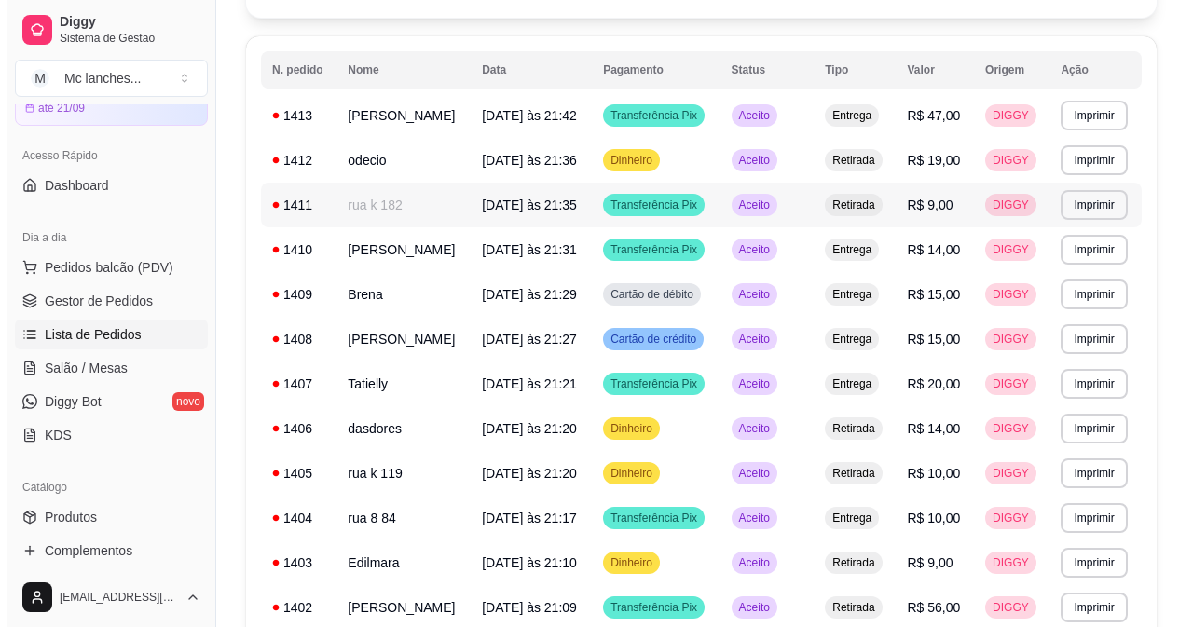
scroll to position [186, 0]
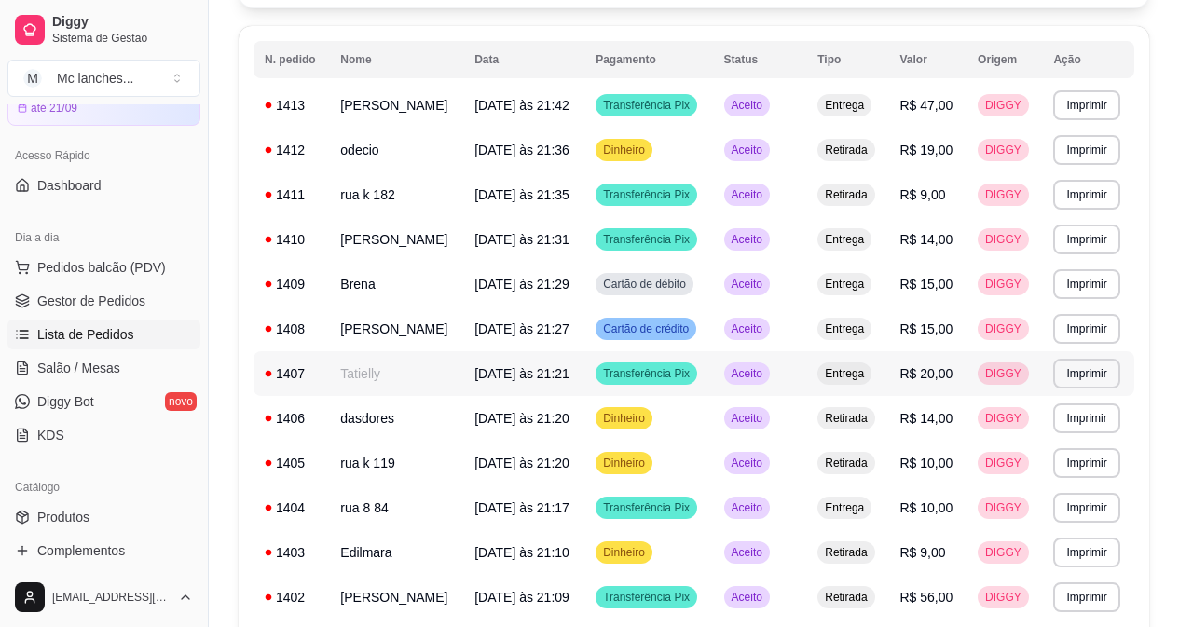
click at [445, 374] on td "Tatielly" at bounding box center [396, 373] width 134 height 45
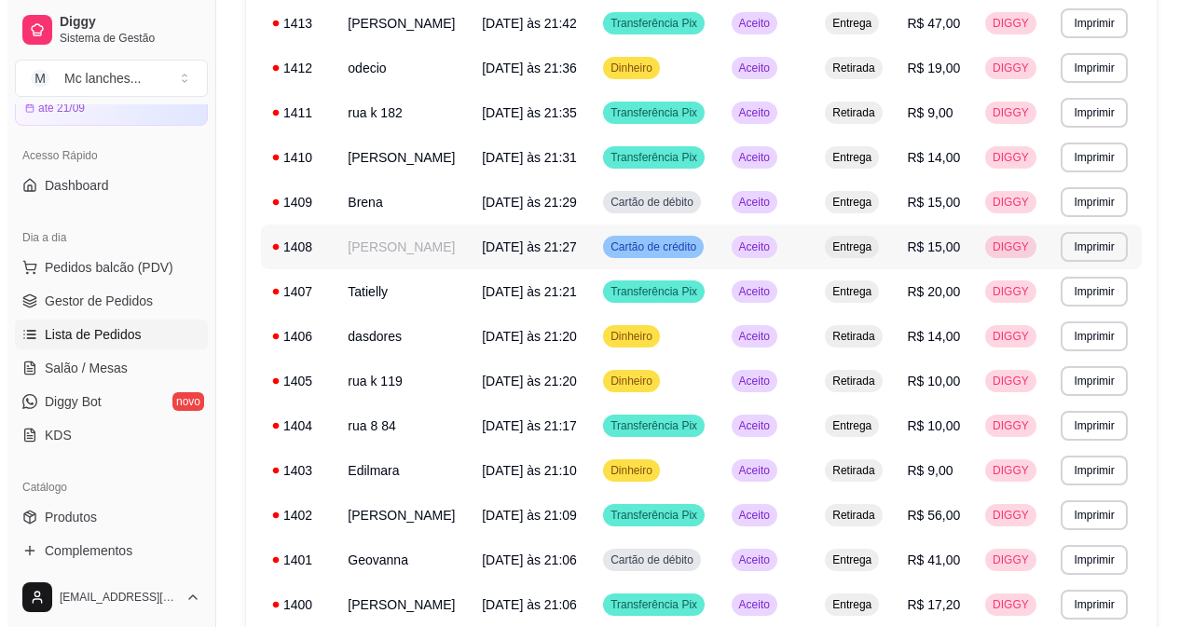
scroll to position [466, 0]
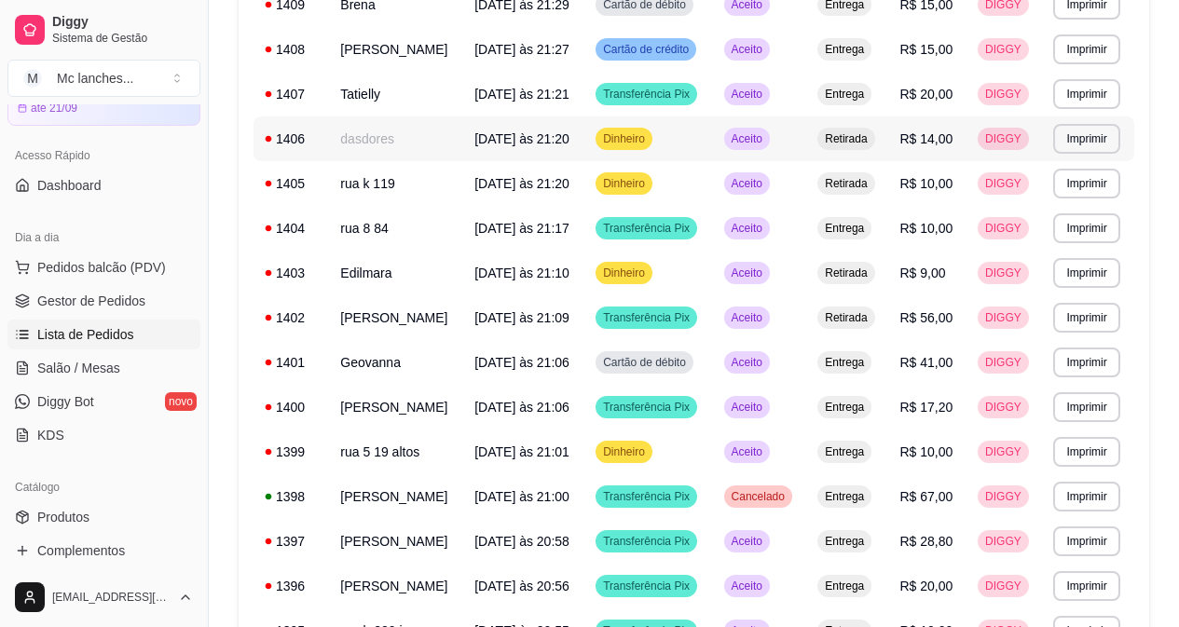
click at [404, 124] on td "dasdores" at bounding box center [396, 138] width 134 height 45
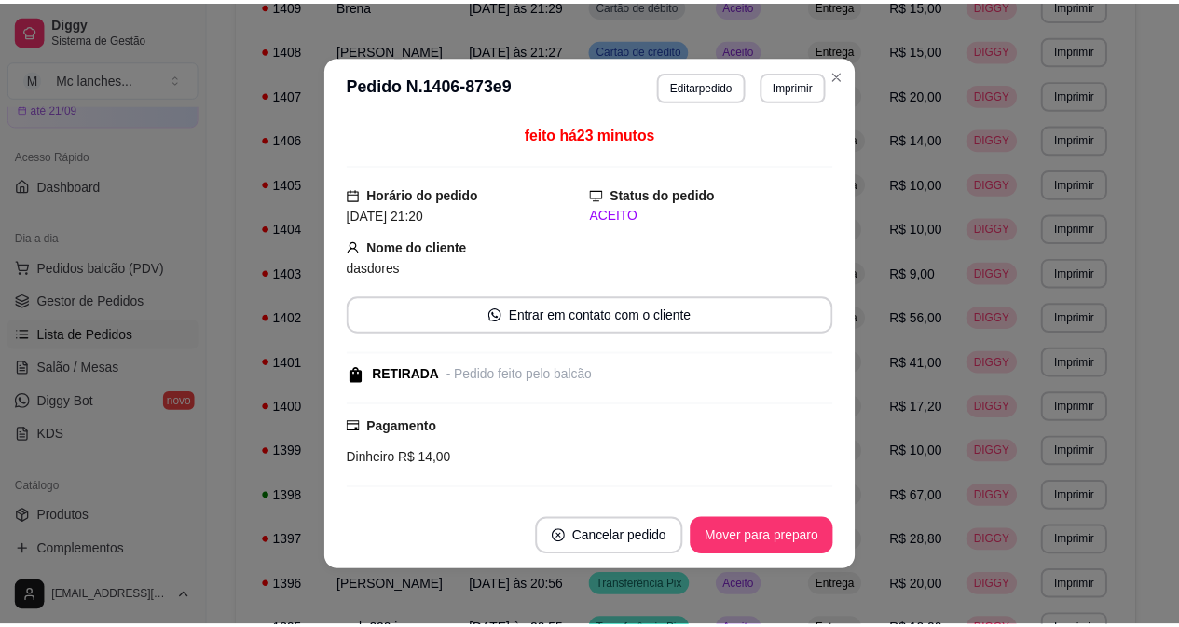
scroll to position [149, 0]
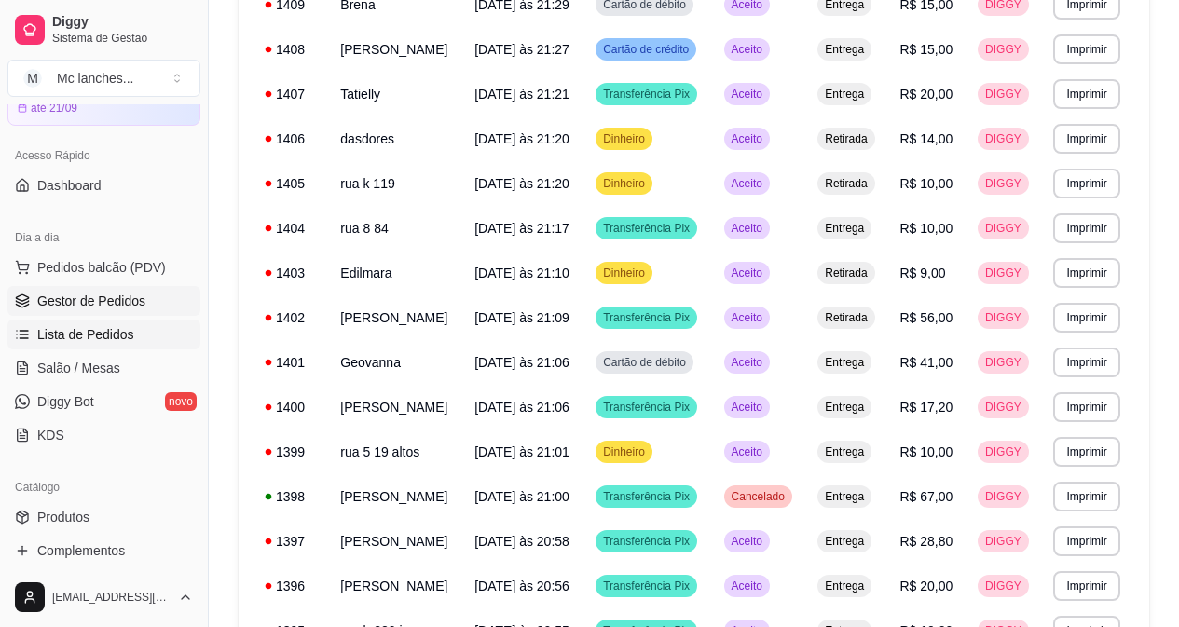
click at [128, 302] on span "Gestor de Pedidos" at bounding box center [91, 301] width 108 height 19
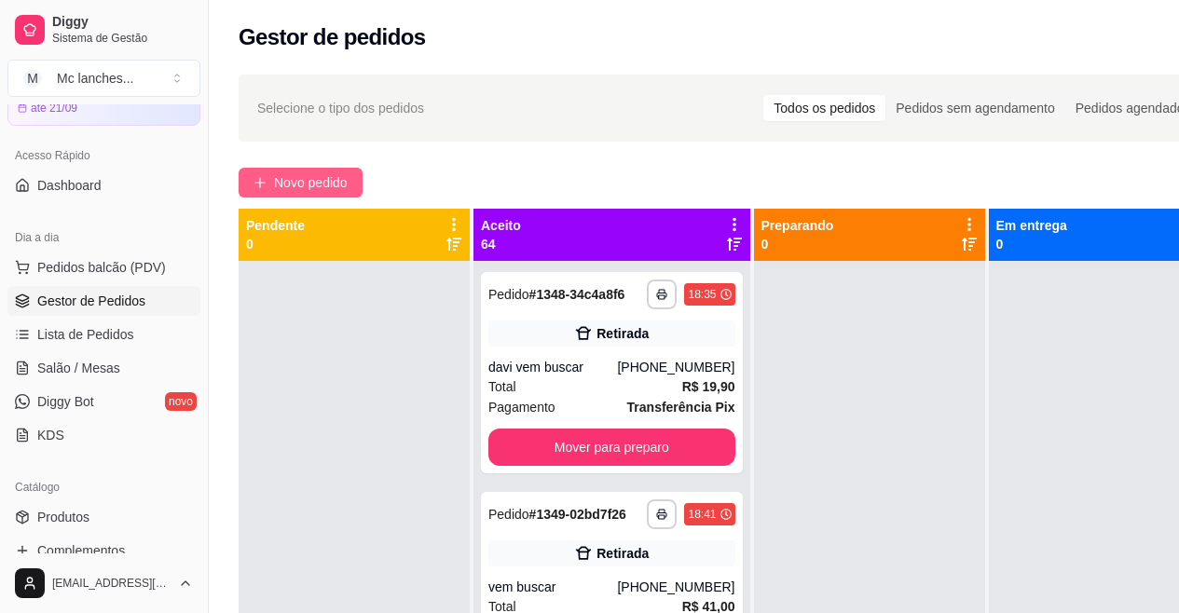
click at [351, 184] on button "Novo pedido" at bounding box center [301, 183] width 124 height 30
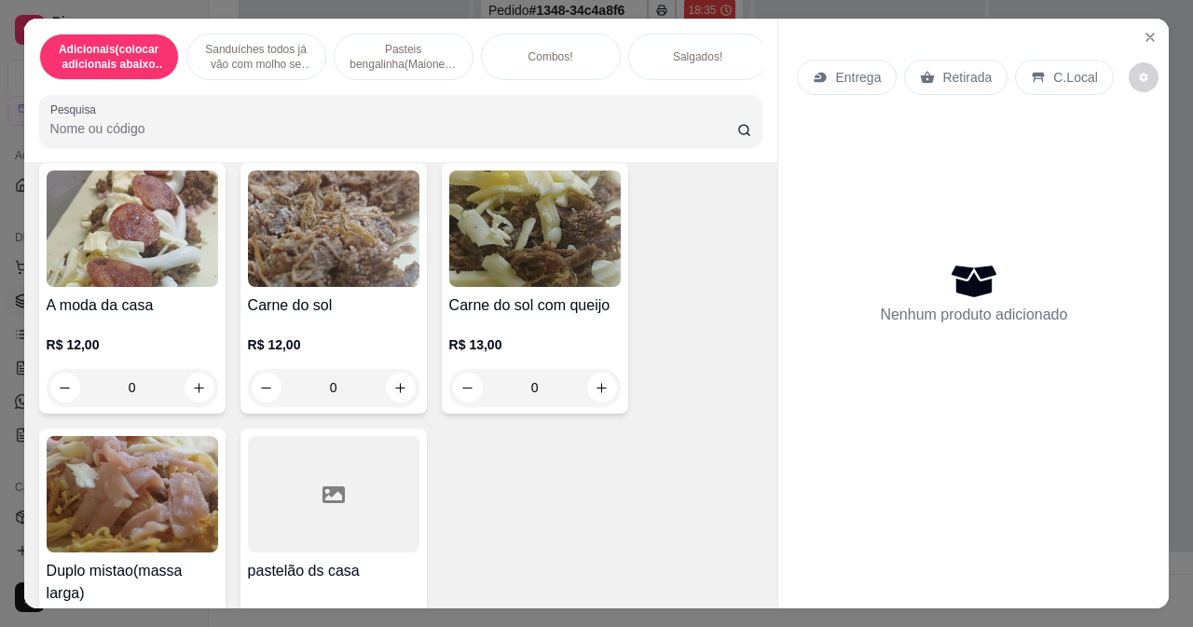
scroll to position [4846, 0]
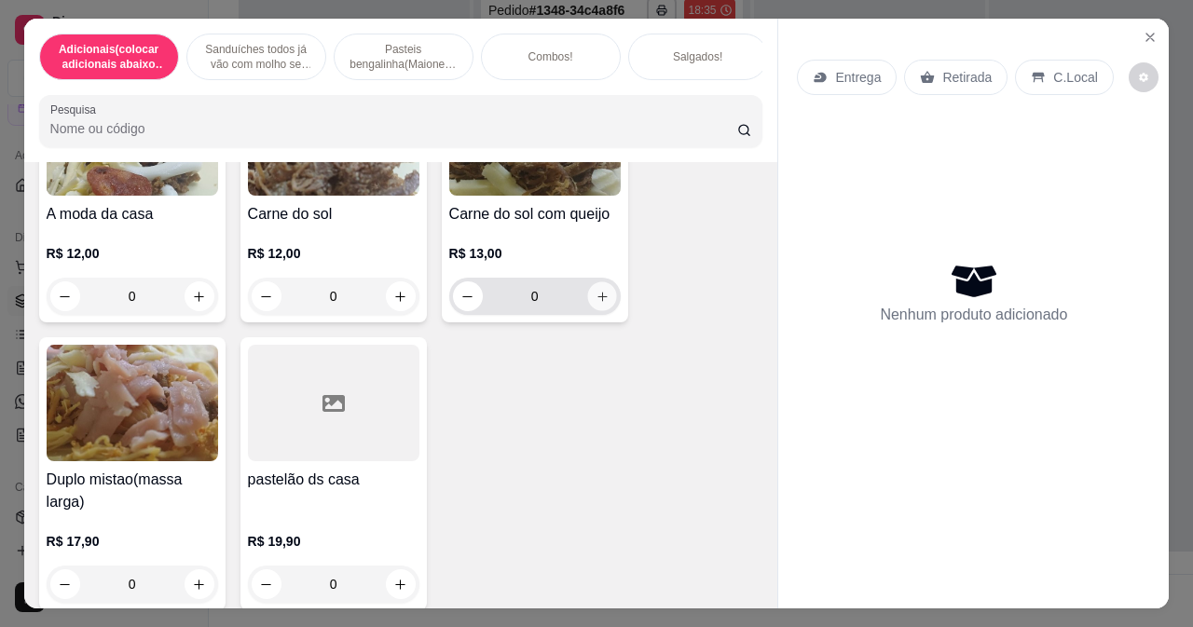
click at [595, 304] on icon "increase-product-quantity" at bounding box center [602, 297] width 14 height 14
click at [596, 304] on icon "increase-product-quantity" at bounding box center [602, 297] width 14 height 14
type input "2"
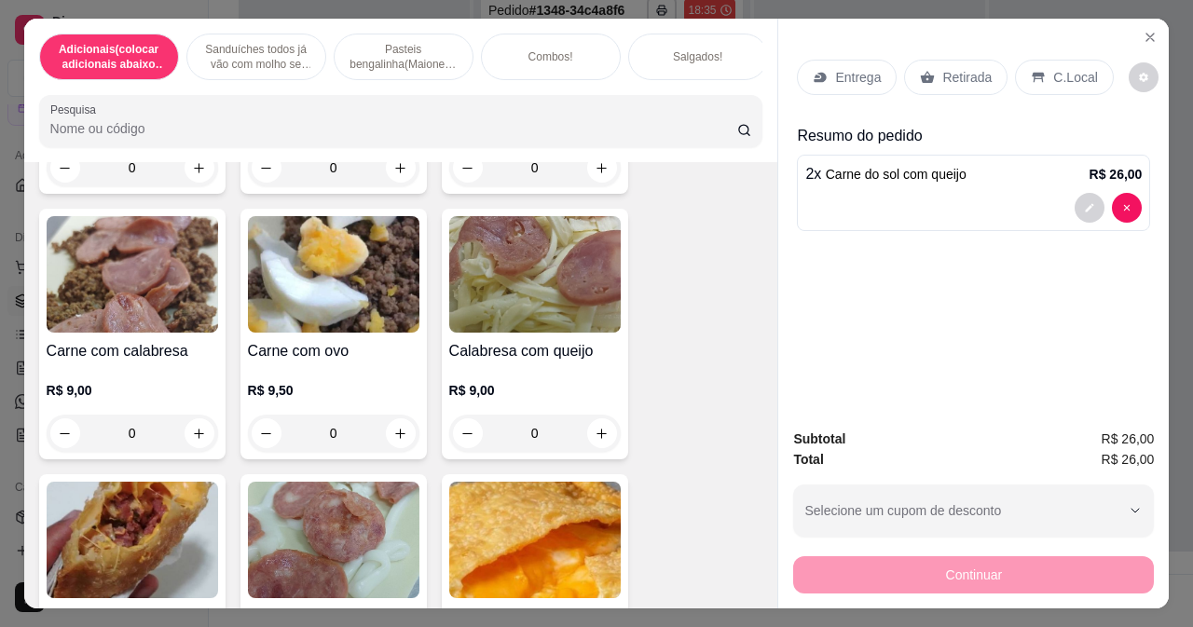
scroll to position [3914, 0]
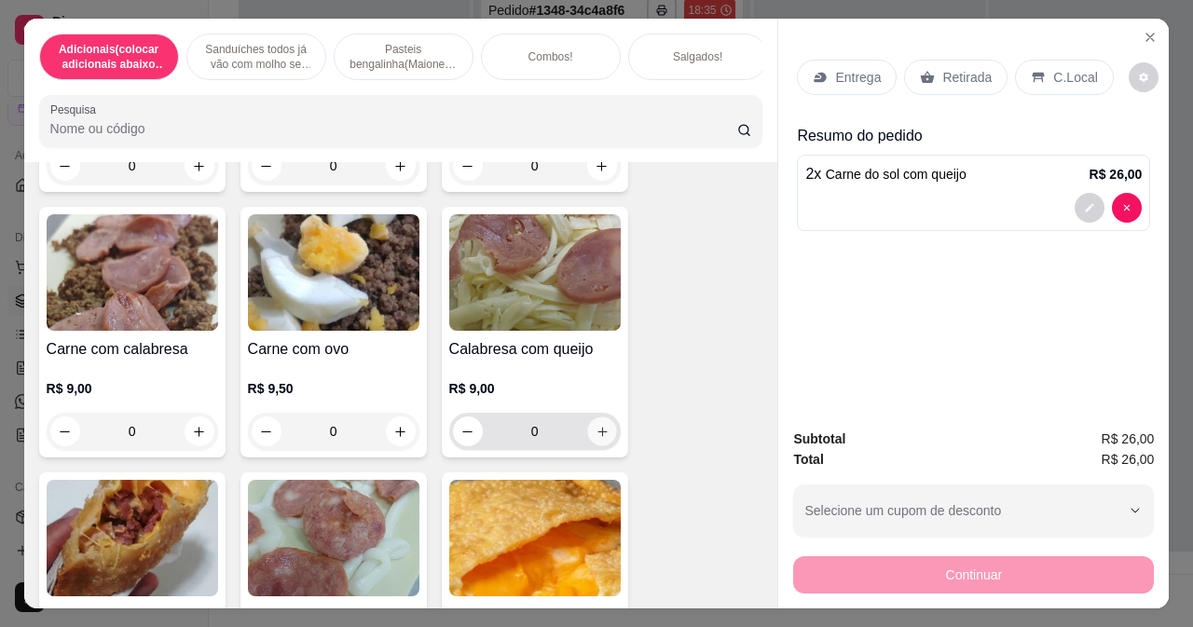
click at [596, 439] on icon "increase-product-quantity" at bounding box center [602, 432] width 14 height 14
type input "1"
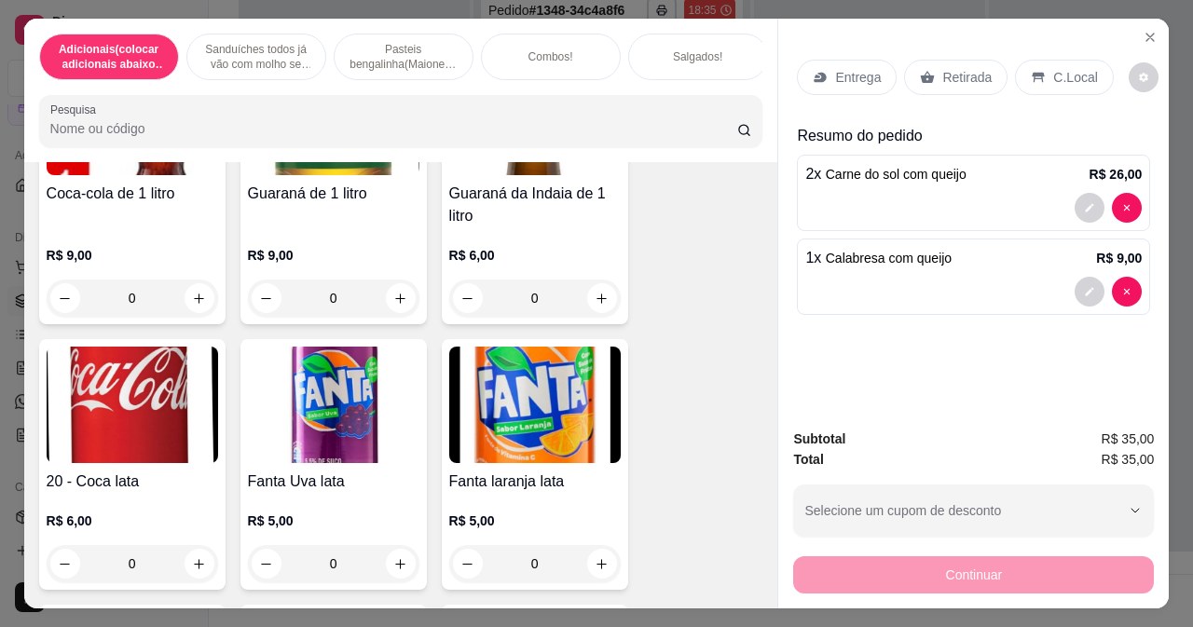
scroll to position [8388, 0]
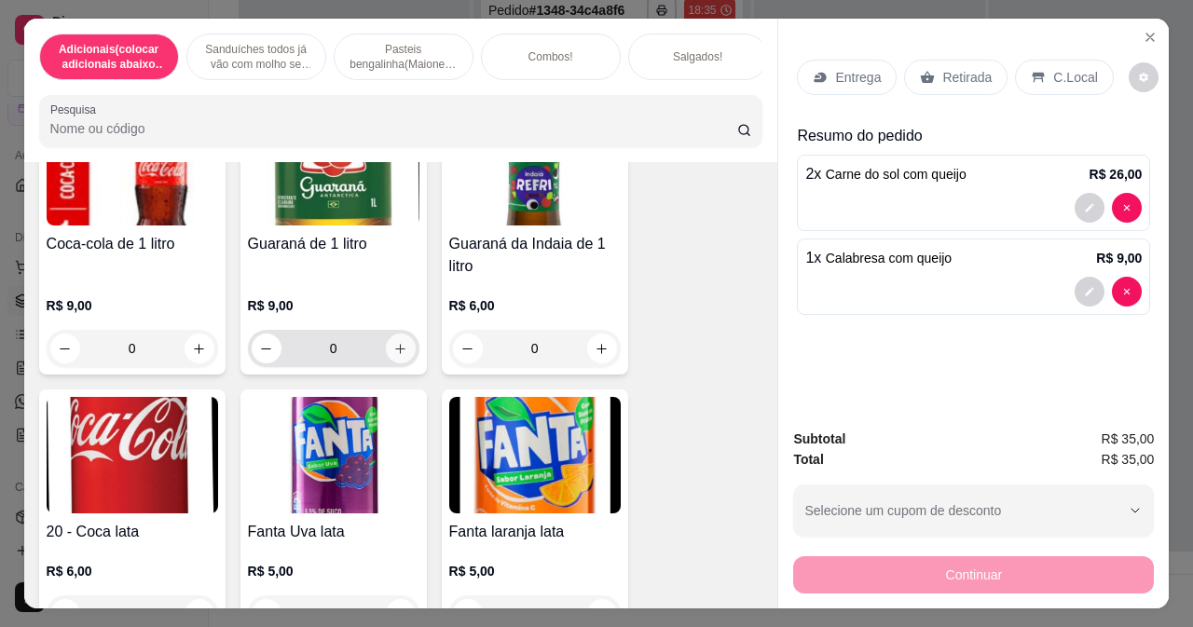
click at [386, 349] on button "increase-product-quantity" at bounding box center [401, 349] width 30 height 30
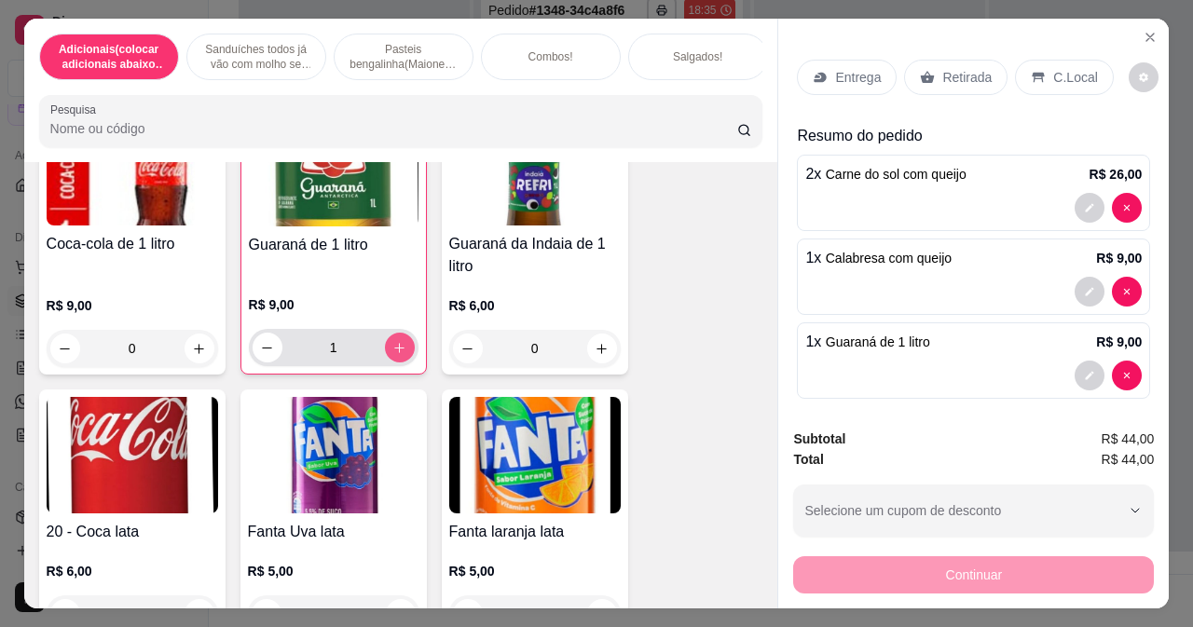
type input "1"
drag, startPoint x: 922, startPoint y: 64, endPoint x: 1015, endPoint y: 78, distance: 94.2
click at [923, 70] on icon at bounding box center [927, 77] width 15 height 15
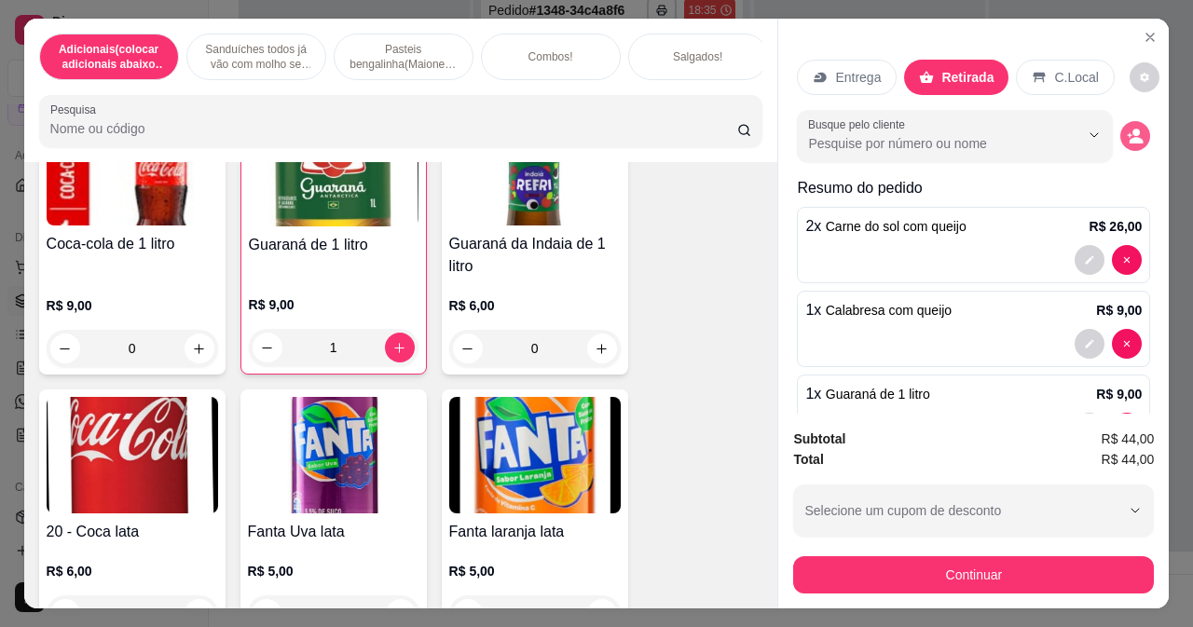
click at [1127, 128] on icon "decrease-product-quantity" at bounding box center [1135, 136] width 17 height 17
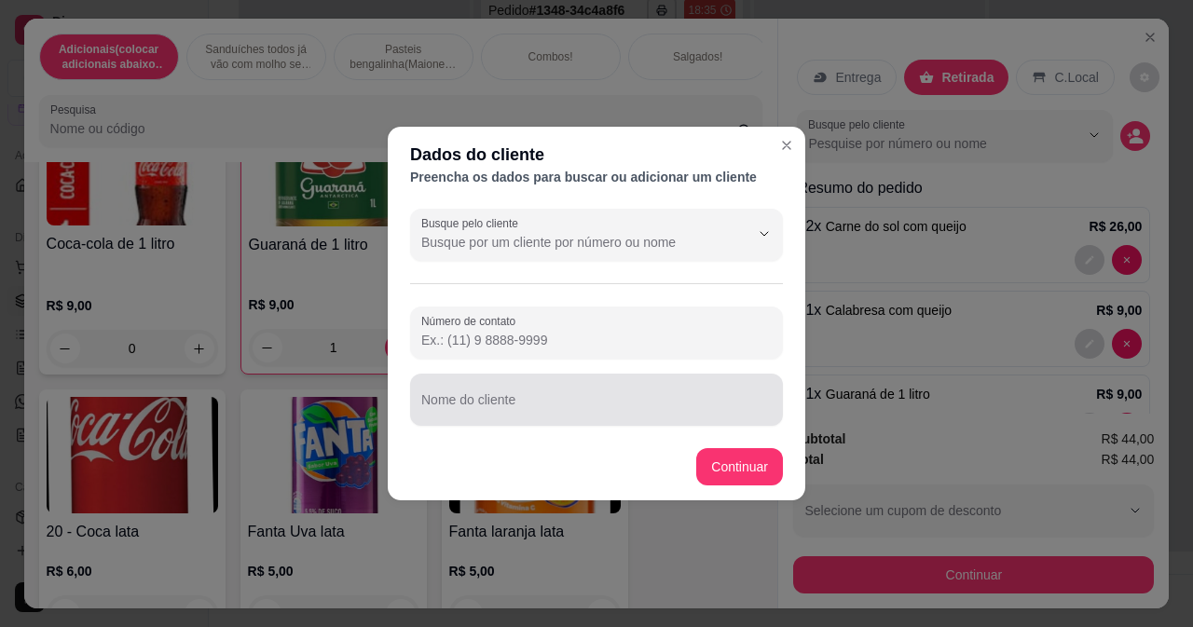
click at [473, 399] on input "Nome do cliente" at bounding box center [596, 407] width 350 height 19
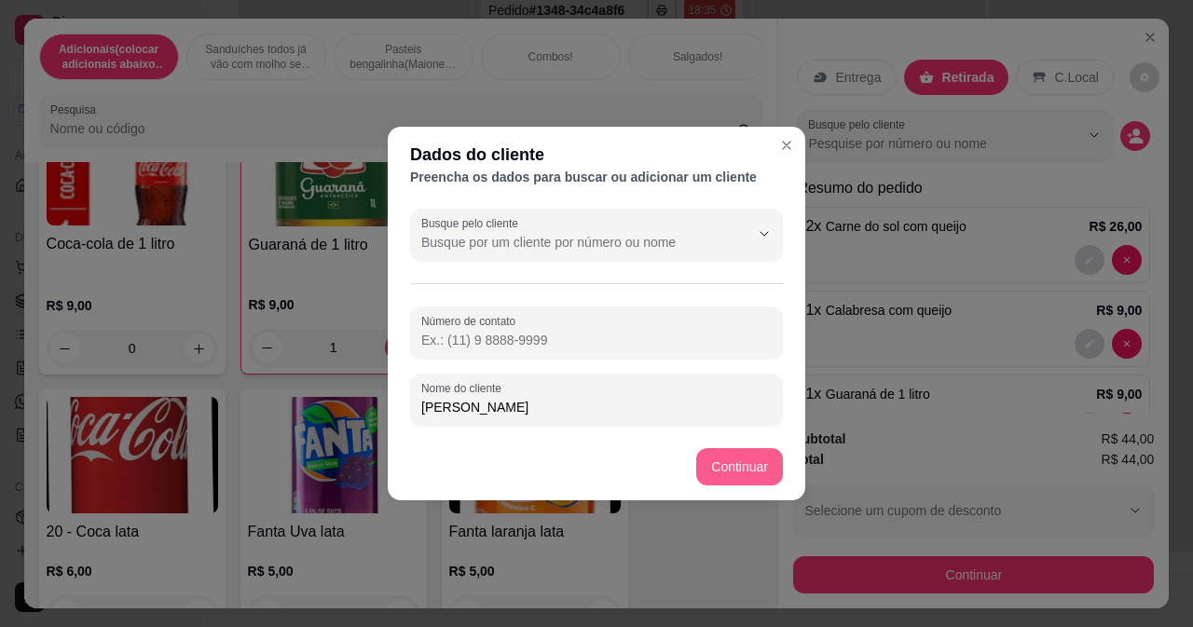
type input "[PERSON_NAME]"
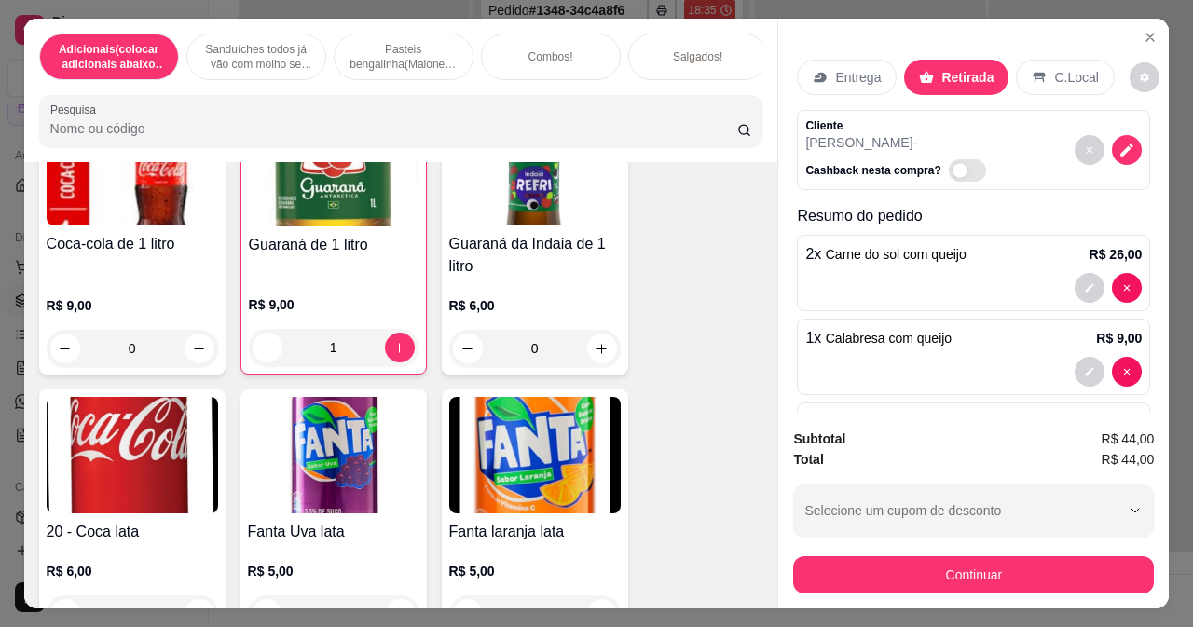
click at [883, 593] on div "Subtotal R$ 44,00 Total R$ 44,00 Selecione um cupom de desconto Selecione um cu…" at bounding box center [973, 511] width 390 height 195
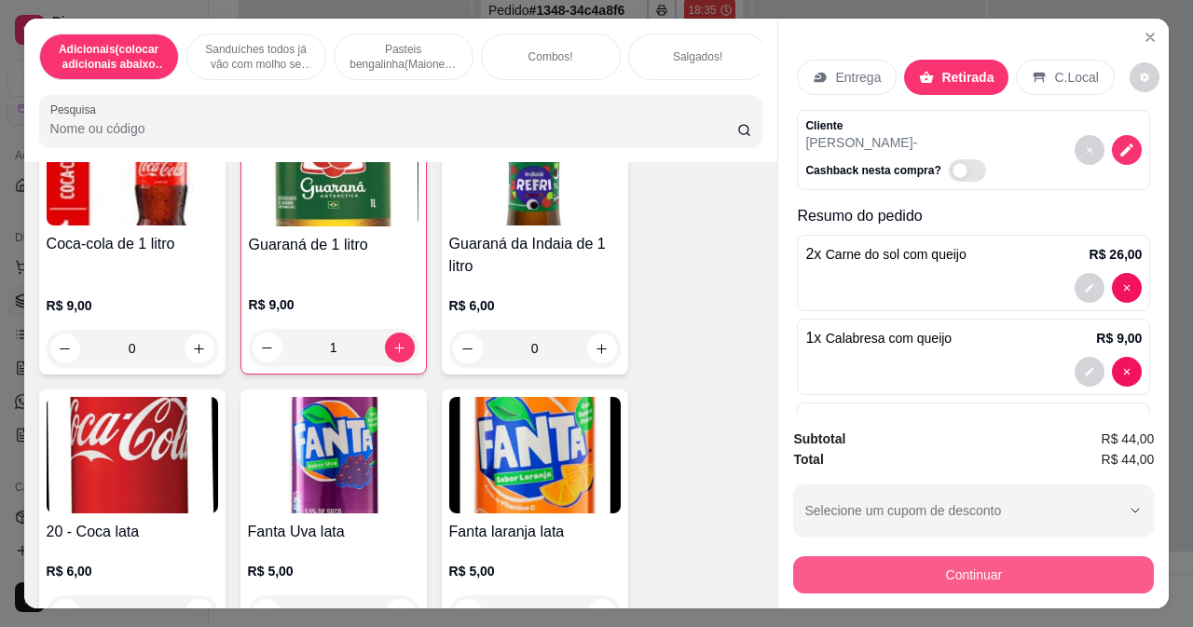
click at [843, 560] on button "Continuar" at bounding box center [973, 574] width 361 height 37
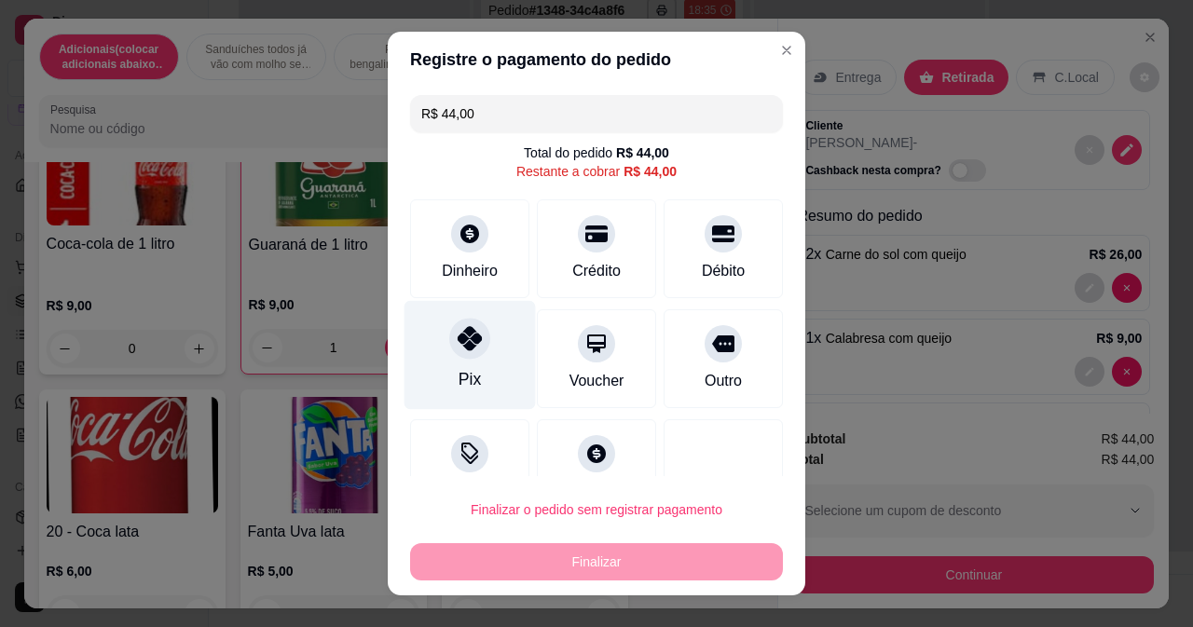
click at [459, 368] on div "Pix" at bounding box center [470, 379] width 22 height 24
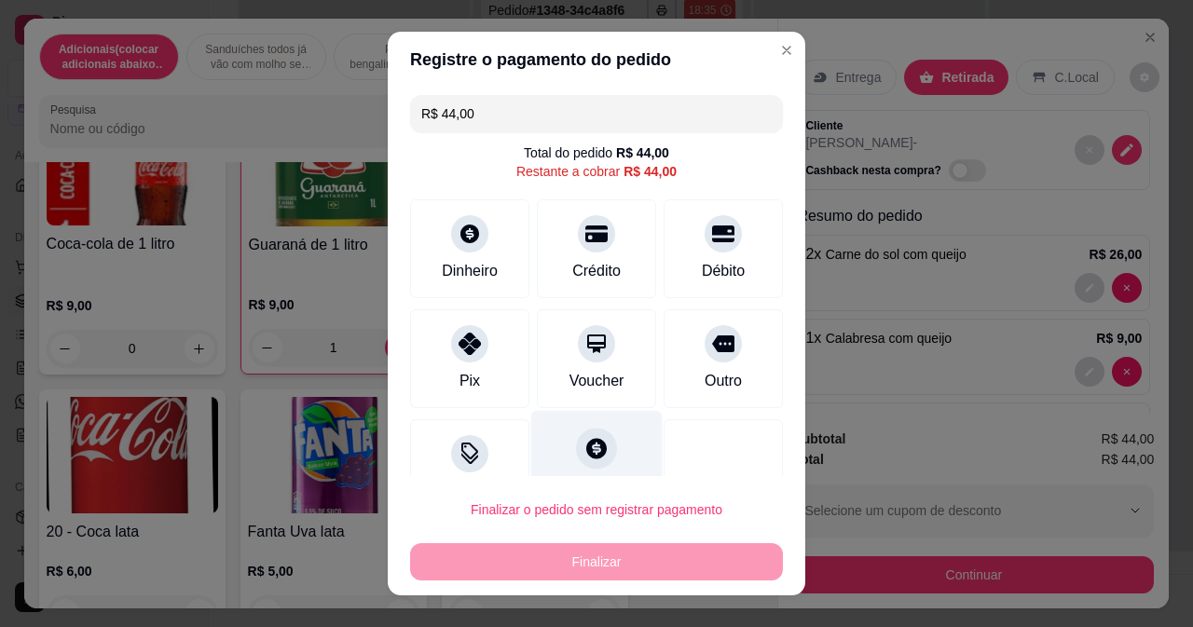
type input "R$ 0,00"
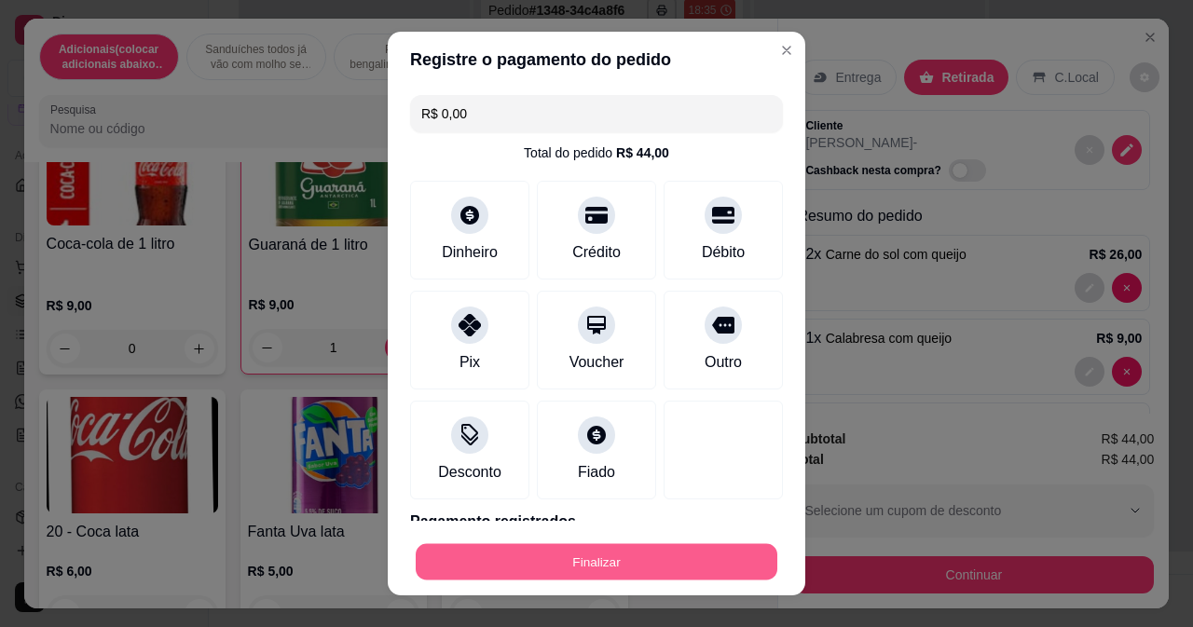
click at [575, 566] on button "Finalizar" at bounding box center [597, 562] width 362 height 36
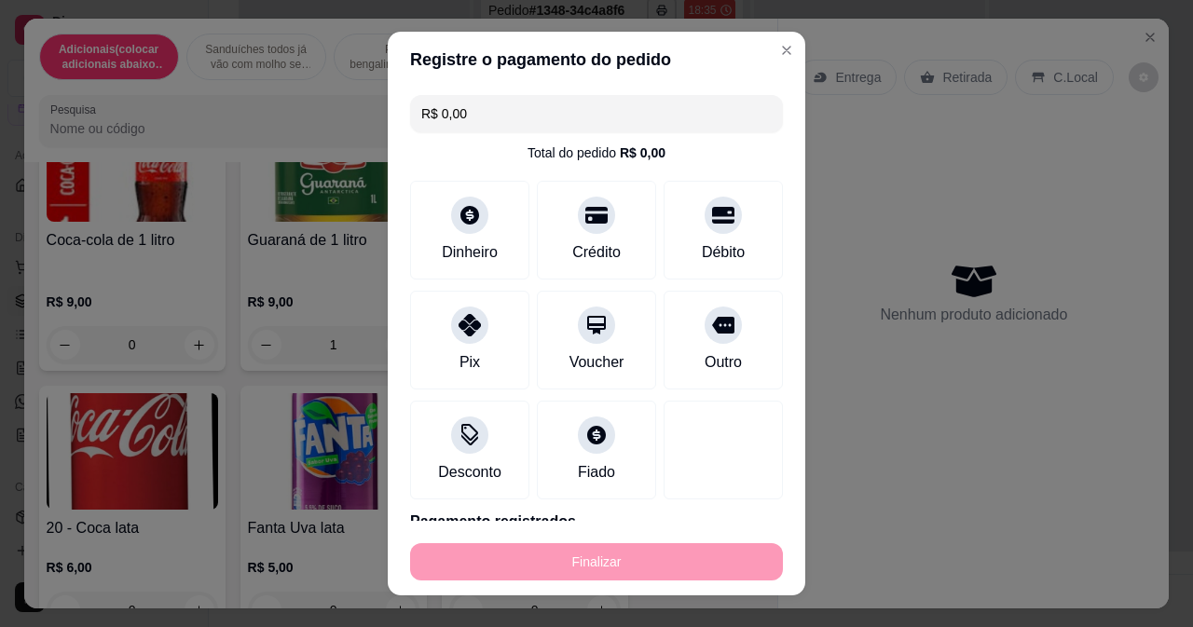
type input "0"
type input "-R$ 44,00"
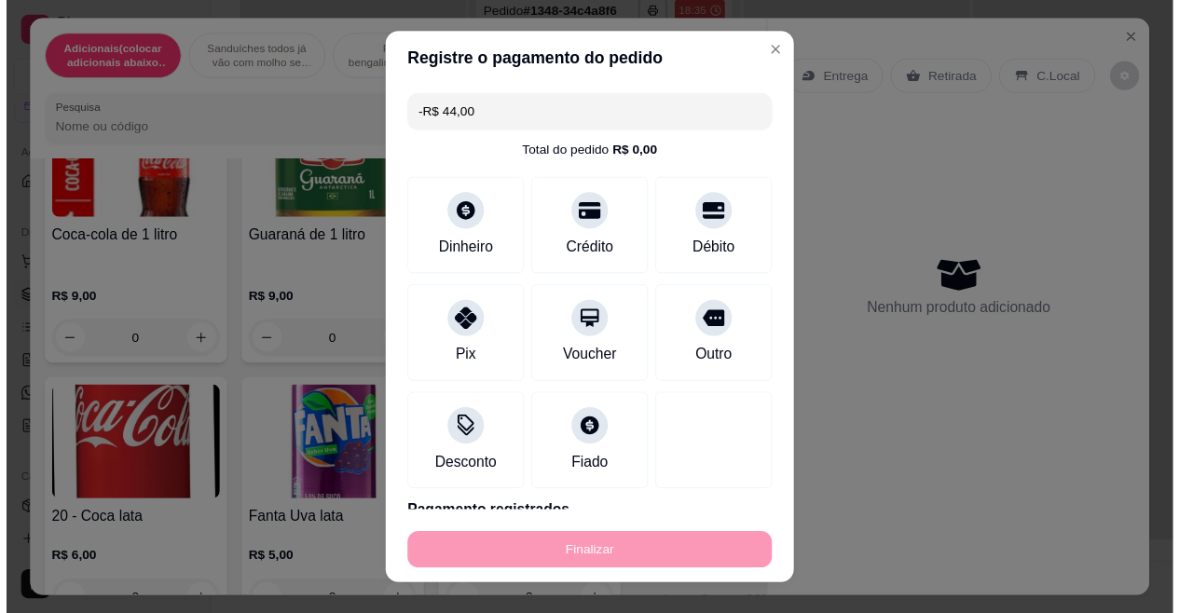
scroll to position [8384, 0]
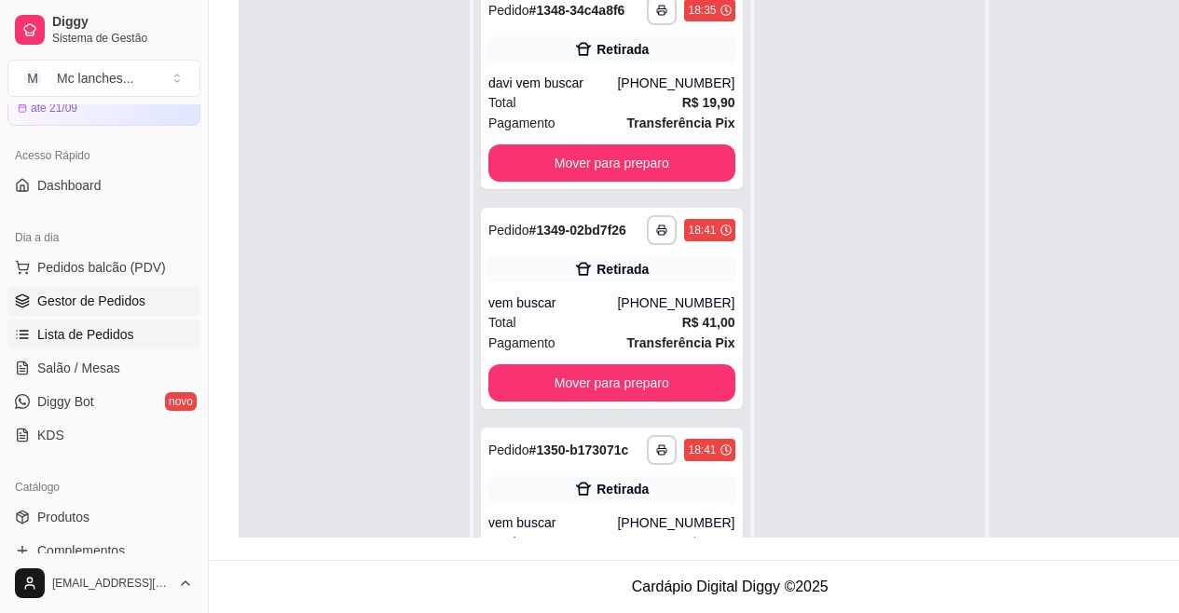
click at [118, 321] on link "Lista de Pedidos" at bounding box center [103, 335] width 193 height 30
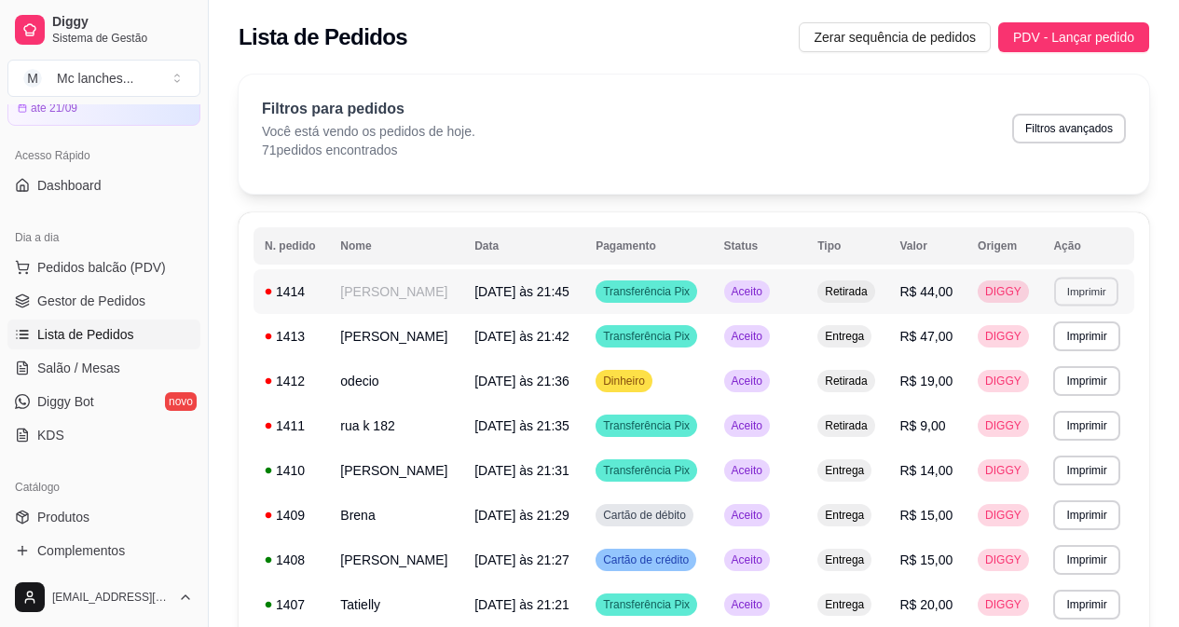
click at [1082, 285] on button "Imprimir" at bounding box center [1086, 291] width 64 height 29
click at [1066, 363] on button "Balcão Principal" at bounding box center [1053, 357] width 135 height 30
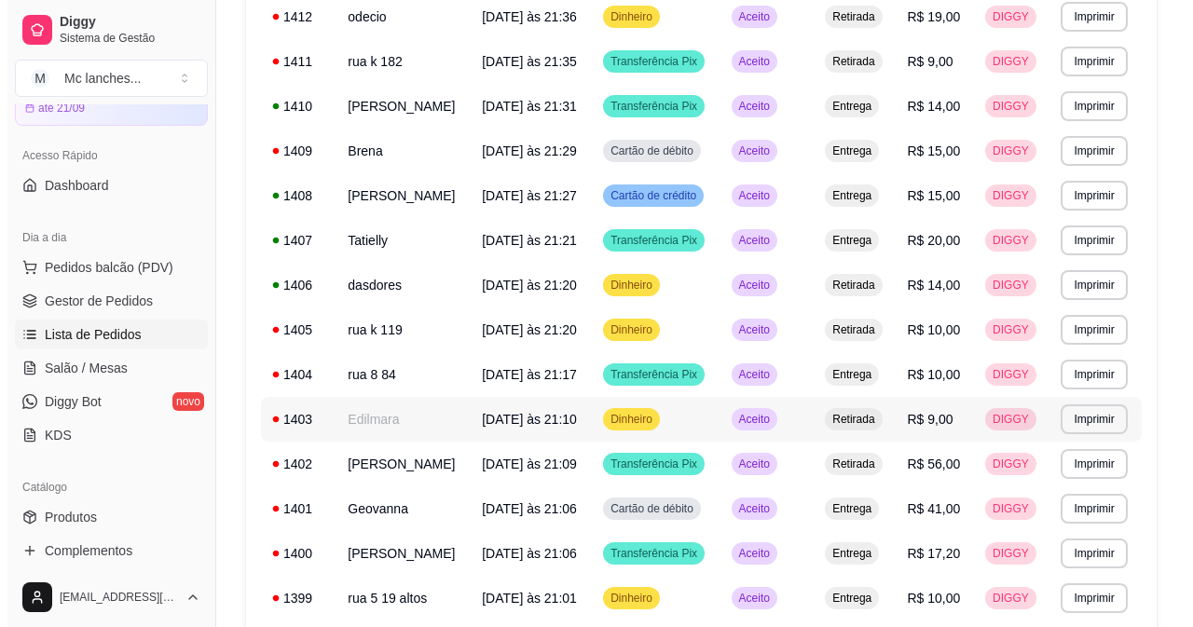
scroll to position [373, 0]
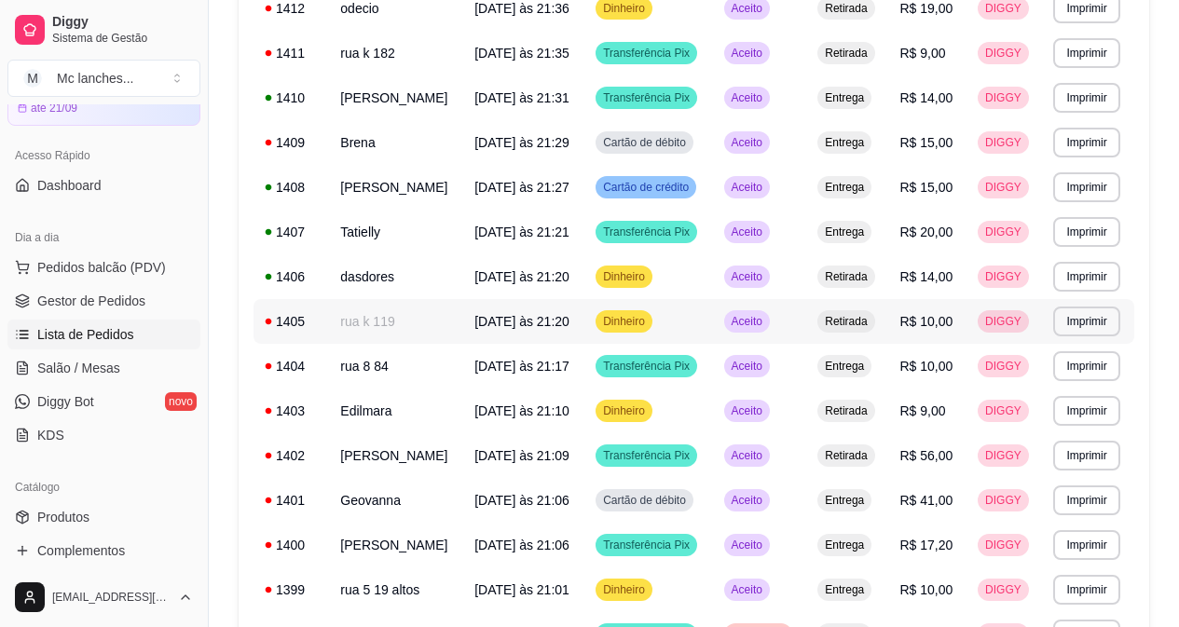
click at [438, 324] on td "rua k 119" at bounding box center [396, 321] width 134 height 45
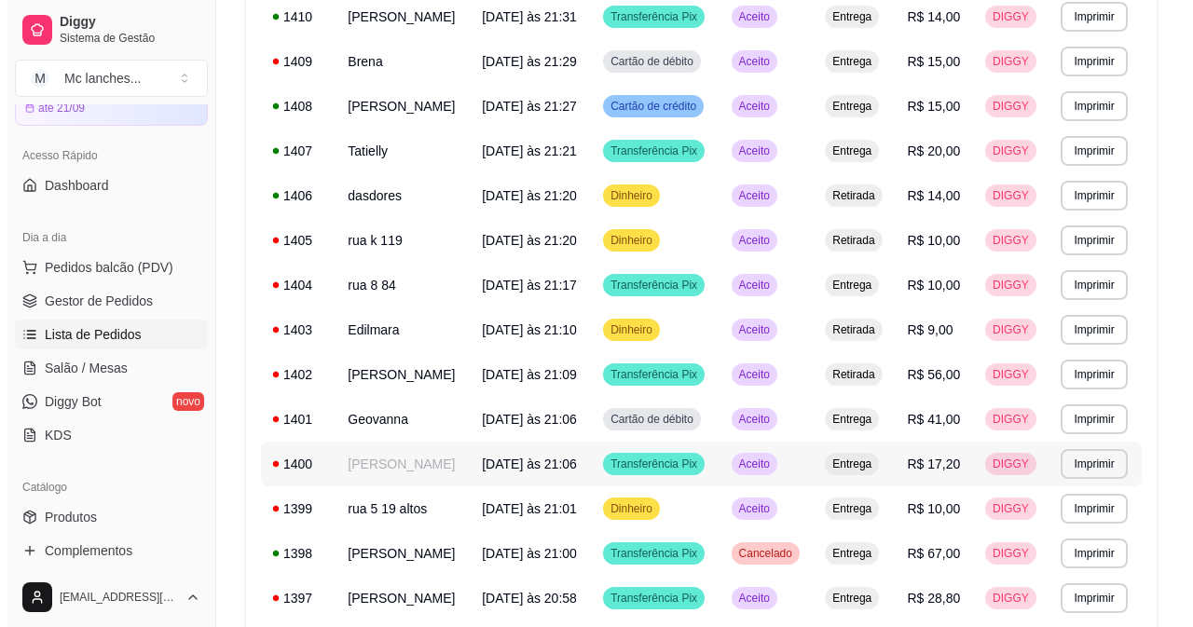
scroll to position [559, 0]
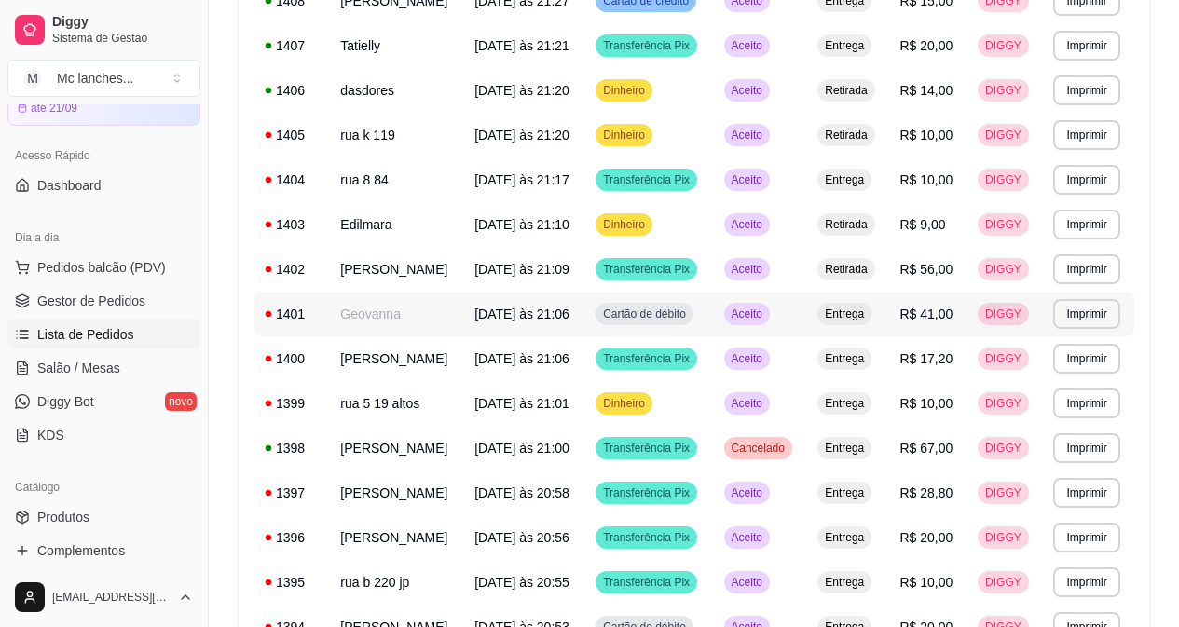
click at [447, 313] on td "Geovanna" at bounding box center [396, 314] width 134 height 45
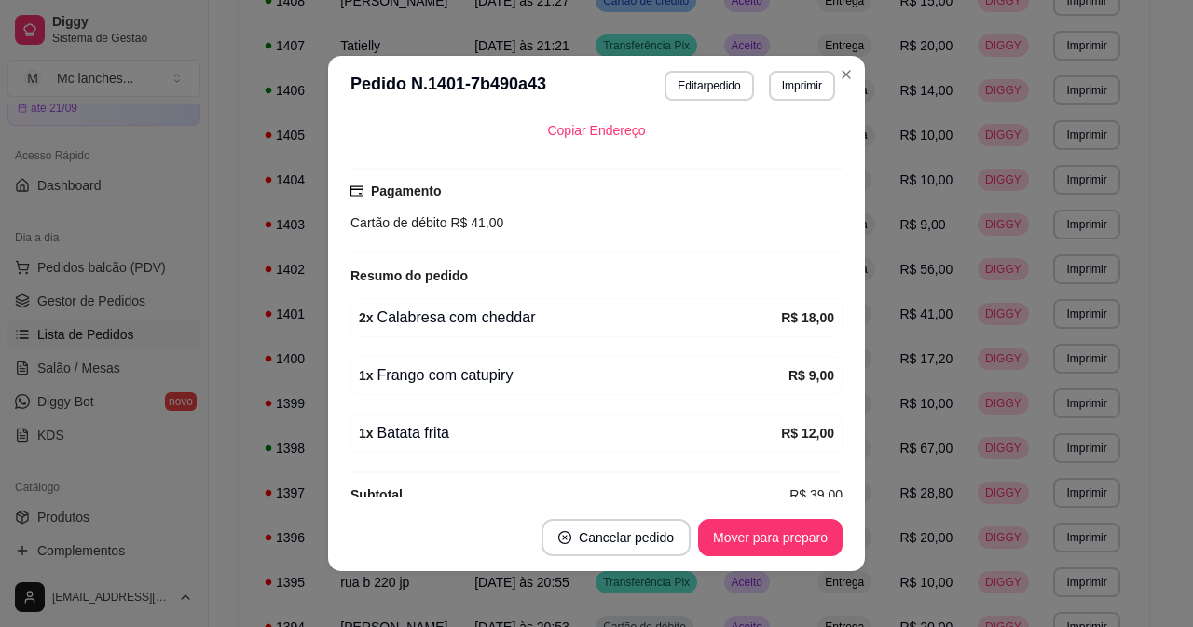
scroll to position [466, 0]
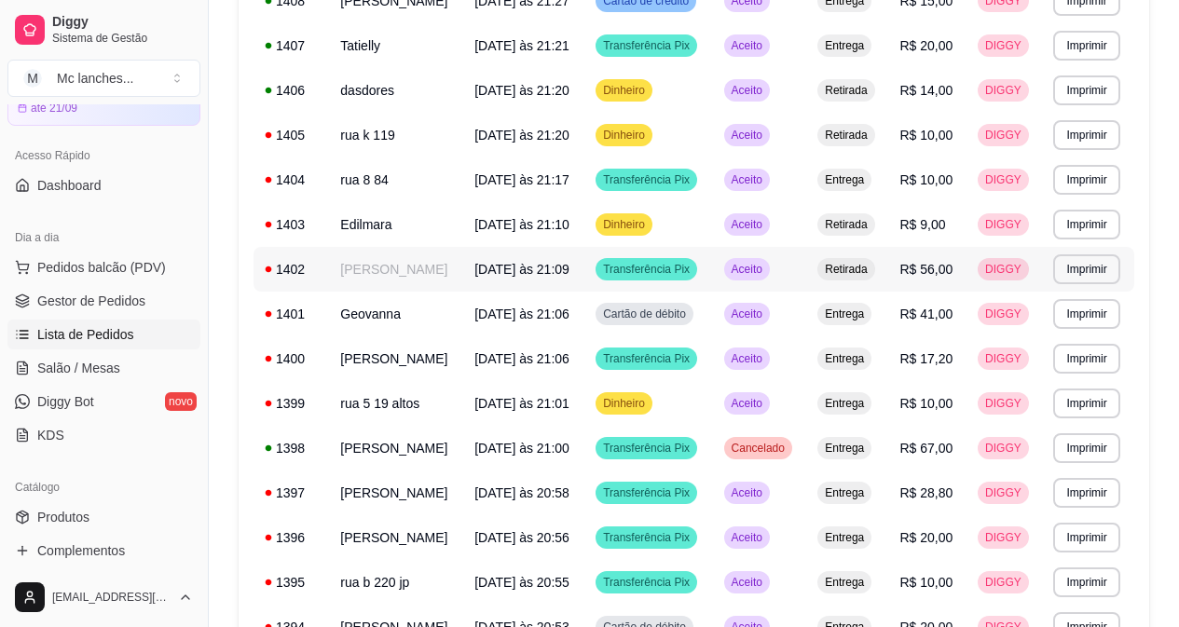
click at [403, 286] on td "[PERSON_NAME]" at bounding box center [396, 269] width 134 height 45
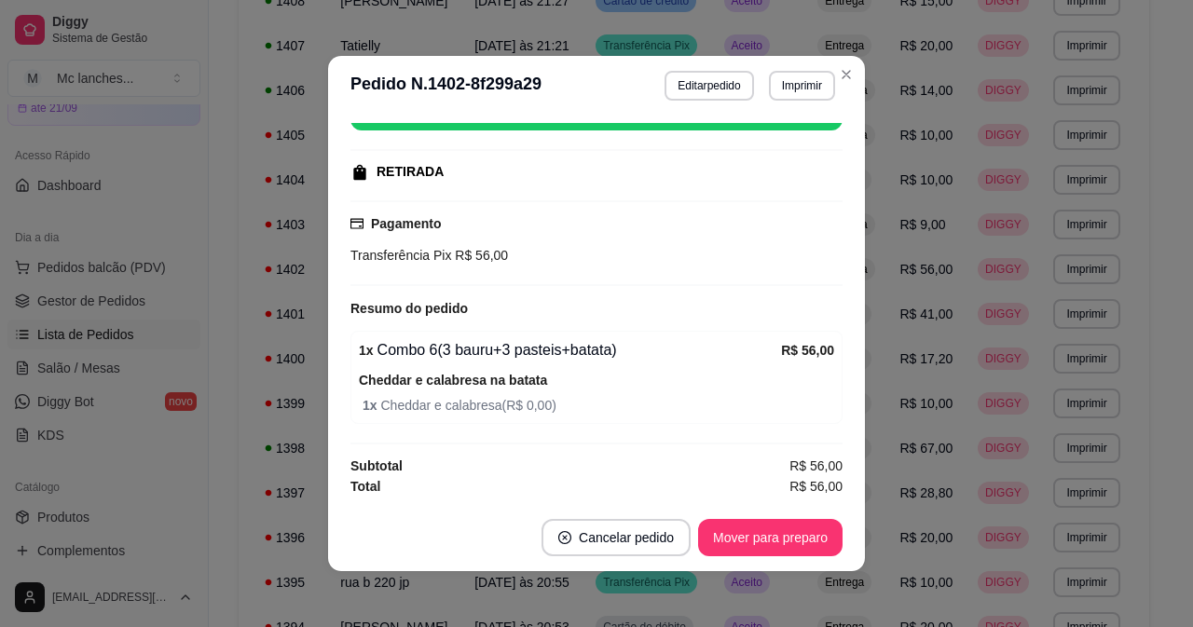
scroll to position [4, 0]
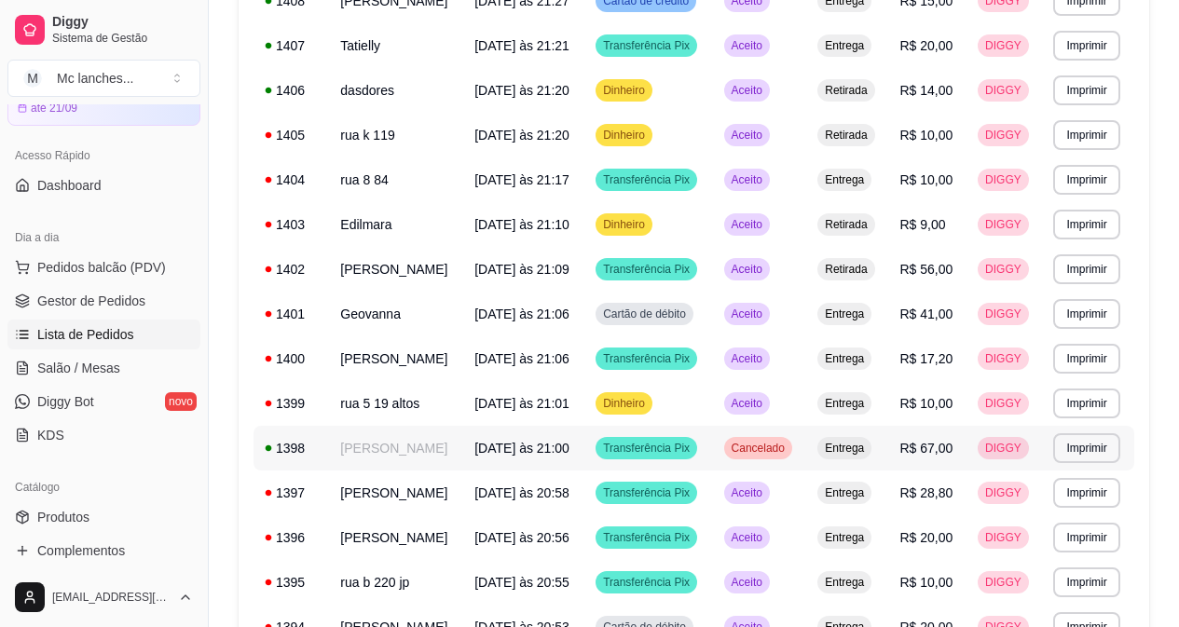
click at [401, 433] on td "[PERSON_NAME]" at bounding box center [396, 448] width 134 height 45
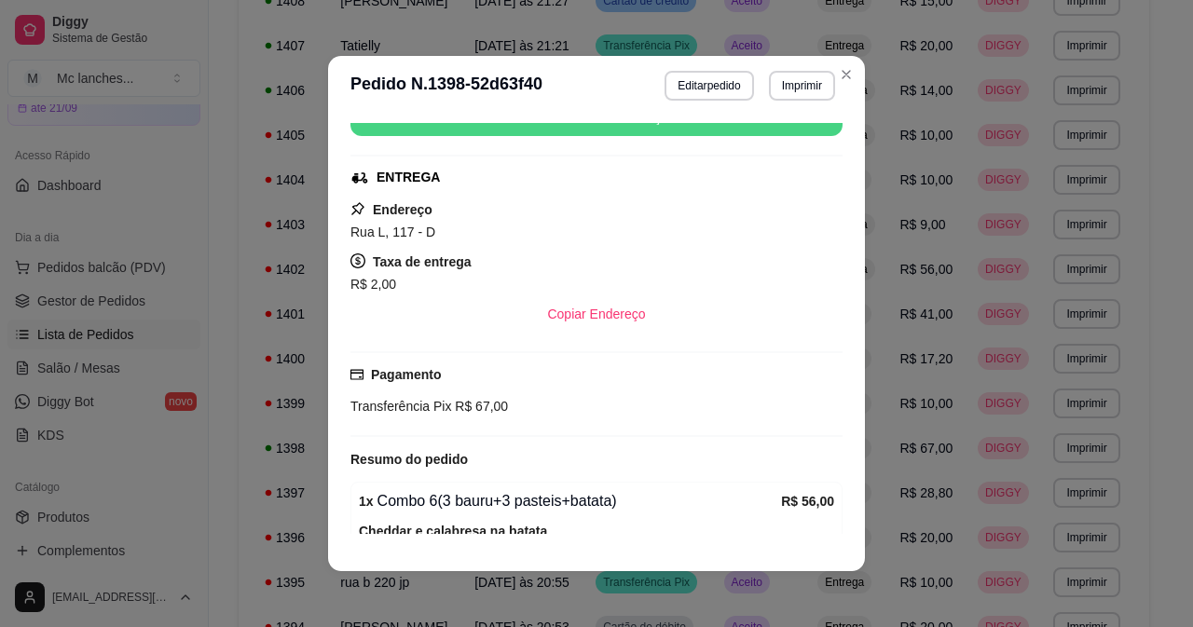
scroll to position [479, 0]
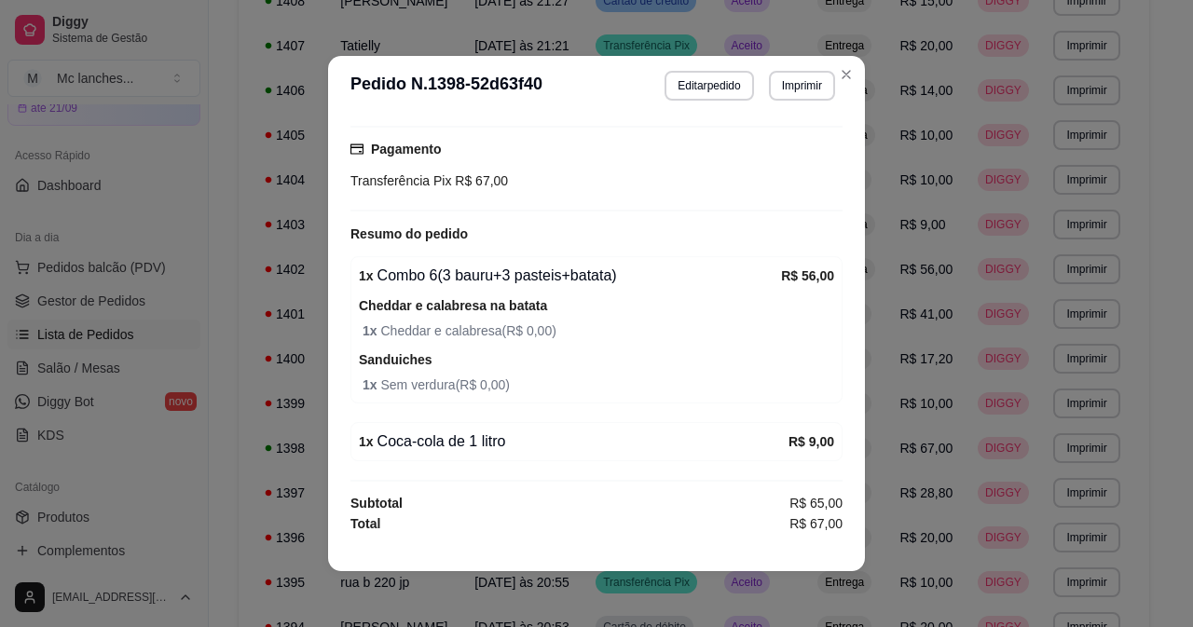
click at [854, 63] on header "**********" at bounding box center [596, 86] width 537 height 60
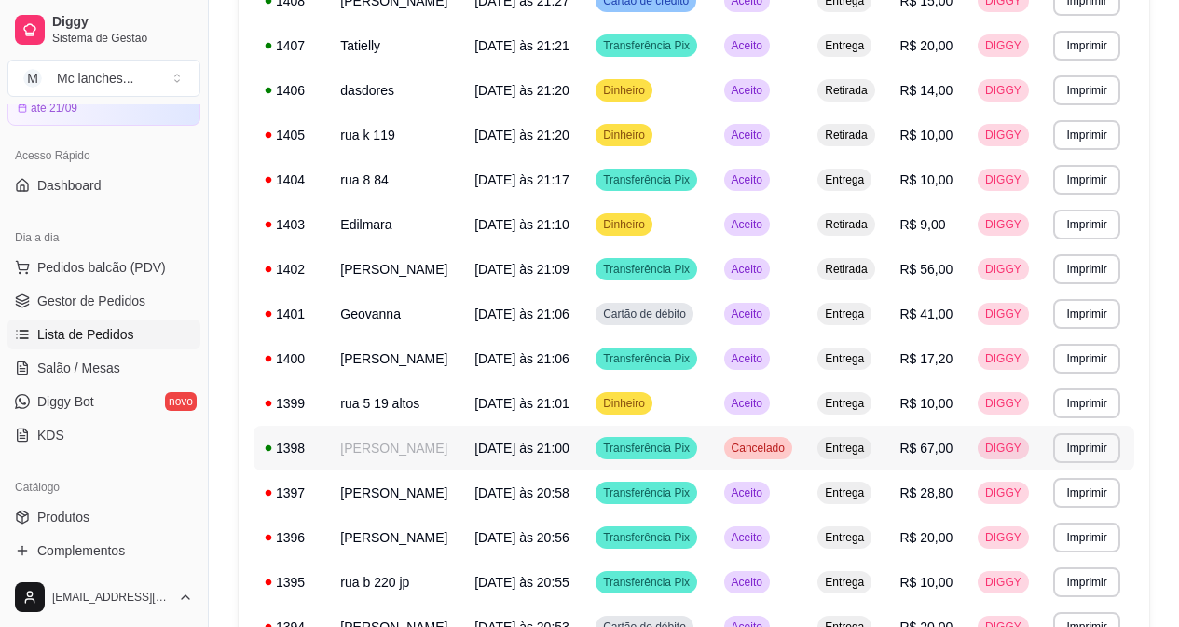
click at [428, 457] on td "[PERSON_NAME]" at bounding box center [396, 448] width 134 height 45
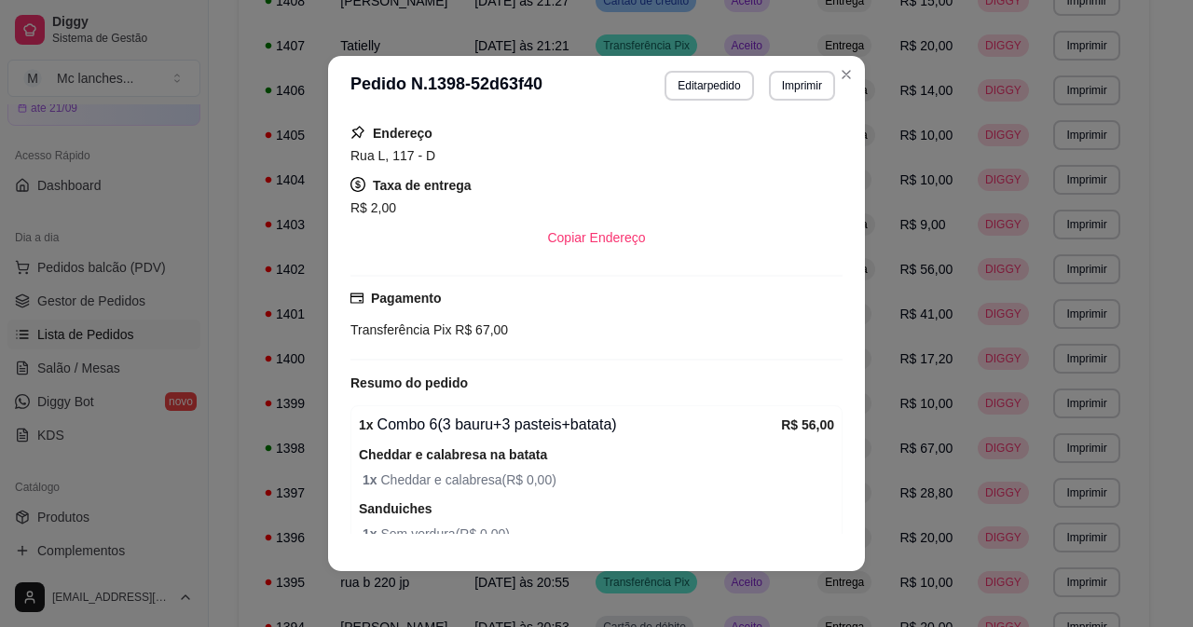
scroll to position [466, 0]
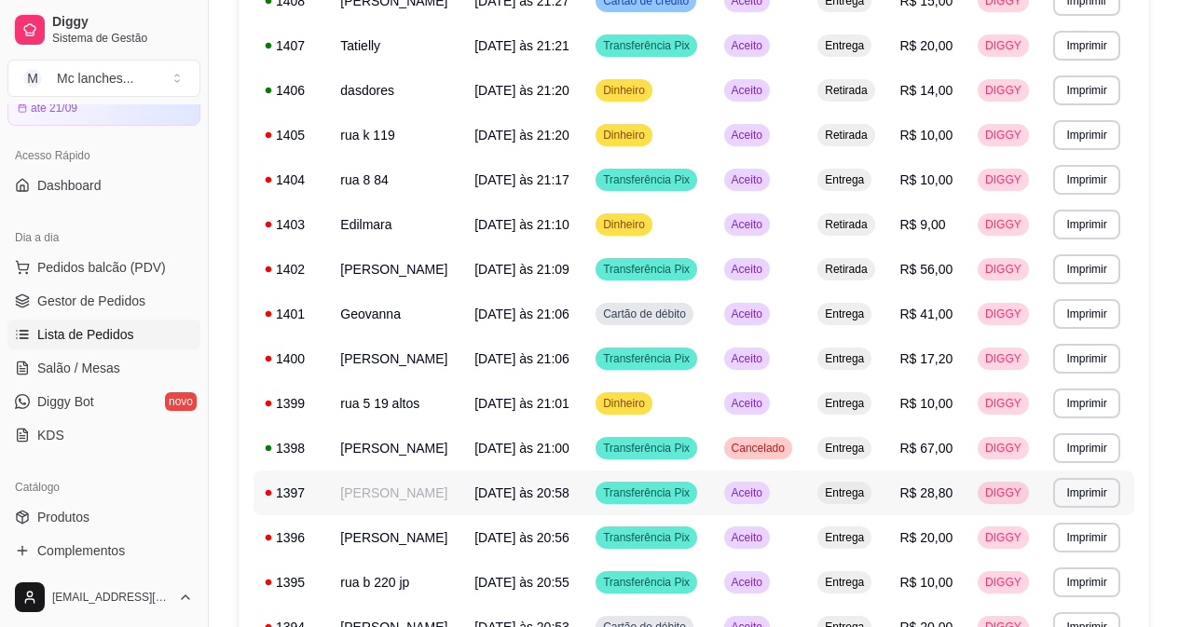
click at [403, 509] on td "[PERSON_NAME]" at bounding box center [396, 493] width 134 height 45
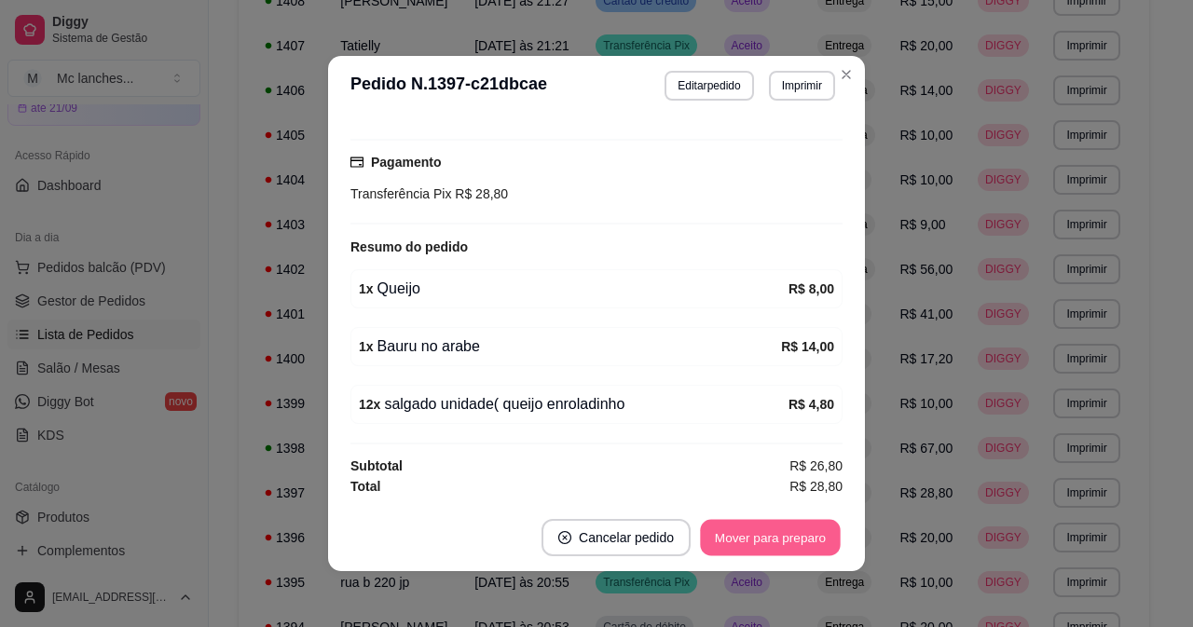
click at [725, 534] on button "Mover para preparo" at bounding box center [770, 538] width 140 height 36
click at [808, 82] on button "Imprimir" at bounding box center [802, 86] width 66 height 30
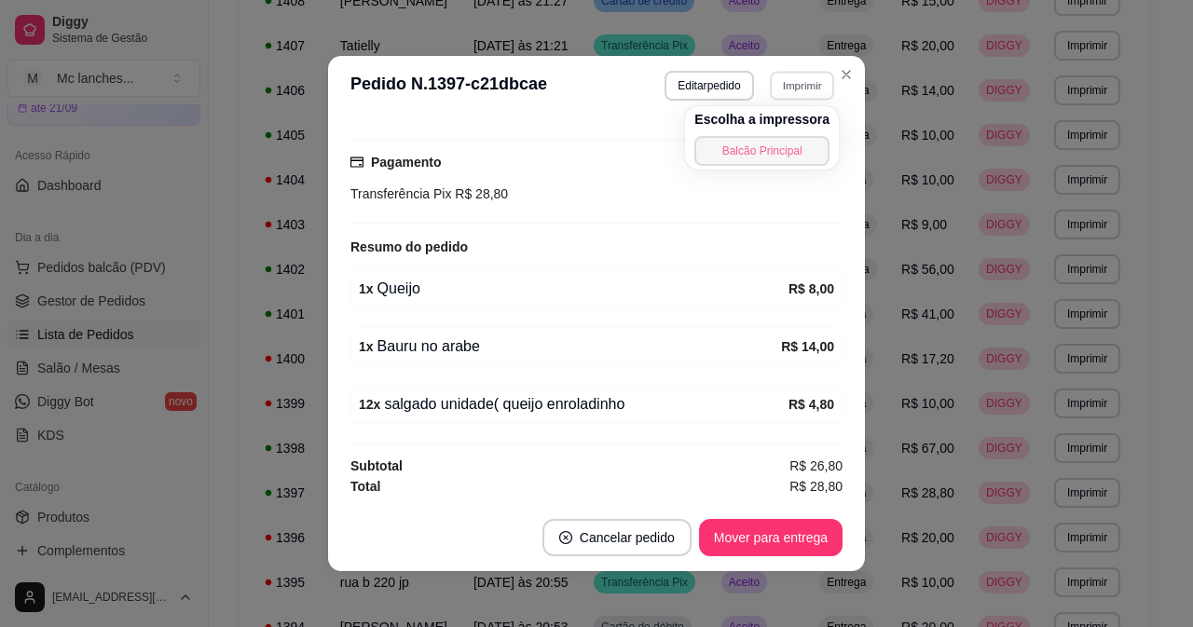
click at [720, 143] on button "Balcão Principal" at bounding box center [761, 151] width 135 height 30
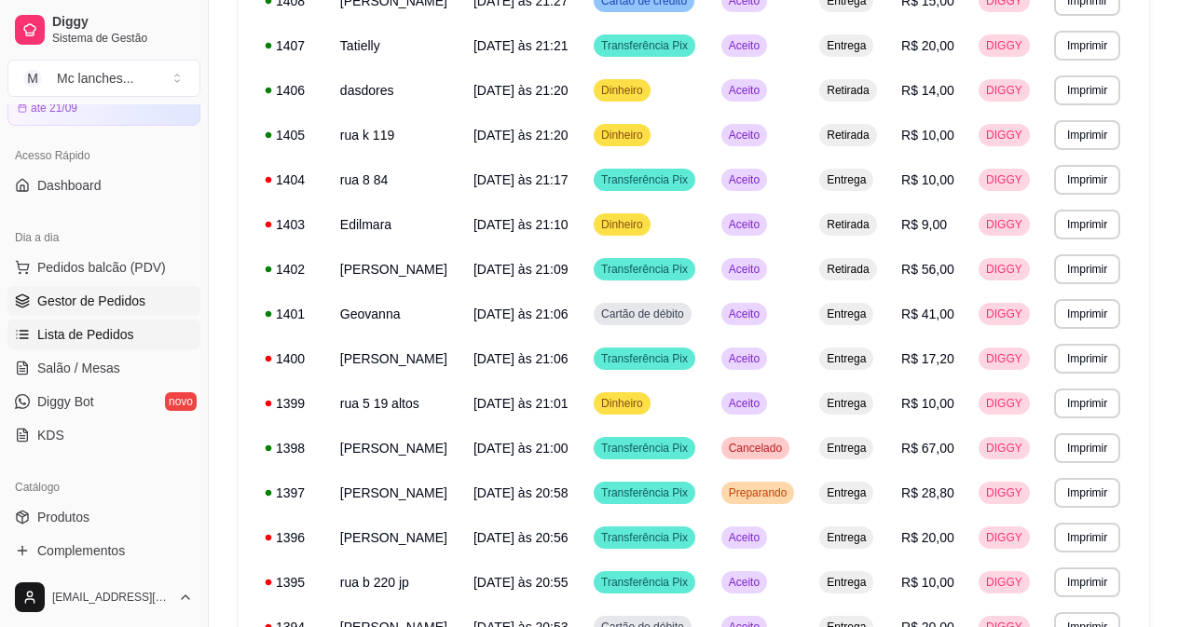
click at [146, 300] on link "Gestor de Pedidos" at bounding box center [103, 301] width 193 height 30
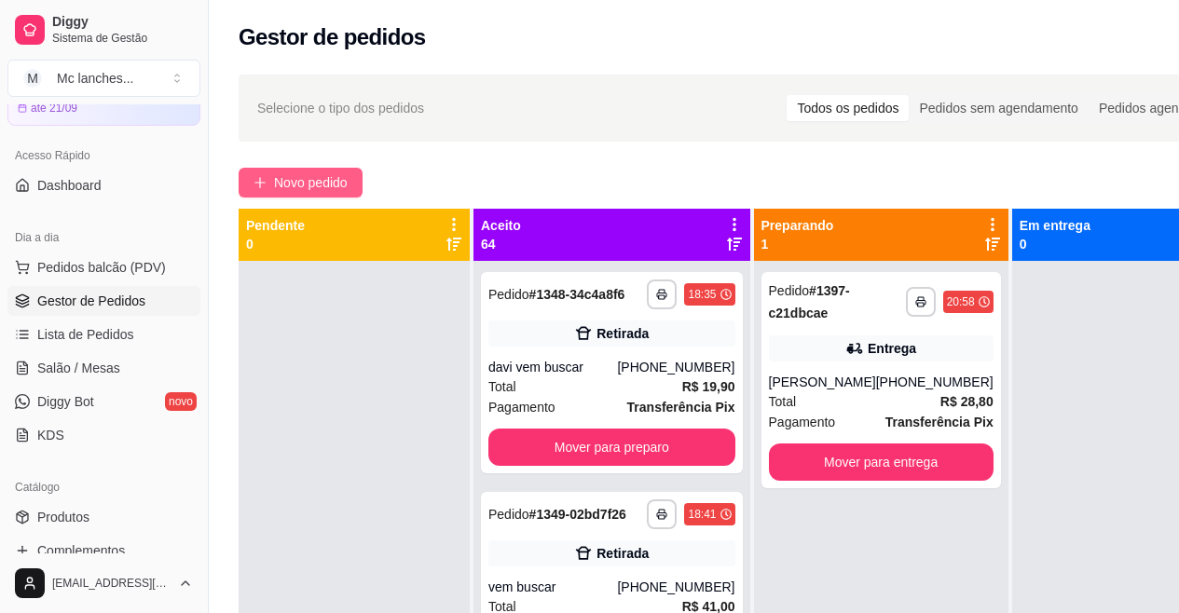
click at [325, 183] on span "Novo pedido" at bounding box center [311, 182] width 74 height 21
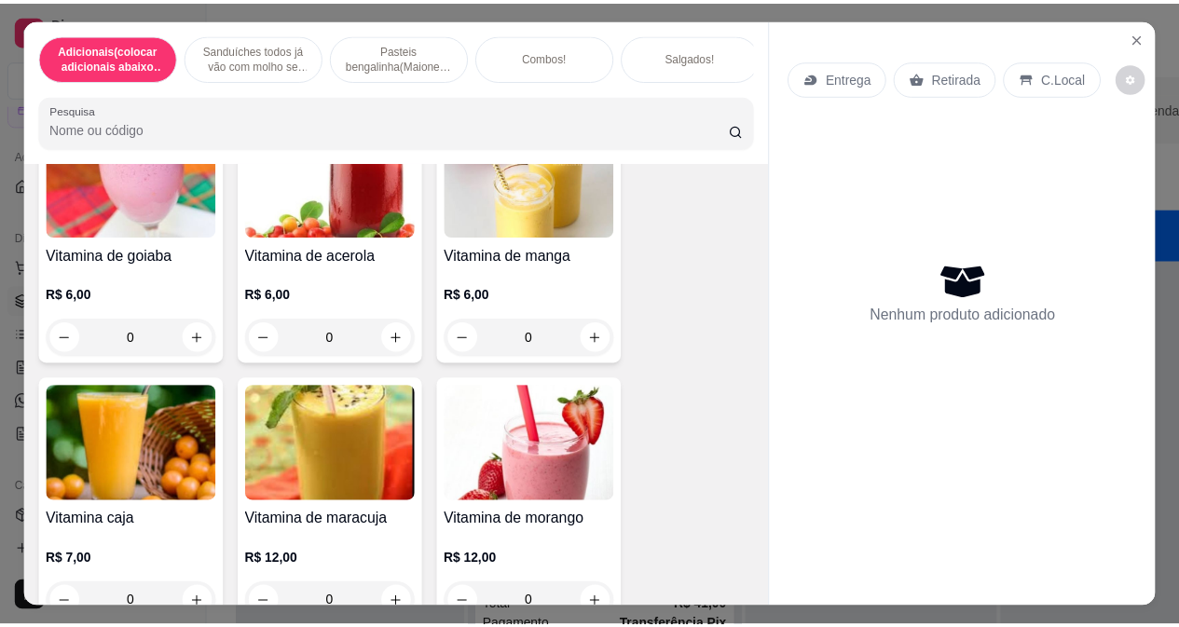
scroll to position [7549, 0]
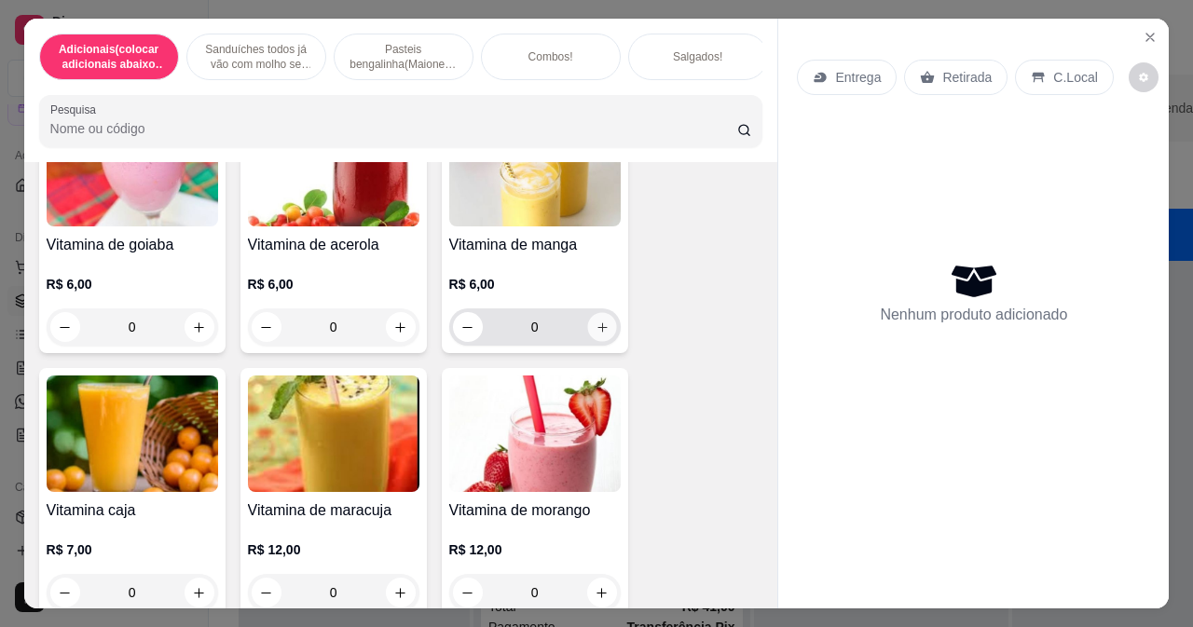
click at [597, 334] on icon "increase-product-quantity" at bounding box center [602, 328] width 14 height 14
type input "1"
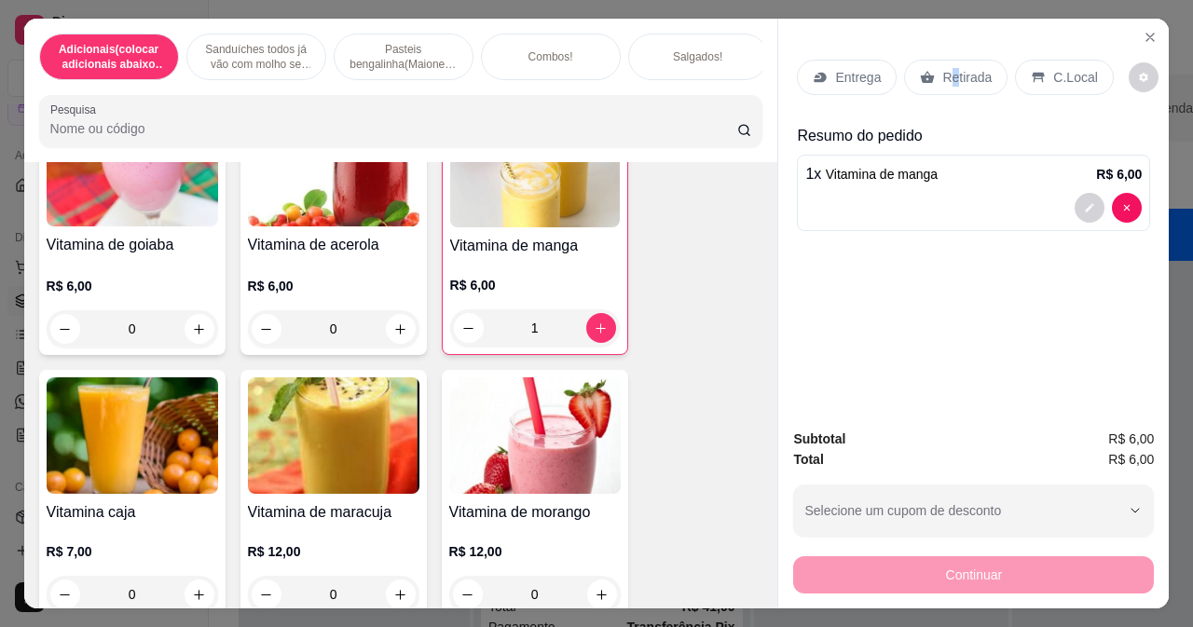
click at [945, 60] on div "Retirada" at bounding box center [955, 77] width 103 height 35
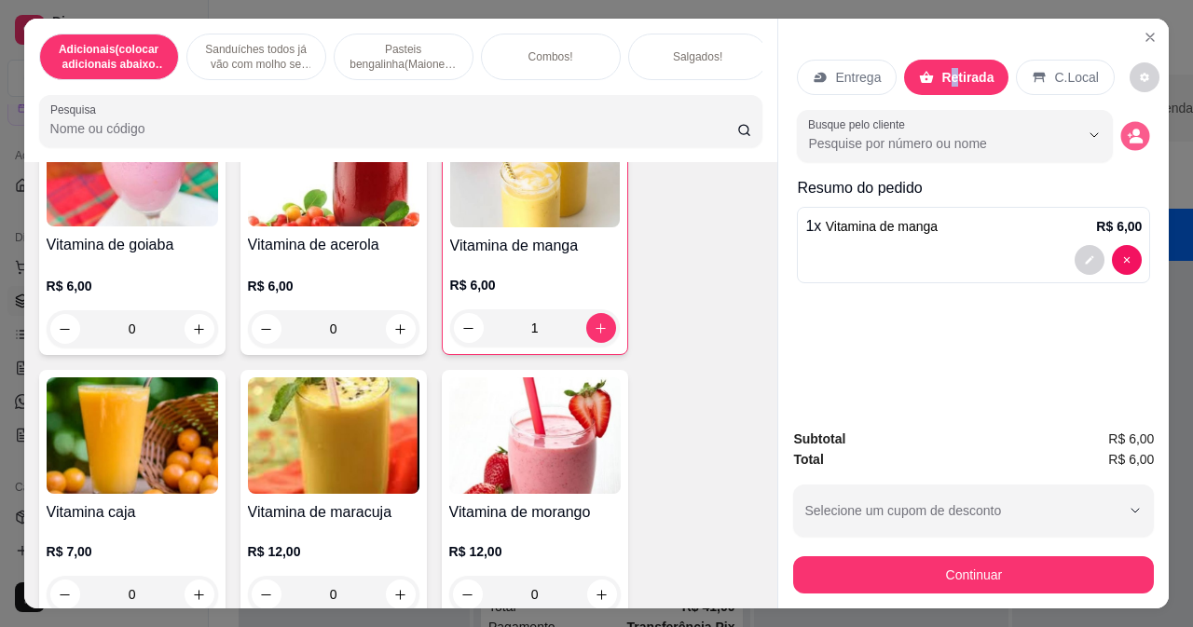
click at [1128, 122] on button "decrease-product-quantity" at bounding box center [1135, 136] width 29 height 29
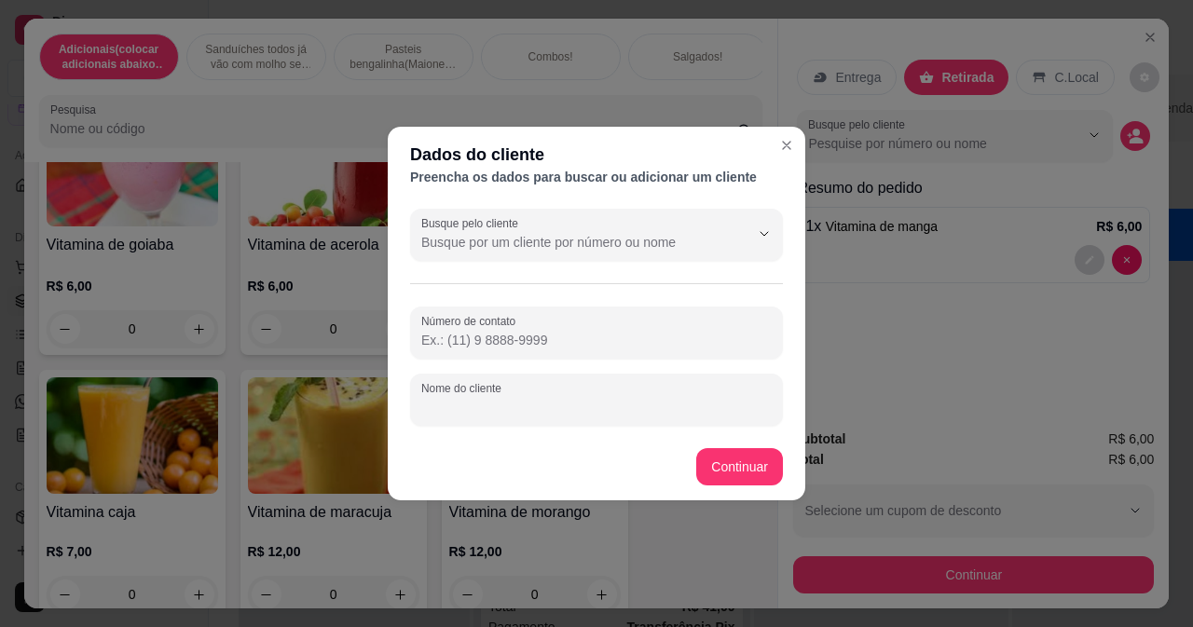
drag, startPoint x: 470, startPoint y: 409, endPoint x: 483, endPoint y: 399, distance: 16.6
click at [476, 404] on input "Nome do cliente" at bounding box center [596, 407] width 350 height 19
type input "gunil"
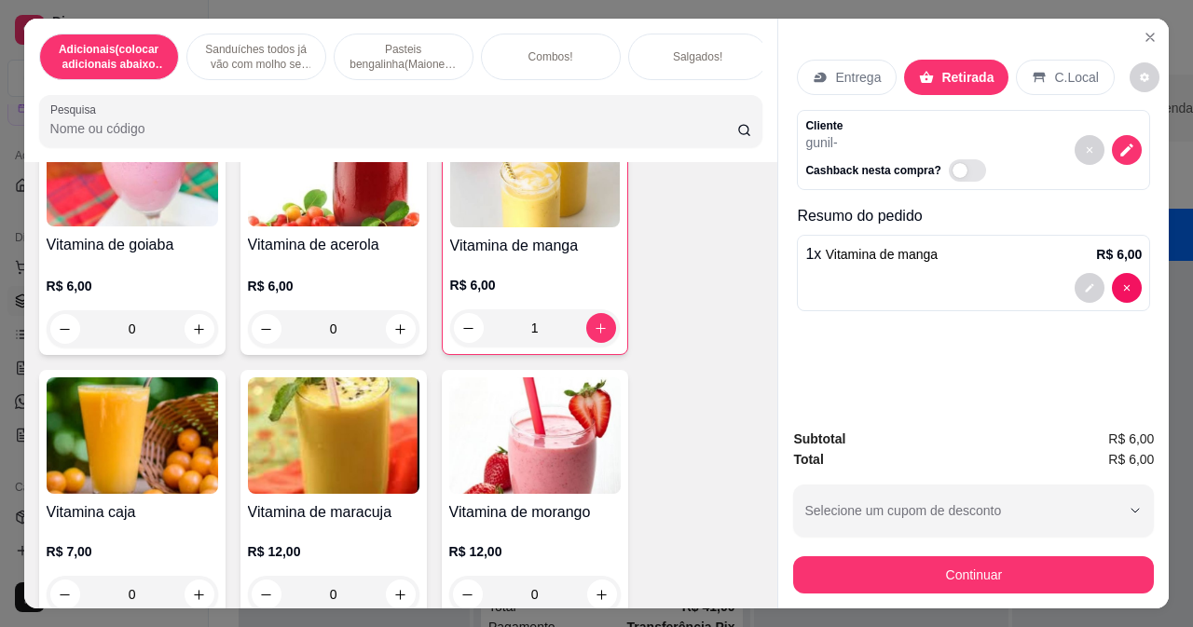
click at [809, 545] on div "Subtotal R$ 6,00 Total R$ 6,00 Selecione um cupom de desconto Selecione um cupo…" at bounding box center [973, 511] width 361 height 165
click at [798, 553] on div "Continuar" at bounding box center [973, 573] width 361 height 42
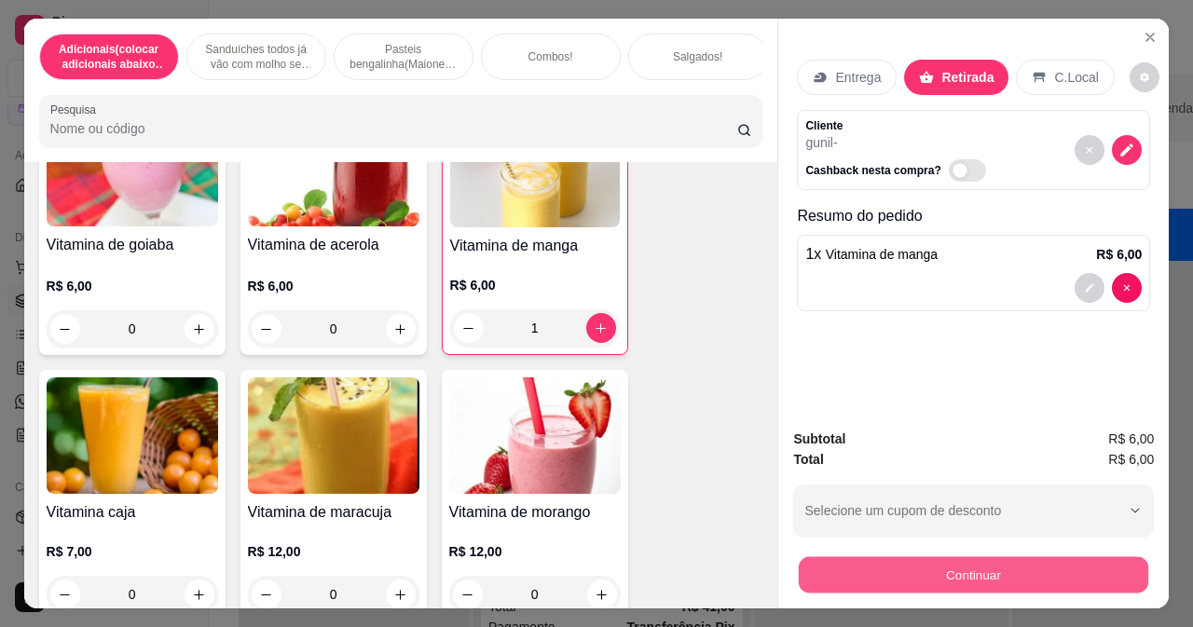
click at [970, 568] on button "Continuar" at bounding box center [973, 574] width 349 height 36
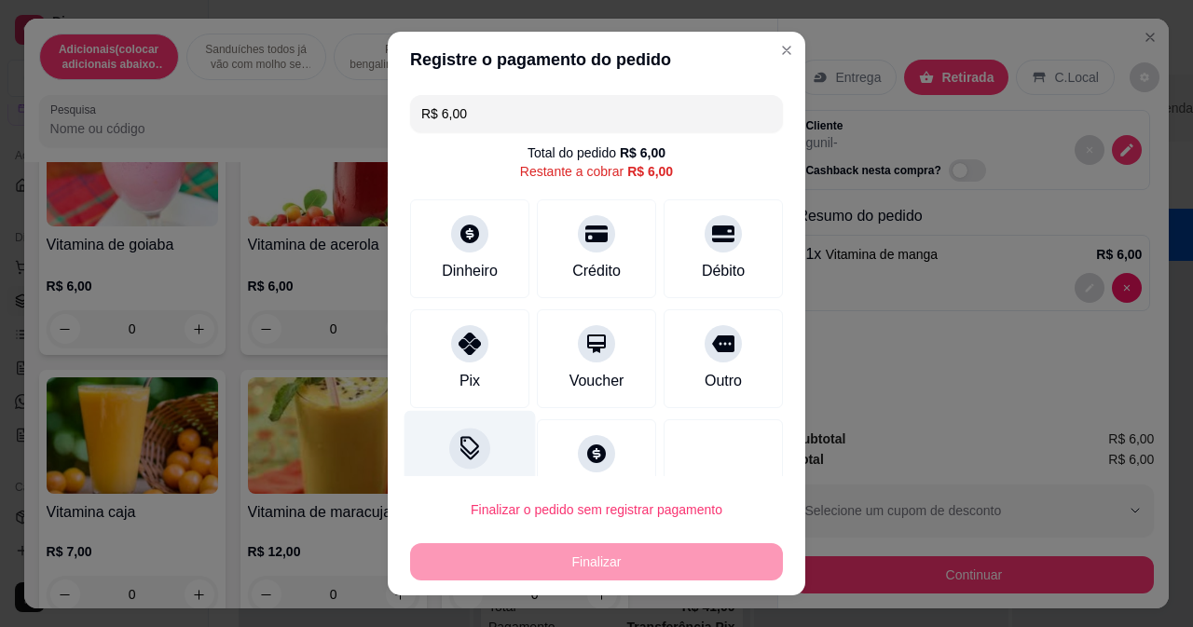
click at [458, 458] on icon at bounding box center [470, 448] width 24 height 24
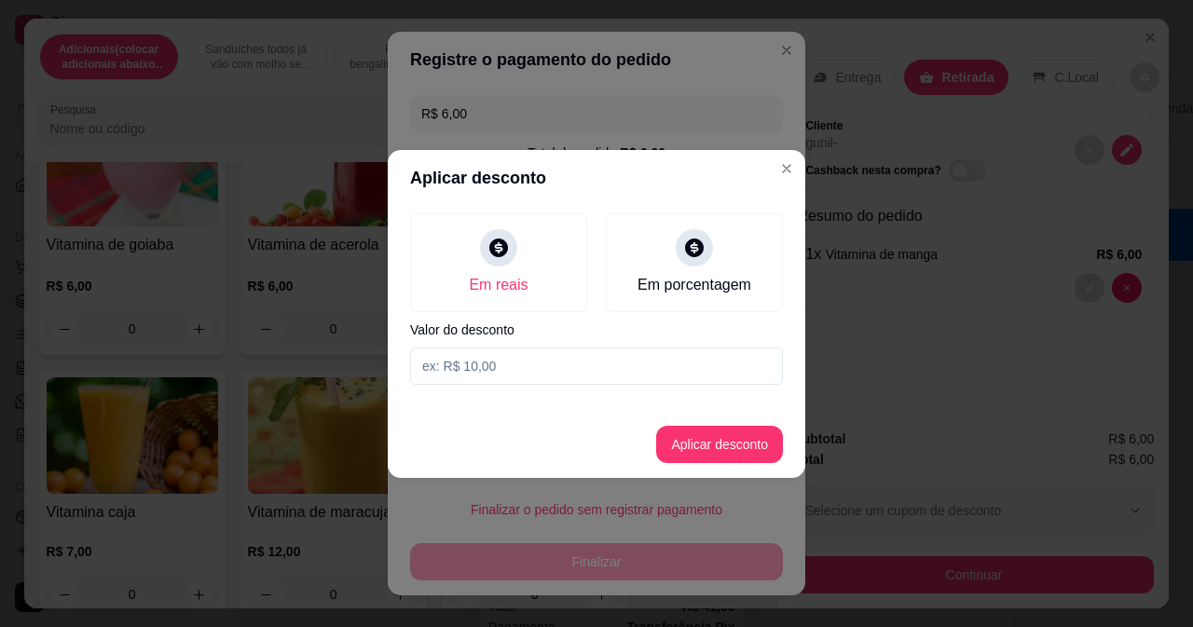
click at [538, 376] on input at bounding box center [596, 366] width 373 height 37
type input "6,00"
click at [719, 447] on button "Aplicar desconto" at bounding box center [720, 444] width 122 height 36
type input "R$ 0,00"
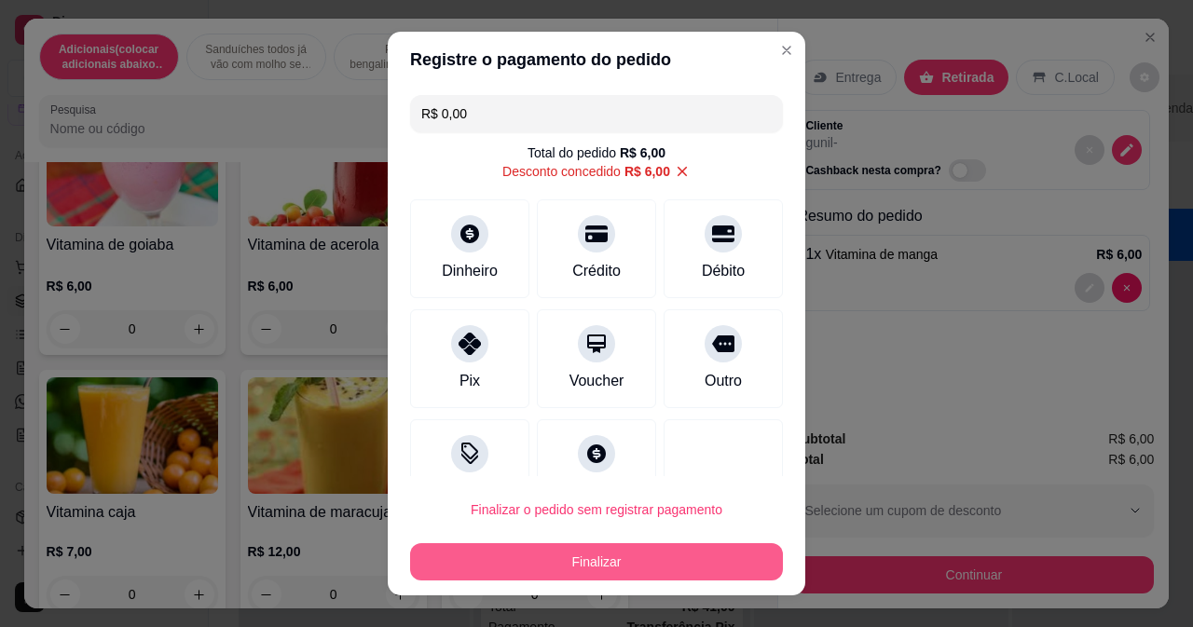
click at [623, 568] on button "Finalizar" at bounding box center [596, 561] width 373 height 37
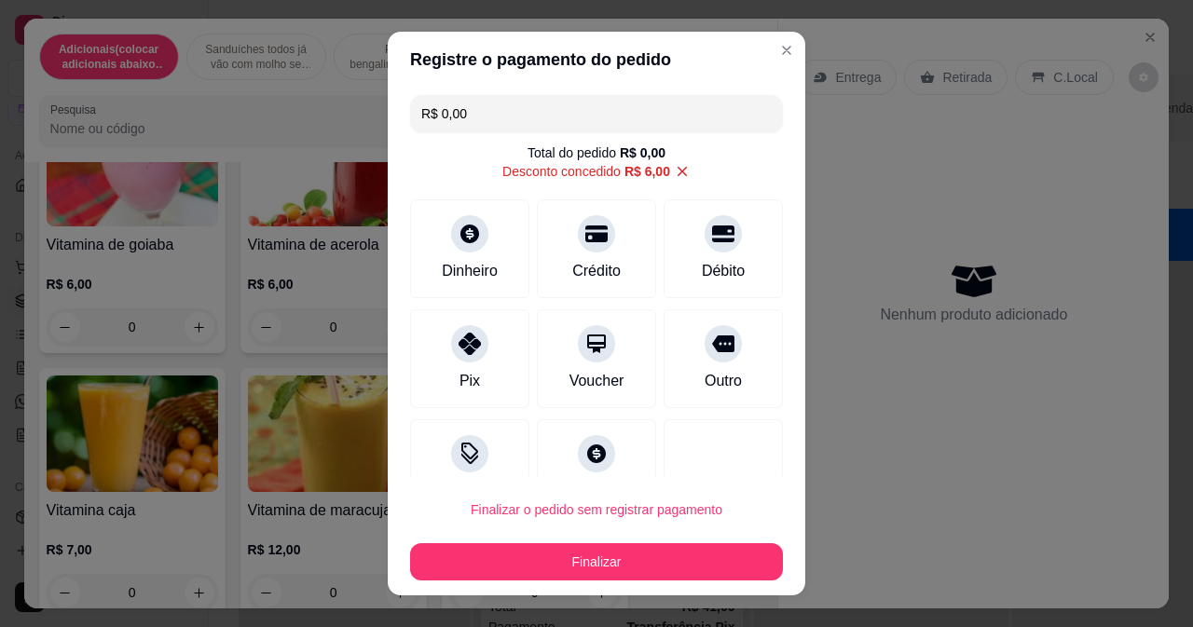
type input "0"
type input "-R$ 6,00"
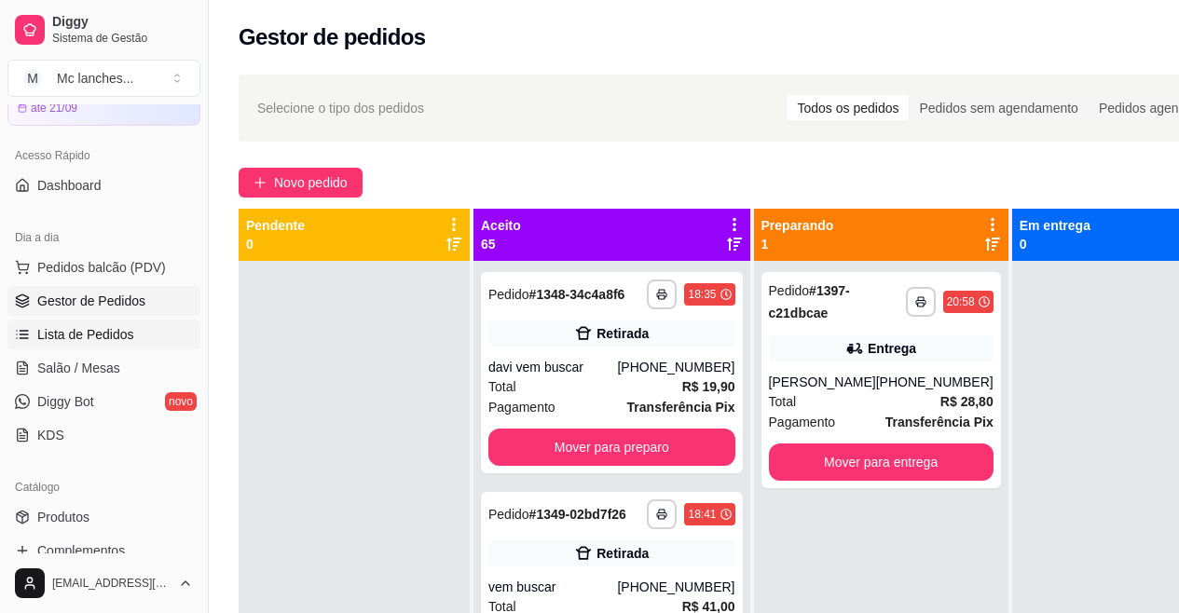
click at [119, 325] on span "Lista de Pedidos" at bounding box center [85, 334] width 97 height 19
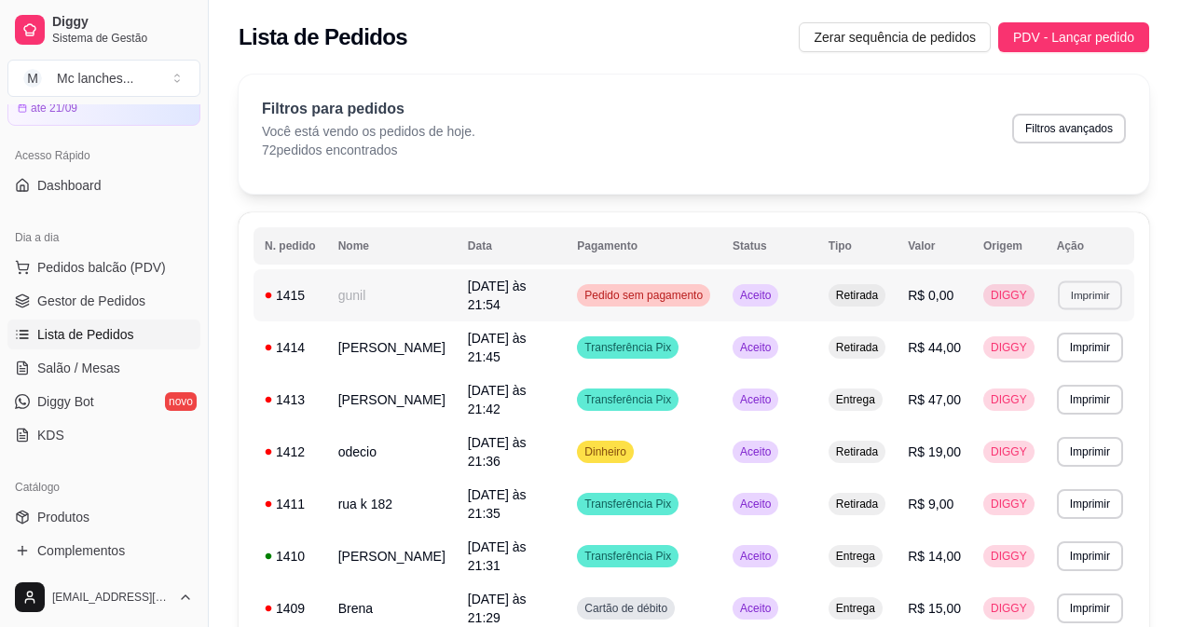
click at [1064, 290] on button "Imprimir" at bounding box center [1090, 295] width 64 height 29
click at [1086, 354] on button "Balcão Principal" at bounding box center [1057, 360] width 130 height 29
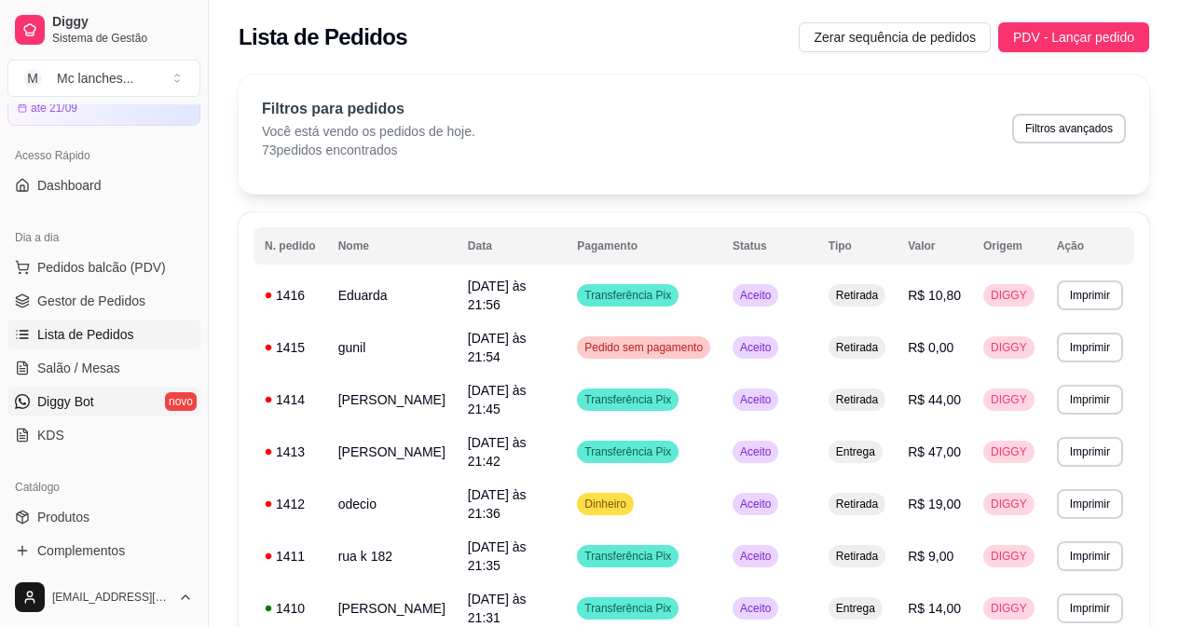
scroll to position [373, 0]
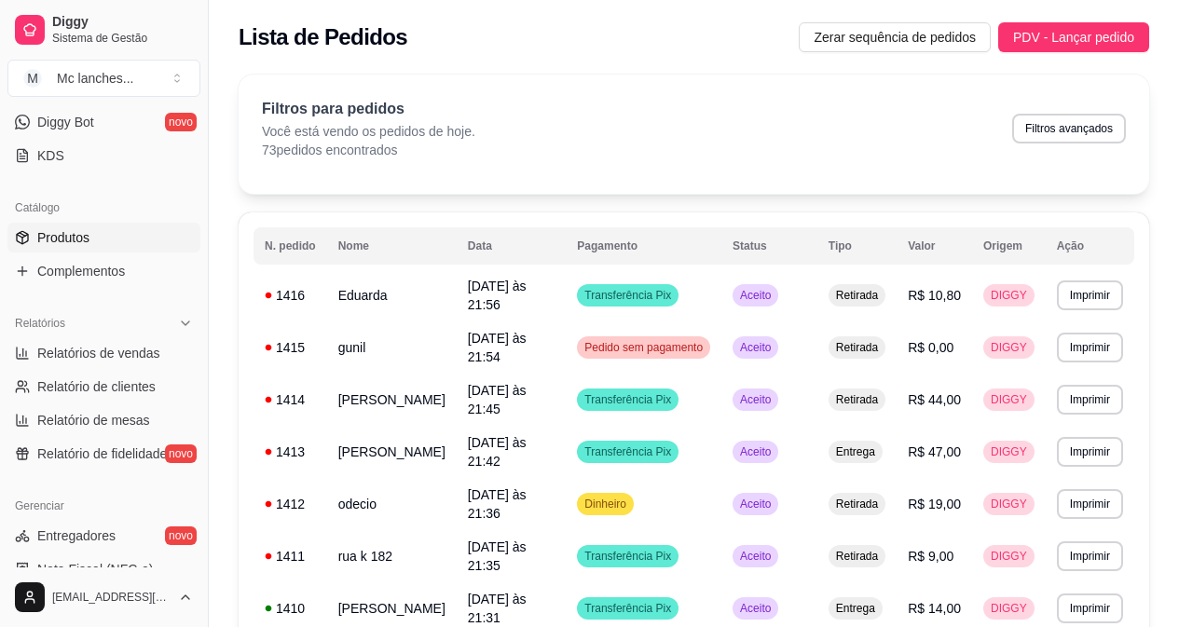
click at [139, 229] on link "Produtos" at bounding box center [103, 238] width 193 height 30
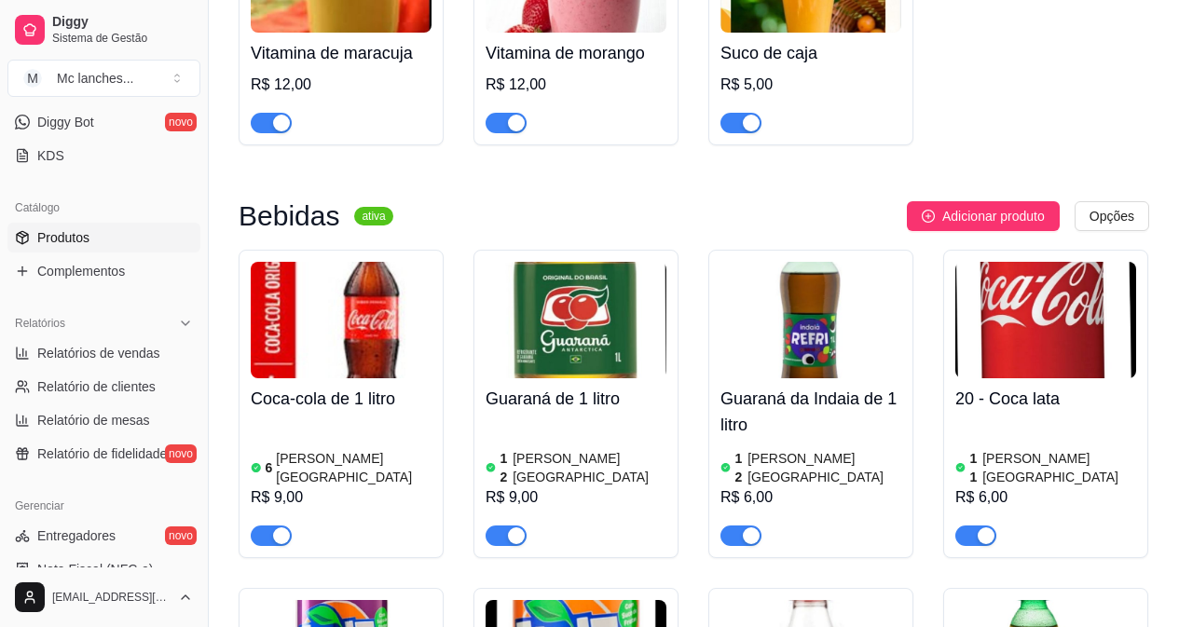
scroll to position [7922, 0]
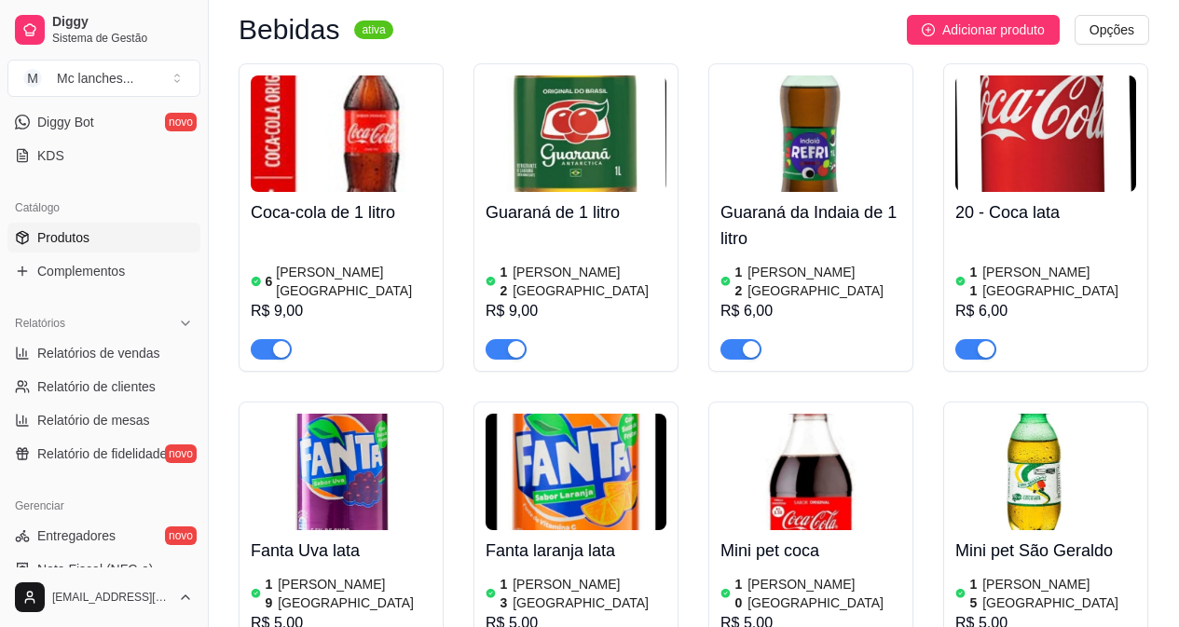
click at [499, 339] on span "button" at bounding box center [506, 349] width 41 height 21
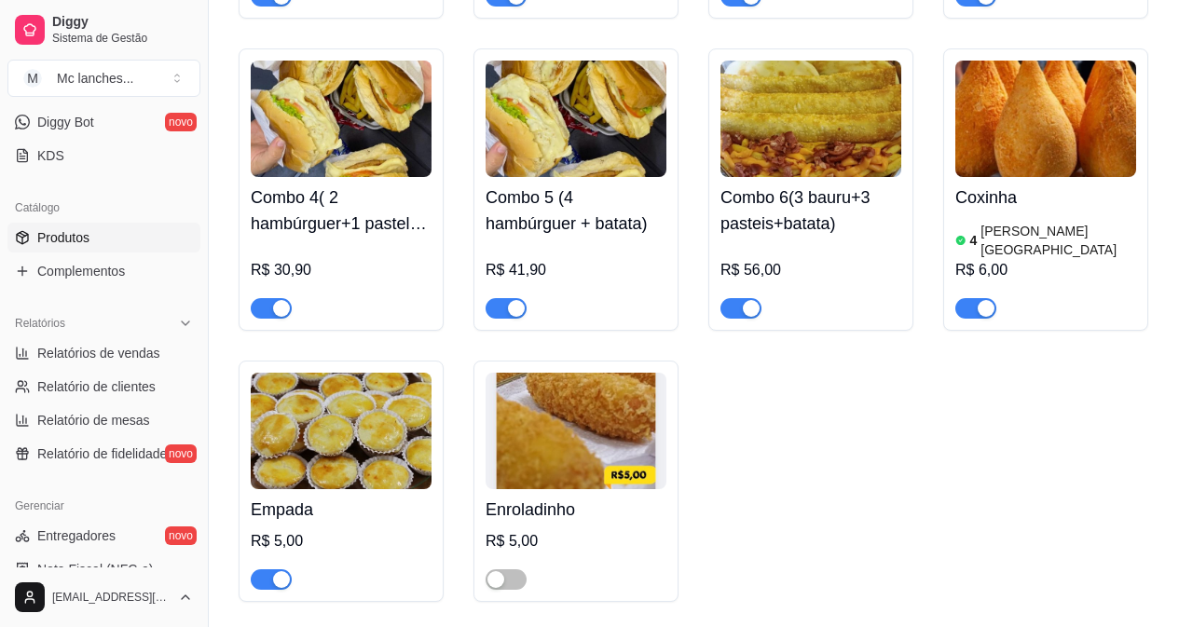
scroll to position [93, 0]
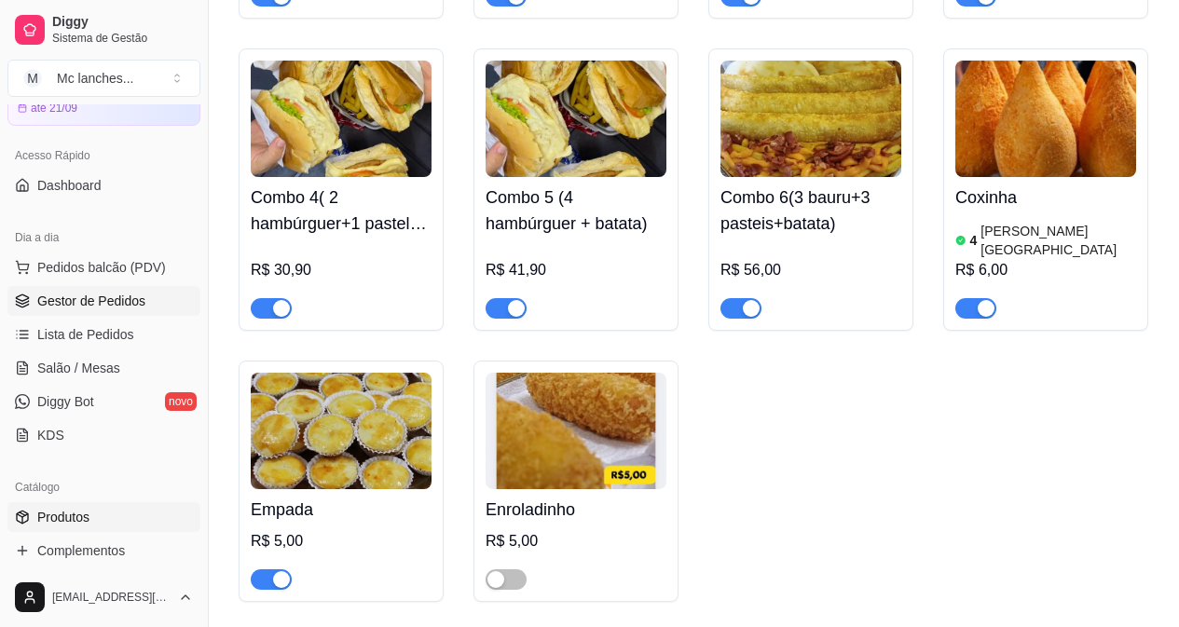
click at [116, 305] on span "Gestor de Pedidos" at bounding box center [91, 301] width 108 height 19
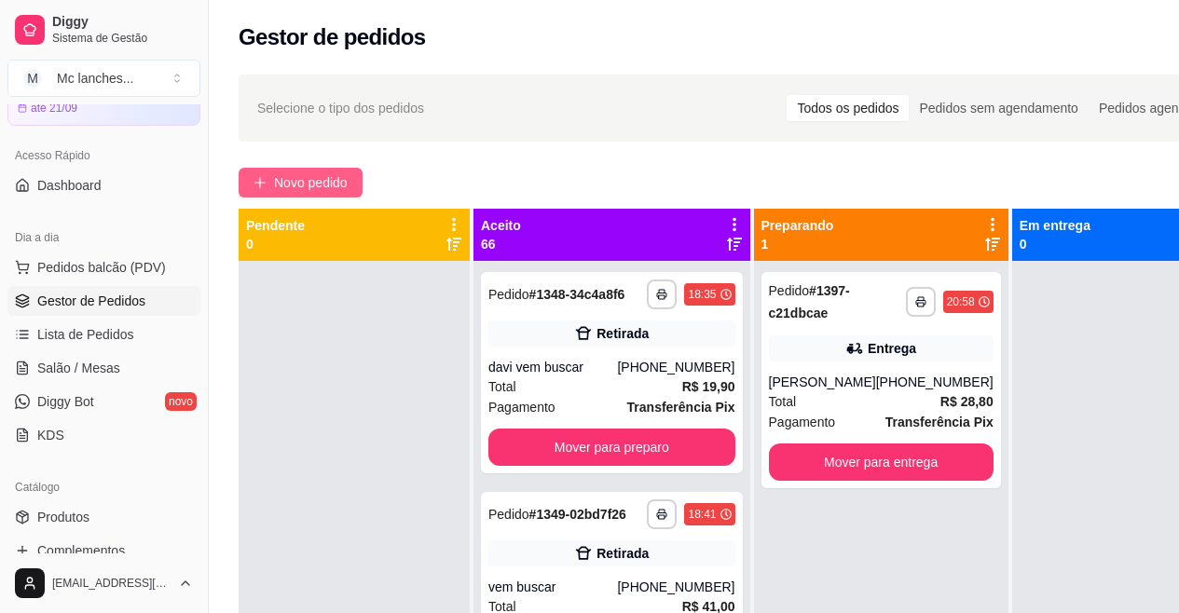
click at [312, 173] on span "Novo pedido" at bounding box center [311, 182] width 74 height 21
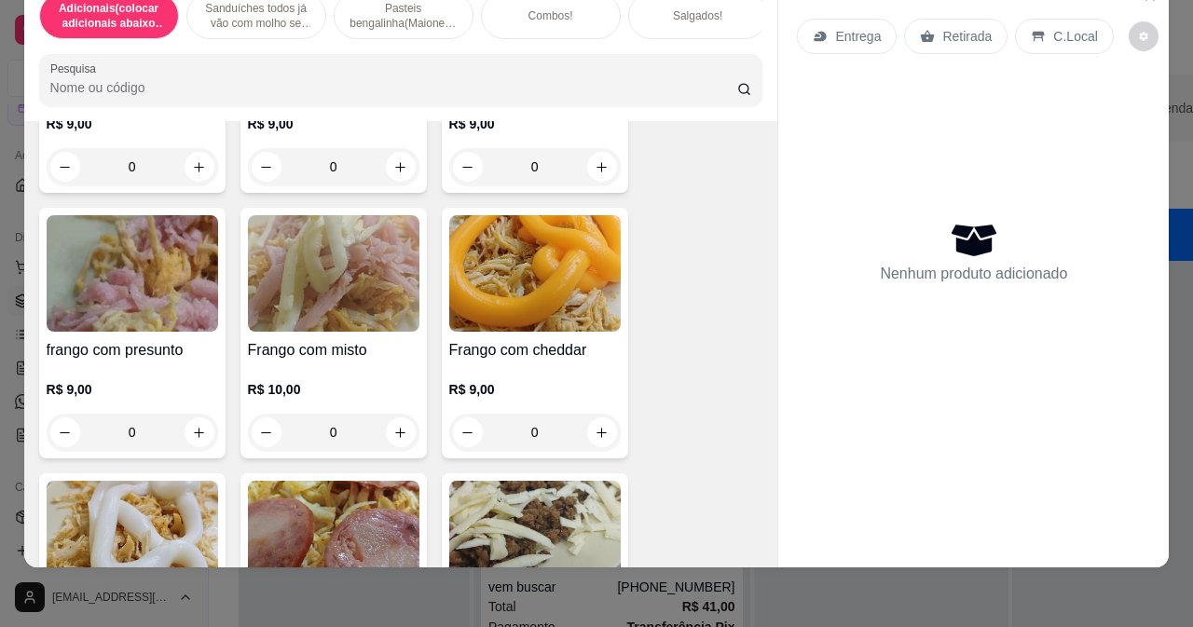
scroll to position [2796, 0]
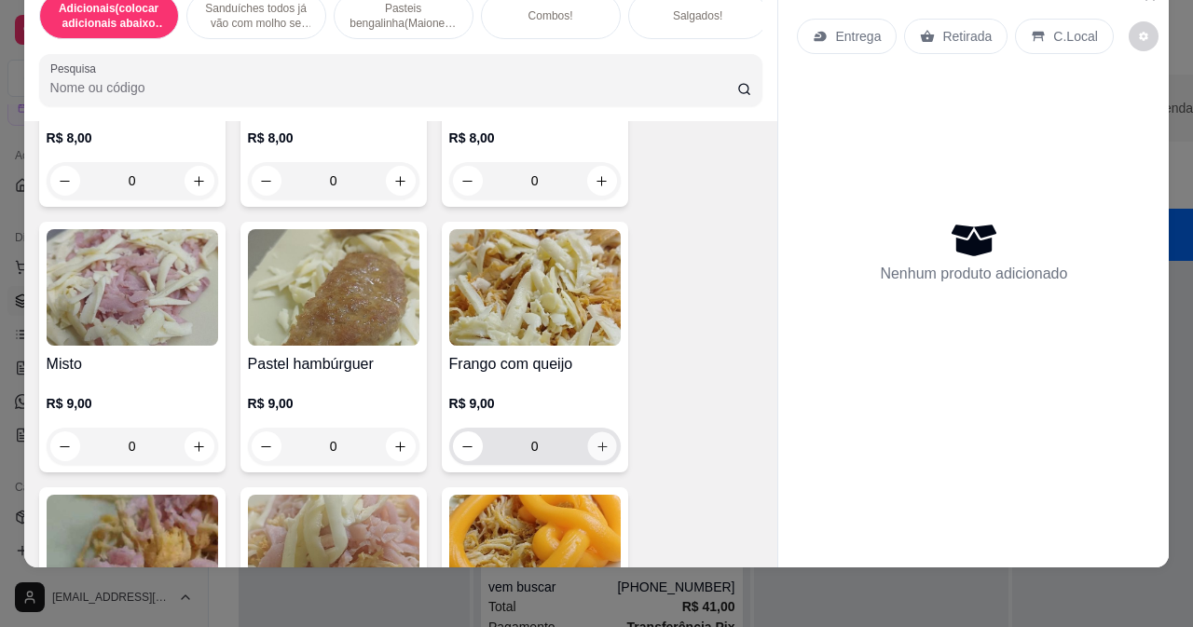
click at [596, 444] on icon "increase-product-quantity" at bounding box center [602, 447] width 14 height 14
type input "1"
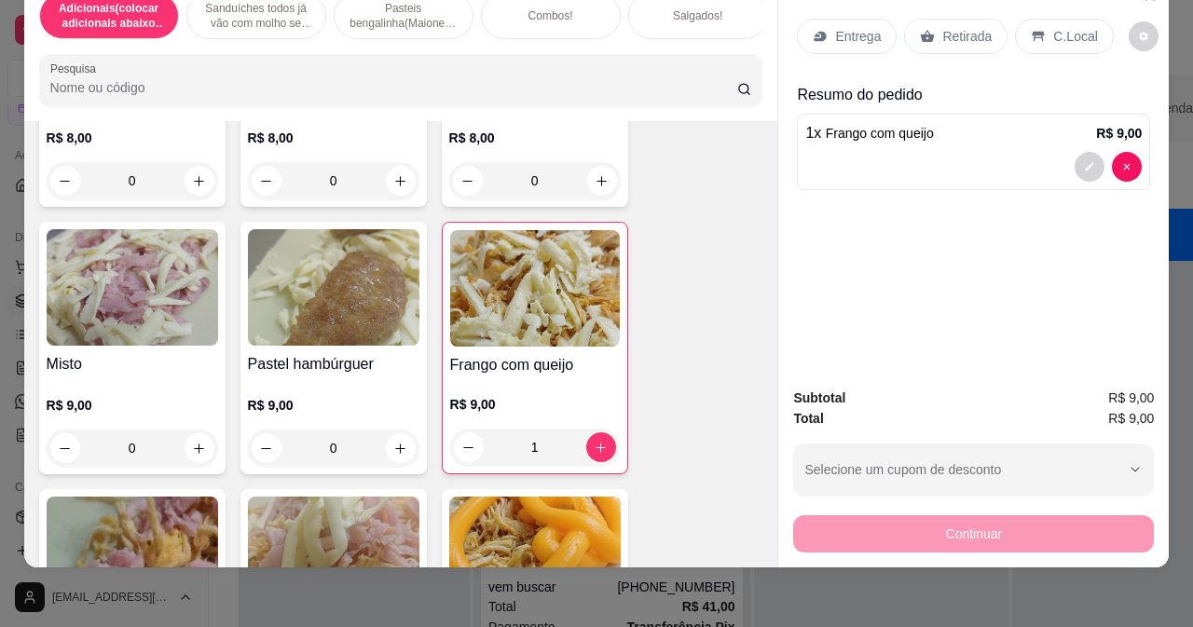
click at [942, 27] on p "Retirada" at bounding box center [966, 36] width 49 height 19
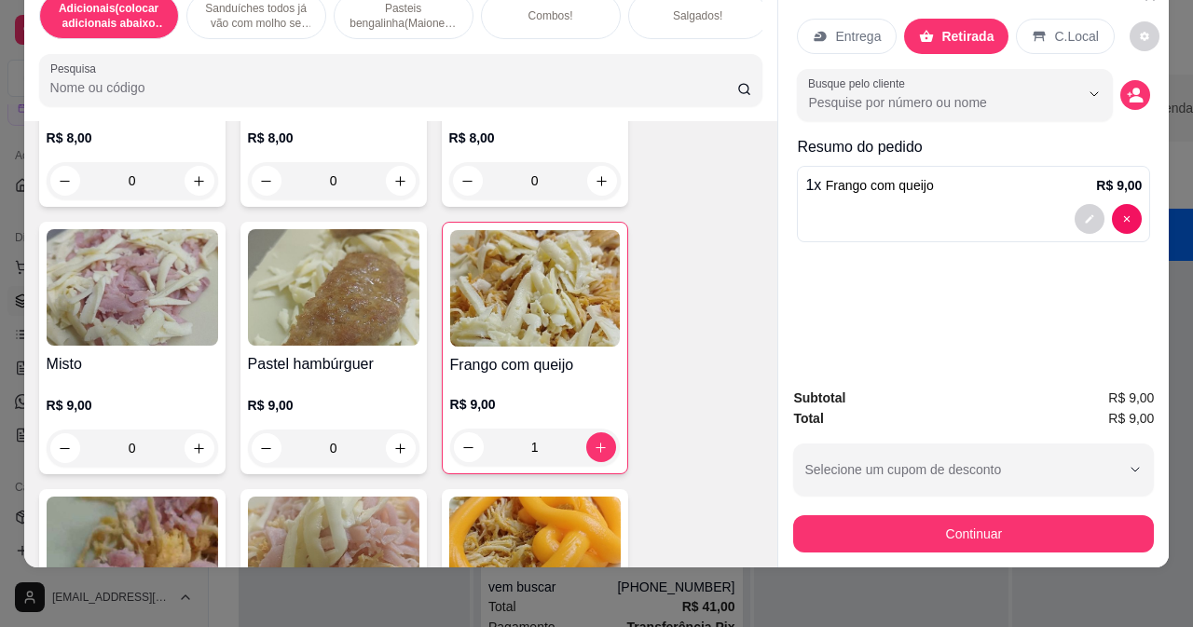
click at [1114, 95] on div "Busque pelo cliente" at bounding box center [973, 95] width 353 height 52
click at [1137, 95] on div "Busque pelo cliente" at bounding box center [973, 95] width 353 height 52
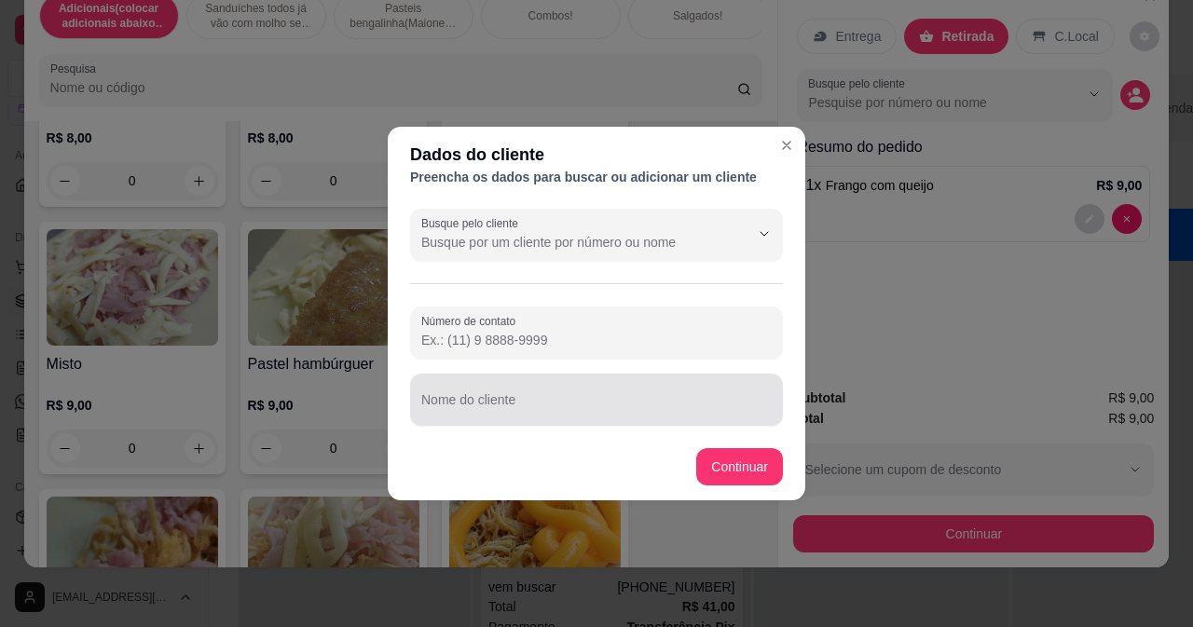
click at [567, 413] on input "Nome do cliente" at bounding box center [596, 407] width 350 height 19
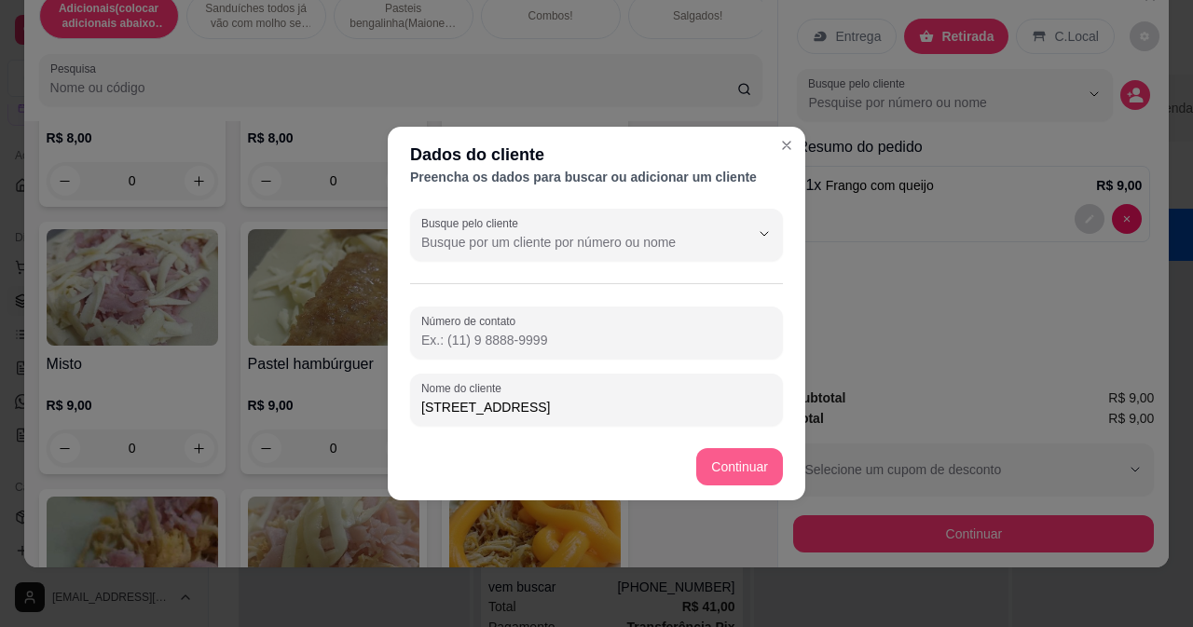
type input "[STREET_ADDRESS]"
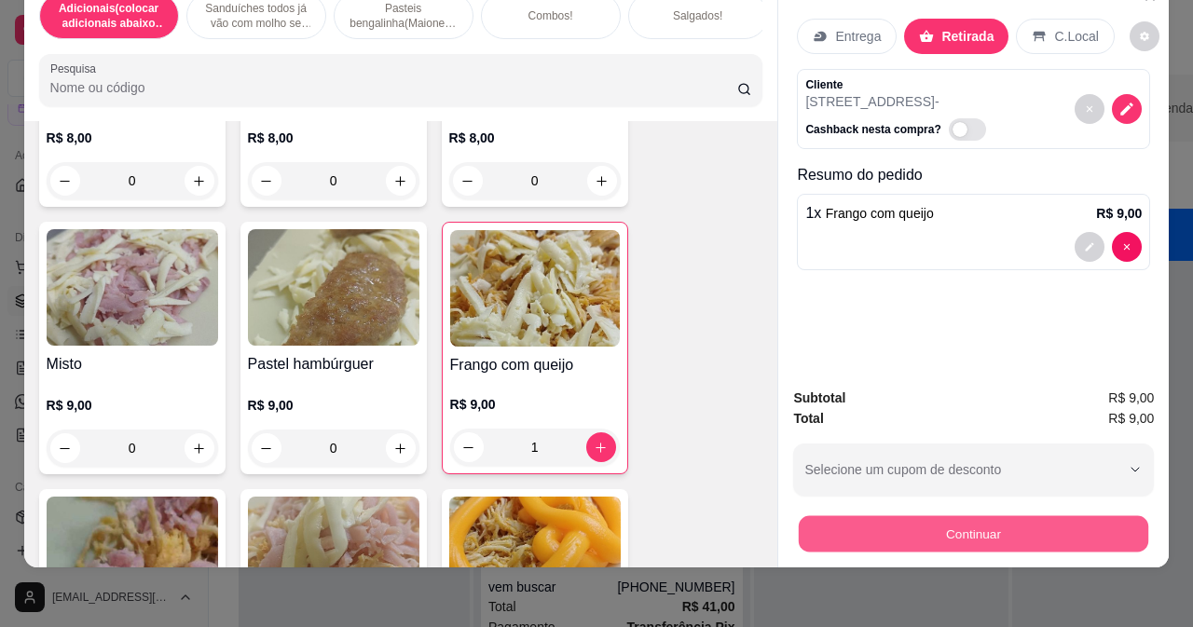
click at [841, 517] on button "Continuar" at bounding box center [973, 533] width 349 height 36
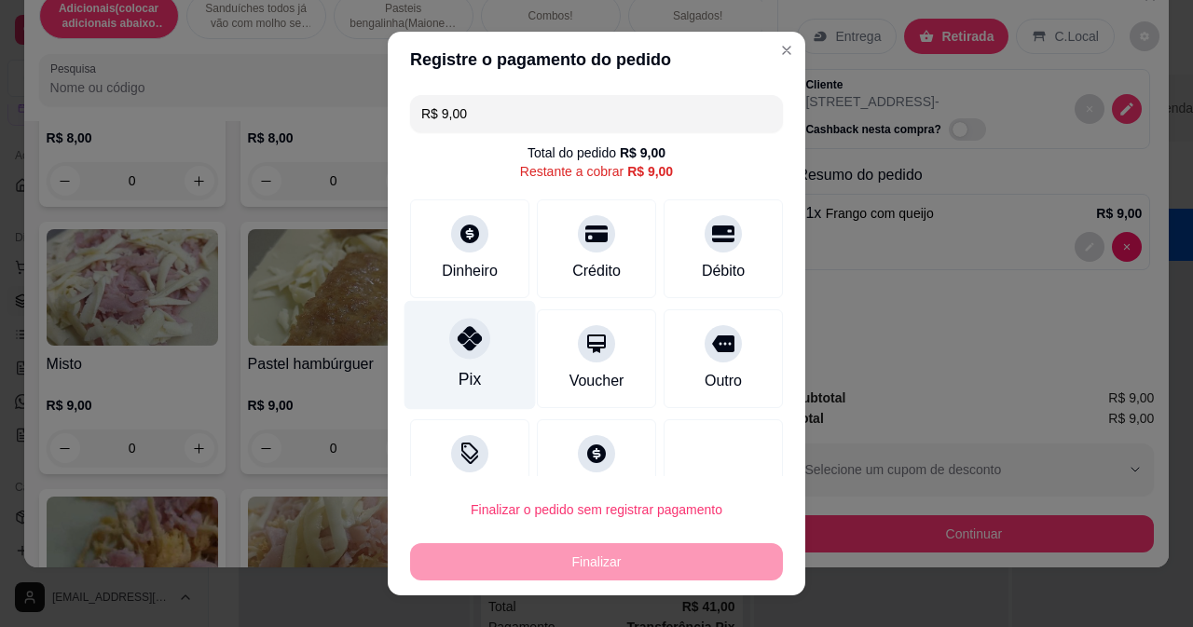
click at [465, 352] on div at bounding box center [469, 338] width 41 height 41
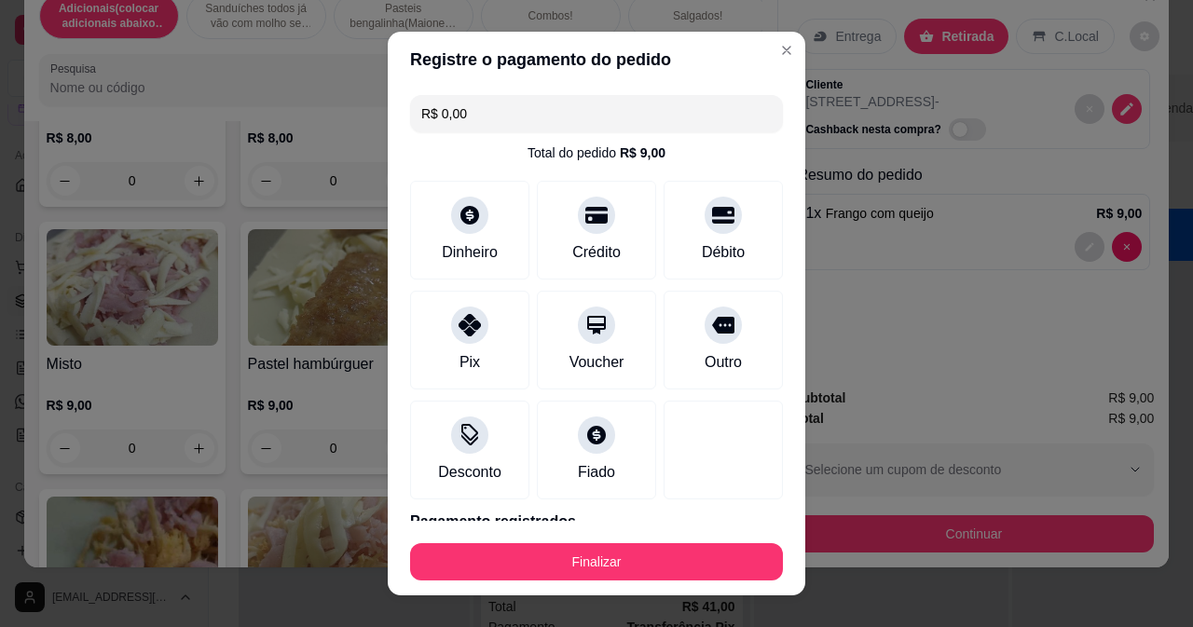
type input "R$ 0,00"
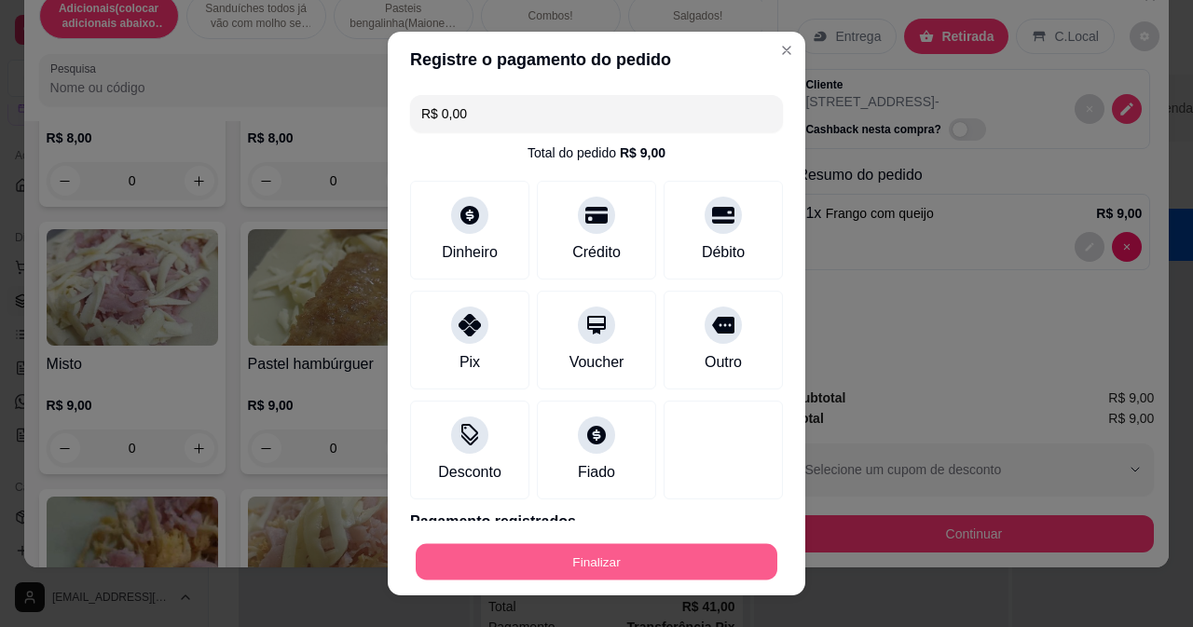
click at [554, 558] on button "Finalizar" at bounding box center [597, 562] width 362 height 36
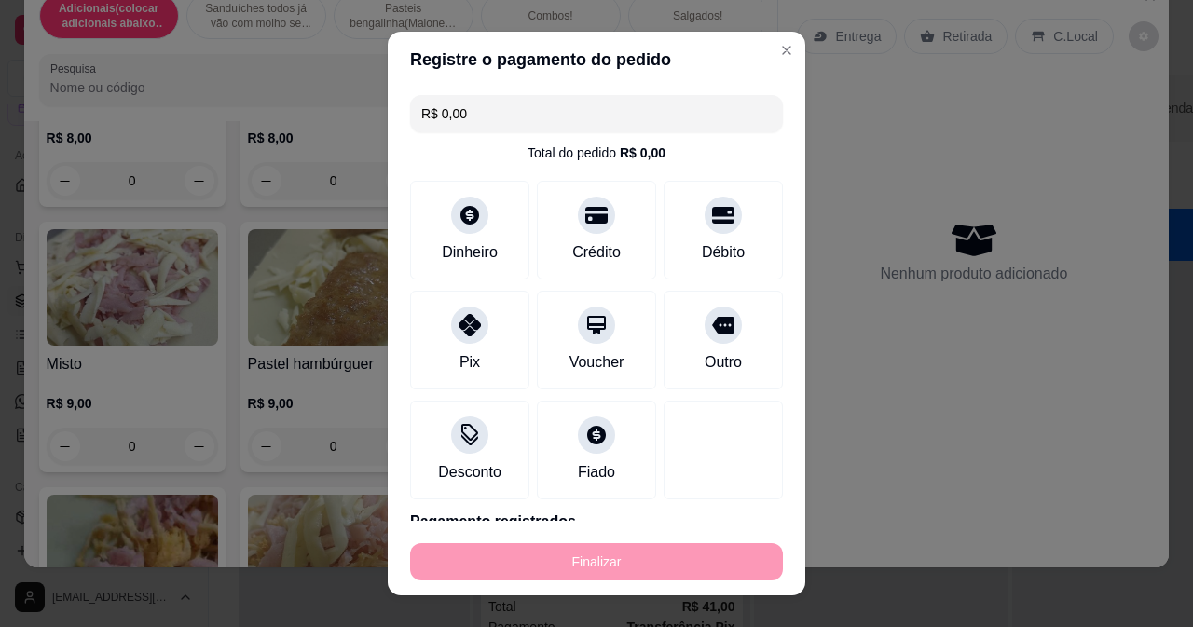
type input "0"
type input "-R$ 9,00"
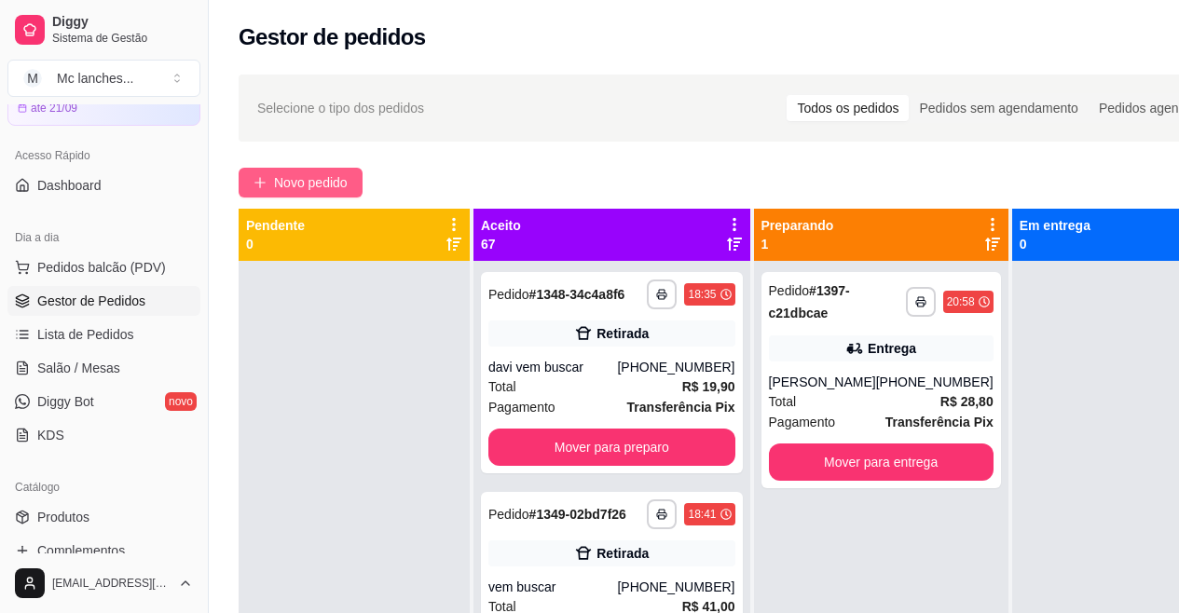
click at [279, 173] on span "Novo pedido" at bounding box center [311, 182] width 74 height 21
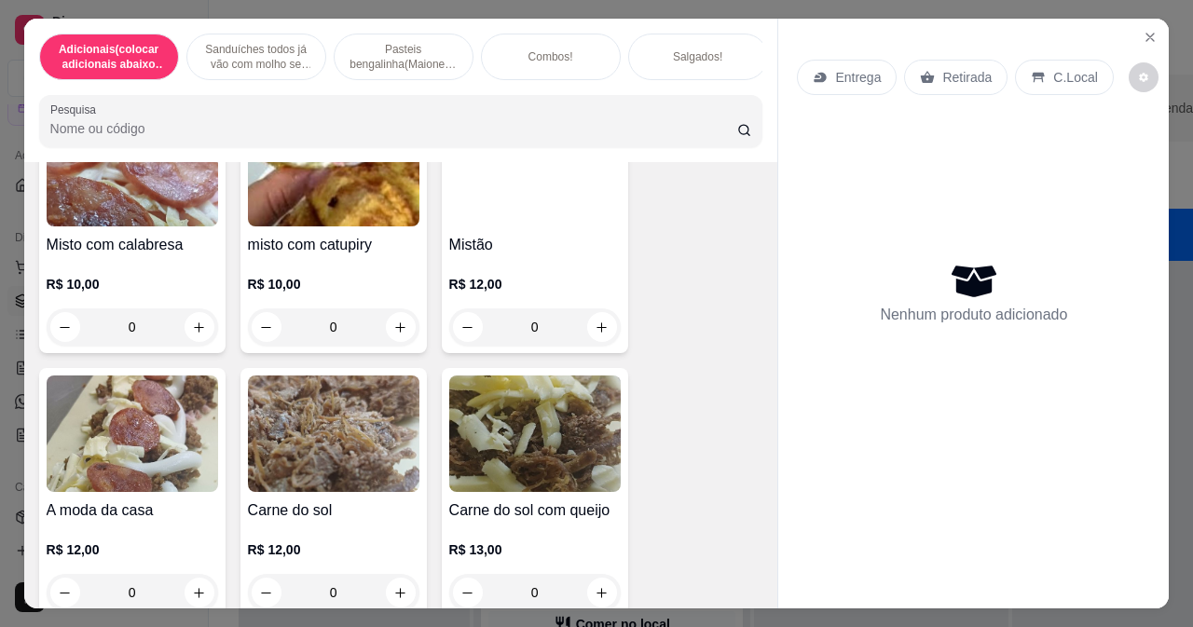
scroll to position [4567, 0]
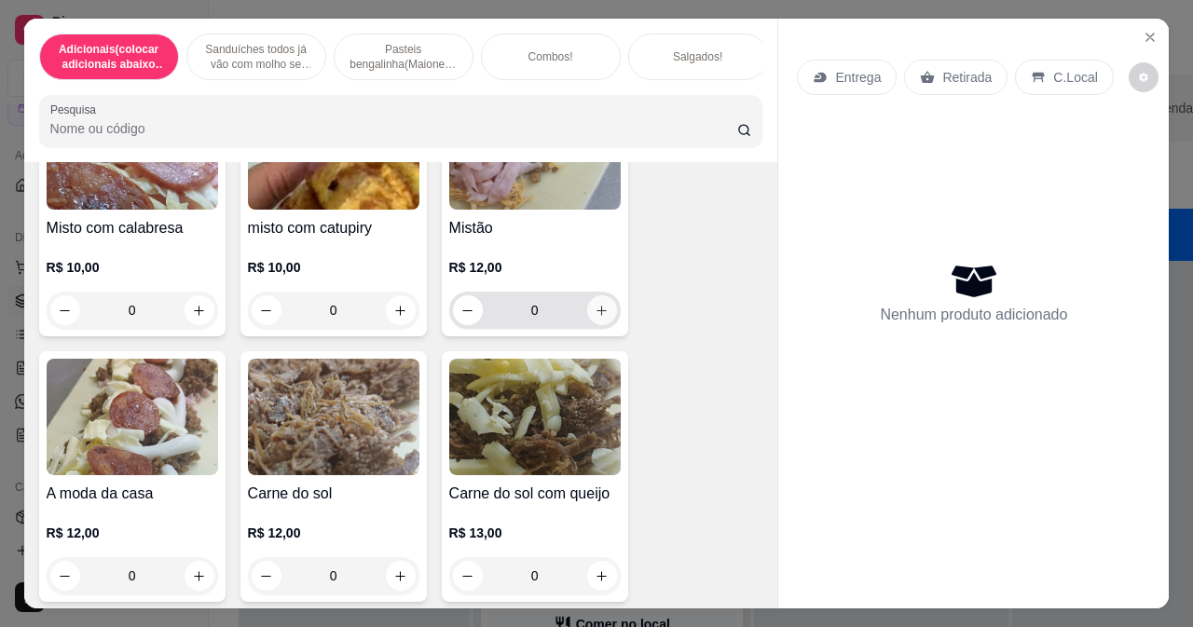
click at [595, 318] on icon "increase-product-quantity" at bounding box center [602, 311] width 14 height 14
type input "1"
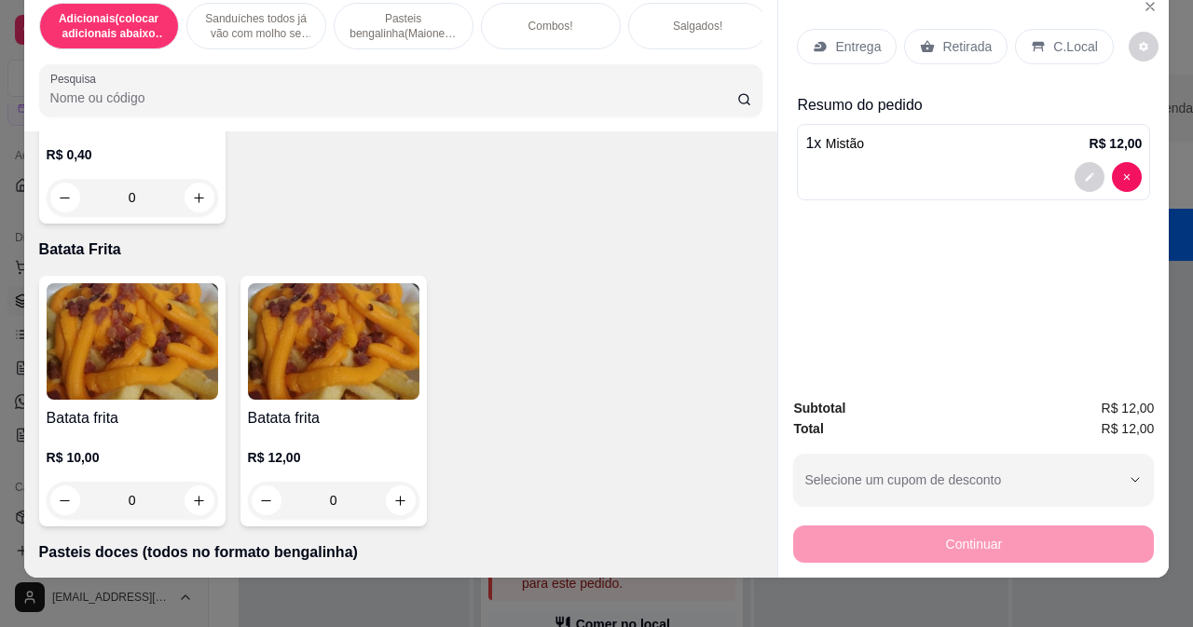
scroll to position [48, 0]
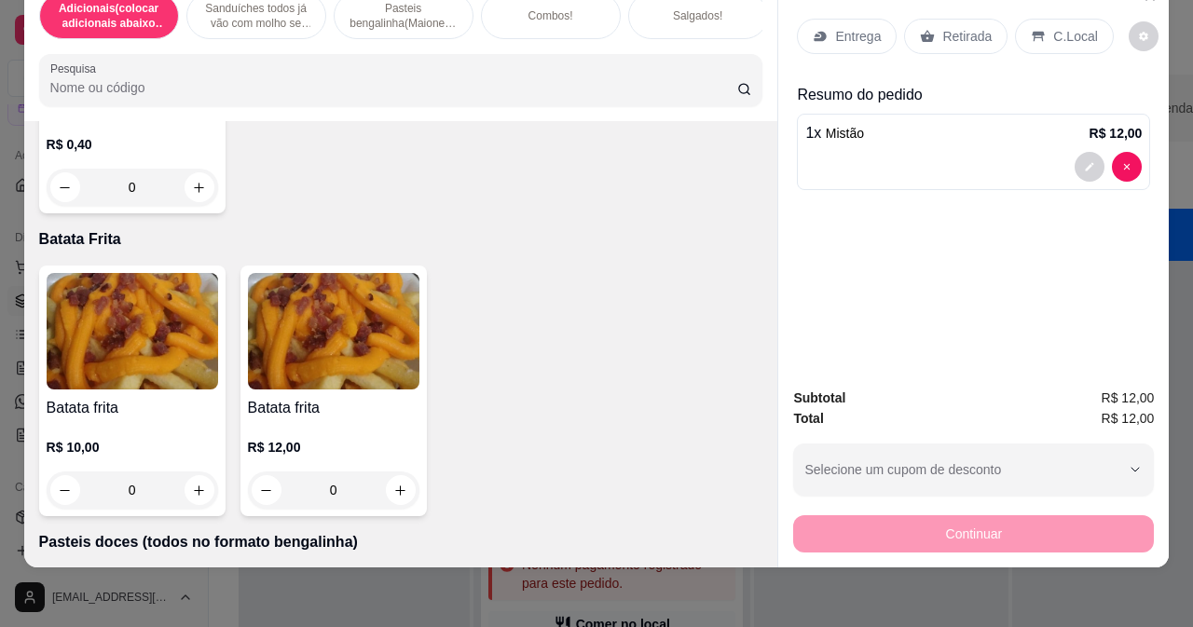
click at [390, 486] on div "0" at bounding box center [333, 490] width 171 height 37
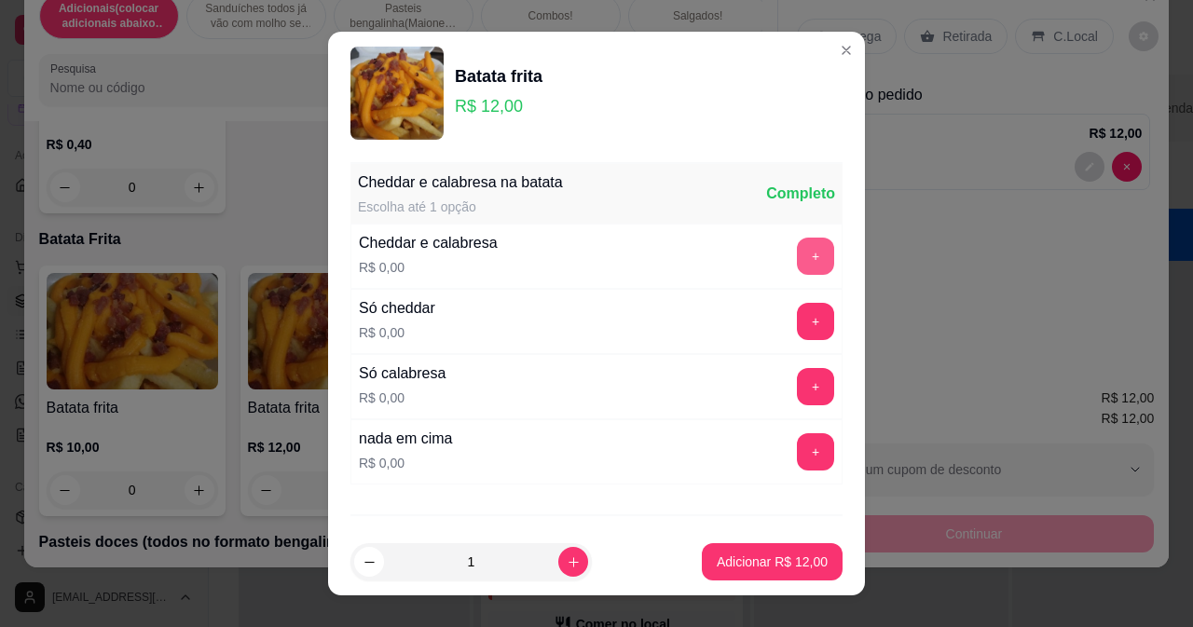
click at [797, 248] on button "+" at bounding box center [815, 256] width 37 height 37
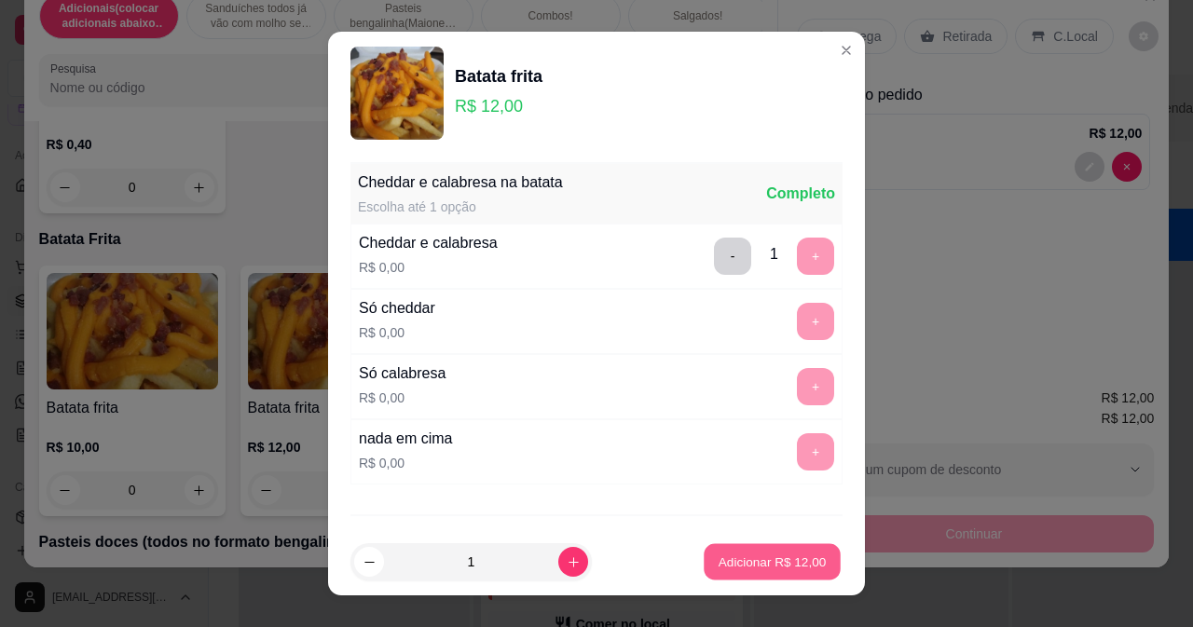
click at [741, 569] on p "Adicionar R$ 12,00" at bounding box center [773, 563] width 108 height 18
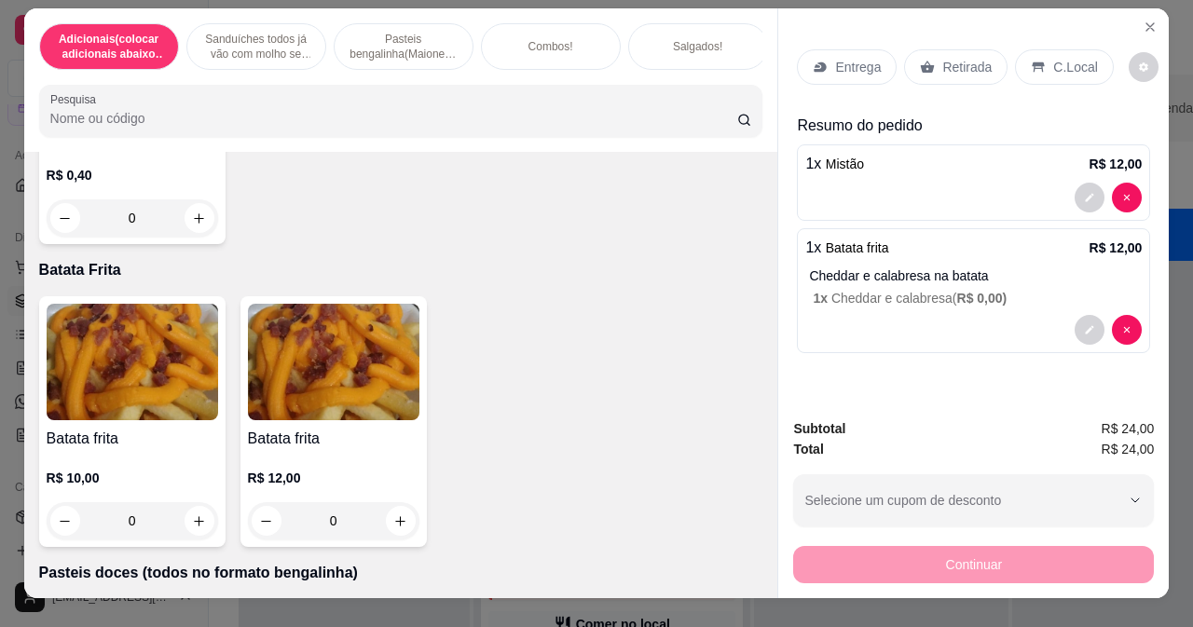
scroll to position [0, 0]
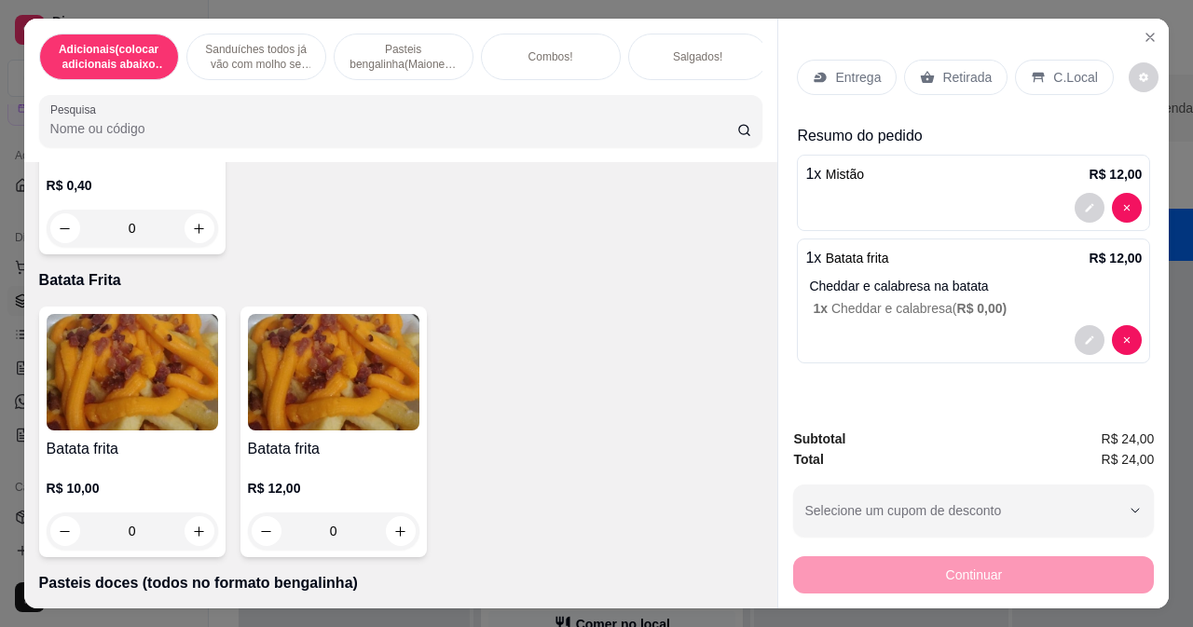
click at [942, 69] on p "Retirada" at bounding box center [966, 77] width 49 height 19
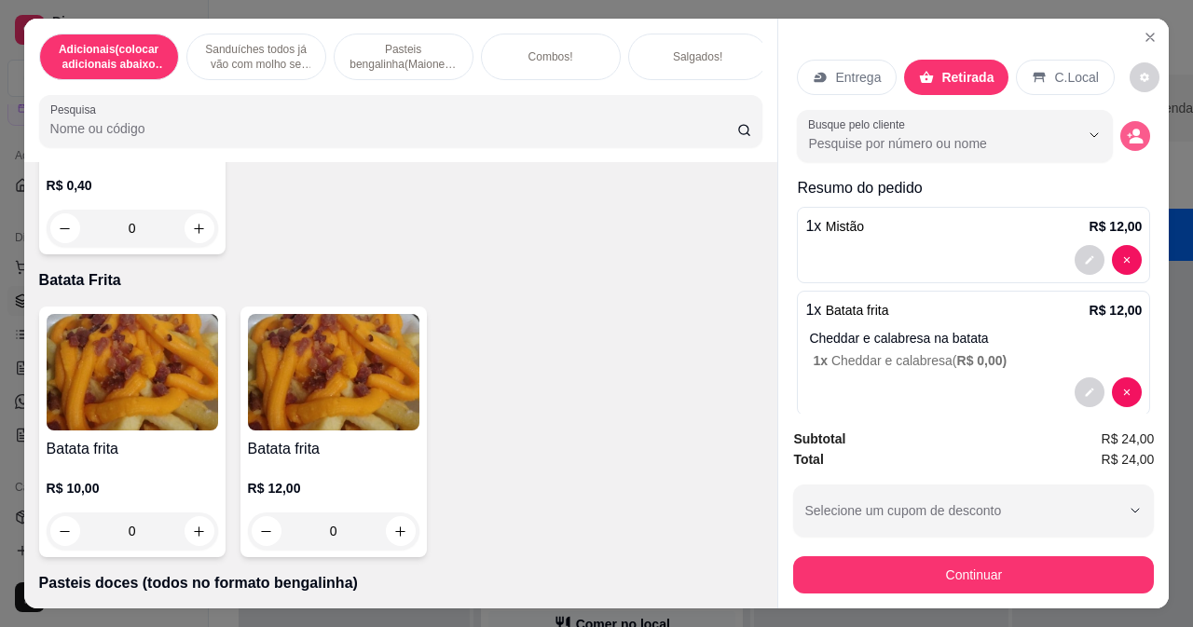
click at [1120, 121] on button "decrease-product-quantity" at bounding box center [1135, 136] width 30 height 30
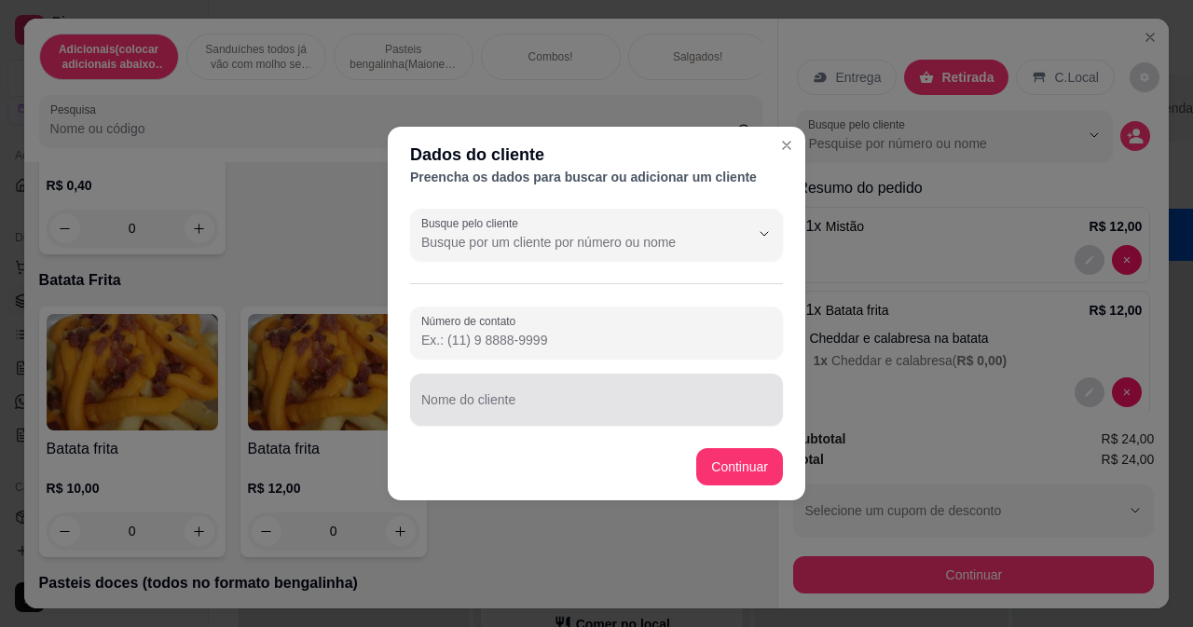
click at [505, 406] on input "Nome do cliente" at bounding box center [596, 407] width 350 height 19
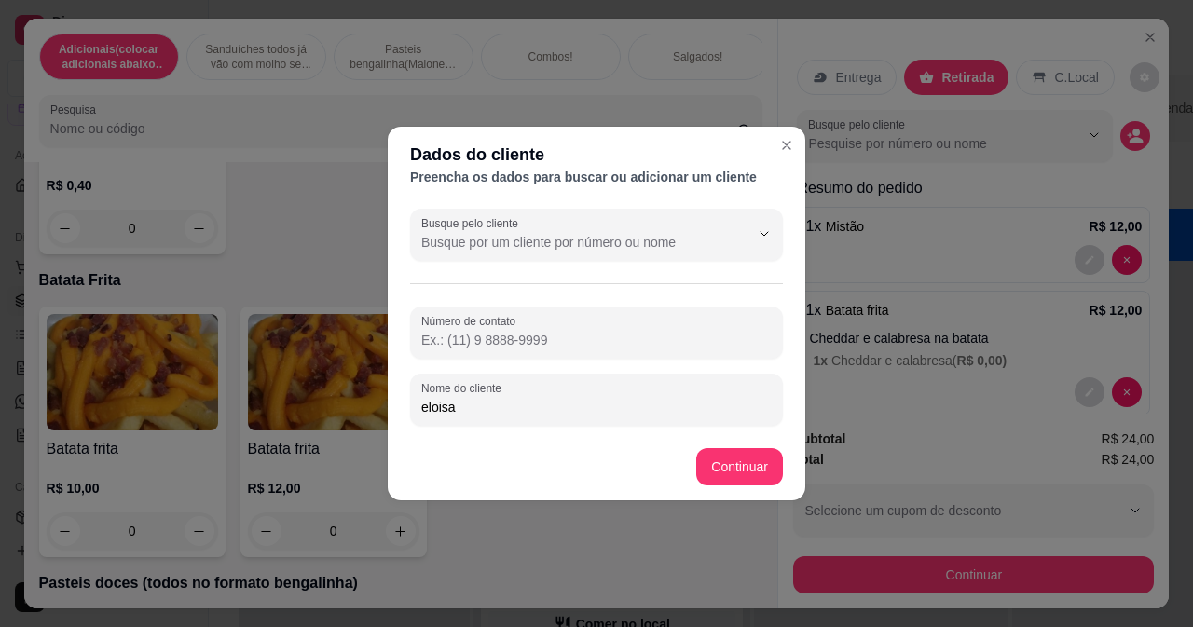
type input "eloisa"
click at [764, 445] on footer "Continuar" at bounding box center [597, 466] width 418 height 67
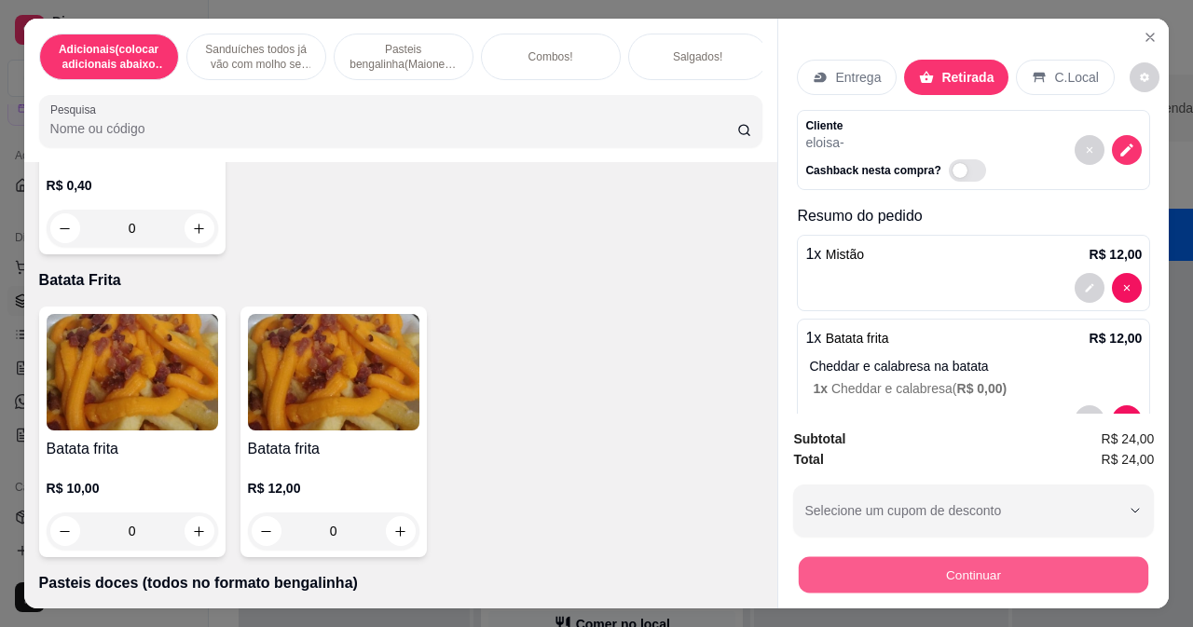
click at [829, 560] on button "Continuar" at bounding box center [973, 574] width 349 height 36
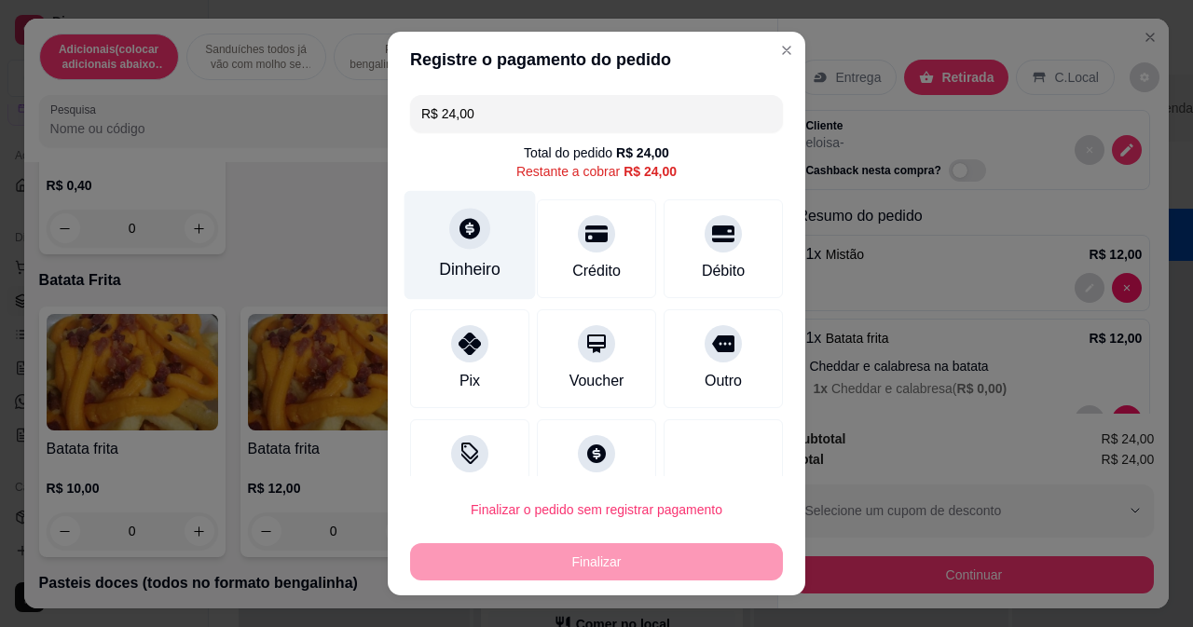
click at [440, 240] on div "Dinheiro" at bounding box center [469, 244] width 131 height 109
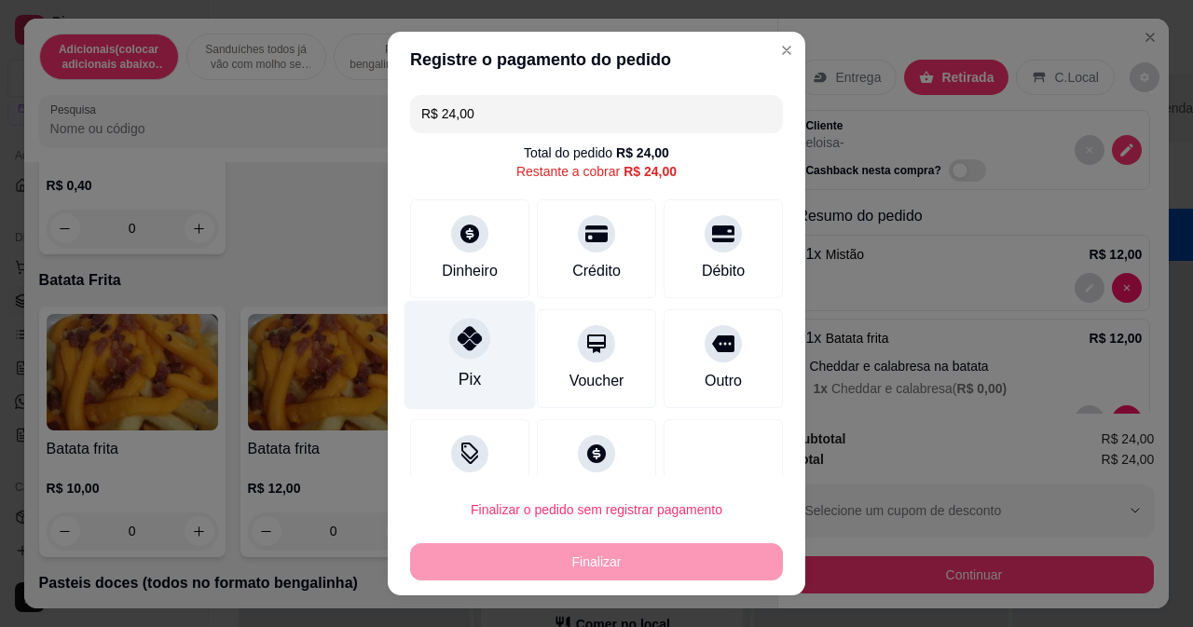
click at [436, 358] on div "Pix" at bounding box center [469, 354] width 131 height 109
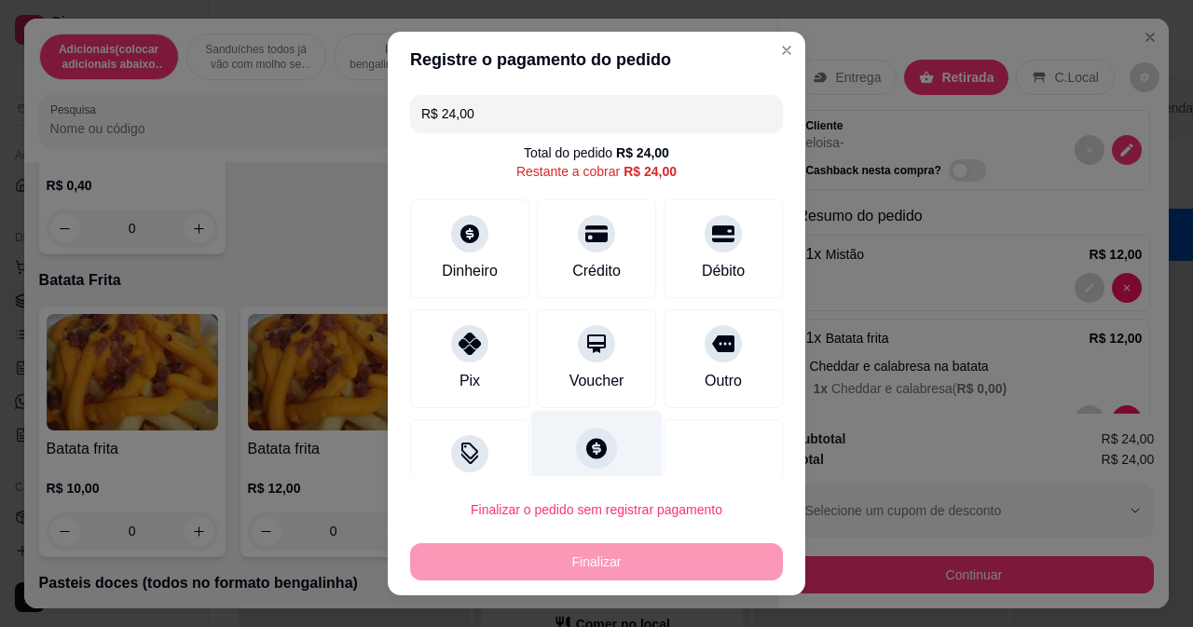
type input "R$ 0,00"
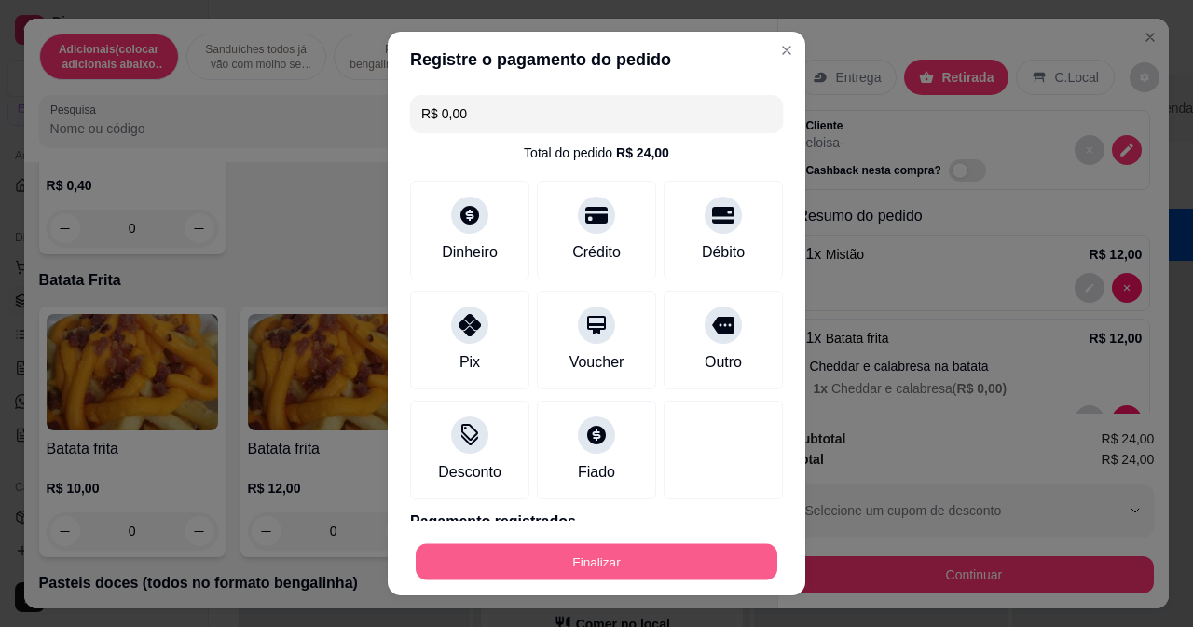
click at [623, 547] on button "Finalizar" at bounding box center [597, 562] width 362 height 36
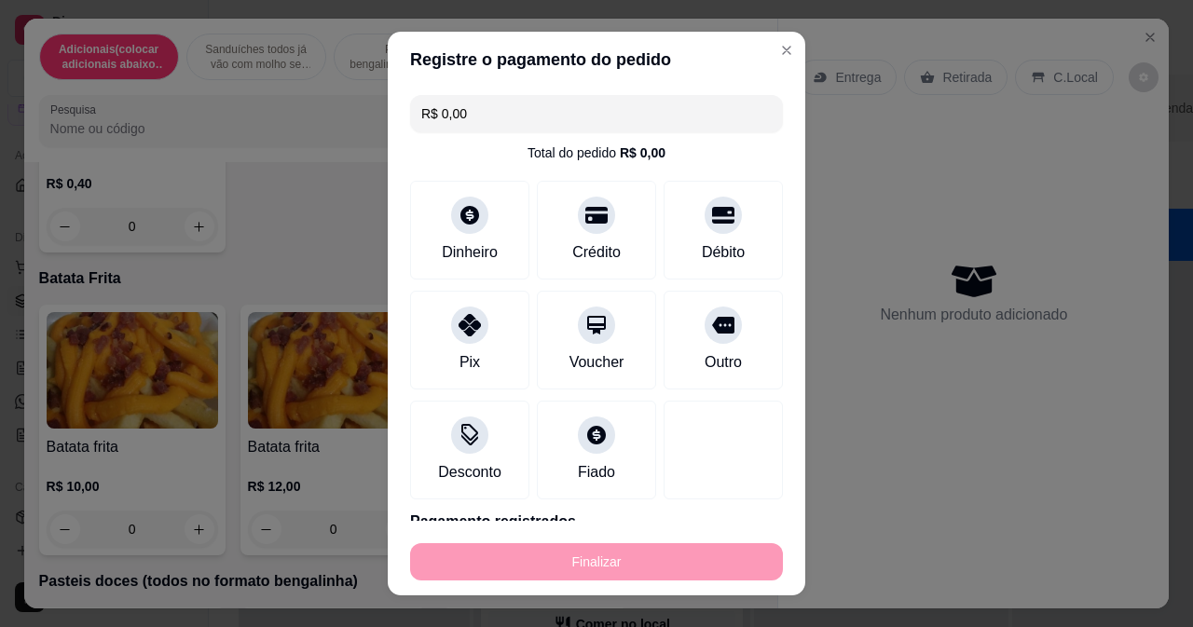
type input "0"
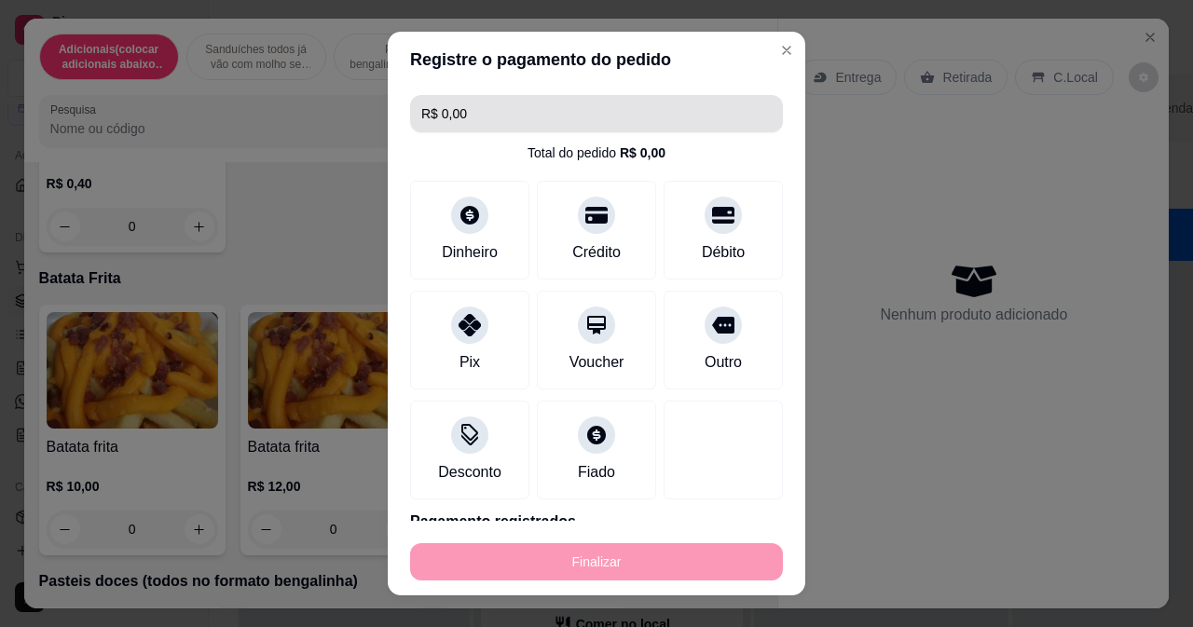
type input "-R$ 24,00"
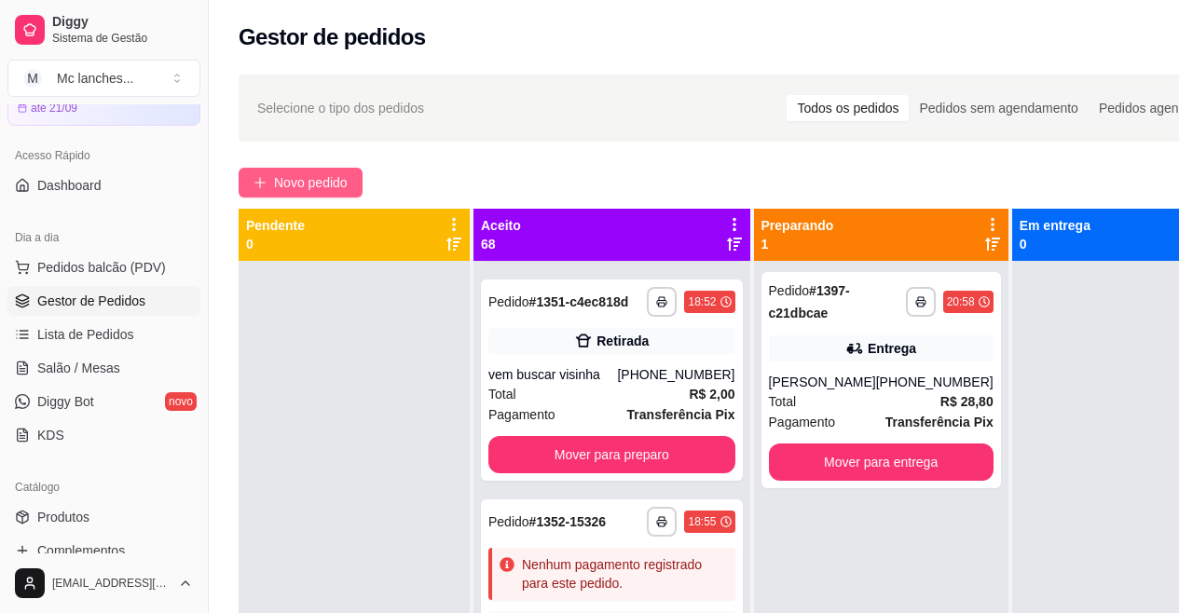
click at [262, 181] on icon "plus" at bounding box center [259, 182] width 13 height 13
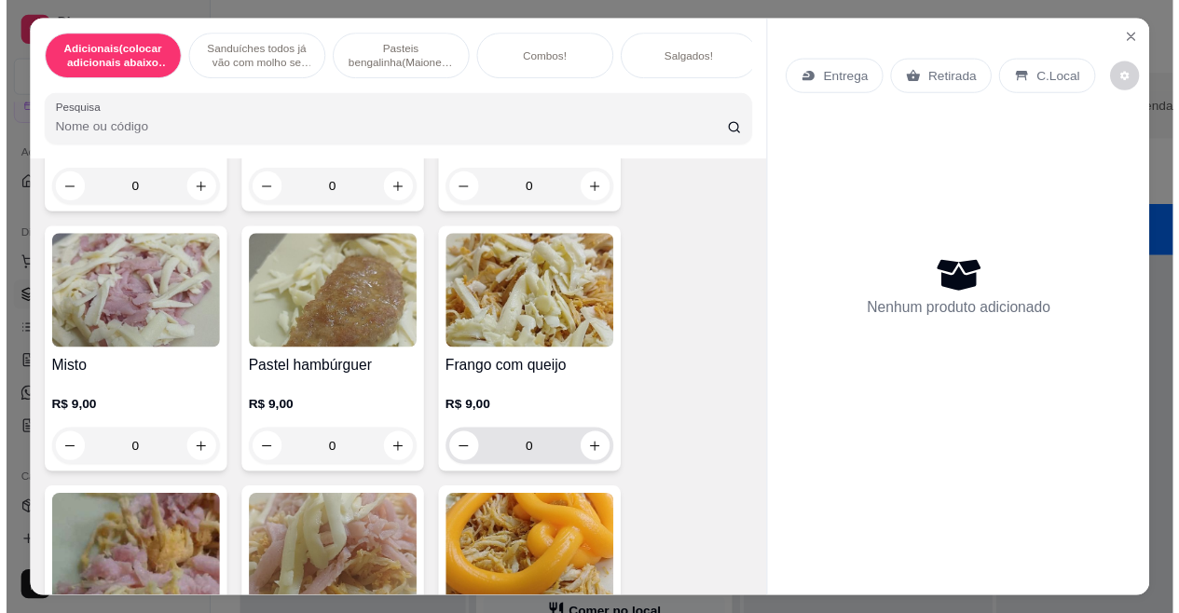
scroll to position [2889, 0]
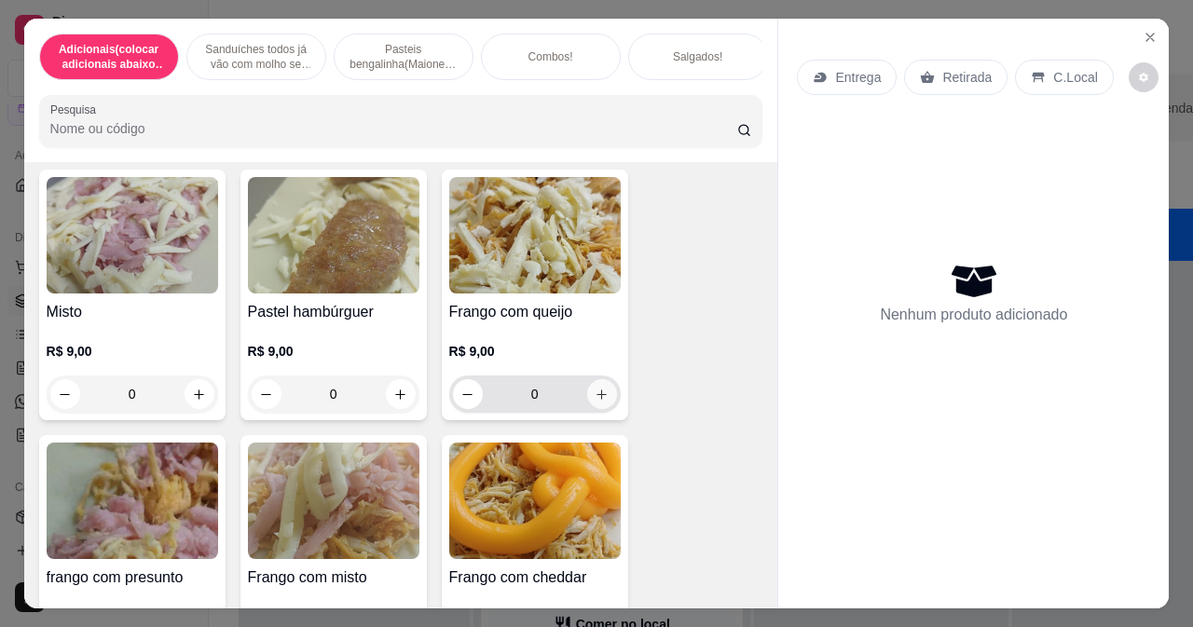
click at [595, 402] on icon "increase-product-quantity" at bounding box center [602, 395] width 14 height 14
type input "1"
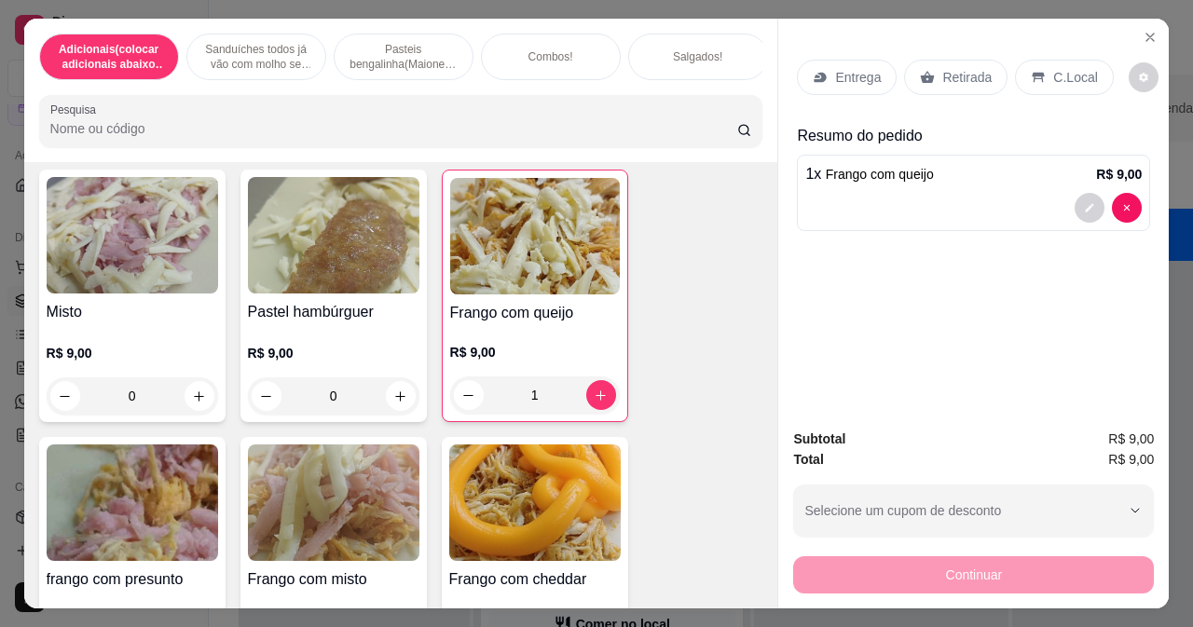
click at [835, 76] on p "Entrega" at bounding box center [858, 77] width 46 height 19
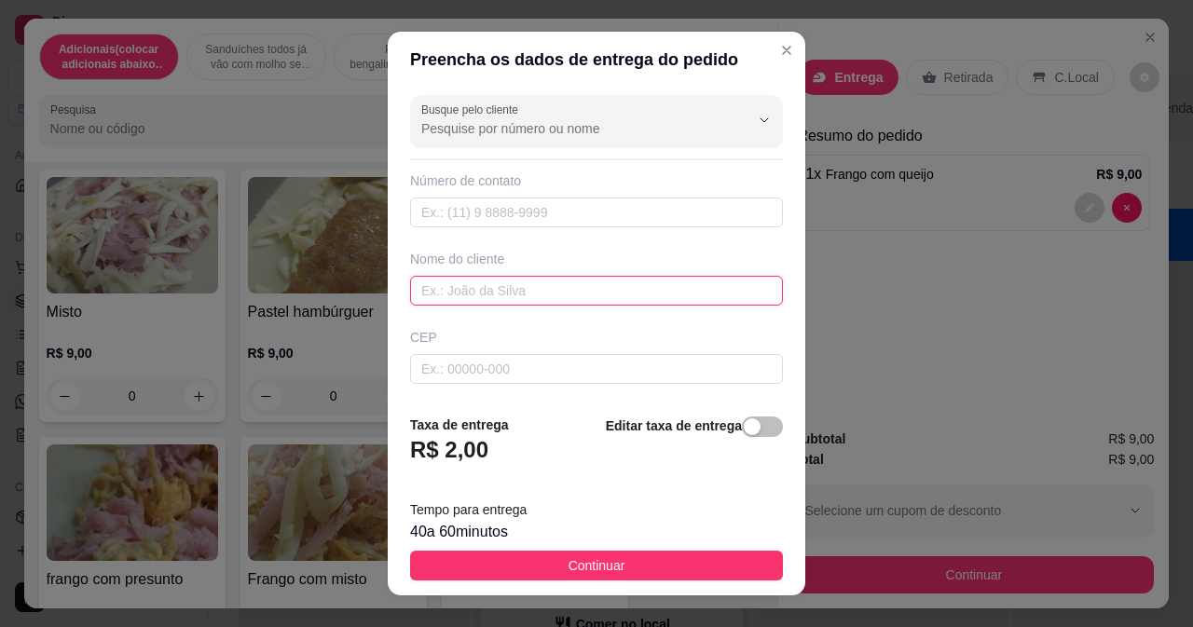
click at [503, 294] on input "text" at bounding box center [596, 291] width 373 height 30
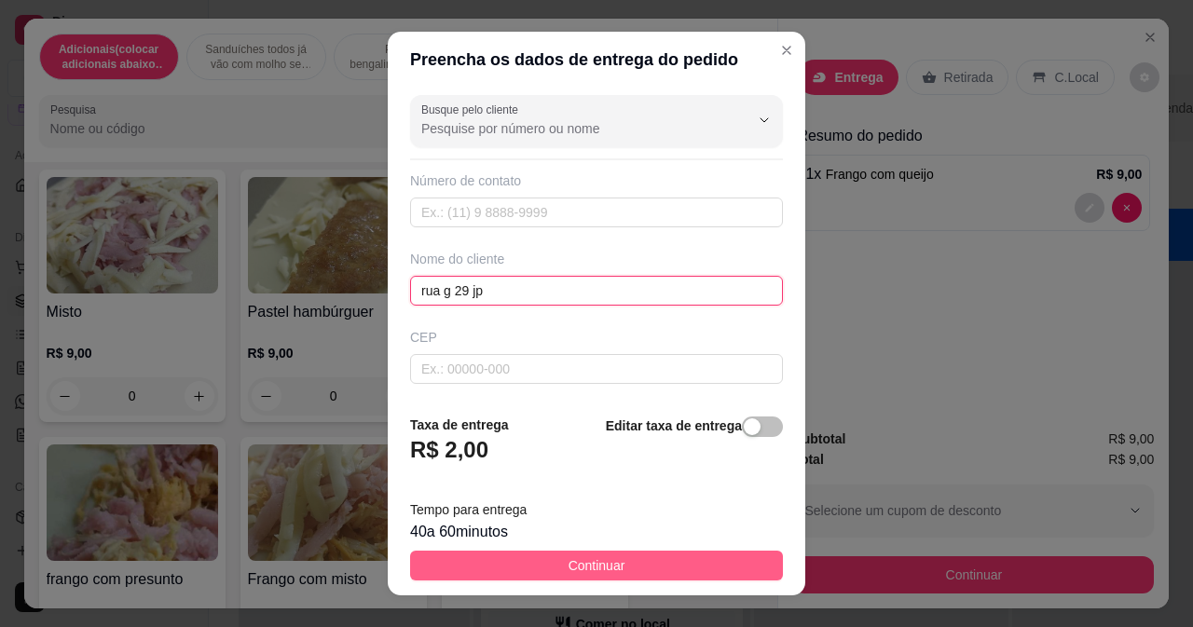
type input "rua g 29 jp"
click at [603, 570] on span "Continuar" at bounding box center [596, 565] width 57 height 21
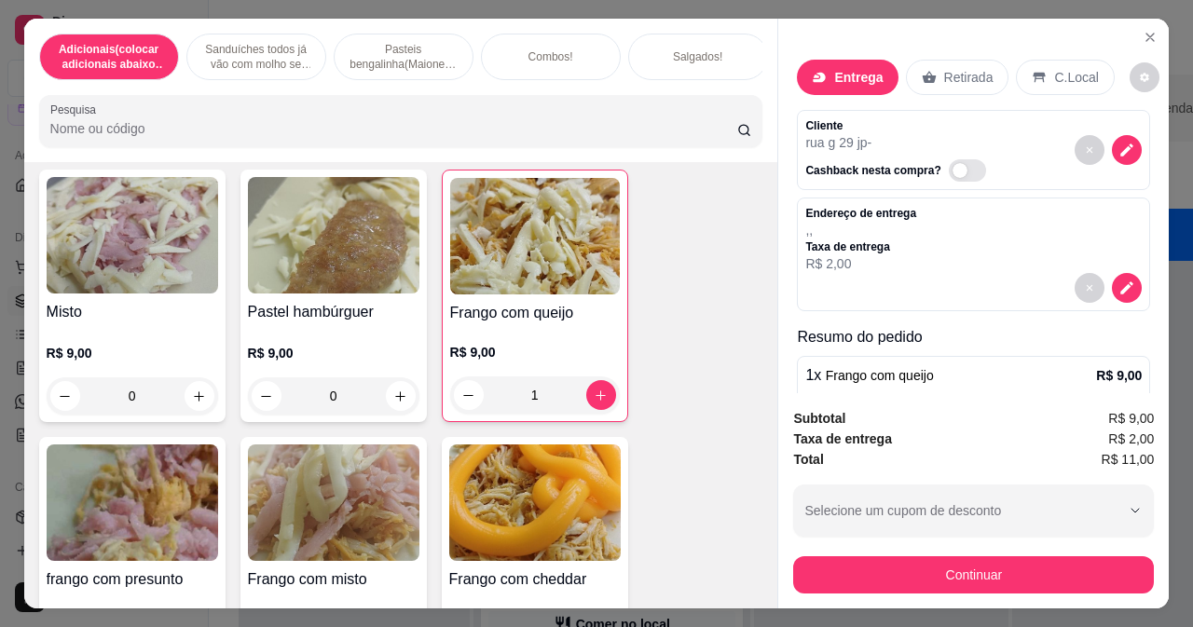
click at [846, 588] on div "Subtotal R$ 9,00 Taxa de entrega R$ 2,00 Total R$ 11,00 Selecione um cupom de d…" at bounding box center [973, 500] width 390 height 215
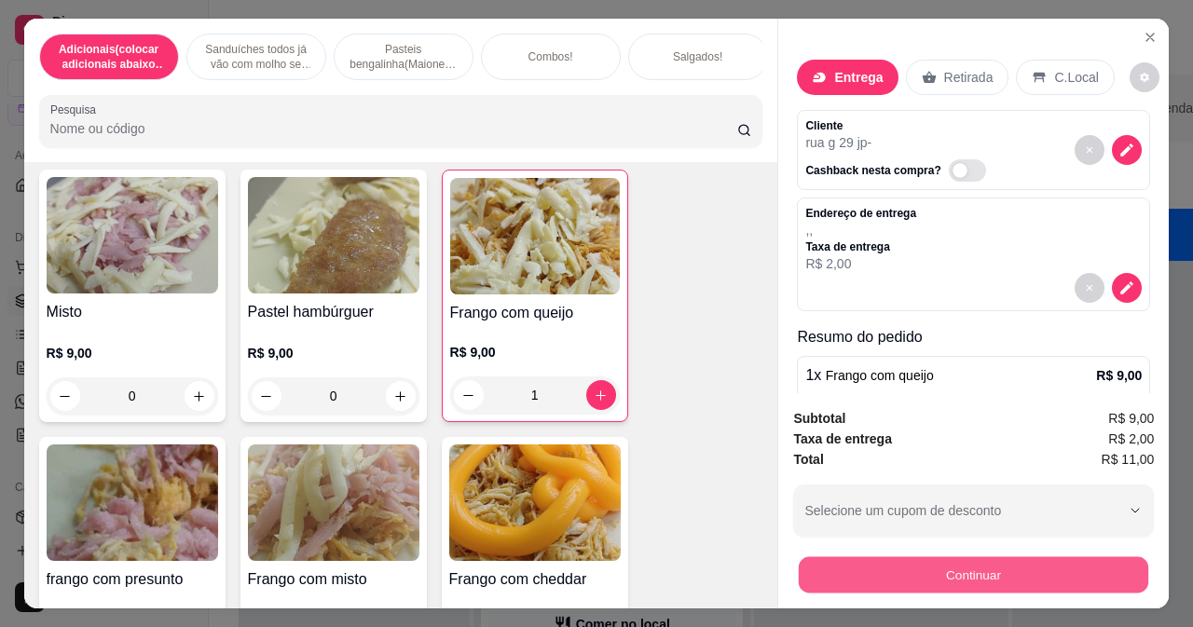
click at [806, 556] on button "Continuar" at bounding box center [973, 574] width 349 height 36
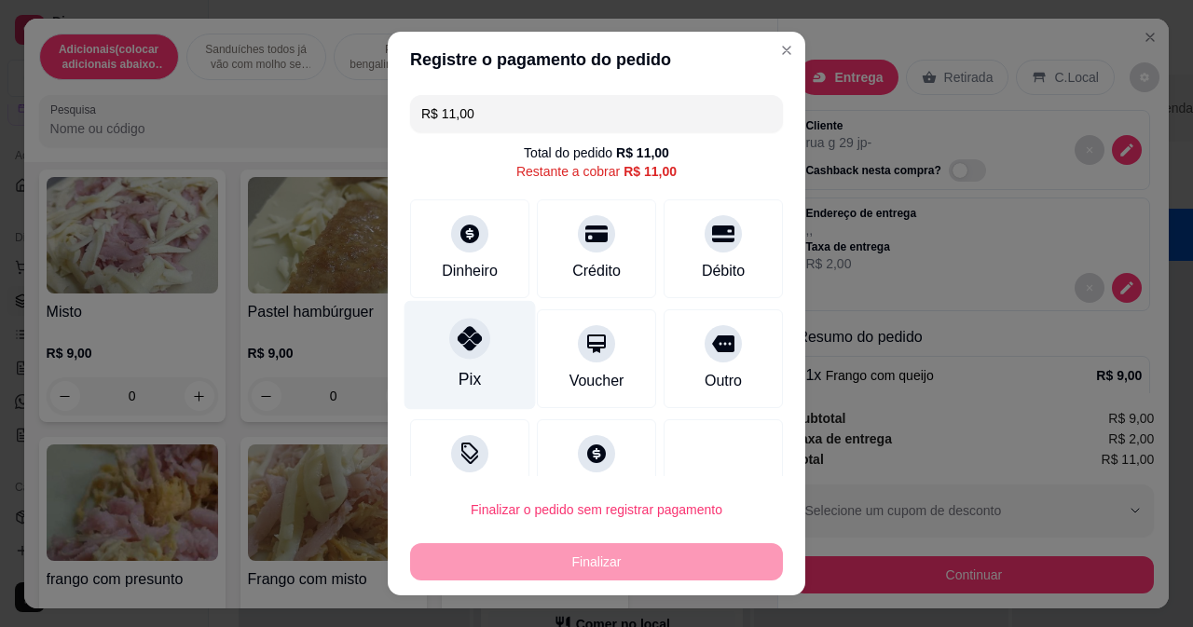
click at [462, 309] on div "Pix" at bounding box center [469, 354] width 131 height 109
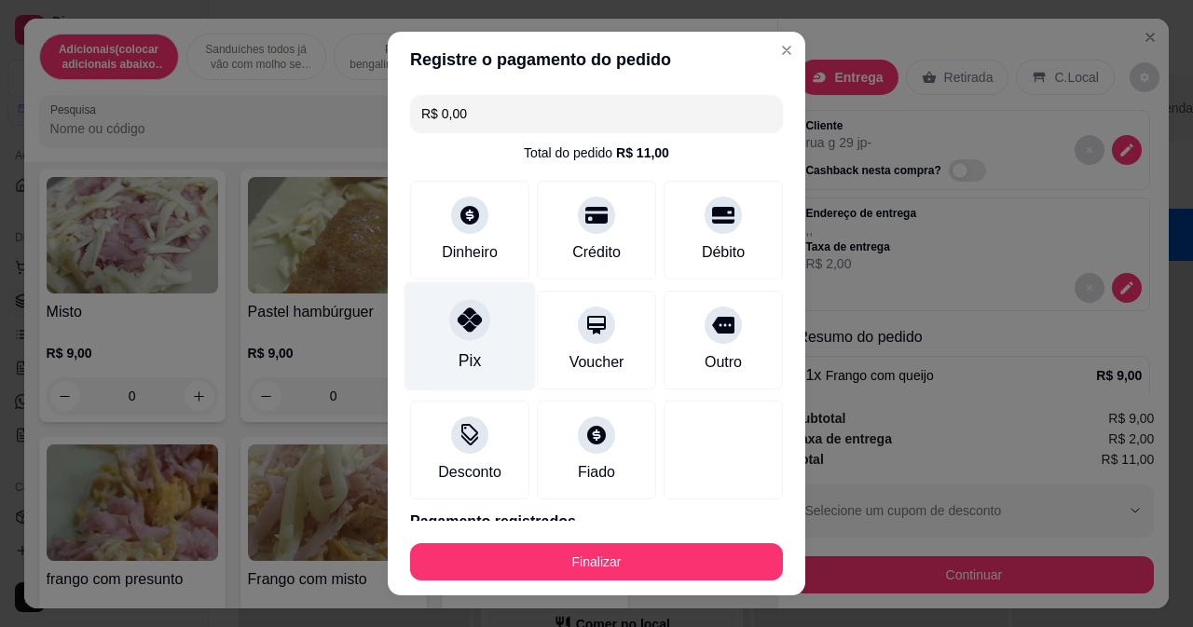
type input "R$ 0,00"
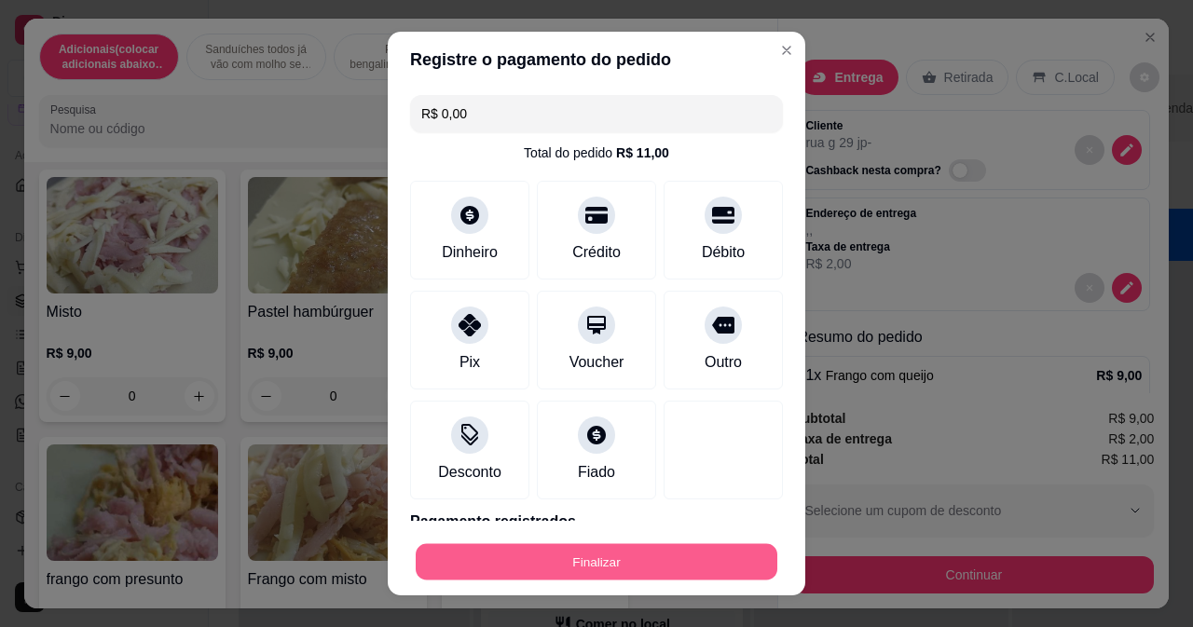
click at [486, 556] on button "Finalizar" at bounding box center [597, 562] width 362 height 36
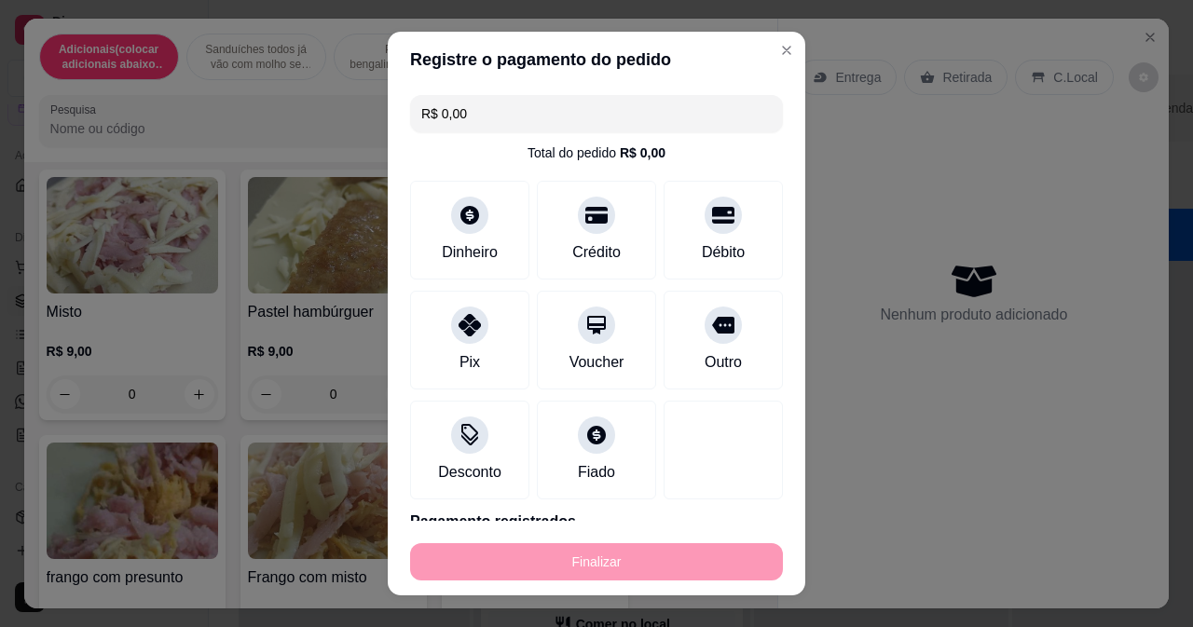
type input "0"
type input "-R$ 11,00"
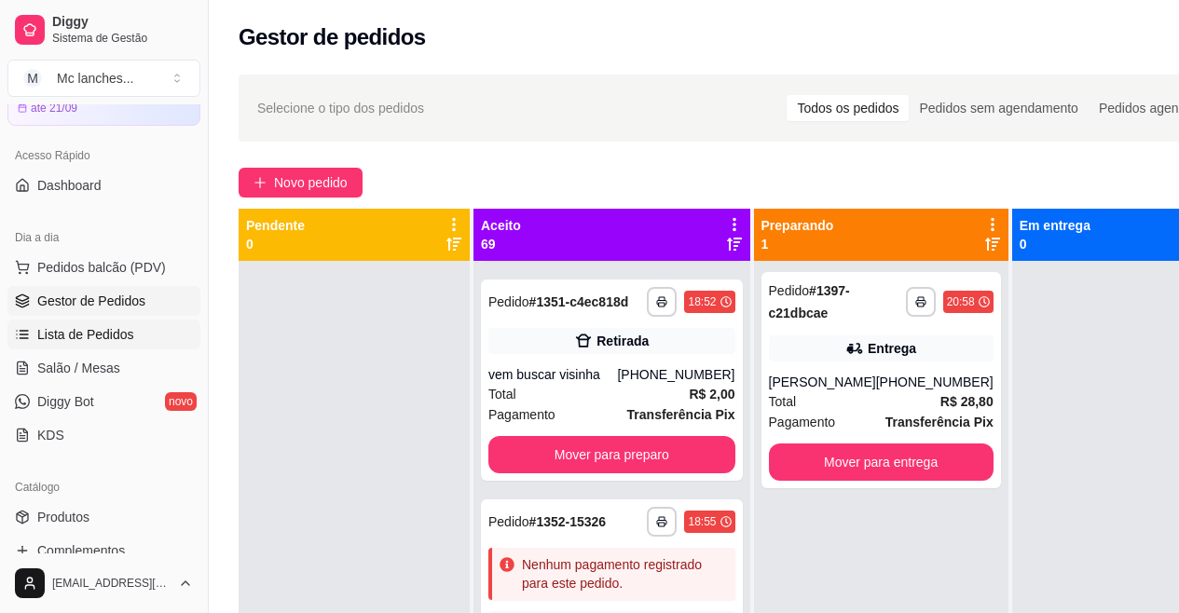
click at [131, 330] on link "Lista de Pedidos" at bounding box center [103, 335] width 193 height 30
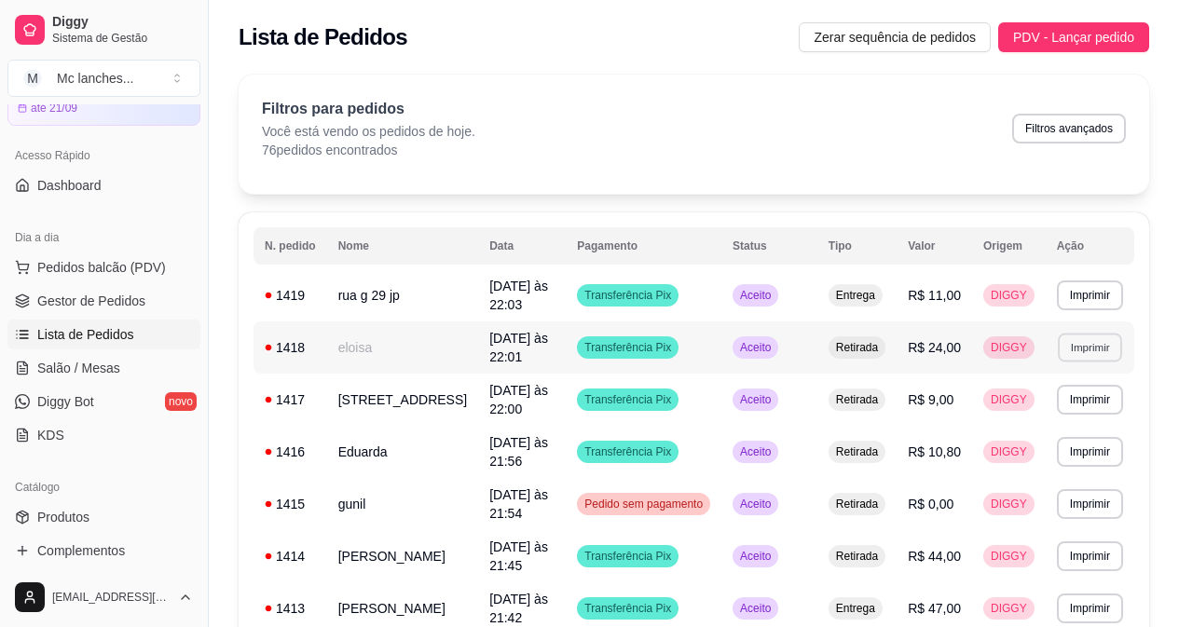
click at [1075, 361] on button "Imprimir" at bounding box center [1090, 347] width 64 height 29
click at [1065, 404] on button "Balcão Principal" at bounding box center [1057, 413] width 135 height 30
click at [38, 285] on ul "Pedidos balcão (PDV) Gestor de Pedidos Lista de Pedidos Salão / Mesas Diggy Bot…" at bounding box center [103, 352] width 193 height 198
click at [81, 290] on link "Gestor de Pedidos" at bounding box center [103, 301] width 193 height 30
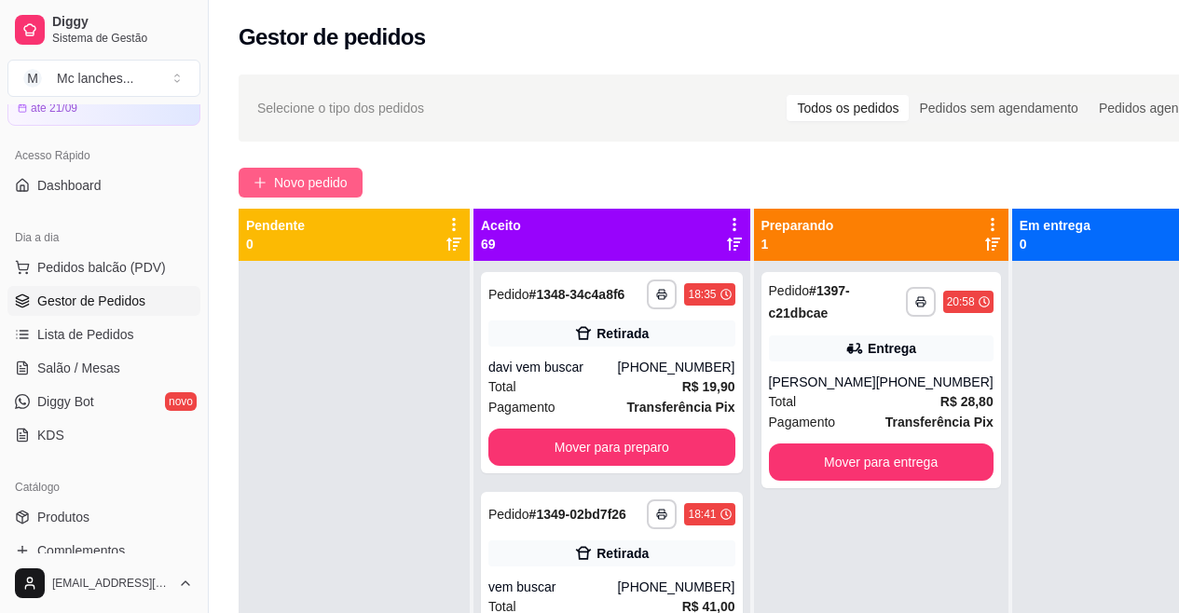
click at [289, 180] on span "Novo pedido" at bounding box center [311, 182] width 74 height 21
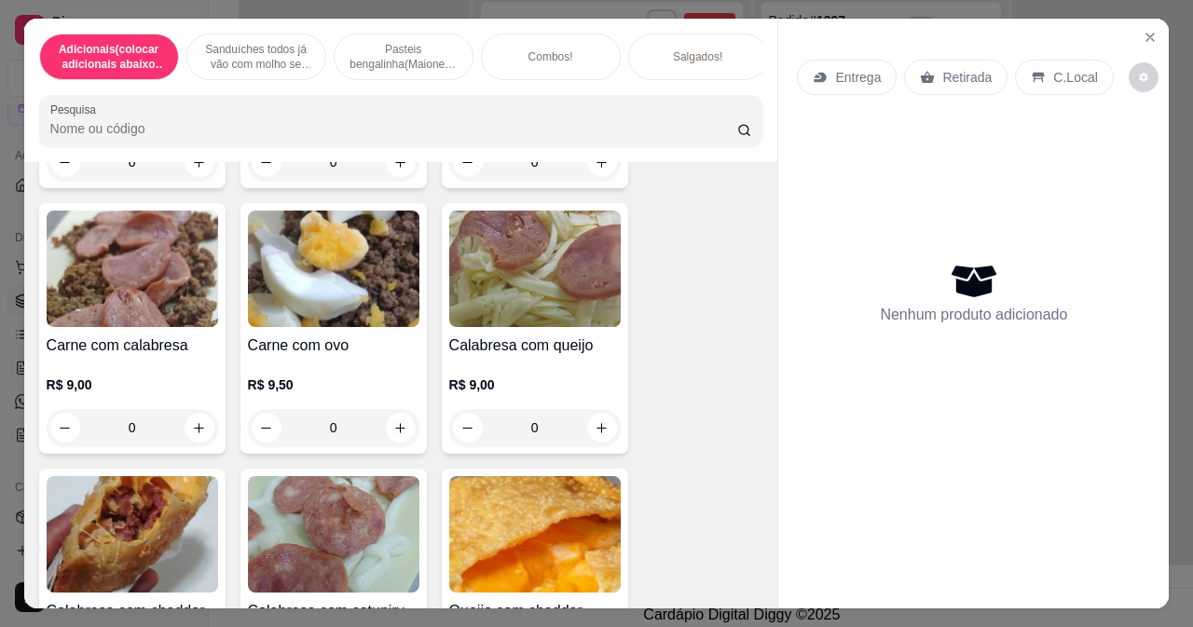
scroll to position [3914, 0]
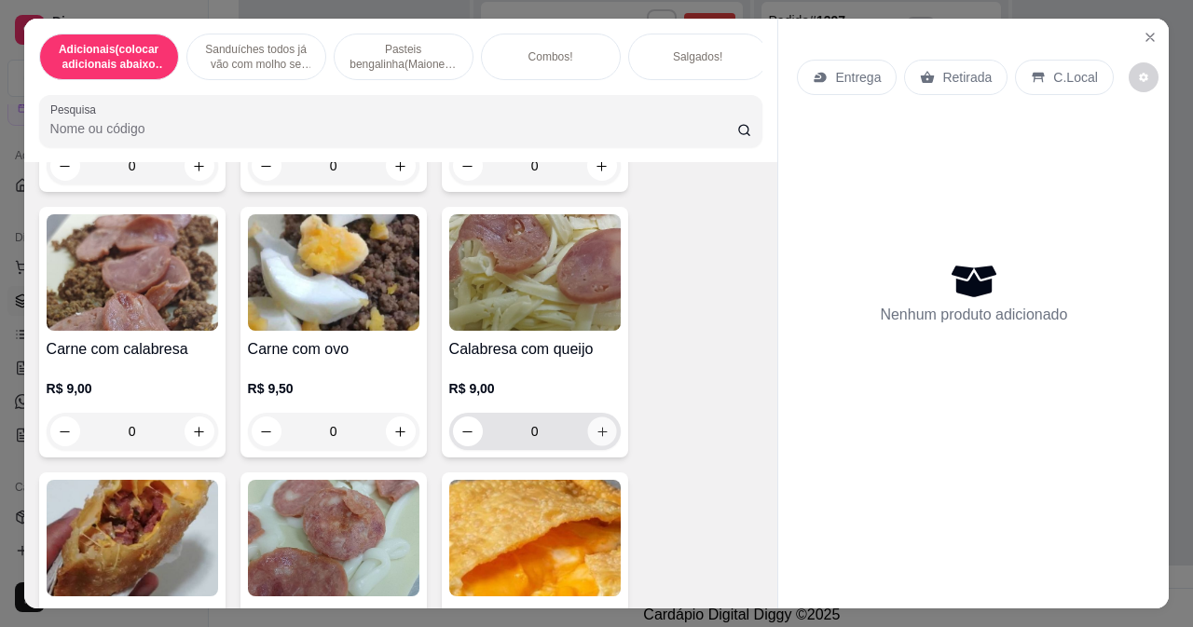
click at [595, 437] on icon "increase-product-quantity" at bounding box center [602, 432] width 14 height 14
type input "1"
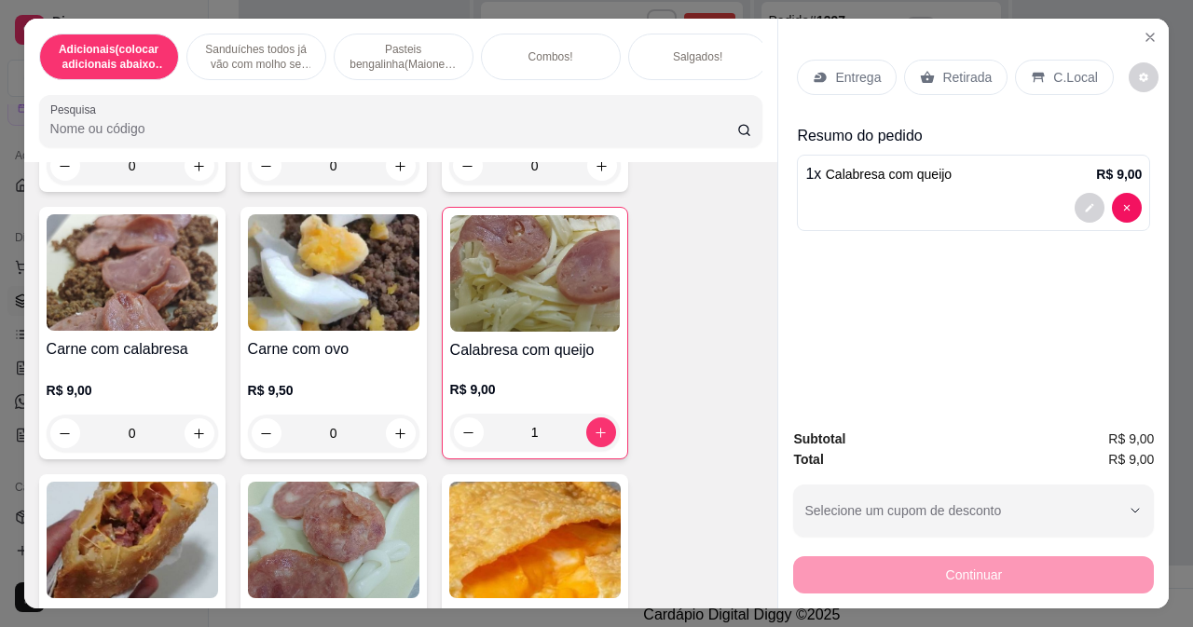
click at [842, 68] on p "Entrega" at bounding box center [858, 77] width 46 height 19
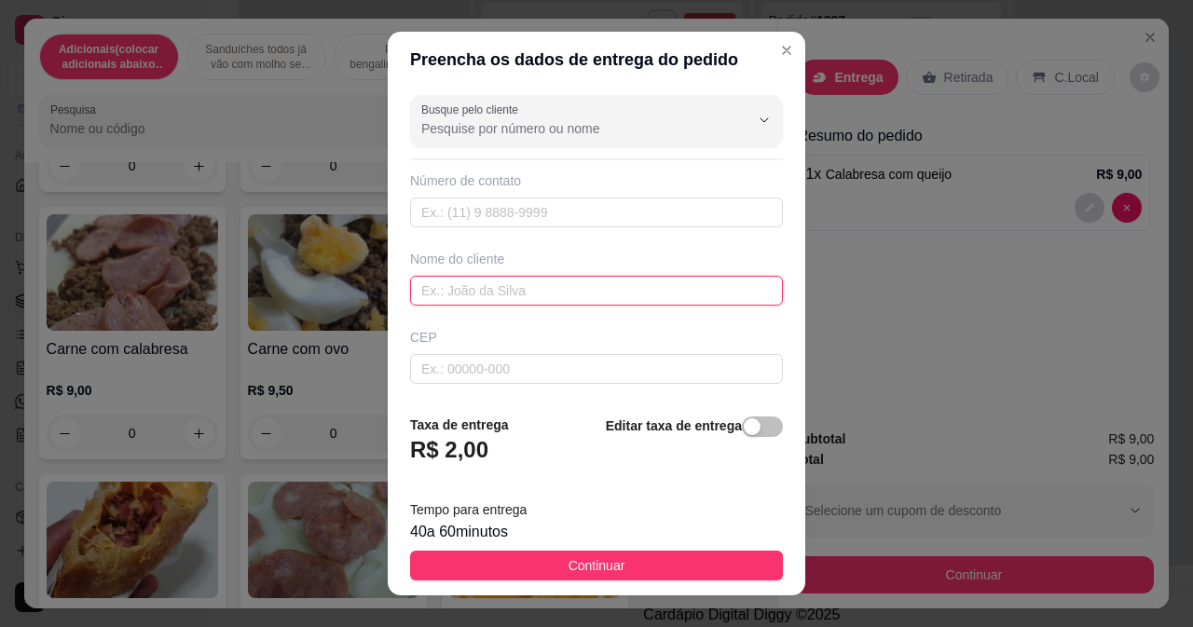
drag, startPoint x: 506, startPoint y: 289, endPoint x: 524, endPoint y: 276, distance: 22.0
click at [506, 288] on input "text" at bounding box center [596, 291] width 373 height 30
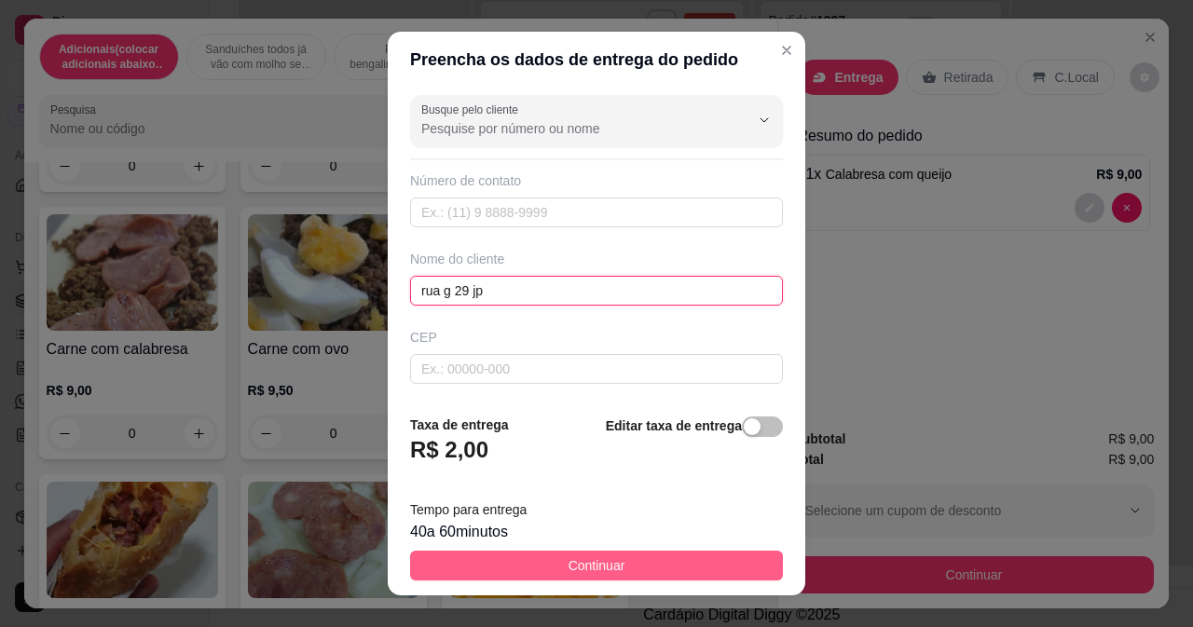
type input "rua g 29 jp"
click at [591, 555] on button "Continuar" at bounding box center [596, 566] width 373 height 30
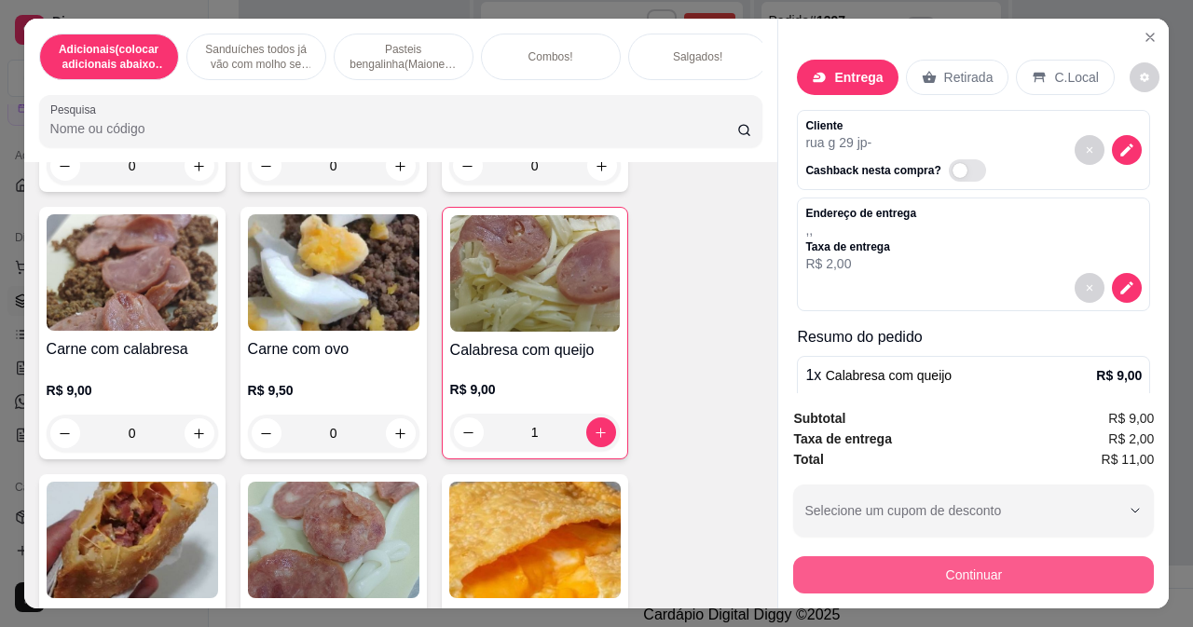
click at [816, 568] on button "Continuar" at bounding box center [973, 574] width 361 height 37
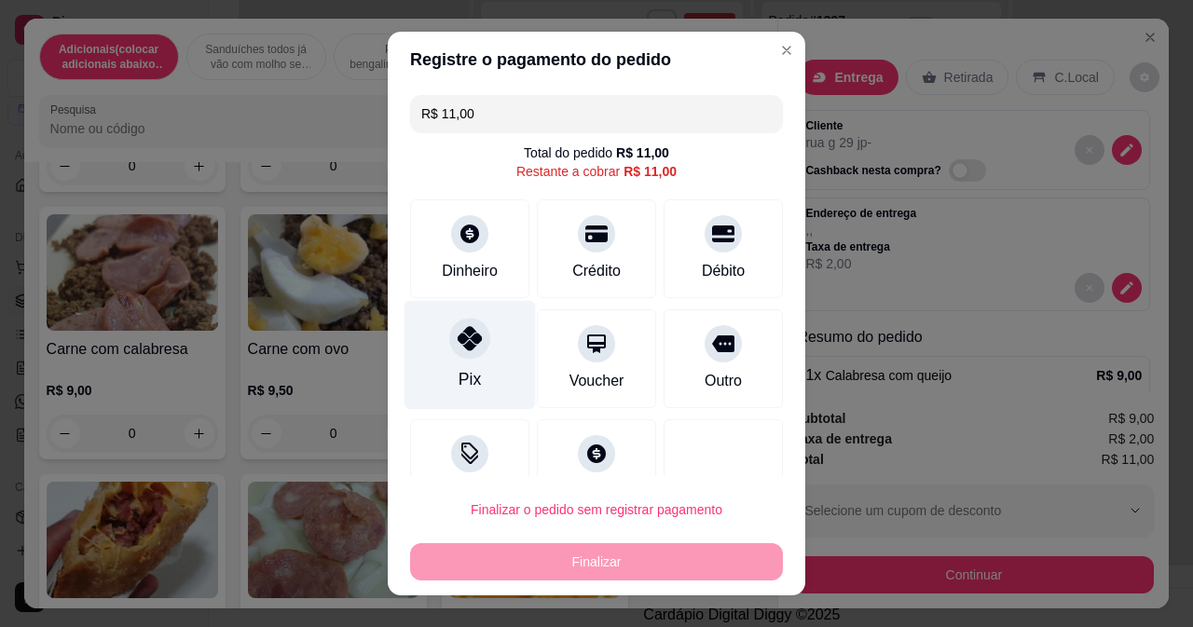
click at [431, 357] on div "Pix" at bounding box center [469, 354] width 131 height 109
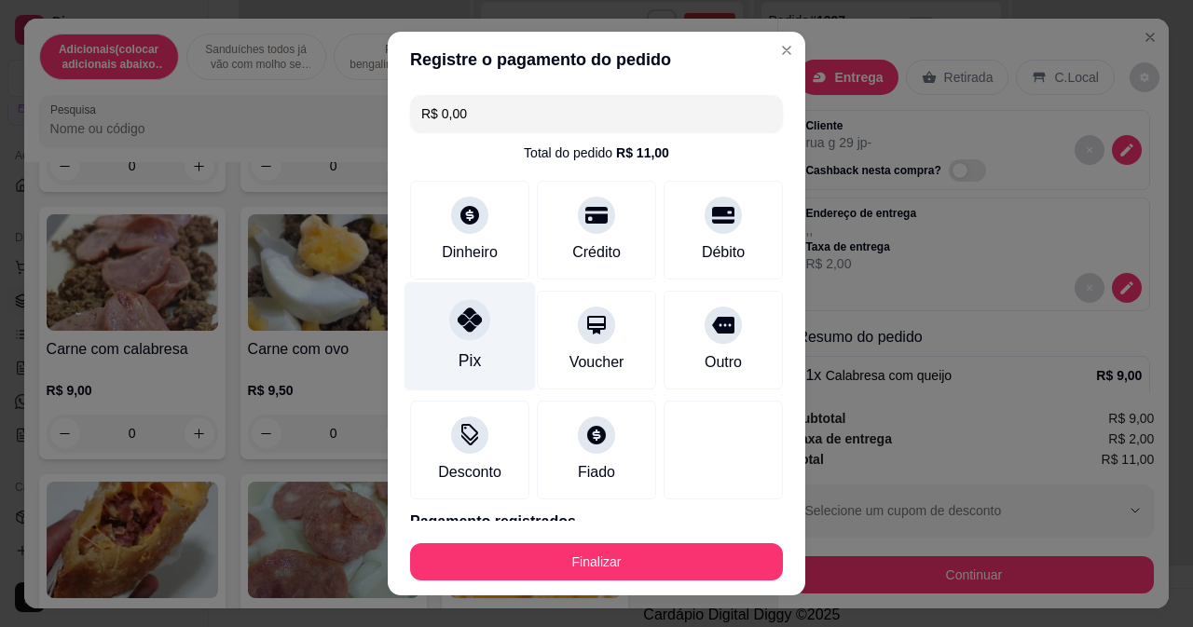
type input "R$ 0,00"
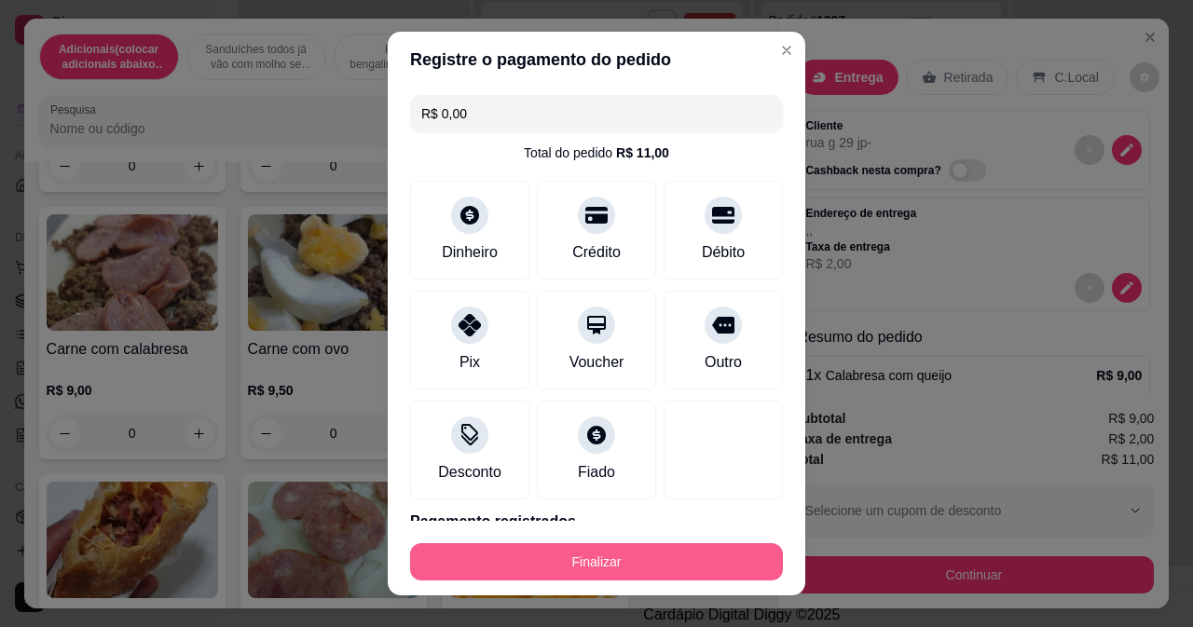
click at [495, 559] on button "Finalizar" at bounding box center [596, 561] width 373 height 37
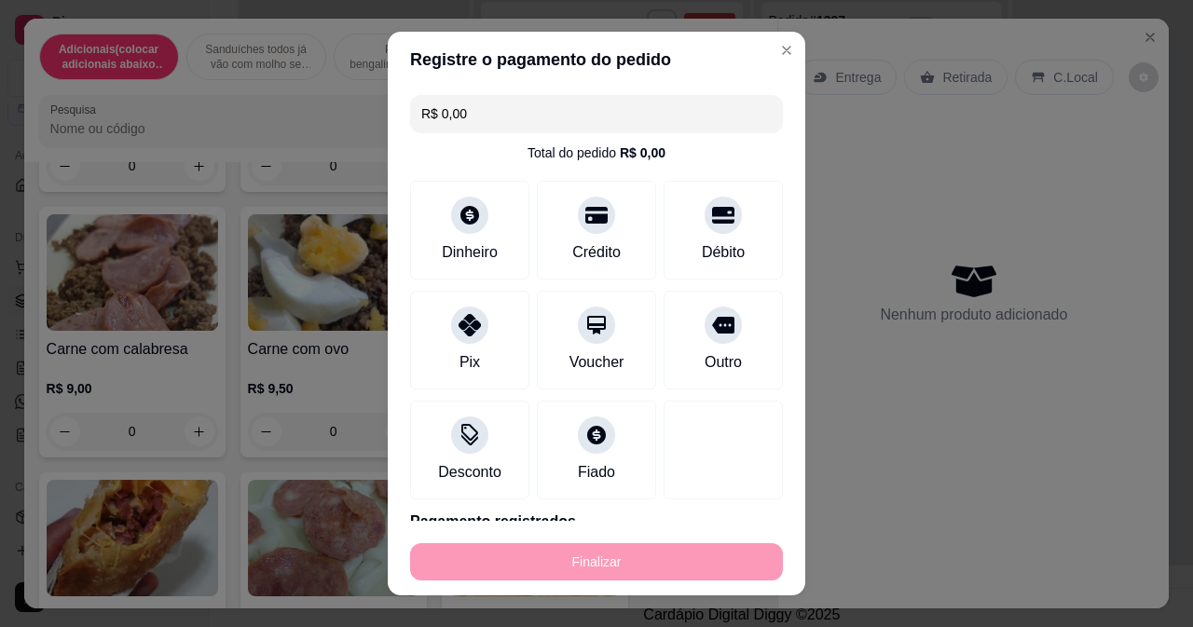
type input "0"
type input "-R$ 11,00"
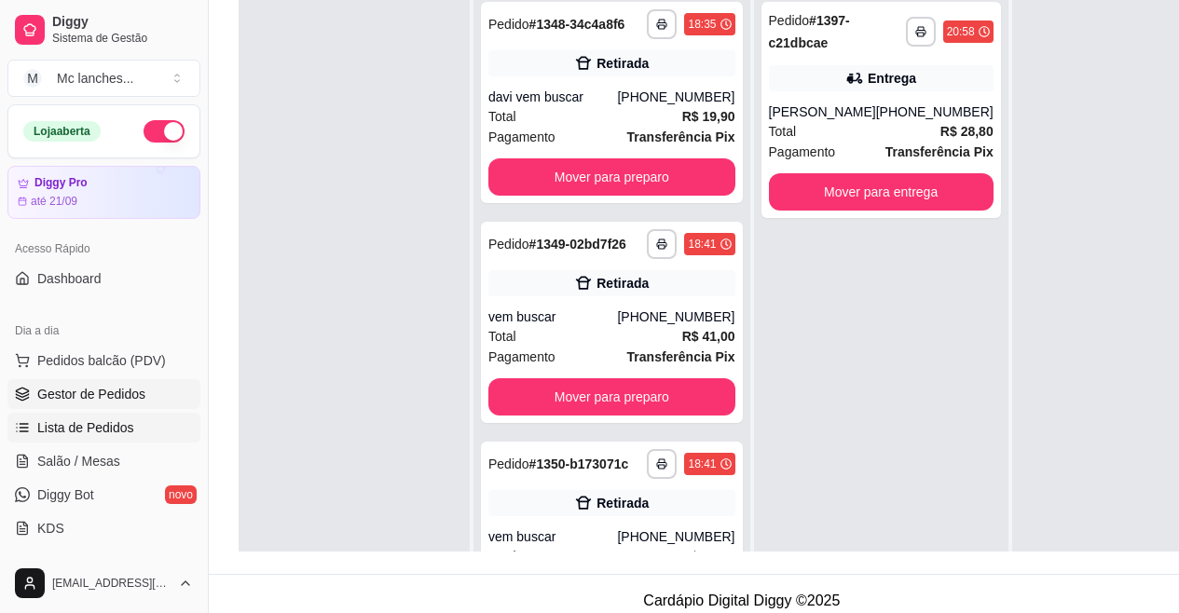
scroll to position [93, 0]
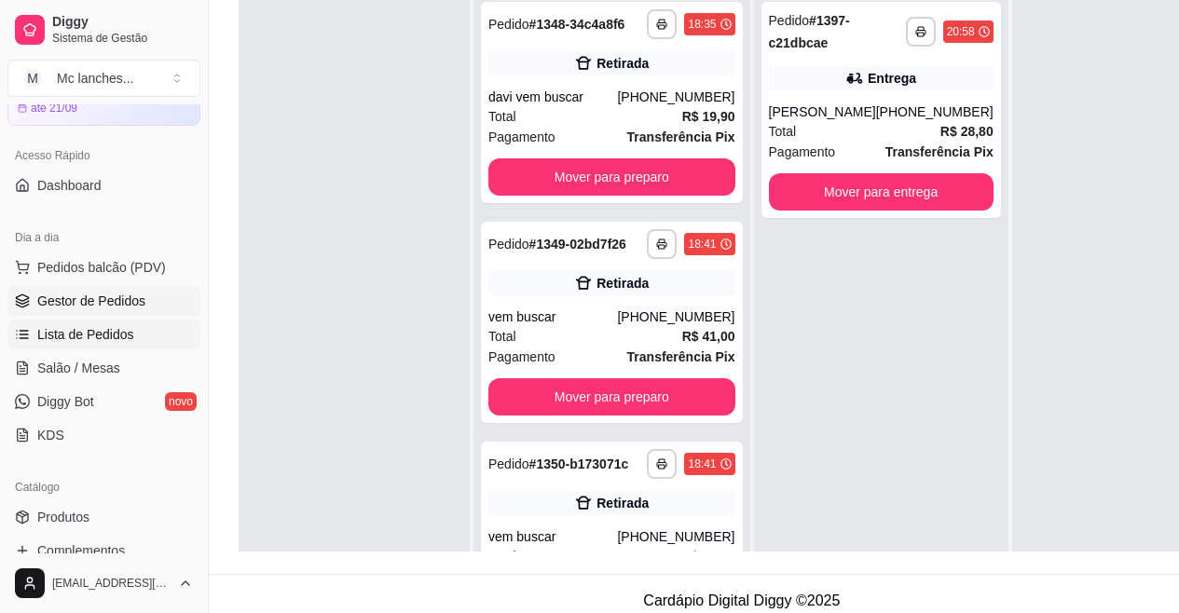
click at [86, 338] on span "Lista de Pedidos" at bounding box center [85, 334] width 97 height 19
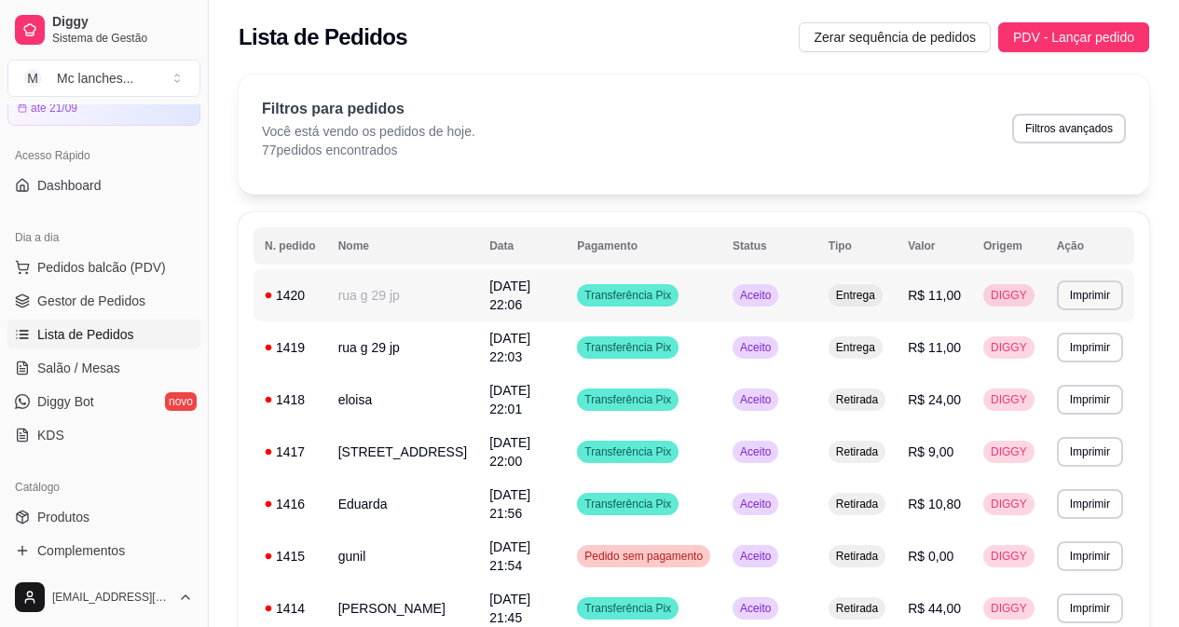
click at [914, 284] on td "R$ 11,00" at bounding box center [934, 295] width 75 height 52
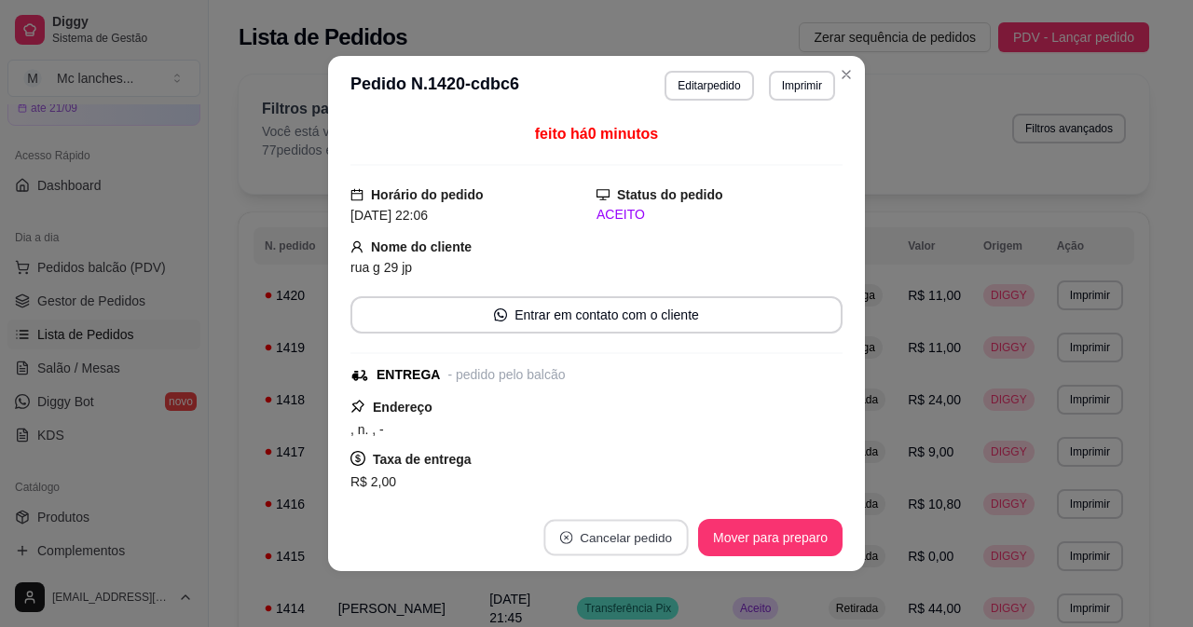
click at [612, 523] on button "Cancelar pedido" at bounding box center [615, 538] width 144 height 36
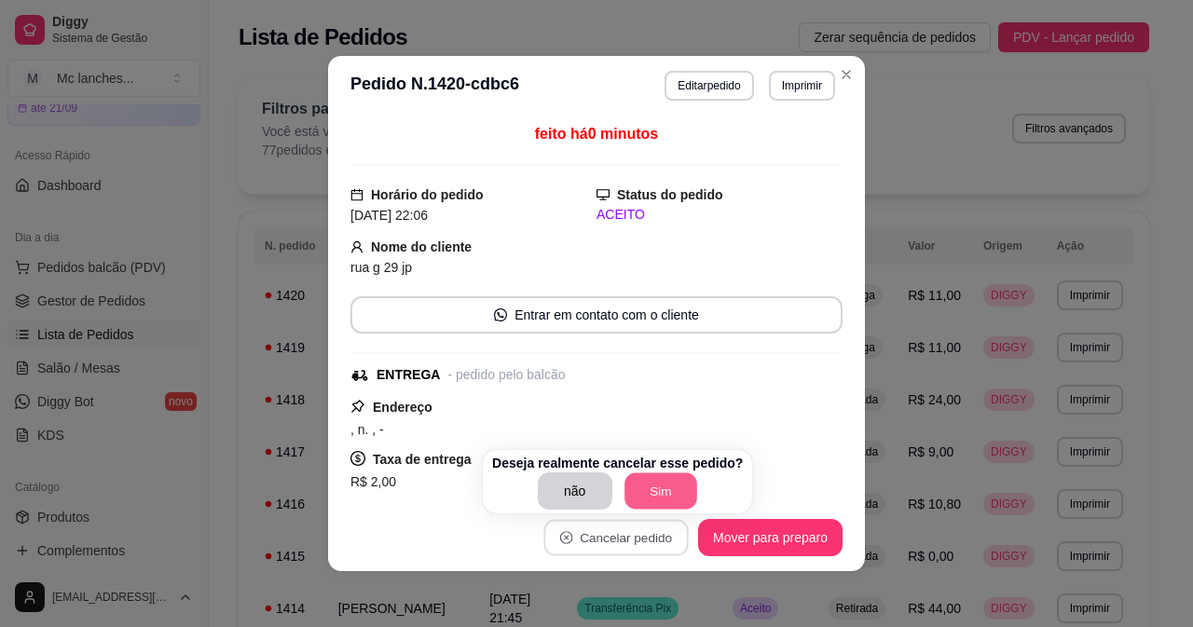
click at [654, 492] on button "Sim" at bounding box center [660, 491] width 73 height 36
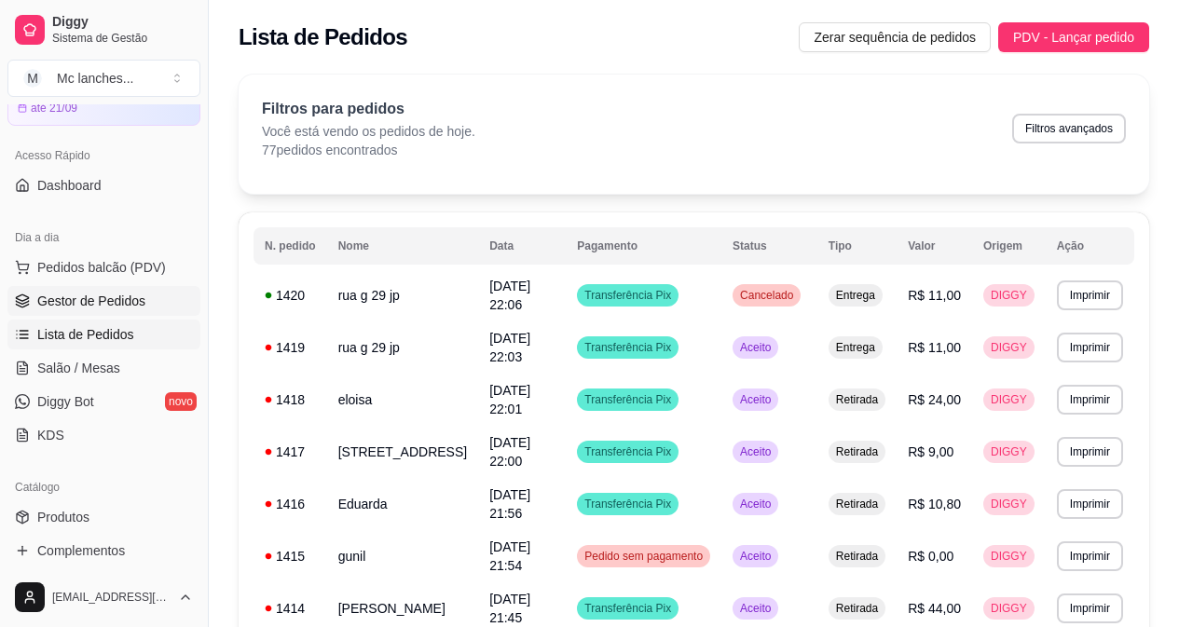
click at [90, 304] on span "Gestor de Pedidos" at bounding box center [91, 301] width 108 height 19
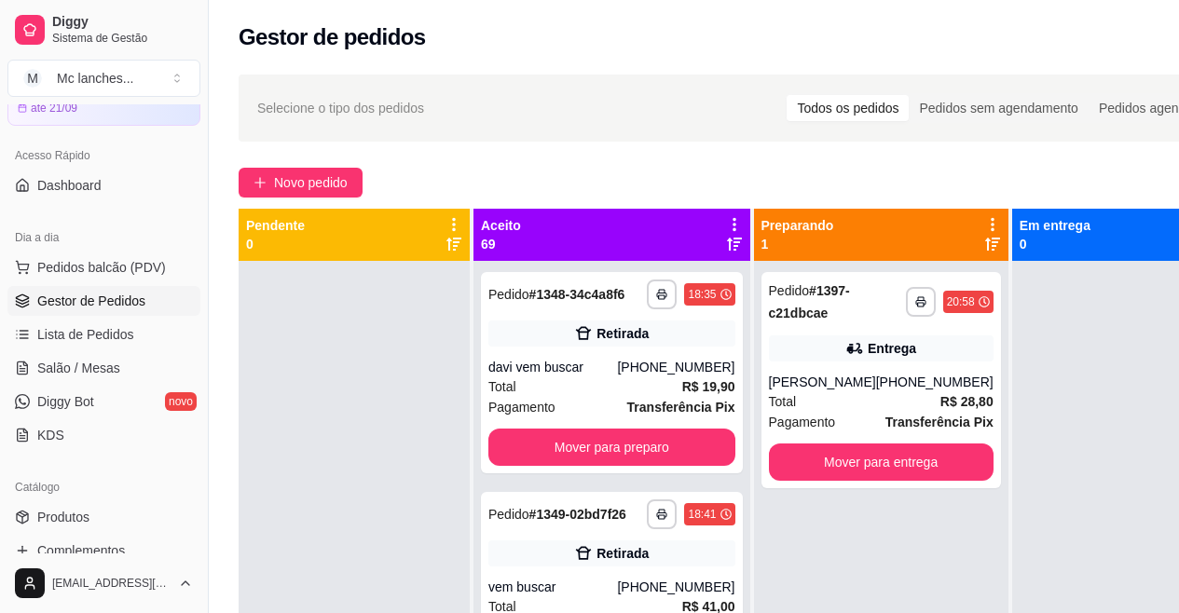
click at [310, 165] on div "**********" at bounding box center [742, 453] width 1066 height 781
click at [305, 186] on span "Novo pedido" at bounding box center [311, 182] width 74 height 21
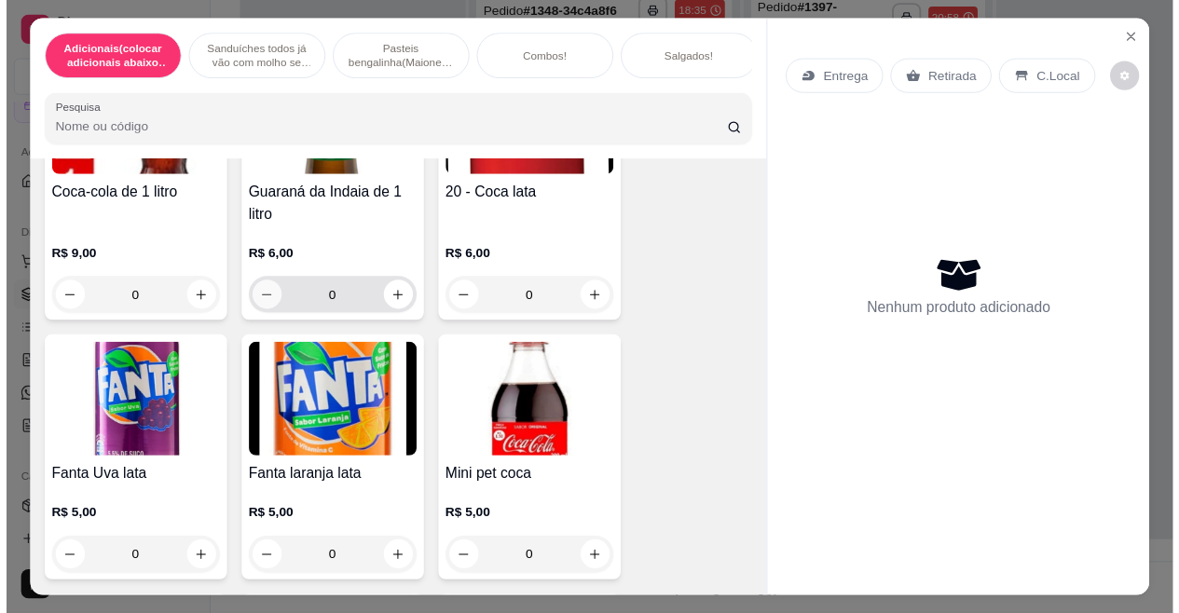
scroll to position [8388, 0]
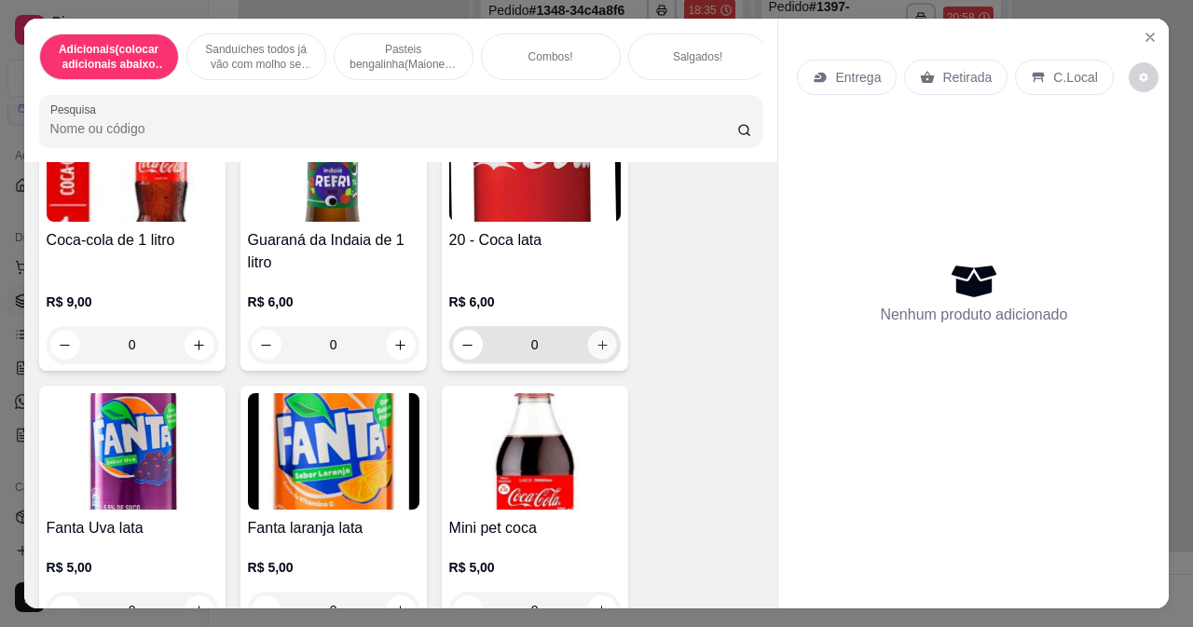
click at [595, 350] on icon "increase-product-quantity" at bounding box center [602, 345] width 14 height 14
type input "1"
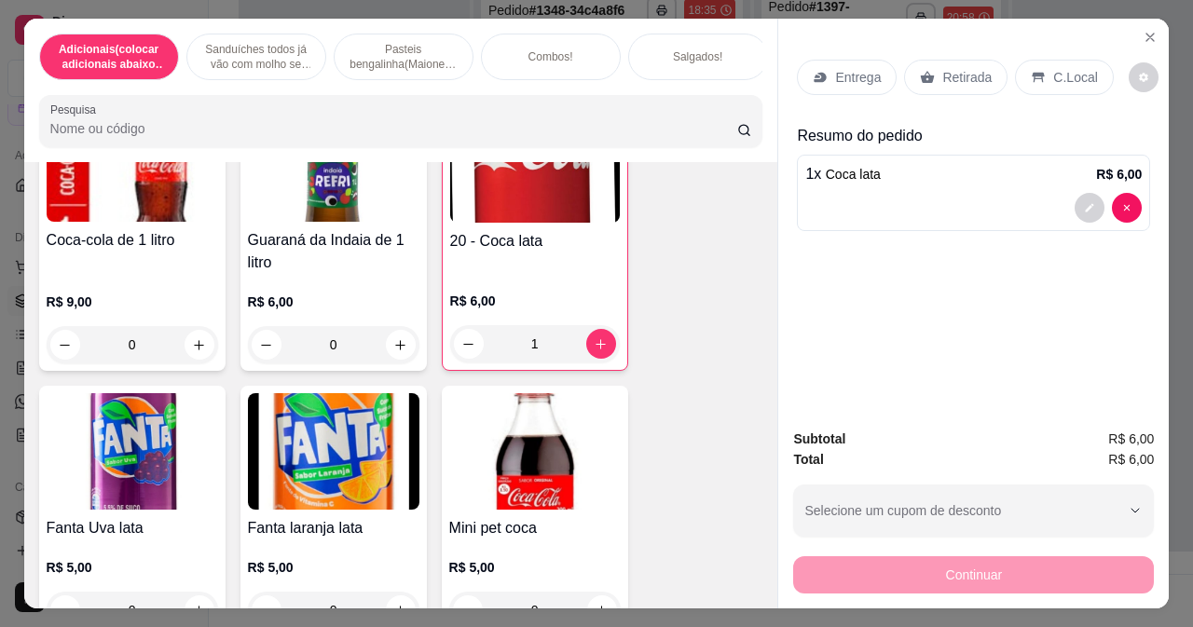
drag, startPoint x: 933, startPoint y: 78, endPoint x: 991, endPoint y: 67, distance: 58.9
click at [933, 77] on div "Retirada" at bounding box center [955, 77] width 103 height 35
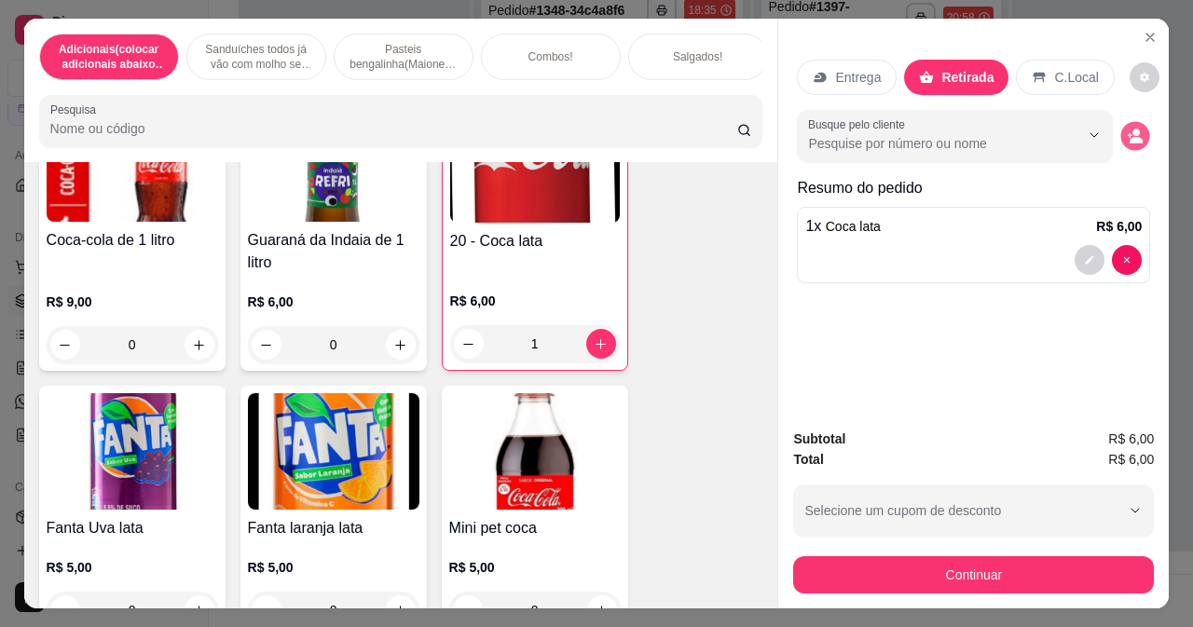
click at [1128, 131] on icon "decrease-product-quantity" at bounding box center [1136, 136] width 16 height 16
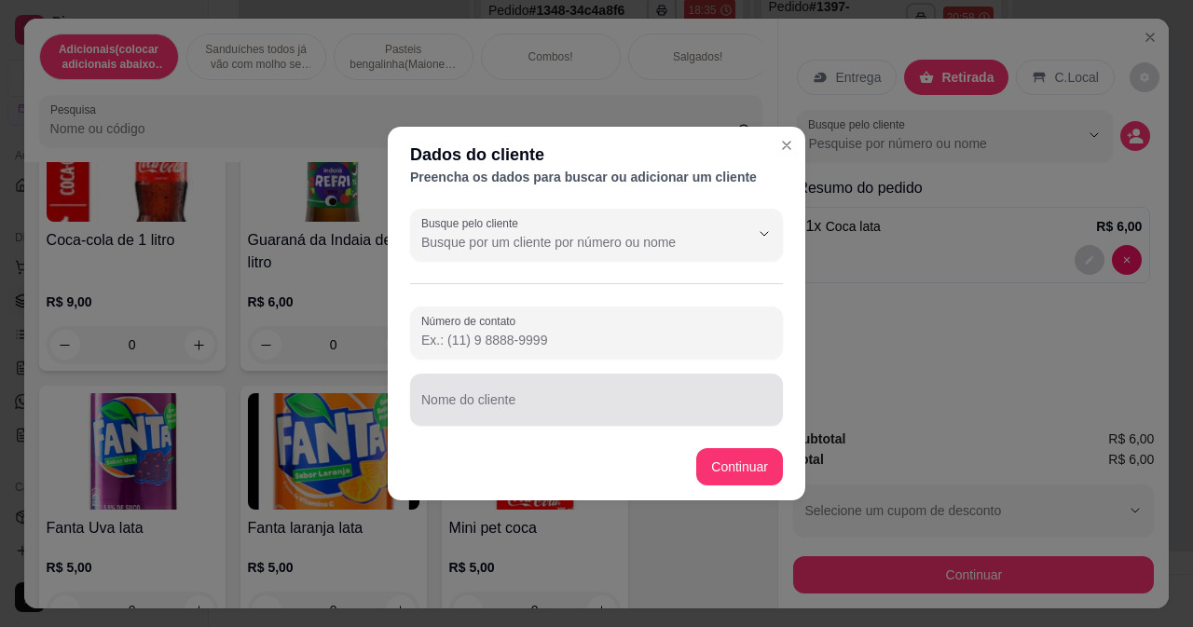
click at [527, 390] on div at bounding box center [596, 399] width 350 height 37
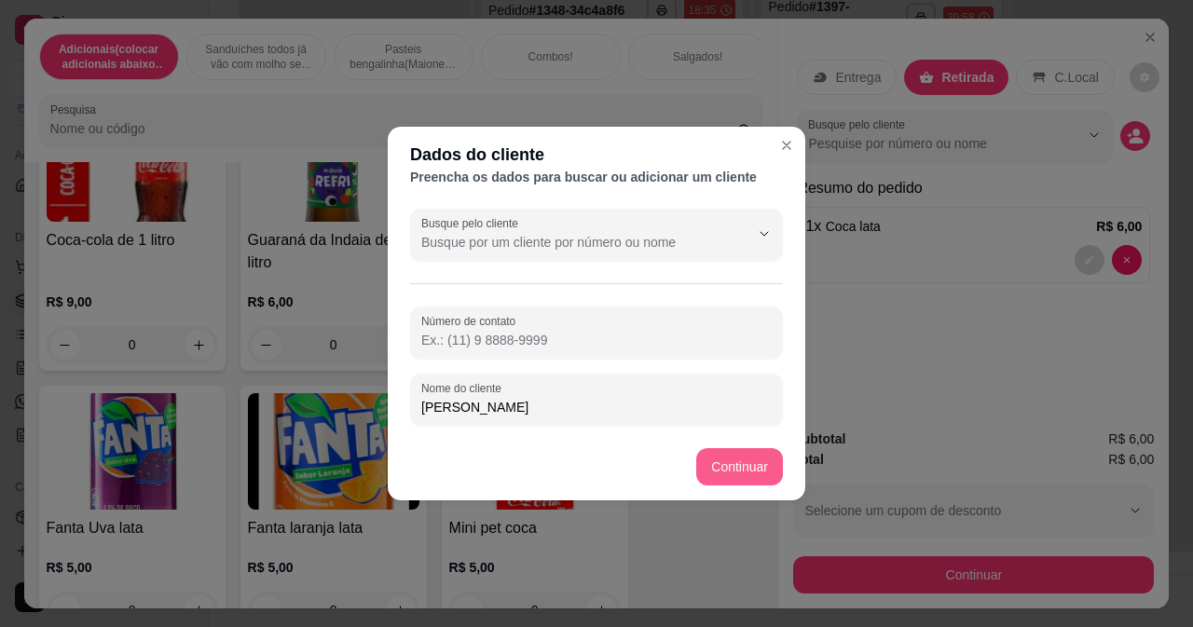
type input "[PERSON_NAME]"
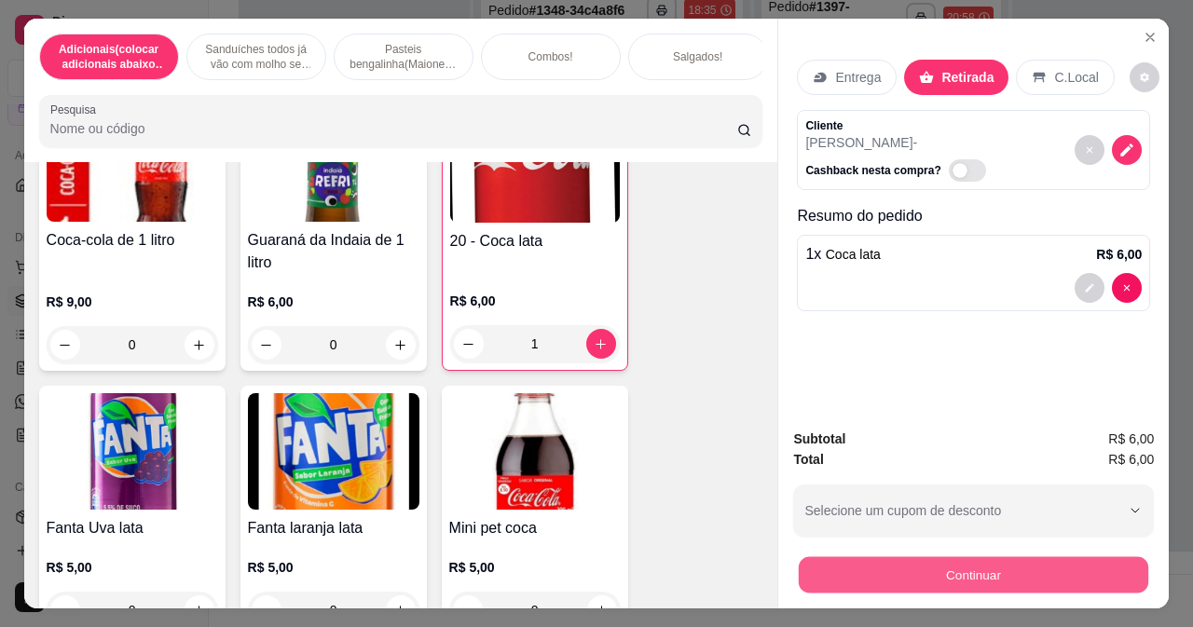
click at [805, 562] on button "Continuar" at bounding box center [973, 574] width 349 height 36
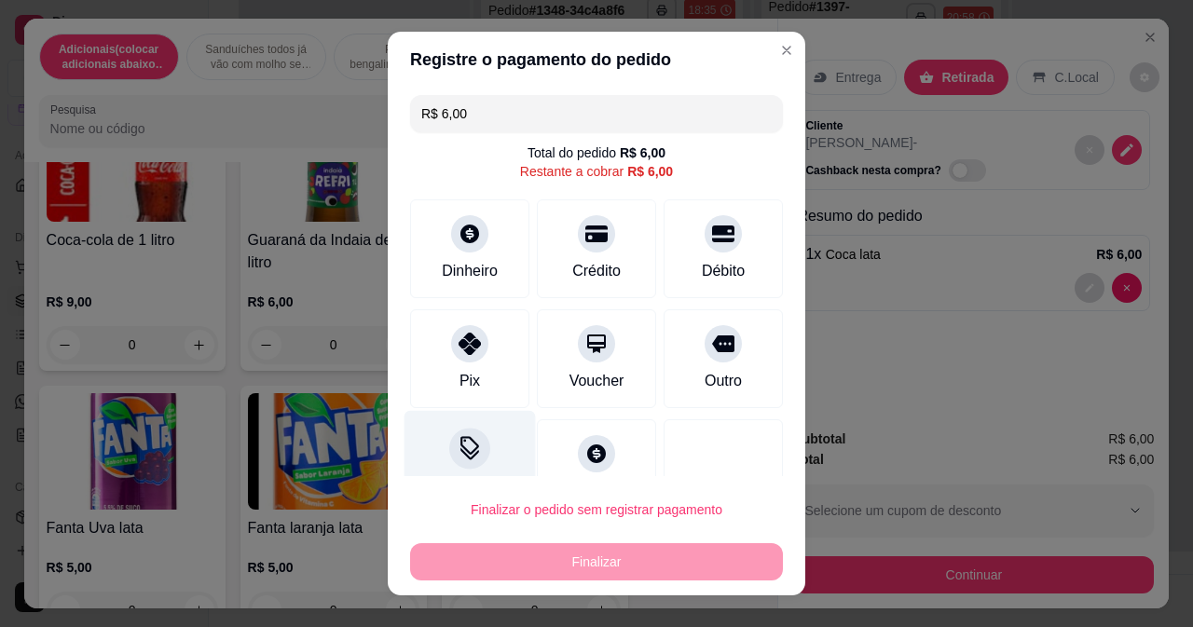
click at [465, 440] on div at bounding box center [469, 448] width 41 height 41
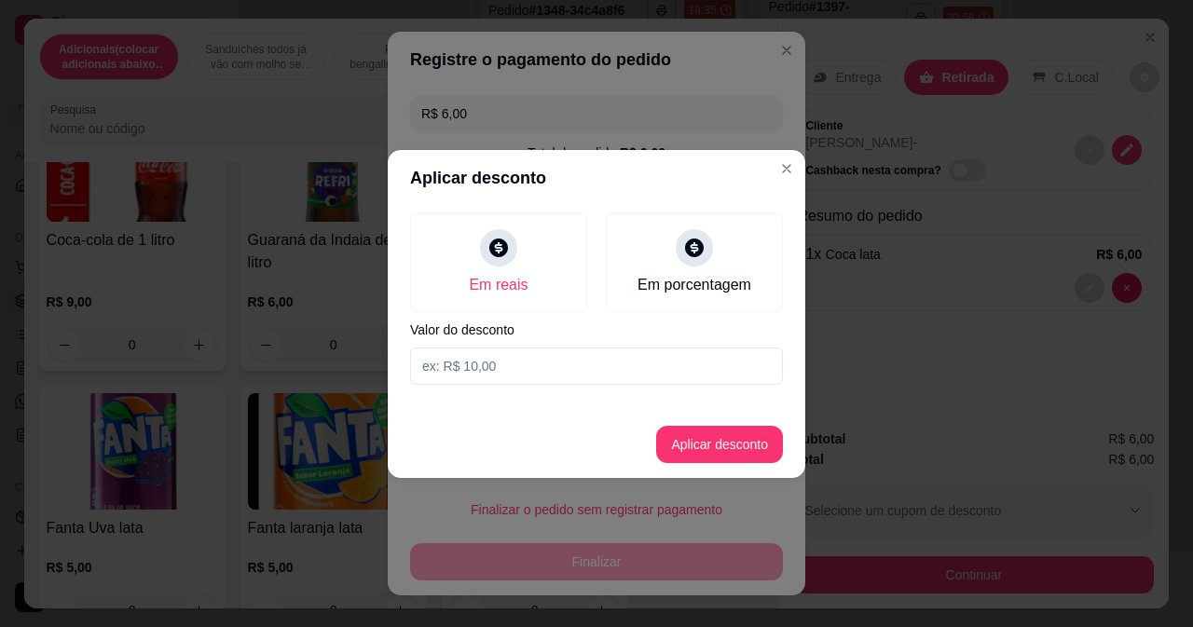
drag, startPoint x: 493, startPoint y: 377, endPoint x: 511, endPoint y: 372, distance: 18.6
click at [500, 377] on input at bounding box center [596, 366] width 373 height 37
type input "3,00"
click at [688, 456] on button "Aplicar desconto" at bounding box center [720, 444] width 122 height 36
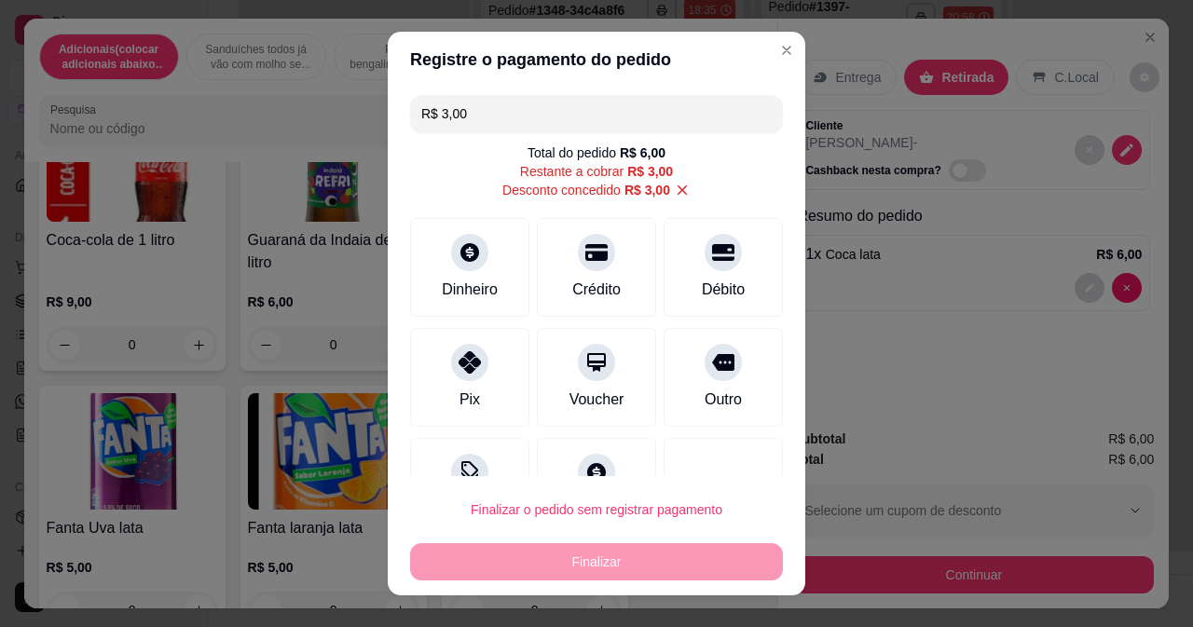
click at [628, 585] on footer "Finalizar o pedido sem registrar pagamento Finalizar" at bounding box center [597, 535] width 418 height 119
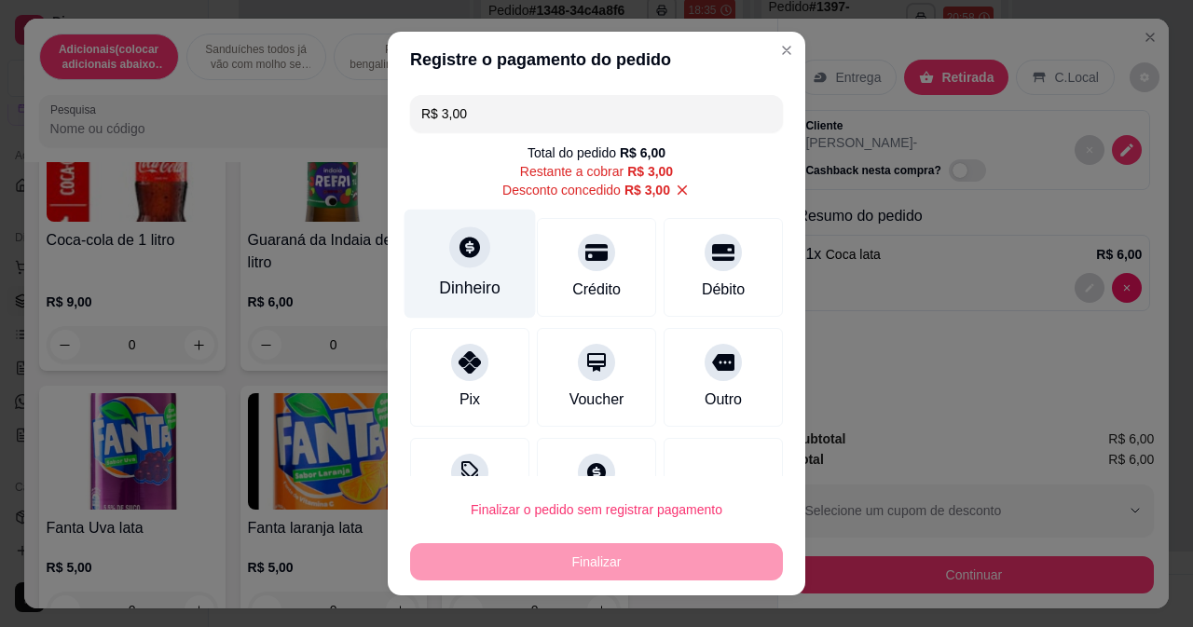
click at [448, 270] on div "Dinheiro" at bounding box center [469, 263] width 131 height 109
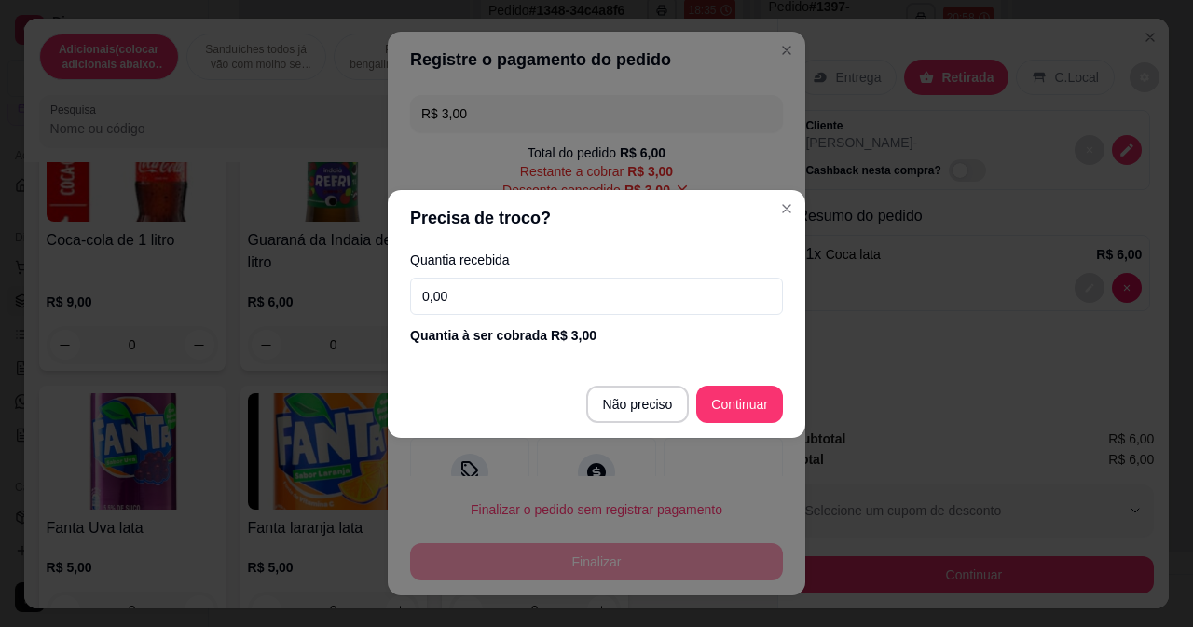
type input "R$ 0,00"
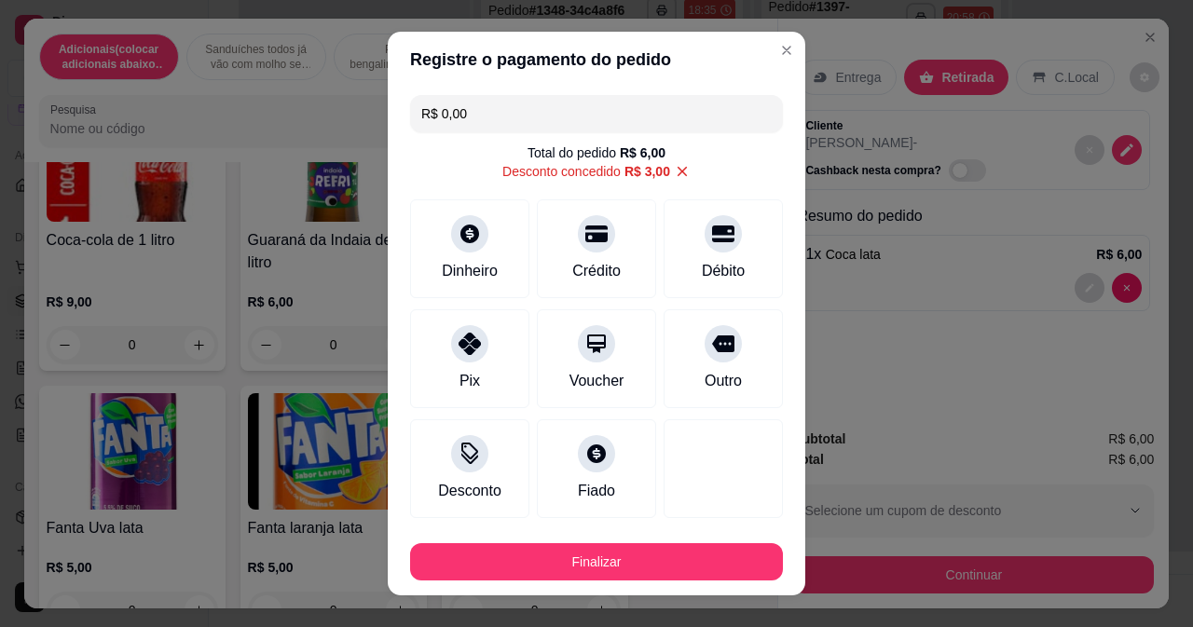
click at [690, 540] on div "Finalizar" at bounding box center [596, 558] width 373 height 45
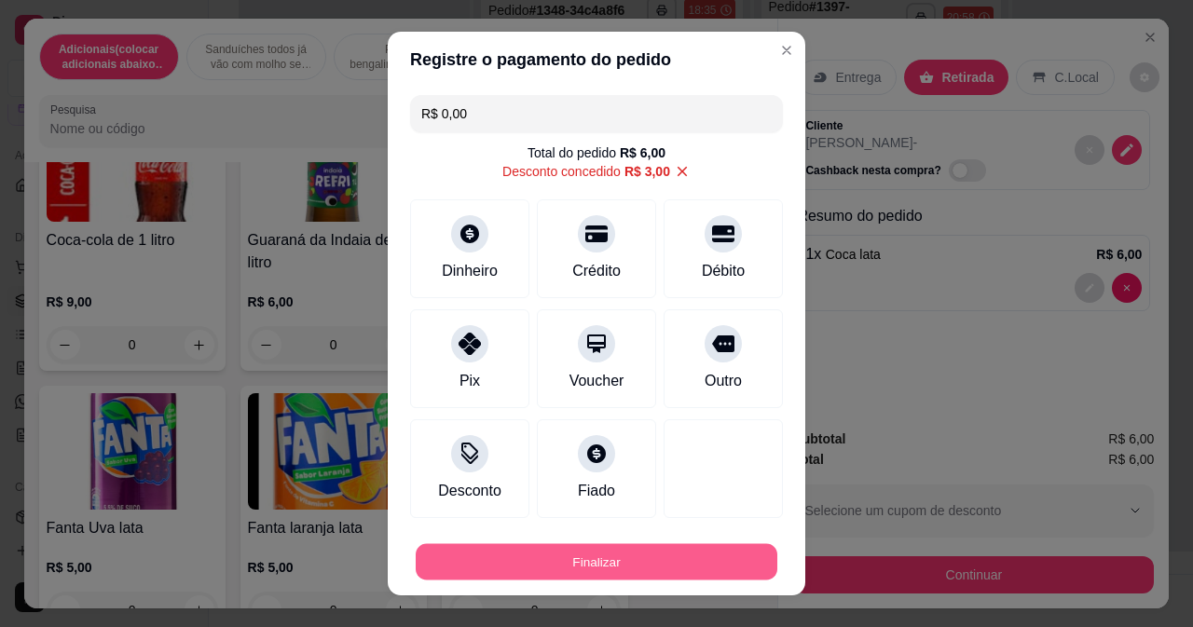
click at [679, 545] on button "Finalizar" at bounding box center [597, 562] width 362 height 36
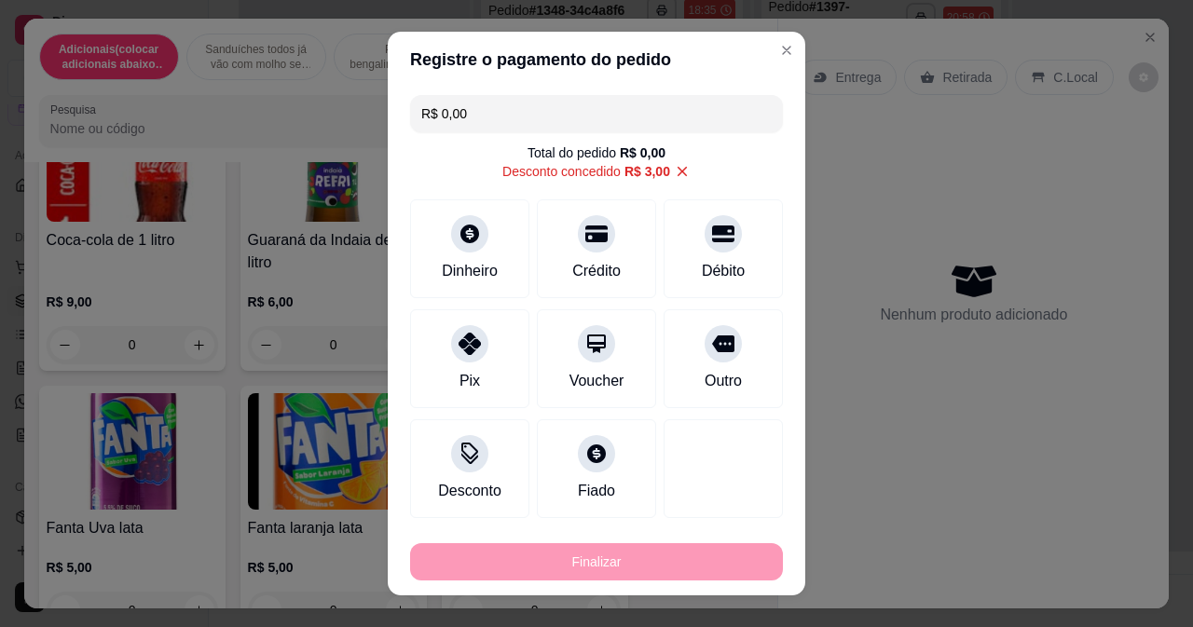
type input "0"
type input "-R$ 6,00"
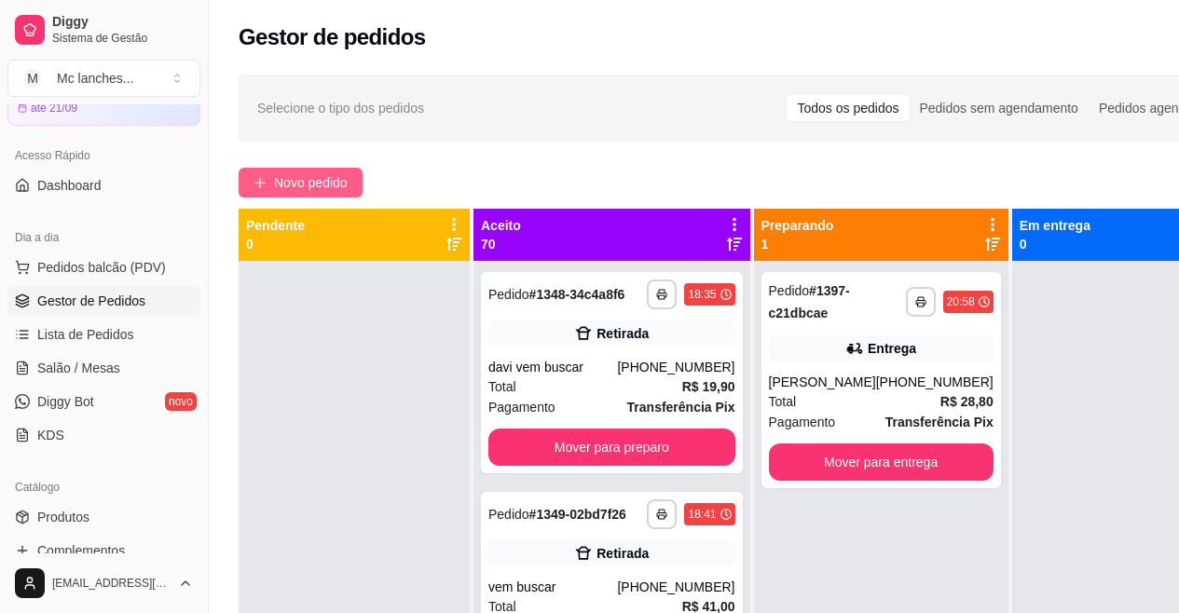
click at [291, 168] on button "Novo pedido" at bounding box center [301, 183] width 124 height 30
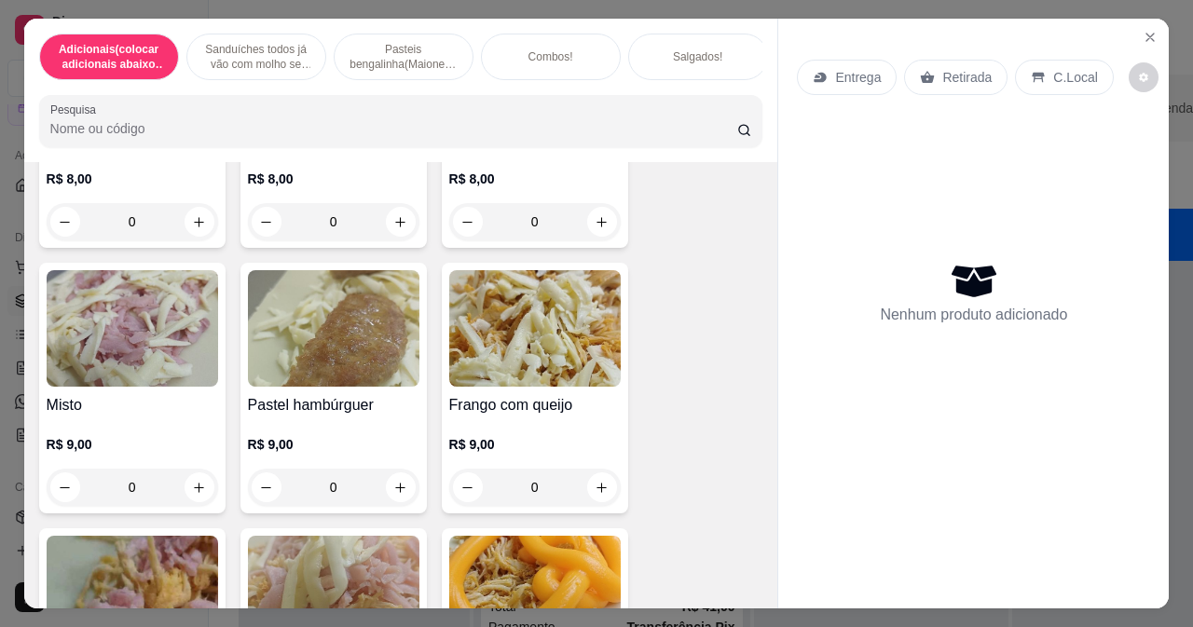
scroll to position [2982, 0]
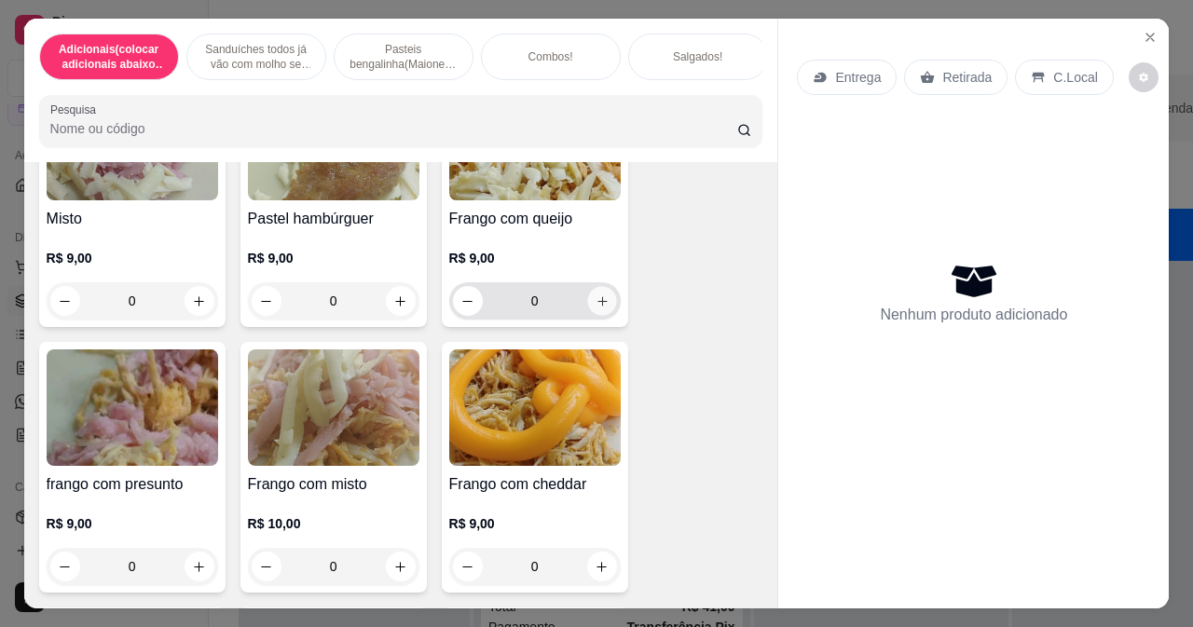
click at [595, 308] on icon "increase-product-quantity" at bounding box center [602, 301] width 14 height 14
type input "1"
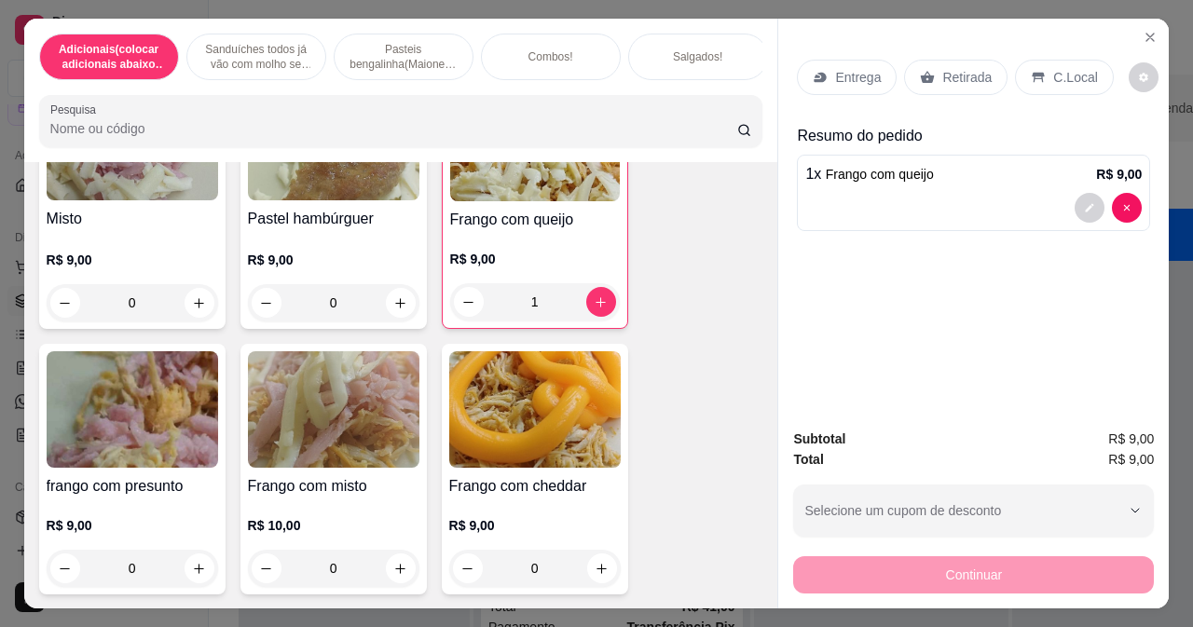
click at [925, 61] on div "Retirada" at bounding box center [955, 77] width 103 height 35
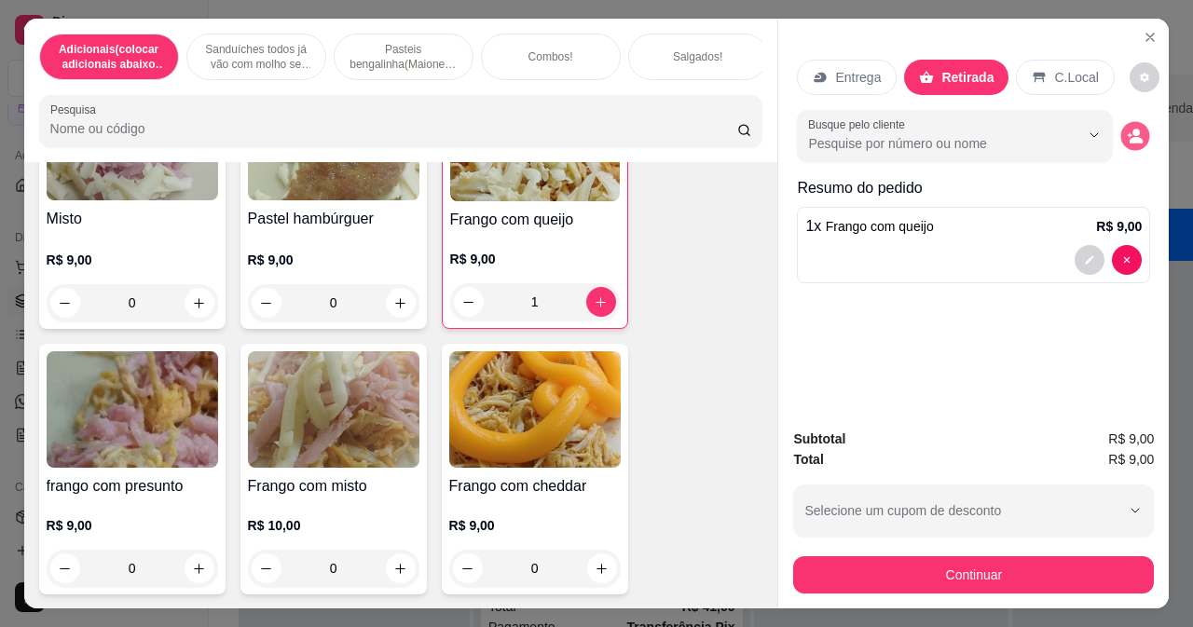
click at [1128, 128] on icon "decrease-product-quantity" at bounding box center [1136, 136] width 16 height 16
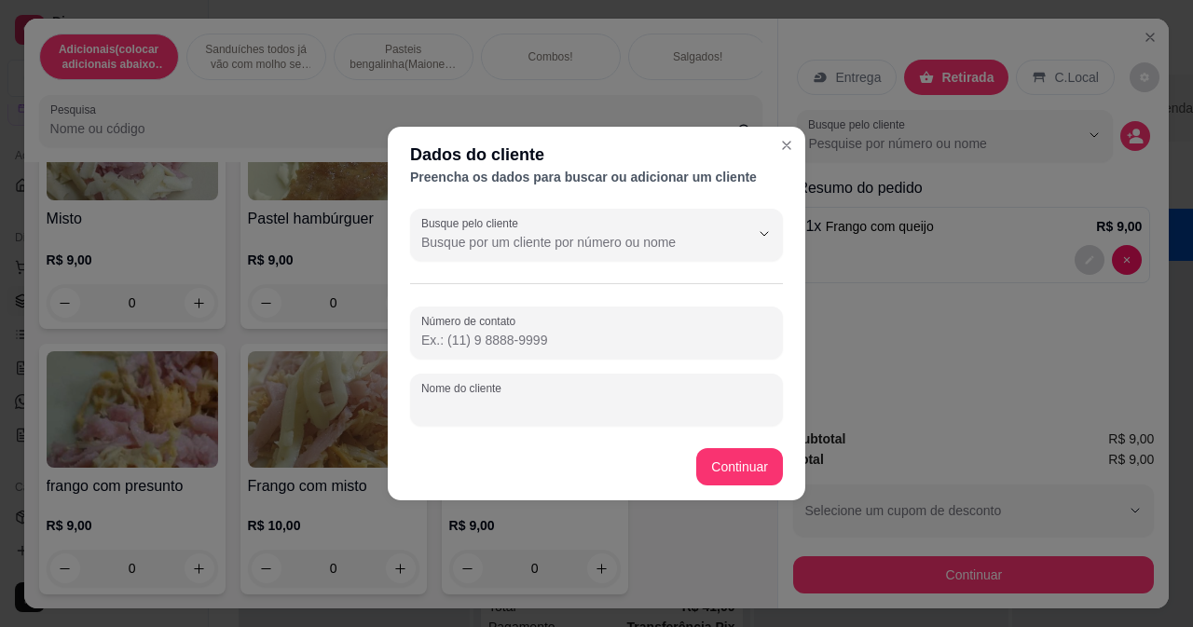
click at [554, 411] on input "Nome do cliente" at bounding box center [596, 407] width 350 height 19
type input "rua e 83"
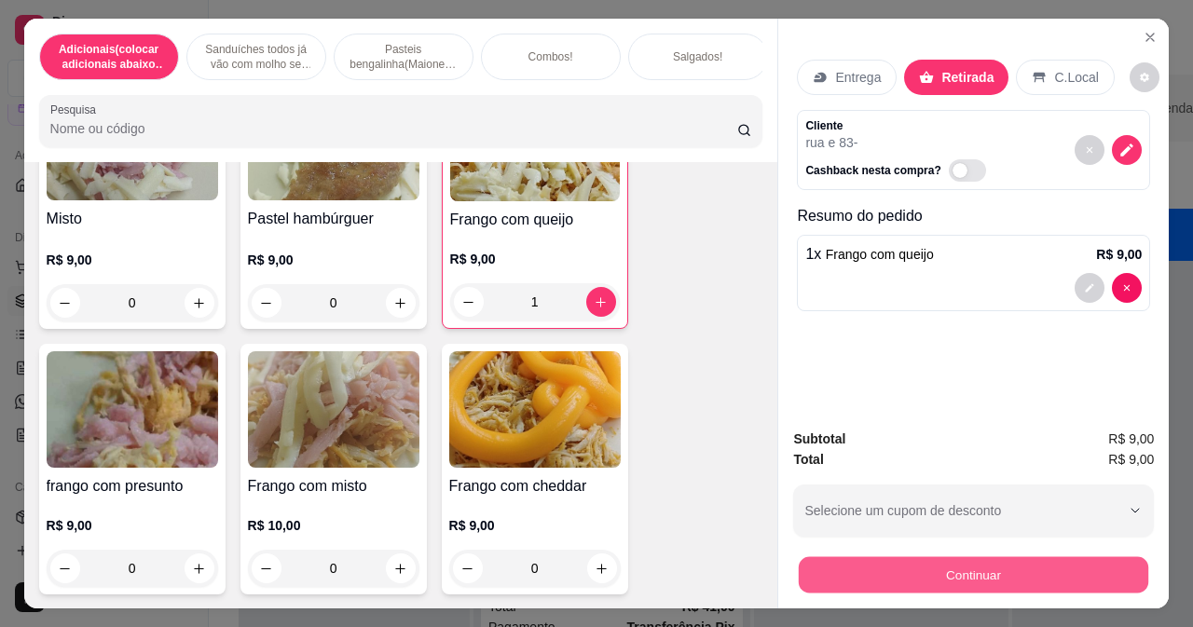
click at [855, 556] on button "Continuar" at bounding box center [973, 574] width 349 height 36
click at [907, 564] on button "Continuar" at bounding box center [973, 574] width 361 height 37
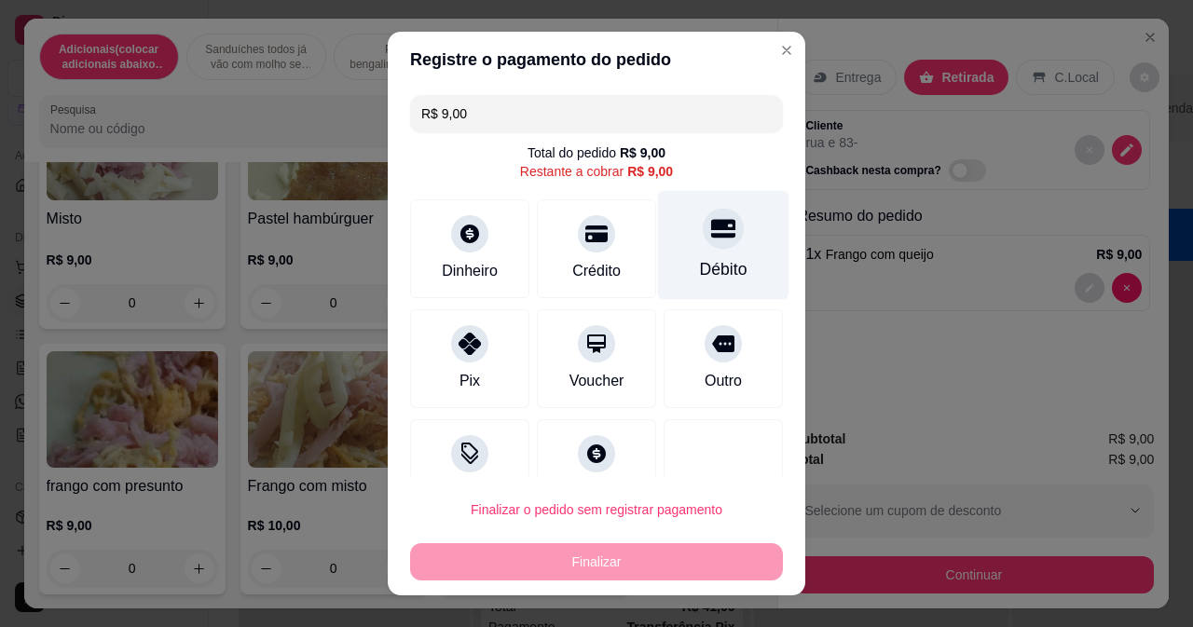
click at [710, 255] on div "Débito" at bounding box center [723, 244] width 131 height 109
type input "R$ 0,00"
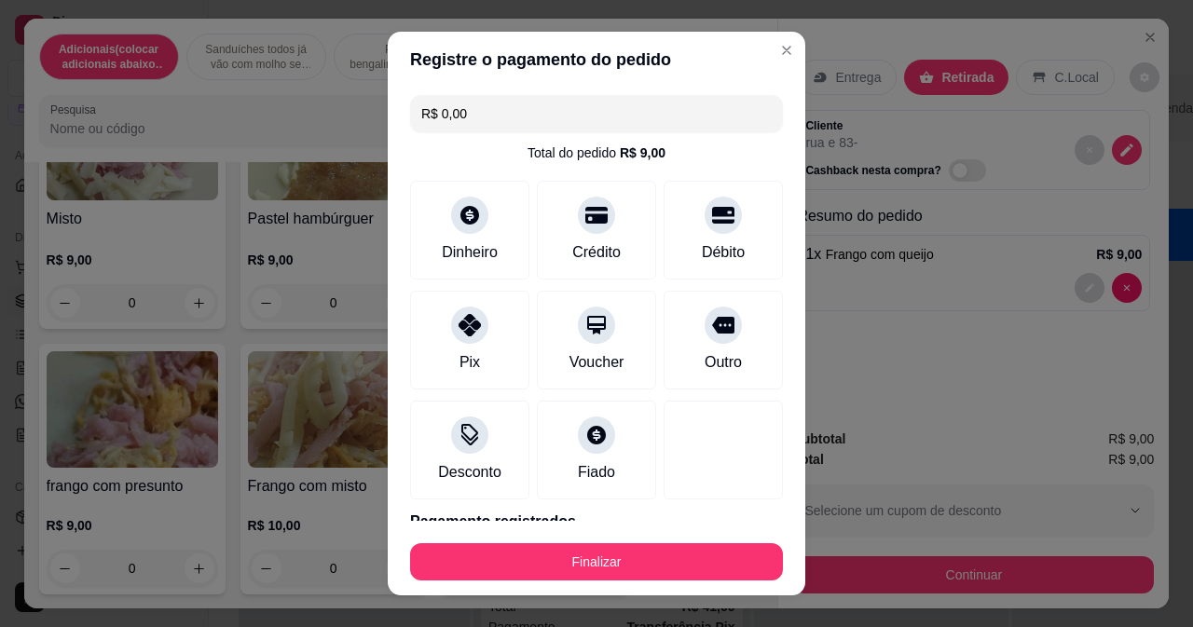
click at [628, 551] on button "Finalizar" at bounding box center [596, 561] width 373 height 37
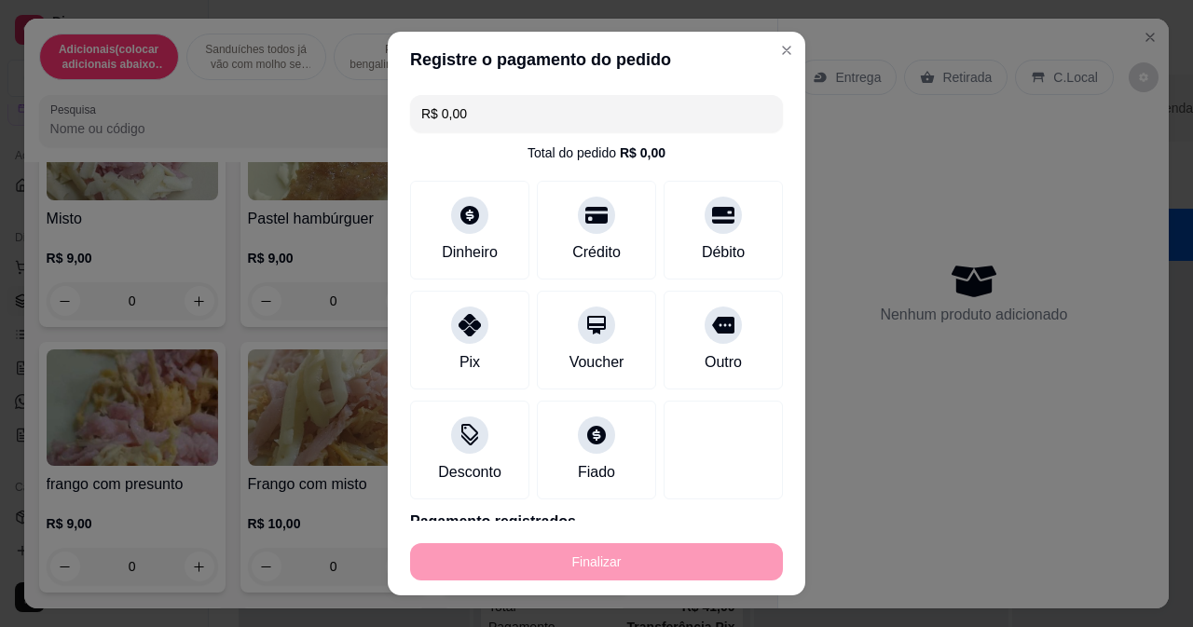
type input "0"
type input "-R$ 9,00"
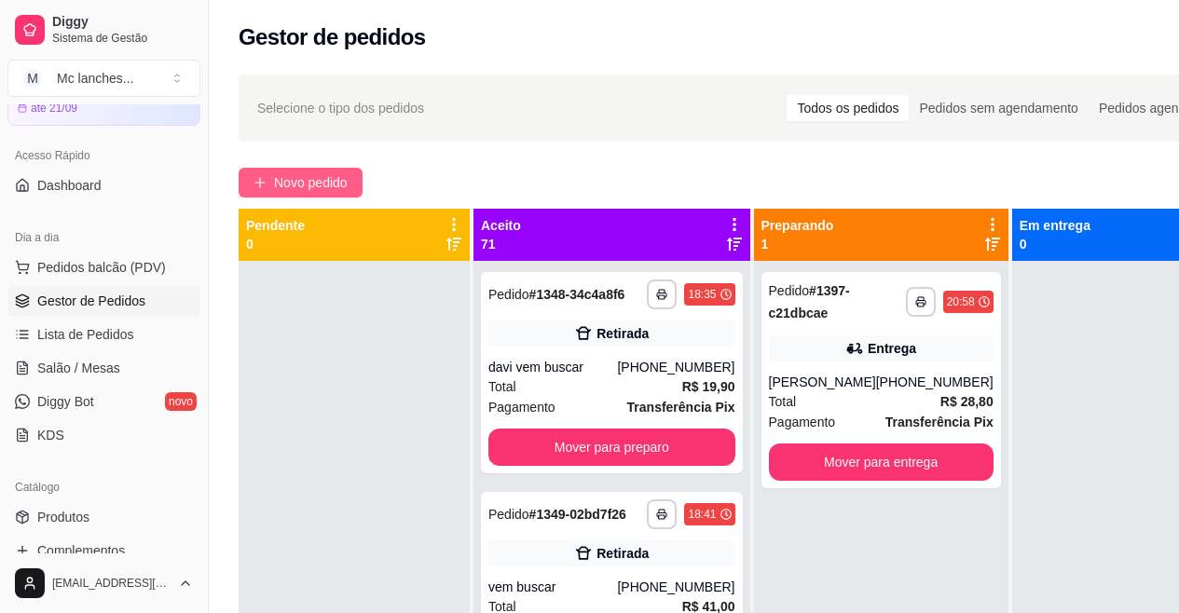
click at [317, 173] on span "Novo pedido" at bounding box center [311, 182] width 74 height 21
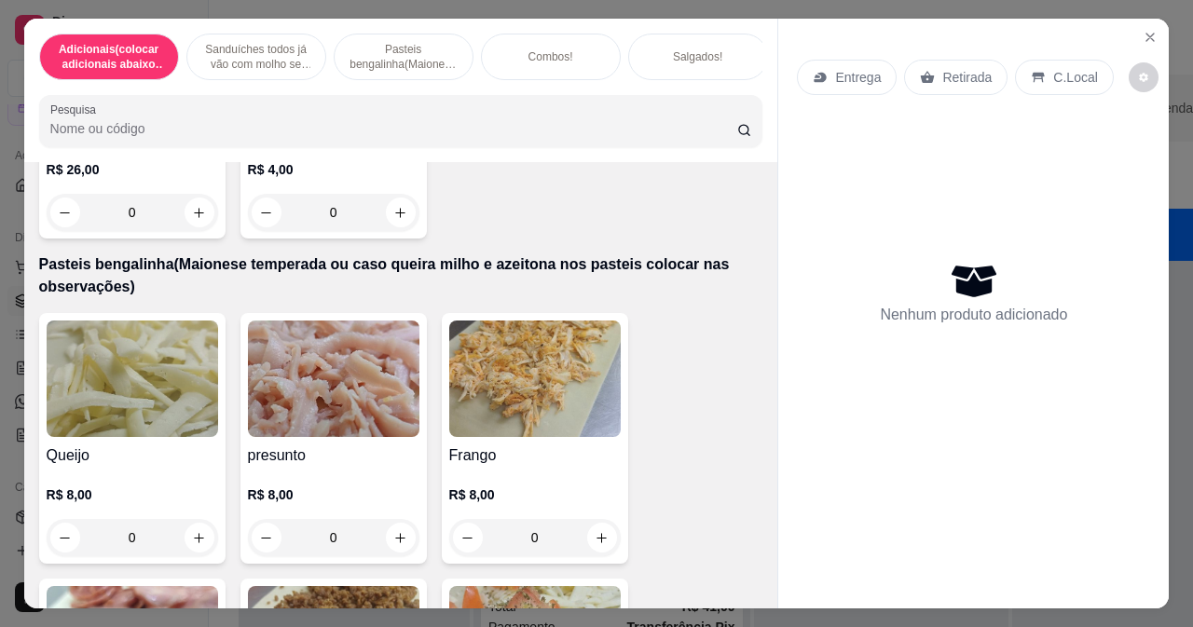
scroll to position [2330, 0]
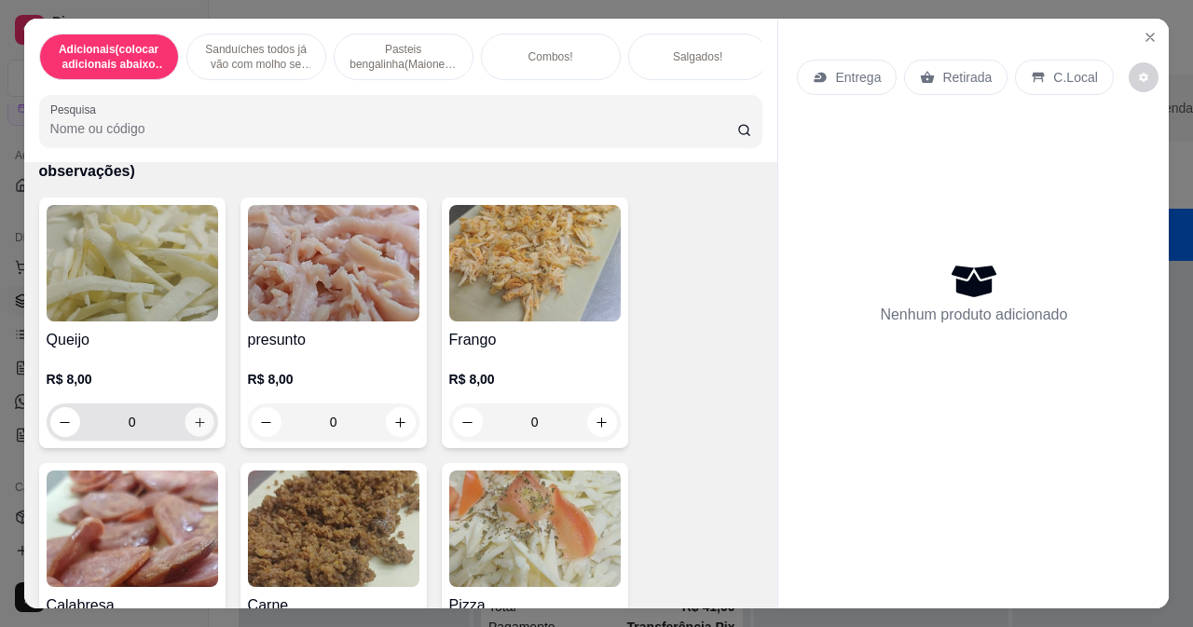
click at [195, 429] on icon "increase-product-quantity" at bounding box center [199, 423] width 14 height 14
type input "1"
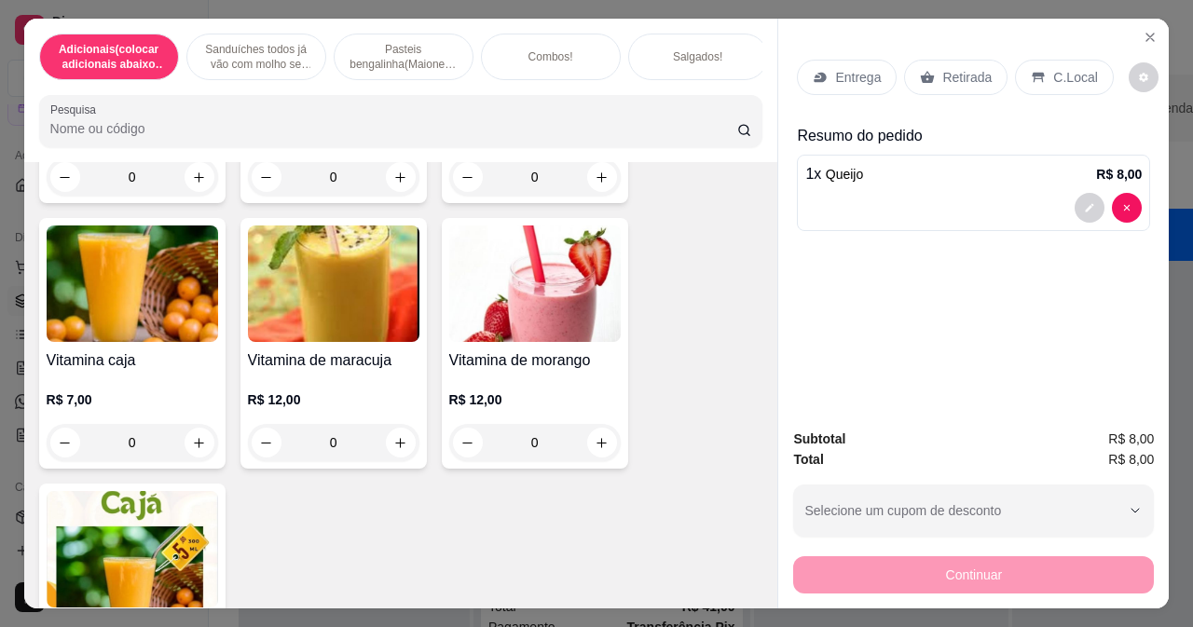
scroll to position [7735, 0]
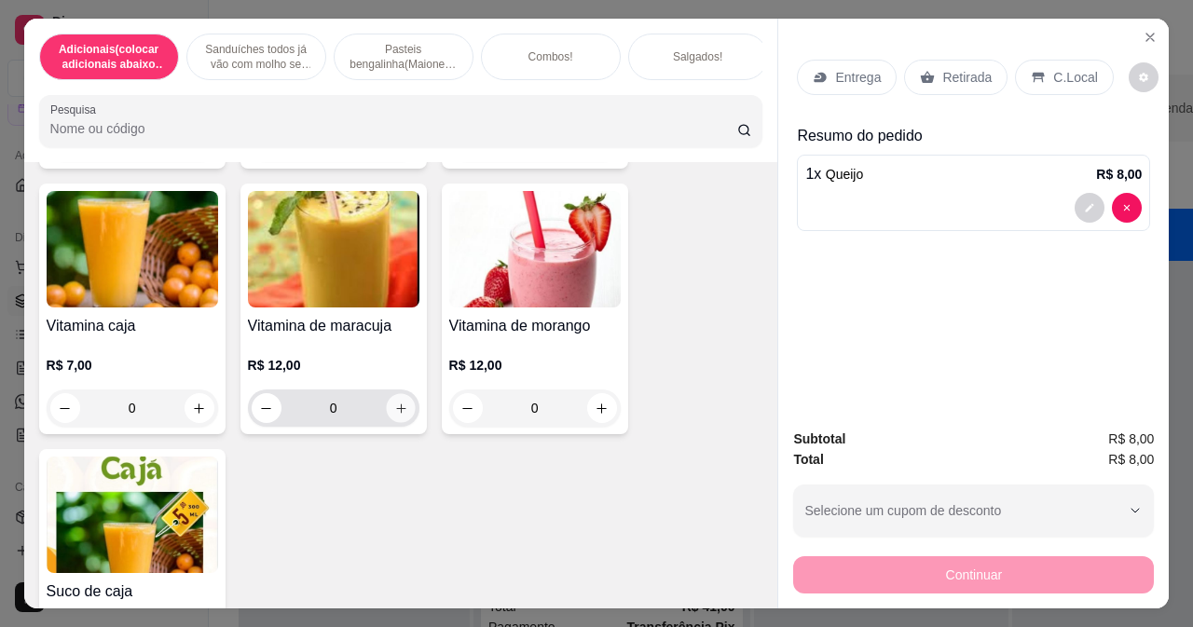
click at [400, 412] on icon "increase-product-quantity" at bounding box center [400, 409] width 14 height 14
type input "1"
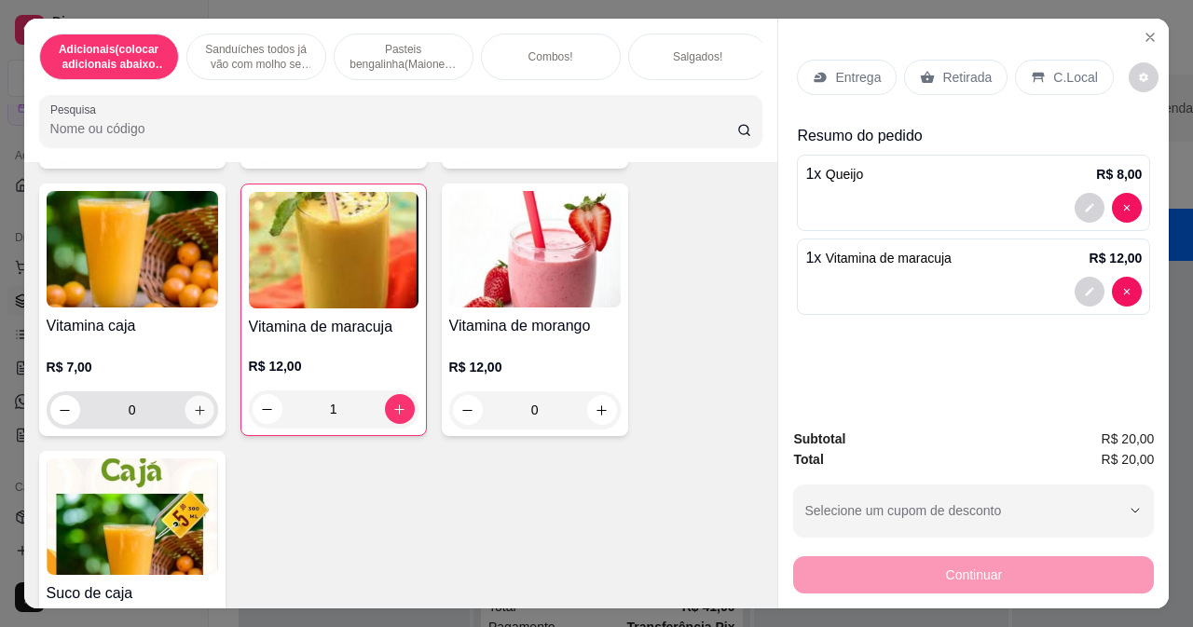
click at [192, 416] on icon "increase-product-quantity" at bounding box center [199, 411] width 14 height 14
type input "1"
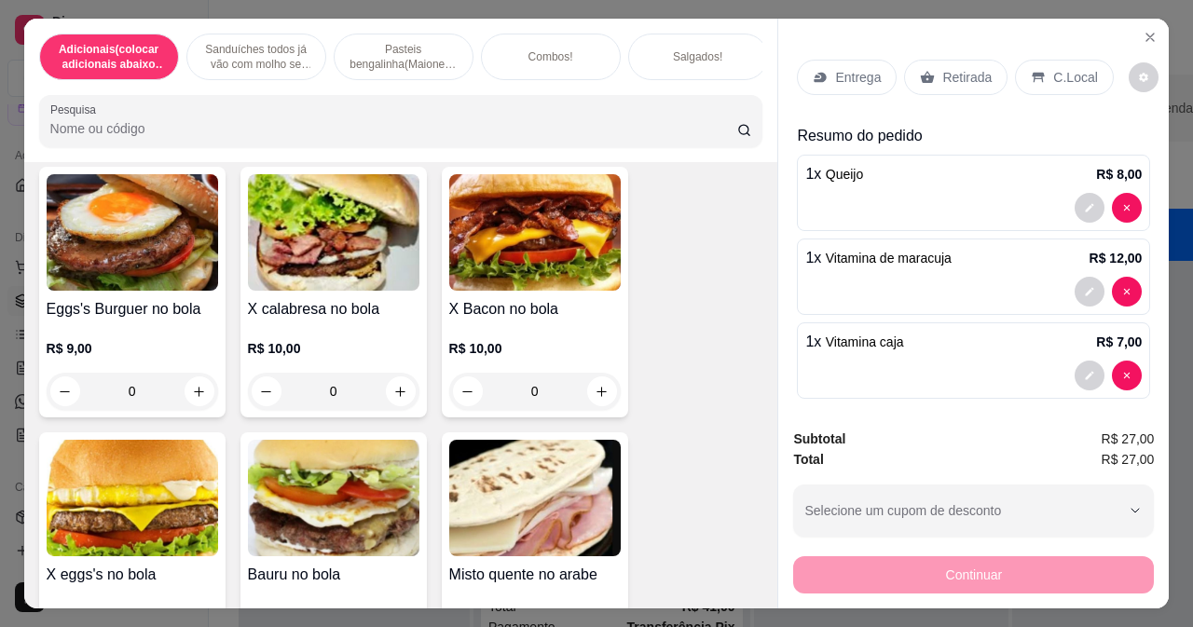
scroll to position [746, 0]
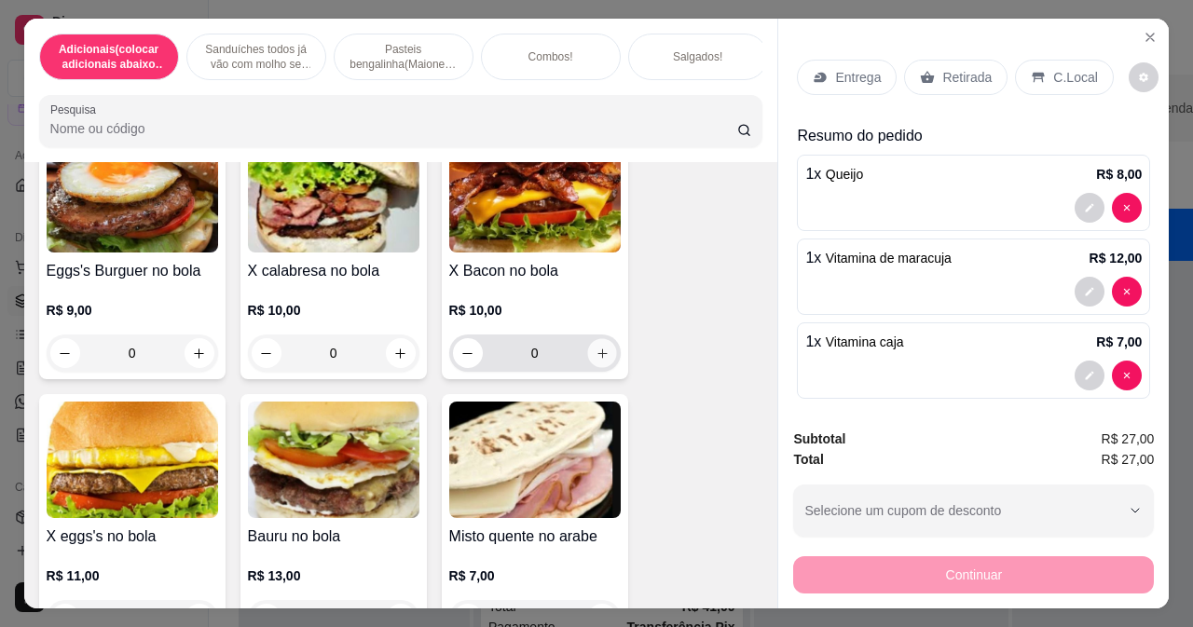
click at [589, 368] on button "increase-product-quantity" at bounding box center [601, 353] width 29 height 29
type input "1"
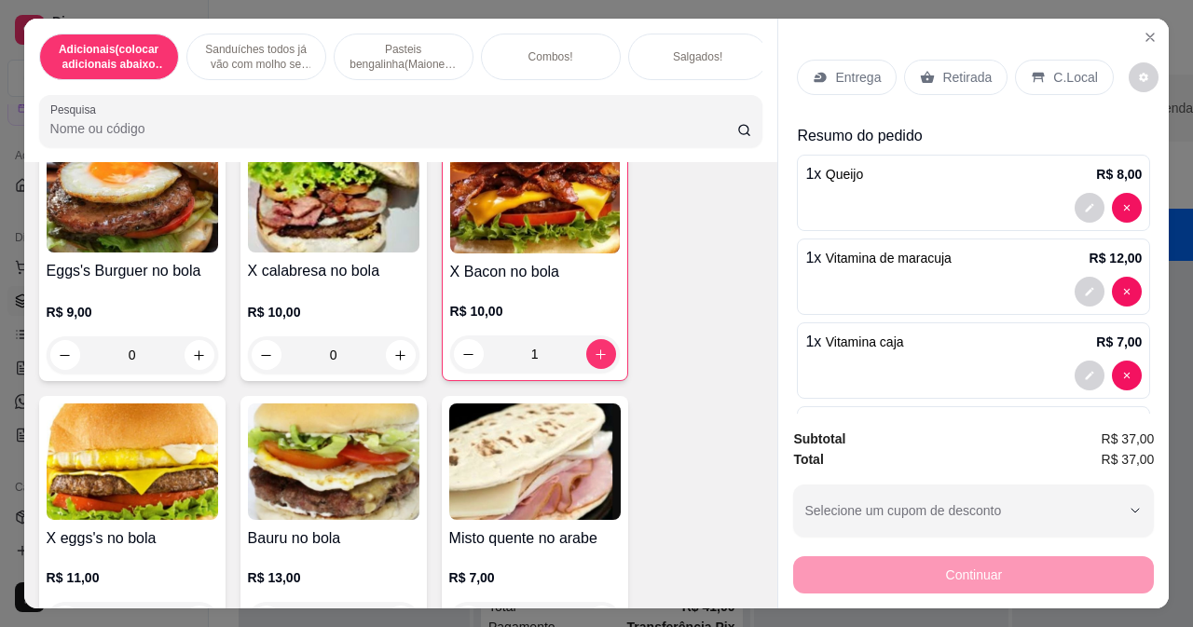
click at [815, 61] on div "Entrega" at bounding box center [847, 77] width 100 height 35
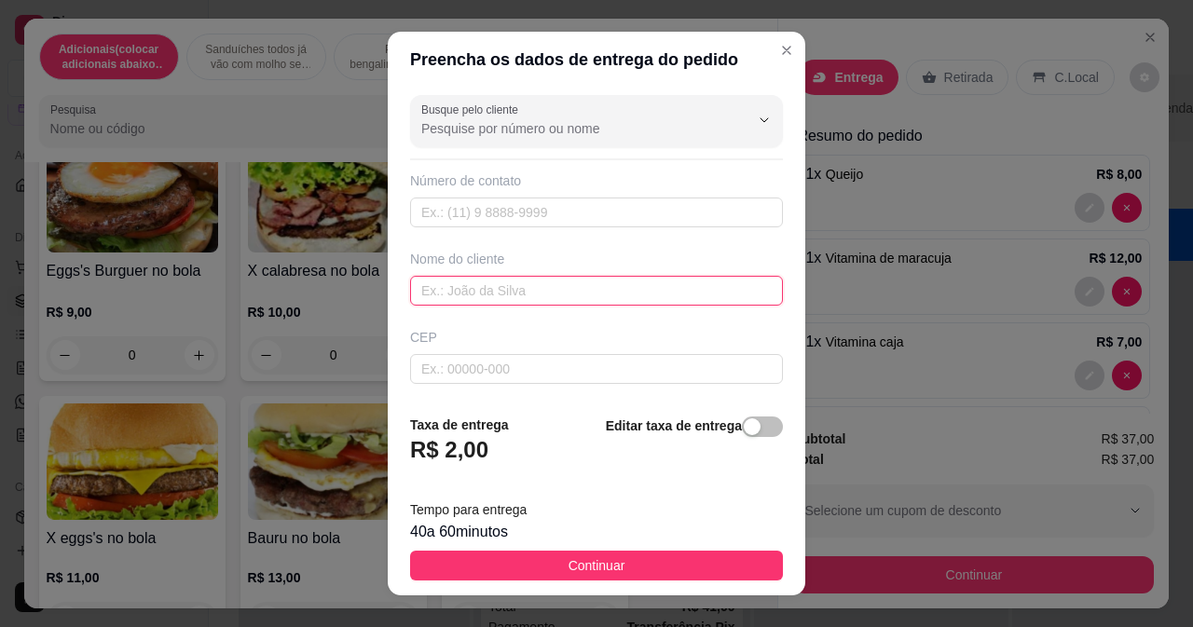
click at [486, 291] on input "text" at bounding box center [596, 291] width 373 height 30
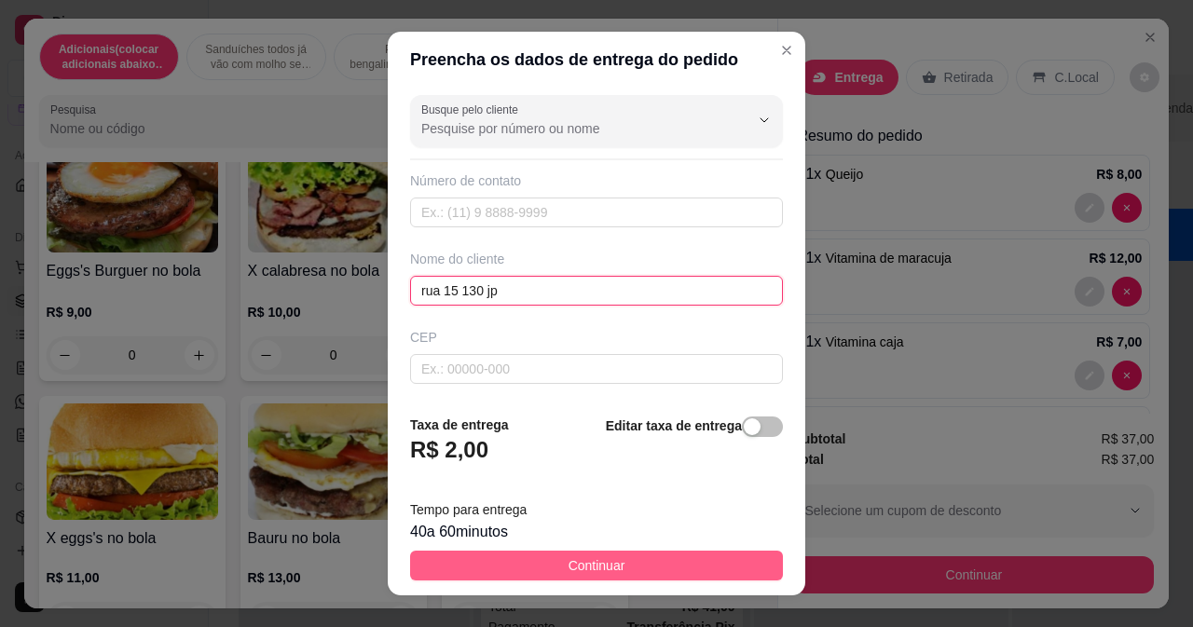
type input "rua 15 130 jp"
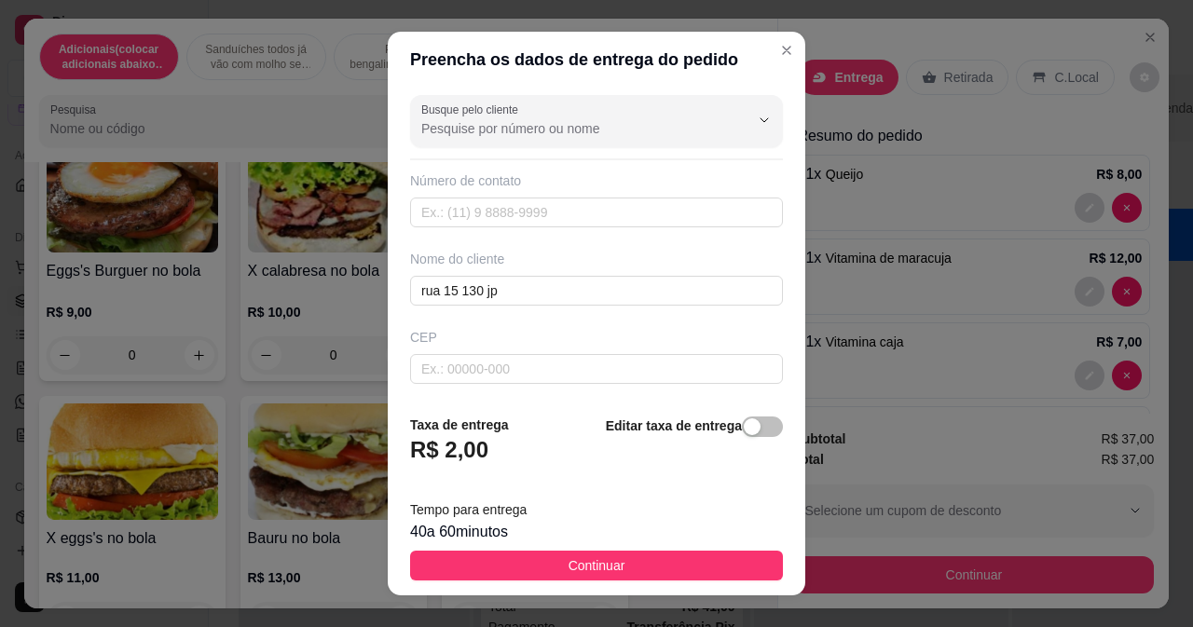
drag, startPoint x: 651, startPoint y: 557, endPoint x: 770, endPoint y: 536, distance: 120.3
click at [652, 557] on button "Continuar" at bounding box center [596, 566] width 373 height 30
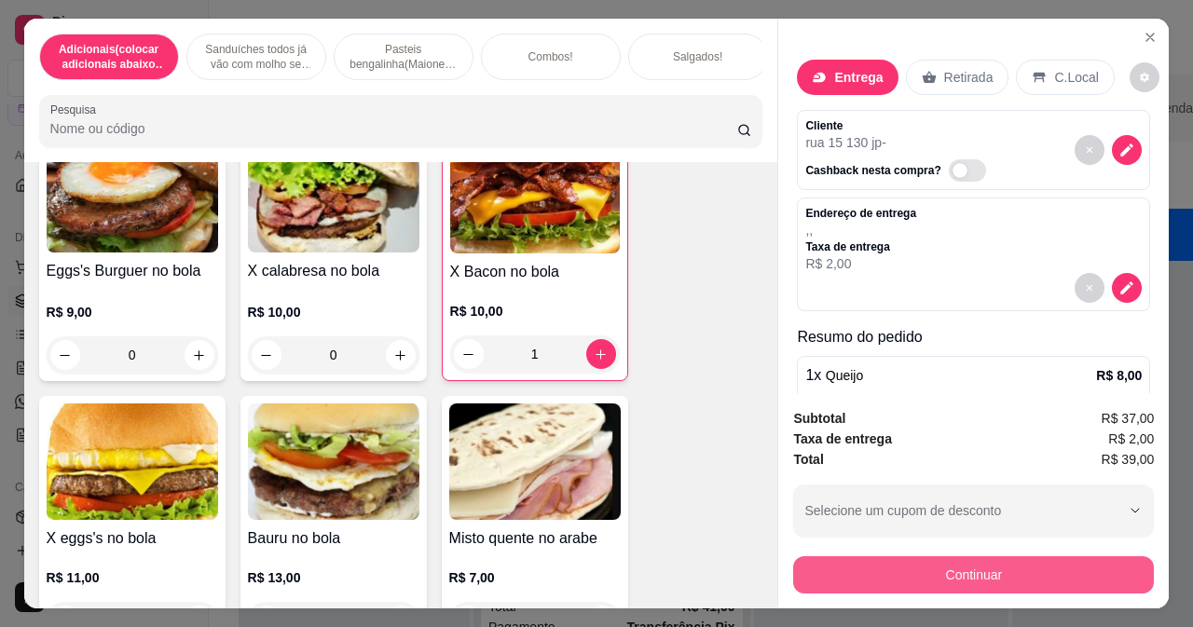
click at [875, 571] on button "Continuar" at bounding box center [973, 574] width 361 height 37
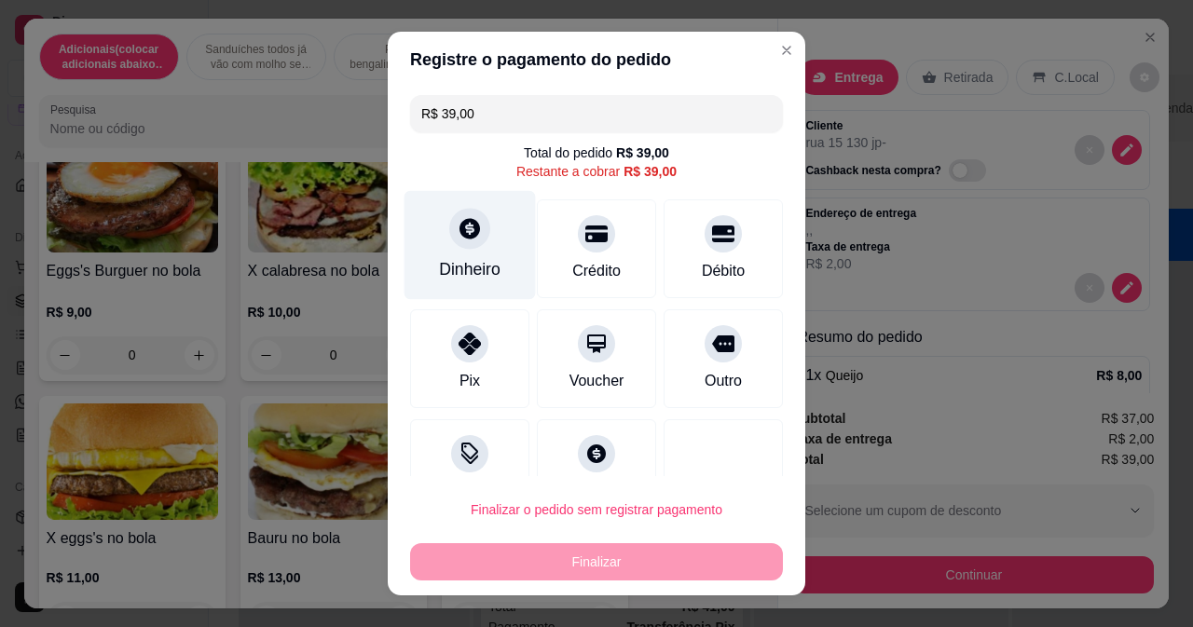
click at [464, 281] on div "Dinheiro" at bounding box center [470, 269] width 62 height 24
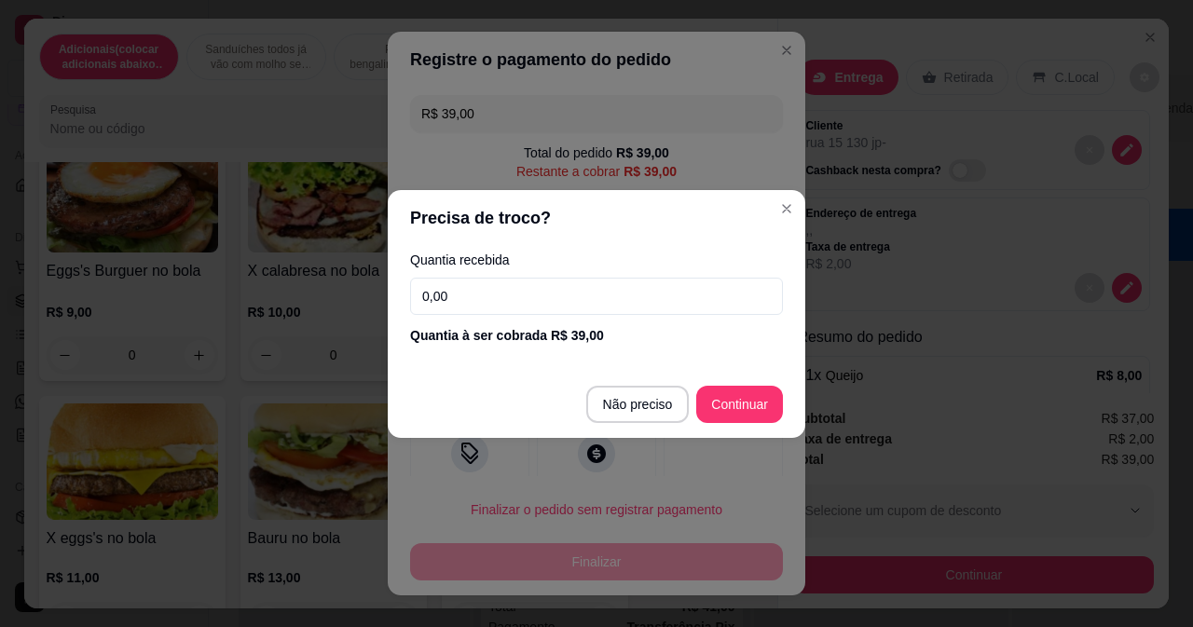
click at [668, 296] on input "0,00" at bounding box center [596, 296] width 373 height 37
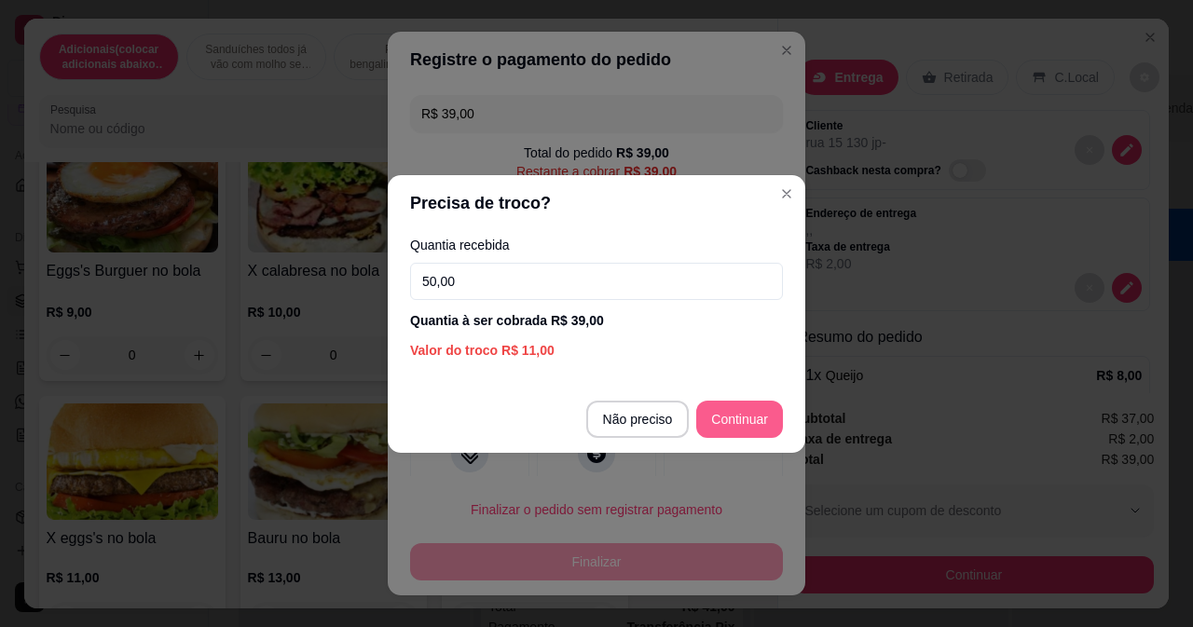
type input "50,00"
type input "R$ 0,00"
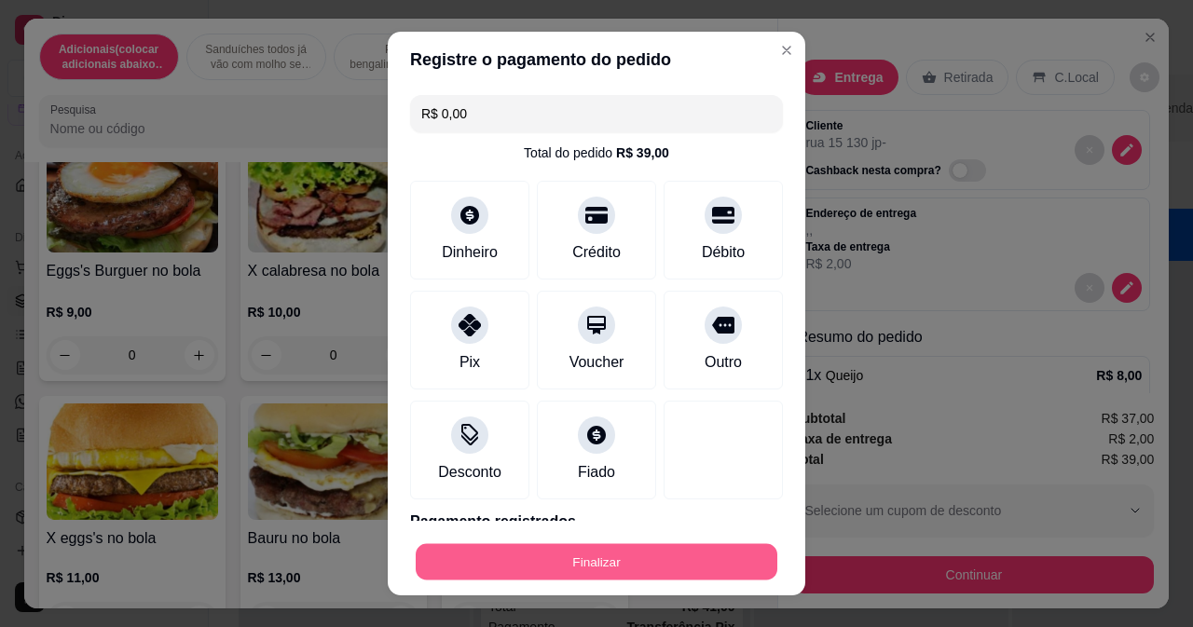
click at [667, 552] on button "Finalizar" at bounding box center [597, 562] width 362 height 36
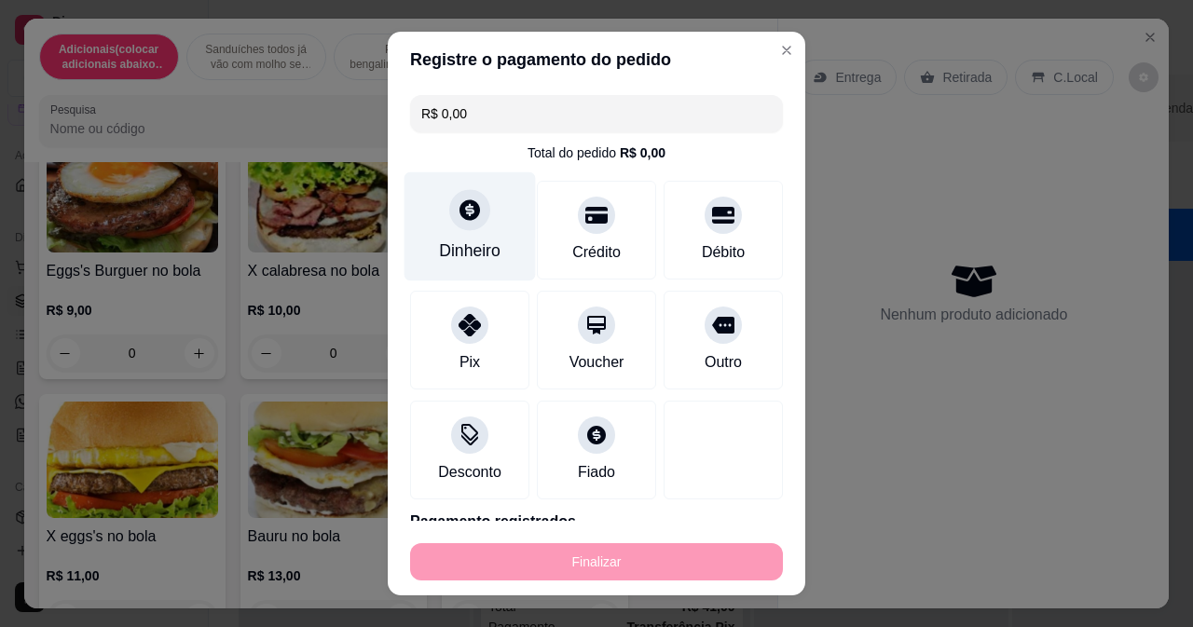
type input "0"
type input "-R$ 39,00"
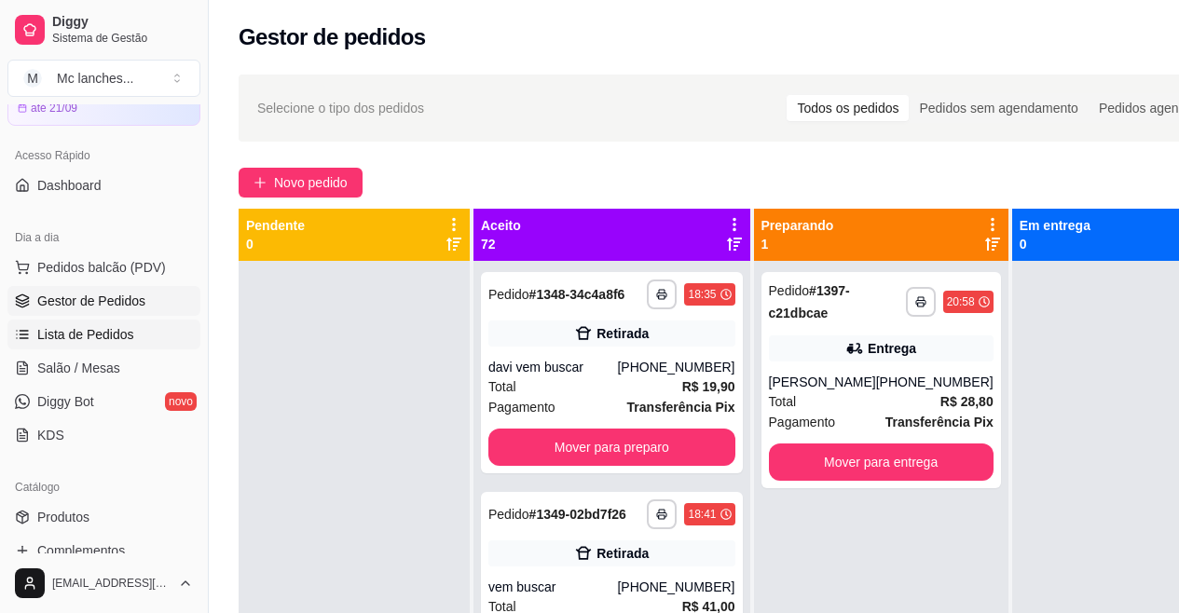
click at [98, 334] on span "Lista de Pedidos" at bounding box center [85, 334] width 97 height 19
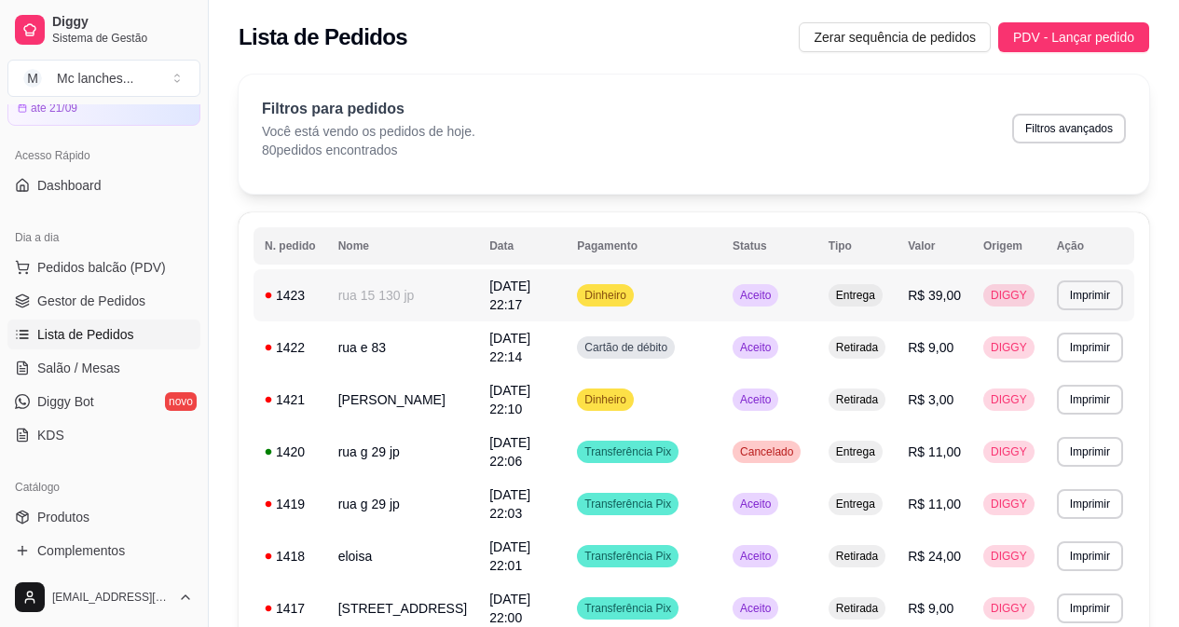
click at [1058, 294] on tr "**********" at bounding box center [693, 295] width 881 height 52
click at [1100, 299] on button "Imprimir" at bounding box center [1090, 296] width 66 height 30
click at [1072, 350] on button "Balcão Principal" at bounding box center [1057, 360] width 130 height 29
click at [1095, 301] on button "Imprimir" at bounding box center [1090, 296] width 66 height 30
click at [1068, 367] on button "Balcão Principal" at bounding box center [1057, 361] width 135 height 30
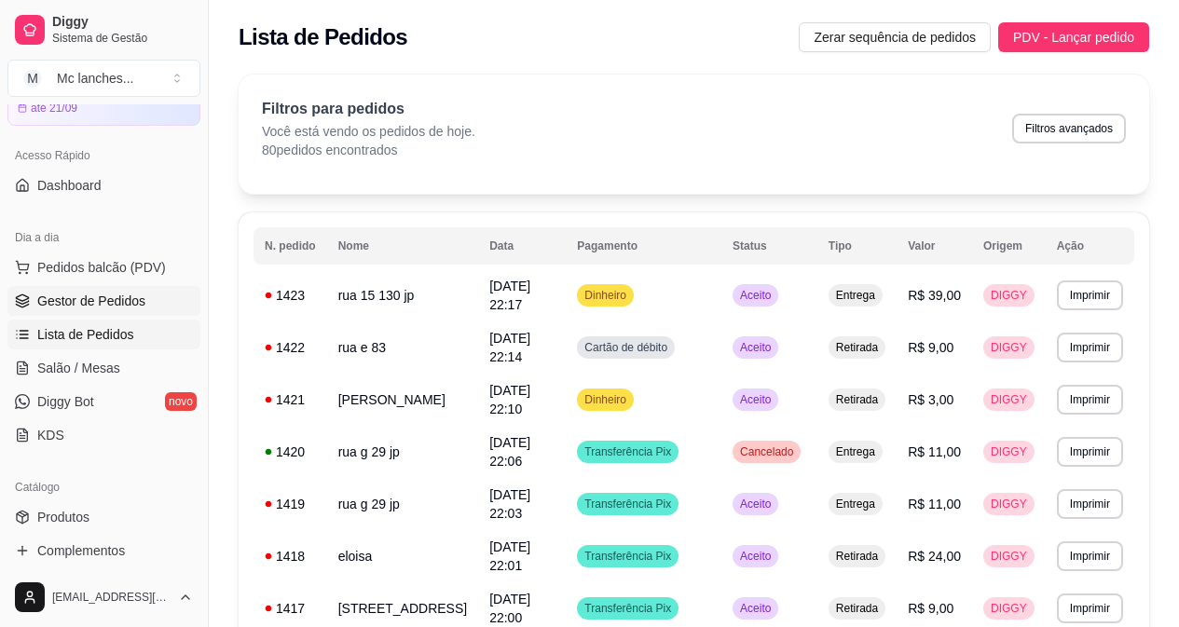
click at [100, 298] on span "Gestor de Pedidos" at bounding box center [91, 301] width 108 height 19
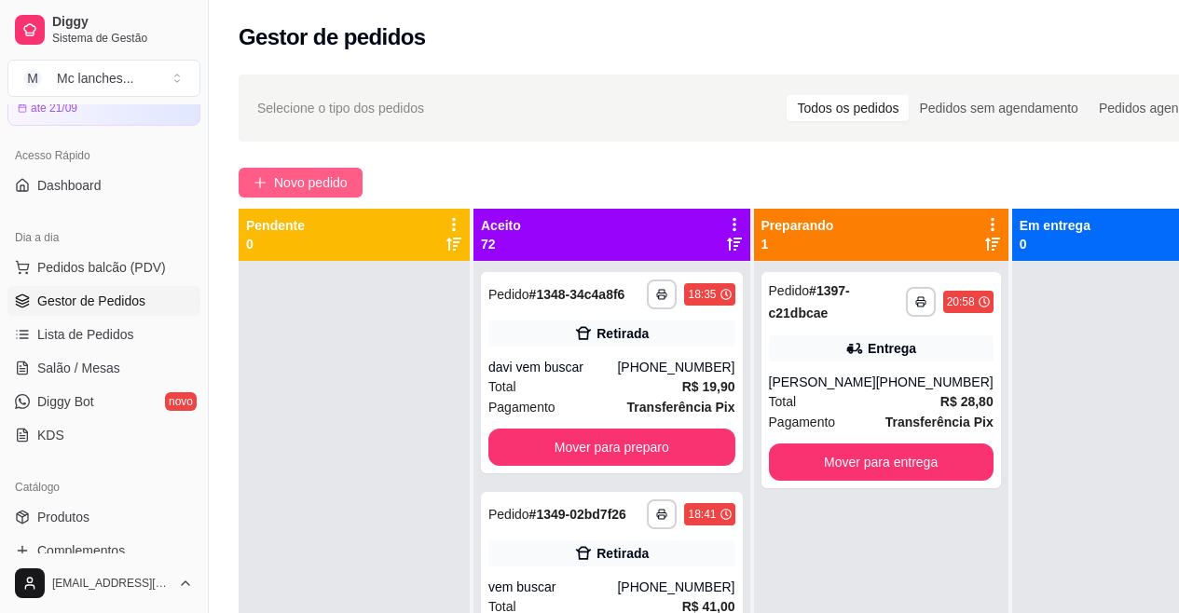
click at [287, 185] on span "Novo pedido" at bounding box center [311, 182] width 74 height 21
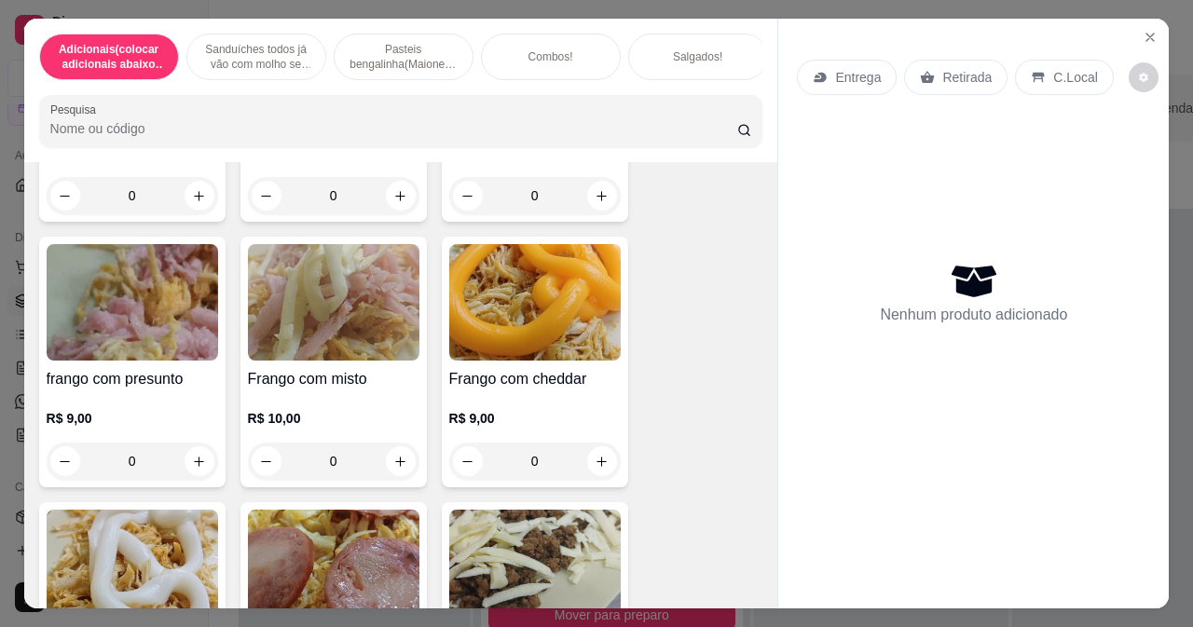
scroll to position [3075, 0]
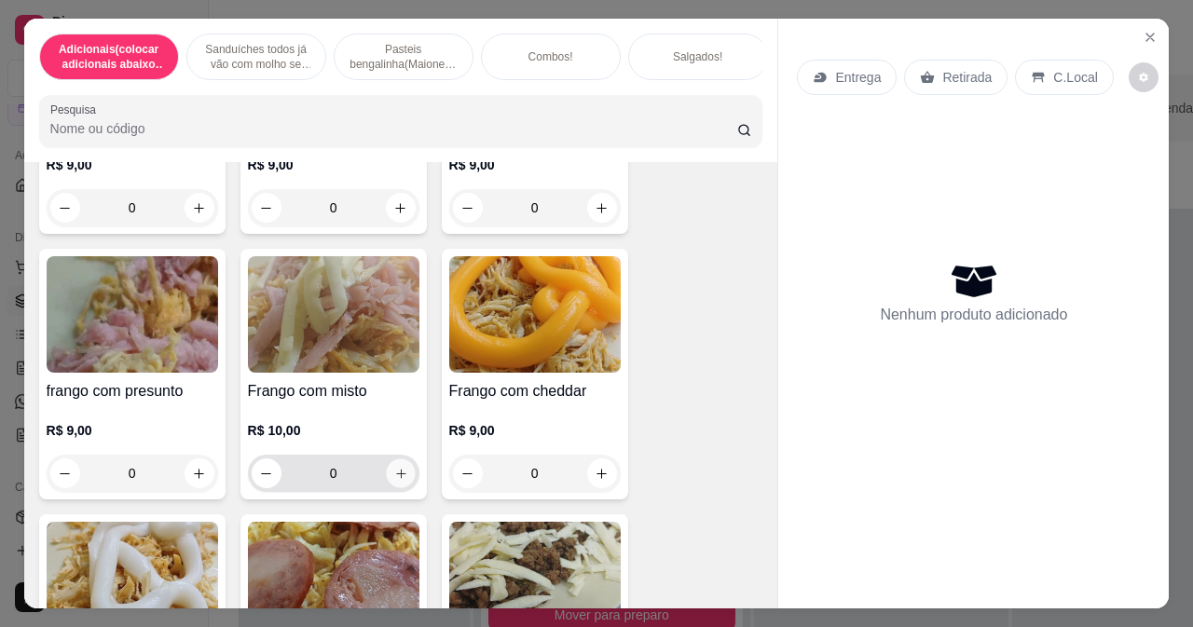
click at [393, 481] on icon "increase-product-quantity" at bounding box center [400, 474] width 14 height 14
type input "1"
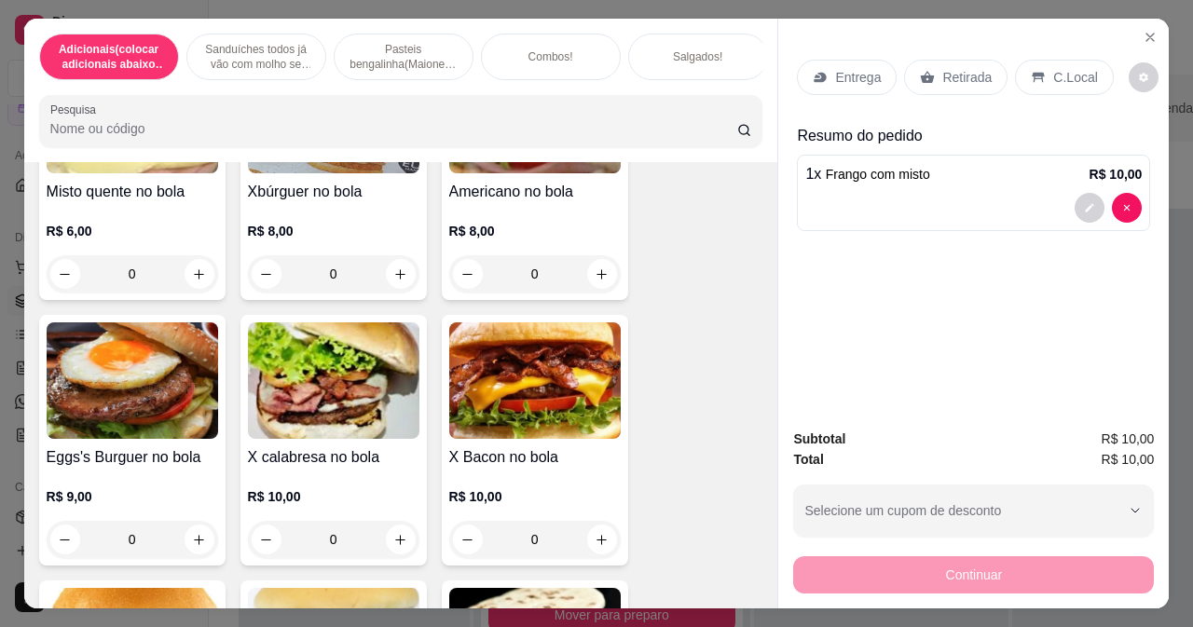
scroll to position [0, 0]
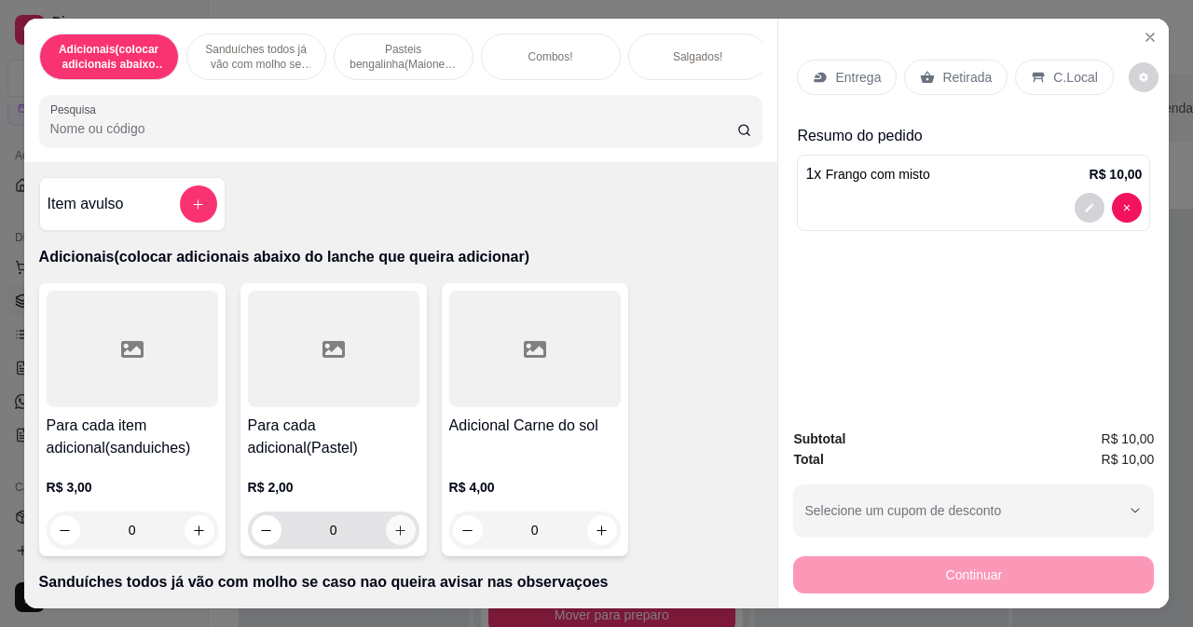
click at [393, 538] on icon "increase-product-quantity" at bounding box center [400, 531] width 14 height 14
type input "1"
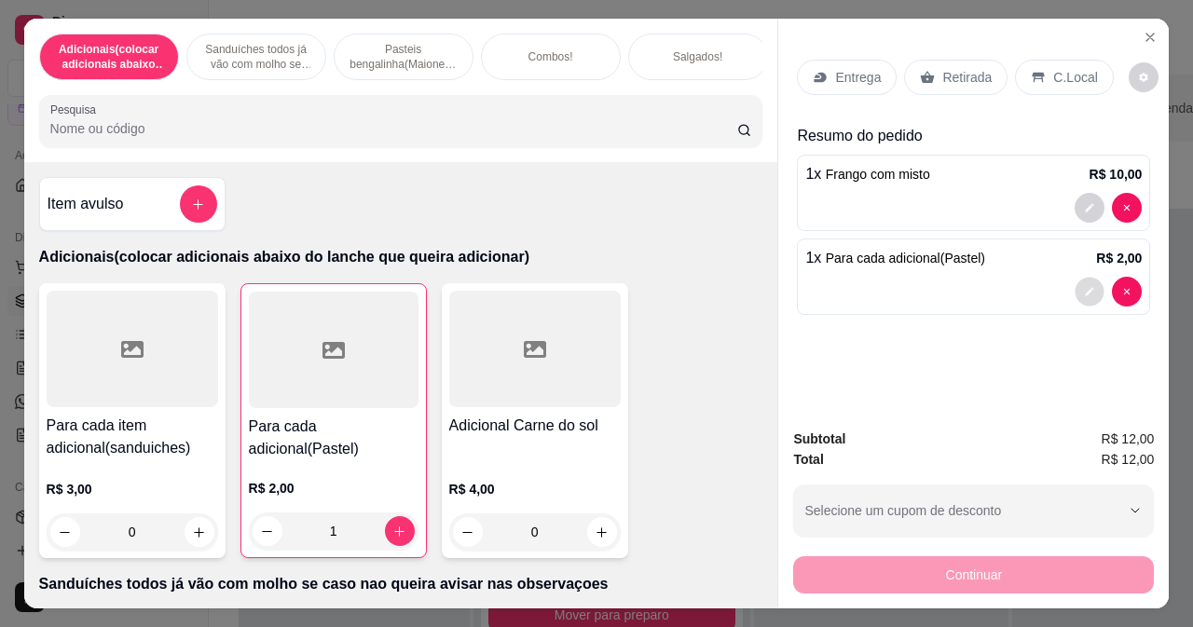
click at [1075, 288] on button "decrease-product-quantity" at bounding box center [1089, 292] width 29 height 29
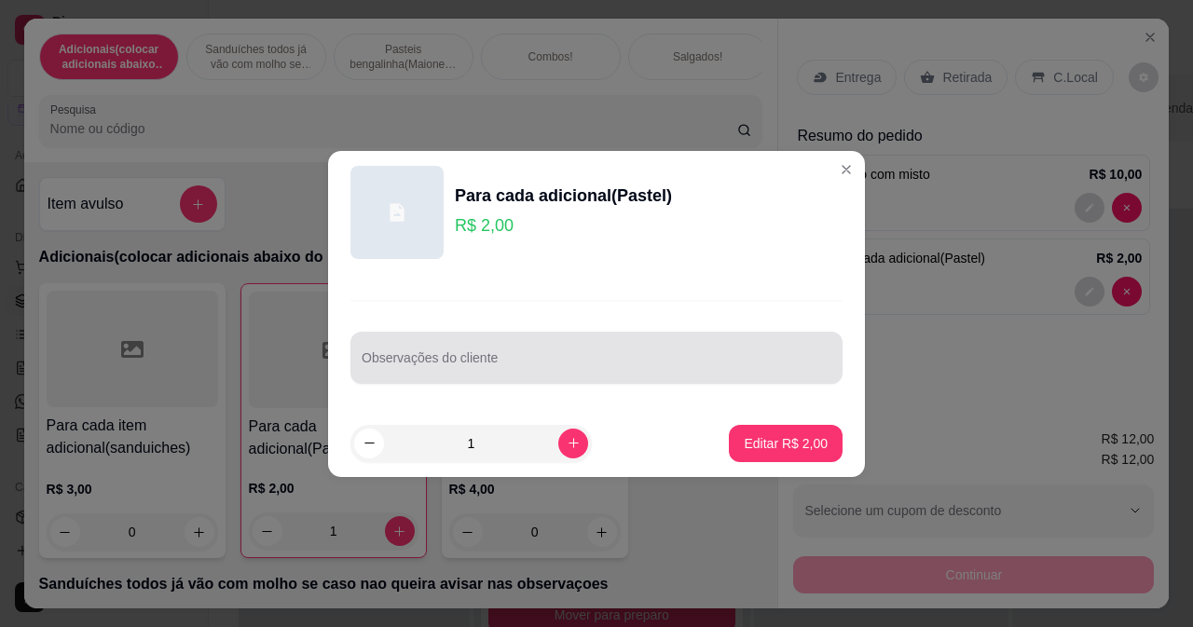
click at [590, 376] on div at bounding box center [597, 357] width 470 height 37
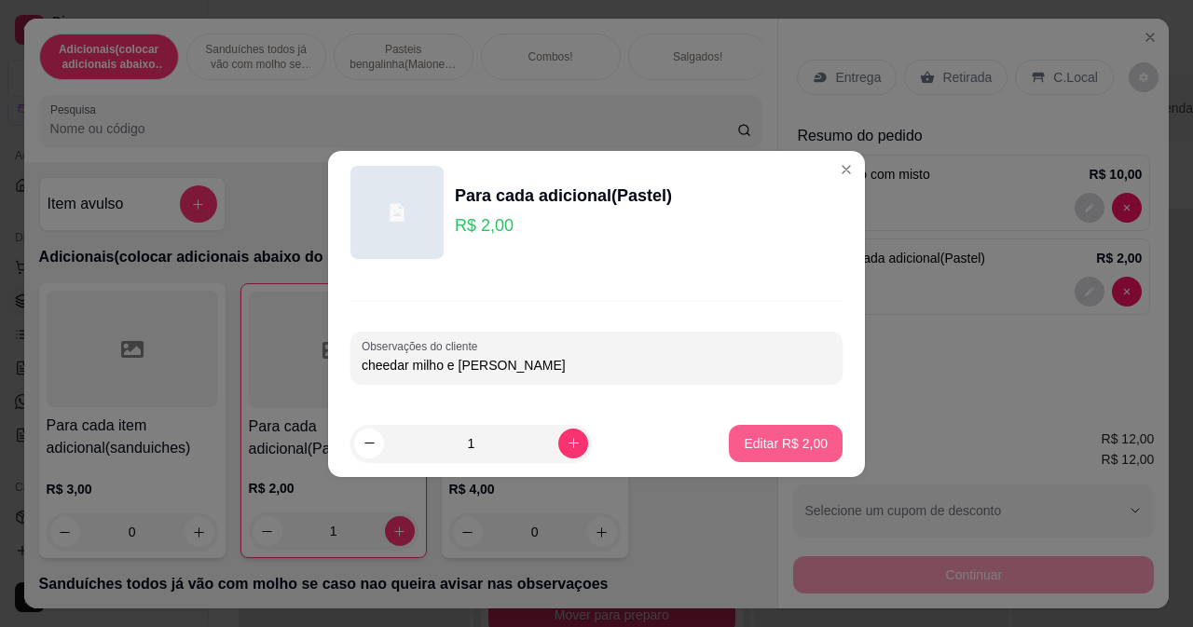
type input "cheedar milho e oregano"
click at [732, 457] on button "Editar R$ 2,00" at bounding box center [786, 443] width 110 height 36
type input "0"
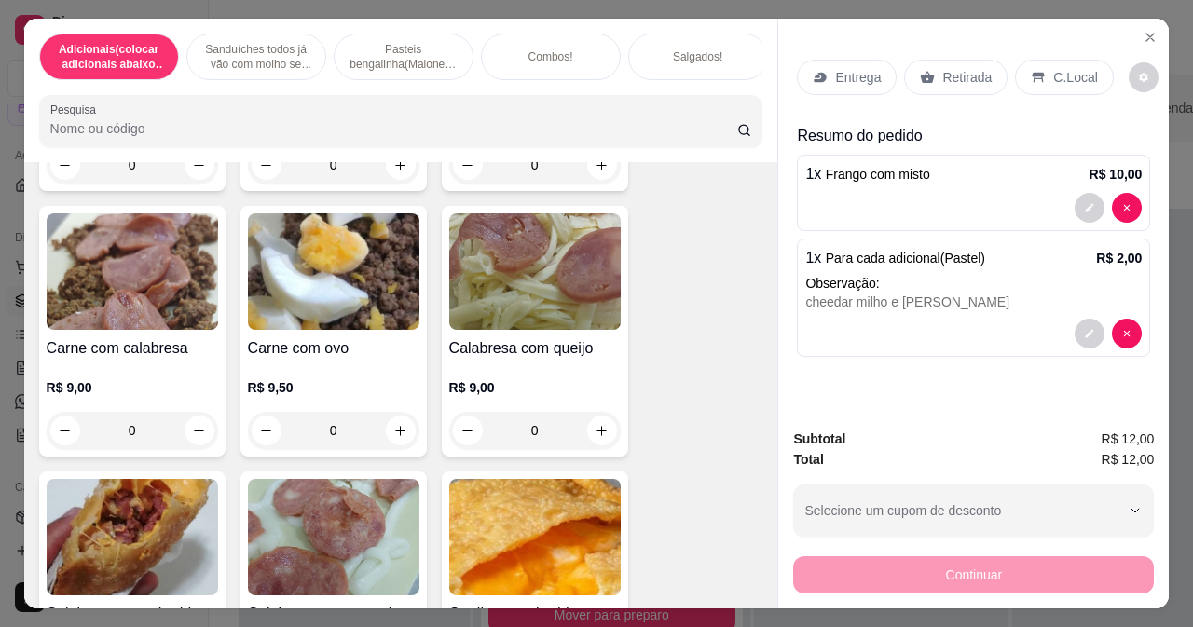
scroll to position [3914, 0]
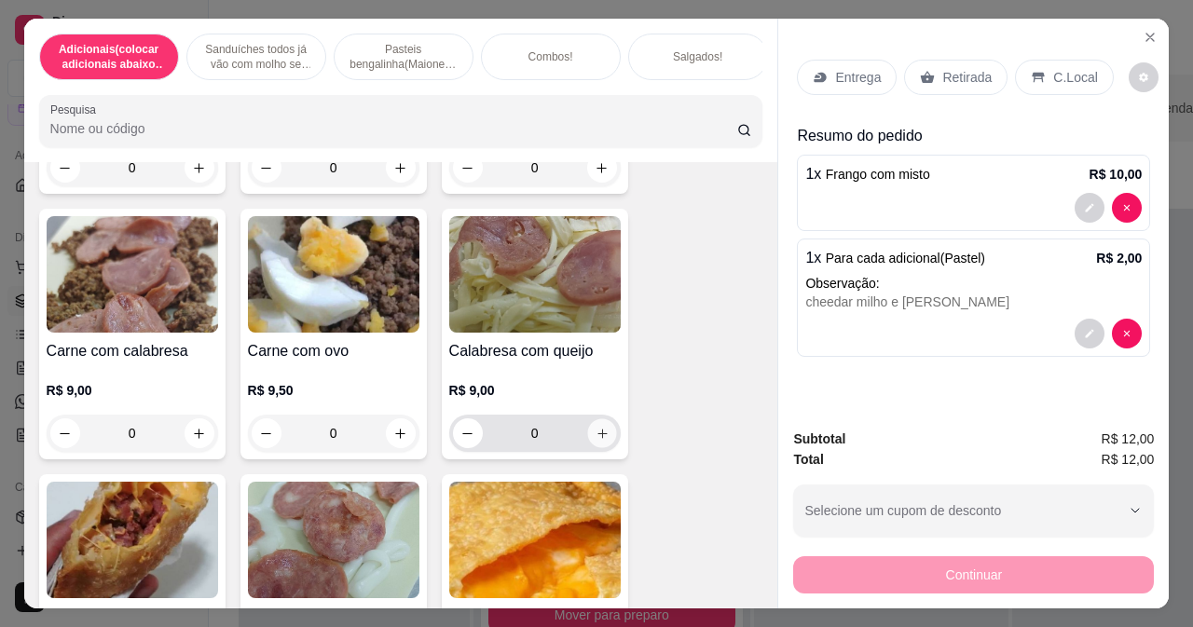
click at [595, 438] on icon "increase-product-quantity" at bounding box center [602, 434] width 14 height 14
type input "1"
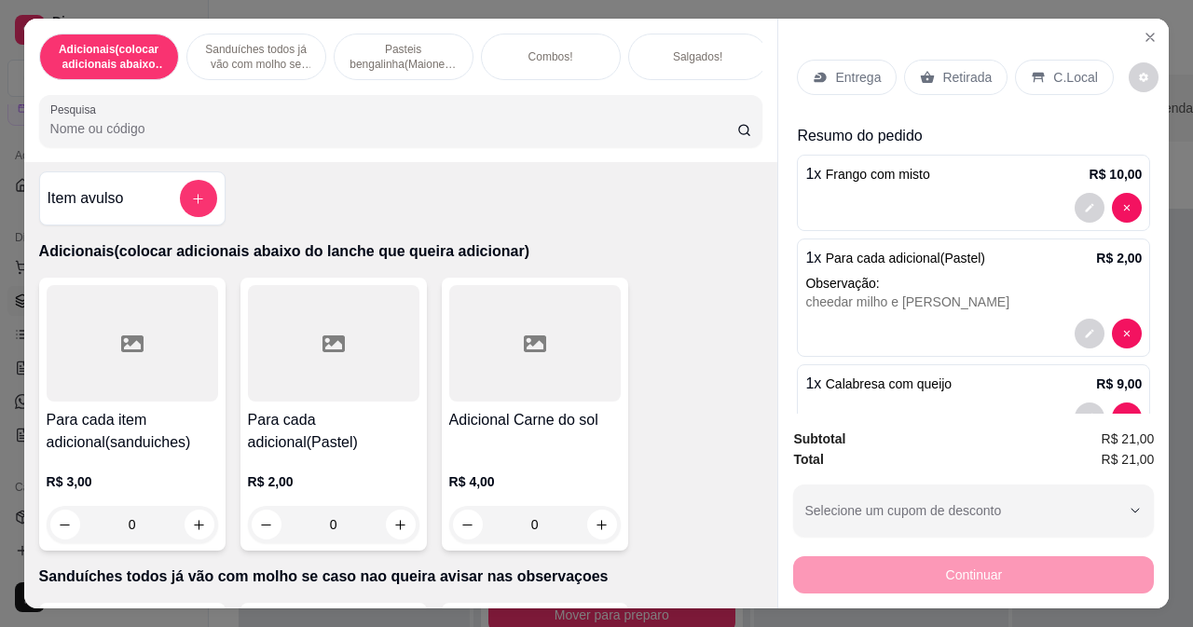
scroll to position [0, 0]
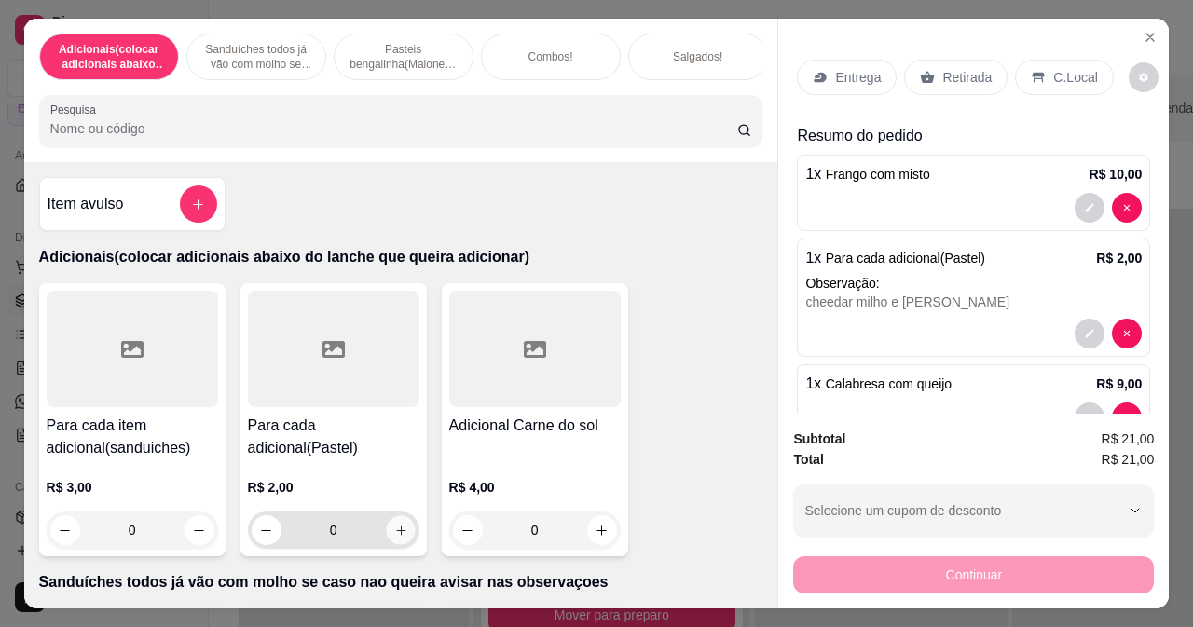
click at [393, 537] on icon "increase-product-quantity" at bounding box center [400, 531] width 14 height 14
type input "1"
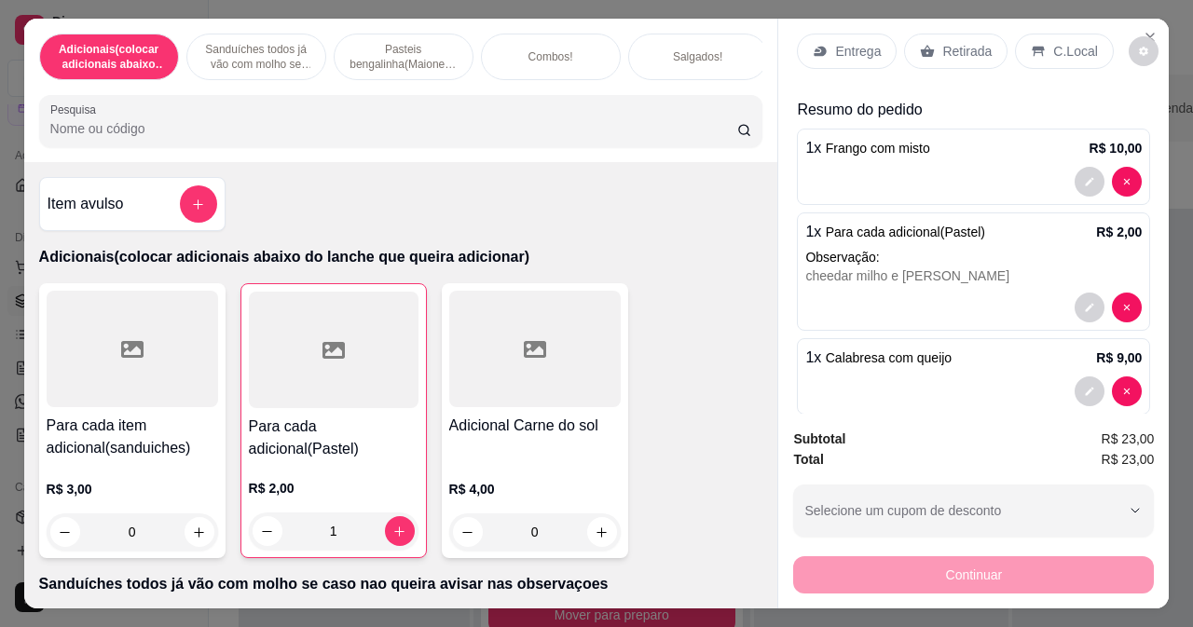
scroll to position [137, 0]
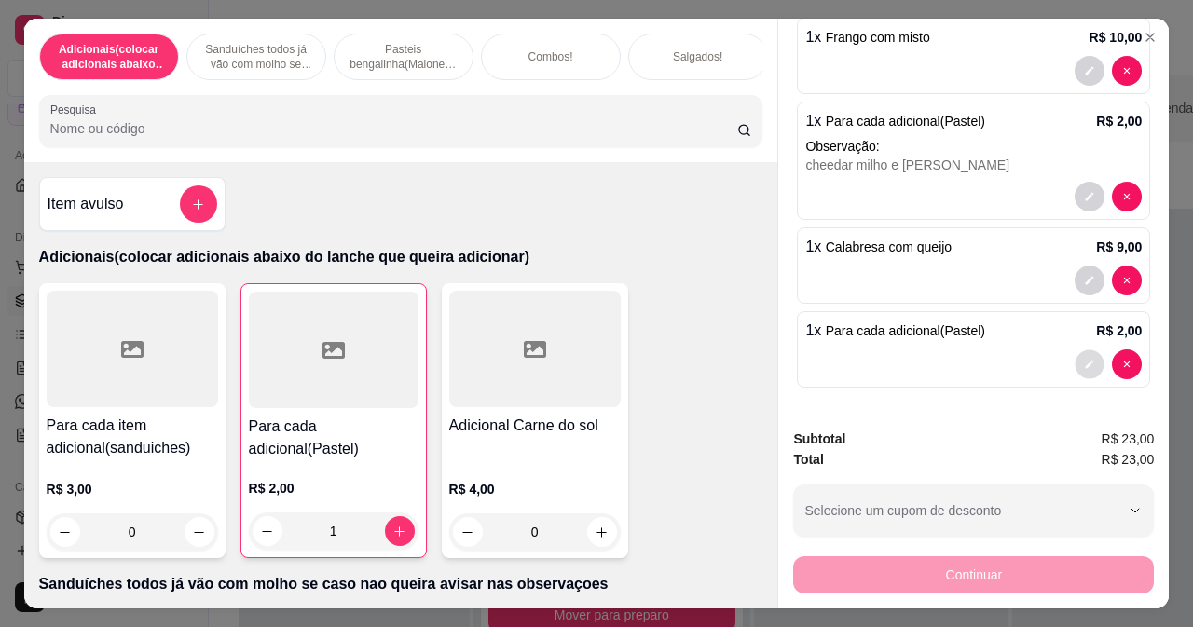
click at [1085, 359] on icon "decrease-product-quantity" at bounding box center [1090, 364] width 11 height 11
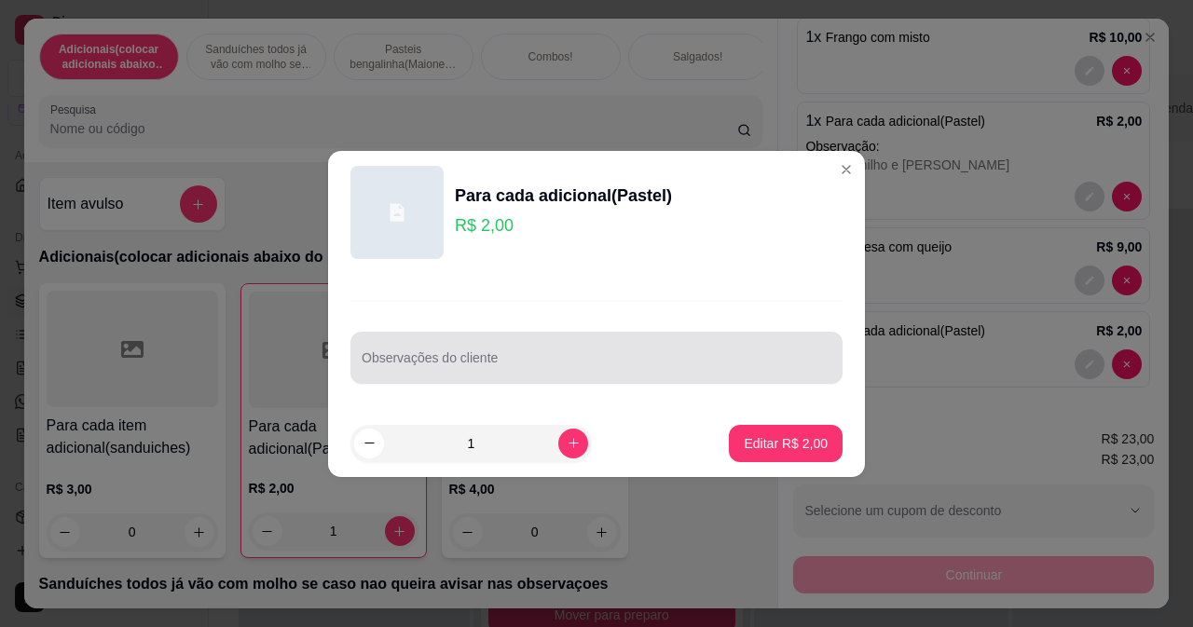
click at [520, 353] on div at bounding box center [597, 357] width 470 height 37
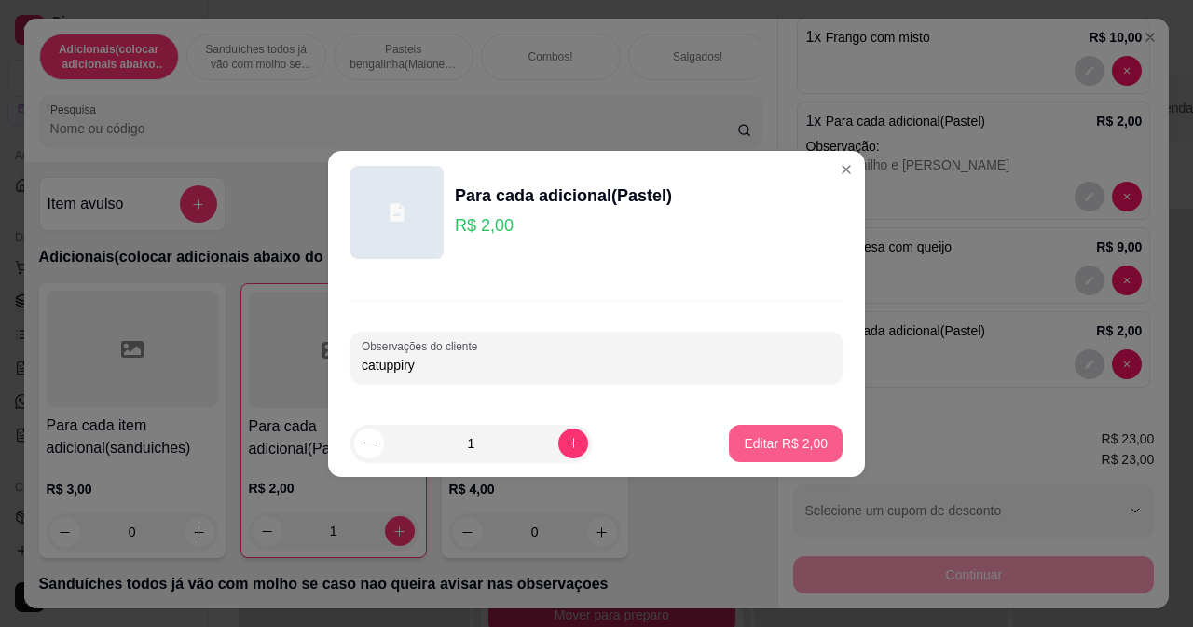
type input "catuppiry"
click at [780, 445] on p "Editar R$ 2,00" at bounding box center [786, 443] width 81 height 18
type input "0"
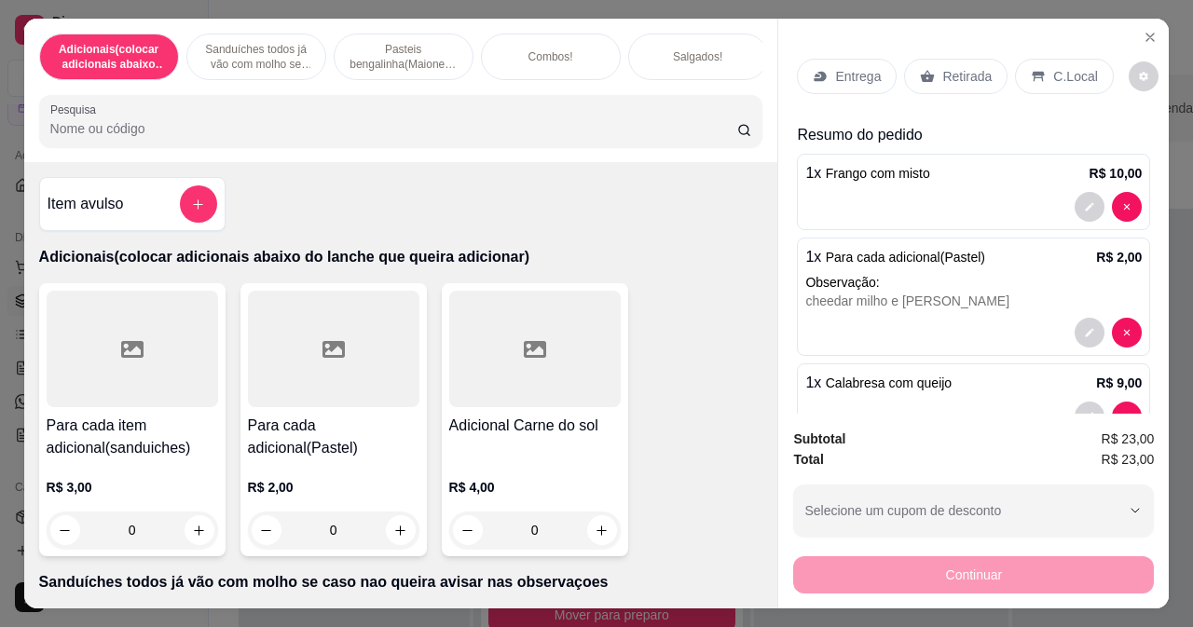
scroll to position [0, 0]
click at [848, 72] on p "Entrega" at bounding box center [858, 77] width 46 height 19
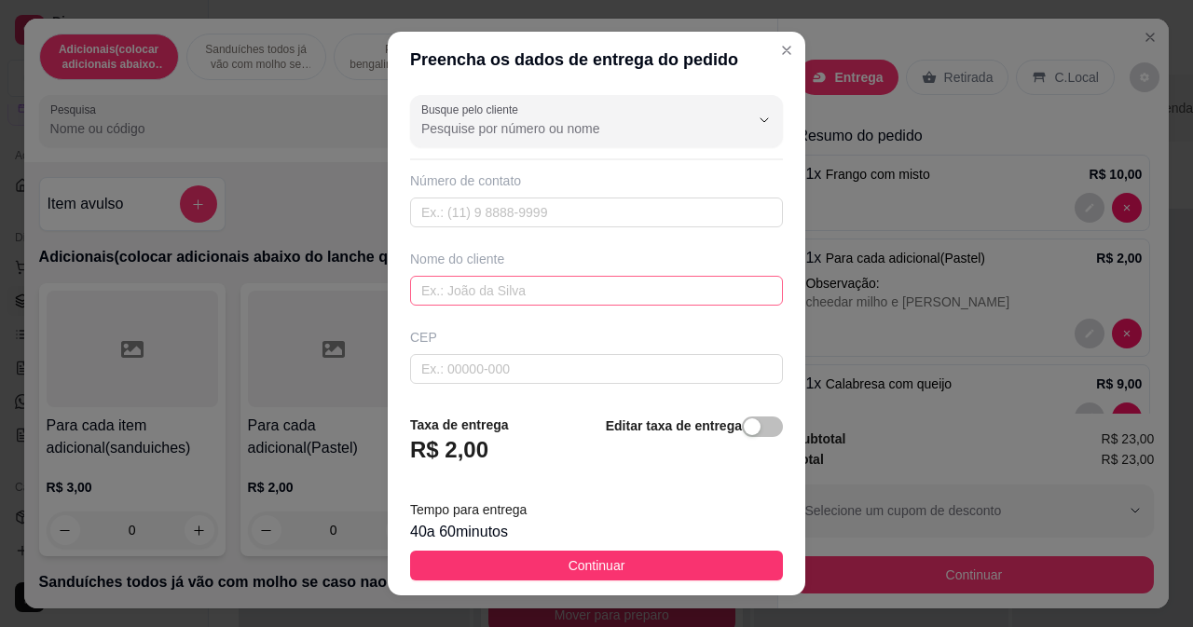
click at [623, 275] on div "Nome do cliente" at bounding box center [596, 278] width 380 height 56
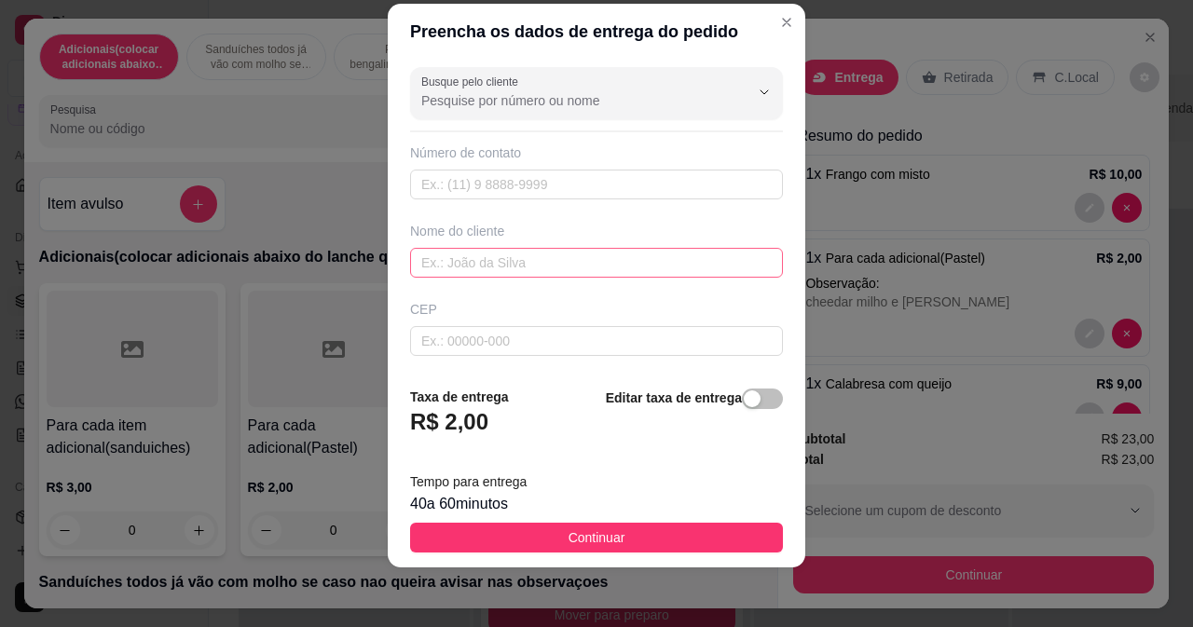
click at [590, 248] on div "Nome do cliente" at bounding box center [596, 250] width 380 height 56
click at [585, 257] on input "text" at bounding box center [596, 263] width 373 height 30
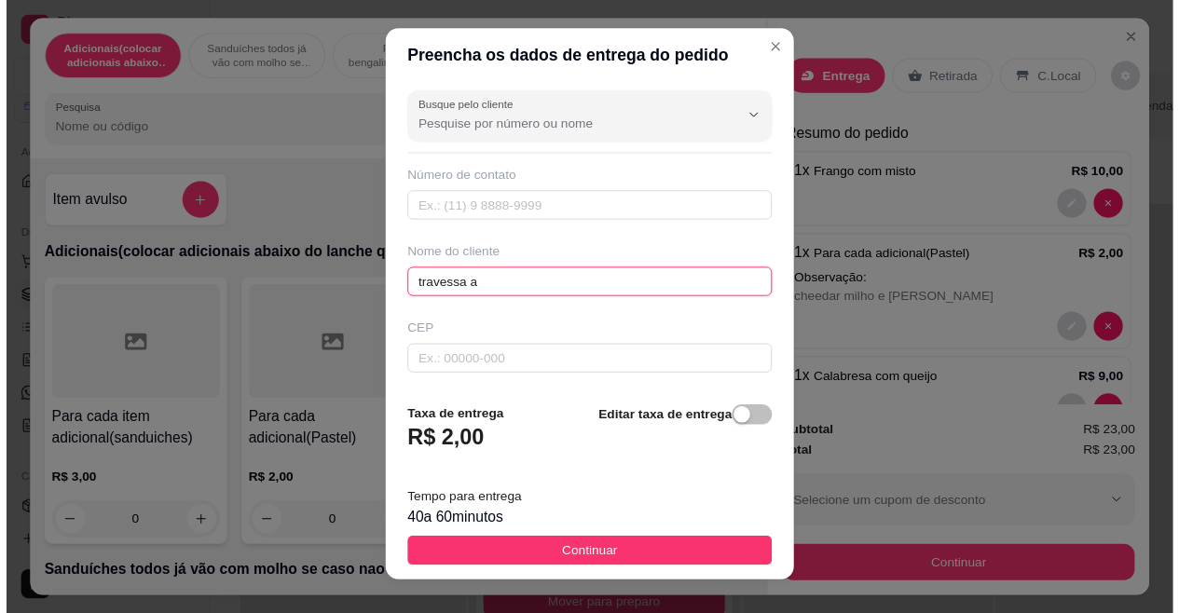
scroll to position [0, 0]
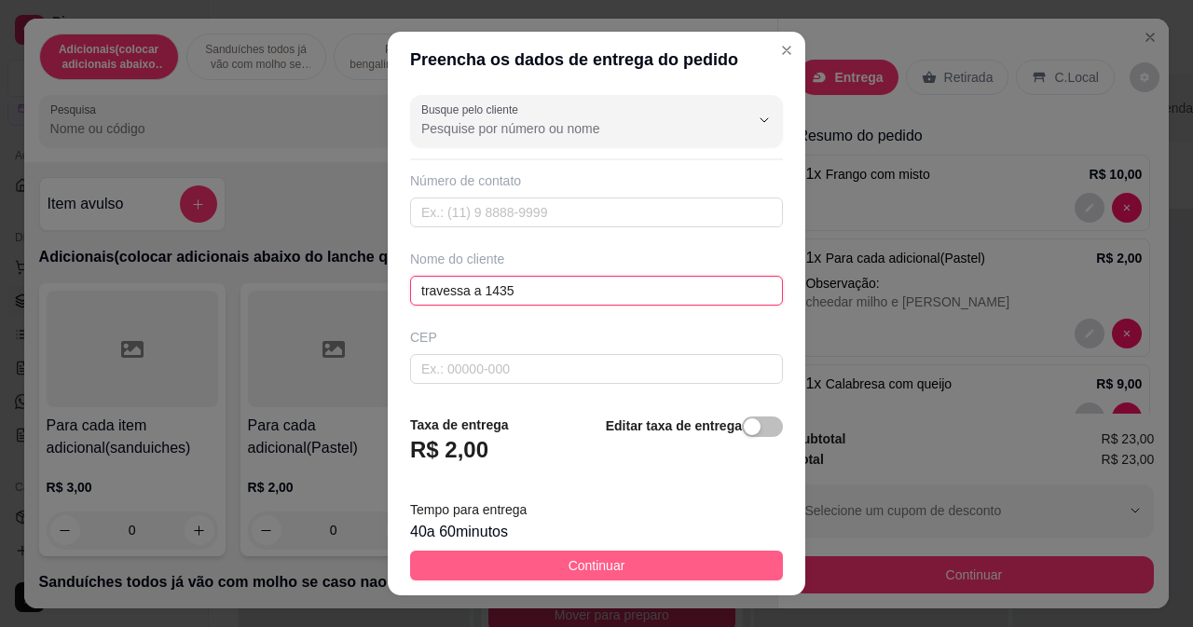
type input "travessa a 1435"
click at [511, 569] on button "Continuar" at bounding box center [596, 566] width 373 height 30
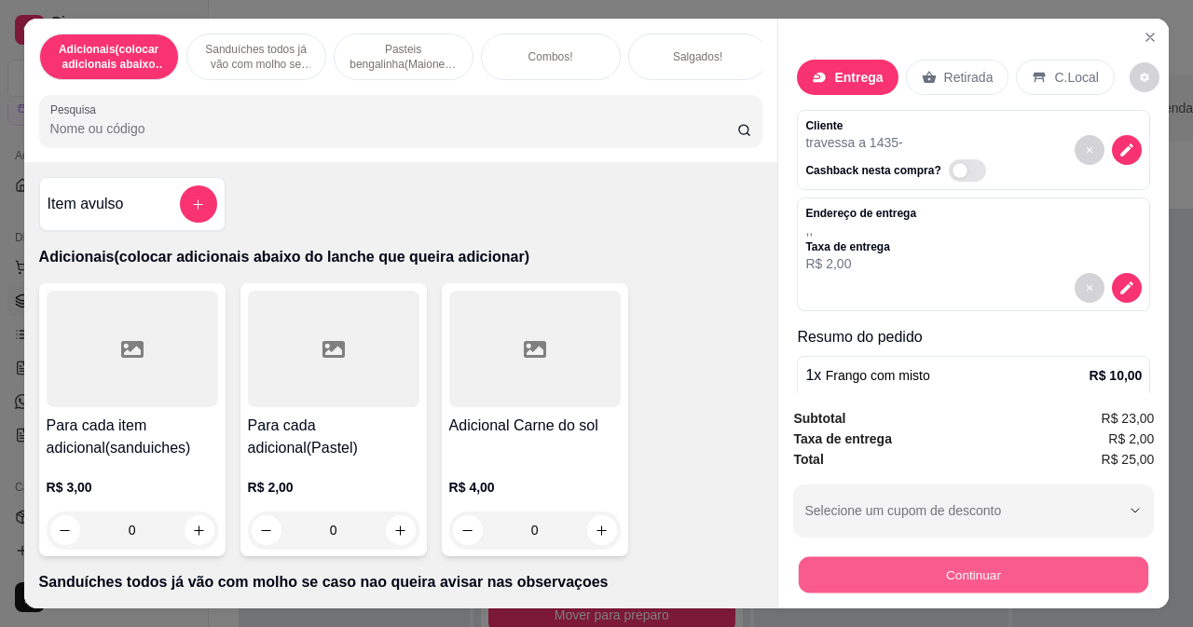
click at [984, 568] on button "Continuar" at bounding box center [973, 574] width 349 height 36
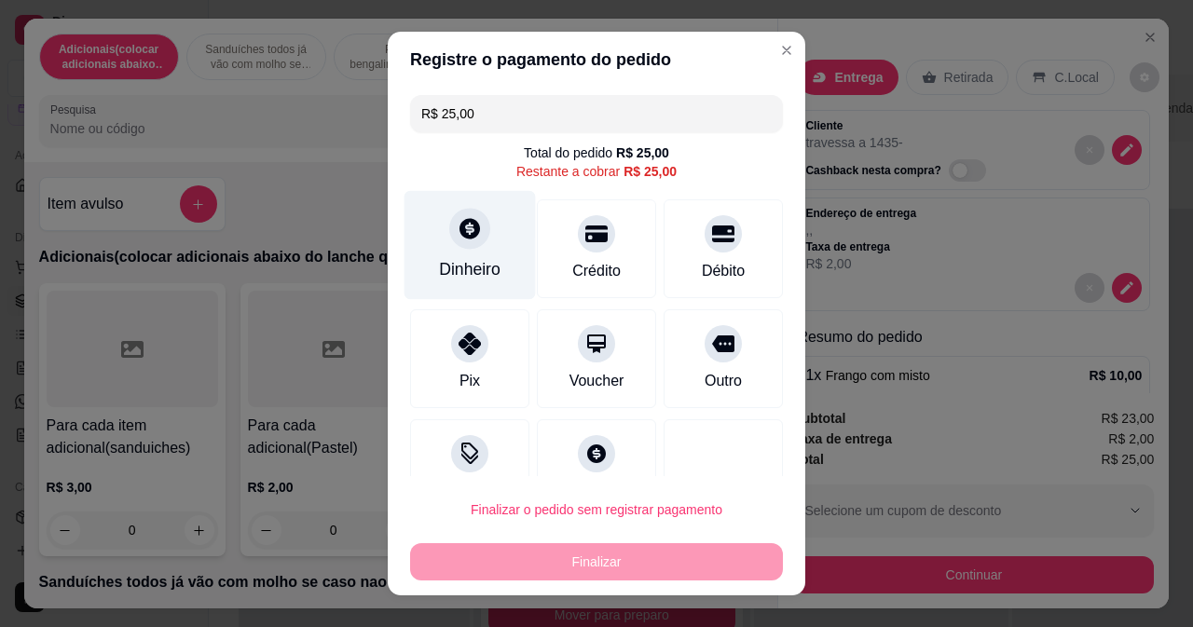
click at [469, 261] on div "Dinheiro" at bounding box center [469, 244] width 131 height 109
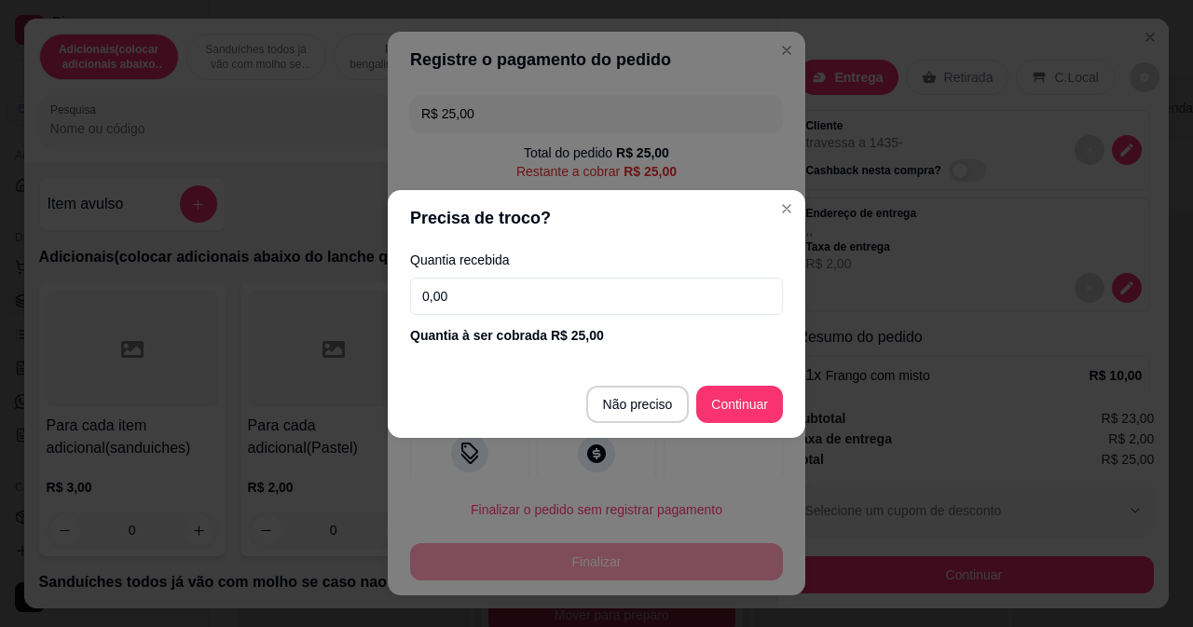
click at [646, 296] on input "0,00" at bounding box center [596, 296] width 373 height 37
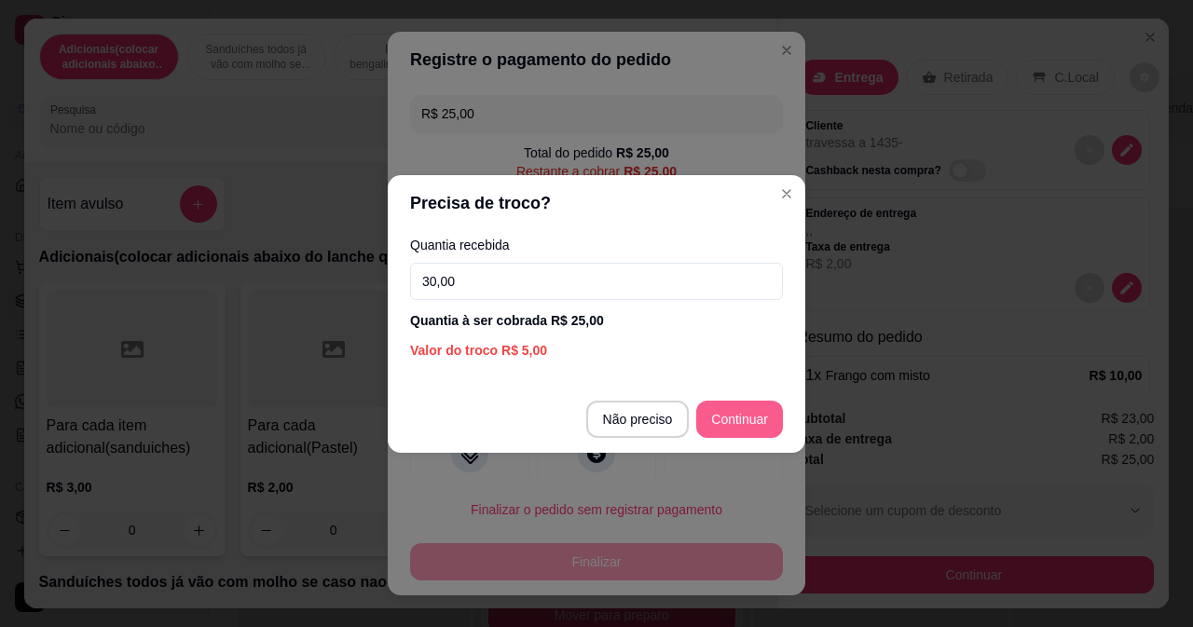
type input "30,00"
type input "R$ 0,00"
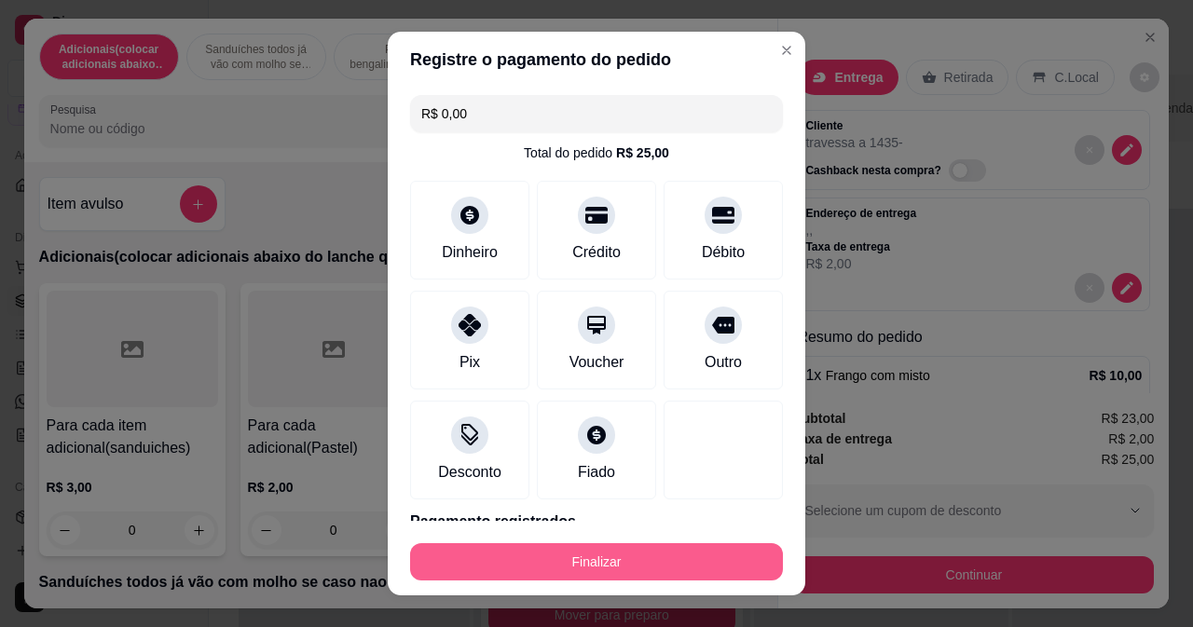
click at [630, 562] on button "Finalizar" at bounding box center [596, 561] width 373 height 37
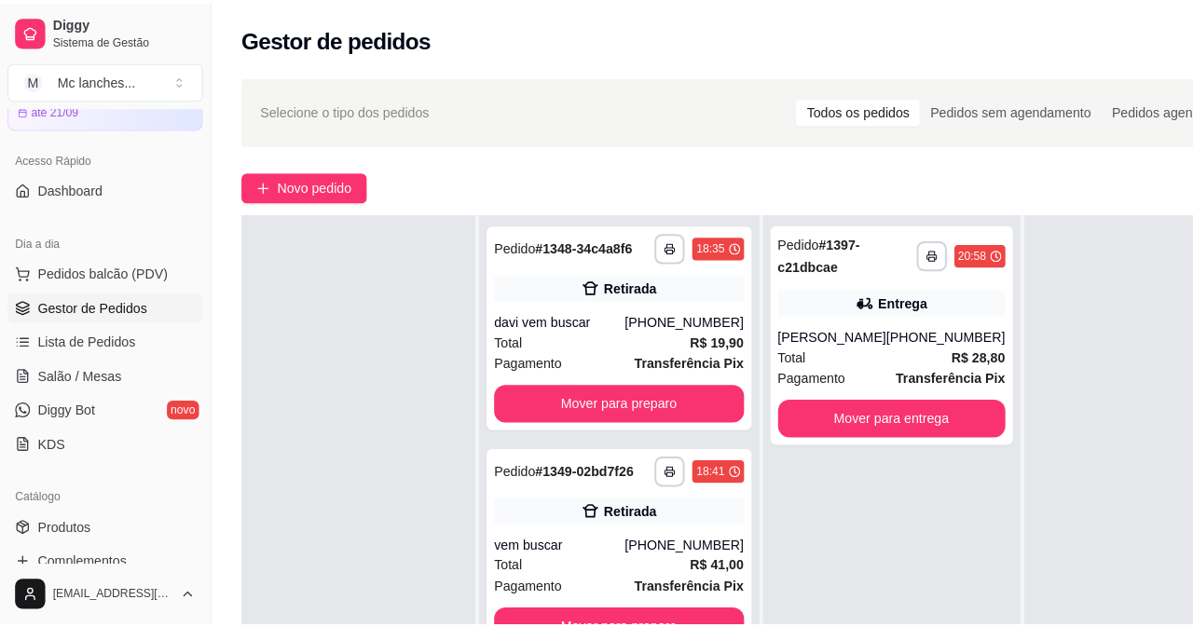
scroll to position [52, 0]
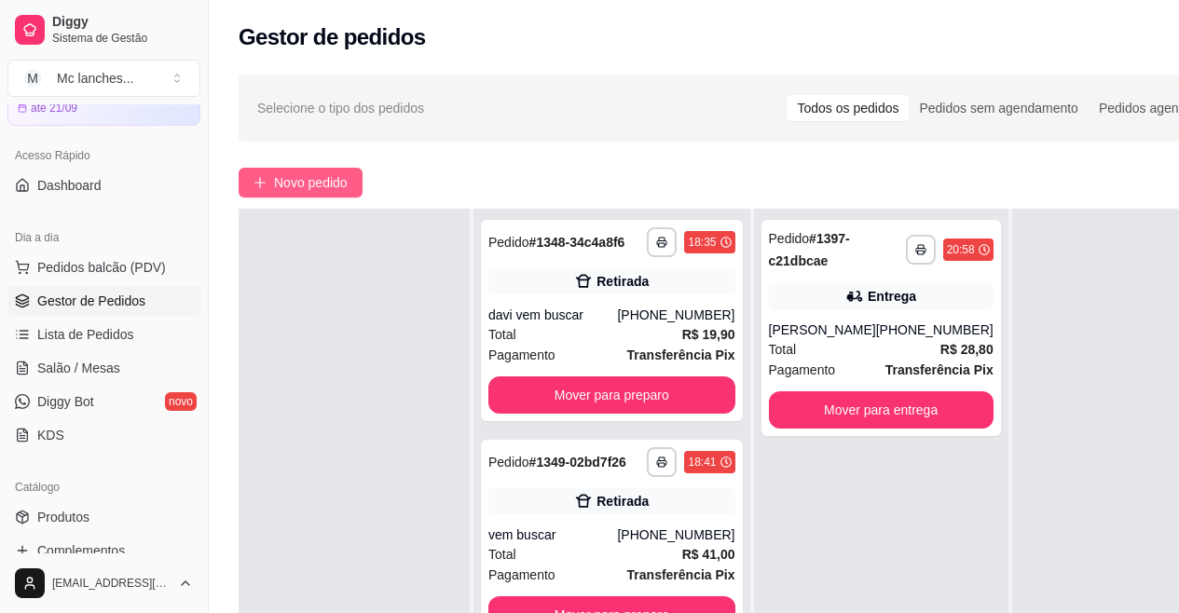
click at [328, 179] on span "Novo pedido" at bounding box center [311, 182] width 74 height 21
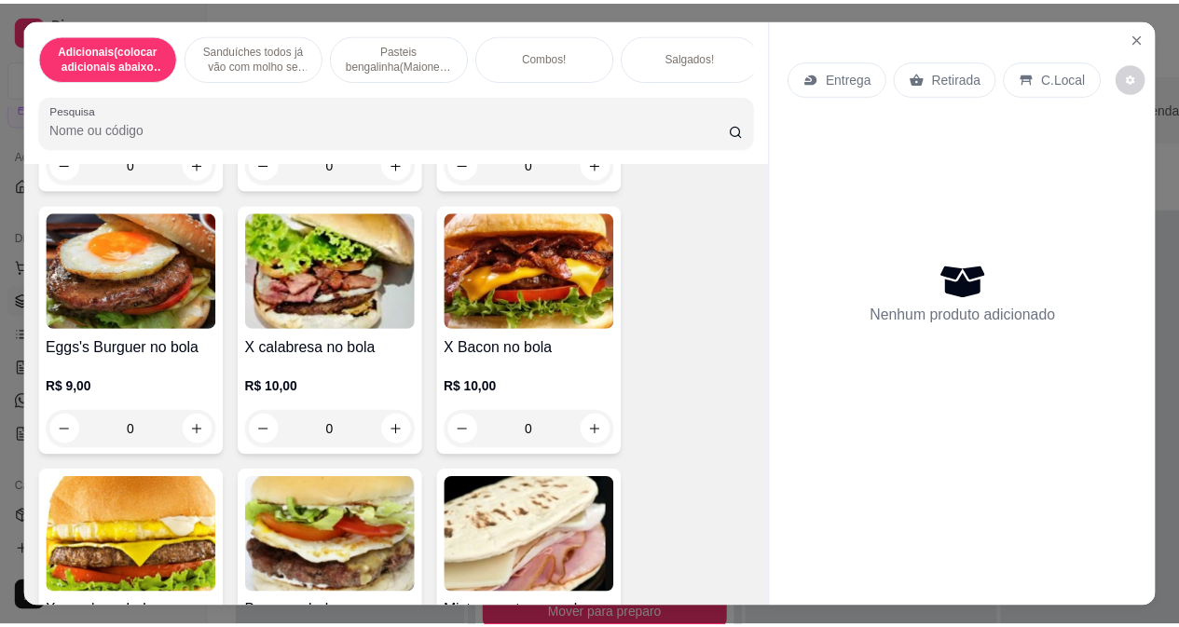
scroll to position [652, 0]
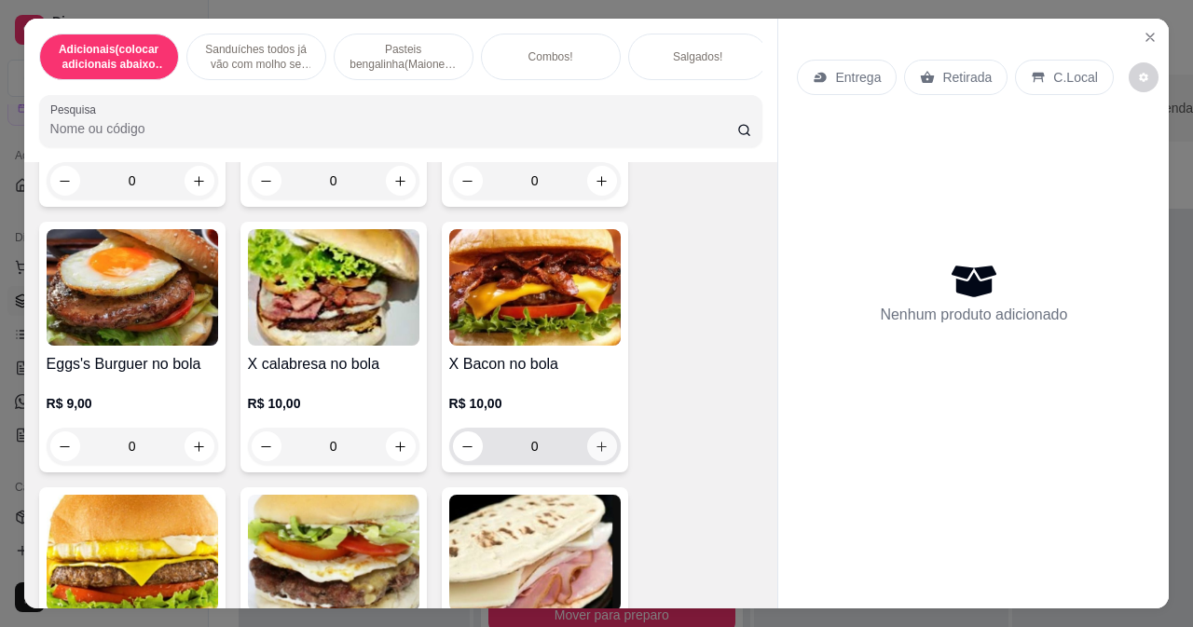
click at [595, 451] on icon "increase-product-quantity" at bounding box center [602, 447] width 14 height 14
type input "1"
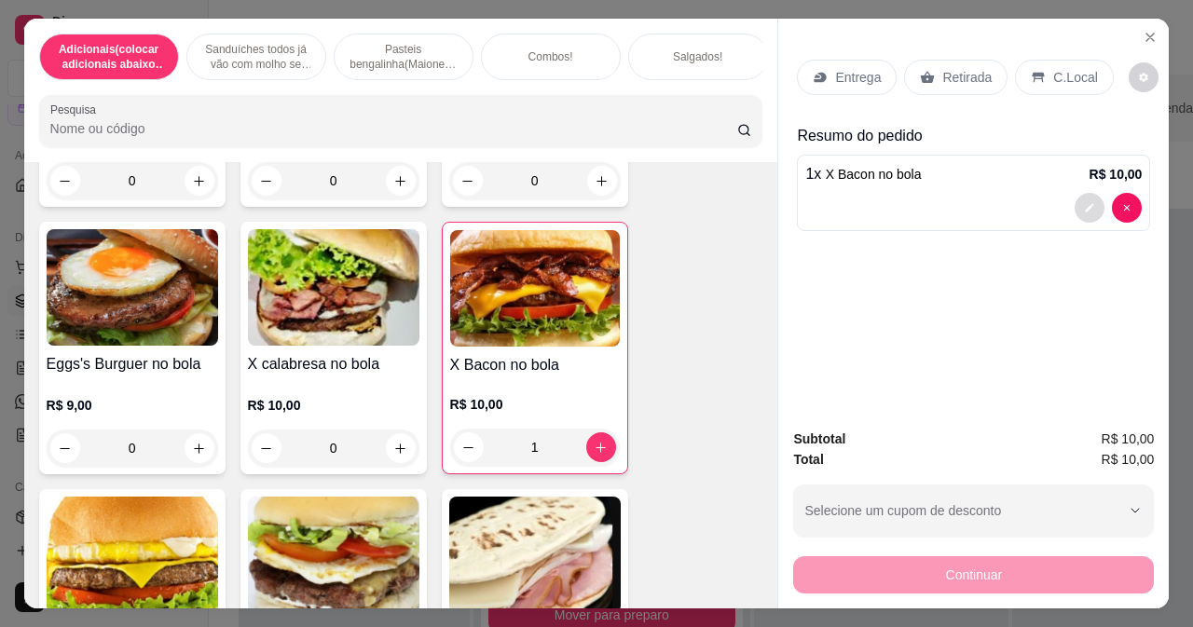
click at [1088, 194] on button "decrease-product-quantity" at bounding box center [1090, 208] width 30 height 30
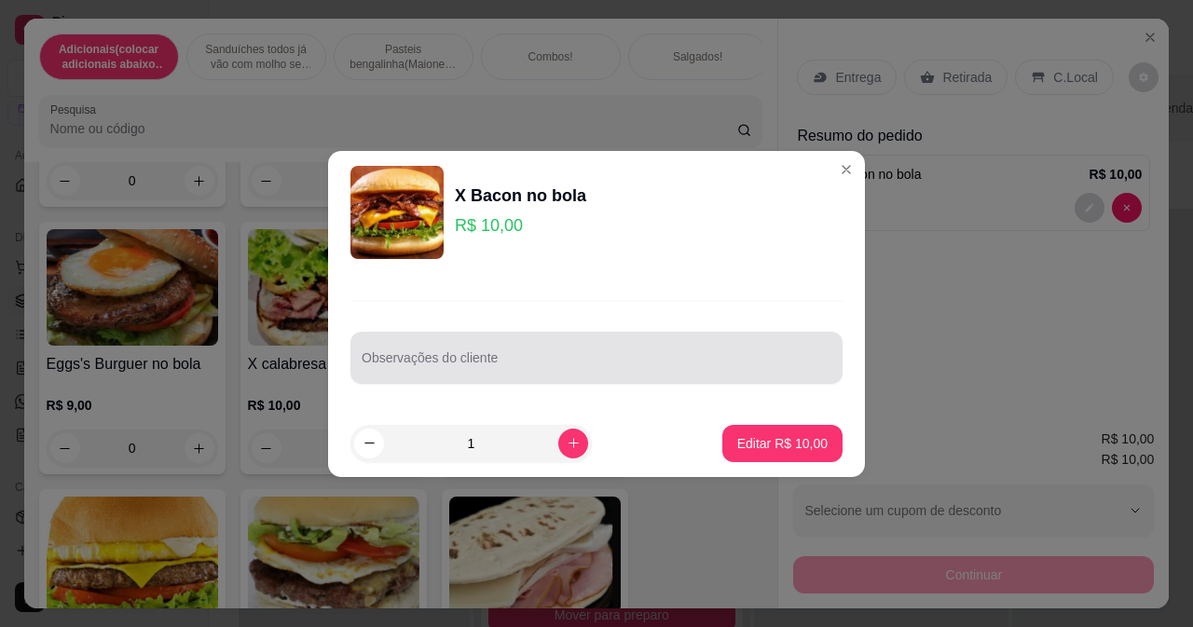
click at [500, 365] on input "Observações do cliente" at bounding box center [597, 365] width 470 height 19
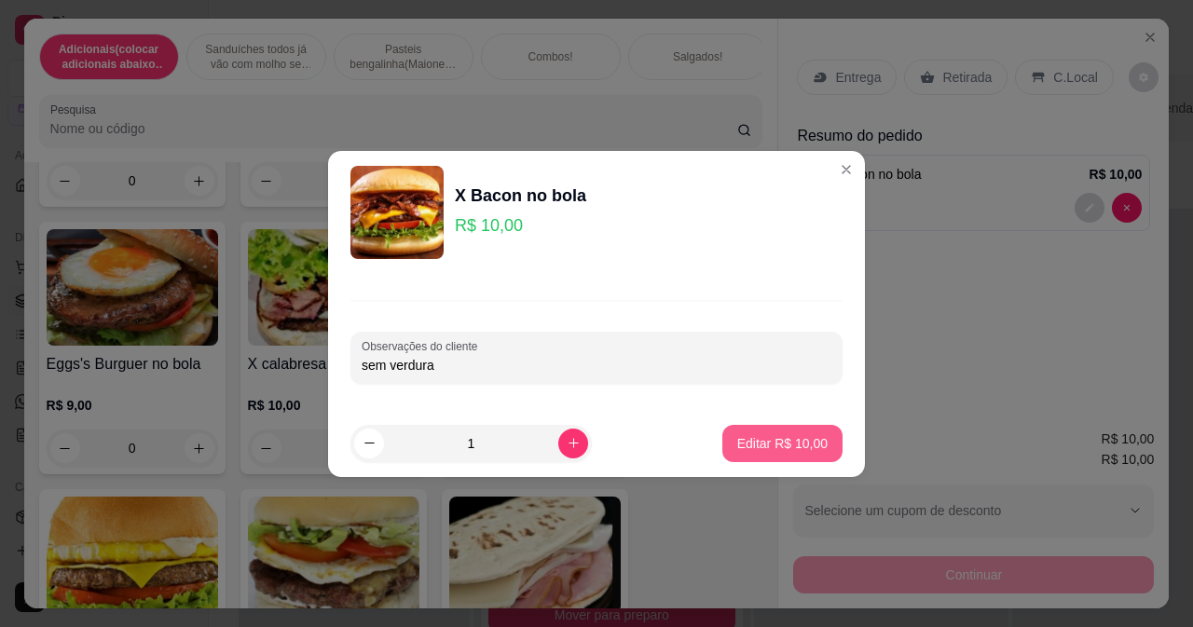
type input "sem verdura"
click at [727, 437] on button "Editar R$ 10,00" at bounding box center [782, 443] width 120 height 37
type input "0"
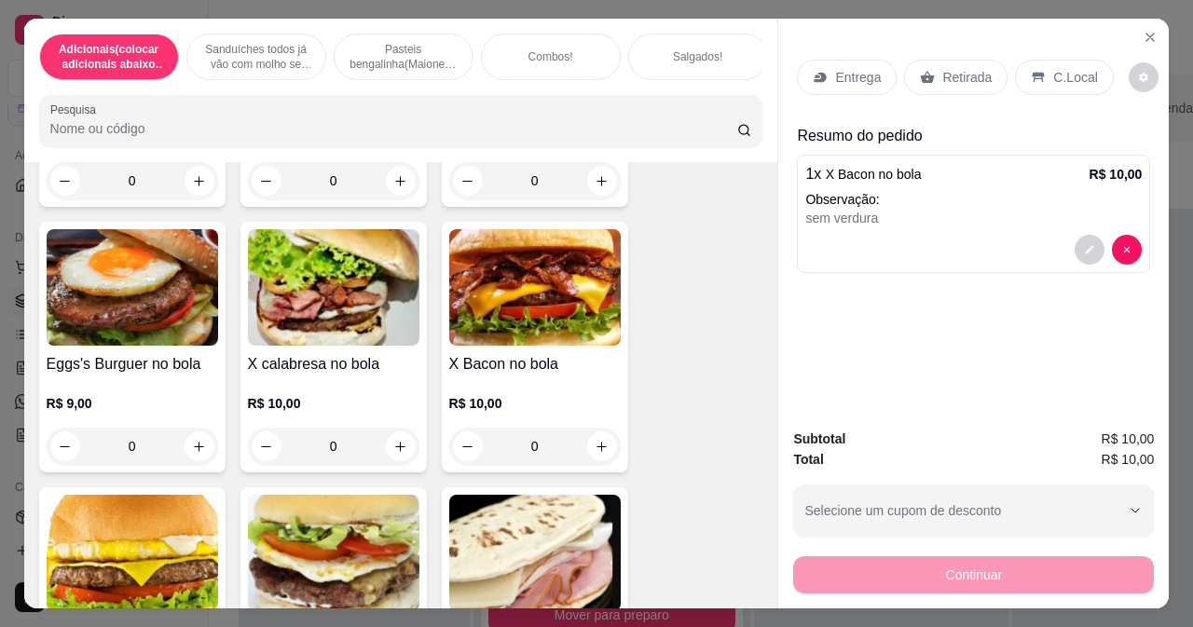
click at [954, 73] on p "Retirada" at bounding box center [966, 77] width 49 height 19
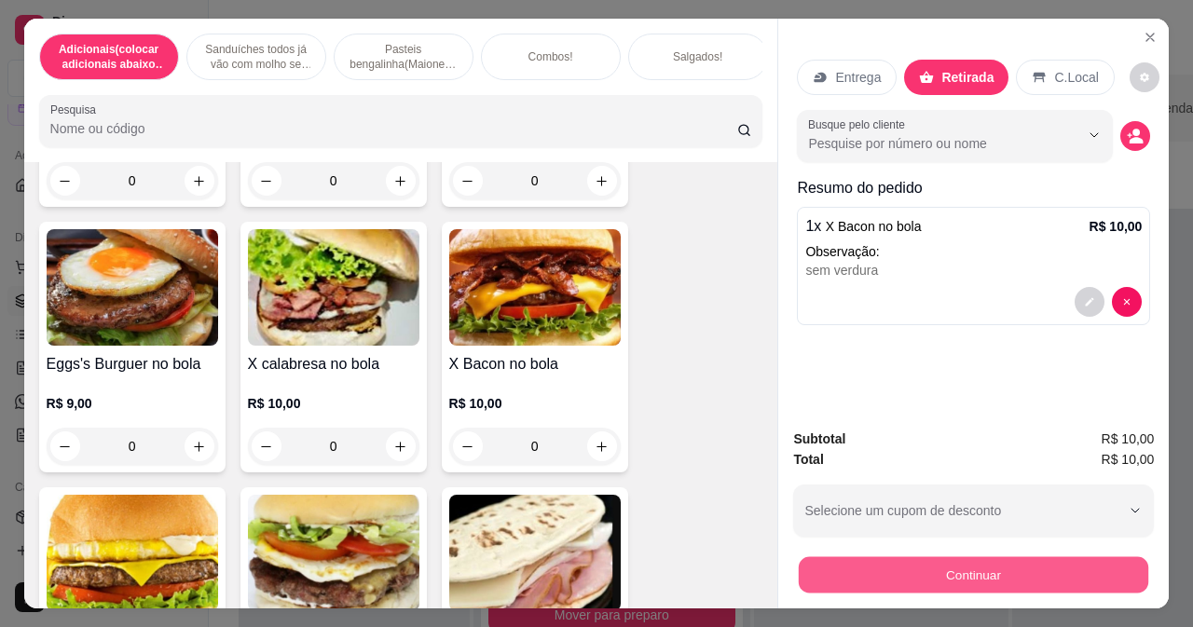
click at [851, 556] on button "Continuar" at bounding box center [973, 574] width 349 height 36
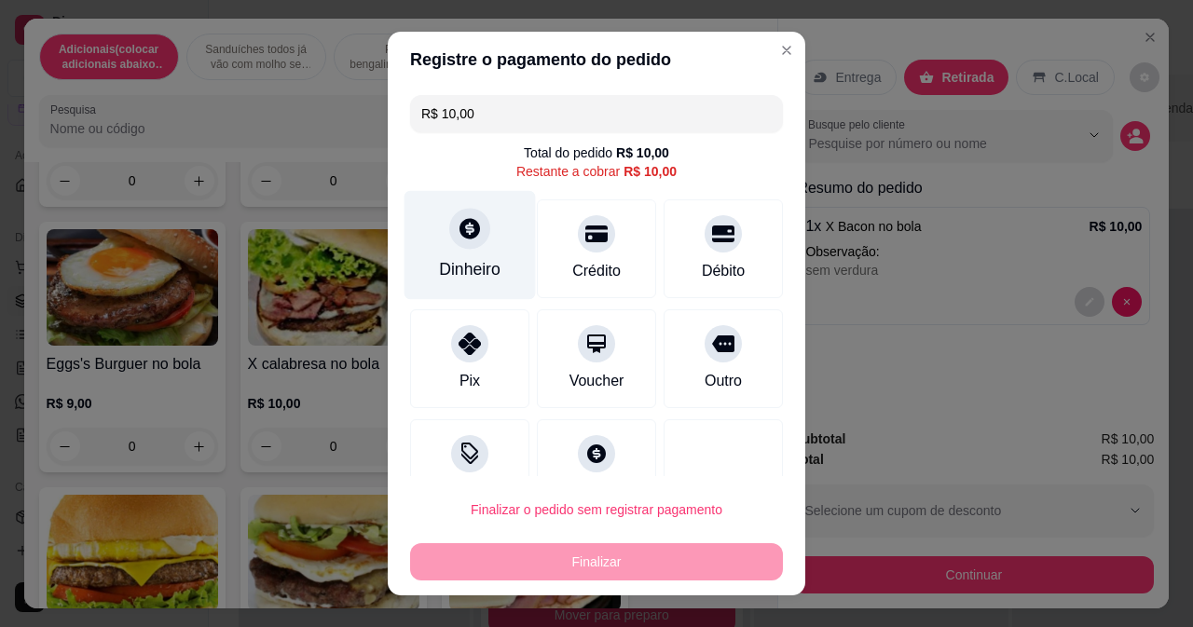
click at [459, 262] on div "Dinheiro" at bounding box center [470, 269] width 62 height 24
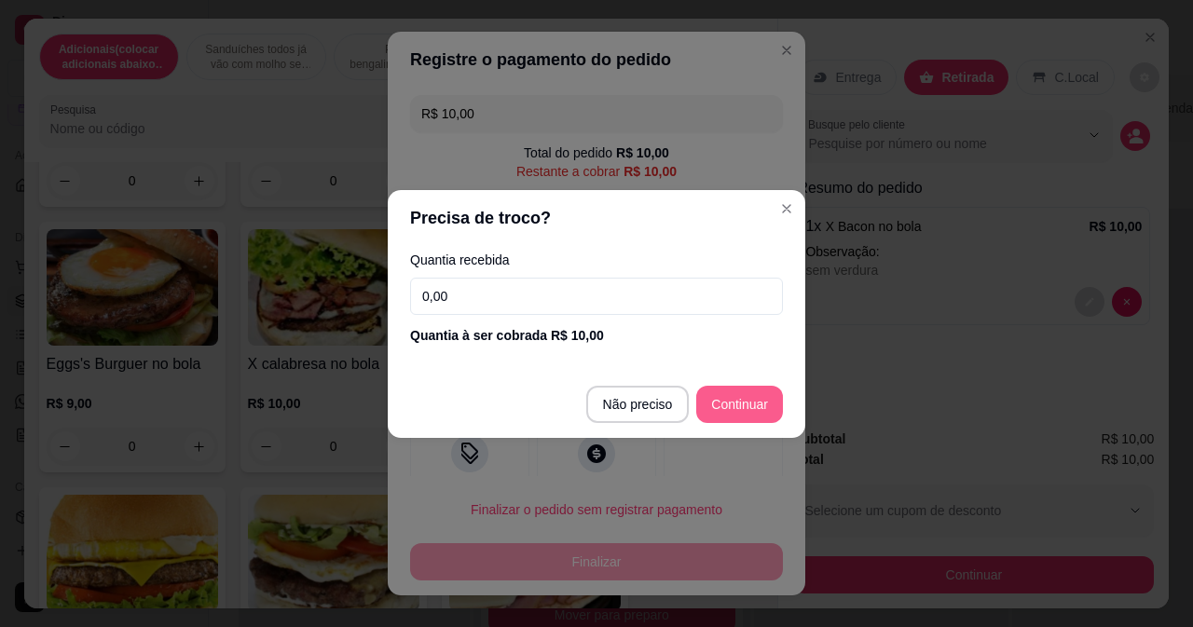
type input "R$ 0,00"
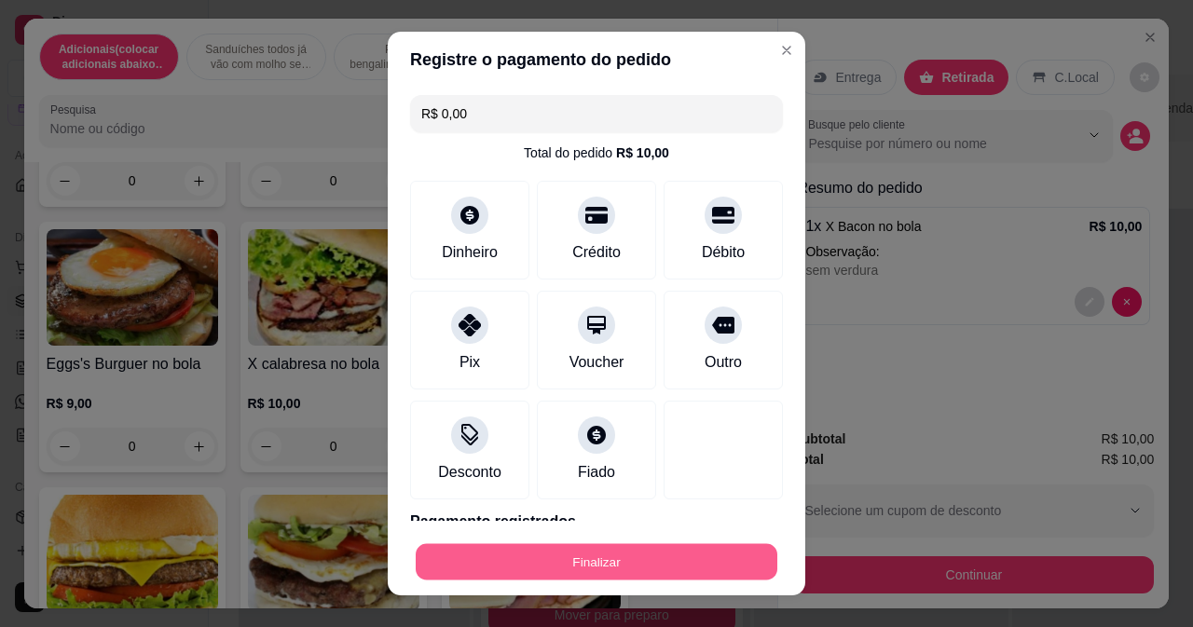
click at [601, 572] on button "Finalizar" at bounding box center [597, 562] width 362 height 36
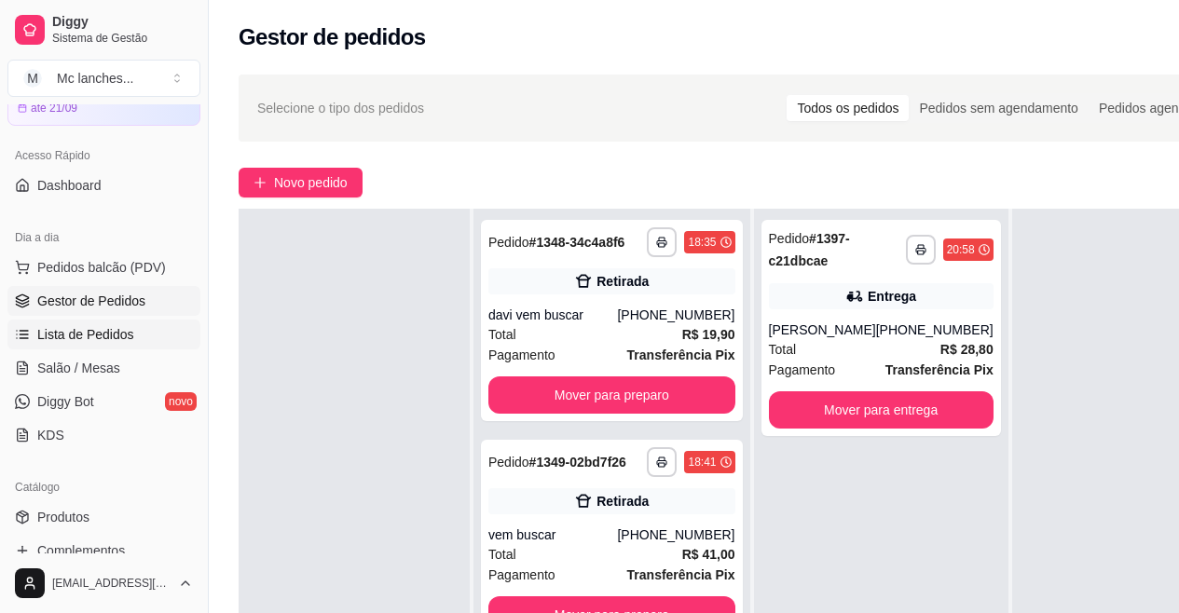
click at [98, 324] on link "Lista de Pedidos" at bounding box center [103, 335] width 193 height 30
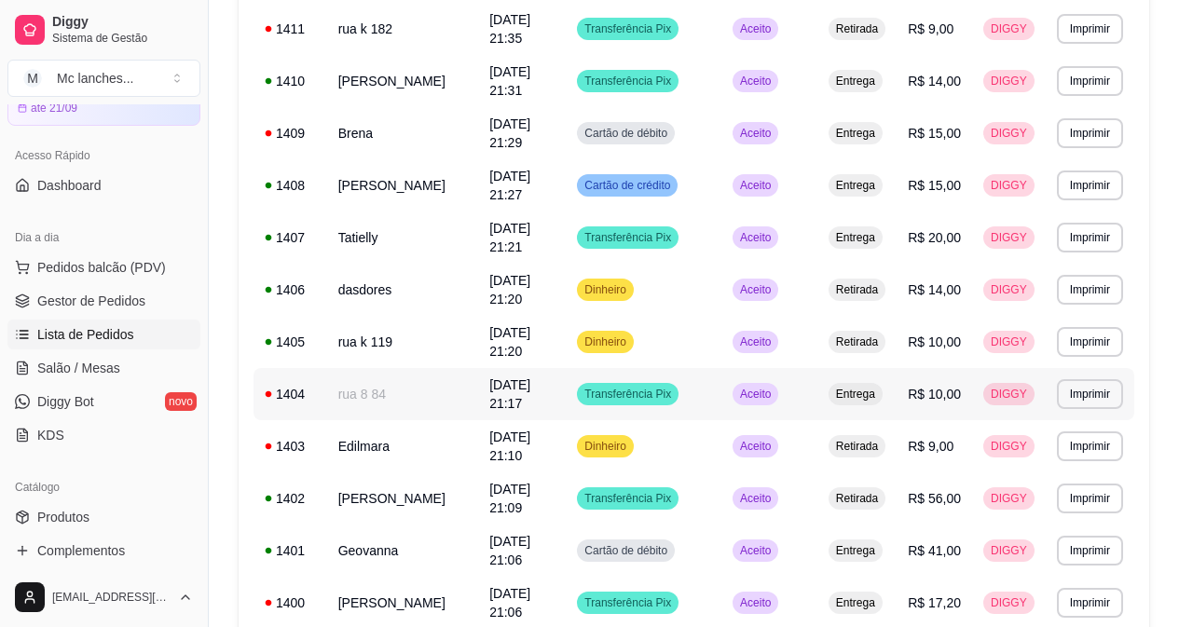
scroll to position [1025, 0]
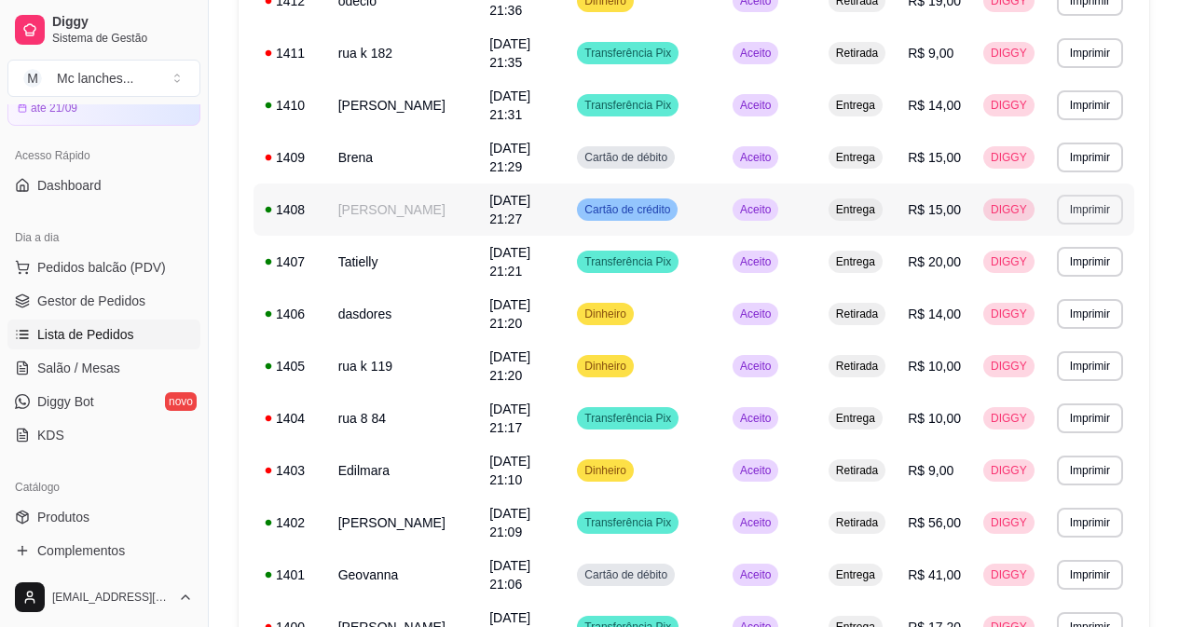
click at [1089, 210] on button "Imprimir" at bounding box center [1090, 210] width 66 height 30
click at [1079, 268] on button "Balcão Principal" at bounding box center [1057, 275] width 135 height 30
click at [79, 300] on span "Gestor de Pedidos" at bounding box center [91, 301] width 108 height 19
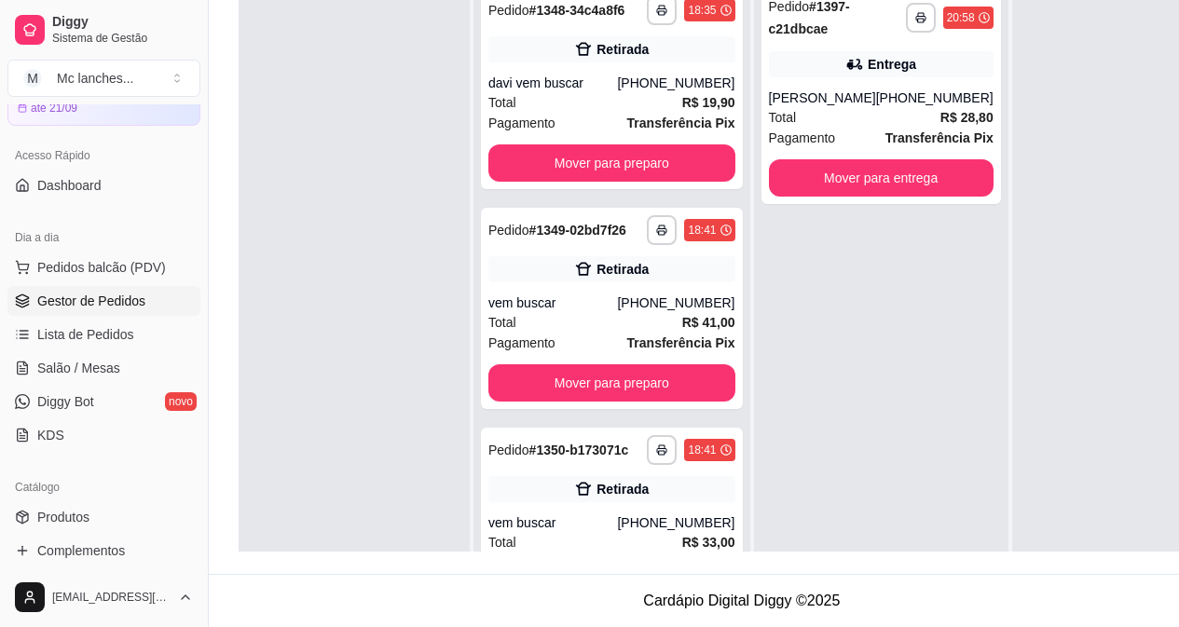
click at [123, 290] on link "Gestor de Pedidos" at bounding box center [103, 301] width 193 height 30
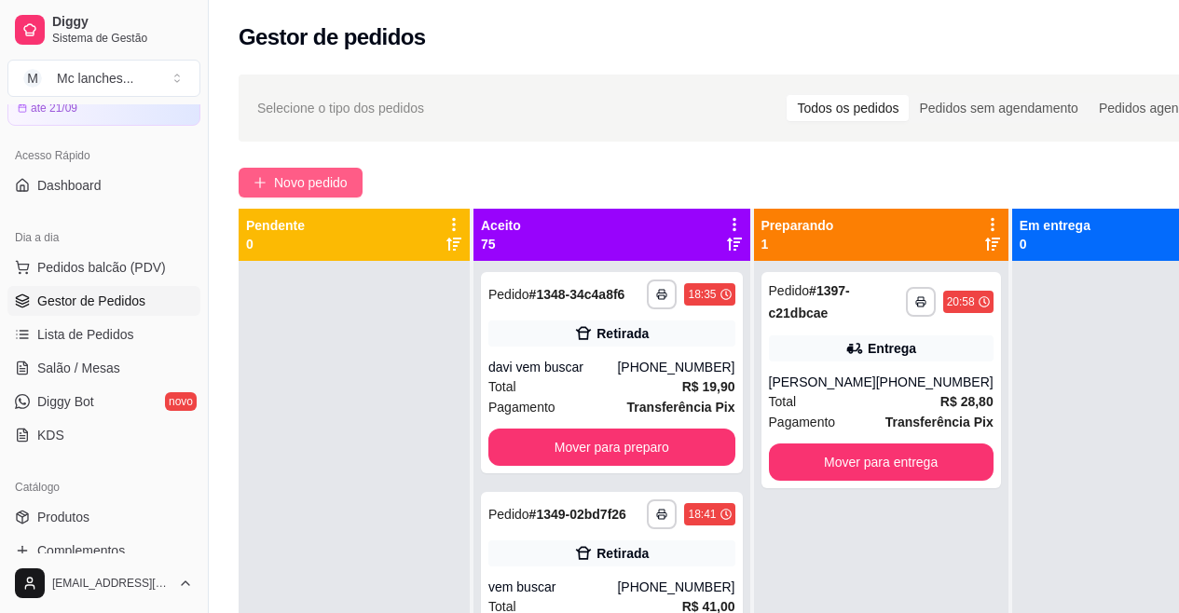
click at [267, 176] on button "Novo pedido" at bounding box center [301, 183] width 124 height 30
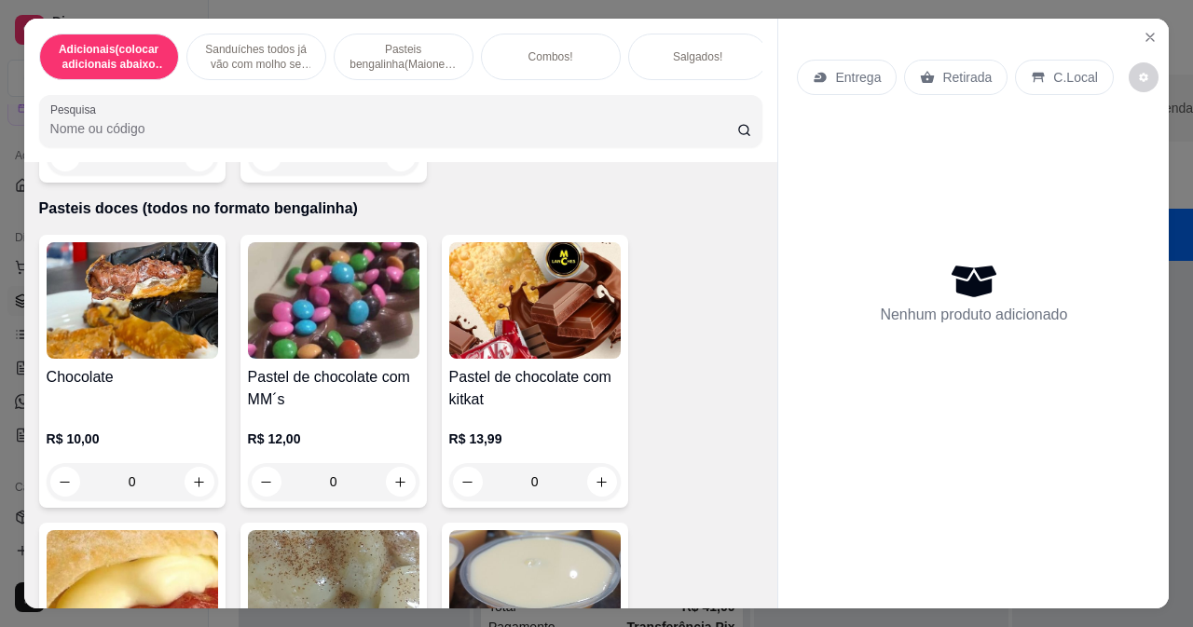
scroll to position [6617, 0]
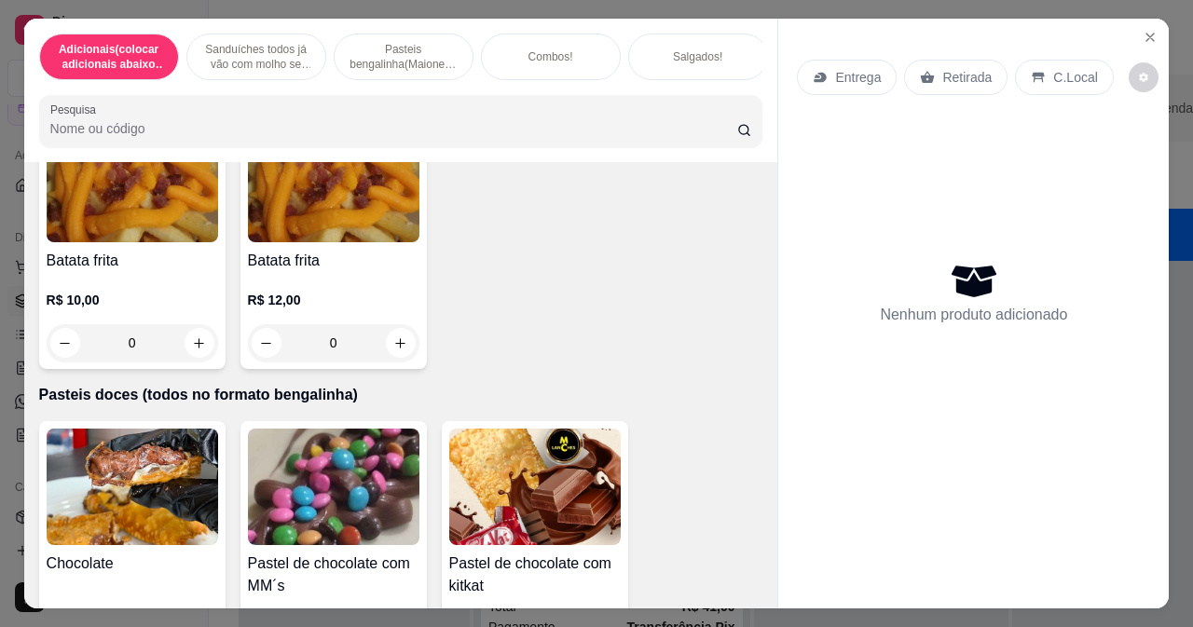
click at [182, 351] on div "0" at bounding box center [132, 342] width 171 height 37
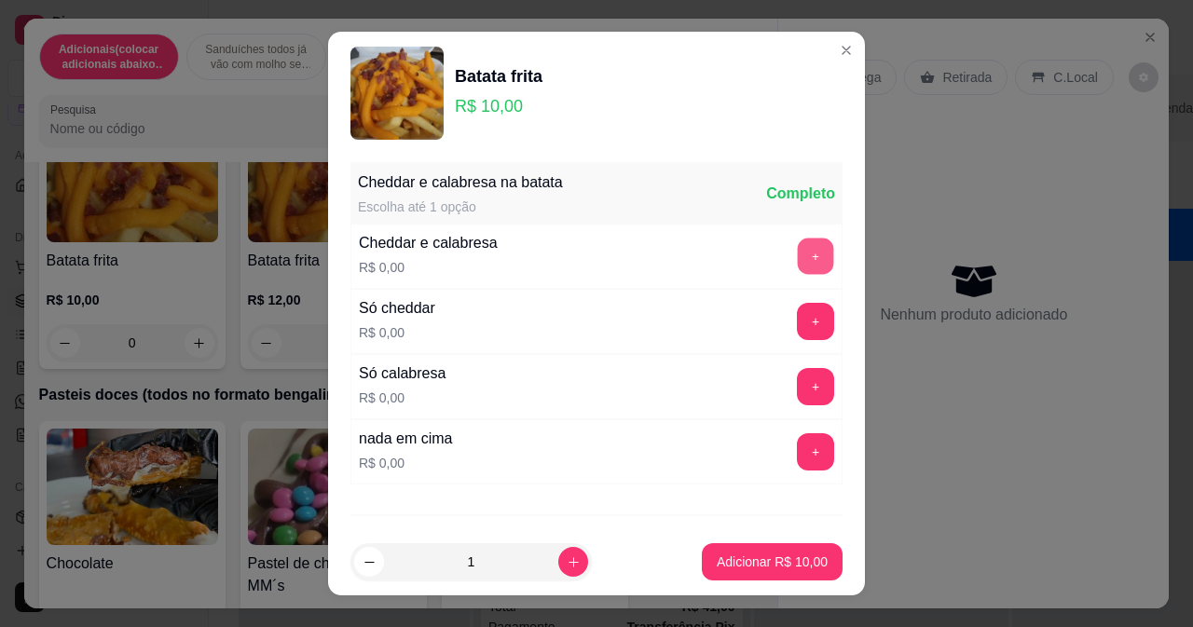
click at [798, 258] on button "+" at bounding box center [816, 256] width 36 height 36
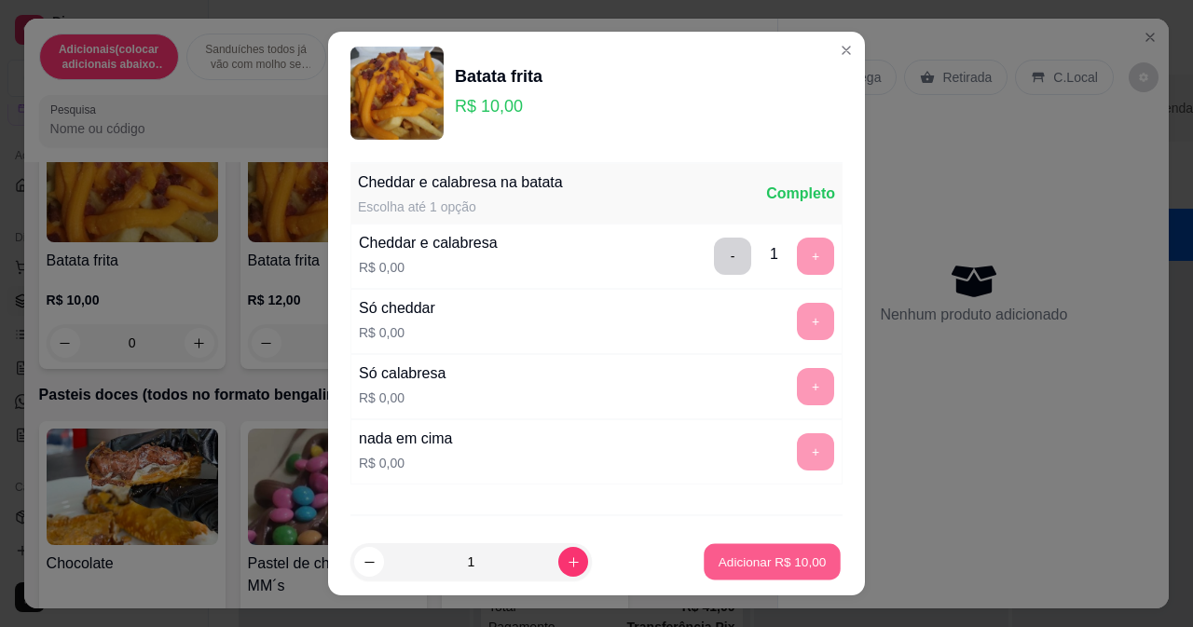
click at [748, 560] on p "Adicionar R$ 10,00" at bounding box center [773, 563] width 108 height 18
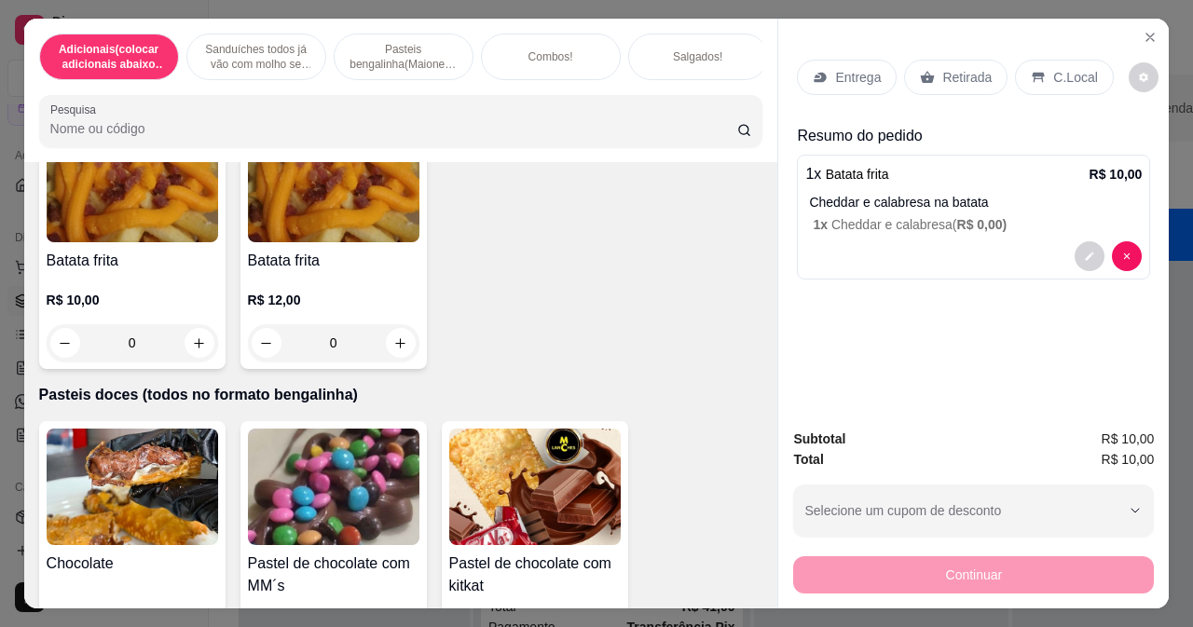
click at [719, 391] on div "Item avulso Adicionais(colocar adicionais abaixo do lanche que queira adicionar…" at bounding box center [401, 385] width 754 height 446
click at [860, 70] on p "Entrega" at bounding box center [858, 77] width 46 height 19
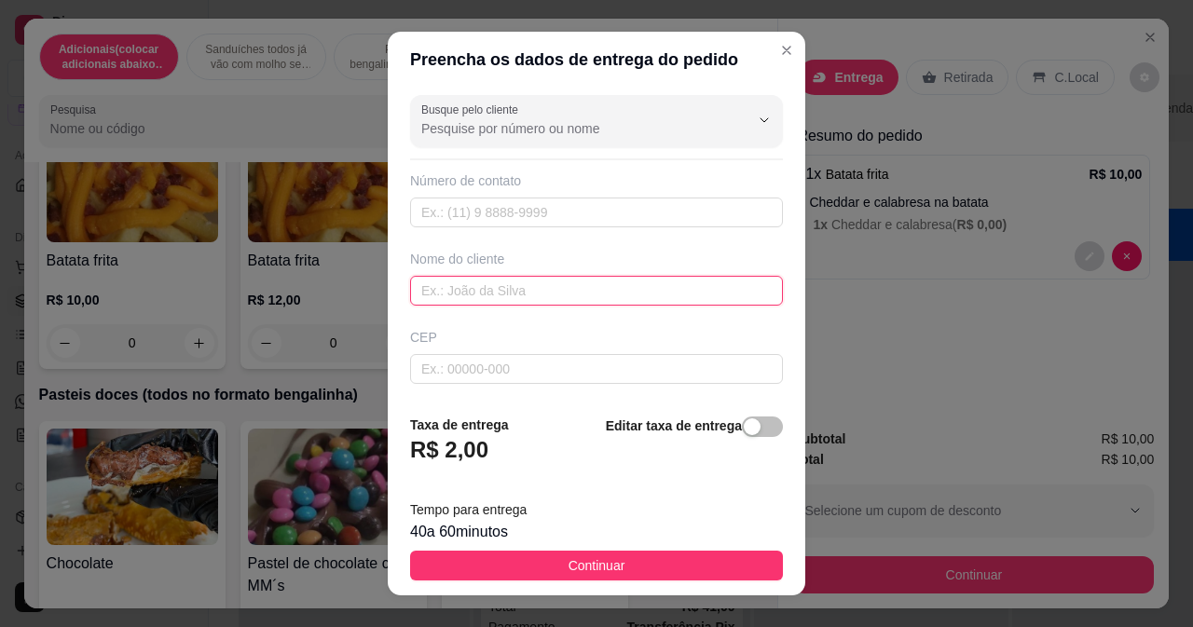
click at [480, 282] on input "text" at bounding box center [596, 291] width 373 height 30
type input "formiga"
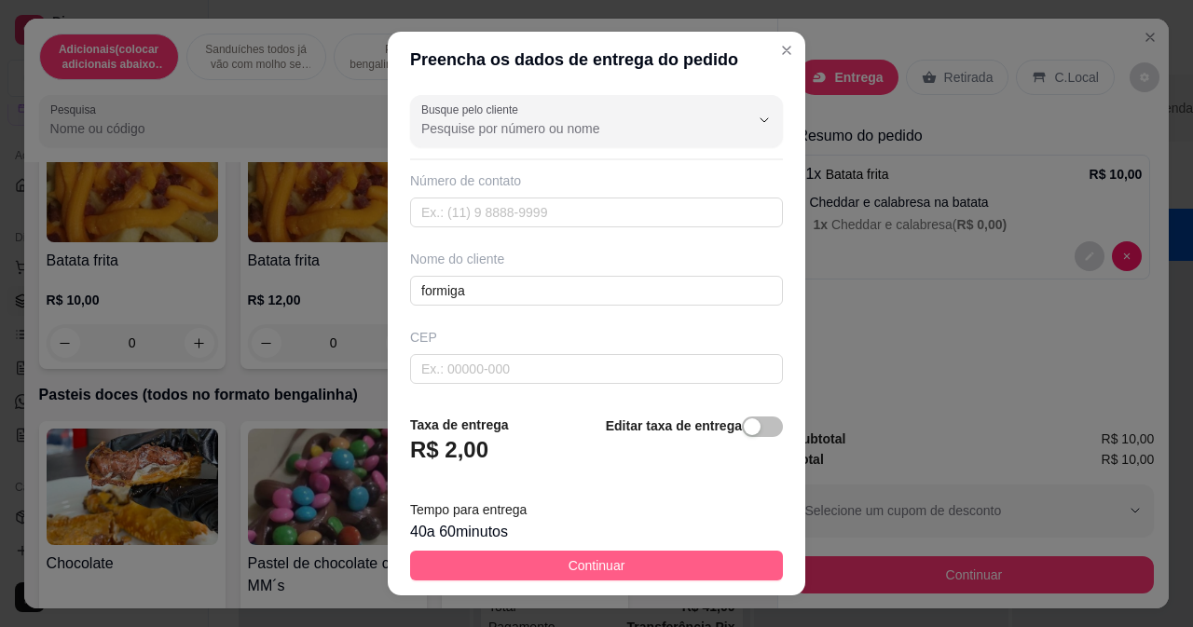
drag, startPoint x: 629, startPoint y: 539, endPoint x: 610, endPoint y: 559, distance: 27.7
click at [610, 559] on footer "Taxa de entrega R$ 2,00 Editar taxa de entrega Tempo para entrega 40 a 60 minut…" at bounding box center [597, 498] width 418 height 196
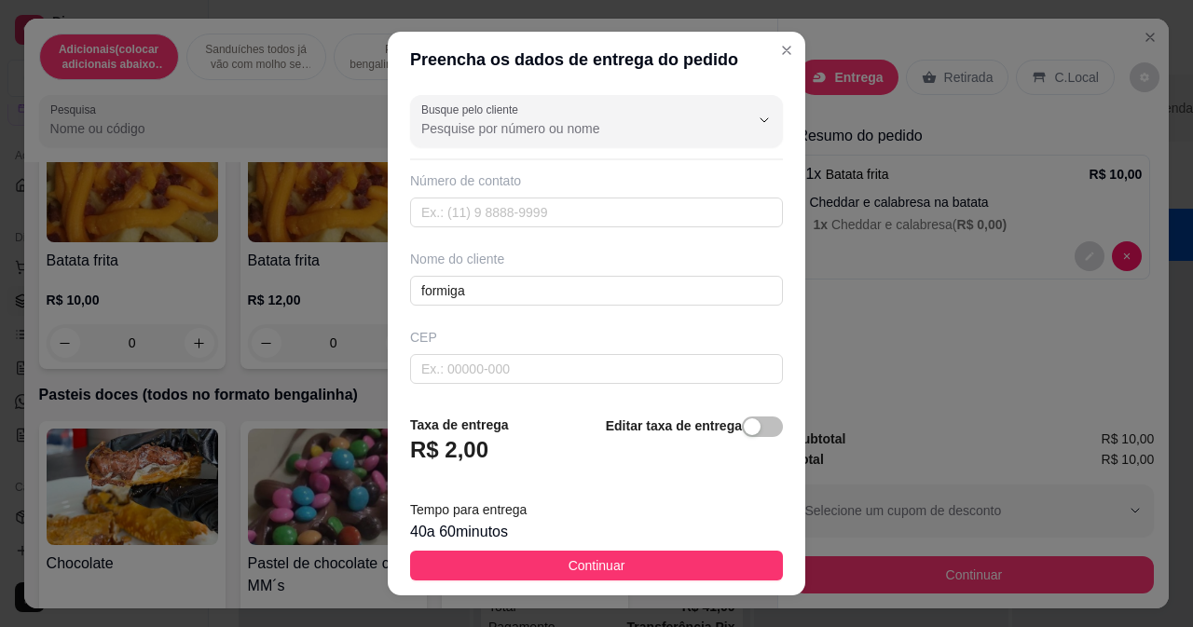
click at [611, 558] on button "Continuar" at bounding box center [596, 566] width 373 height 30
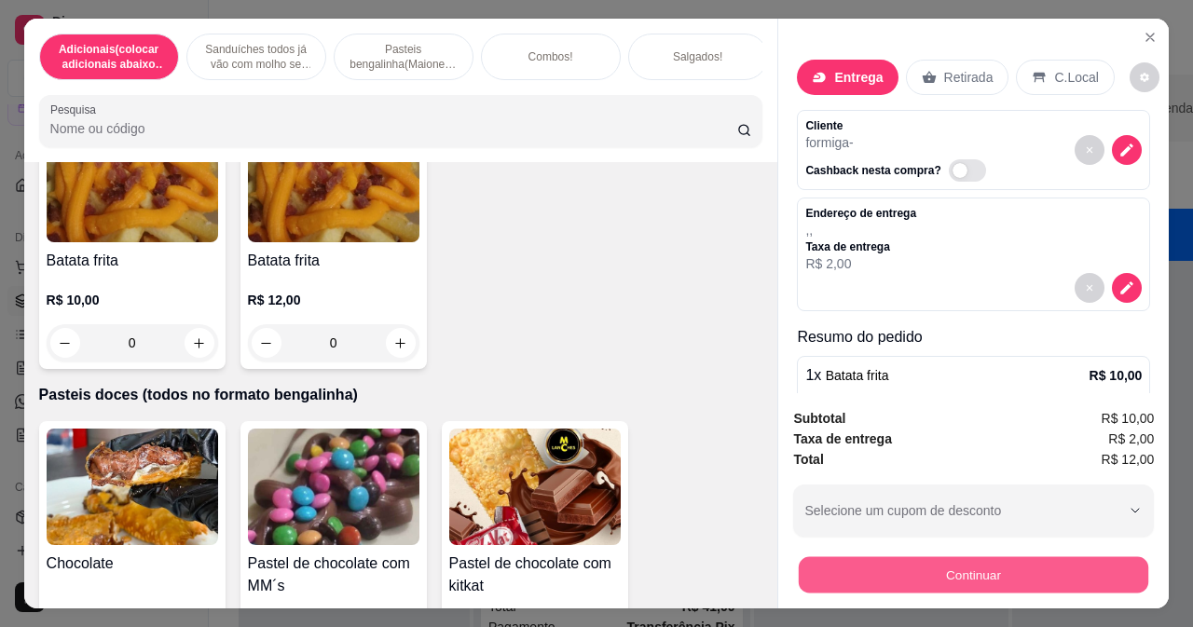
click at [839, 558] on button "Continuar" at bounding box center [973, 574] width 349 height 36
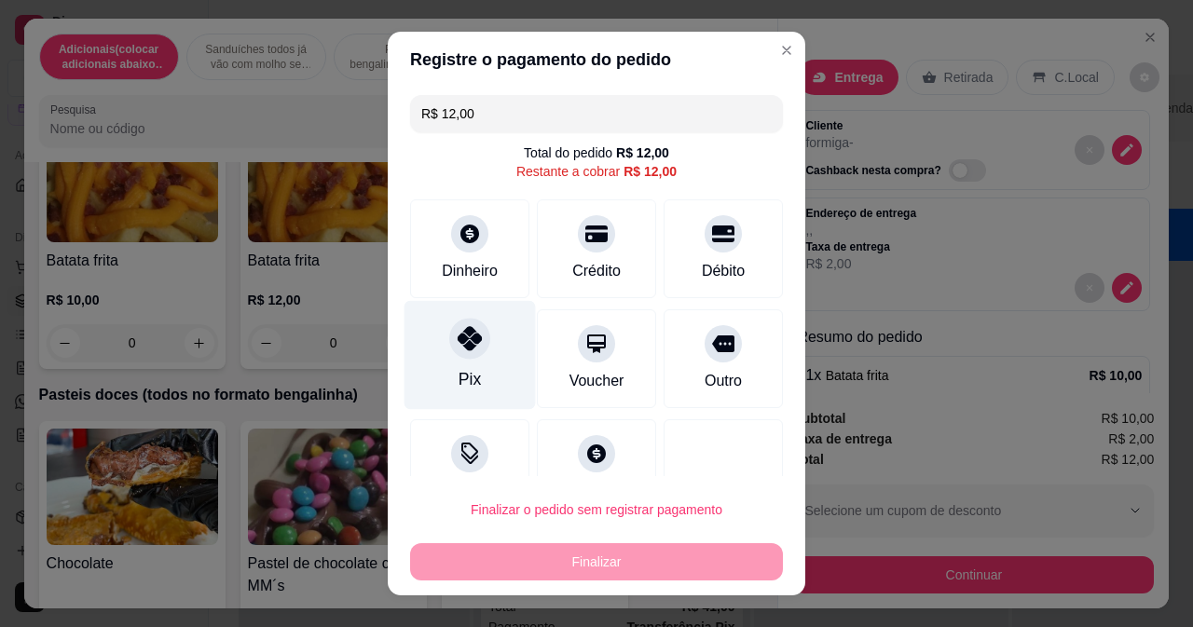
click at [452, 355] on div at bounding box center [469, 338] width 41 height 41
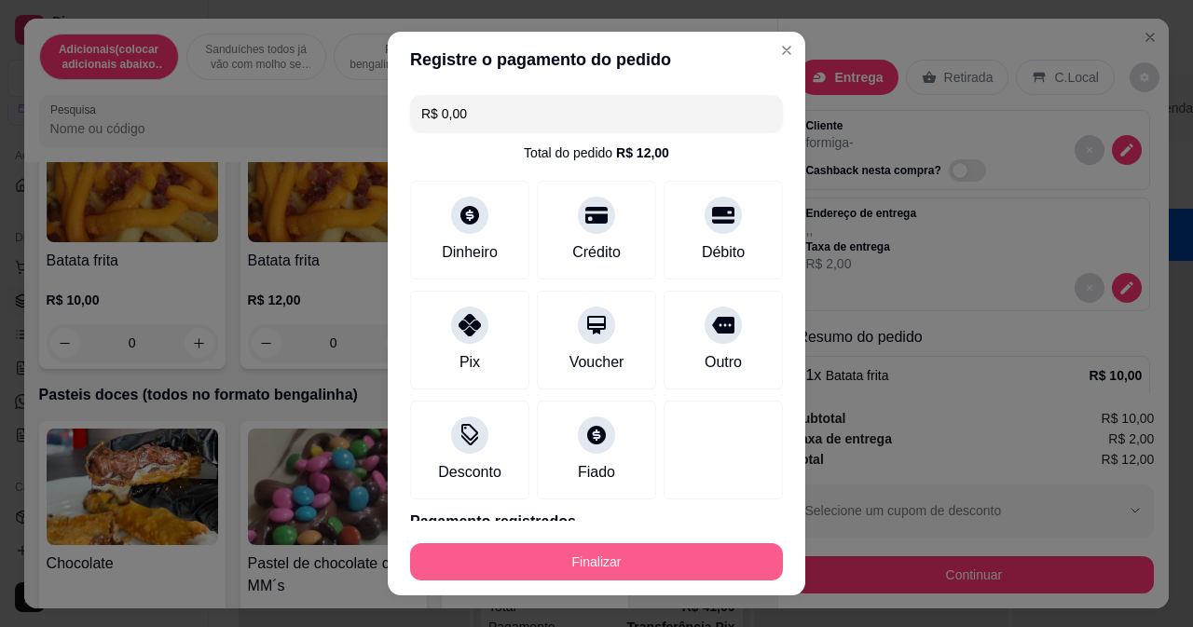
click at [514, 559] on button "Finalizar" at bounding box center [596, 561] width 373 height 37
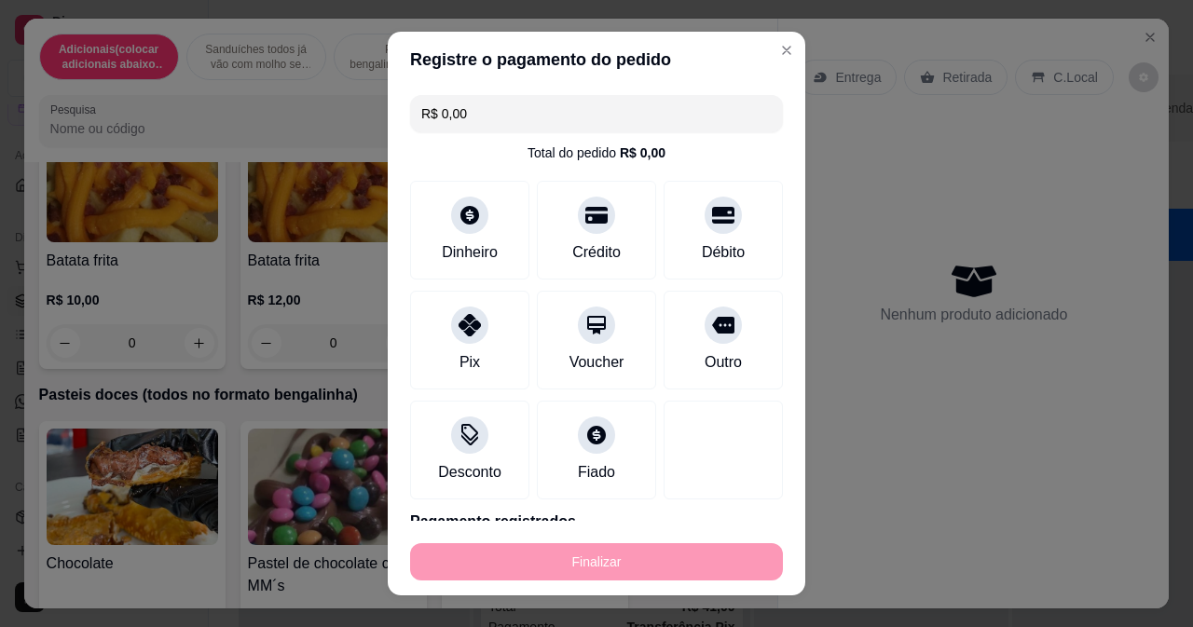
type input "-R$ 12,00"
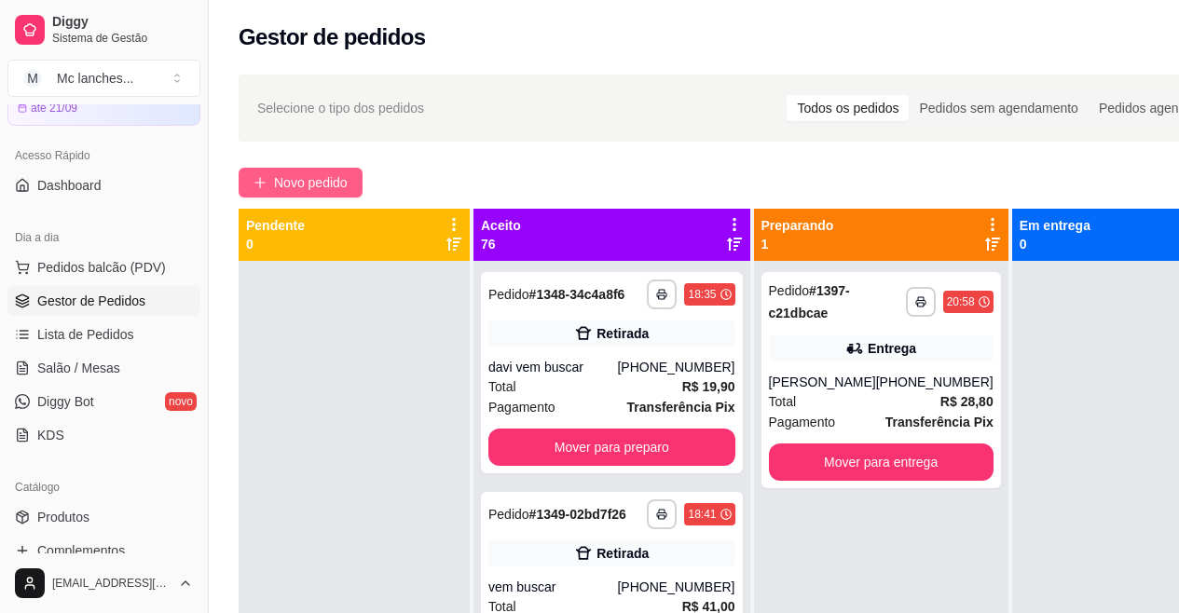
click at [290, 188] on span "Novo pedido" at bounding box center [311, 182] width 74 height 21
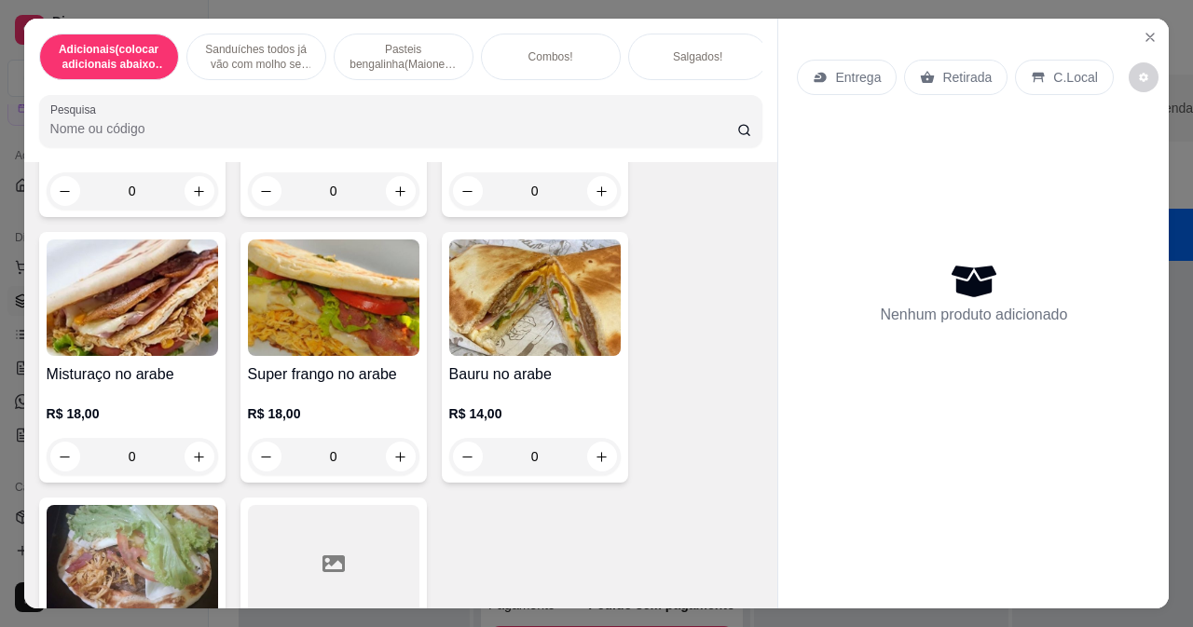
scroll to position [1678, 0]
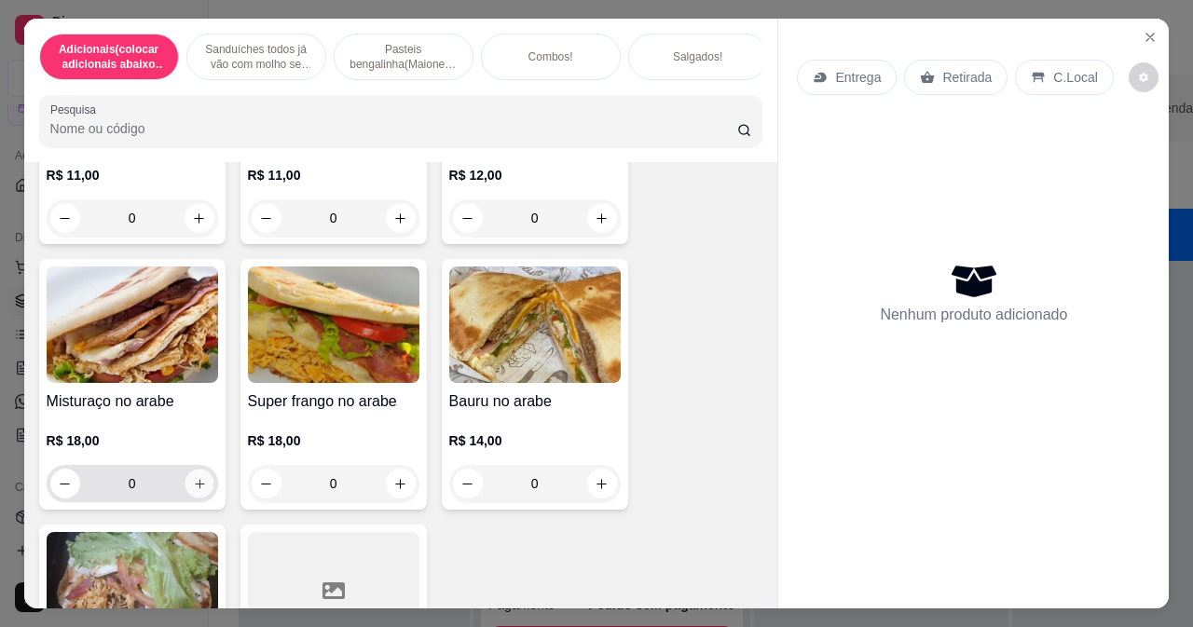
click at [195, 489] on icon "increase-product-quantity" at bounding box center [199, 484] width 14 height 14
type input "1"
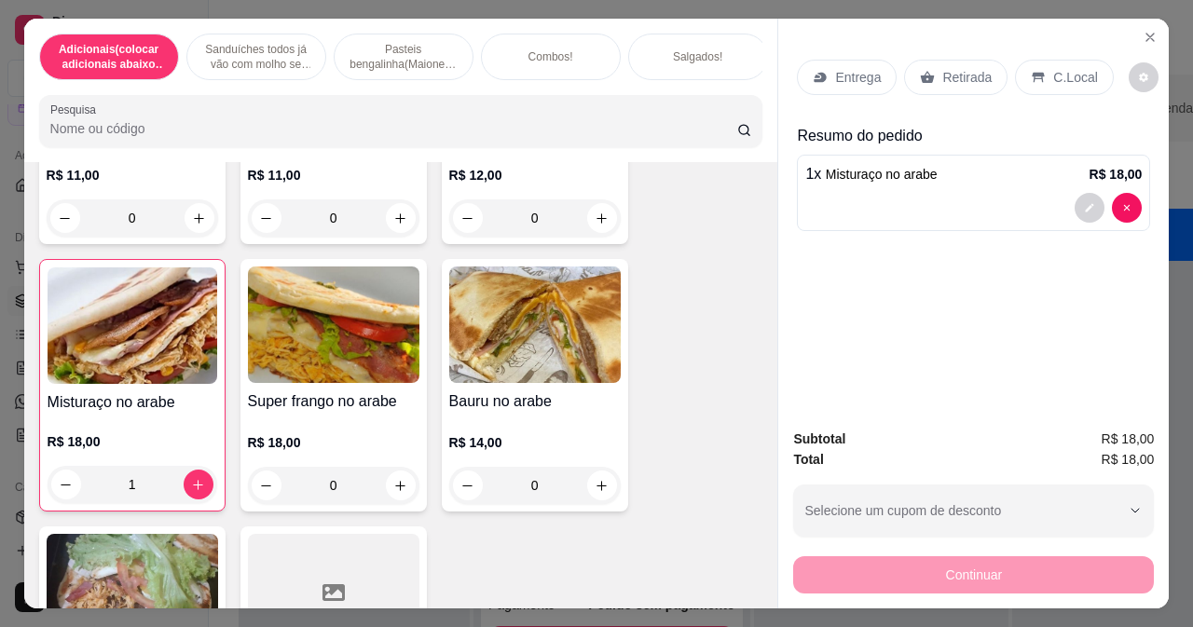
click at [942, 68] on p "Retirada" at bounding box center [966, 77] width 49 height 19
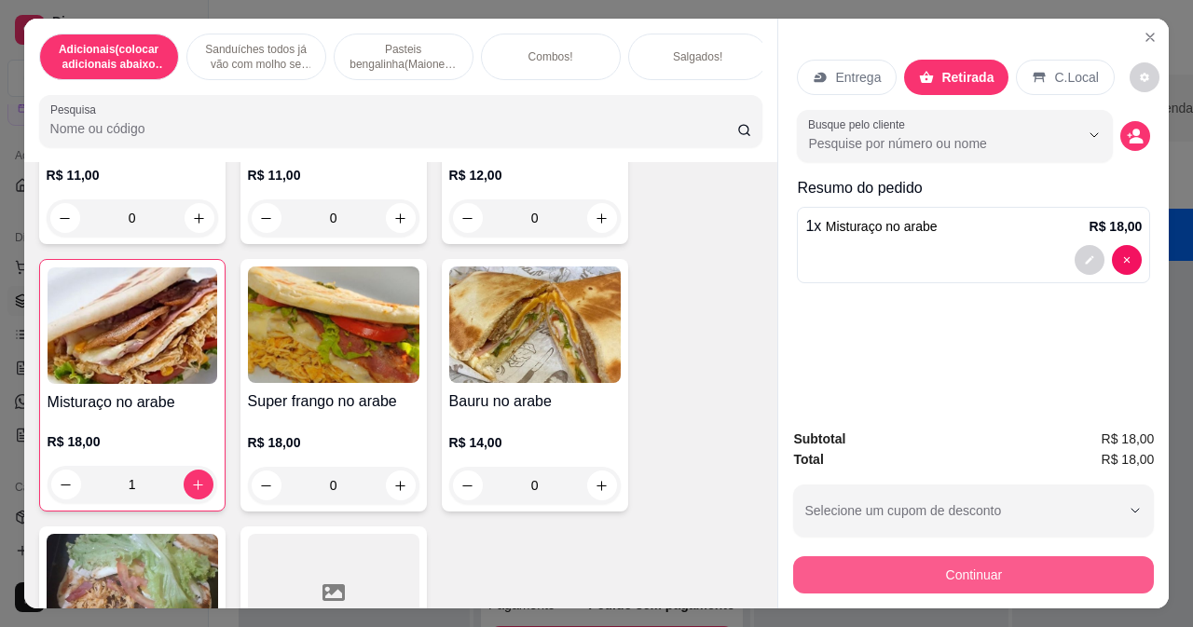
click at [937, 569] on button "Continuar" at bounding box center [973, 574] width 361 height 37
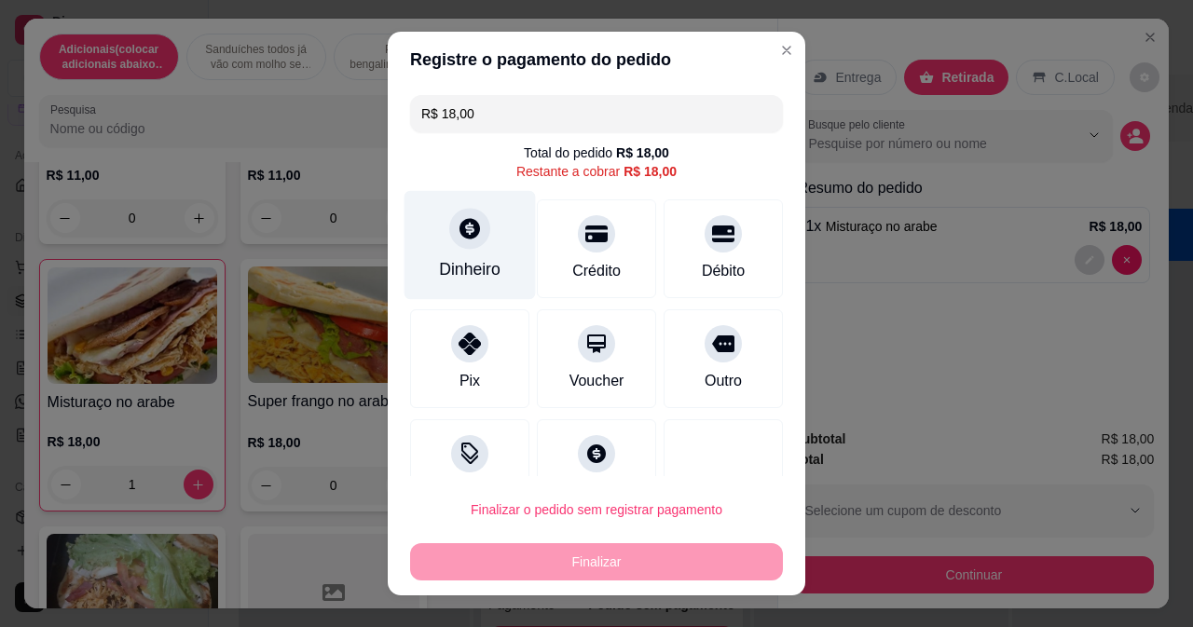
click at [449, 235] on div at bounding box center [469, 228] width 41 height 41
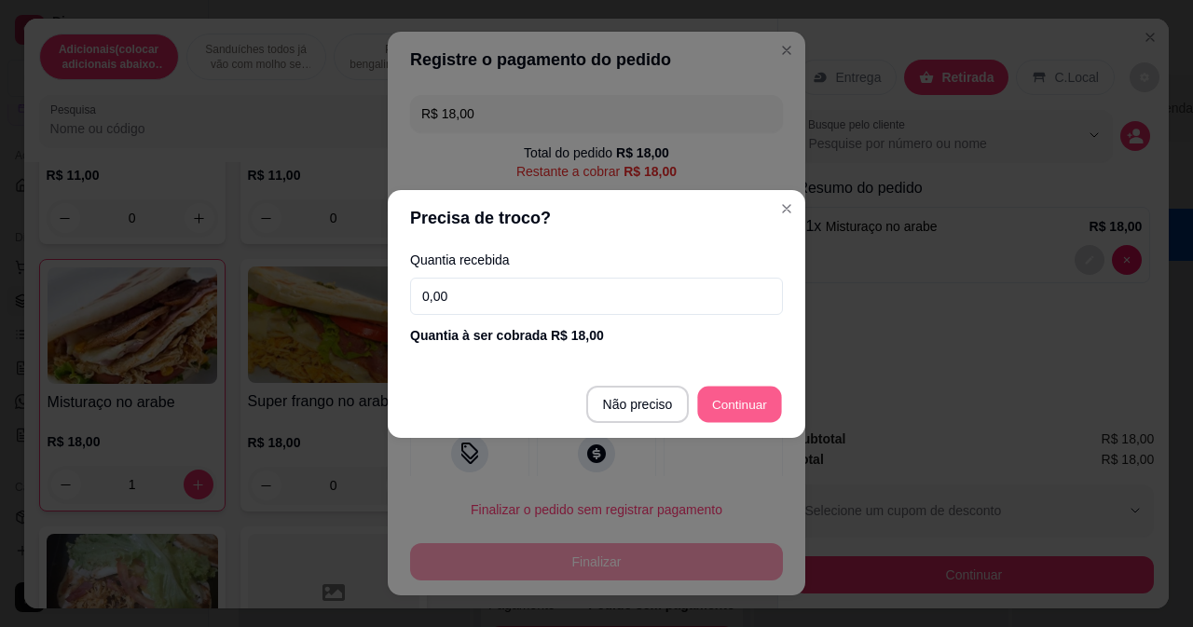
type input "R$ 0,00"
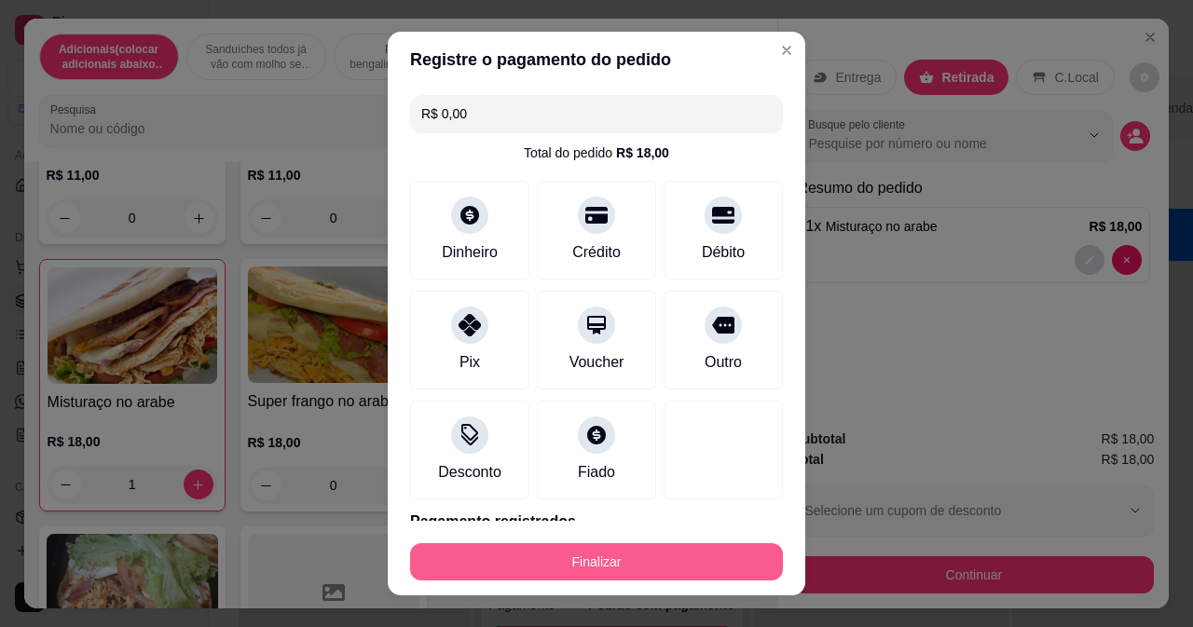
click at [612, 554] on button "Finalizar" at bounding box center [596, 561] width 373 height 37
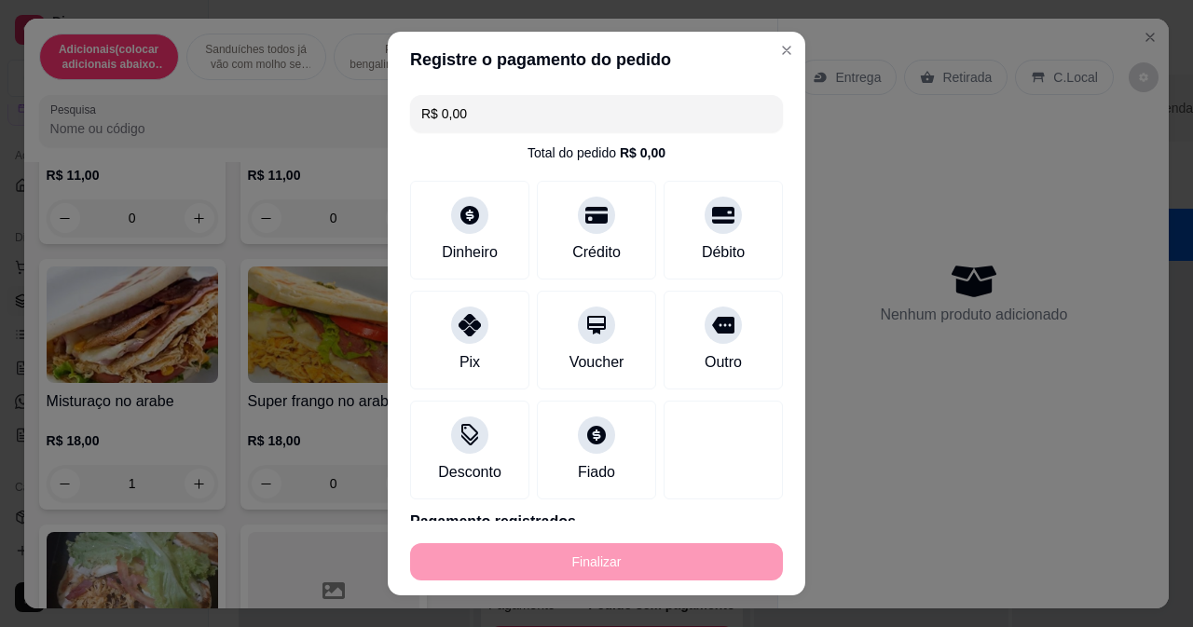
type input "0"
type input "-R$ 18,00"
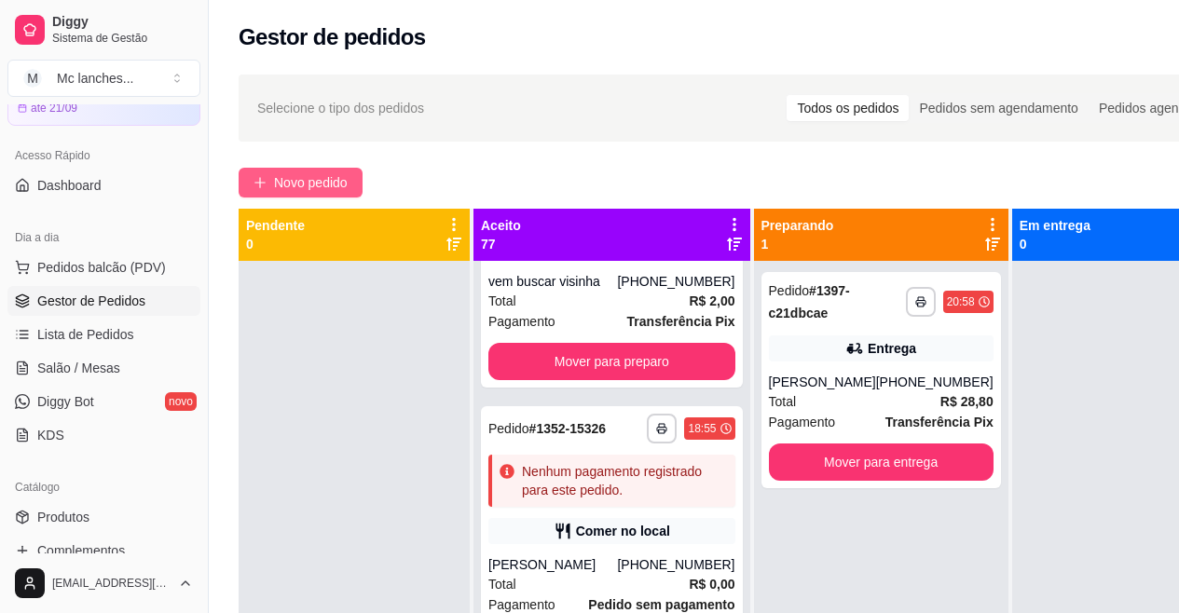
click at [294, 173] on span "Novo pedido" at bounding box center [311, 182] width 74 height 21
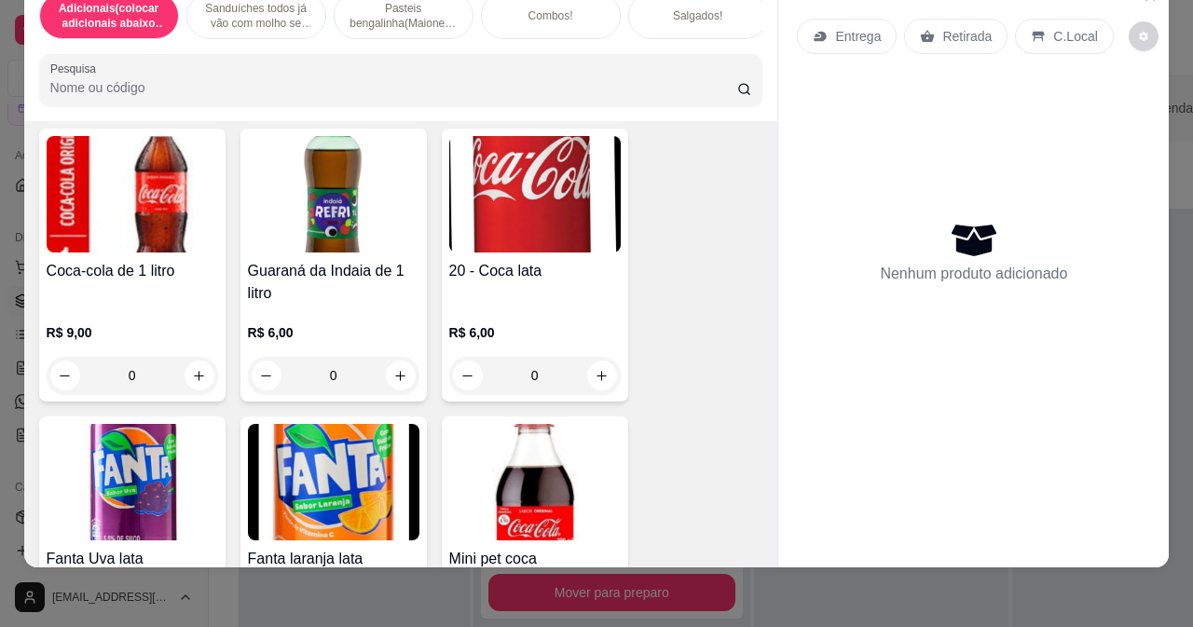
scroll to position [8201, 0]
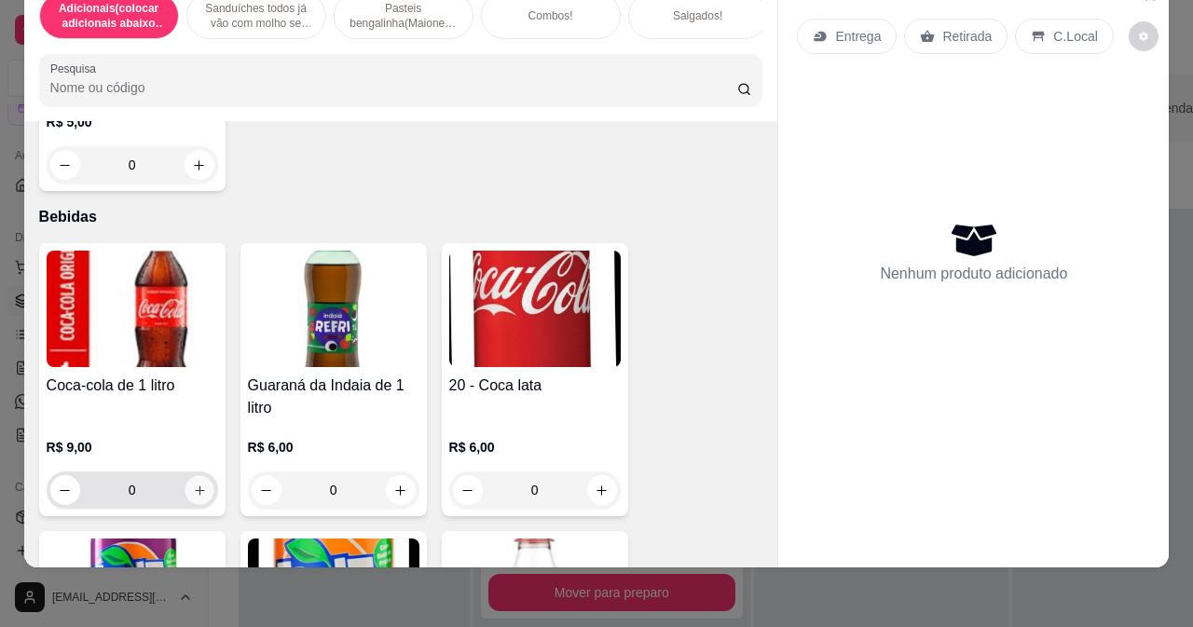
click at [192, 489] on icon "increase-product-quantity" at bounding box center [199, 491] width 14 height 14
type input "2"
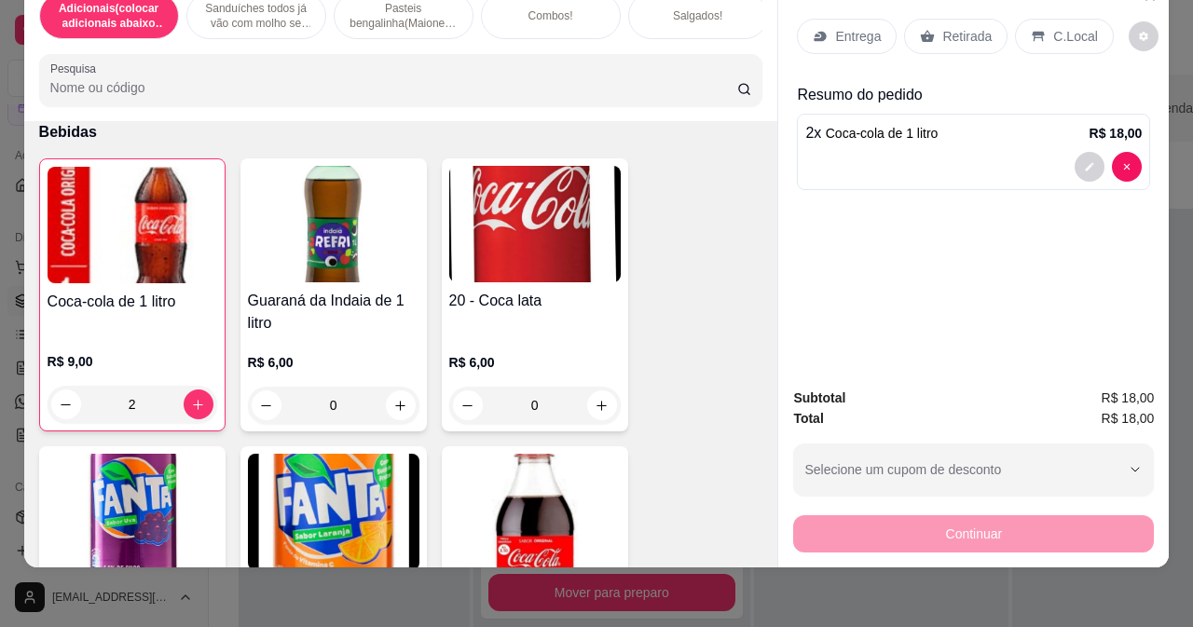
scroll to position [8294, 0]
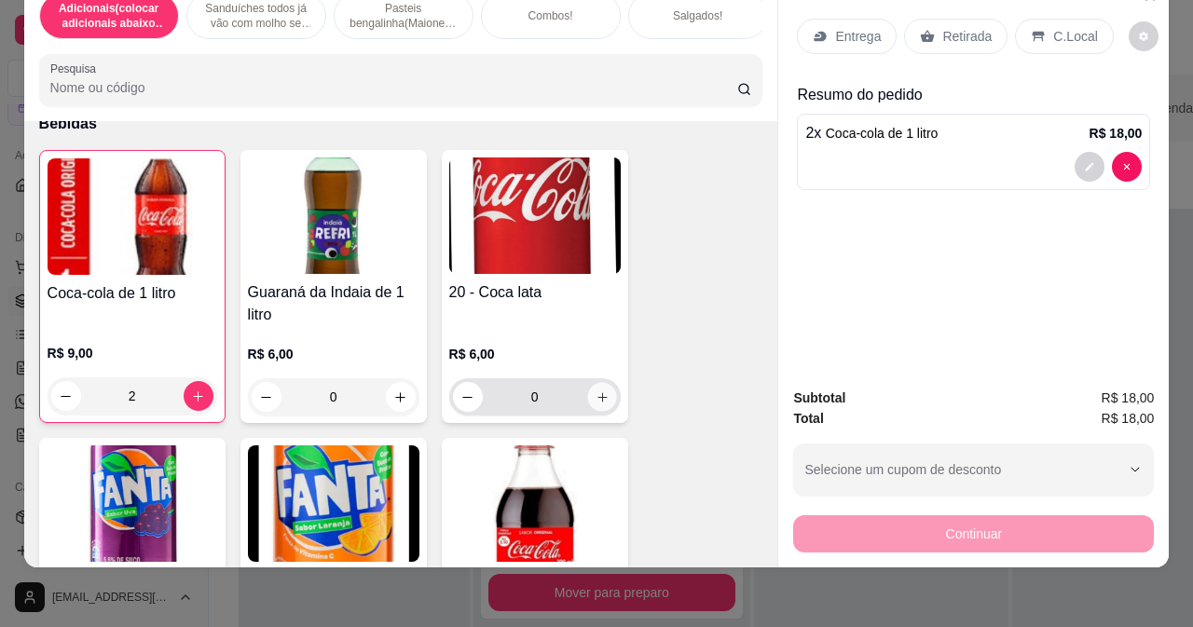
click at [587, 404] on button "increase-product-quantity" at bounding box center [601, 397] width 29 height 29
type input "1"
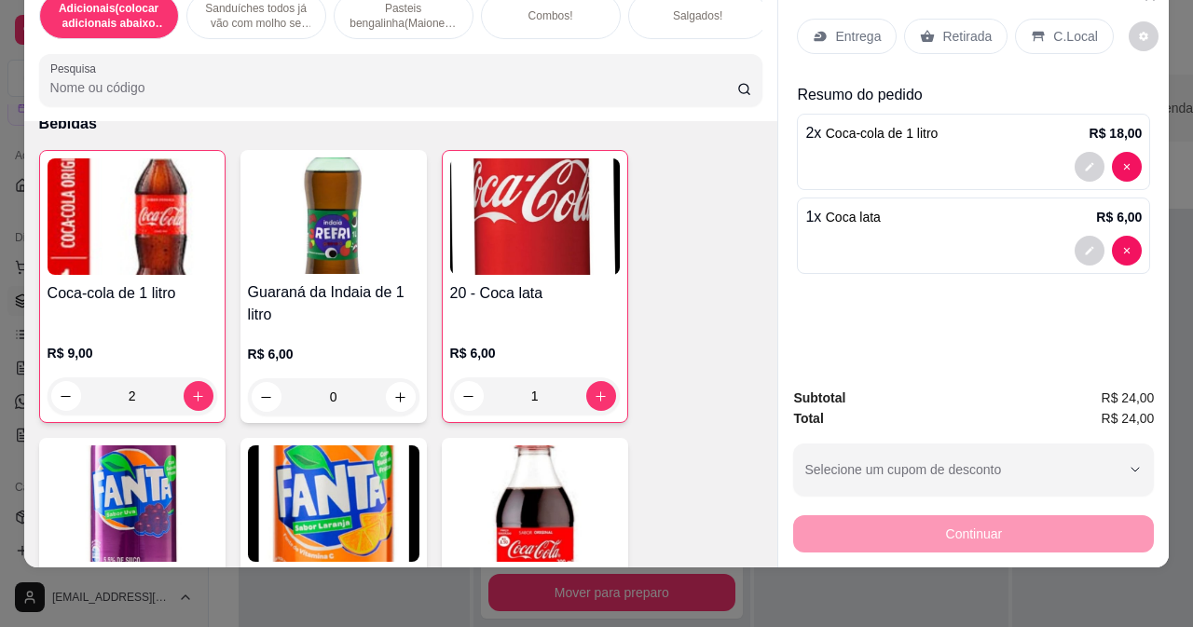
click at [951, 38] on div "Retirada" at bounding box center [955, 36] width 103 height 35
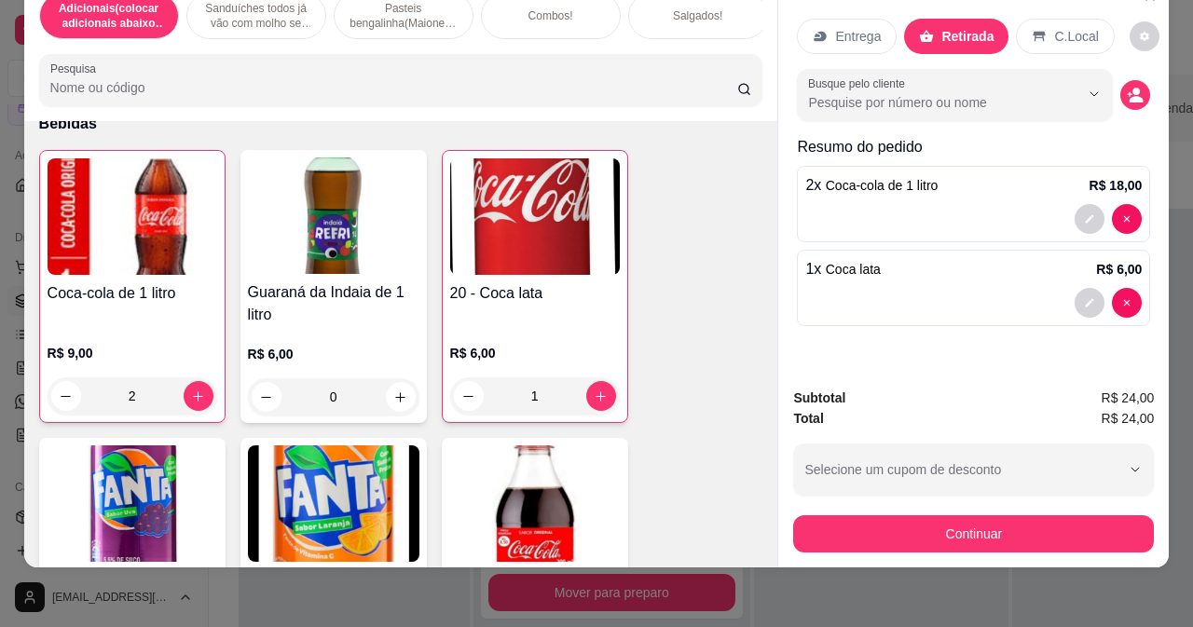
click at [948, 27] on p "Retirada" at bounding box center [967, 36] width 52 height 19
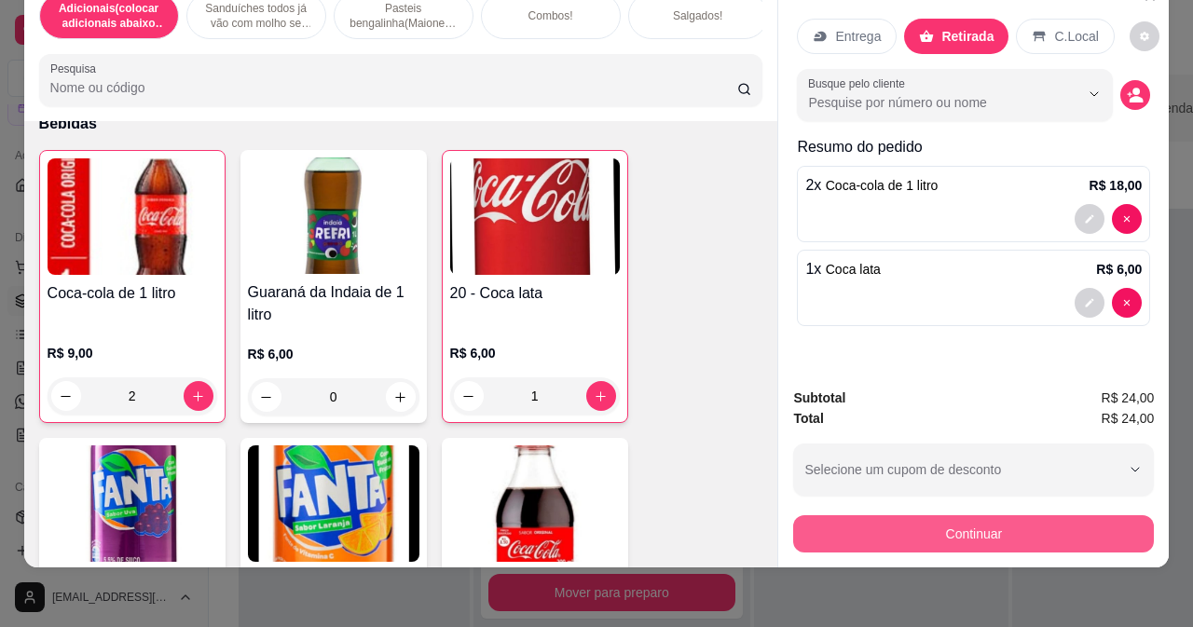
click at [896, 515] on button "Continuar" at bounding box center [973, 533] width 361 height 37
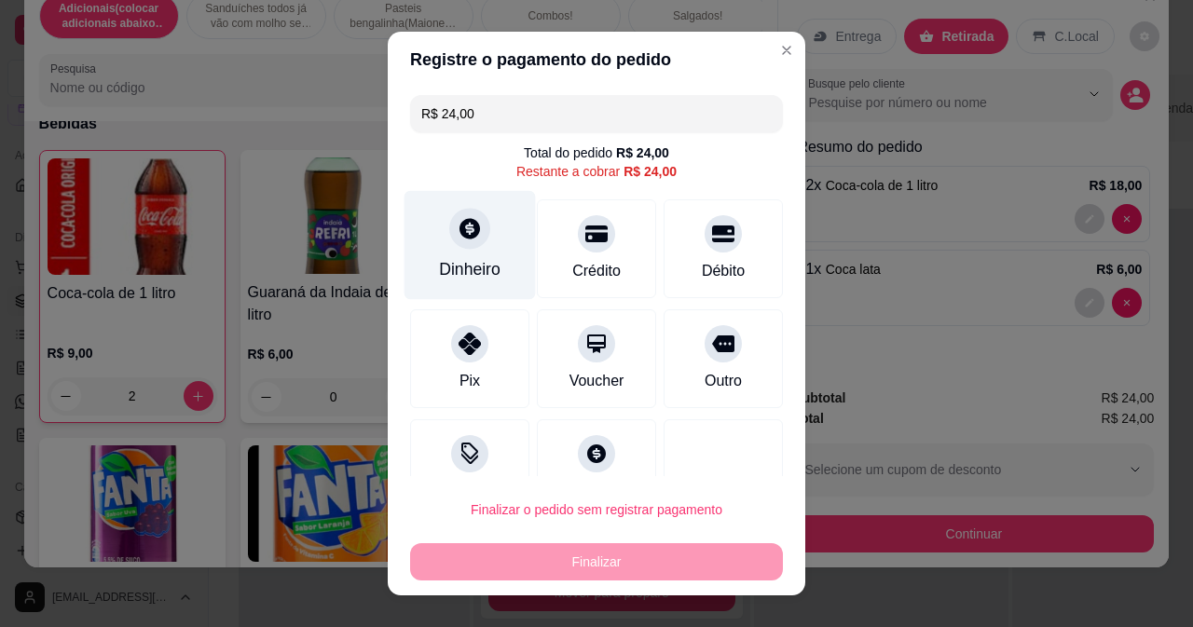
click at [474, 247] on div "Dinheiro" at bounding box center [469, 244] width 131 height 109
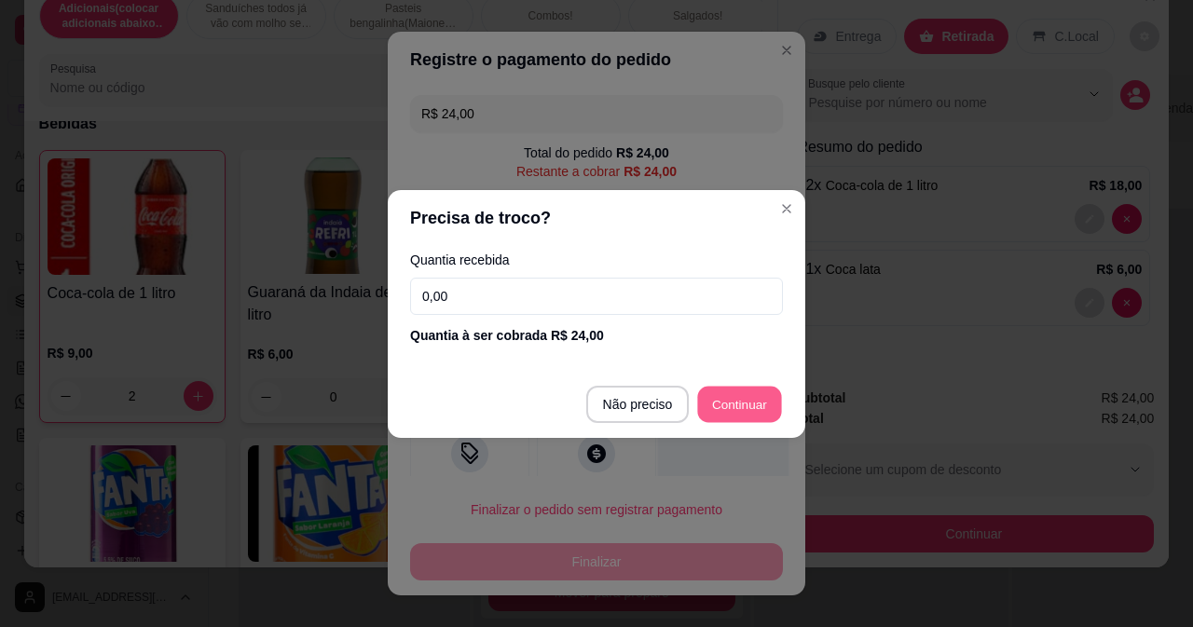
type input "R$ 0,00"
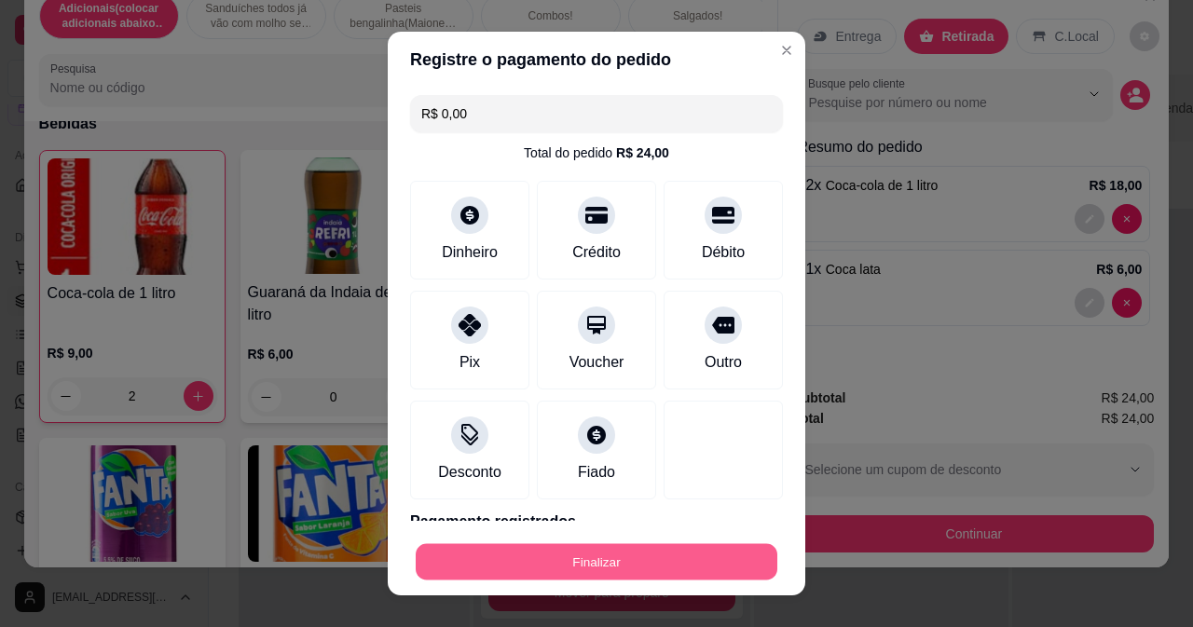
click at [644, 570] on button "Finalizar" at bounding box center [597, 562] width 362 height 36
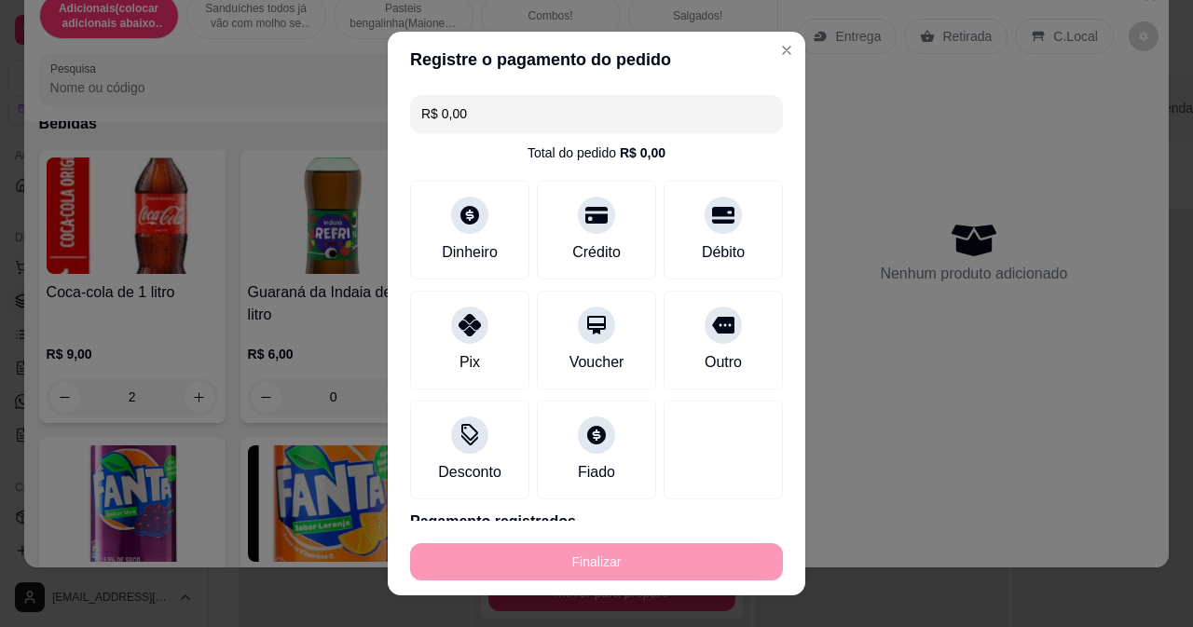
type input "0"
type input "-R$ 24,00"
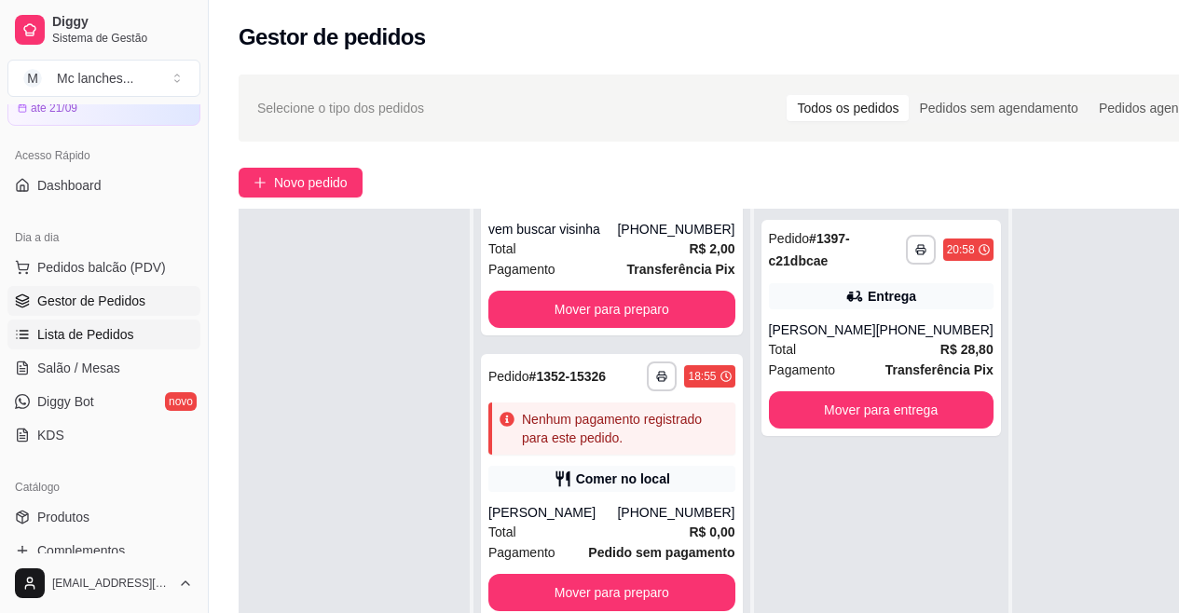
click at [67, 317] on ul "Pedidos balcão (PDV) Gestor de Pedidos Lista de Pedidos Salão / Mesas Diggy Bot…" at bounding box center [103, 352] width 193 height 198
click at [85, 334] on span "Lista de Pedidos" at bounding box center [85, 334] width 97 height 19
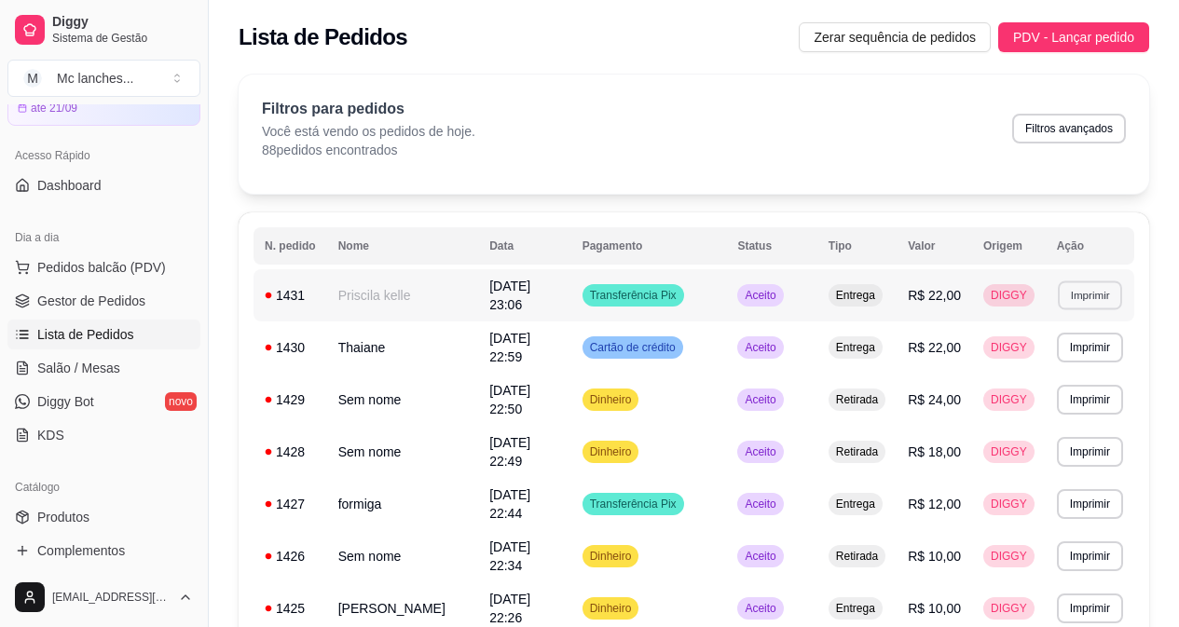
click at [1075, 301] on button "Imprimir" at bounding box center [1090, 295] width 64 height 29
click at [1075, 363] on button "Balcão Principal" at bounding box center [1057, 360] width 130 height 29
click at [82, 295] on span "Gestor de Pedidos" at bounding box center [91, 301] width 108 height 19
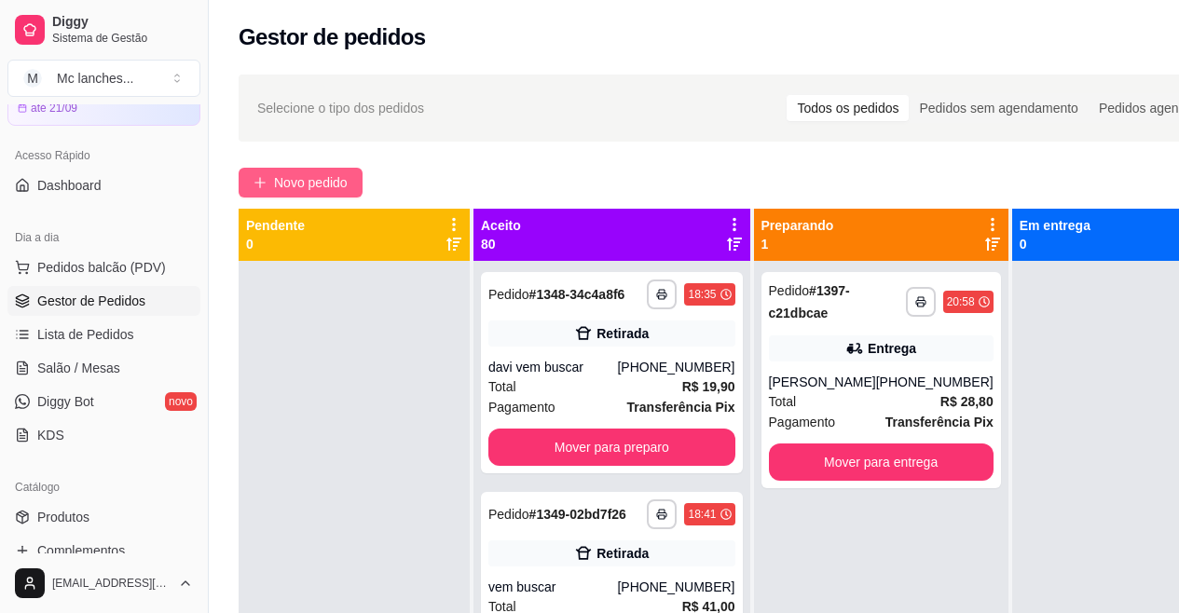
click at [323, 184] on span "Novo pedido" at bounding box center [311, 182] width 74 height 21
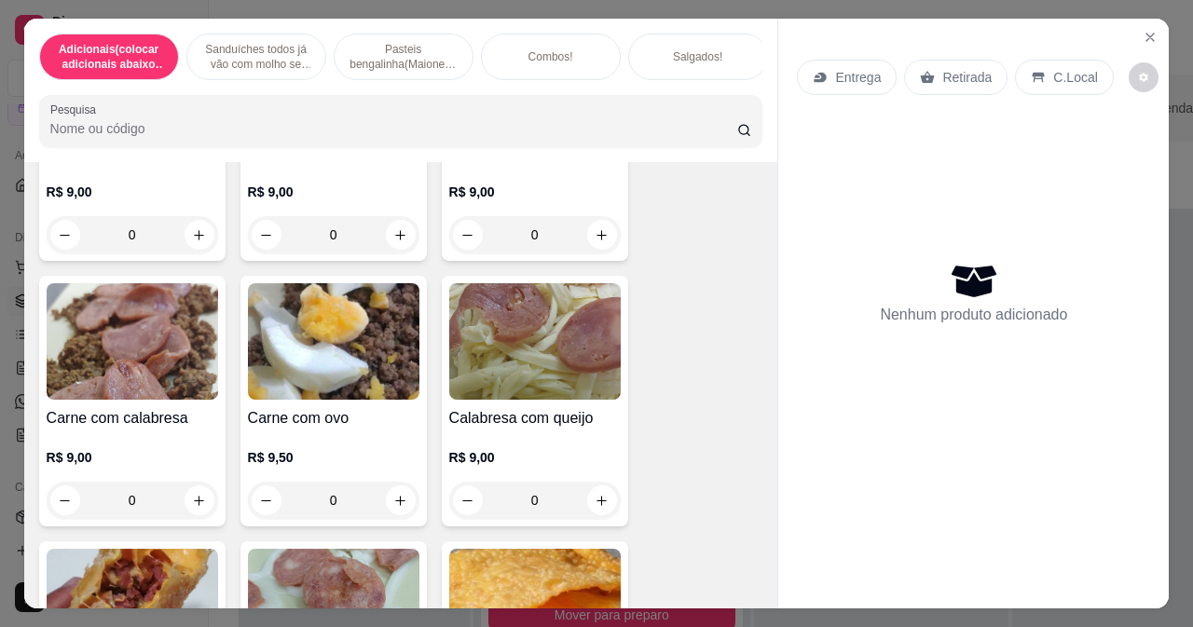
scroll to position [3728, 0]
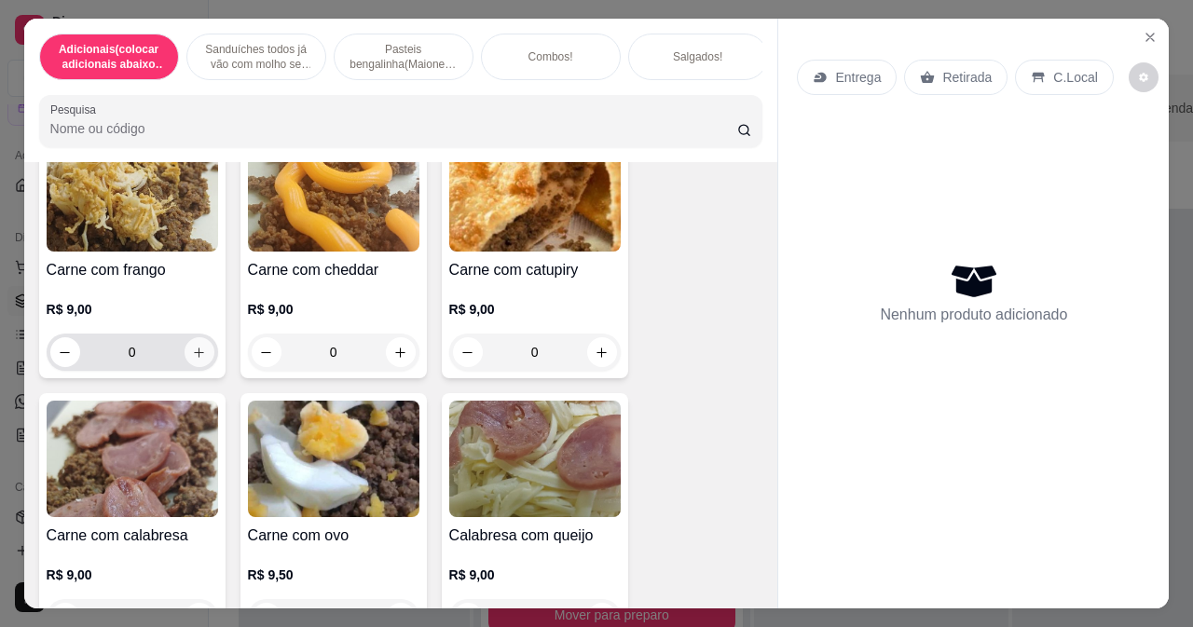
click at [202, 353] on button "increase-product-quantity" at bounding box center [200, 352] width 30 height 30
type input "1"
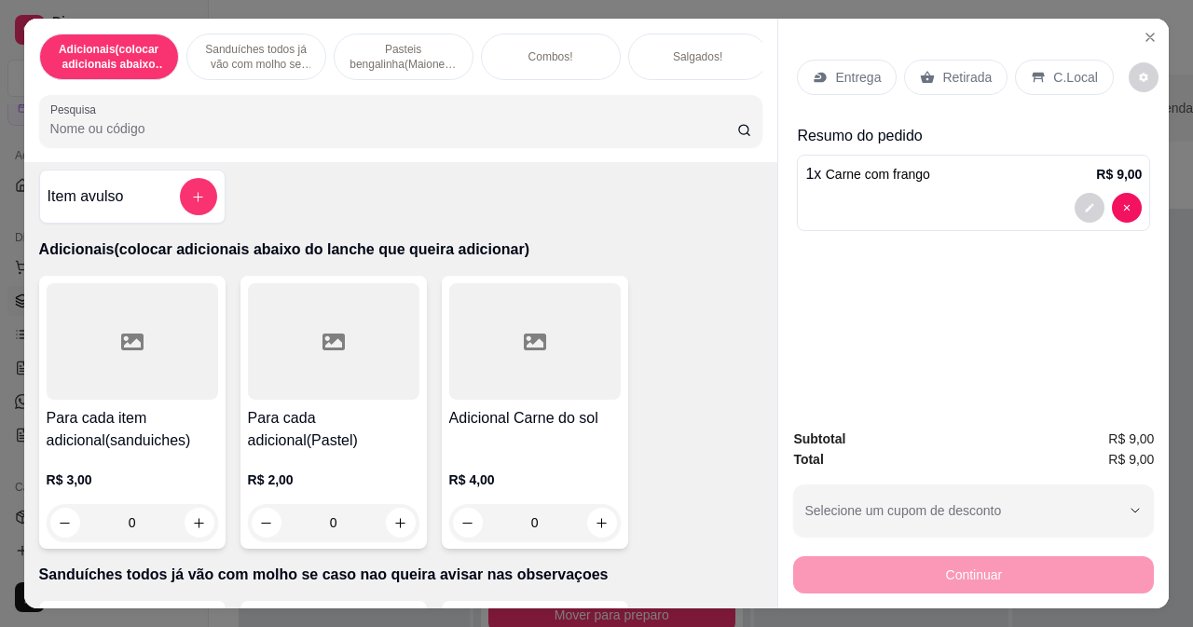
scroll to position [0, 0]
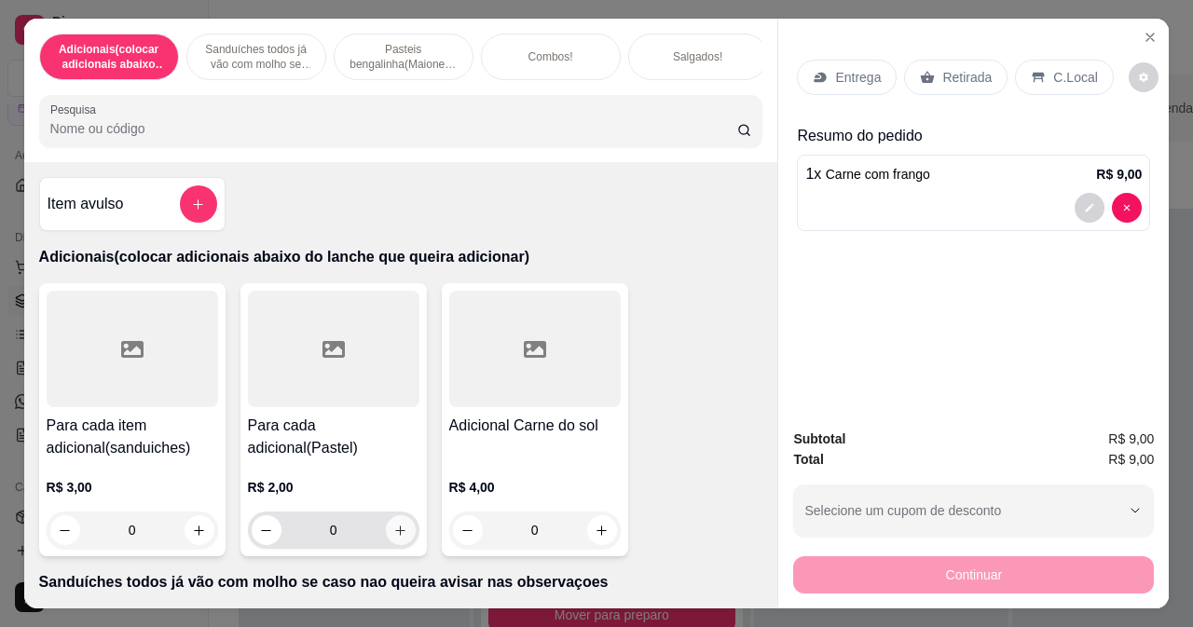
click at [395, 533] on icon "increase-product-quantity" at bounding box center [400, 531] width 14 height 14
type input "1"
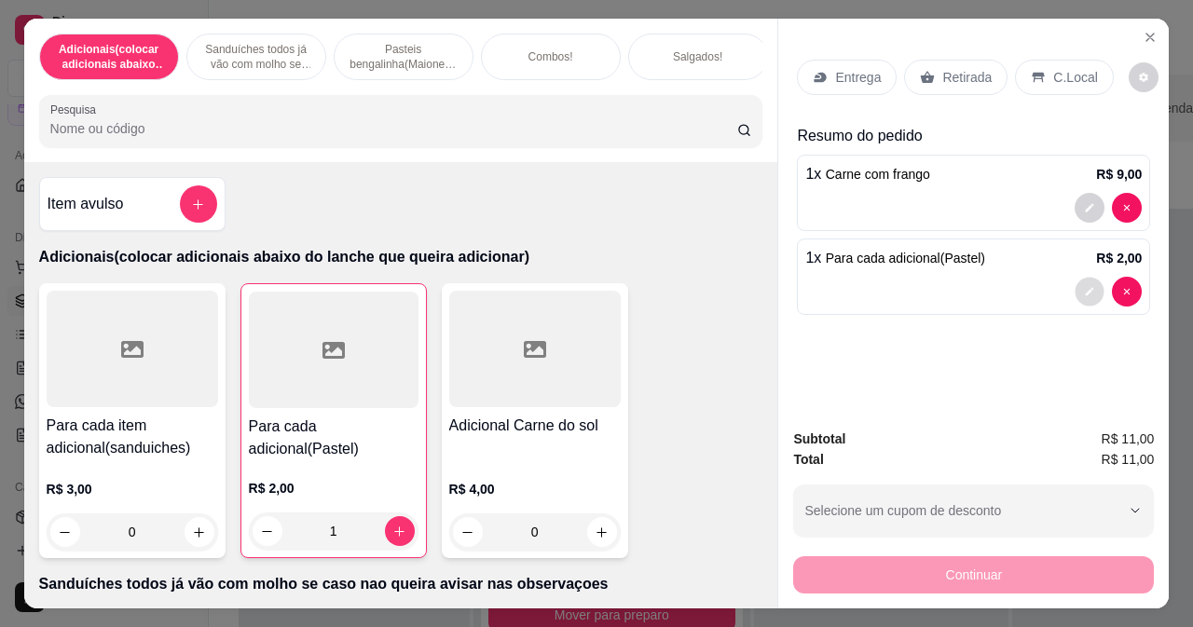
click at [1089, 282] on button "decrease-product-quantity" at bounding box center [1089, 292] width 29 height 29
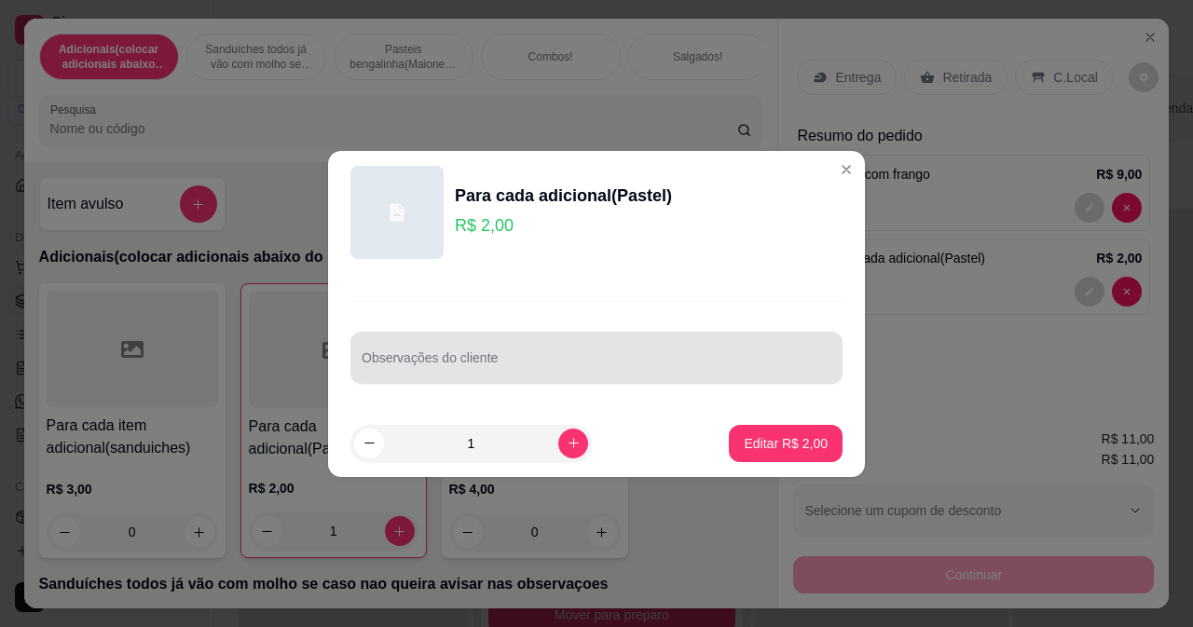
click at [667, 336] on div "Observações do cliente" at bounding box center [596, 358] width 492 height 52
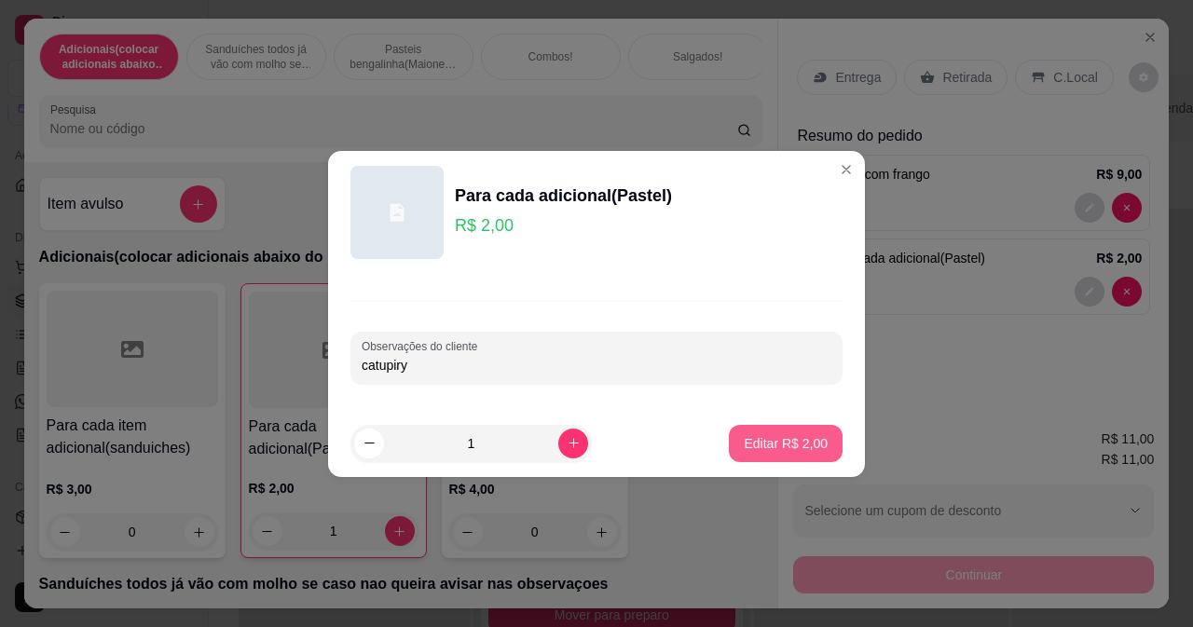
type input "catupiry"
click at [786, 445] on p "Editar R$ 2,00" at bounding box center [786, 443] width 84 height 19
type input "0"
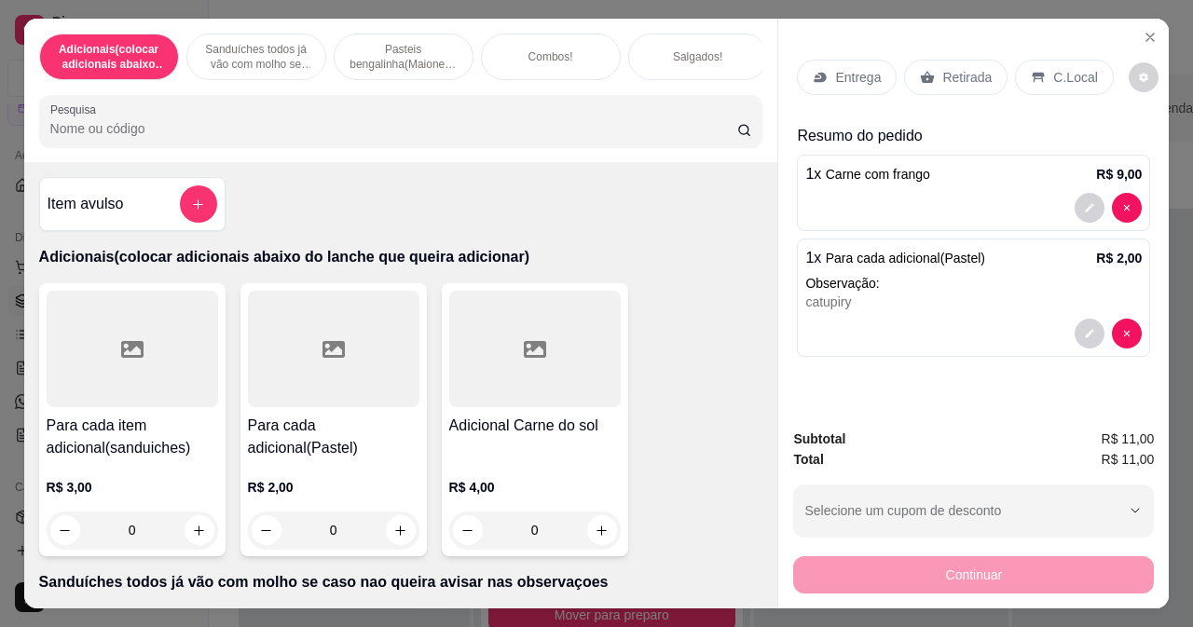
click at [921, 60] on div "Retirada" at bounding box center [955, 77] width 103 height 35
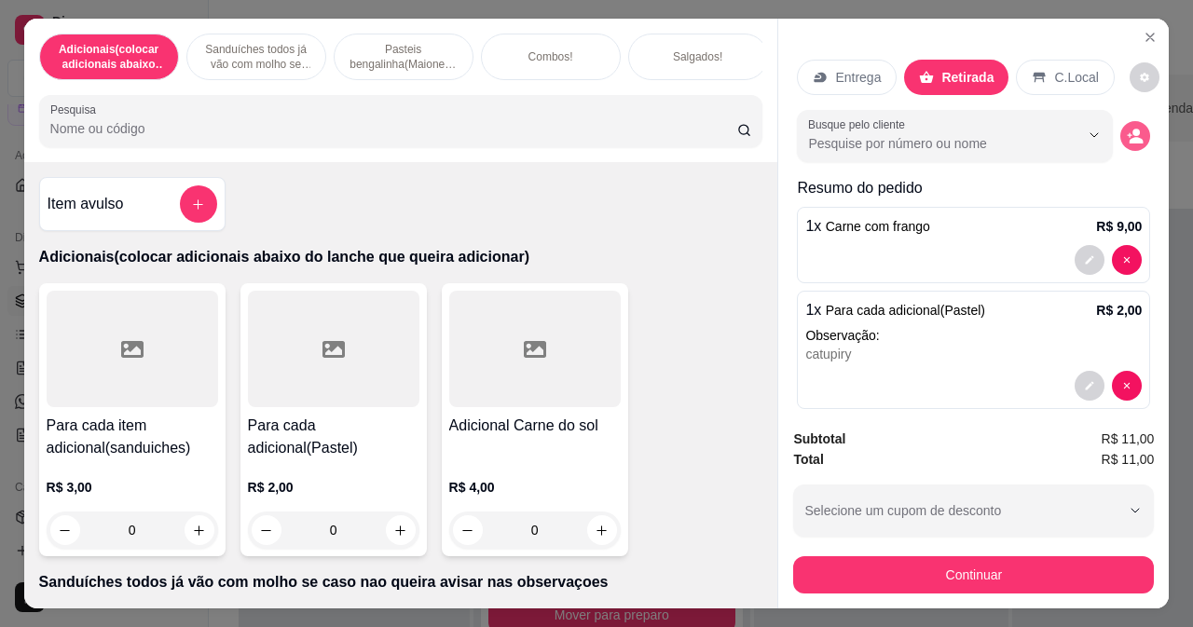
click at [1120, 121] on button "decrease-product-quantity" at bounding box center [1135, 136] width 30 height 30
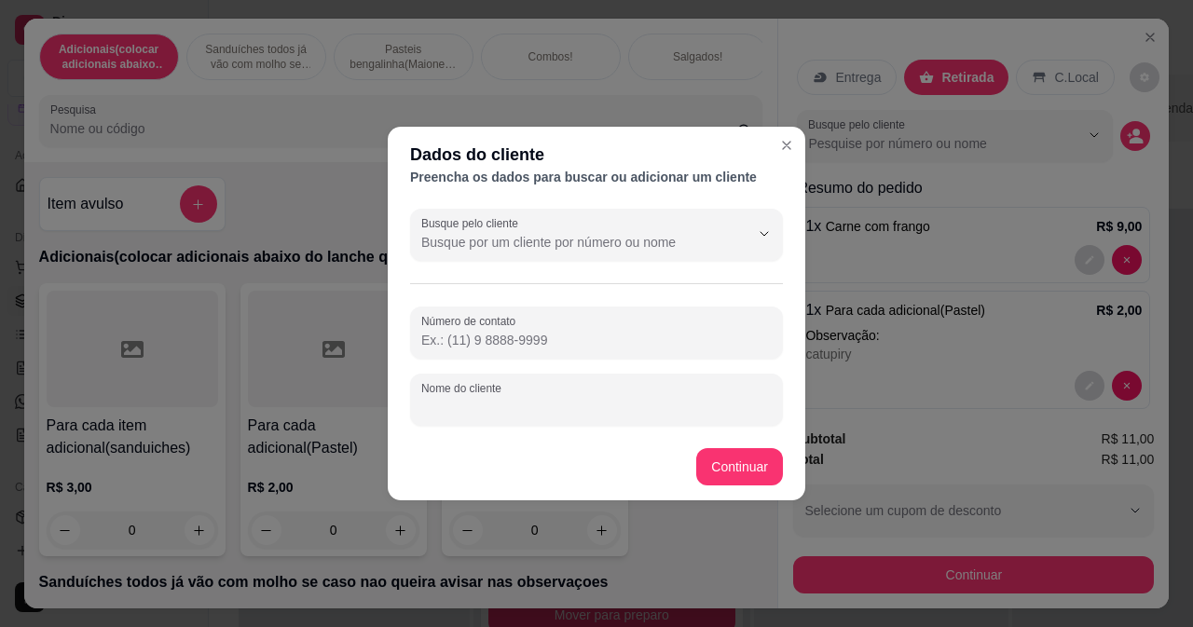
click at [502, 415] on input "Nome do cliente" at bounding box center [596, 407] width 350 height 19
type input "angeline"
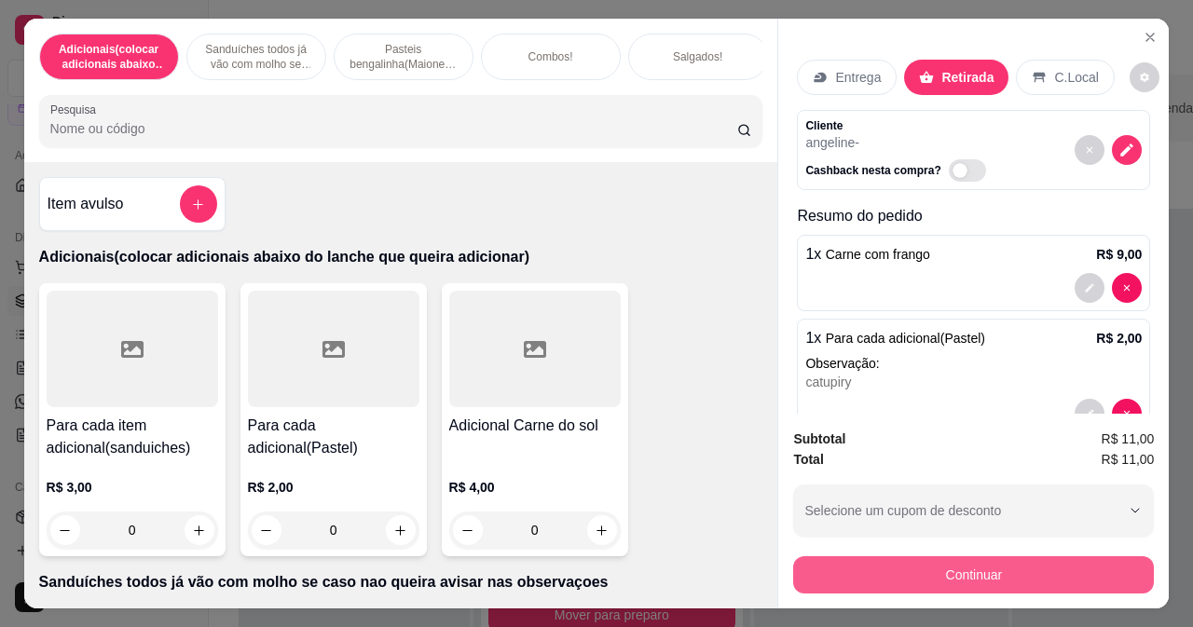
click at [793, 561] on button "Continuar" at bounding box center [973, 574] width 361 height 37
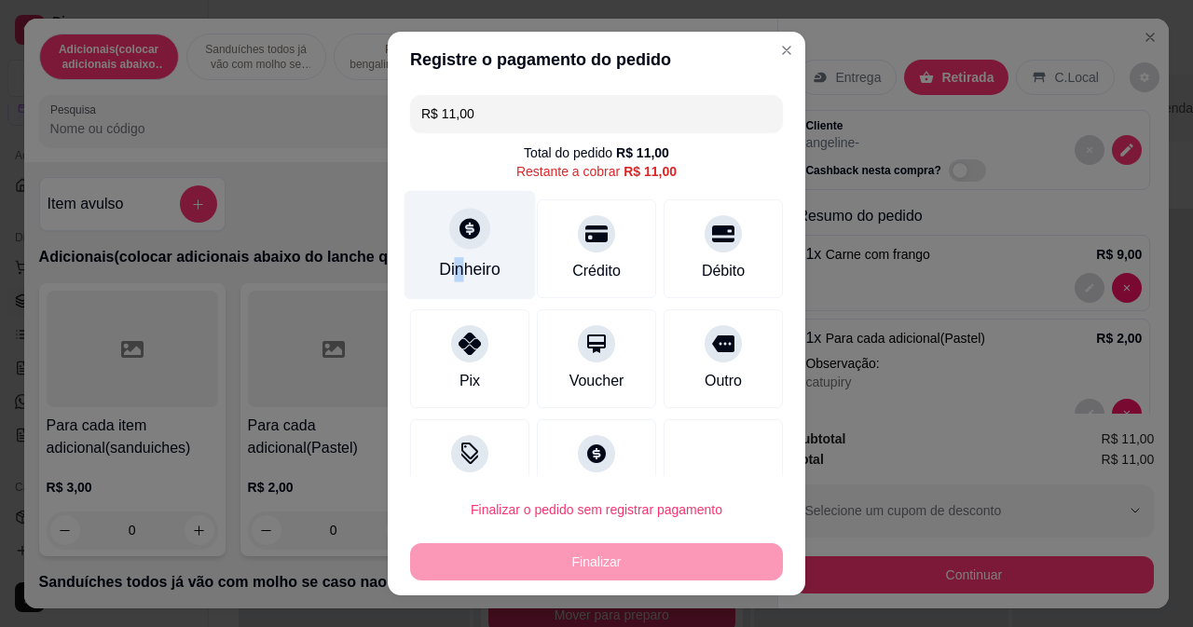
click at [453, 257] on div "Dinheiro" at bounding box center [469, 244] width 131 height 109
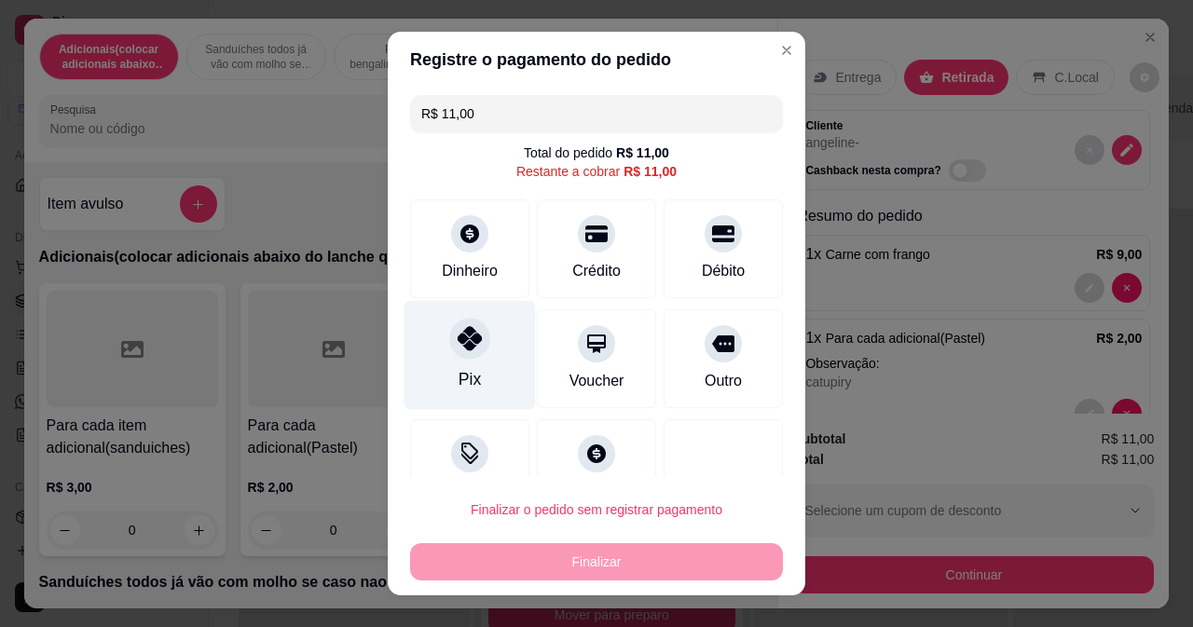
click at [482, 325] on div "Pix" at bounding box center [469, 354] width 131 height 109
type input "R$ 0,00"
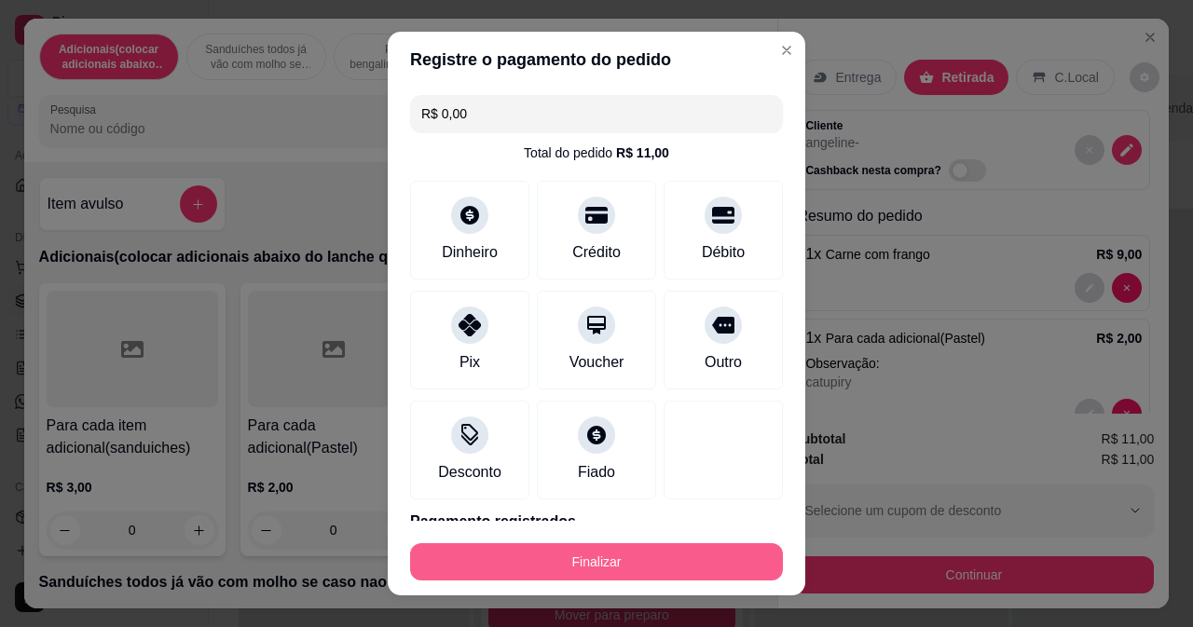
click at [516, 555] on button "Finalizar" at bounding box center [596, 561] width 373 height 37
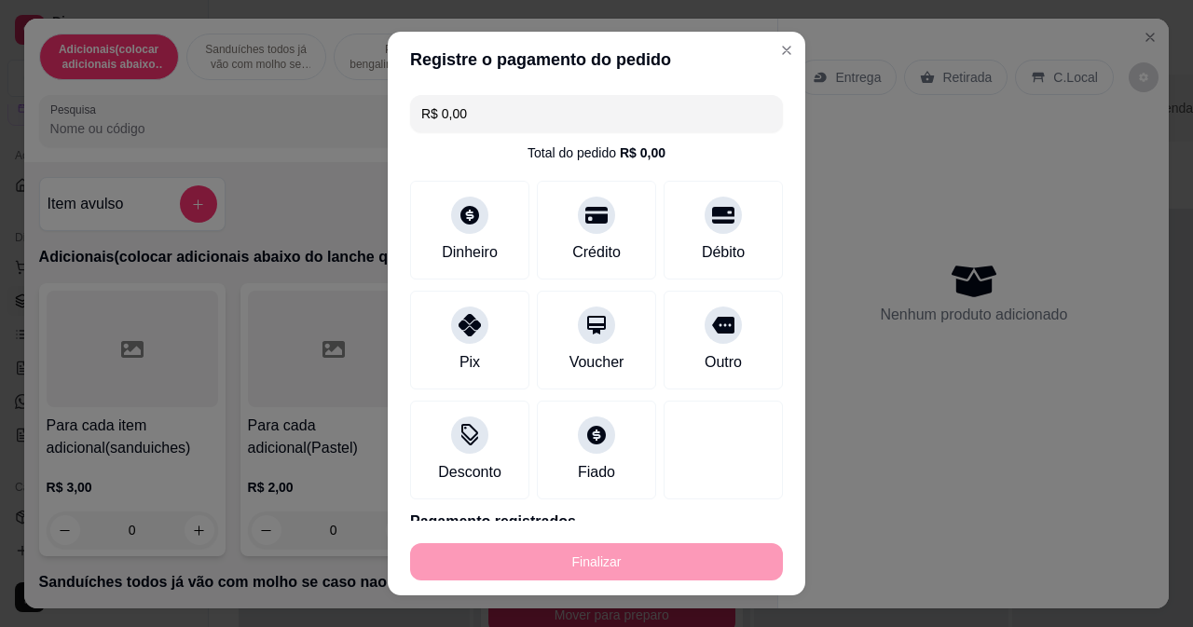
type input "0"
type input "-R$ 11,00"
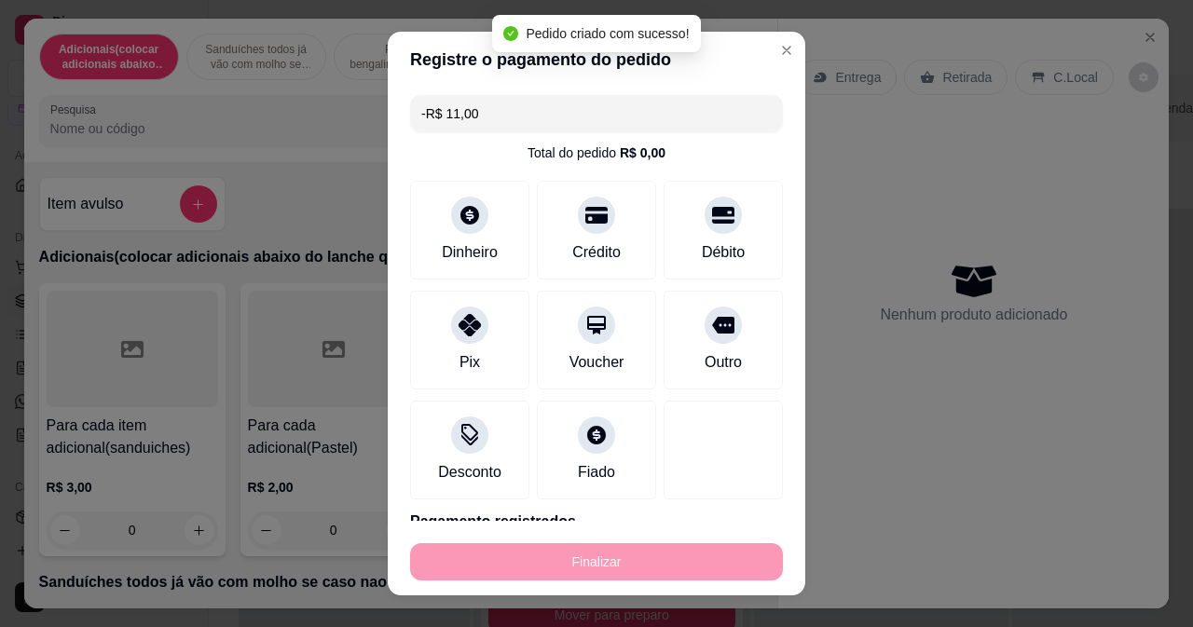
scroll to position [52, 0]
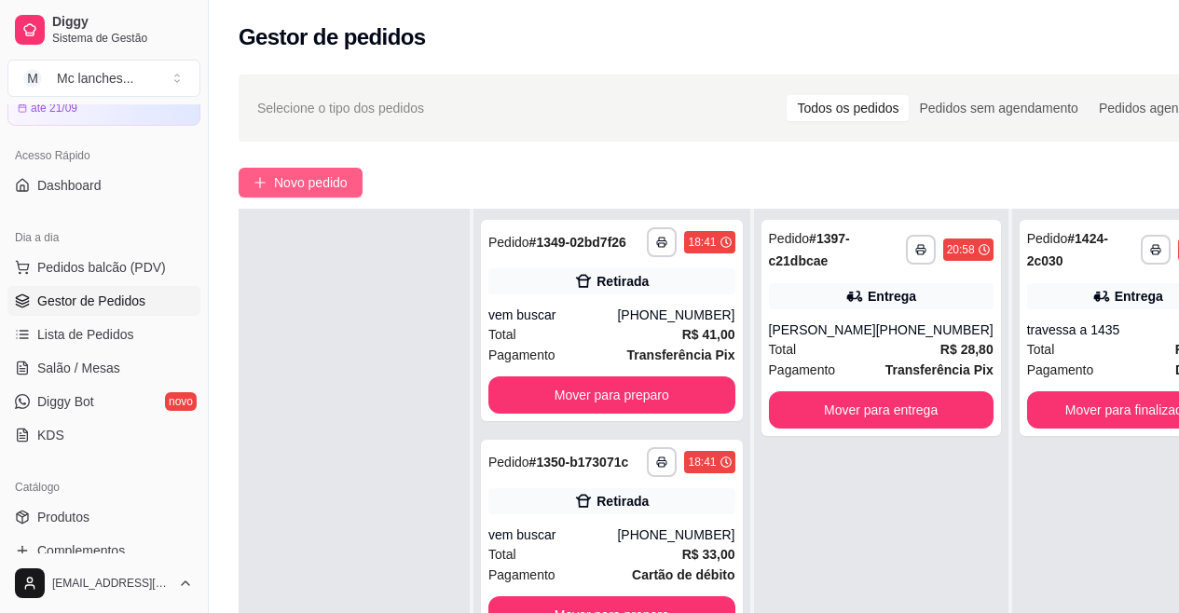
click at [308, 180] on span "Novo pedido" at bounding box center [311, 182] width 74 height 21
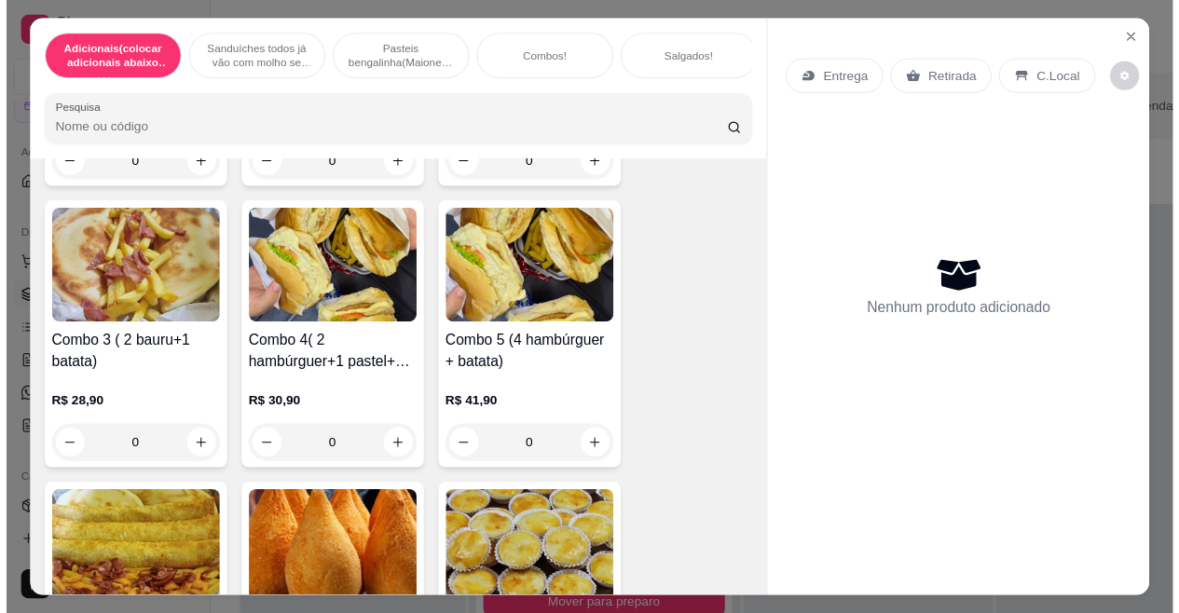
scroll to position [6151, 0]
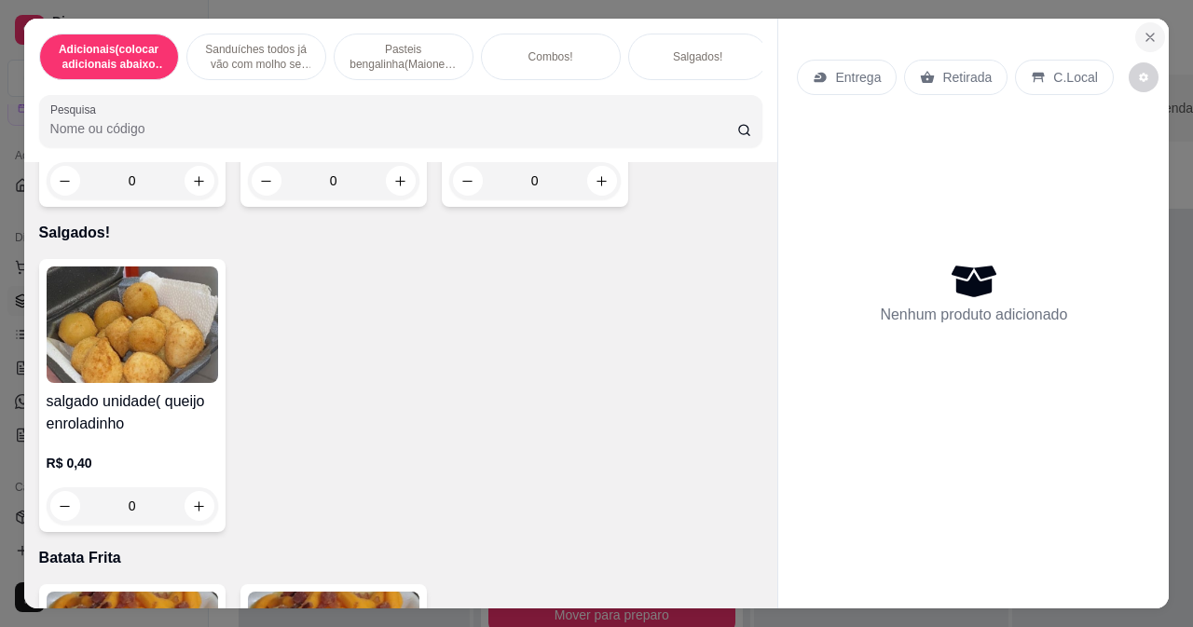
click at [1143, 30] on icon "Close" at bounding box center [1150, 37] width 15 height 15
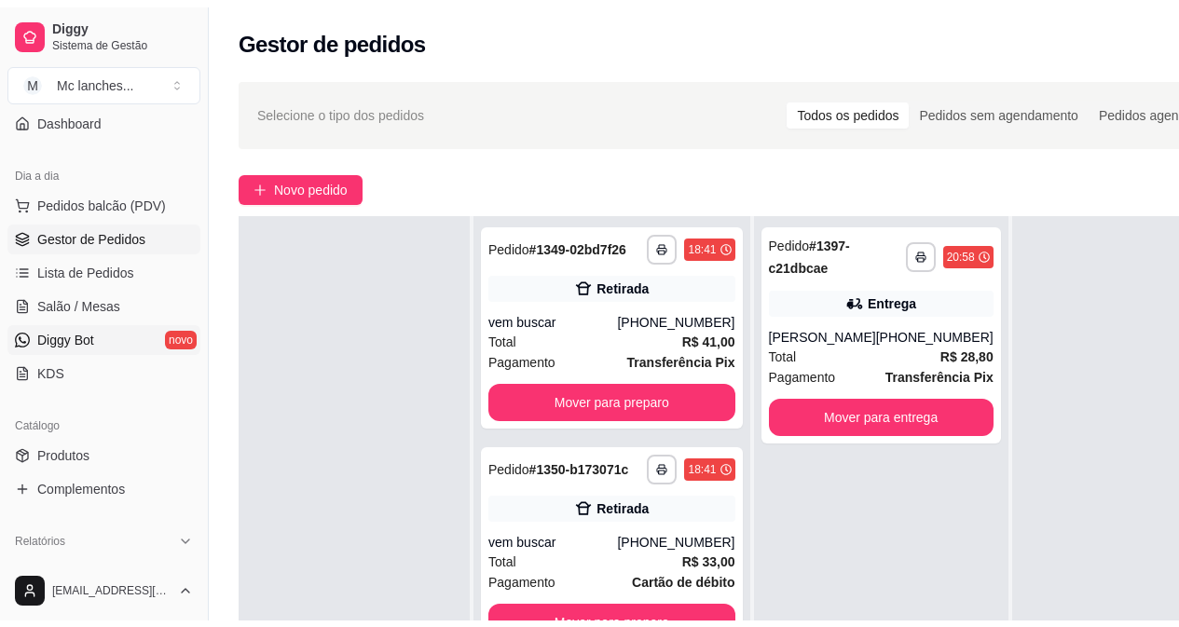
scroll to position [280, 0]
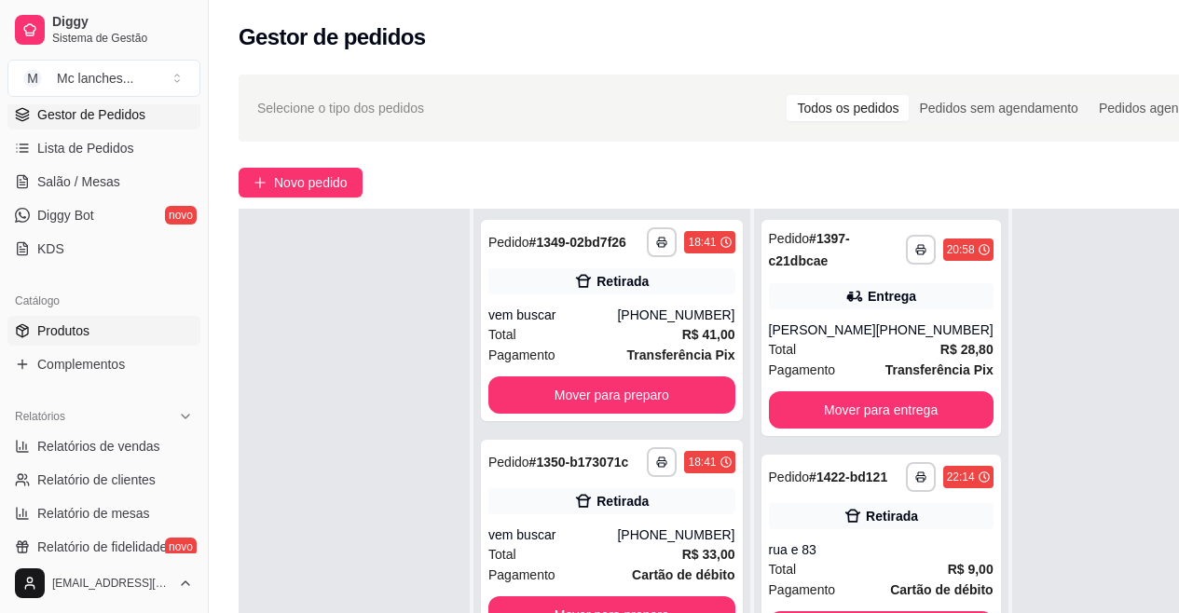
click at [97, 328] on link "Produtos" at bounding box center [103, 331] width 193 height 30
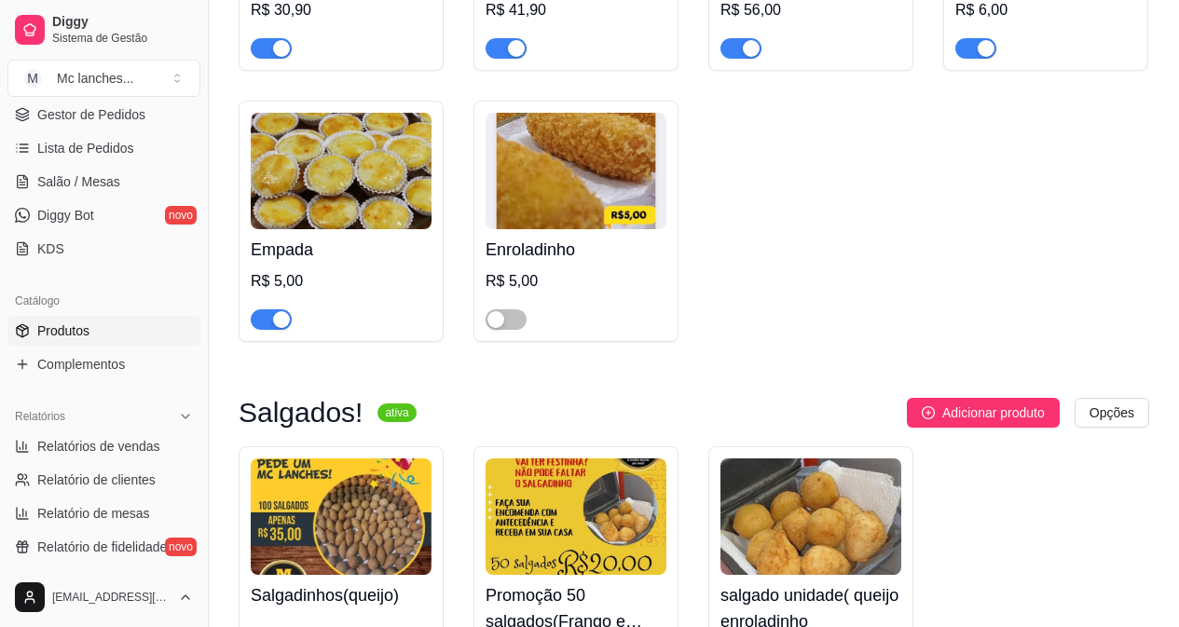
scroll to position [5219, 0]
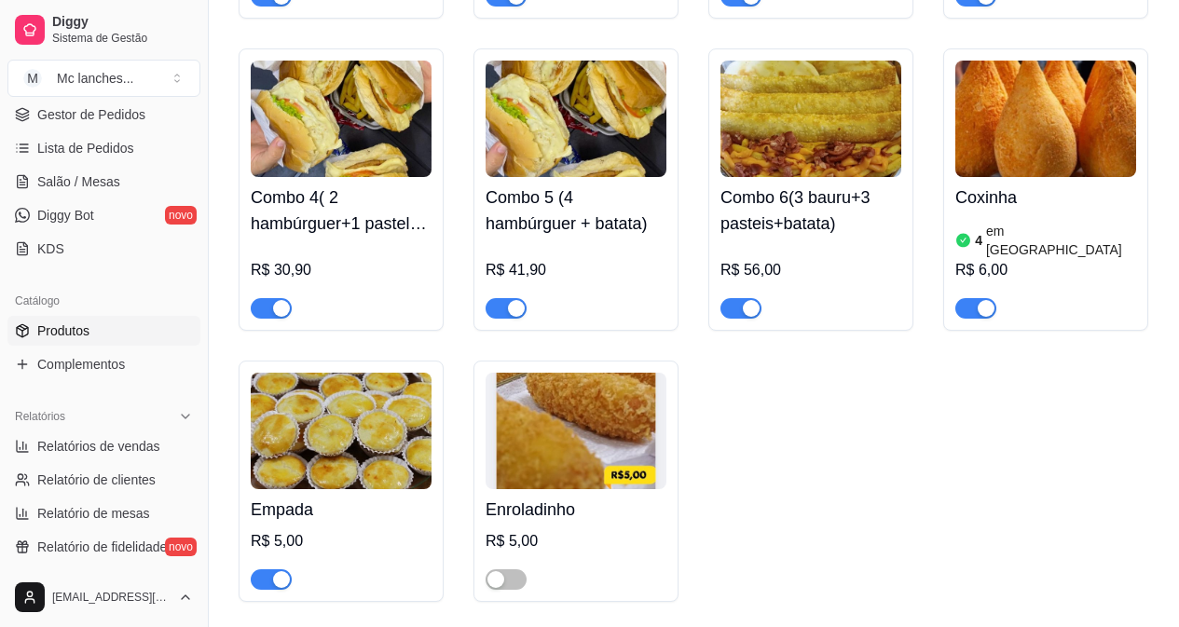
click at [132, 103] on div "Diggy Sistema de Gestão M Mc lanches ..." at bounding box center [104, 52] width 208 height 104
click at [116, 111] on span "Gestor de Pedidos" at bounding box center [91, 114] width 108 height 19
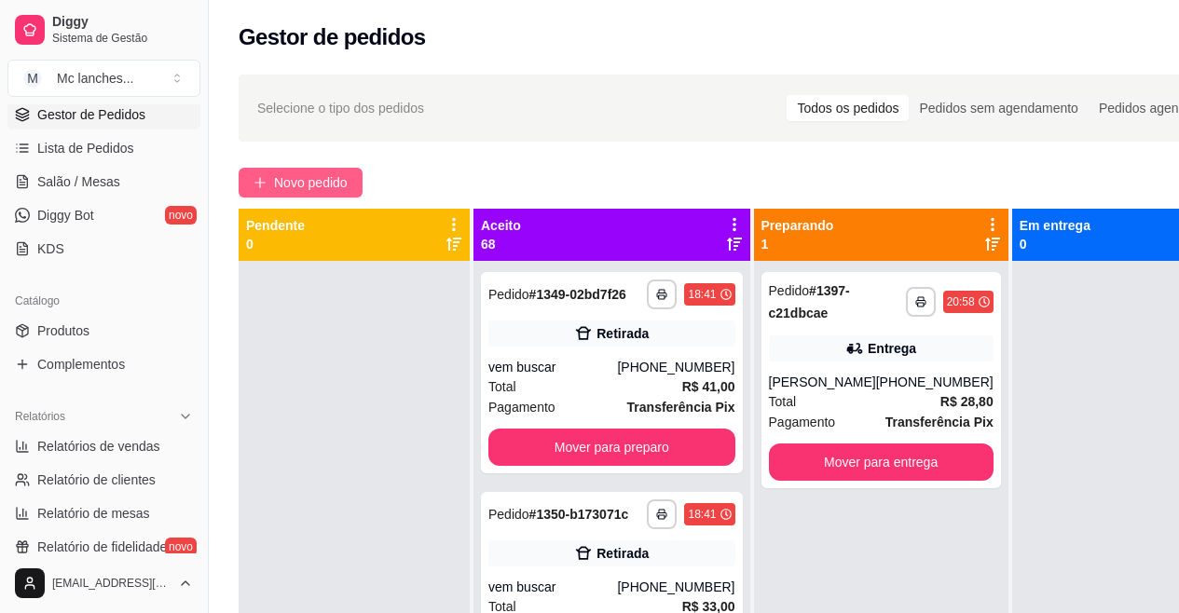
click at [281, 179] on span "Novo pedido" at bounding box center [311, 182] width 74 height 21
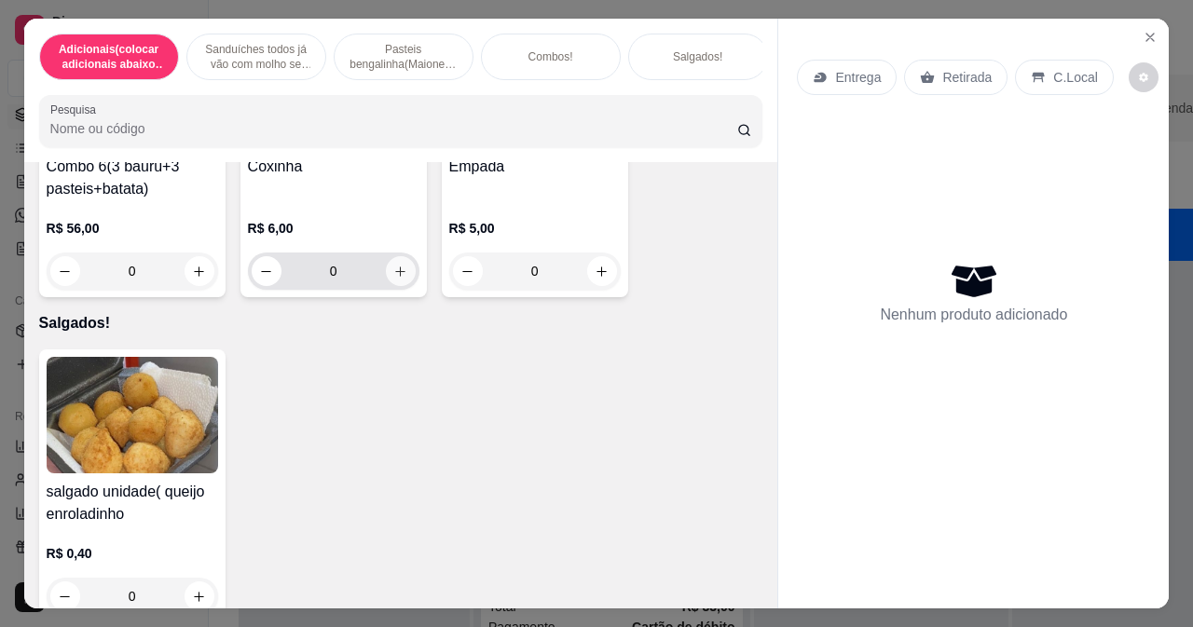
scroll to position [6058, 0]
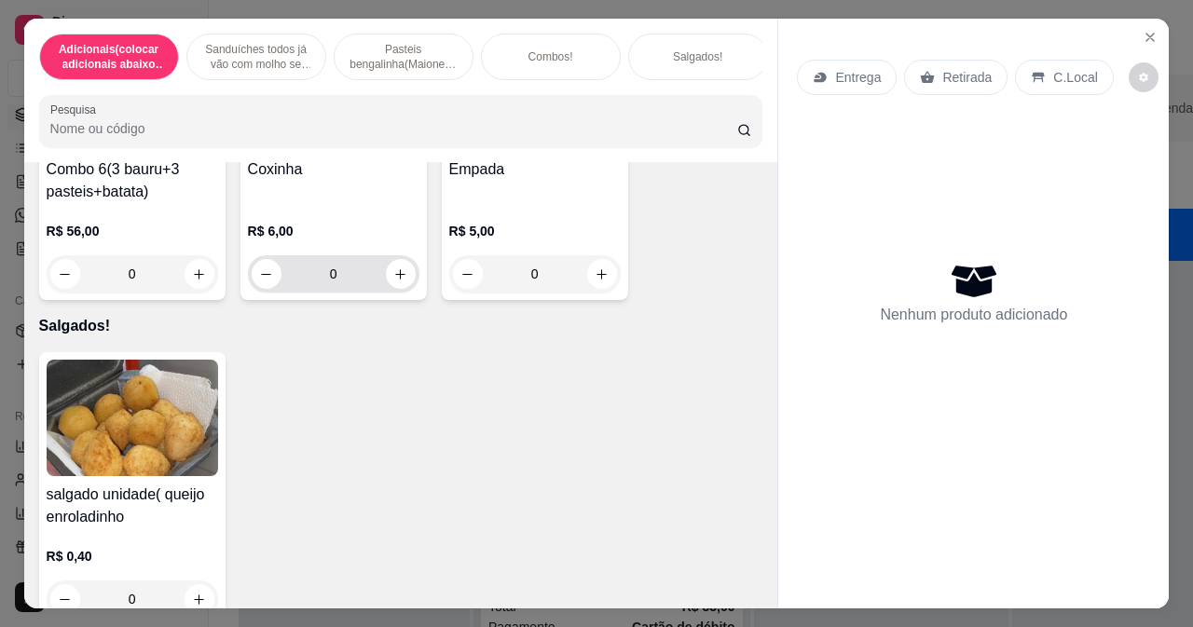
click at [367, 284] on div "0" at bounding box center [334, 273] width 164 height 37
click at [393, 281] on icon "increase-product-quantity" at bounding box center [400, 274] width 14 height 14
type input "1"
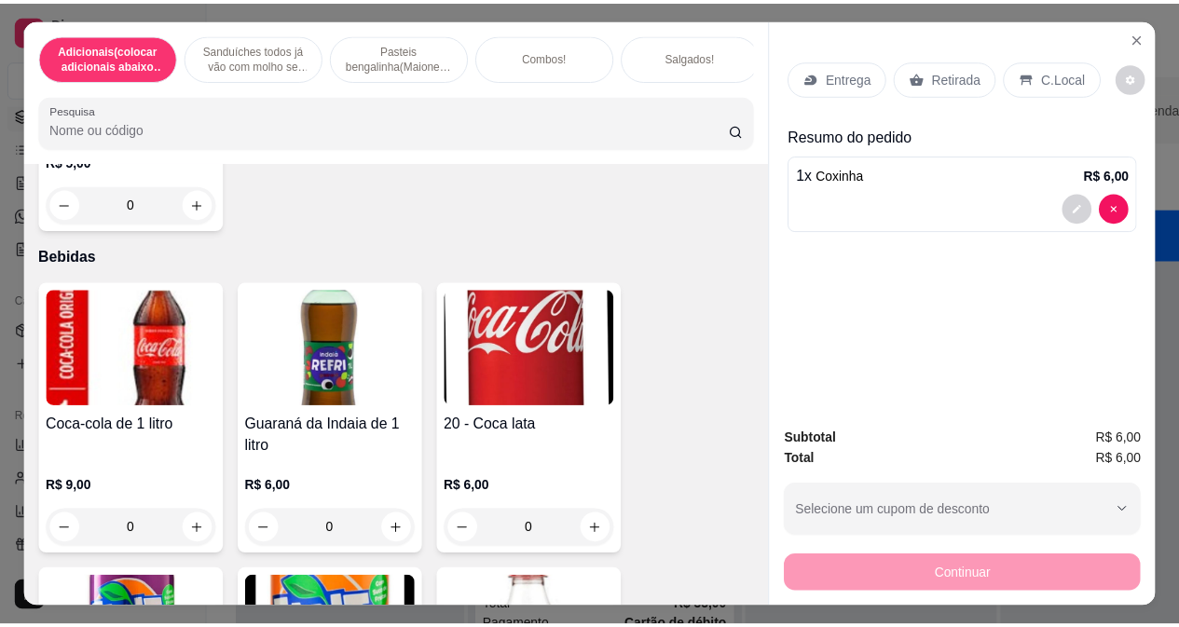
scroll to position [8201, 0]
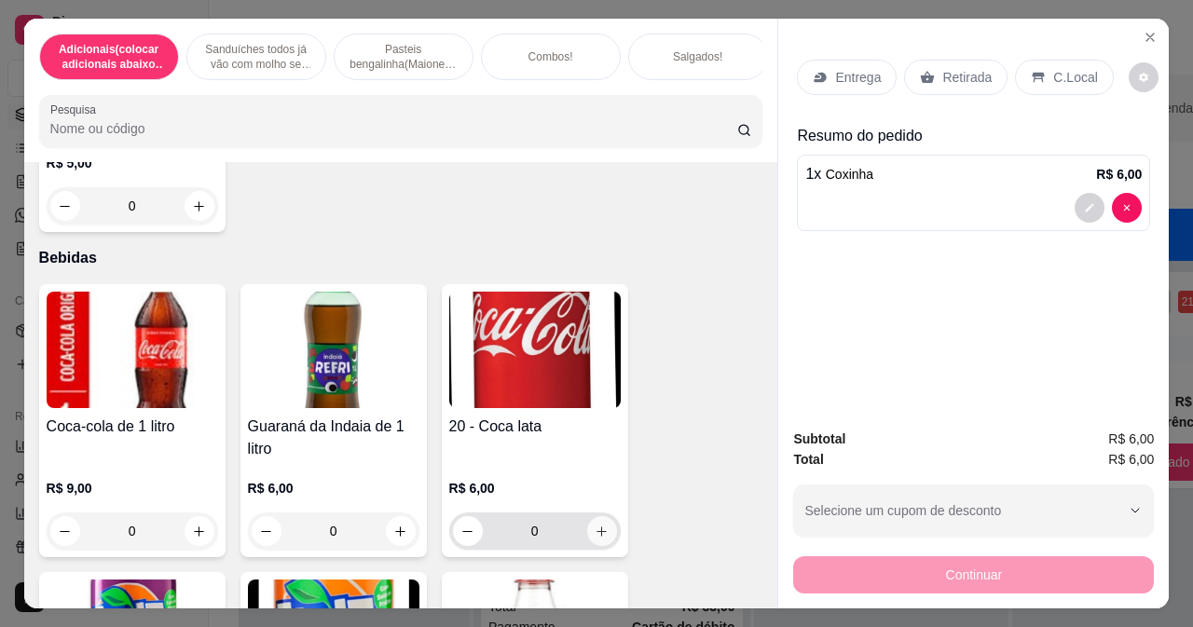
click at [595, 533] on icon "increase-product-quantity" at bounding box center [602, 532] width 14 height 14
type input "1"
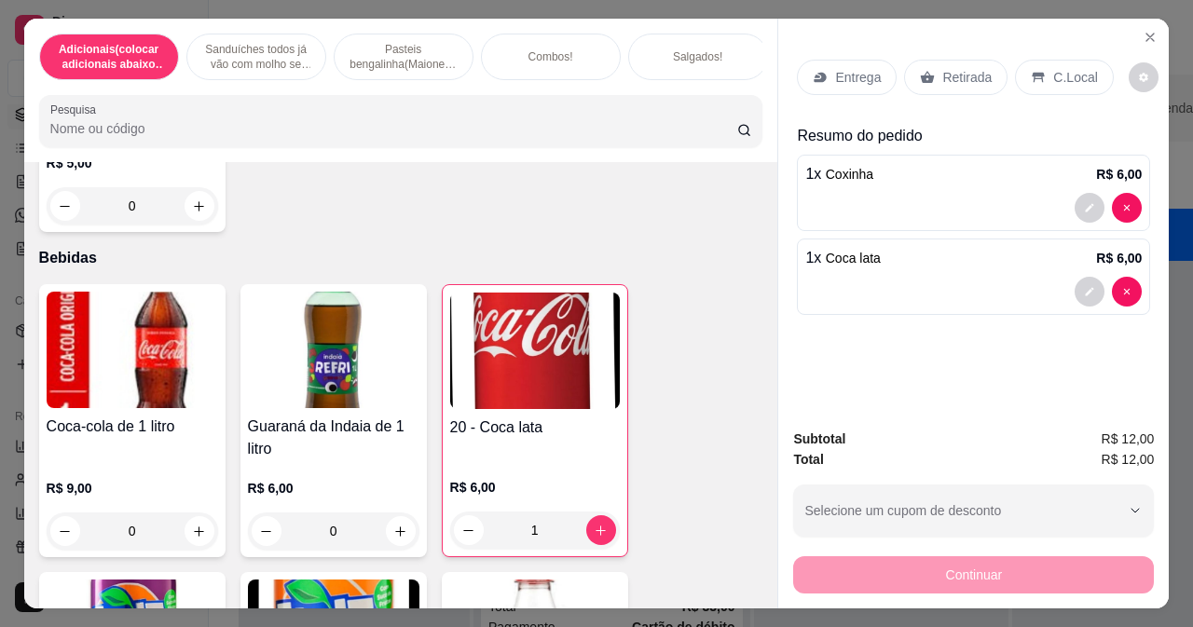
click at [942, 75] on p "Retirada" at bounding box center [966, 77] width 49 height 19
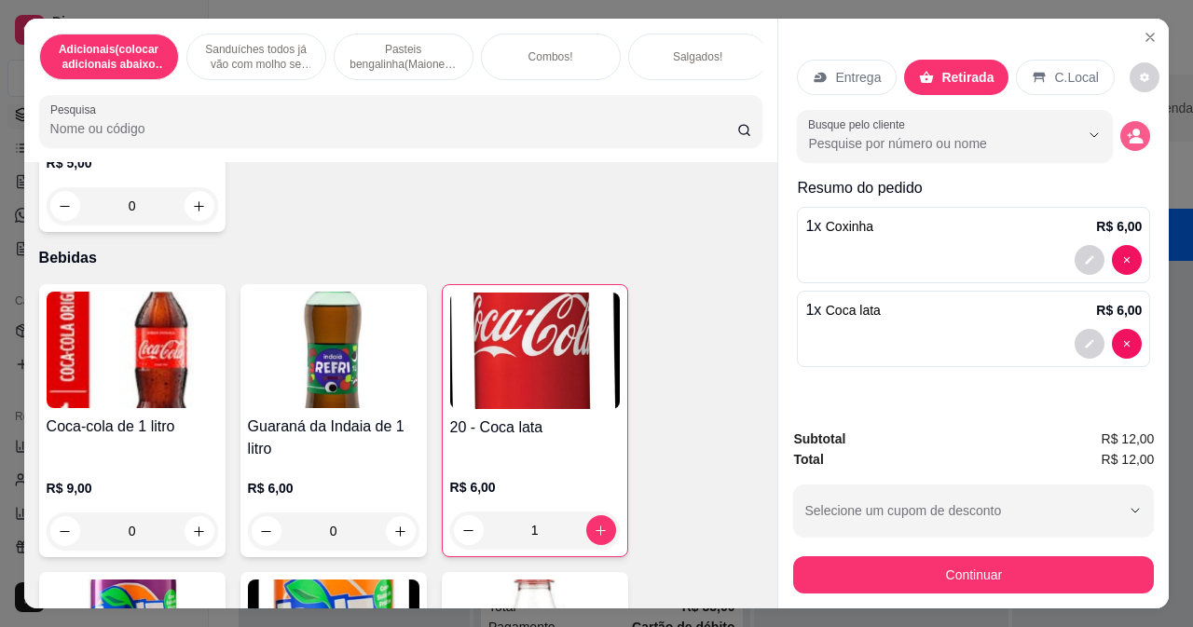
click at [1135, 137] on icon "decrease-product-quantity" at bounding box center [1137, 140] width 14 height 7
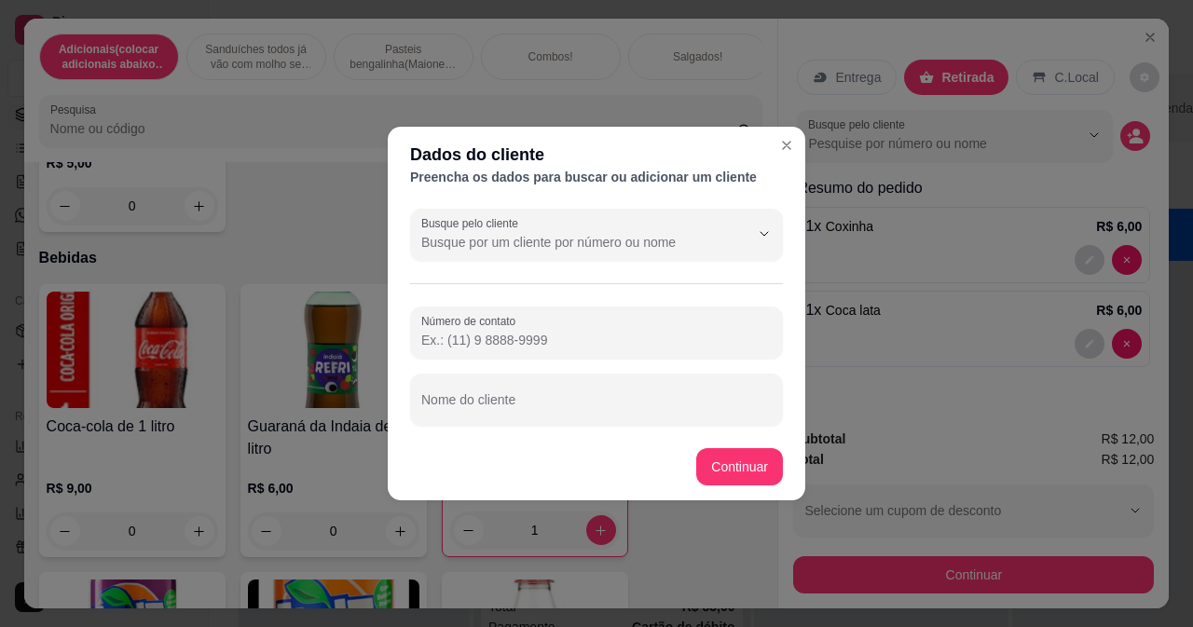
click at [451, 414] on input "Nome do cliente" at bounding box center [596, 407] width 350 height 19
type input "sthe"
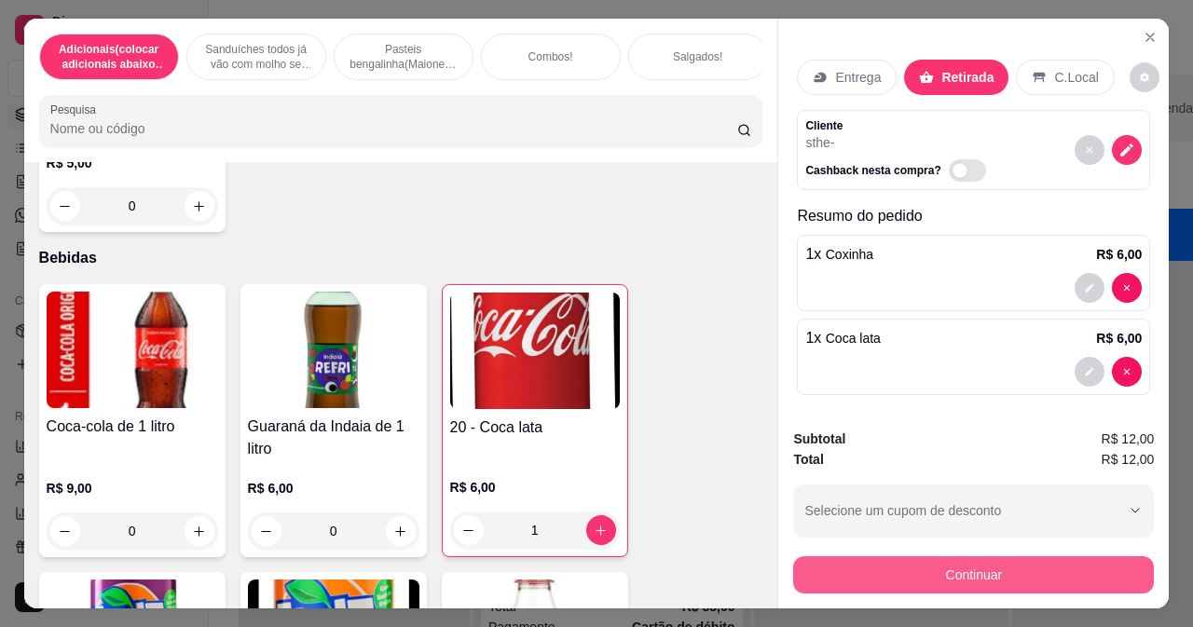
click at [814, 564] on button "Continuar" at bounding box center [973, 574] width 361 height 37
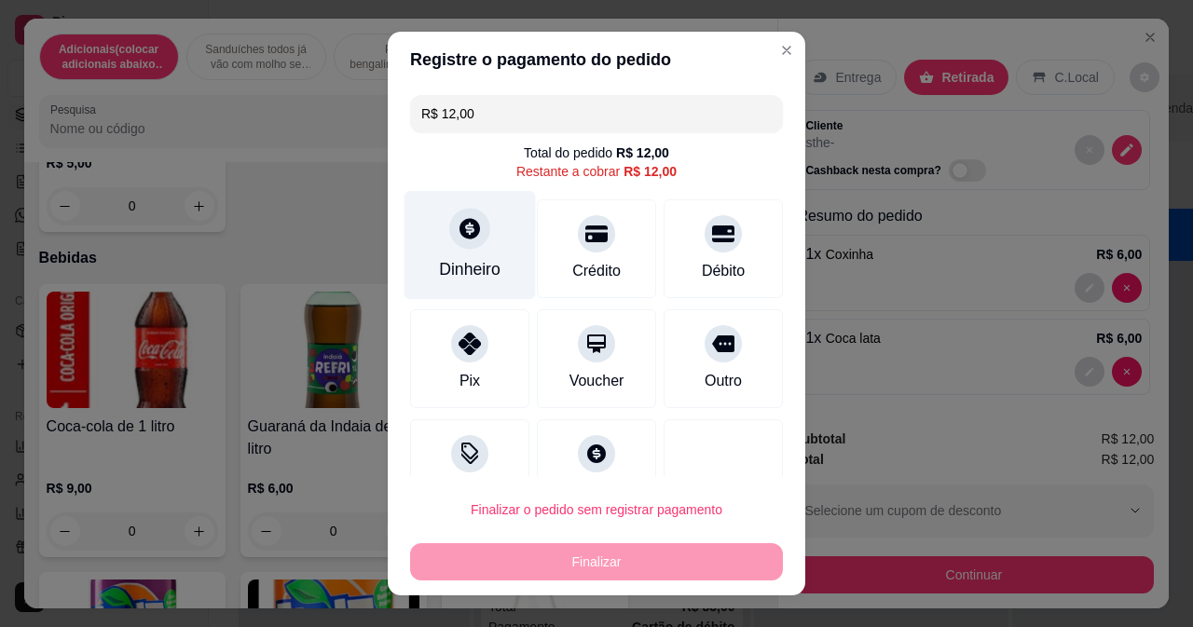
click at [476, 255] on div "Dinheiro" at bounding box center [469, 244] width 131 height 109
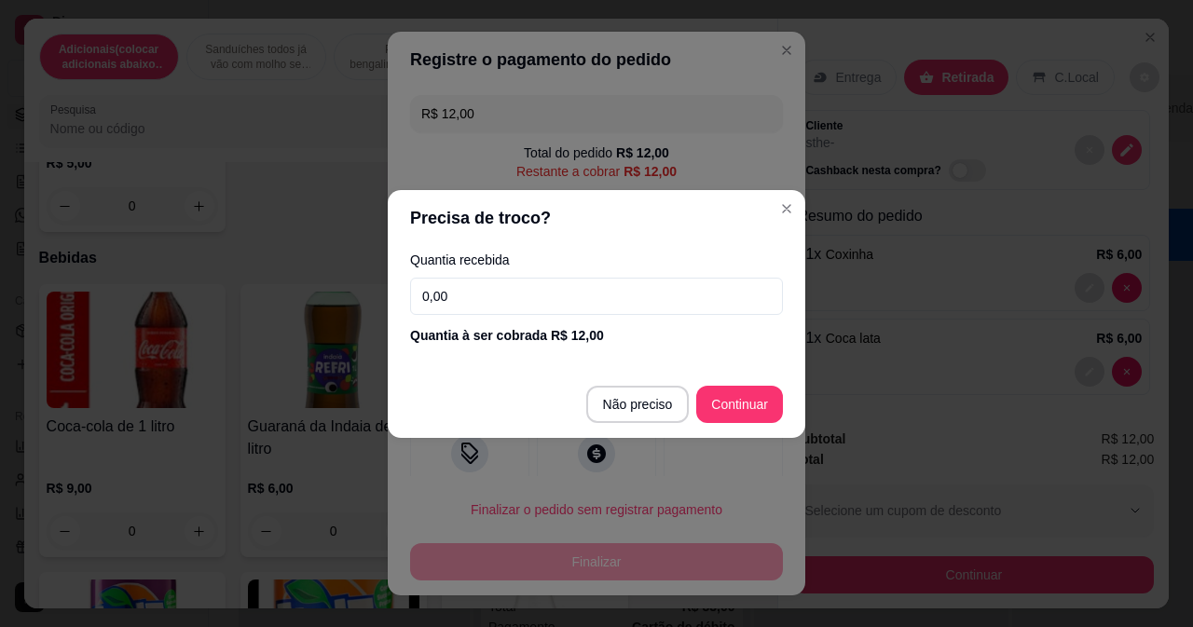
click at [733, 425] on footer "Não preciso Continuar" at bounding box center [597, 404] width 418 height 67
type input "R$ 0,00"
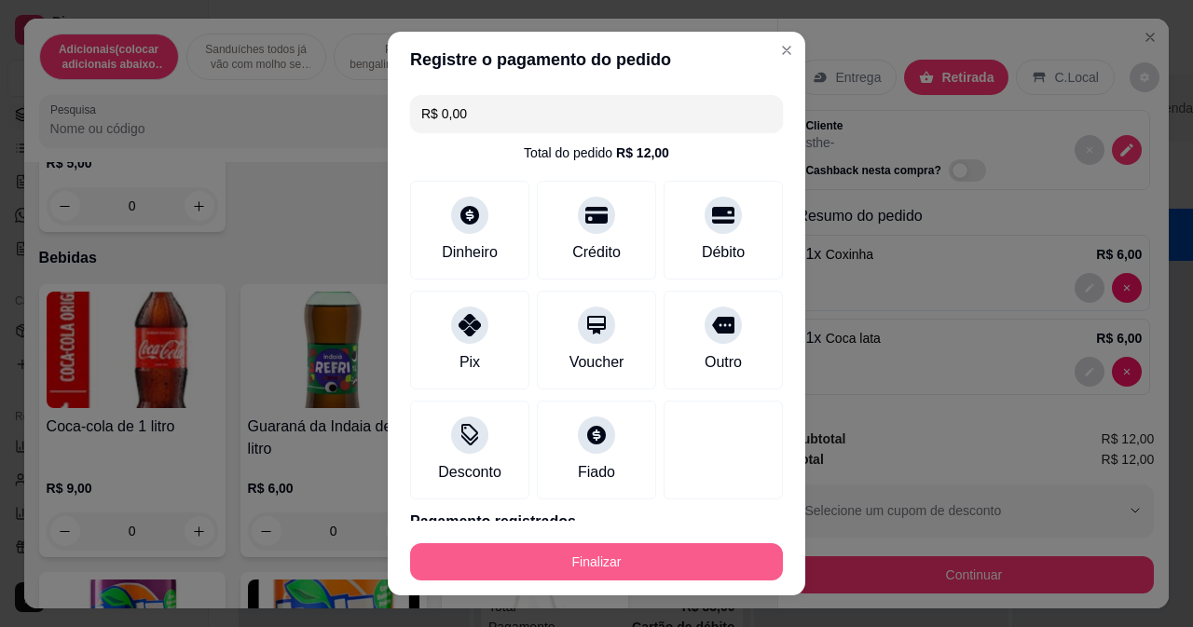
click at [613, 555] on button "Finalizar" at bounding box center [596, 561] width 373 height 37
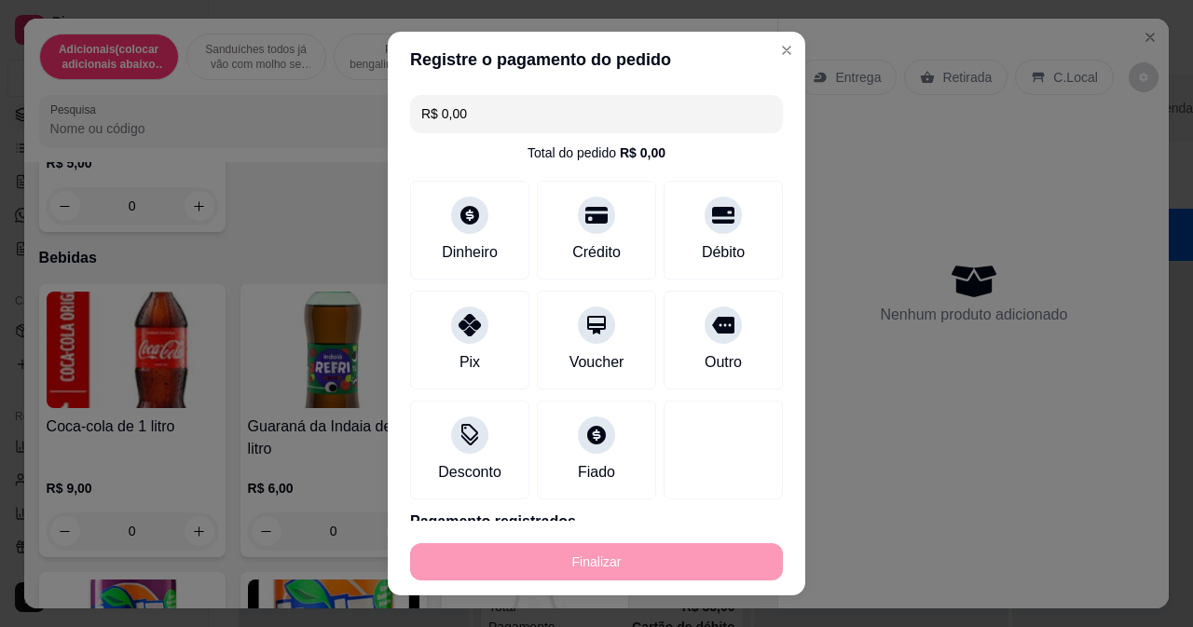
type input "0"
type input "-R$ 12,00"
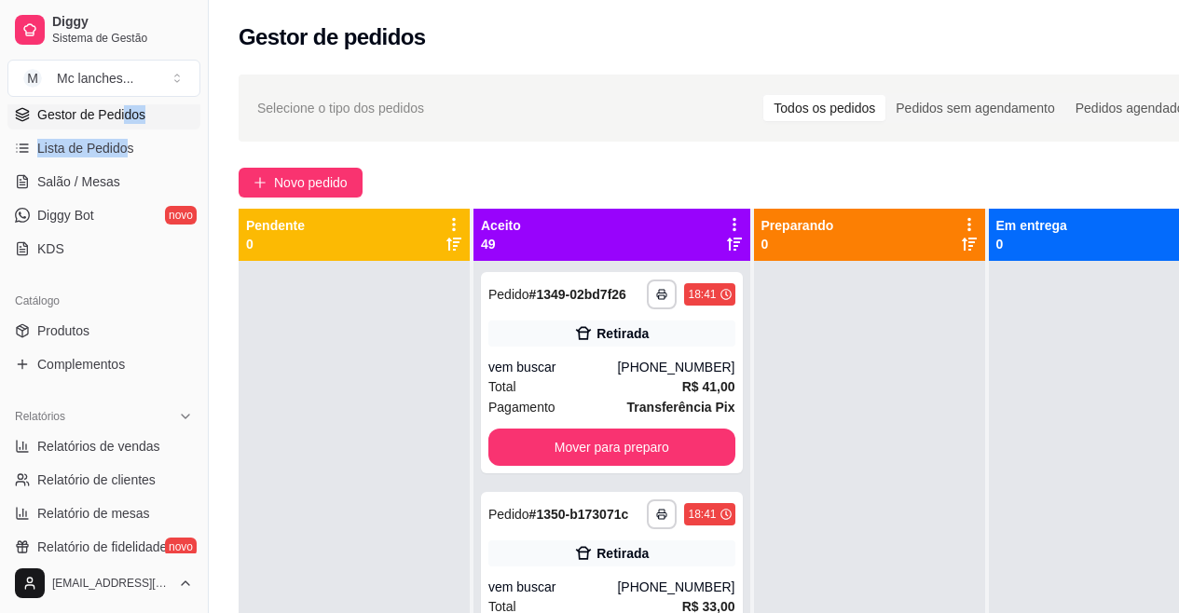
click at [122, 130] on ul "Pedidos balcão (PDV) Gestor de Pedidos Lista de Pedidos Salão / Mesas Diggy Bot…" at bounding box center [103, 165] width 193 height 198
click at [123, 152] on span "Lista de Pedidos" at bounding box center [85, 148] width 97 height 19
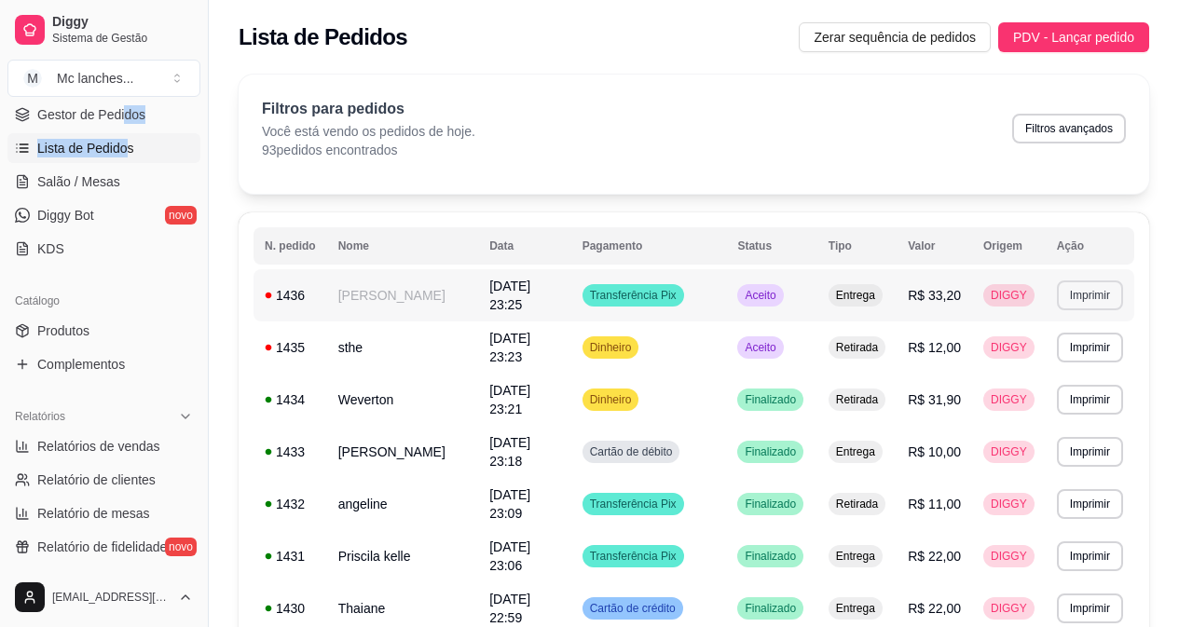
click at [1084, 285] on button "Imprimir" at bounding box center [1090, 296] width 66 height 30
click at [1048, 350] on button "Balcão Principal" at bounding box center [1057, 360] width 130 height 29
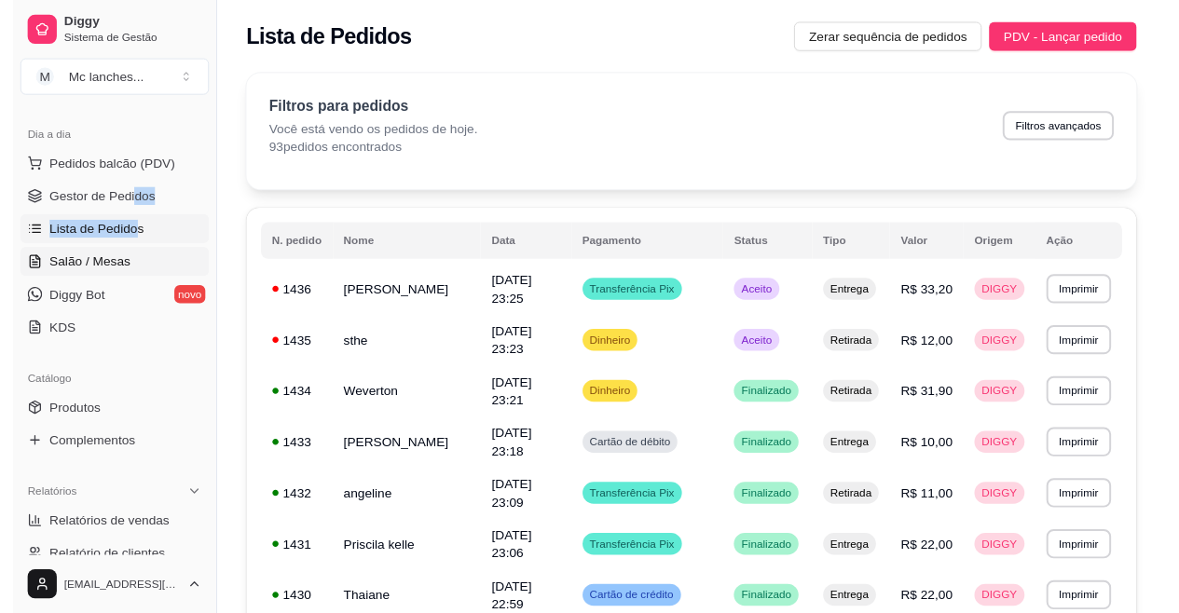
scroll to position [93, 0]
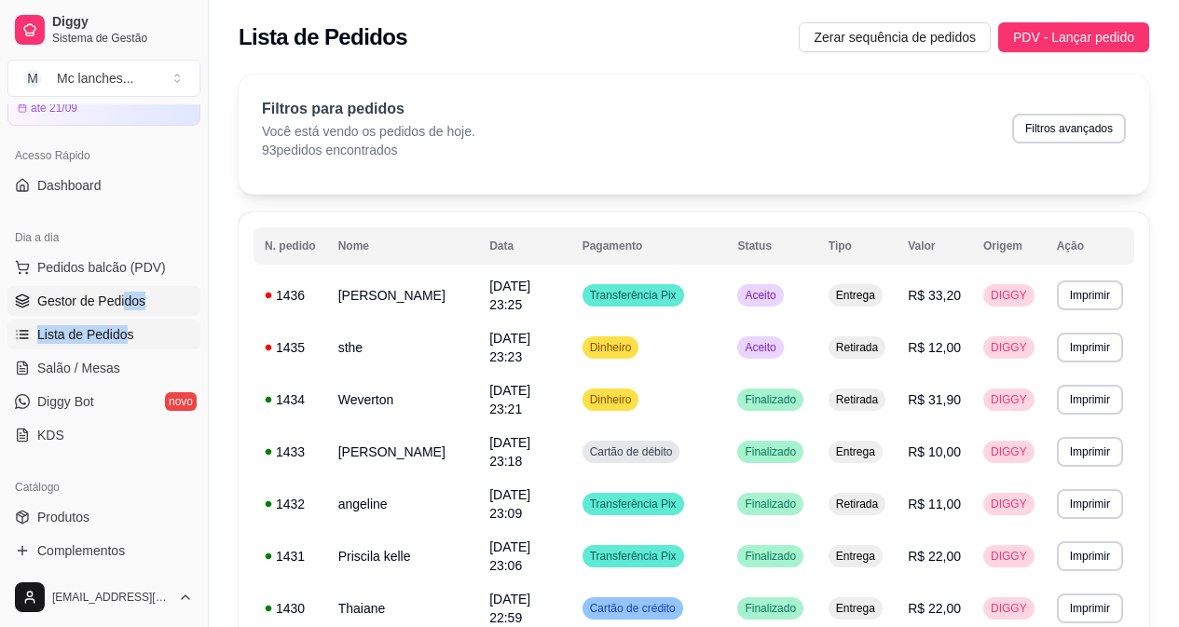
click at [118, 294] on span "Gestor de Pedidos" at bounding box center [91, 301] width 108 height 19
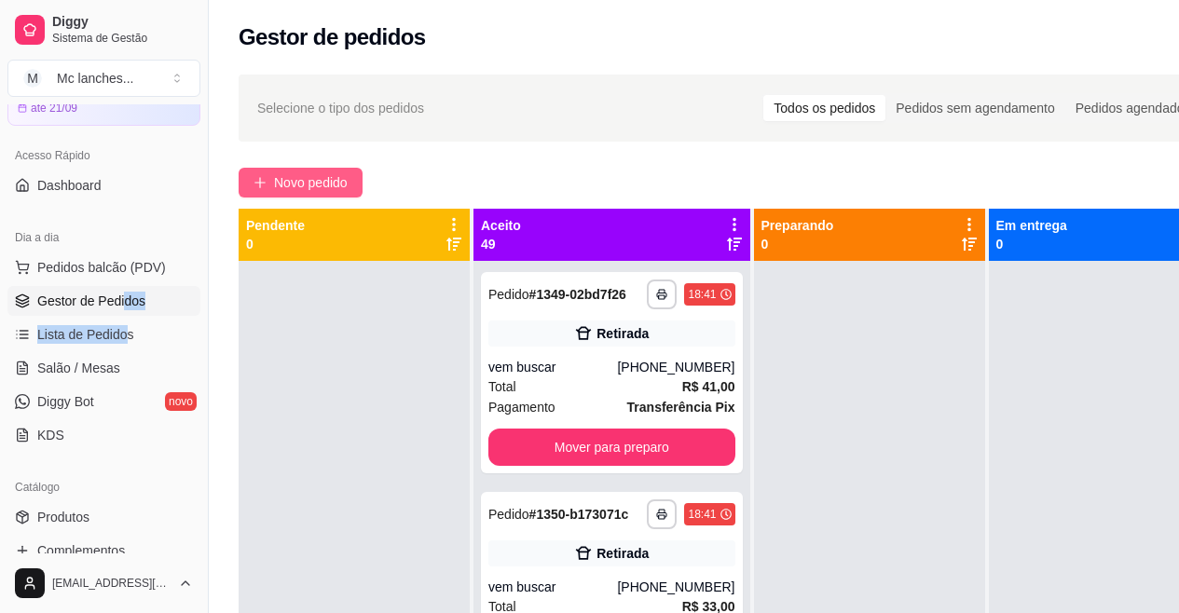
click at [268, 176] on button "Novo pedido" at bounding box center [301, 183] width 124 height 30
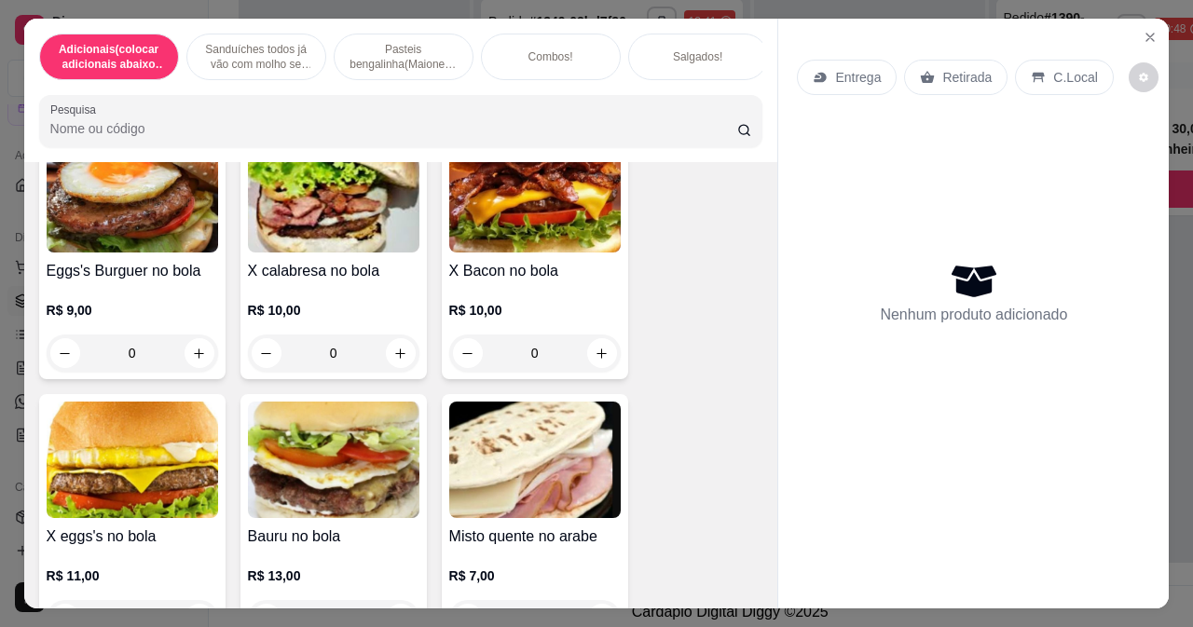
scroll to position [652, 0]
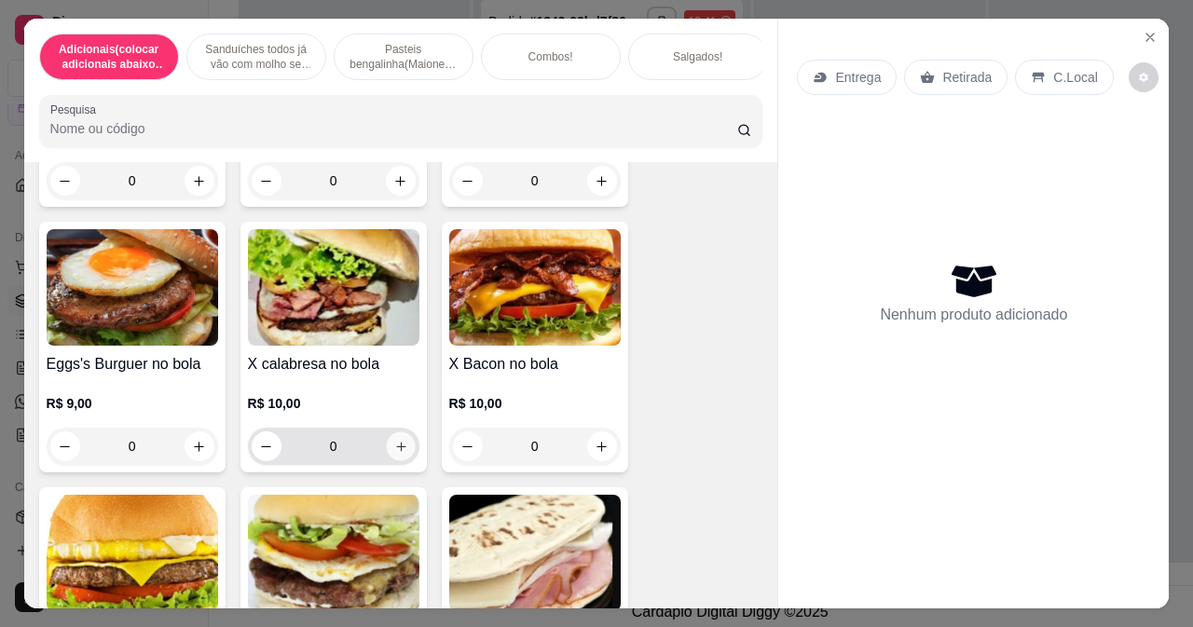
click at [395, 450] on icon "increase-product-quantity" at bounding box center [400, 447] width 14 height 14
type input "1"
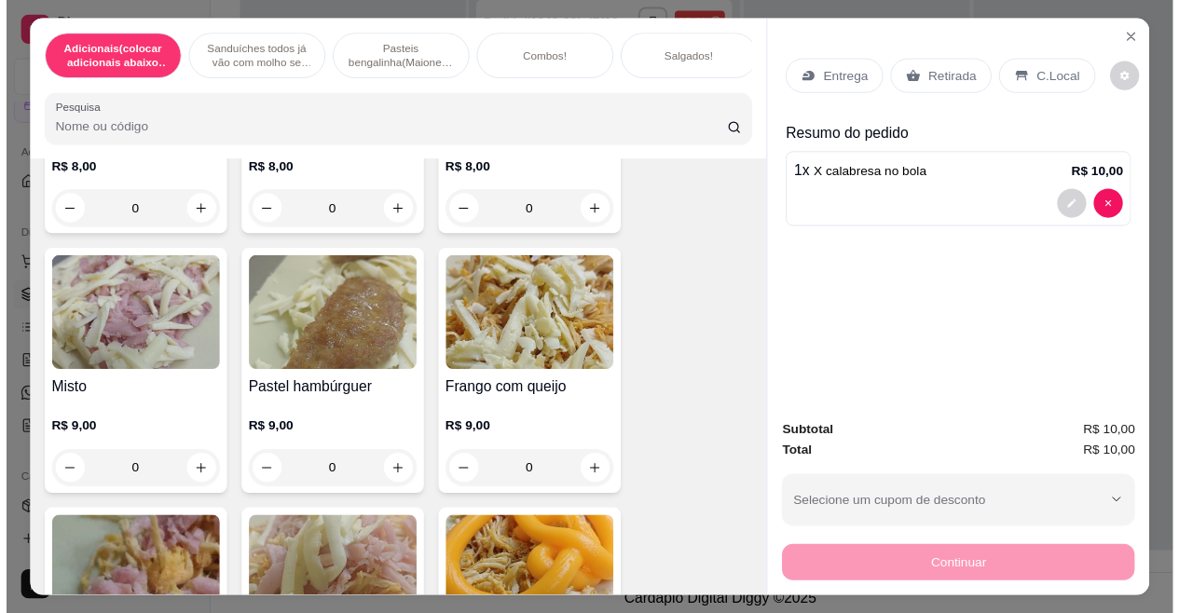
scroll to position [2796, 0]
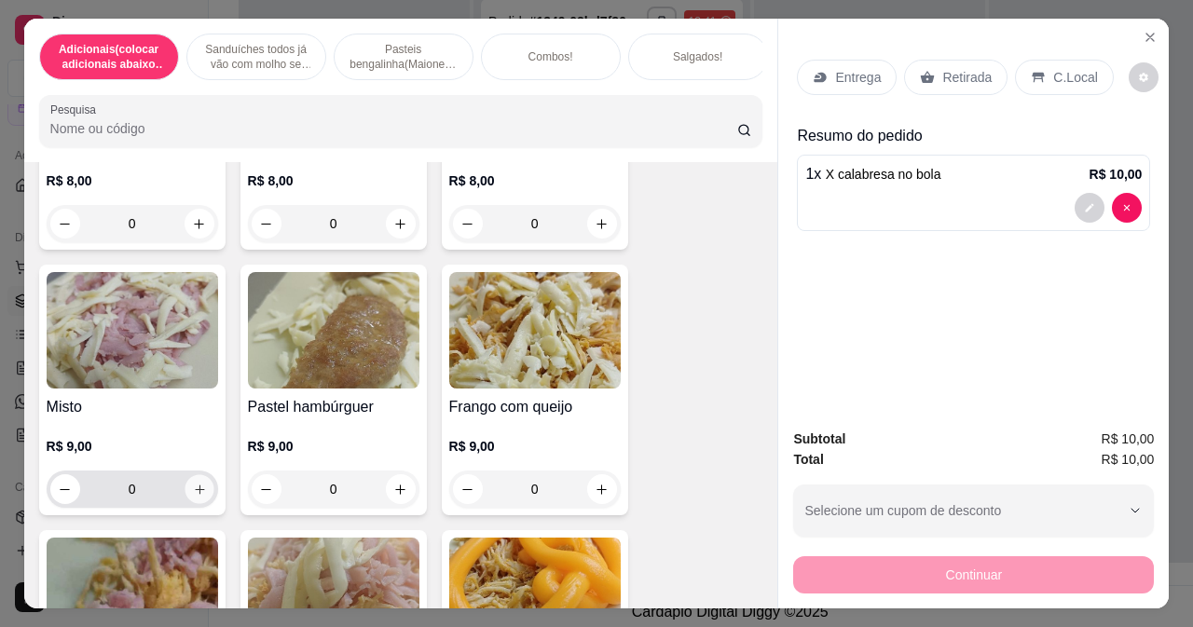
click at [190, 485] on button "increase-product-quantity" at bounding box center [199, 489] width 29 height 29
type input "1"
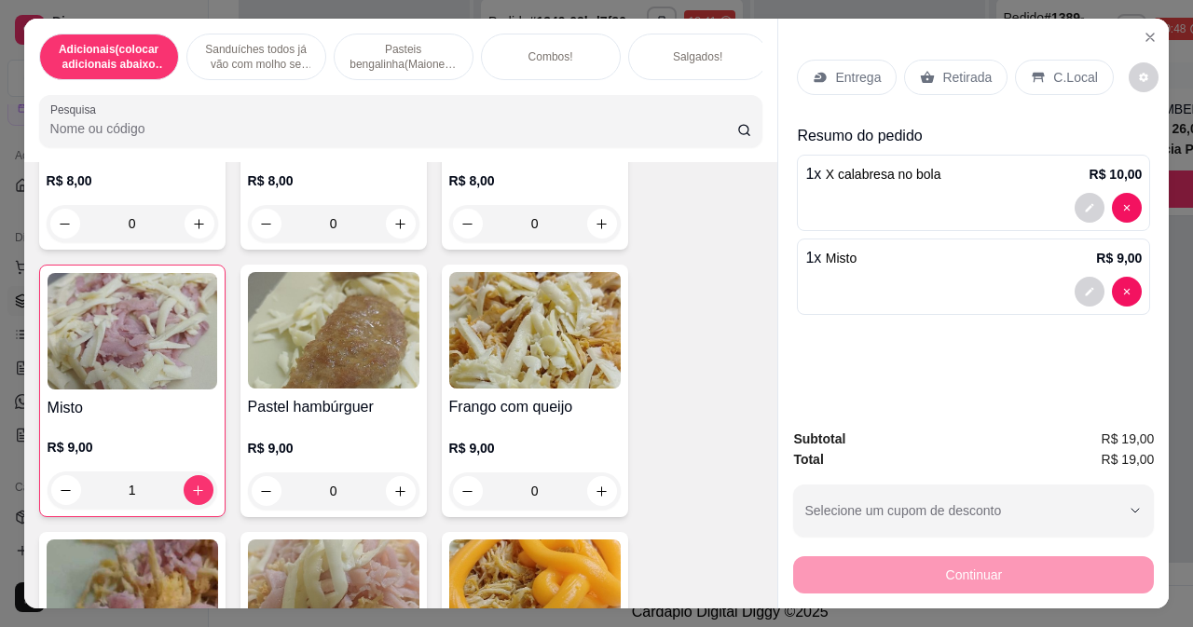
click at [835, 72] on p "Entrega" at bounding box center [858, 77] width 46 height 19
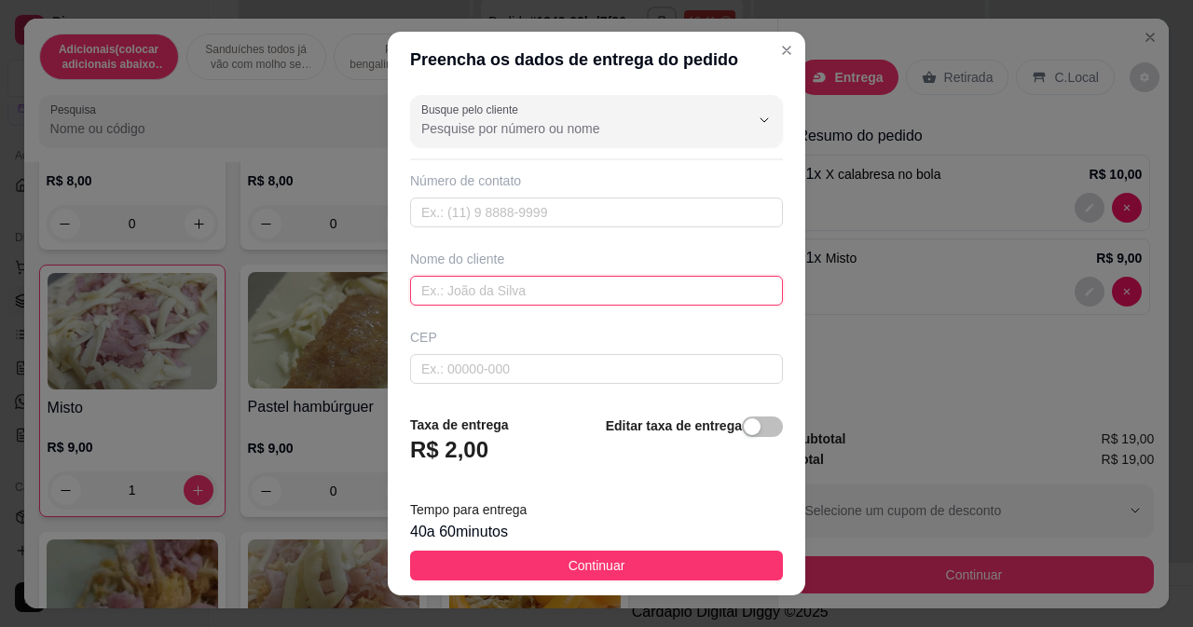
click at [476, 296] on input "text" at bounding box center [596, 291] width 373 height 30
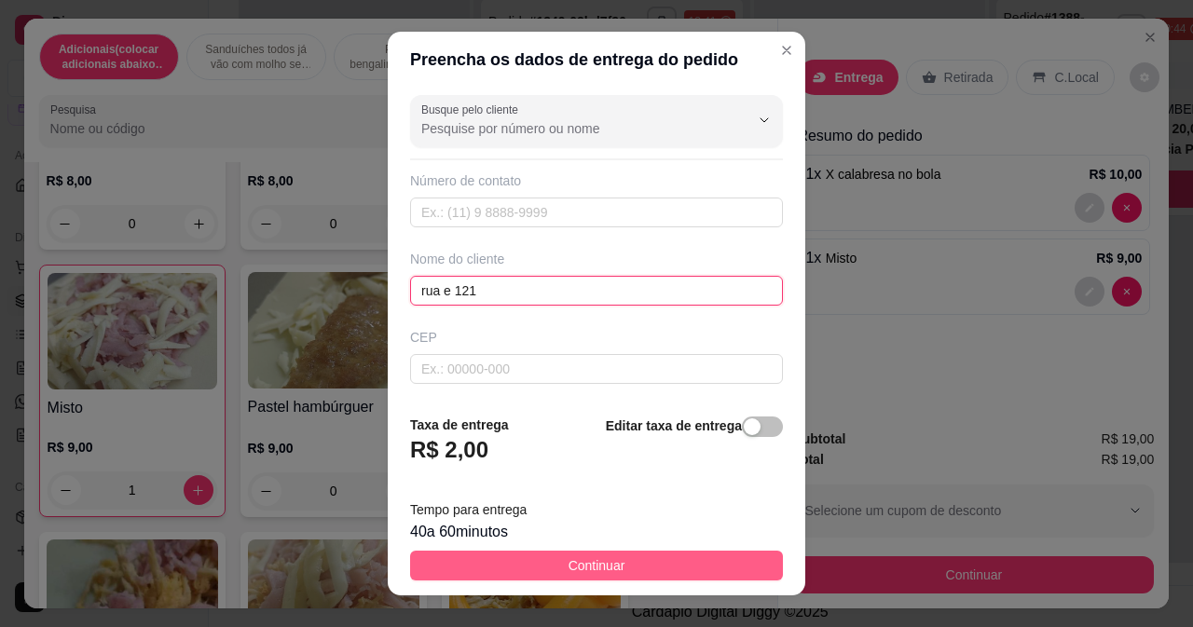
type input "rua e 121"
click at [608, 567] on span "Continuar" at bounding box center [596, 565] width 57 height 21
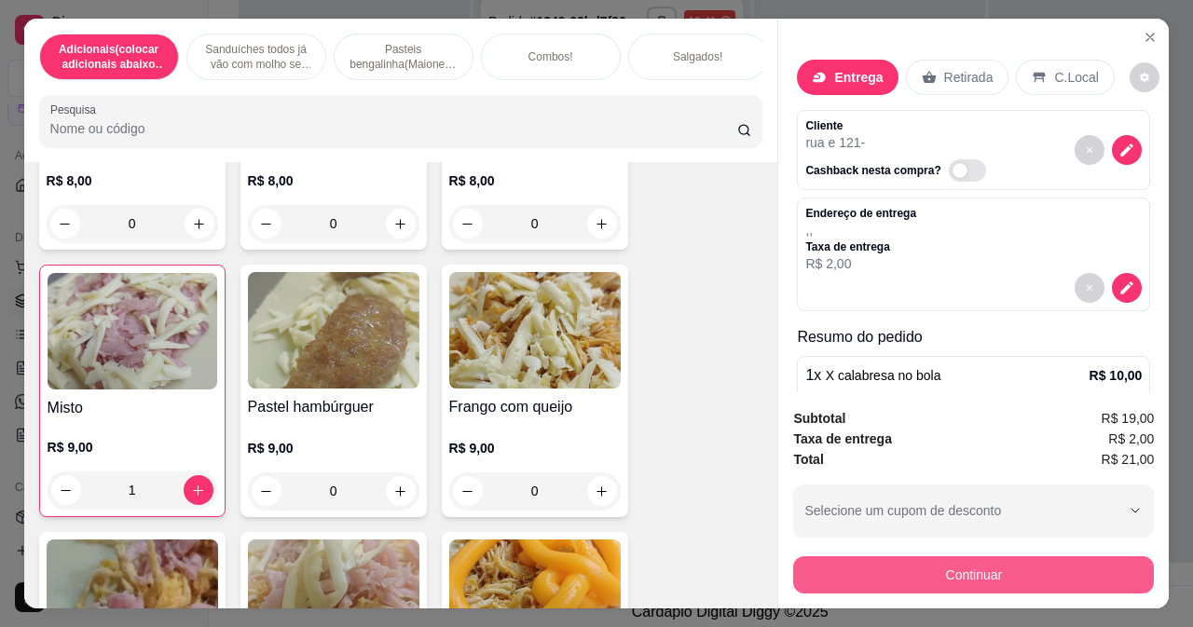
click at [875, 556] on button "Continuar" at bounding box center [973, 574] width 361 height 37
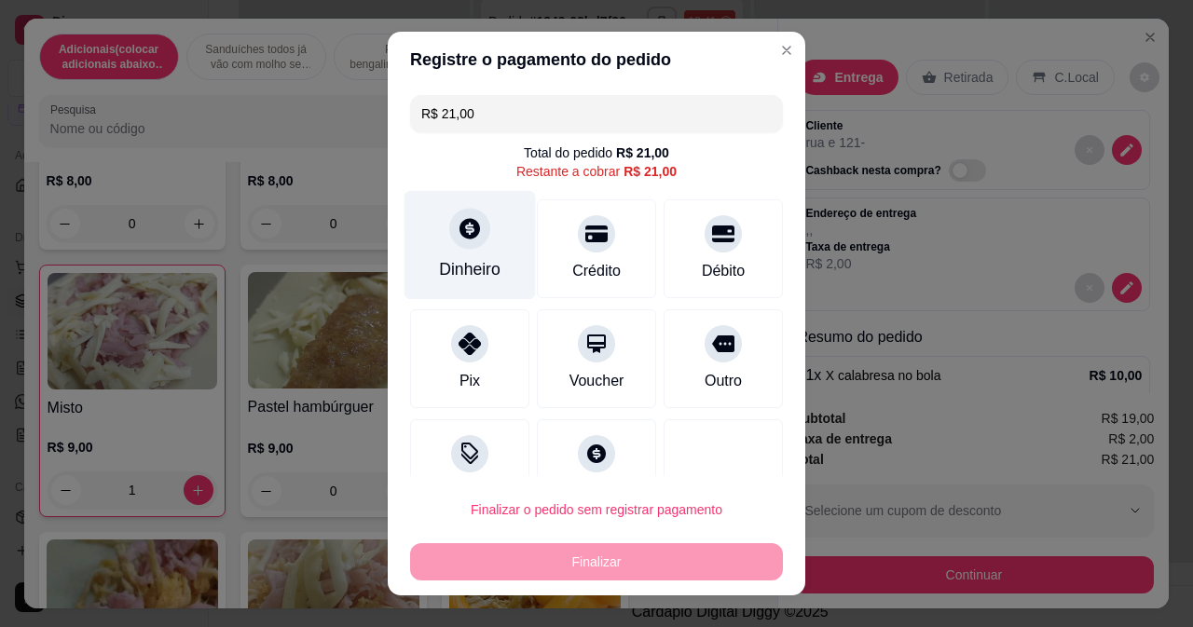
click at [477, 258] on div "Dinheiro" at bounding box center [470, 269] width 62 height 24
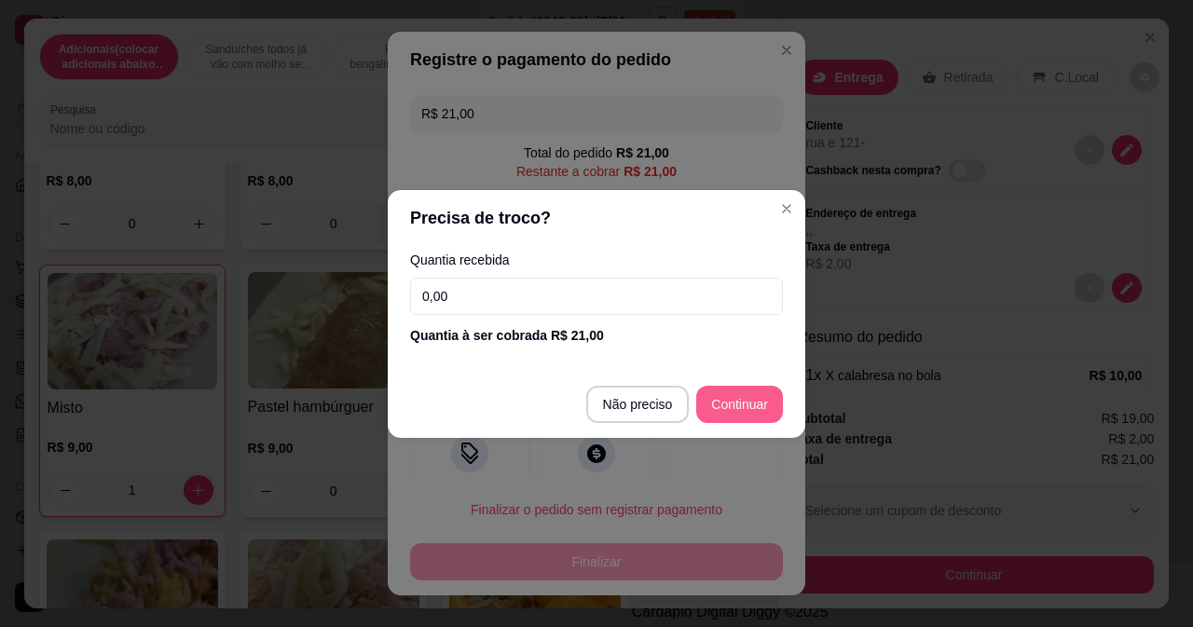
type input "R$ 0,00"
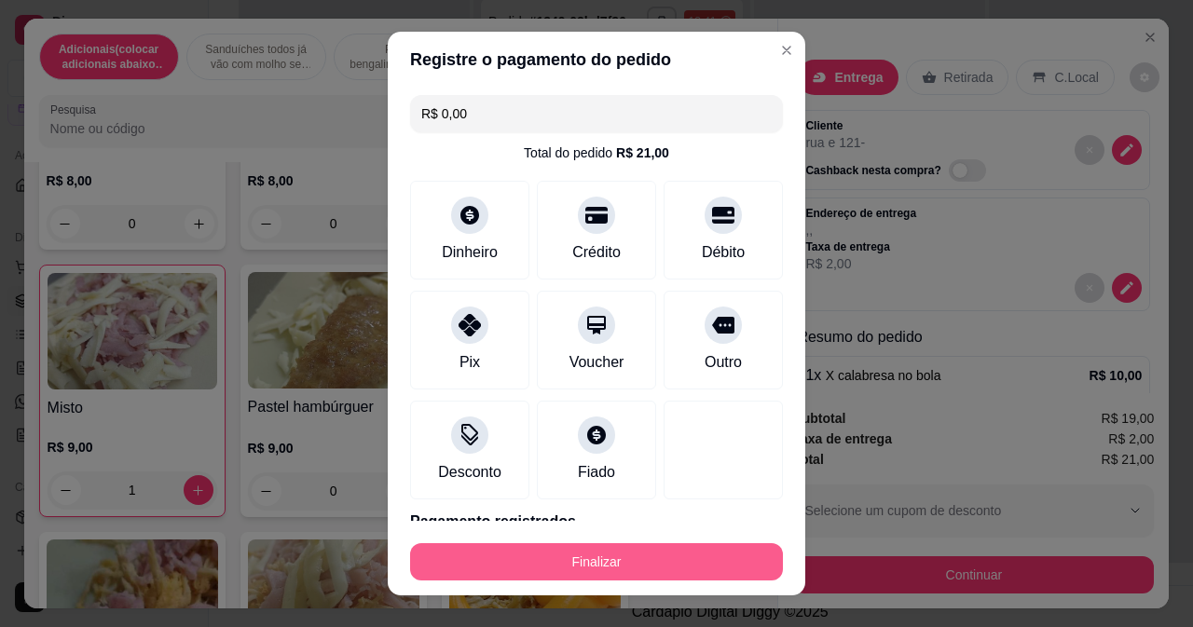
click at [657, 573] on button "Finalizar" at bounding box center [596, 561] width 373 height 37
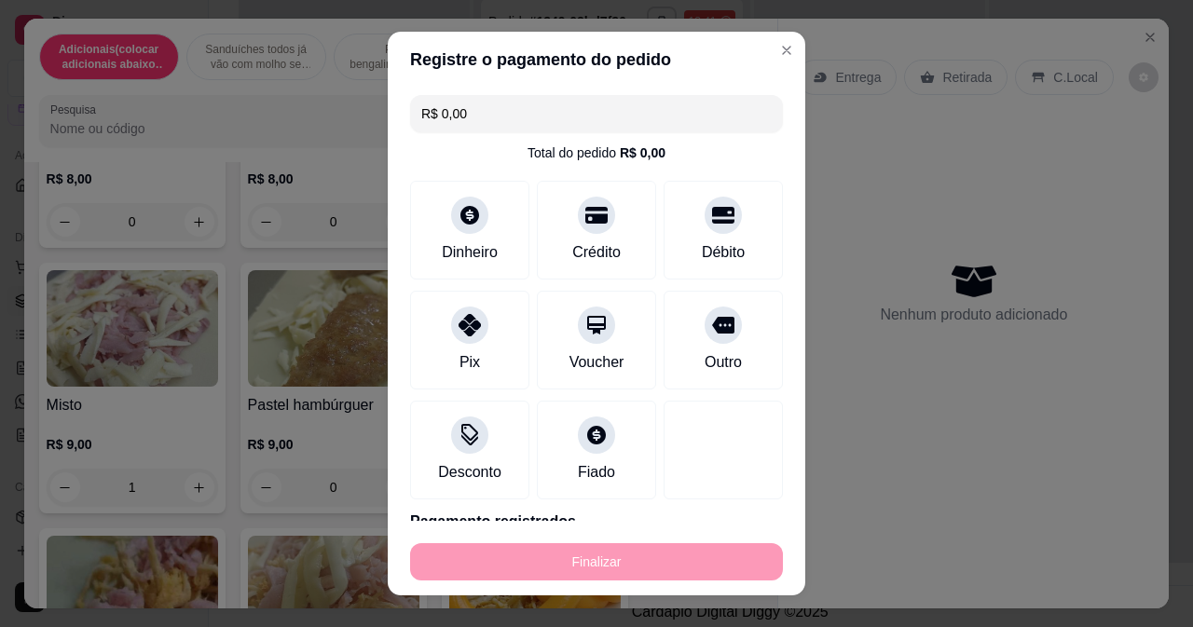
type input "0"
type input "-R$ 21,00"
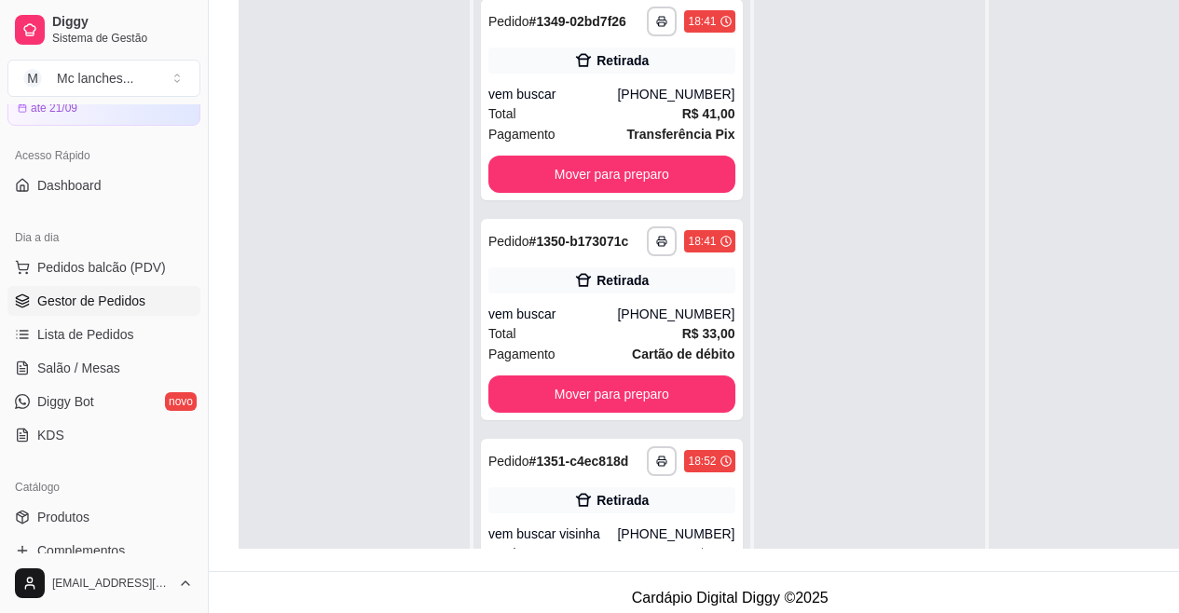
drag, startPoint x: 72, startPoint y: 322, endPoint x: 348, endPoint y: 300, distance: 276.8
click at [73, 322] on link "Lista de Pedidos" at bounding box center [103, 335] width 193 height 30
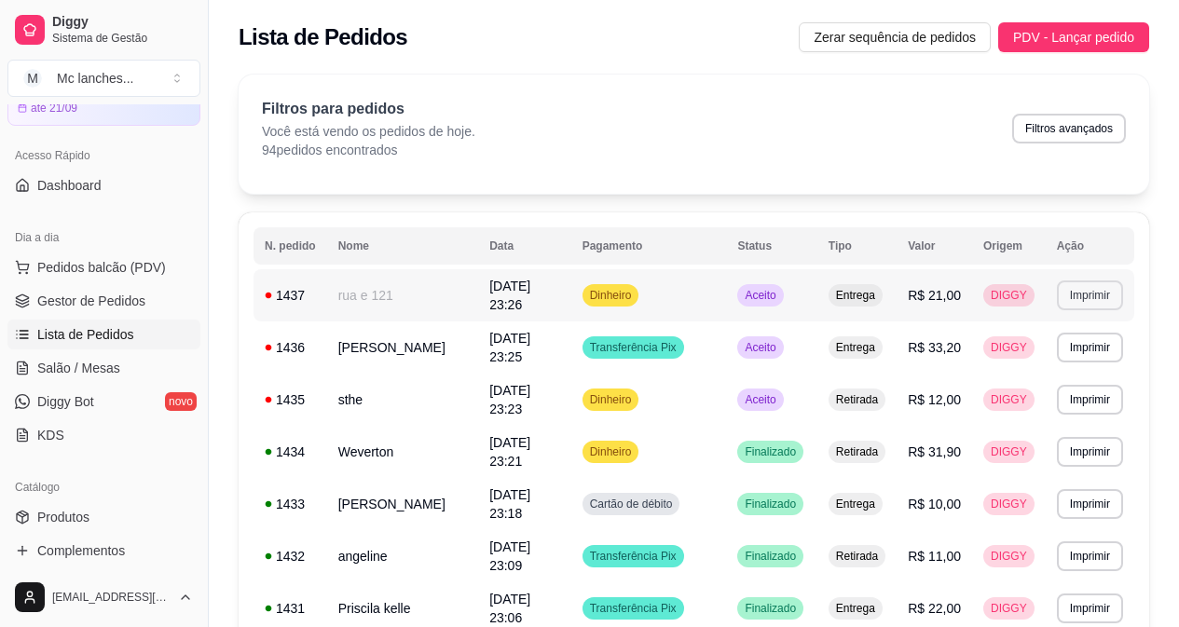
click at [1065, 294] on button "Imprimir" at bounding box center [1090, 296] width 66 height 30
click at [1070, 365] on button "Balcão Principal" at bounding box center [1057, 360] width 130 height 29
click at [1103, 288] on button "Imprimir" at bounding box center [1090, 295] width 64 height 29
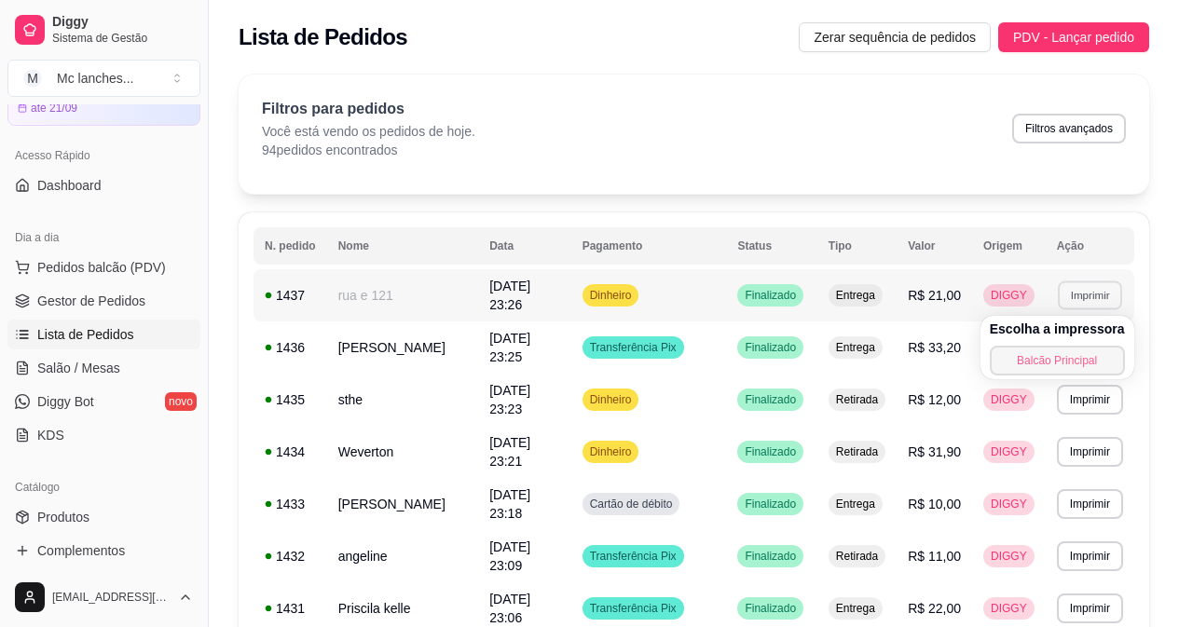
click at [1085, 357] on button "Balcão Principal" at bounding box center [1057, 361] width 135 height 30
click at [1109, 348] on button "Imprimir" at bounding box center [1090, 348] width 66 height 30
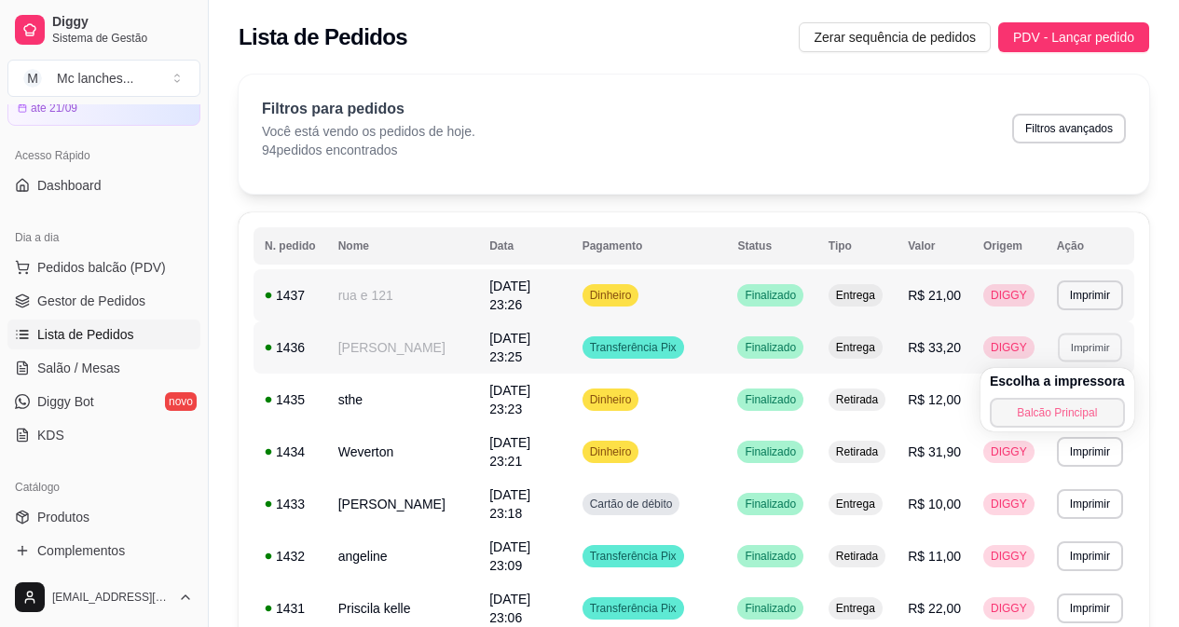
click at [1069, 408] on button "Balcão Principal" at bounding box center [1057, 413] width 135 height 30
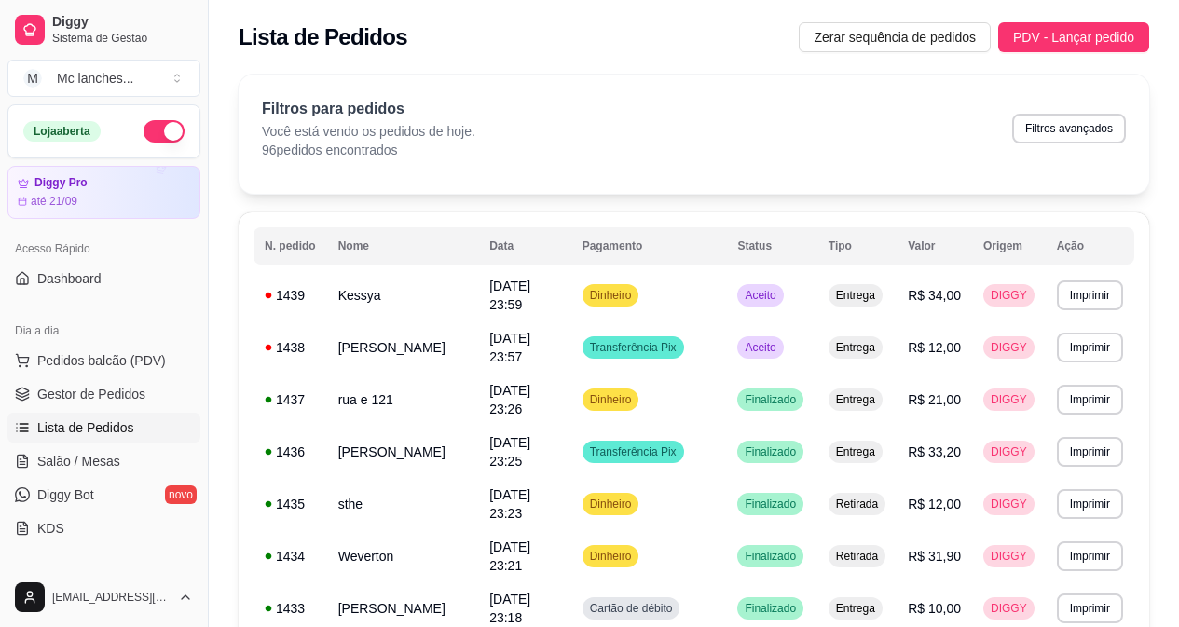
click at [149, 133] on button "button" at bounding box center [164, 131] width 41 height 22
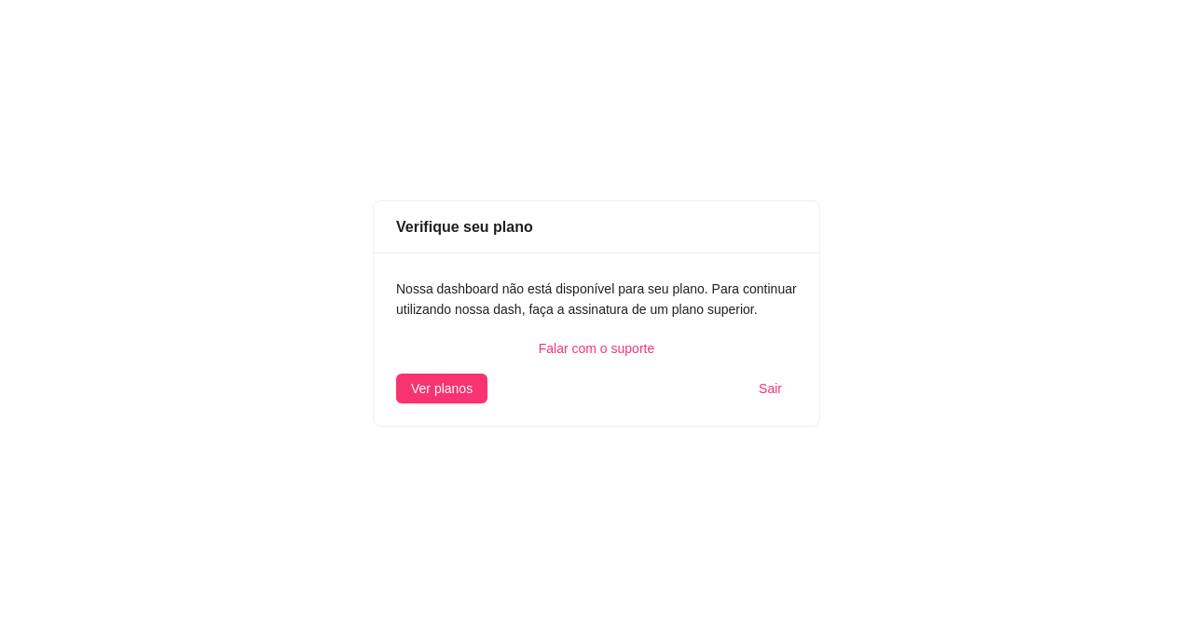
click at [770, 388] on span "Sair" at bounding box center [770, 388] width 23 height 21
